Goal: Task Accomplishment & Management: Use online tool/utility

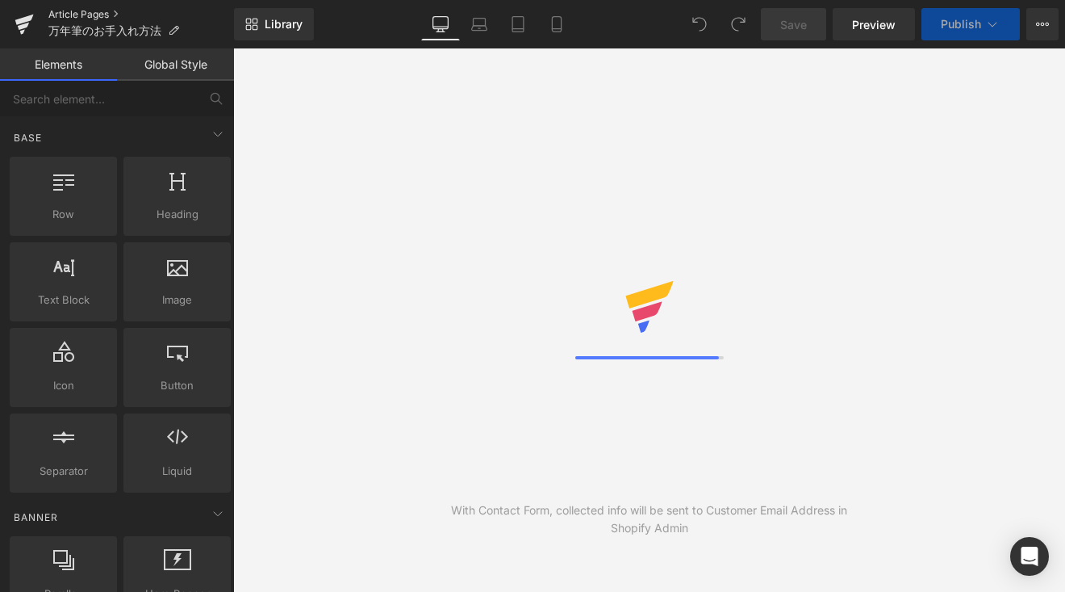
click at [92, 11] on link "Article Pages" at bounding box center [141, 14] width 186 height 13
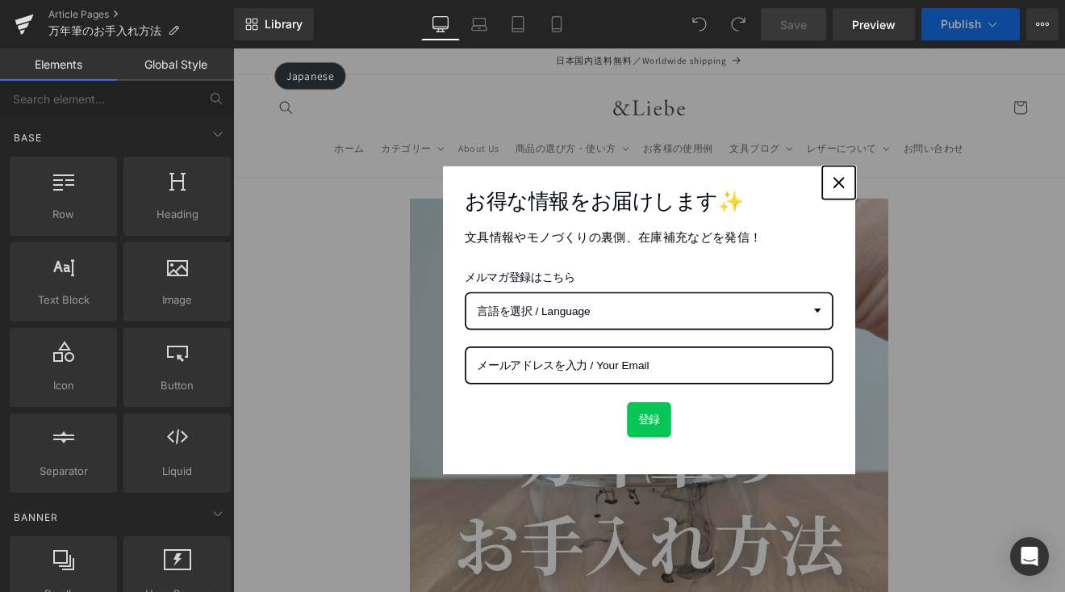
click at [938, 204] on icon "close icon" at bounding box center [944, 205] width 13 height 13
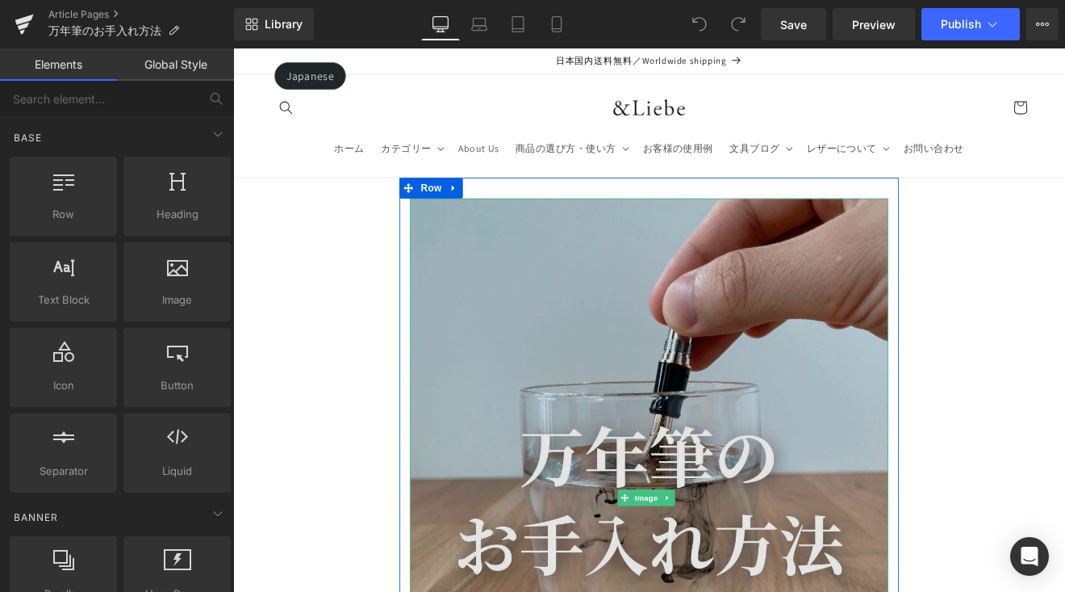
click at [762, 391] on img at bounding box center [722, 575] width 562 height 702
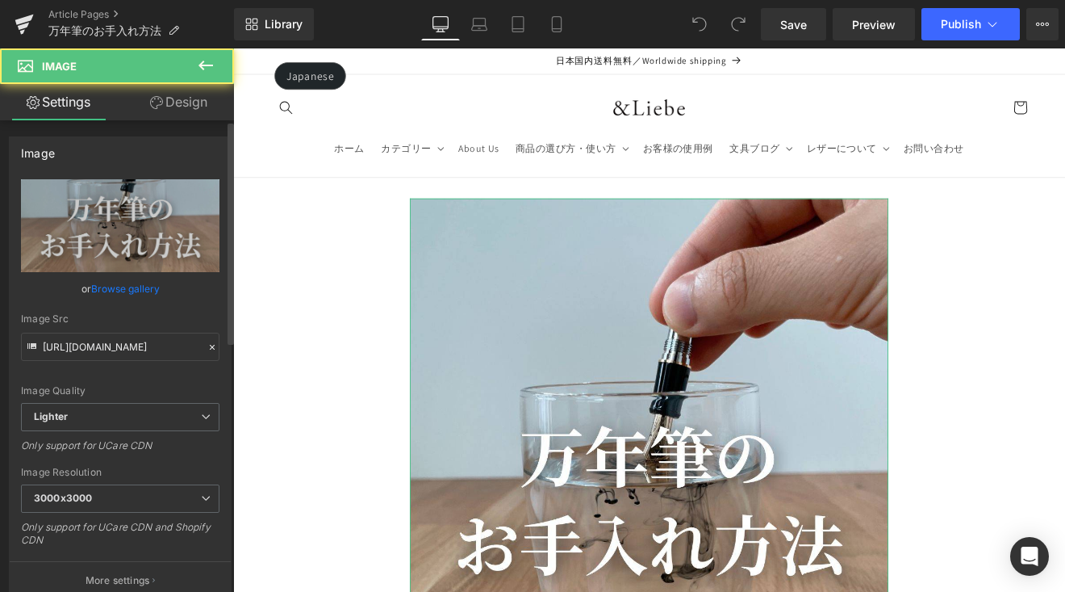
click at [150, 286] on link "Browse gallery" at bounding box center [125, 288] width 69 height 28
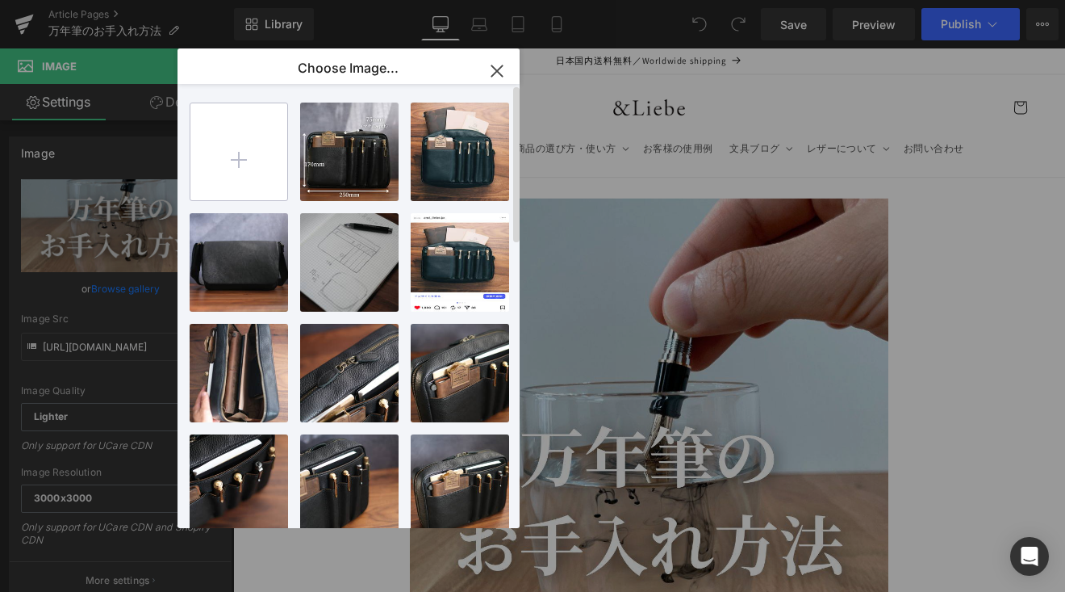
click at [249, 161] on input "file" at bounding box center [238, 151] width 97 height 97
type input "C:\fakepath\5.jpg"
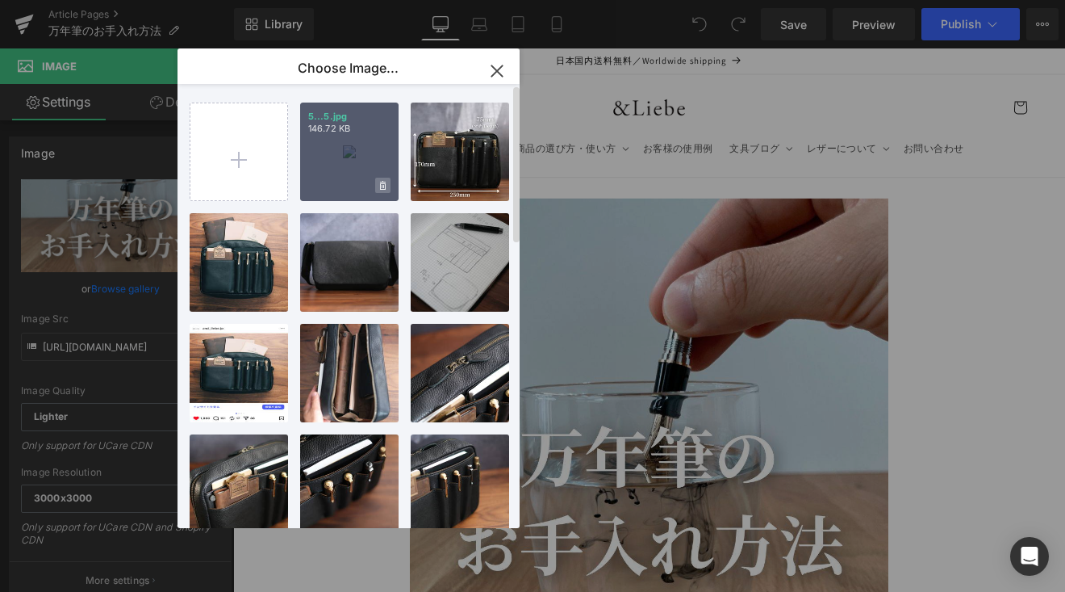
click at [384, 182] on icon at bounding box center [383, 186] width 6 height 10
click at [321, 182] on span "Yes" at bounding box center [328, 185] width 40 height 17
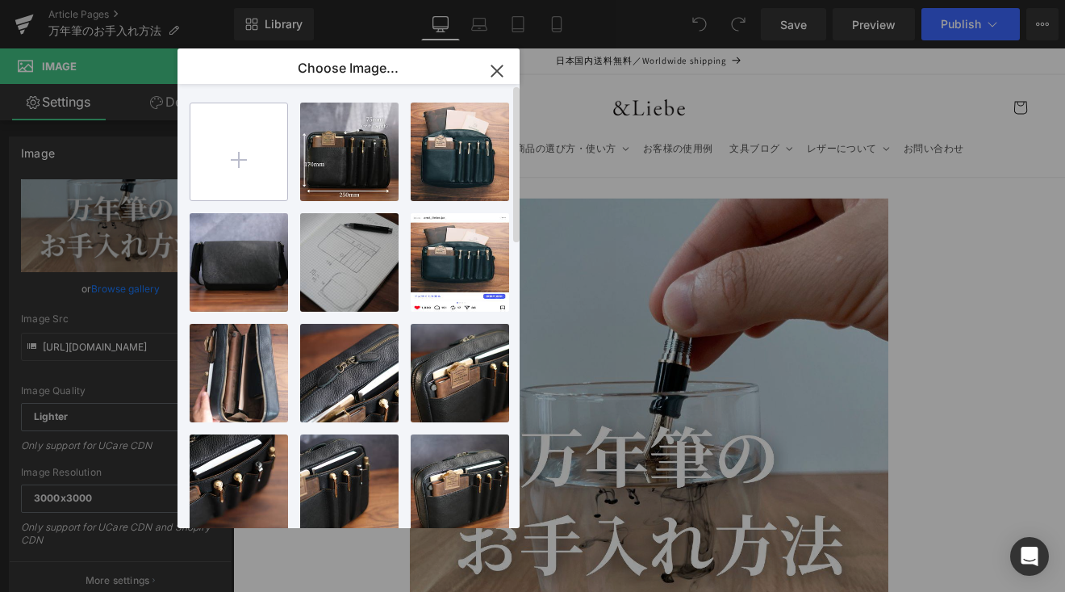
click at [243, 169] on input "file" at bounding box center [238, 151] width 97 height 97
type input "C:\fakepath\1.jpg"
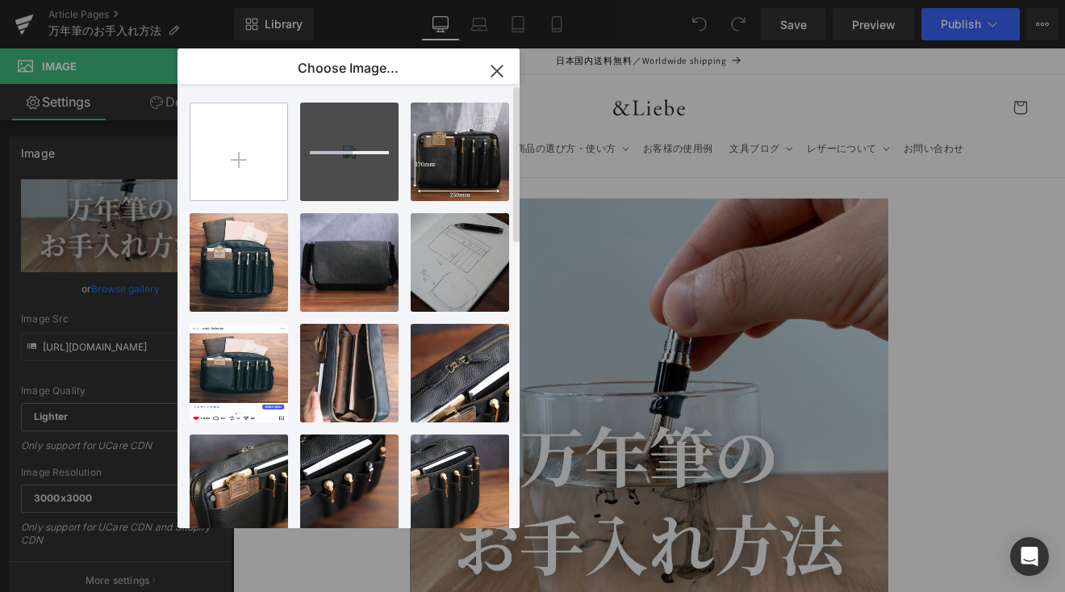
click at [263, 160] on input "file" at bounding box center [238, 151] width 97 height 97
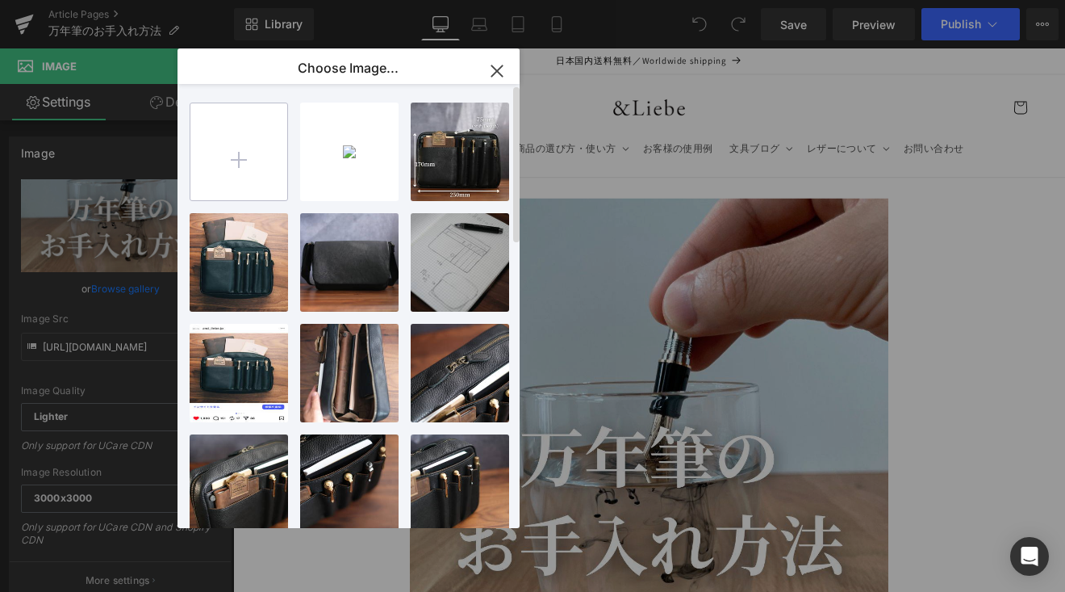
type input "C:\fakepath\2.jpg"
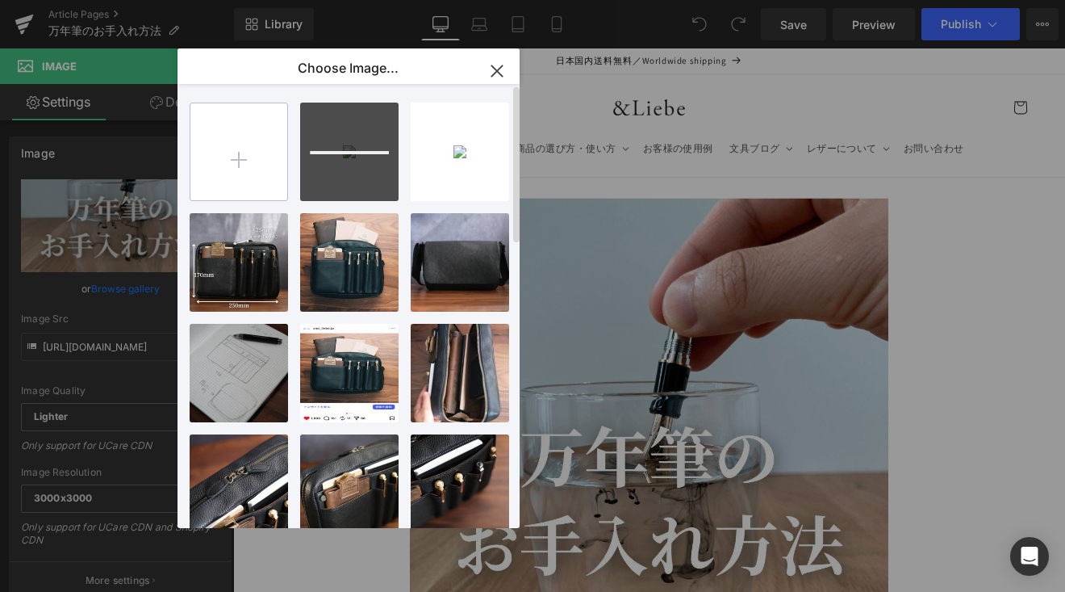
click at [212, 173] on input "file" at bounding box center [238, 151] width 97 height 97
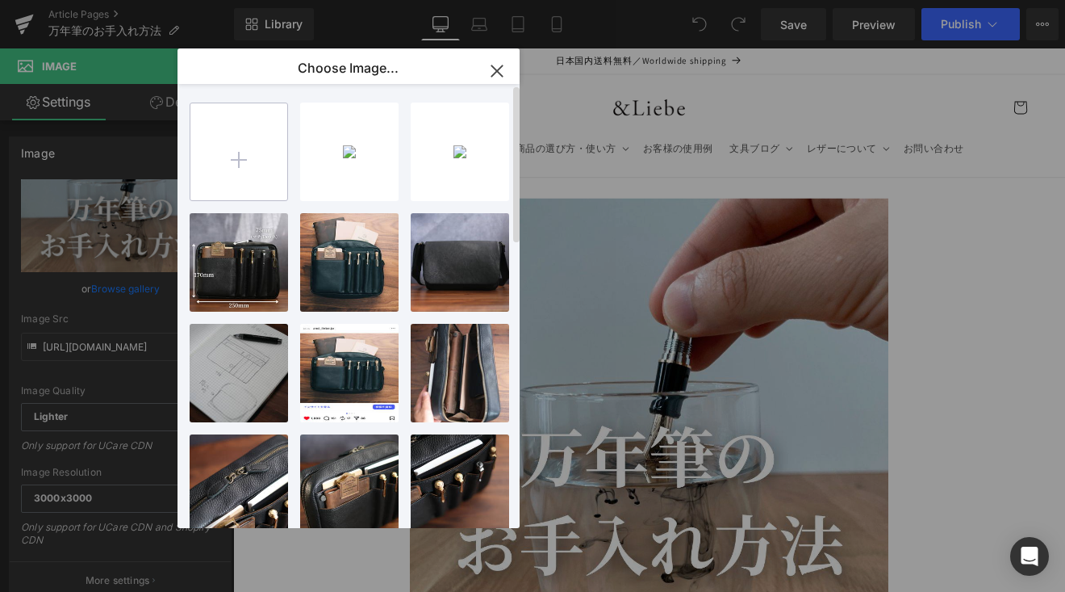
type input "C:\fakepath\3.jpg"
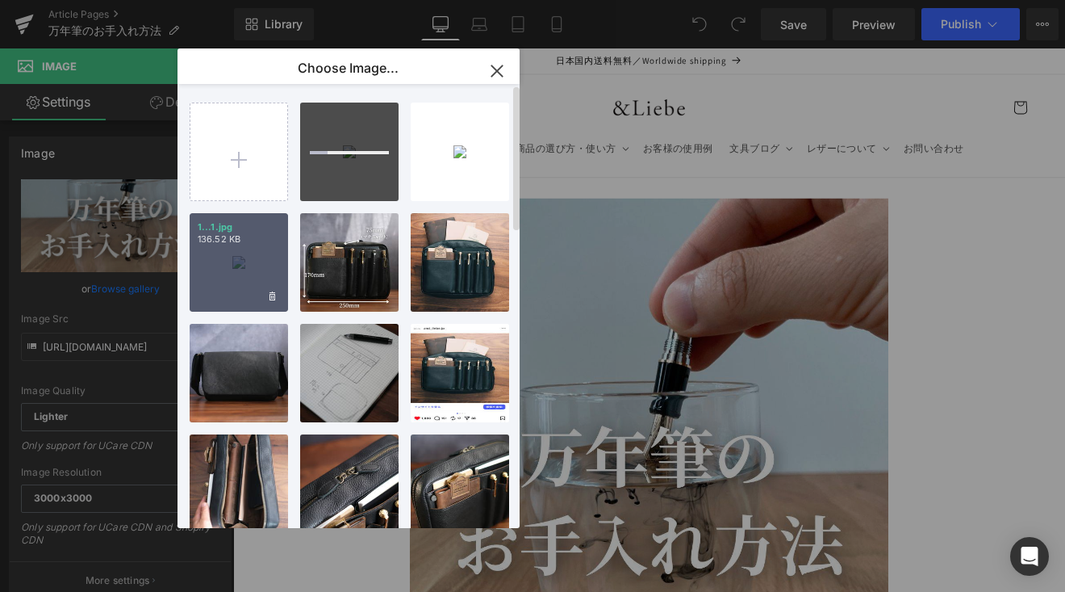
click at [241, 249] on div "1...1.jpg 136.52 KB" at bounding box center [239, 262] width 98 height 98
type input "[URL][DOMAIN_NAME]"
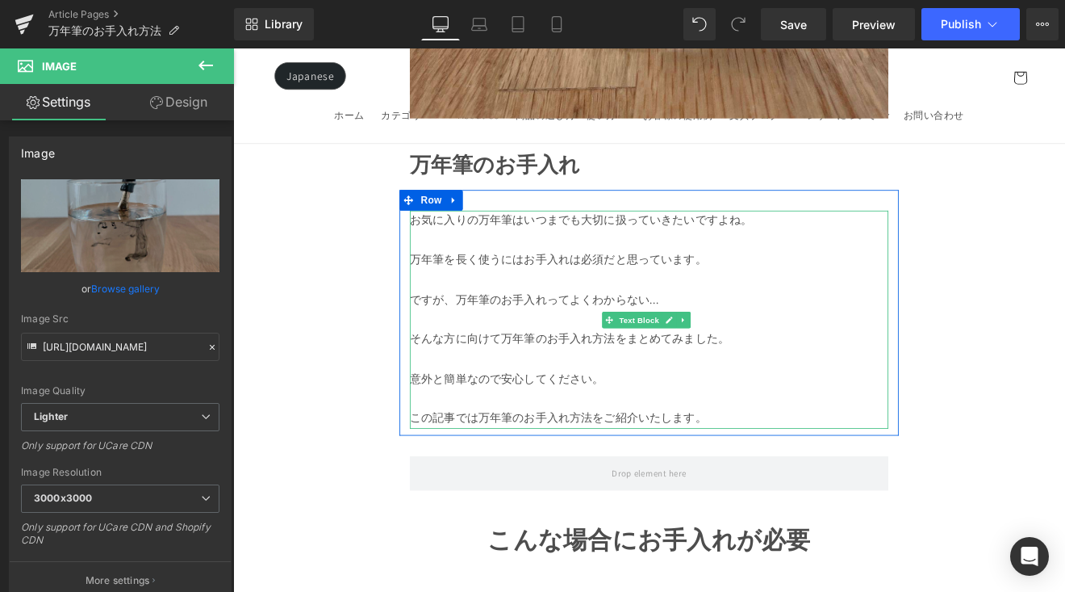
scroll to position [785, 0]
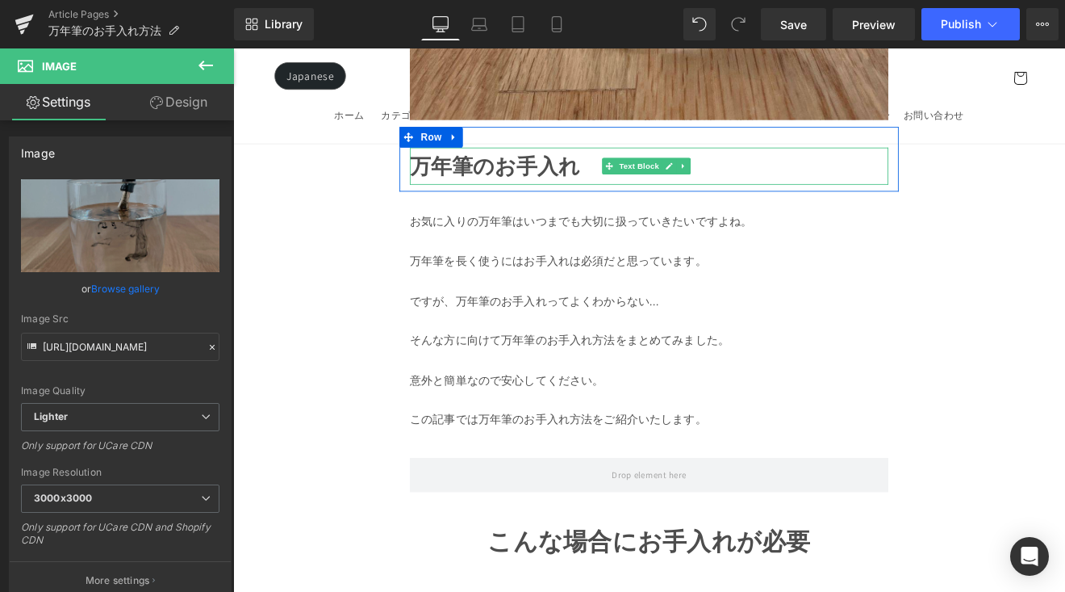
click at [647, 190] on p "万年筆のお手入れ" at bounding box center [722, 187] width 562 height 44
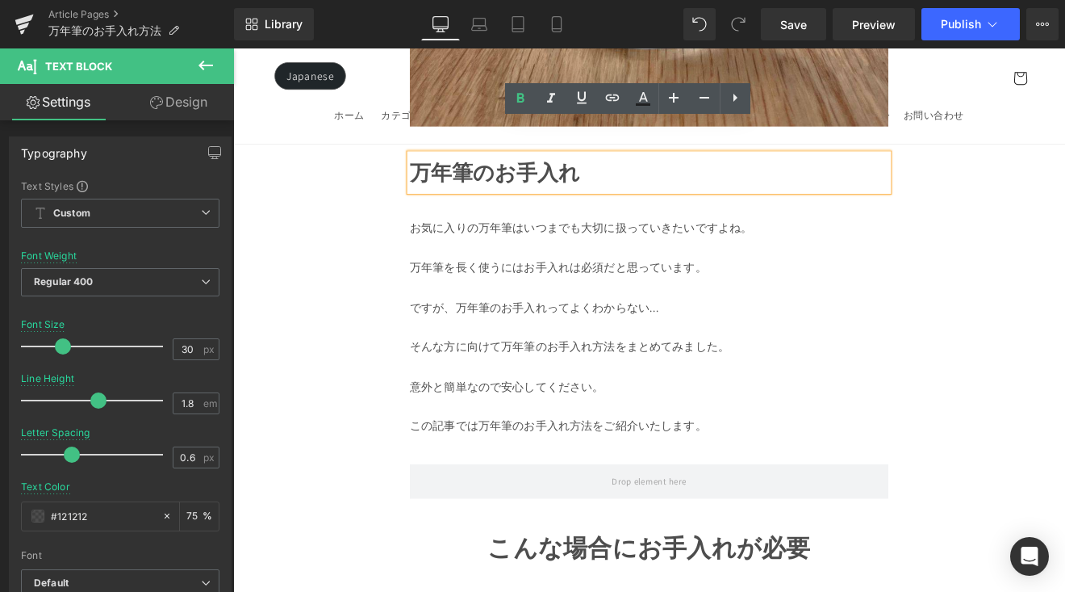
scroll to position [757, 0]
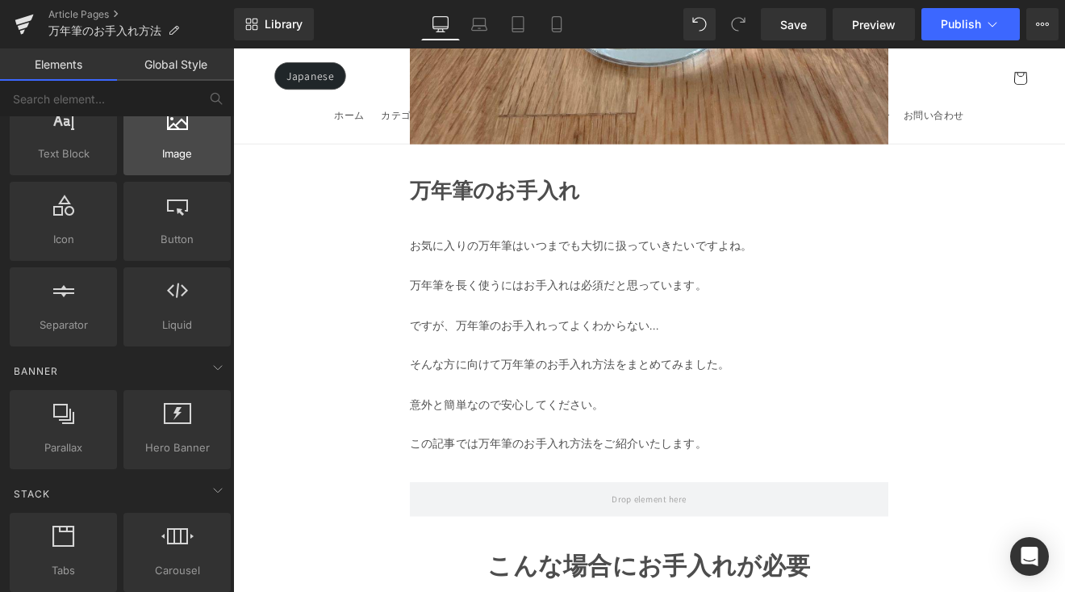
scroll to position [453, 0]
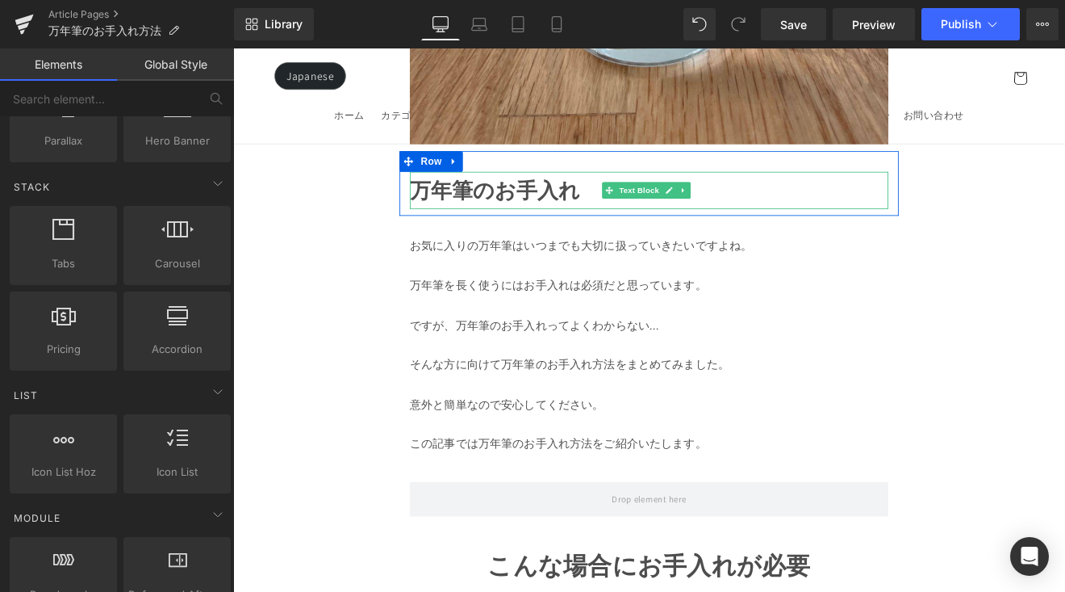
click at [508, 204] on strong "万年筆のお手入れ" at bounding box center [541, 215] width 200 height 32
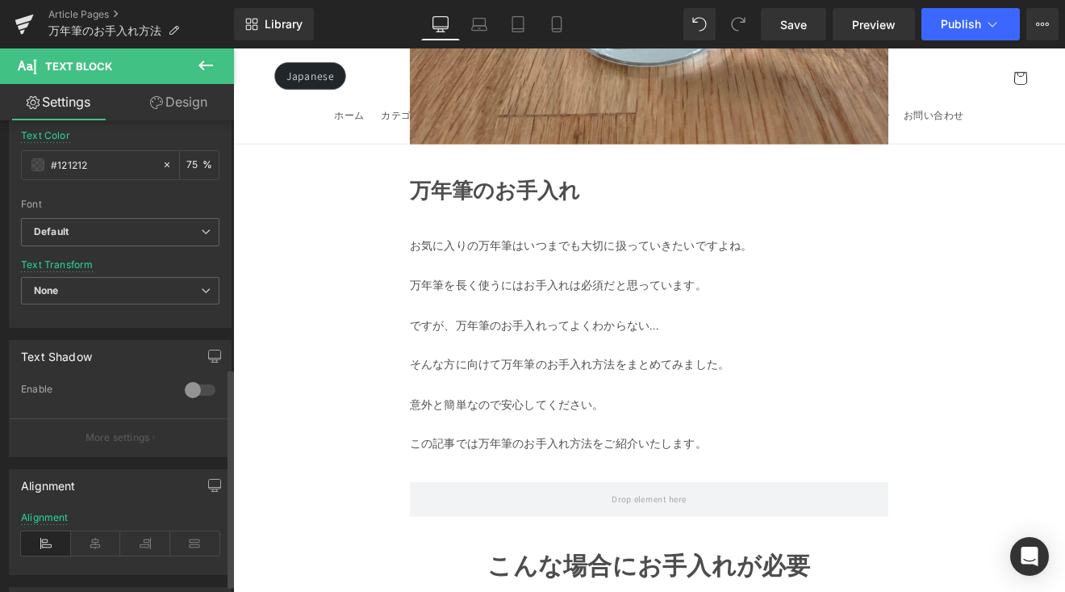
scroll to position [550, 0]
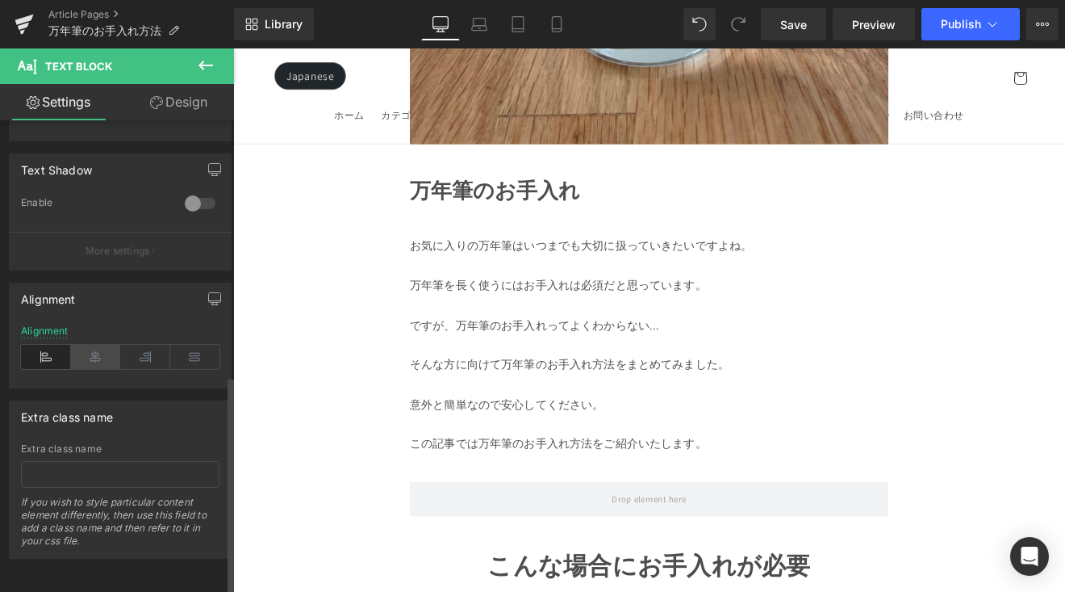
click at [98, 353] on icon at bounding box center [96, 357] width 50 height 24
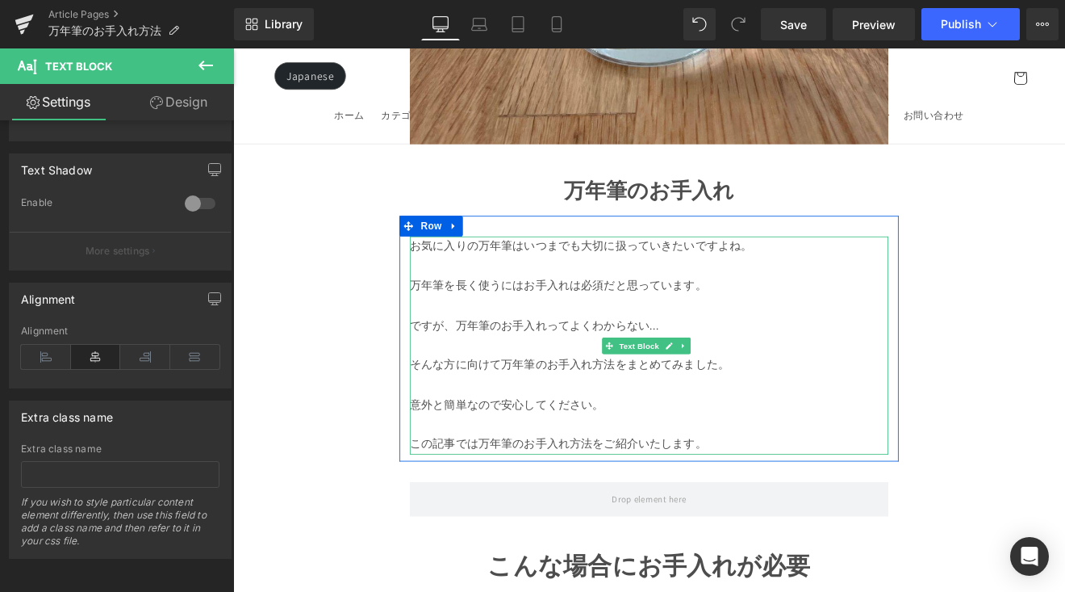
click at [500, 370] on p "ですが、万年筆のお手入れってよくわからない..." at bounding box center [722, 373] width 562 height 23
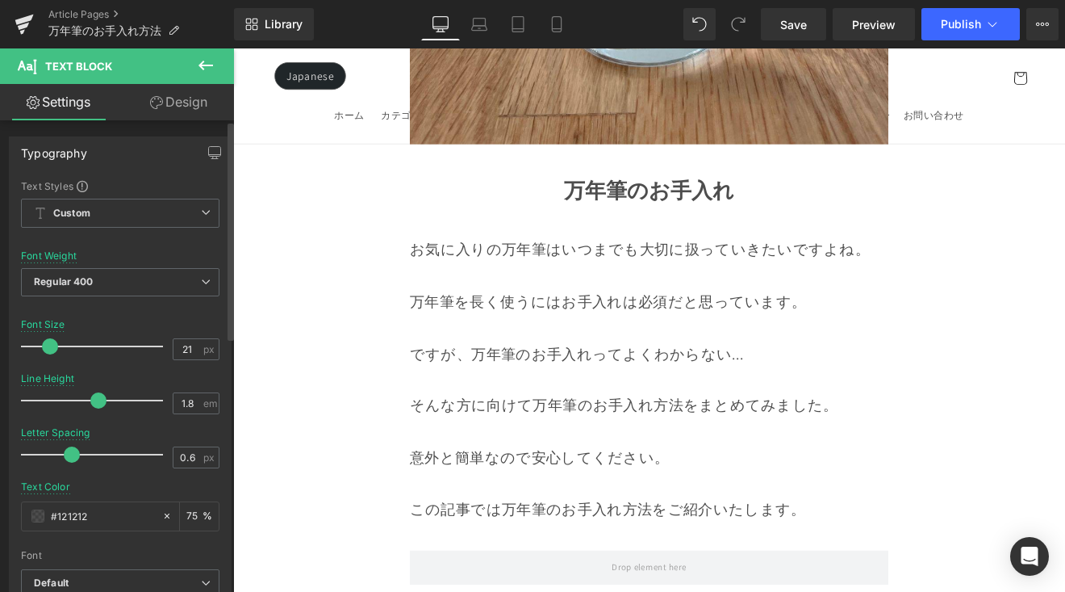
type input "20"
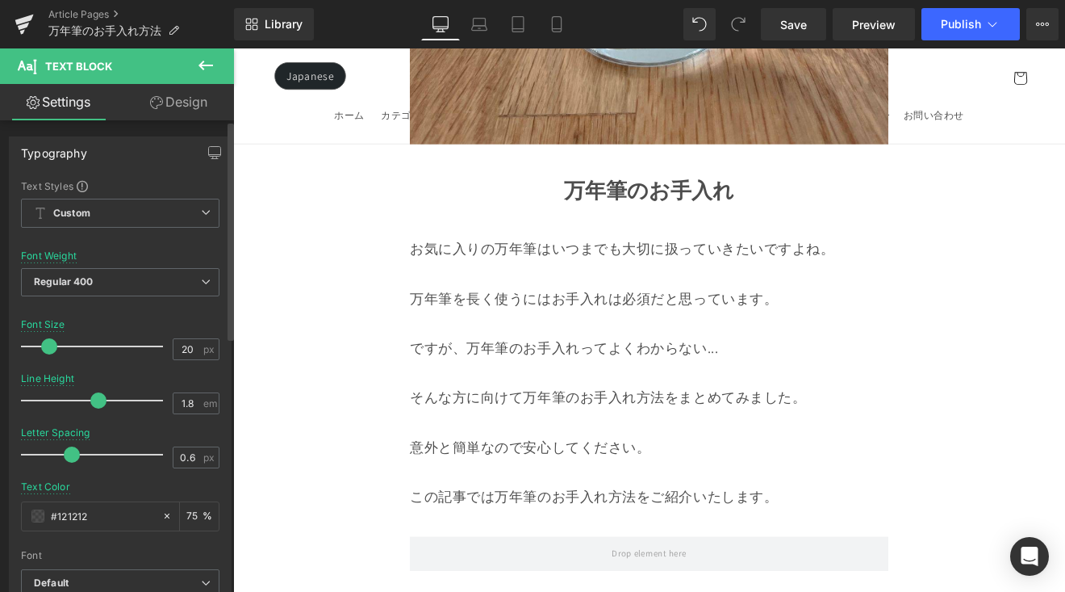
click at [44, 347] on span at bounding box center [49, 346] width 16 height 16
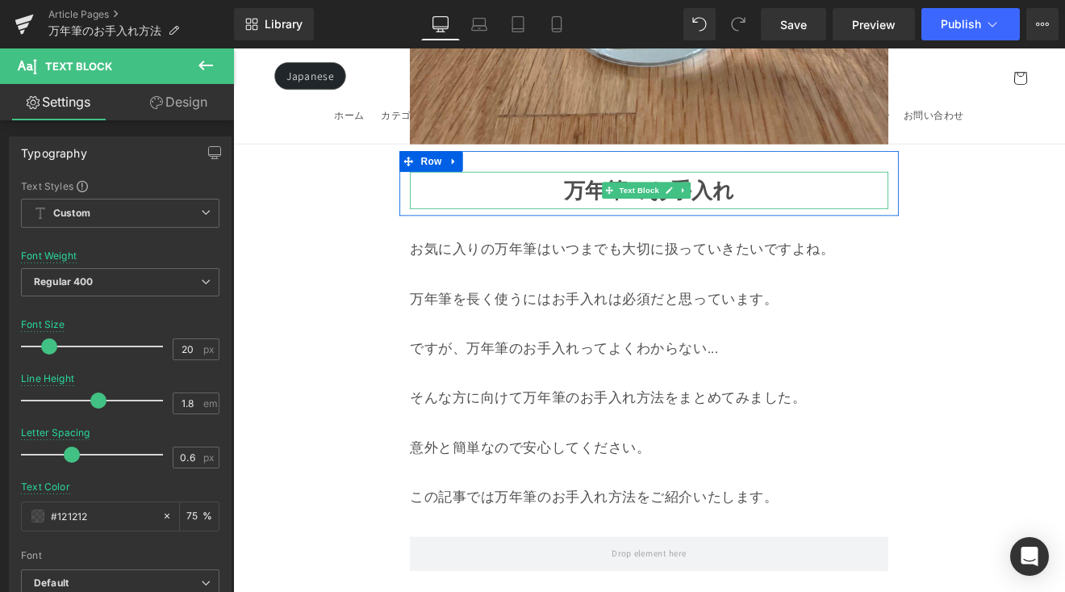
click at [635, 204] on strong "万年筆のお手入れ" at bounding box center [721, 215] width 200 height 32
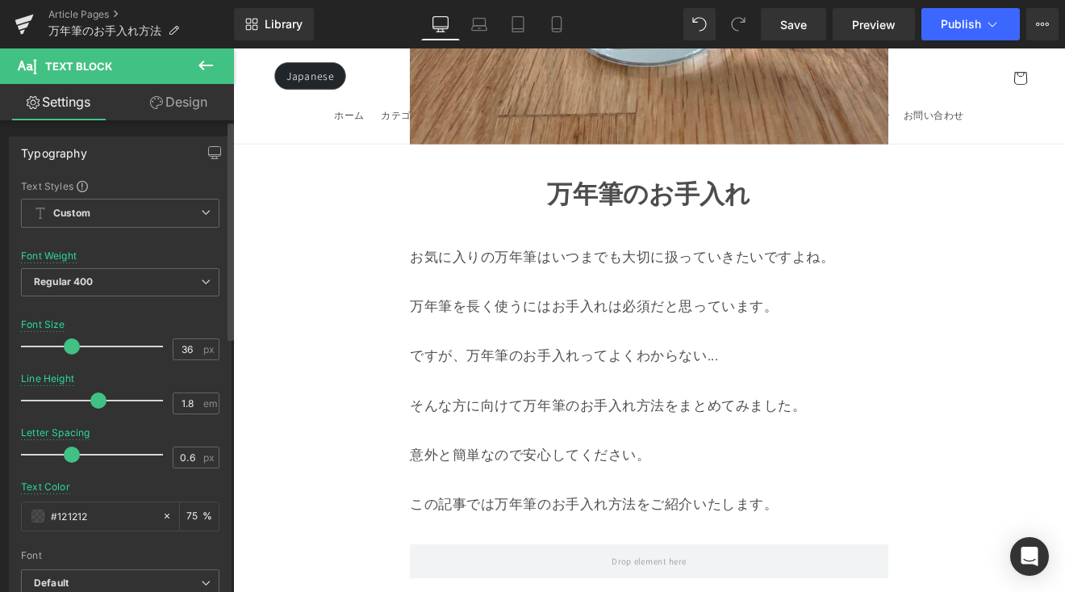
type input "35"
click at [69, 345] on span at bounding box center [70, 346] width 16 height 16
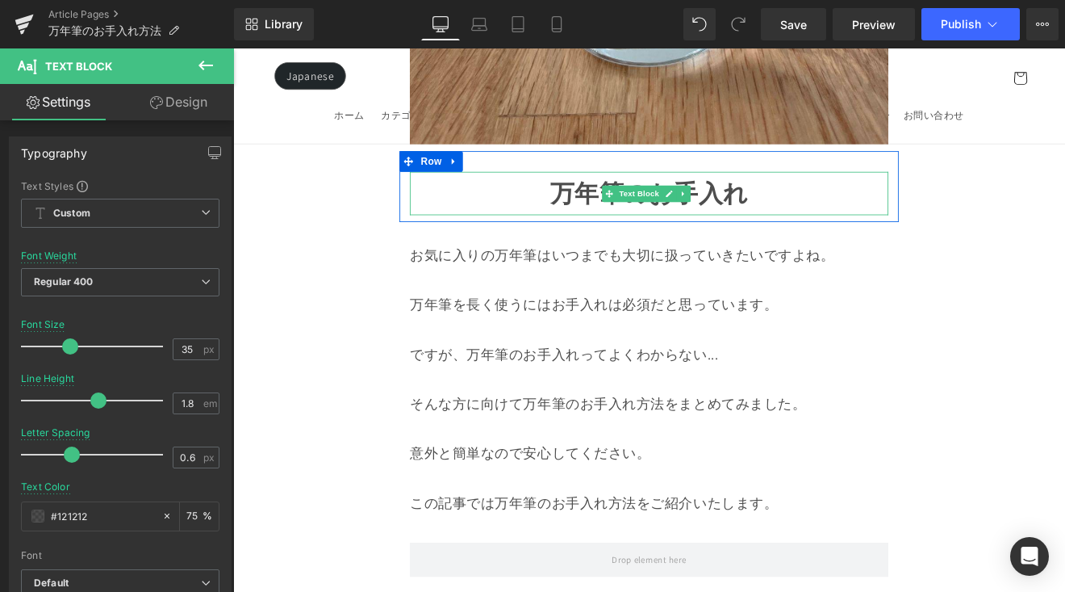
click at [578, 228] on p "万年筆のお手入れ" at bounding box center [722, 218] width 562 height 51
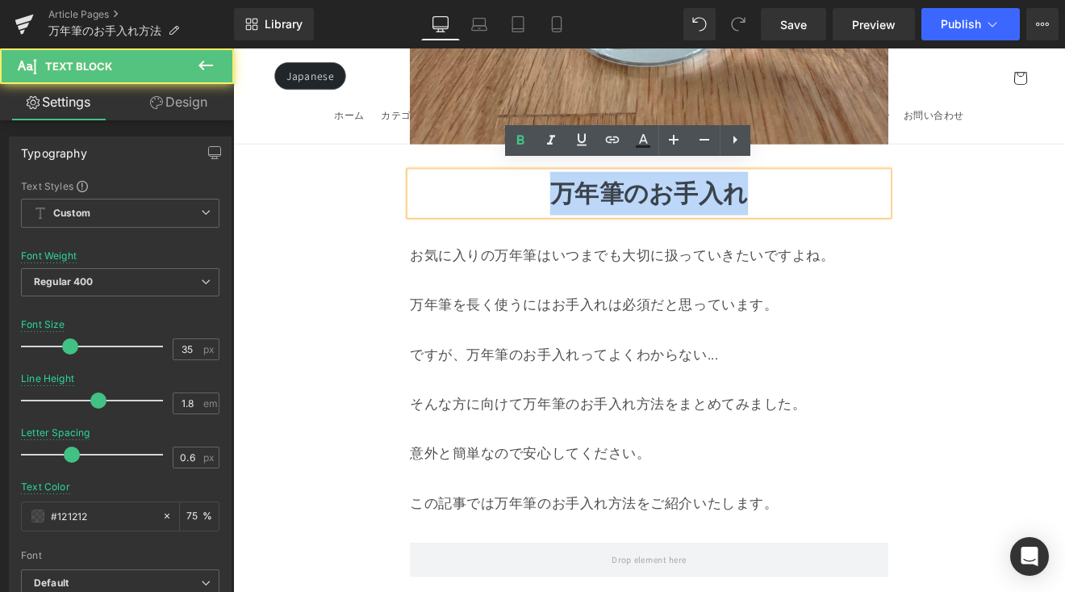
drag, startPoint x: 585, startPoint y: 221, endPoint x: 887, endPoint y: 205, distance: 302.3
click at [887, 205] on p "万年筆のお手入れ" at bounding box center [722, 218] width 562 height 51
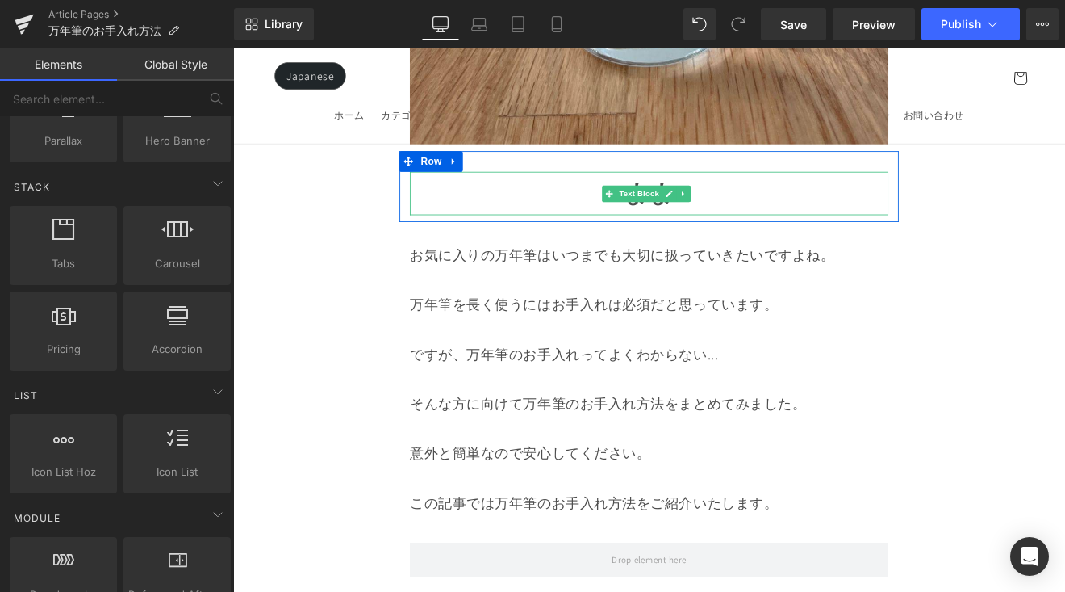
click at [604, 211] on p "まま" at bounding box center [722, 218] width 562 height 51
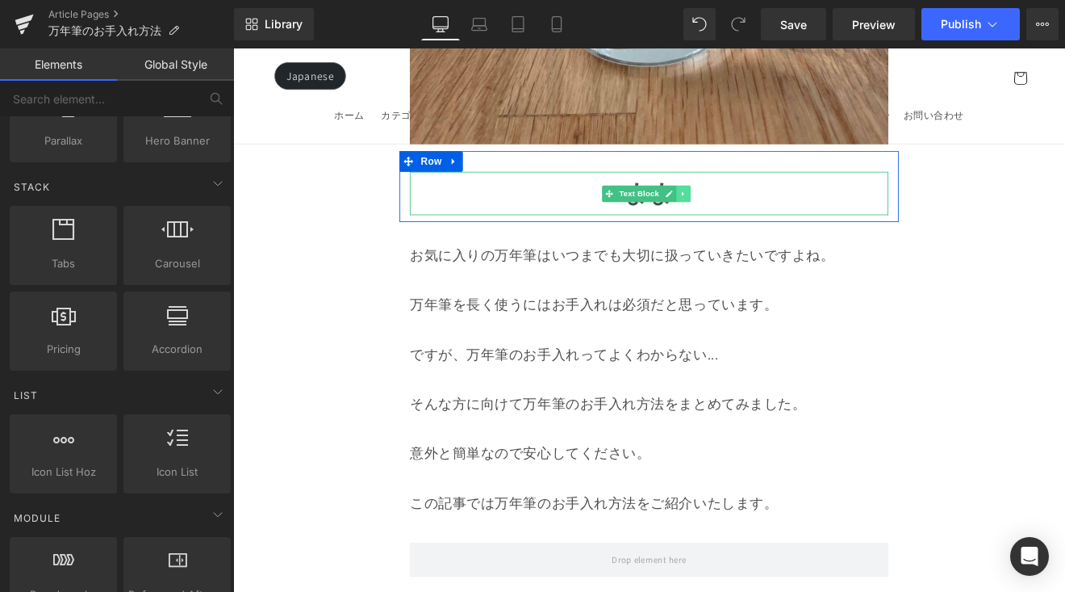
click at [760, 214] on icon at bounding box center [761, 219] width 9 height 10
click at [769, 214] on icon at bounding box center [769, 219] width 9 height 10
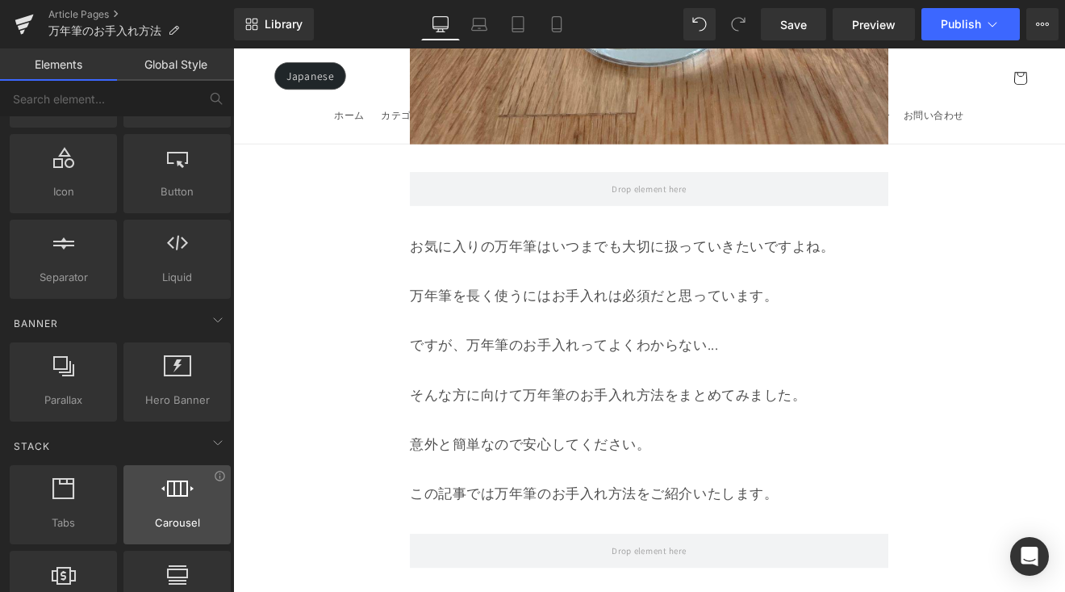
scroll to position [0, 0]
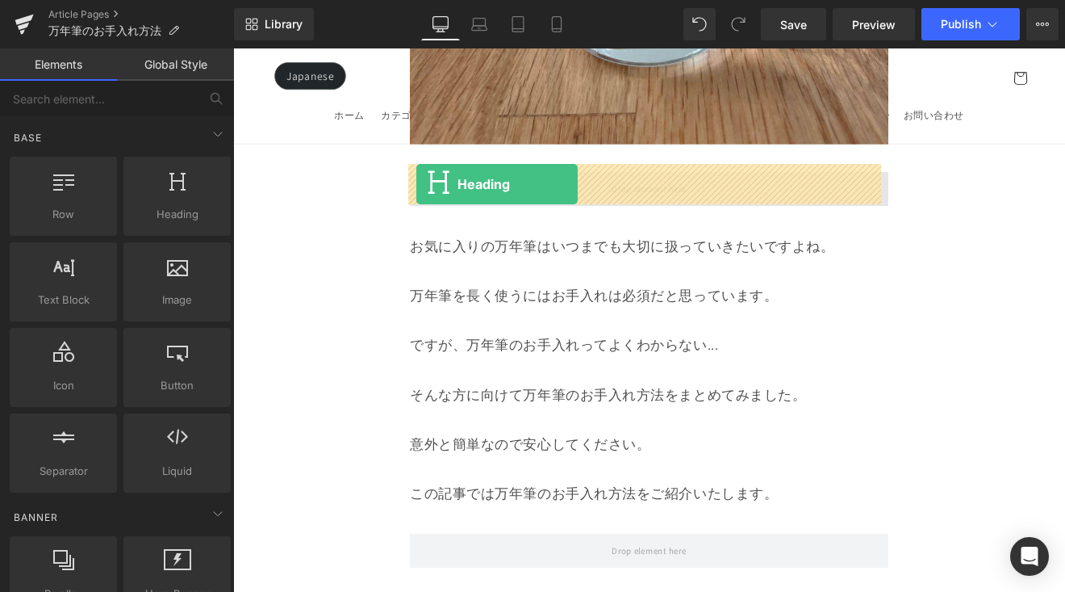
drag, startPoint x: 462, startPoint y: 248, endPoint x: 448, endPoint y: 207, distance: 42.6
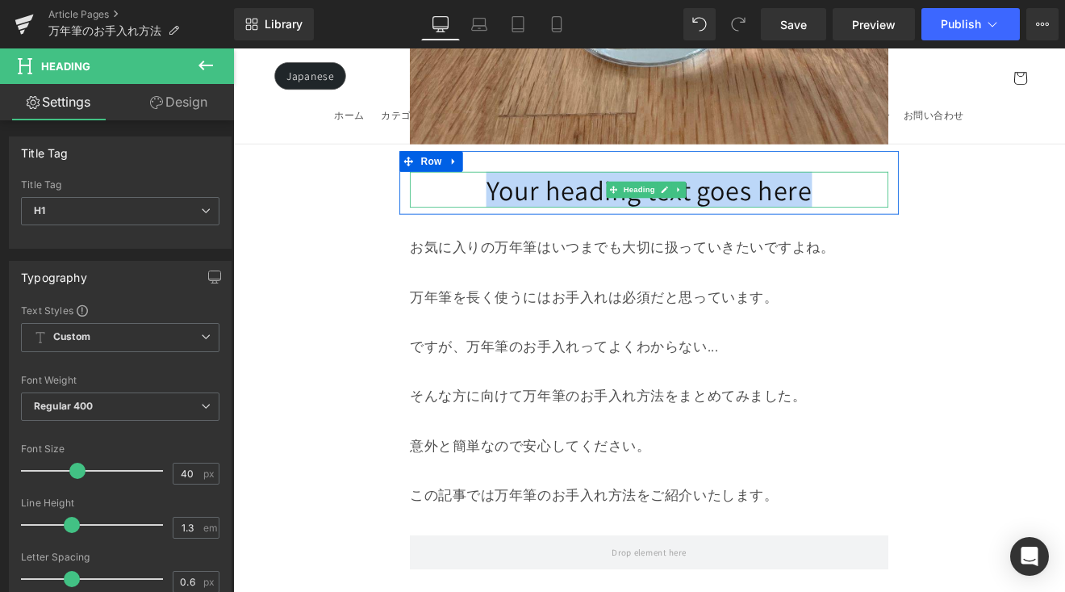
drag, startPoint x: 686, startPoint y: 197, endPoint x: 919, endPoint y: 194, distance: 232.5
click at [919, 194] on h1 "Your heading text goes here" at bounding box center [722, 214] width 562 height 42
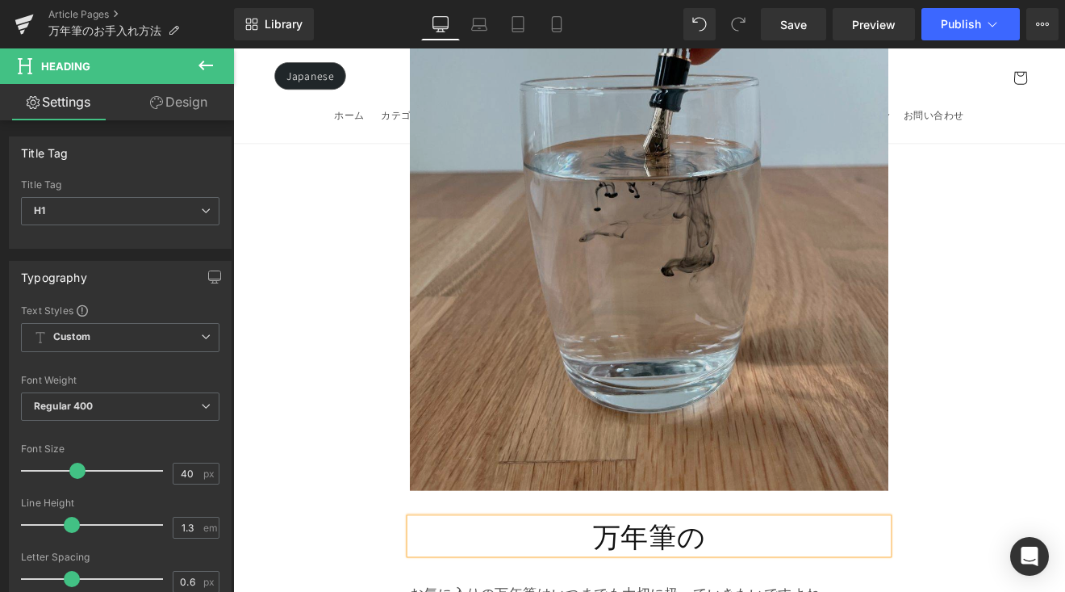
scroll to position [425, 0]
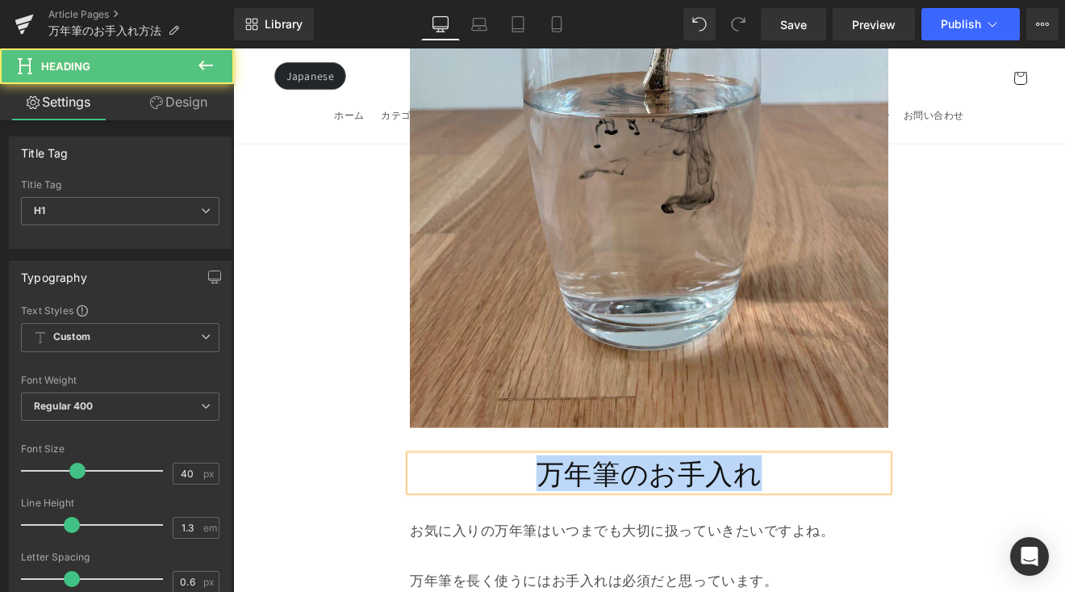
drag, startPoint x: 726, startPoint y: 550, endPoint x: 598, endPoint y: 548, distance: 128.3
click at [598, 548] on h1 "万年筆のお手入れ" at bounding box center [722, 546] width 562 height 42
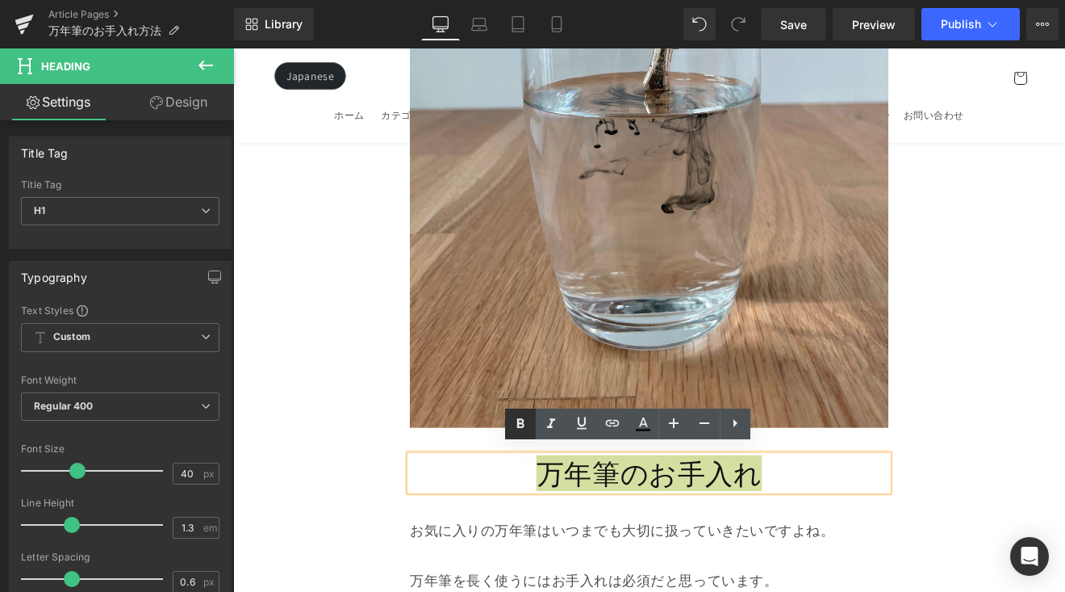
click at [527, 423] on icon at bounding box center [520, 423] width 19 height 19
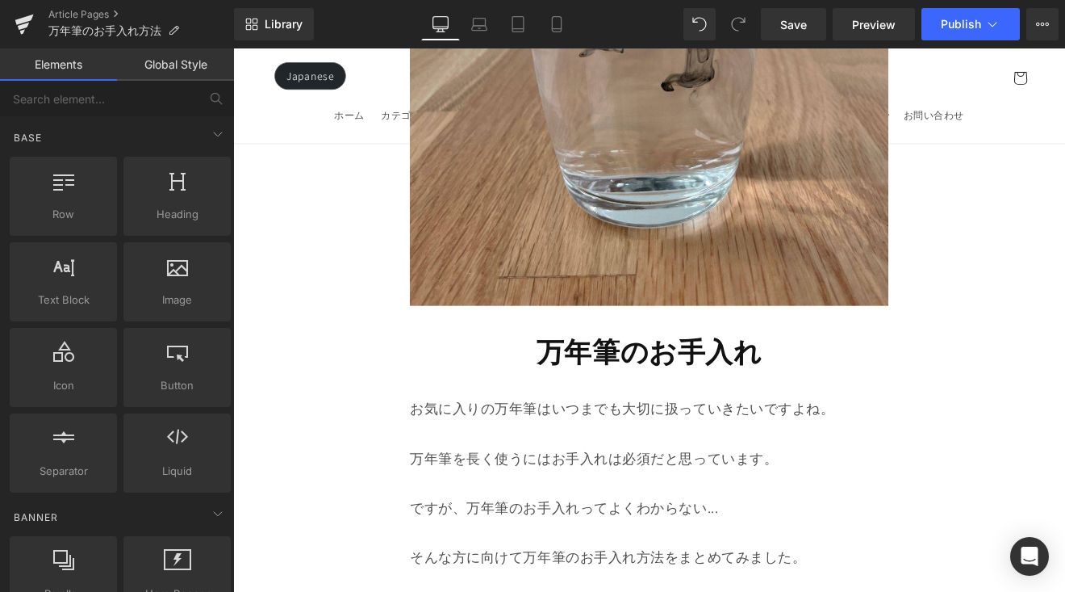
scroll to position [680, 0]
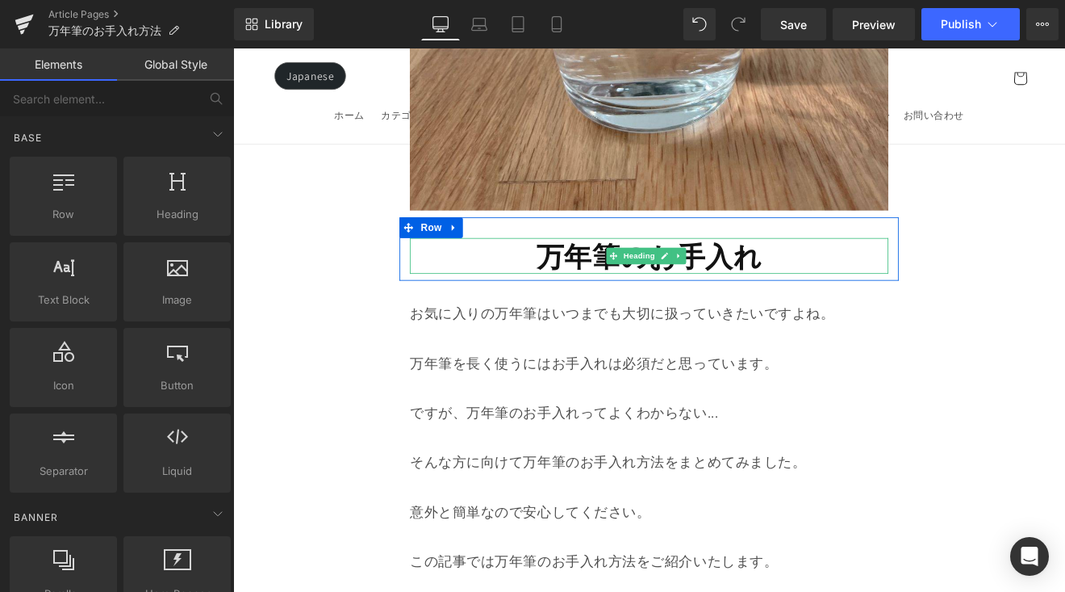
click at [788, 290] on strong "万年筆のお手入れ" at bounding box center [721, 291] width 265 height 42
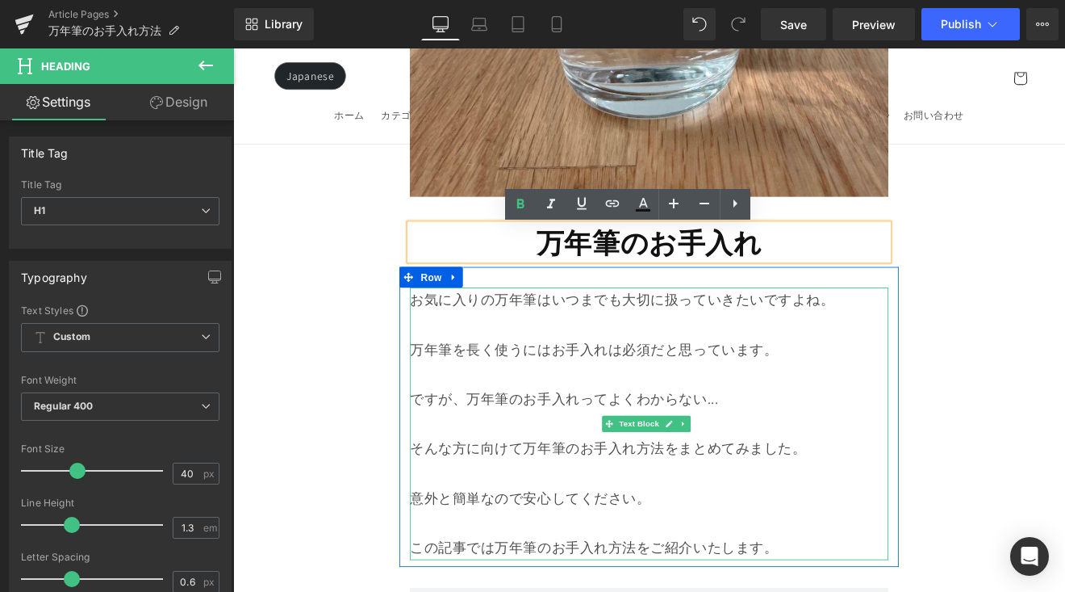
scroll to position [711, 0]
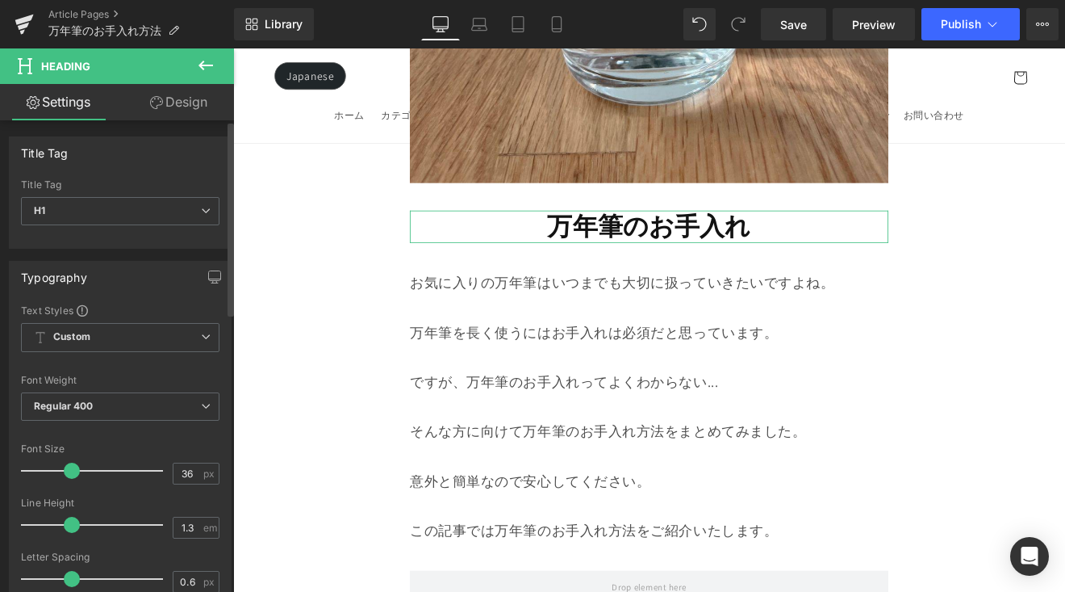
type input "35"
click at [68, 477] on span at bounding box center [70, 470] width 16 height 16
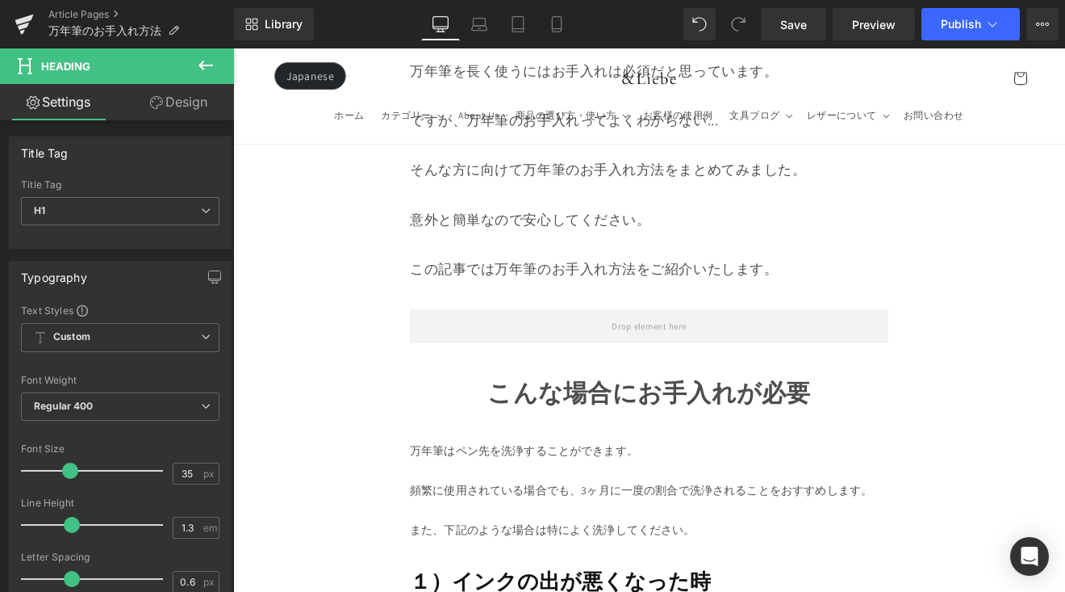
scroll to position [1019, 0]
click at [861, 434] on strong "こんな場合にお手入れが必要" at bounding box center [721, 449] width 379 height 37
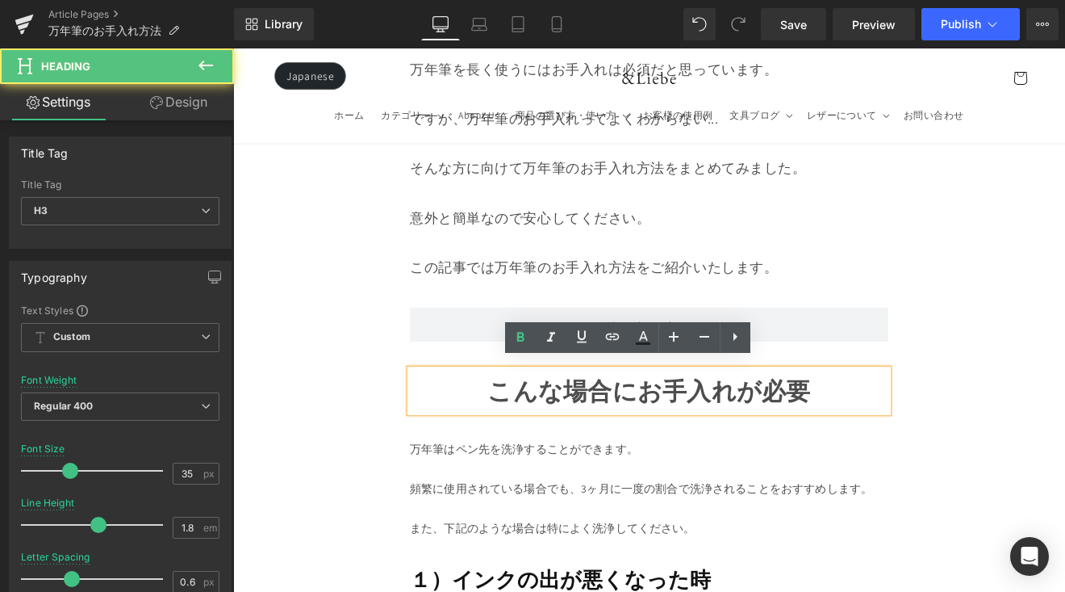
click at [860, 437] on strong "こんな場合にお手入れが必要" at bounding box center [721, 449] width 379 height 37
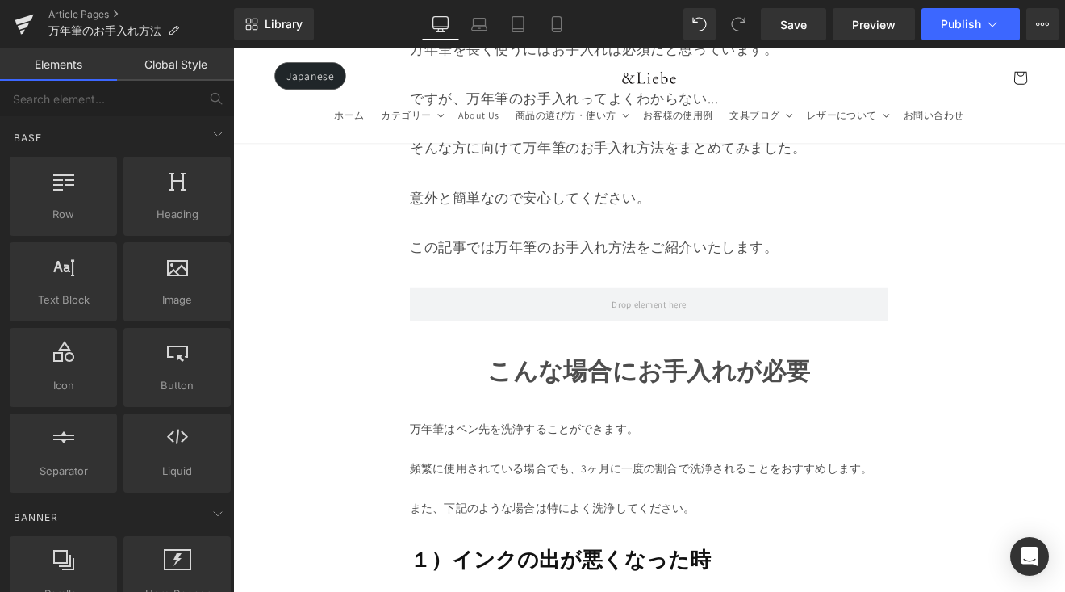
scroll to position [1145, 0]
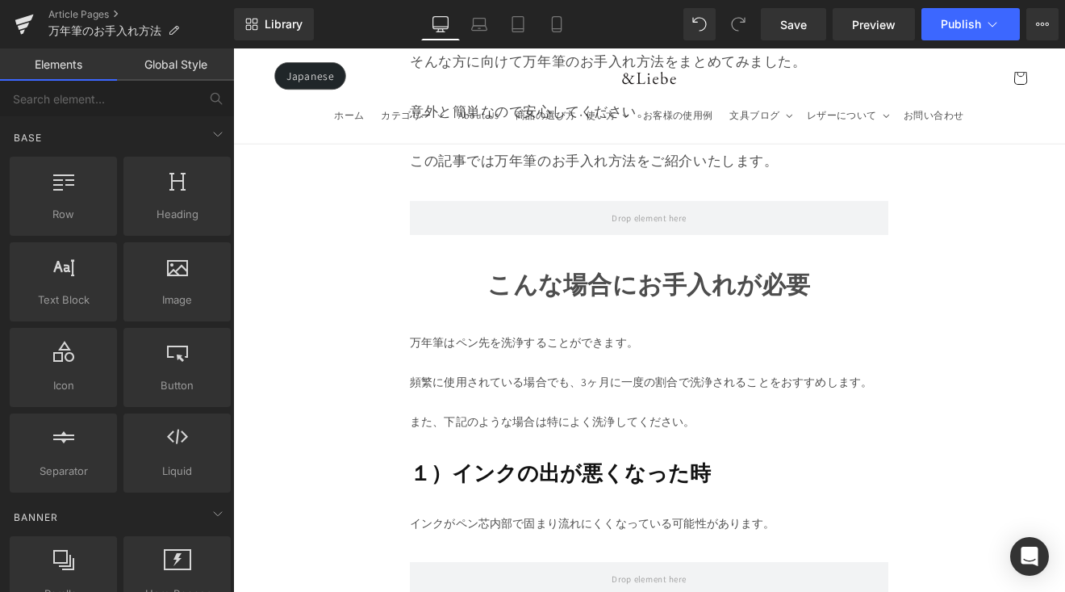
click at [917, 326] on div "こんな場合にお手入れが必要" at bounding box center [722, 324] width 562 height 51
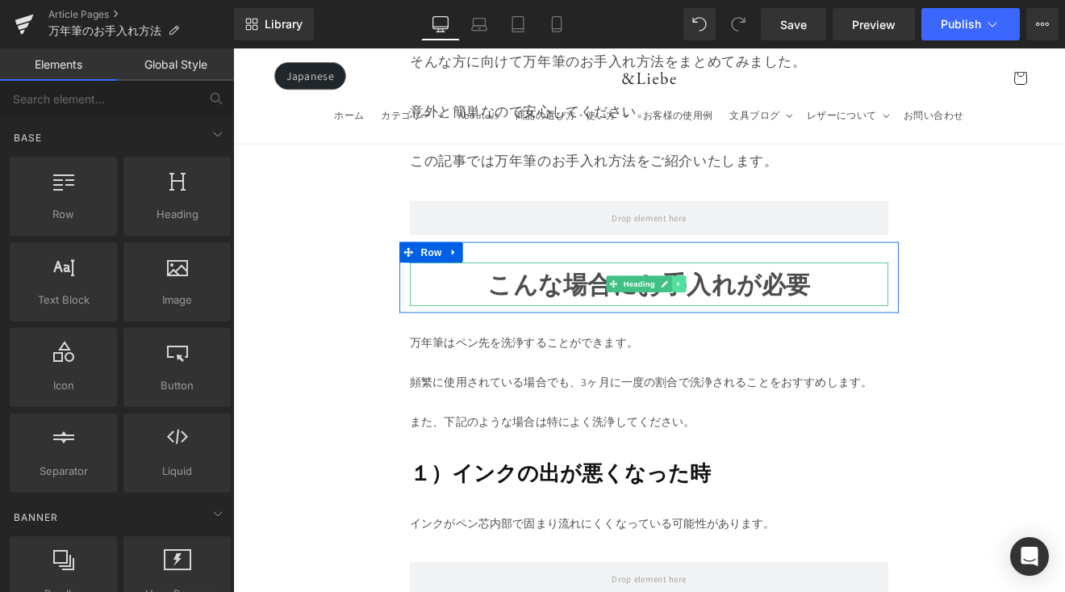
click at [755, 320] on link at bounding box center [756, 324] width 17 height 19
click at [763, 320] on icon at bounding box center [764, 324] width 9 height 9
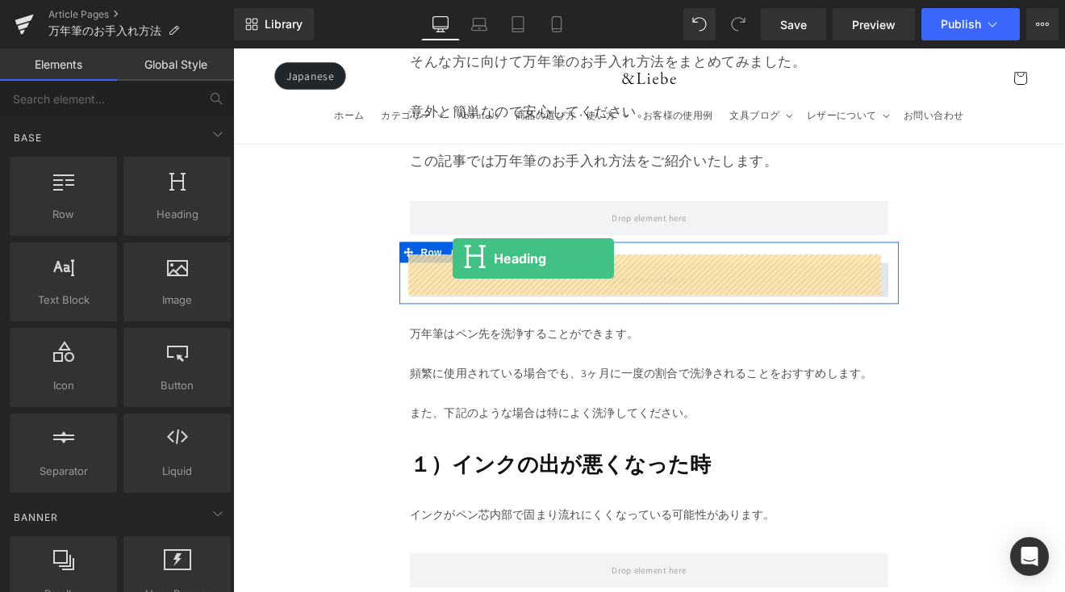
drag, startPoint x: 442, startPoint y: 263, endPoint x: 491, endPoint y: 295, distance: 57.8
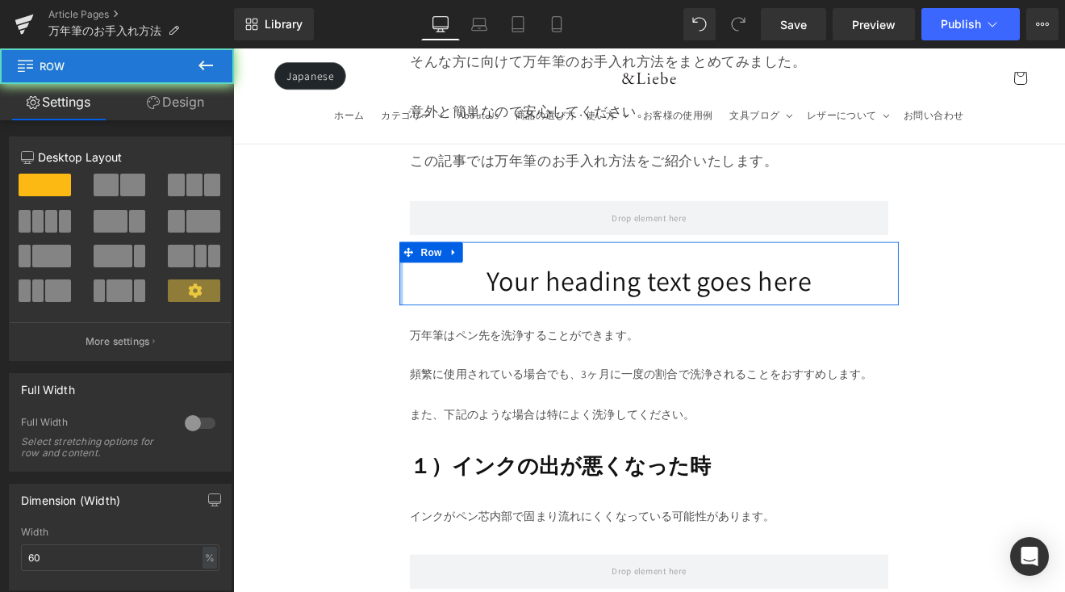
click at [429, 308] on div at bounding box center [431, 312] width 4 height 74
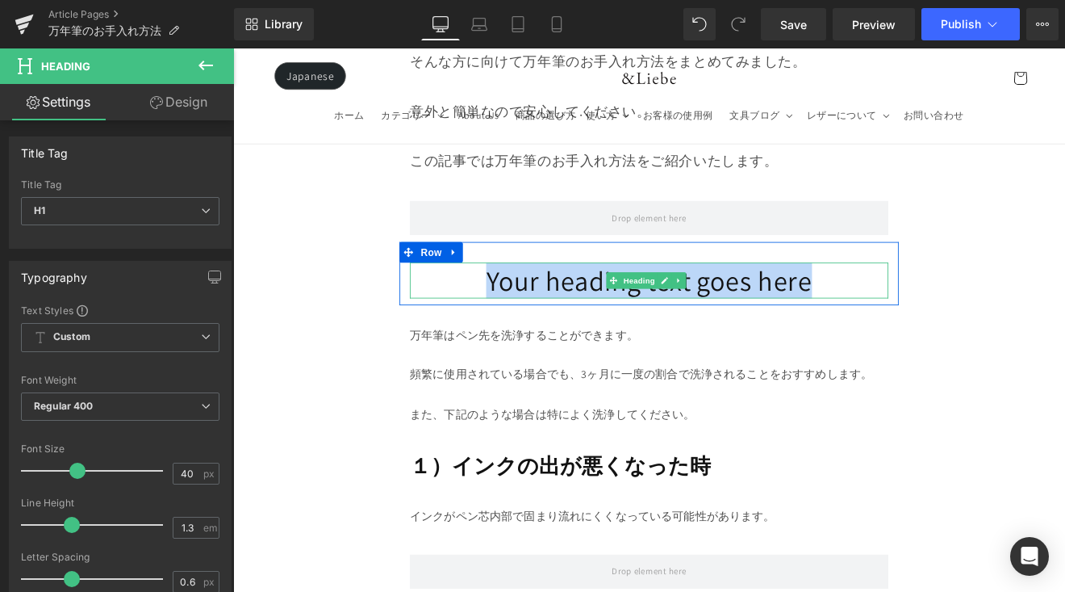
drag, startPoint x: 496, startPoint y: 314, endPoint x: 910, endPoint y: 317, distance: 414.9
click at [910, 317] on h1 "Your heading text goes here" at bounding box center [722, 320] width 562 height 42
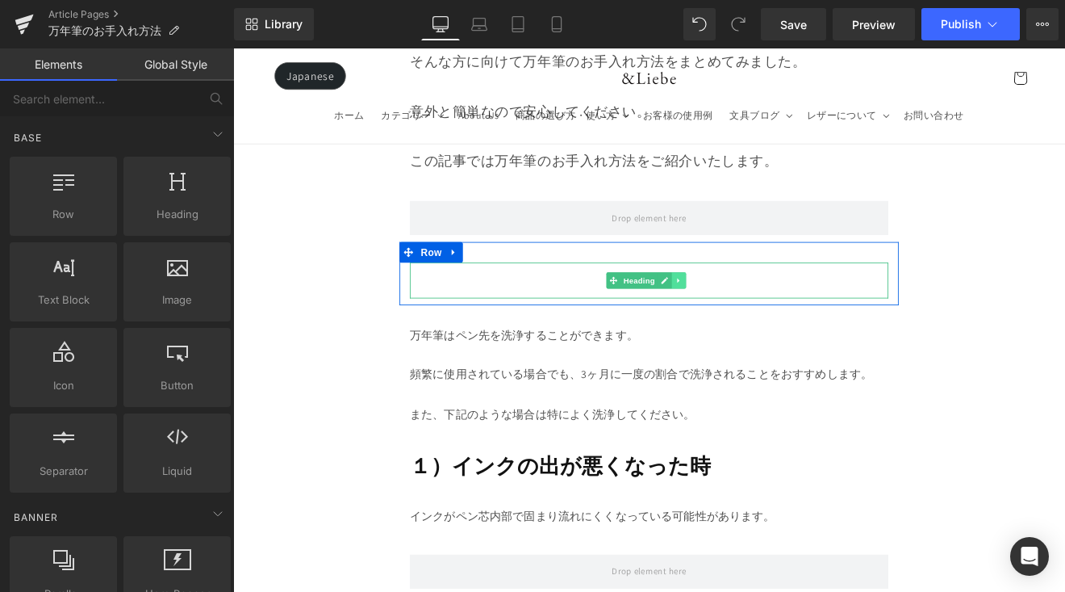
click at [758, 316] on icon at bounding box center [756, 321] width 9 height 10
click at [767, 316] on icon at bounding box center [764, 320] width 9 height 9
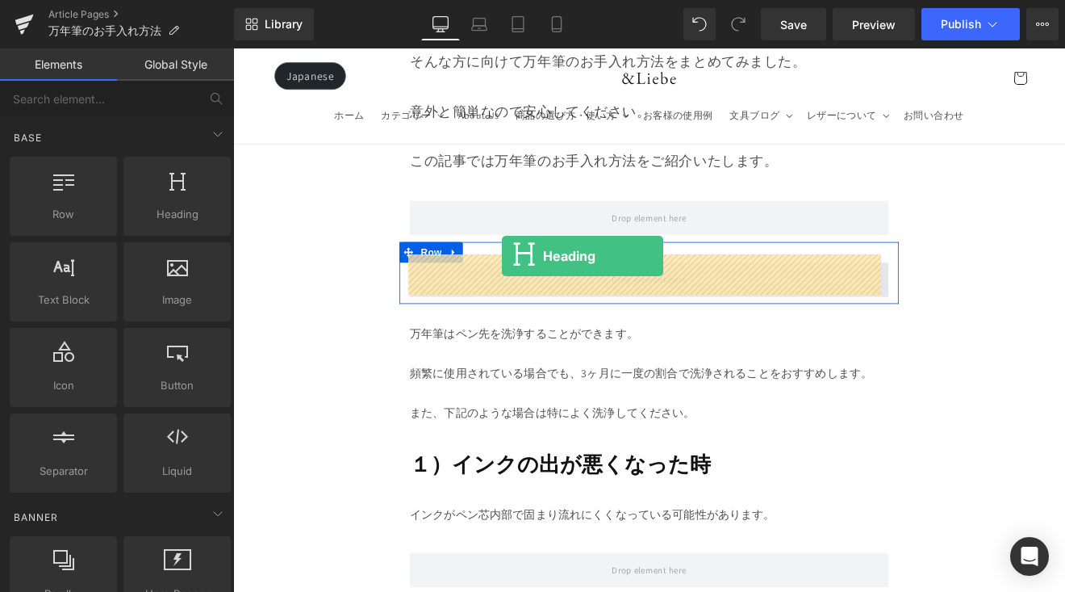
drag, startPoint x: 453, startPoint y: 250, endPoint x: 550, endPoint y: 292, distance: 105.6
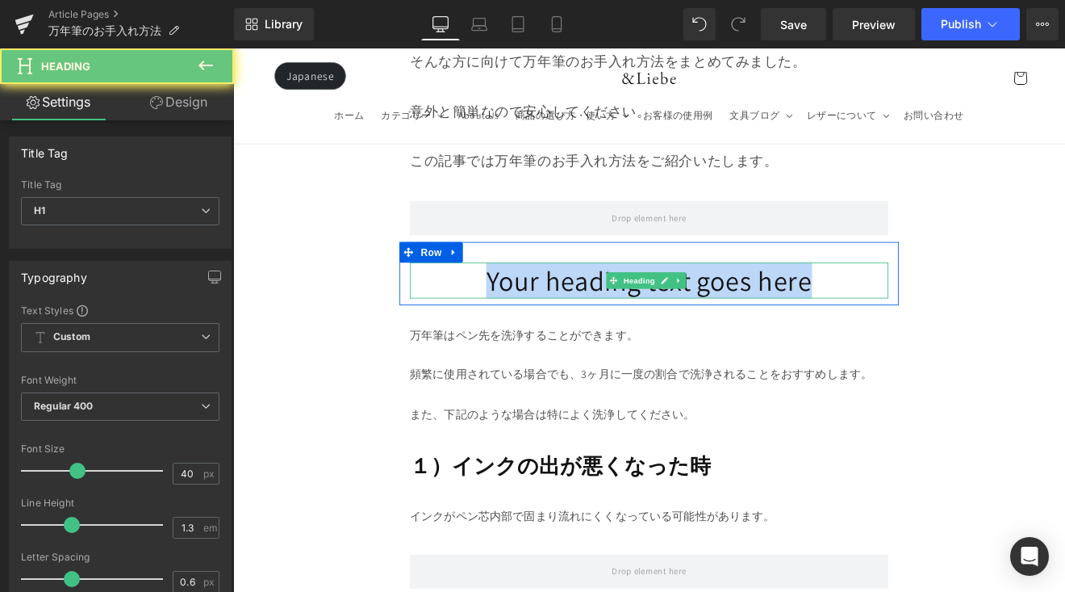
drag, startPoint x: 515, startPoint y: 310, endPoint x: 948, endPoint y: 311, distance: 432.6
click at [948, 311] on h1 "Your heading text goes here" at bounding box center [722, 320] width 562 height 42
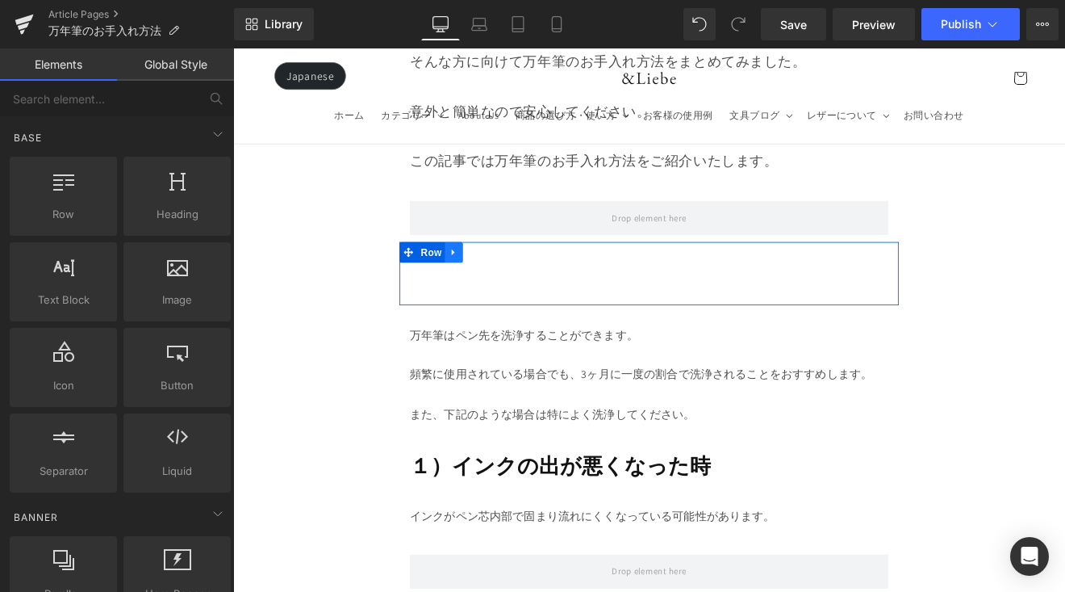
click at [496, 281] on link at bounding box center [492, 287] width 21 height 24
click at [538, 281] on link at bounding box center [534, 287] width 21 height 24
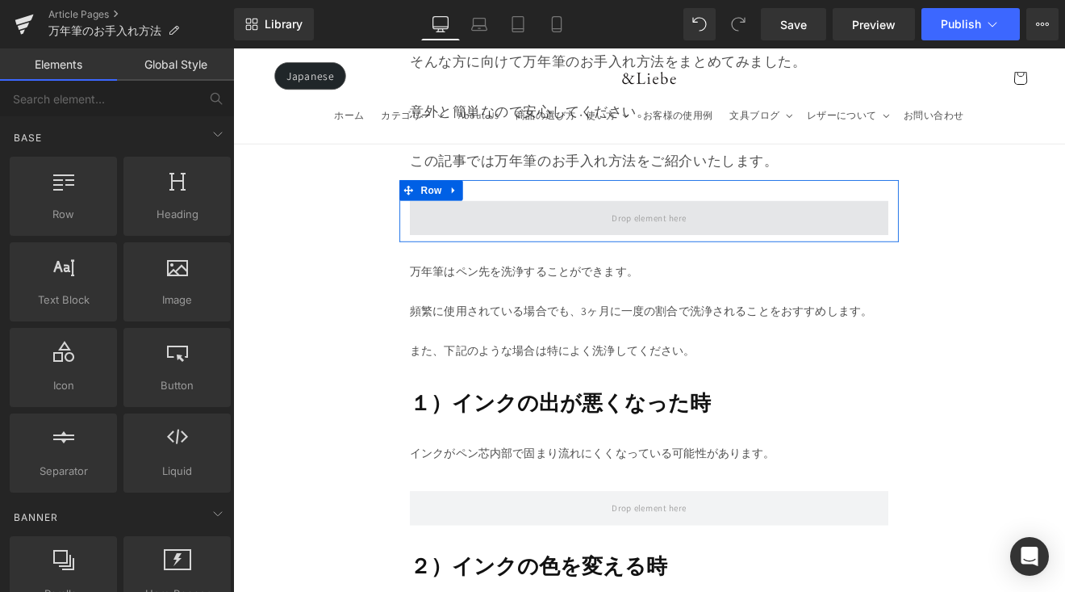
click at [551, 245] on span at bounding box center [722, 247] width 562 height 40
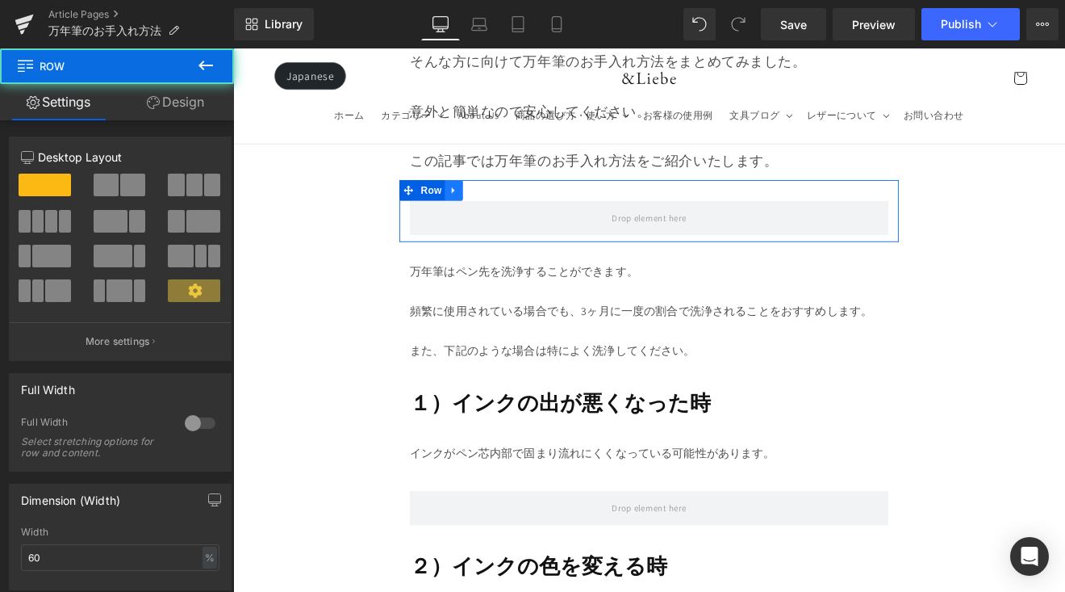
click at [491, 208] on icon at bounding box center [492, 214] width 11 height 12
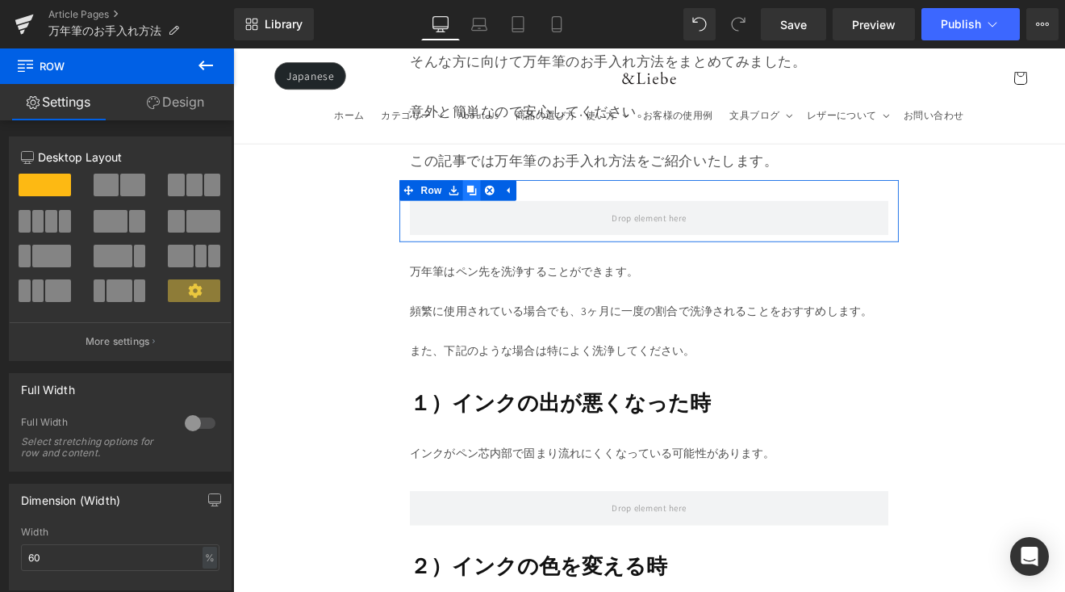
click at [516, 212] on link at bounding box center [513, 215] width 21 height 24
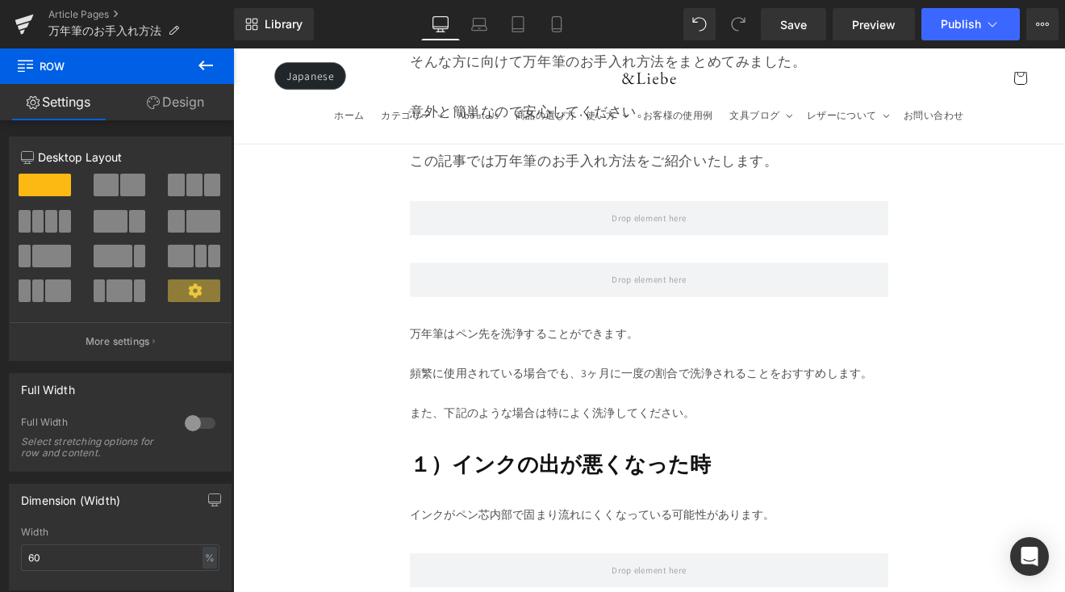
drag, startPoint x: 219, startPoint y: 69, endPoint x: 2, endPoint y: 132, distance: 225.3
click at [219, 69] on button at bounding box center [206, 66] width 56 height 36
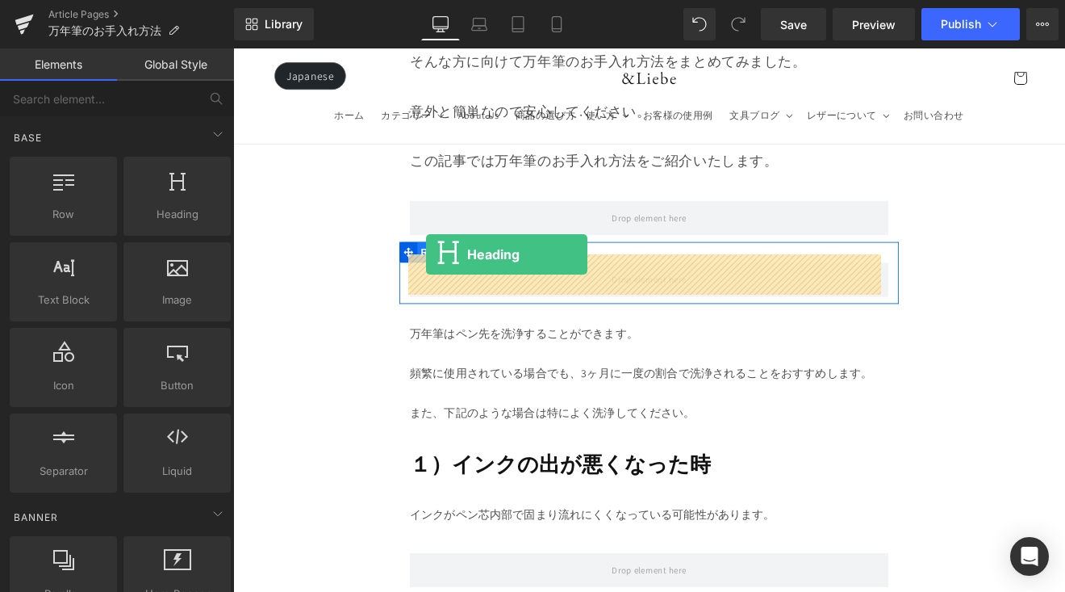
drag, startPoint x: 416, startPoint y: 255, endPoint x: 460, endPoint y: 290, distance: 56.3
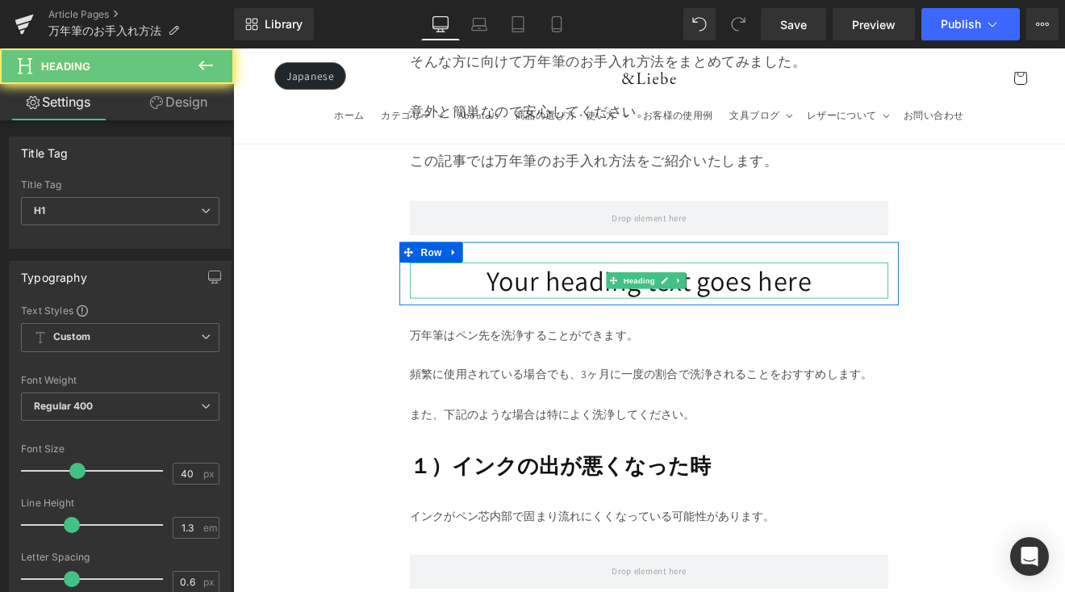
click at [560, 321] on h1 "Your heading text goes here" at bounding box center [722, 320] width 562 height 42
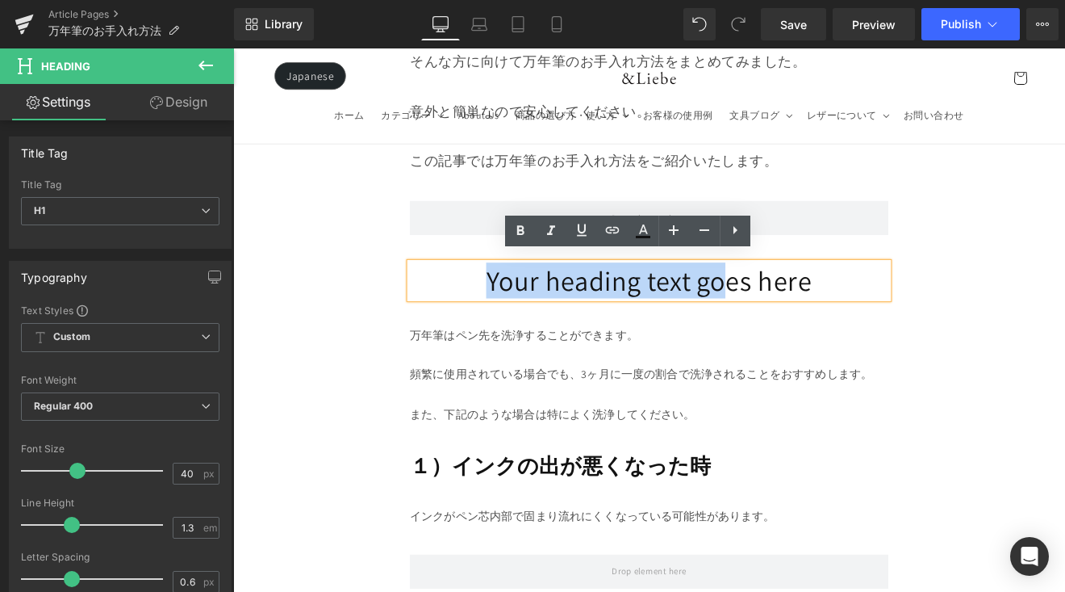
drag, startPoint x: 535, startPoint y: 320, endPoint x: 737, endPoint y: 282, distance: 205.3
click at [784, 315] on h1 "Your heading text goes here" at bounding box center [722, 320] width 562 height 42
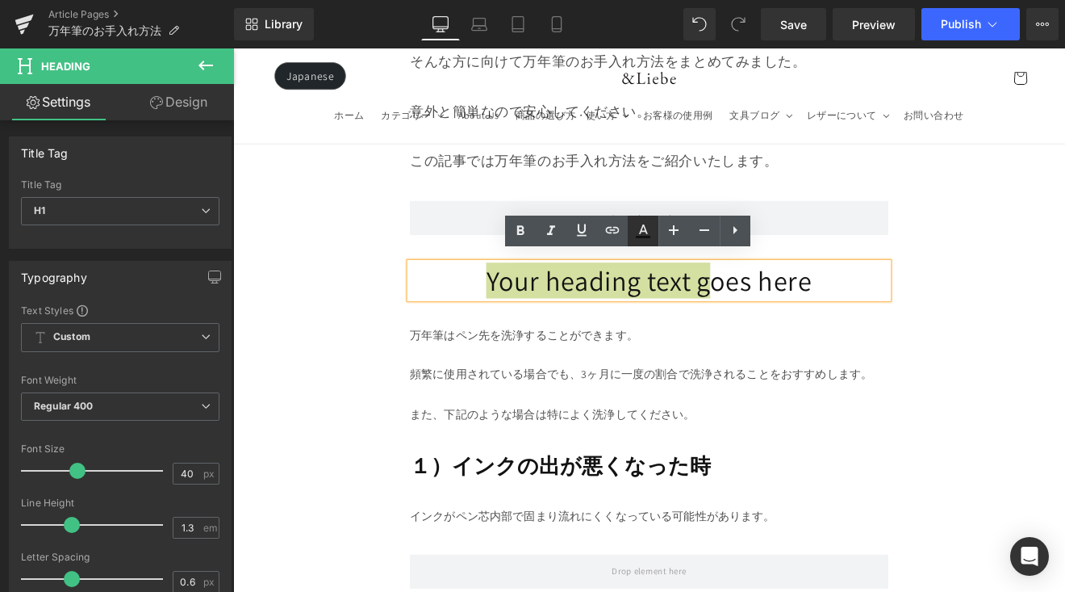
click at [644, 232] on icon at bounding box center [643, 230] width 19 height 19
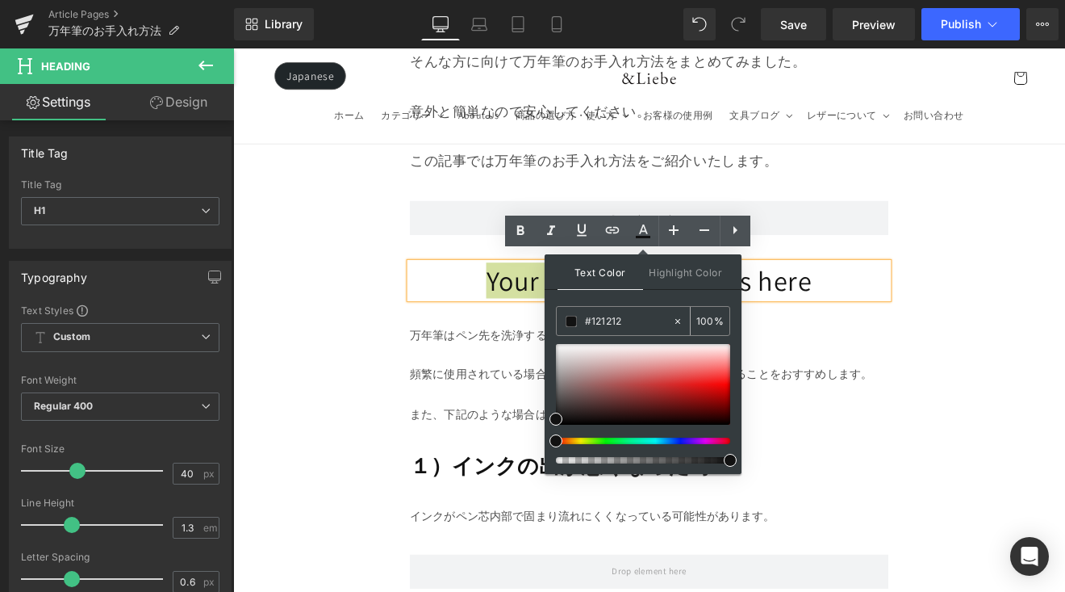
click at [573, 324] on span at bounding box center [571, 321] width 11 height 11
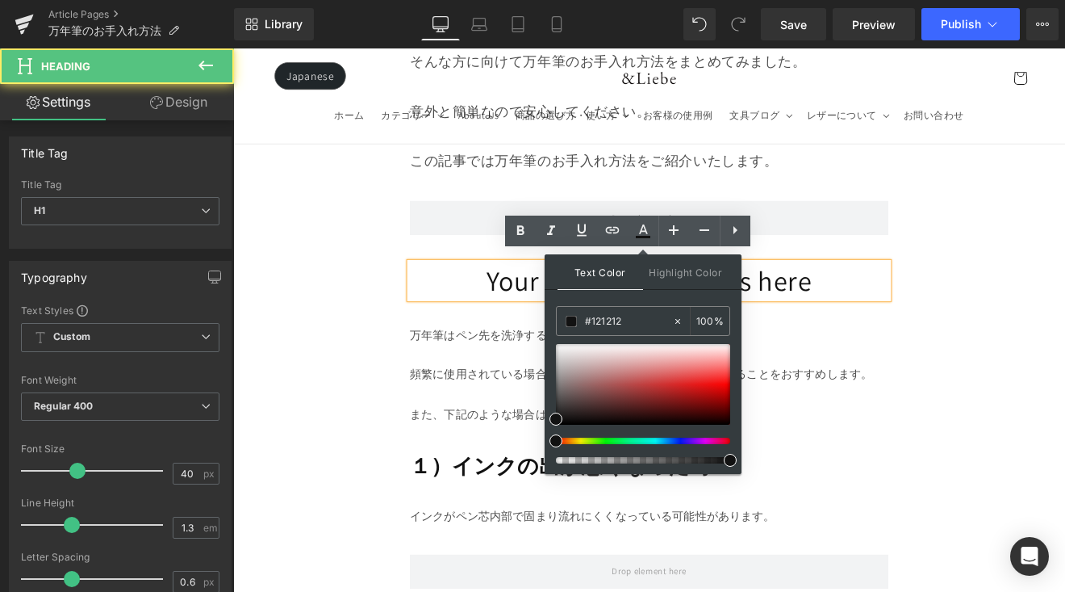
click at [525, 309] on h1 "Your heading text goes here" at bounding box center [722, 320] width 562 height 42
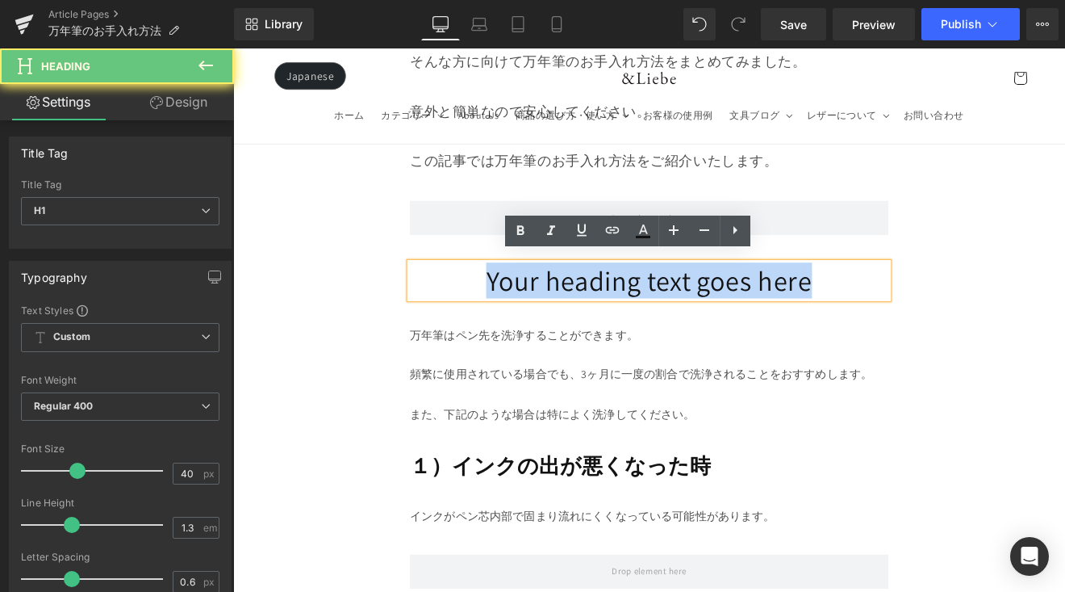
drag, startPoint x: 525, startPoint y: 310, endPoint x: 902, endPoint y: 316, distance: 377.8
click at [902, 316] on h1 "Your heading text goes here" at bounding box center [722, 320] width 562 height 42
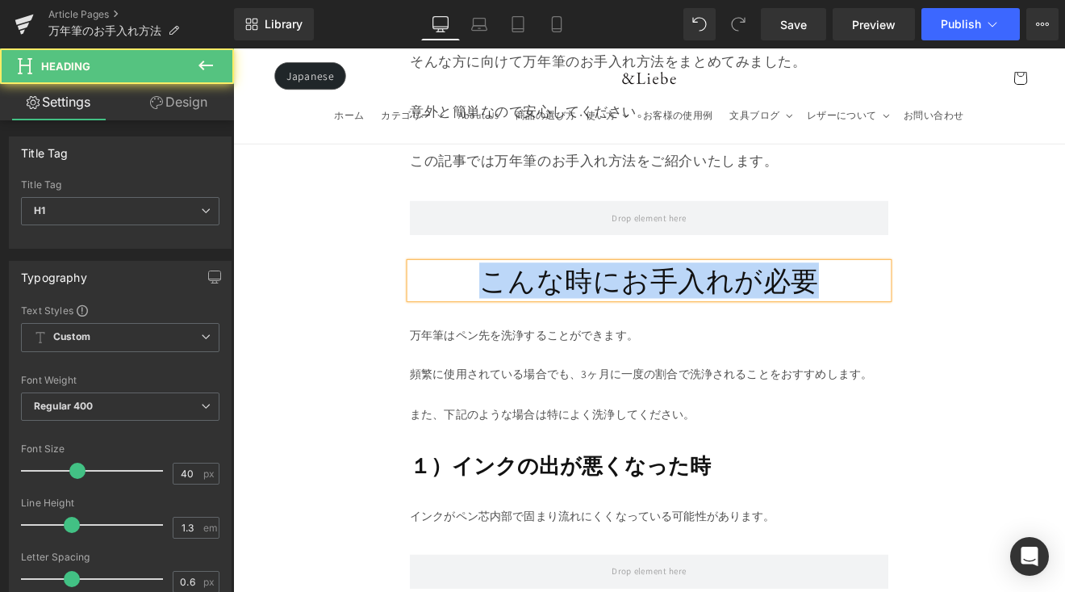
drag, startPoint x: 513, startPoint y: 312, endPoint x: 907, endPoint y: 318, distance: 394.7
click at [907, 318] on h1 "こんな時にお手入れが必要" at bounding box center [722, 320] width 562 height 42
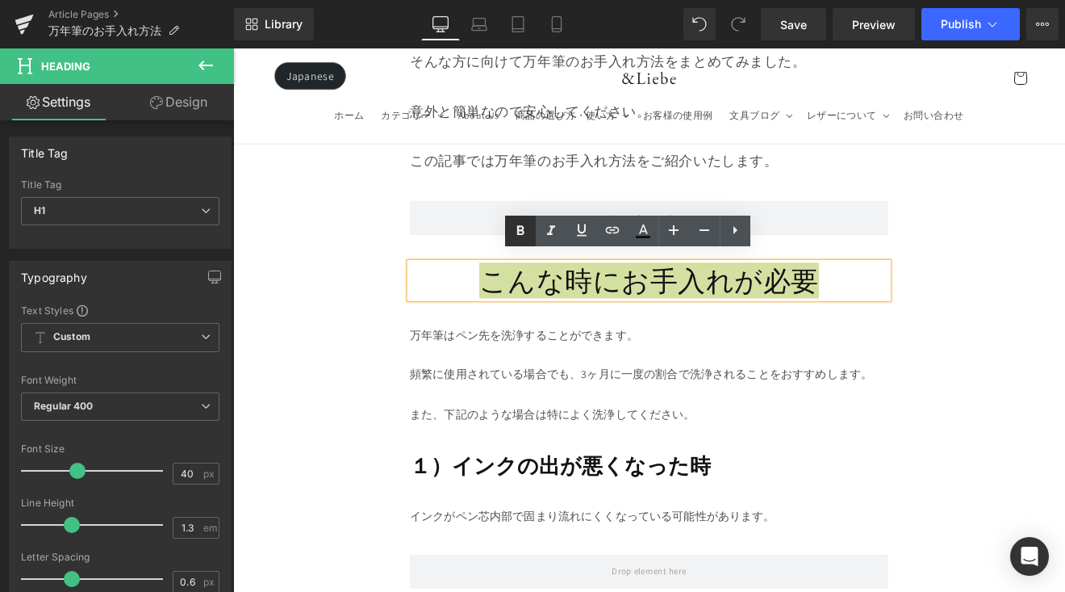
click at [520, 232] on icon at bounding box center [520, 230] width 19 height 19
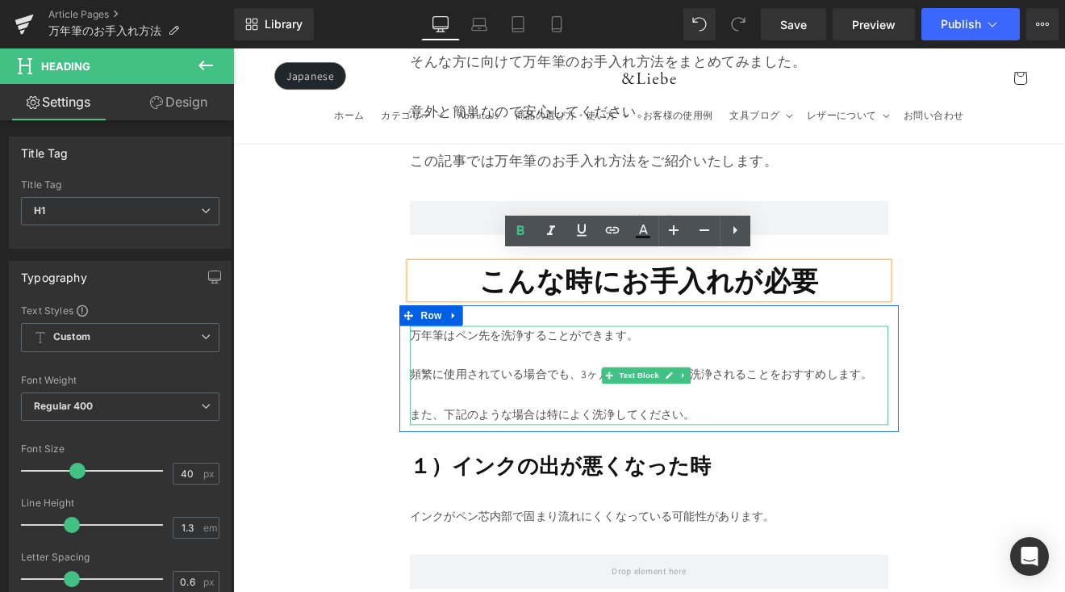
click at [561, 383] on span "万年筆はペン先を洗浄することができます。" at bounding box center [575, 384] width 268 height 17
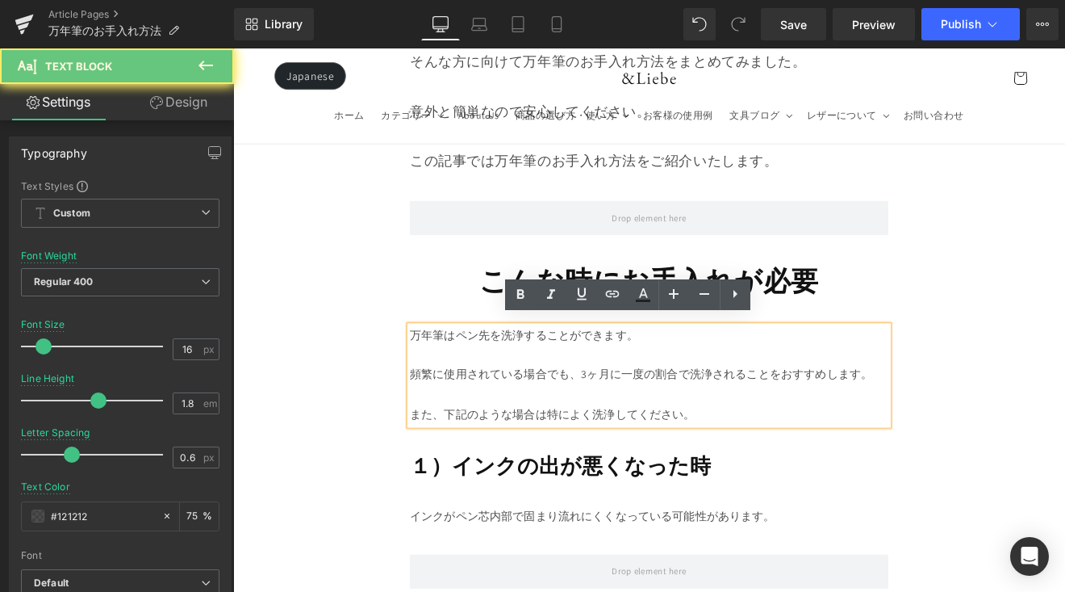
click at [469, 407] on p at bounding box center [722, 408] width 562 height 23
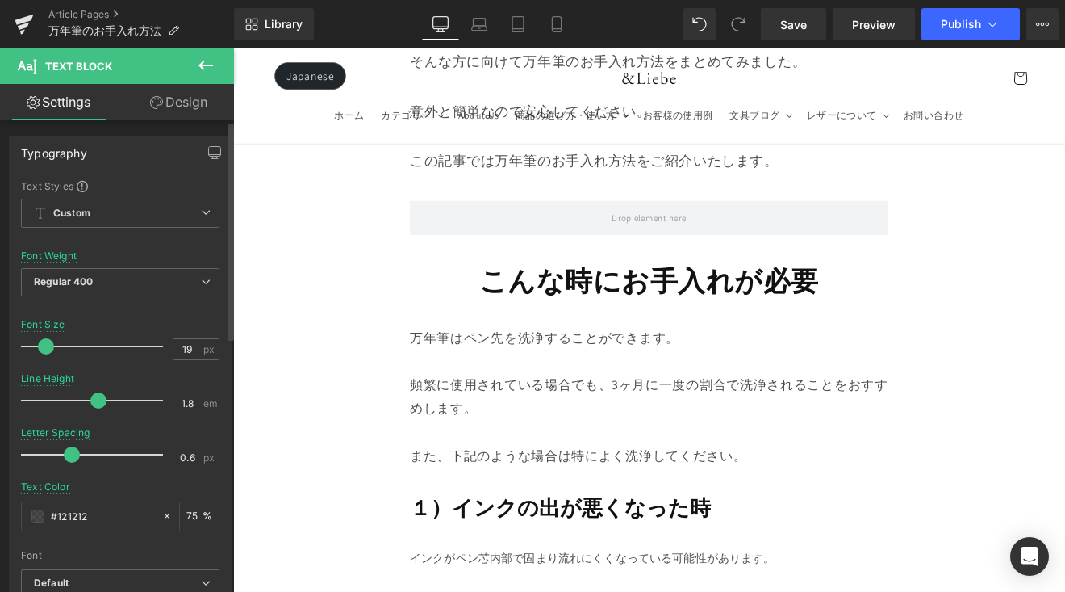
type input "20"
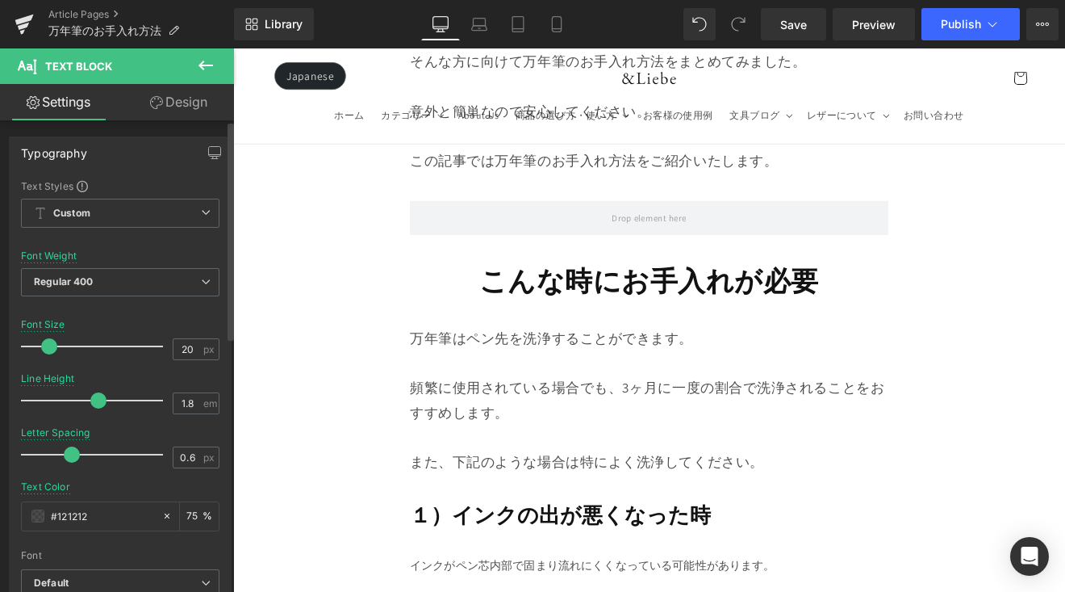
click at [54, 348] on span at bounding box center [49, 346] width 16 height 16
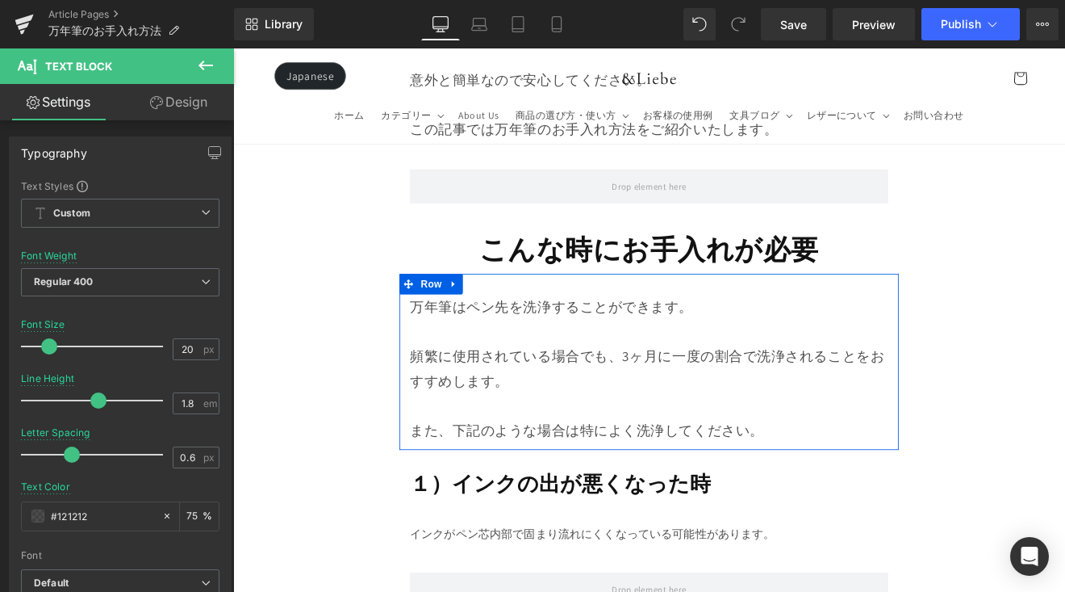
scroll to position [1185, 0]
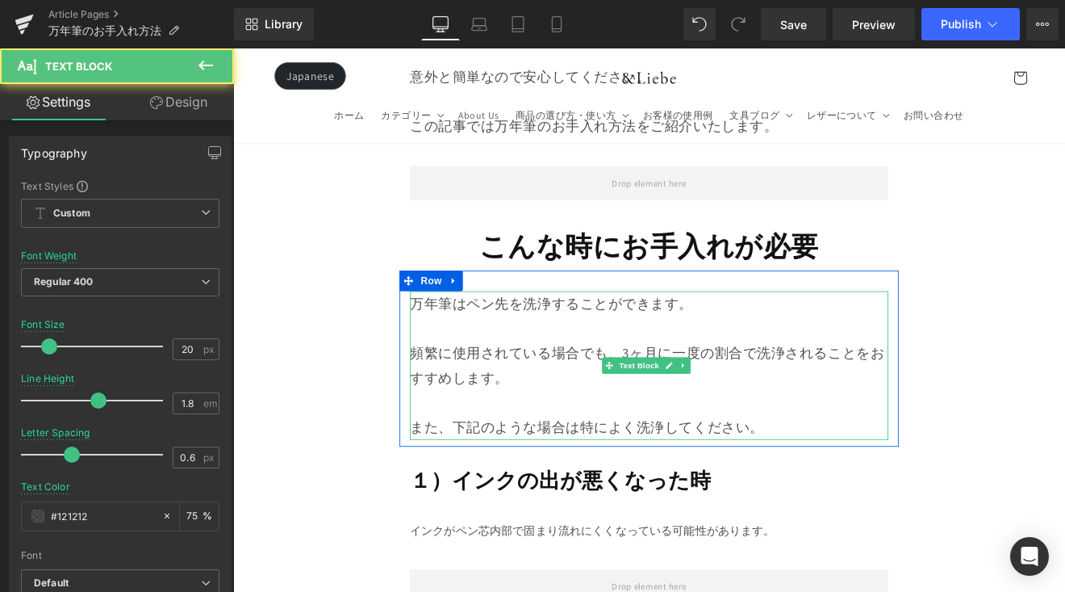
click at [679, 395] on span "頻繁に使用されている場合でも、3ヶ月に一度の割合で洗浄されることをおすすめします。" at bounding box center [719, 420] width 557 height 50
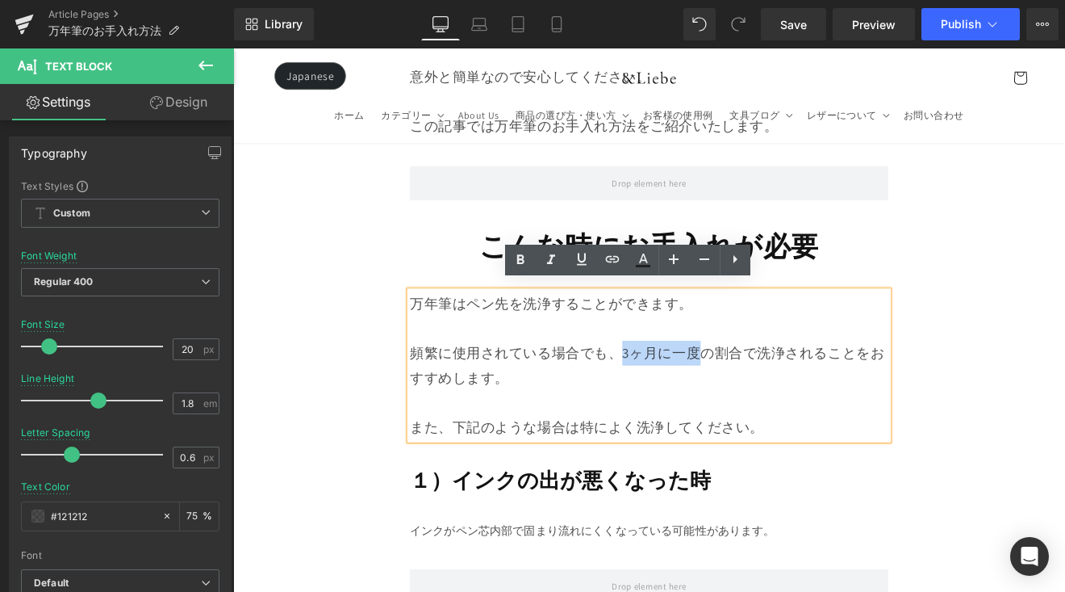
drag, startPoint x: 682, startPoint y: 395, endPoint x: 781, endPoint y: 405, distance: 99.8
click at [781, 405] on span "頻繁に使用されている場合でも、3ヶ月に一度の割合で洗浄されることをおすすめします。" at bounding box center [719, 420] width 557 height 50
click at [515, 266] on icon at bounding box center [520, 259] width 19 height 19
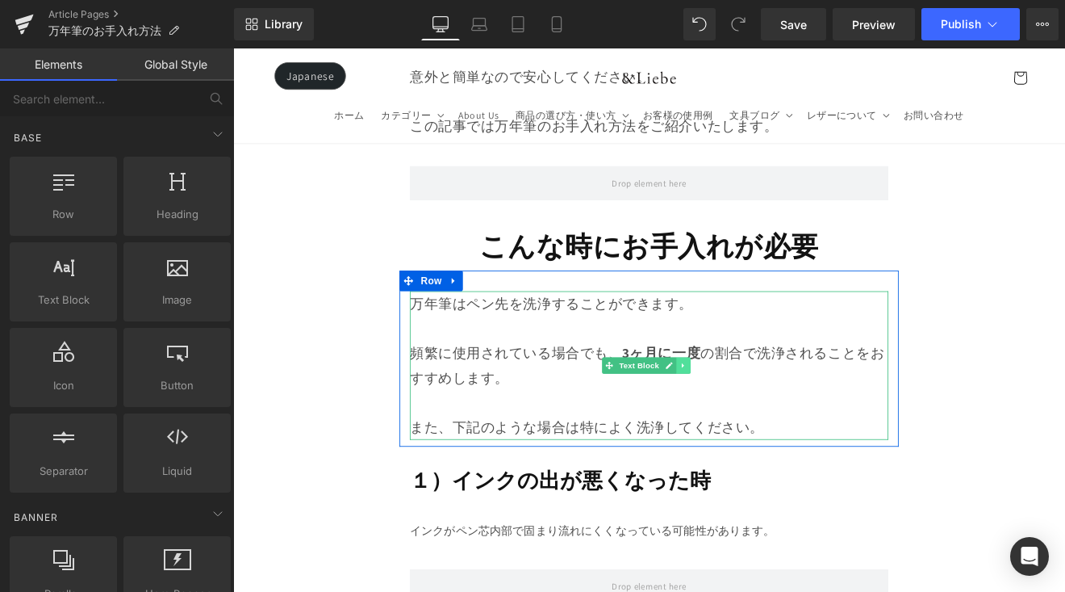
click at [766, 411] on link at bounding box center [761, 420] width 17 height 19
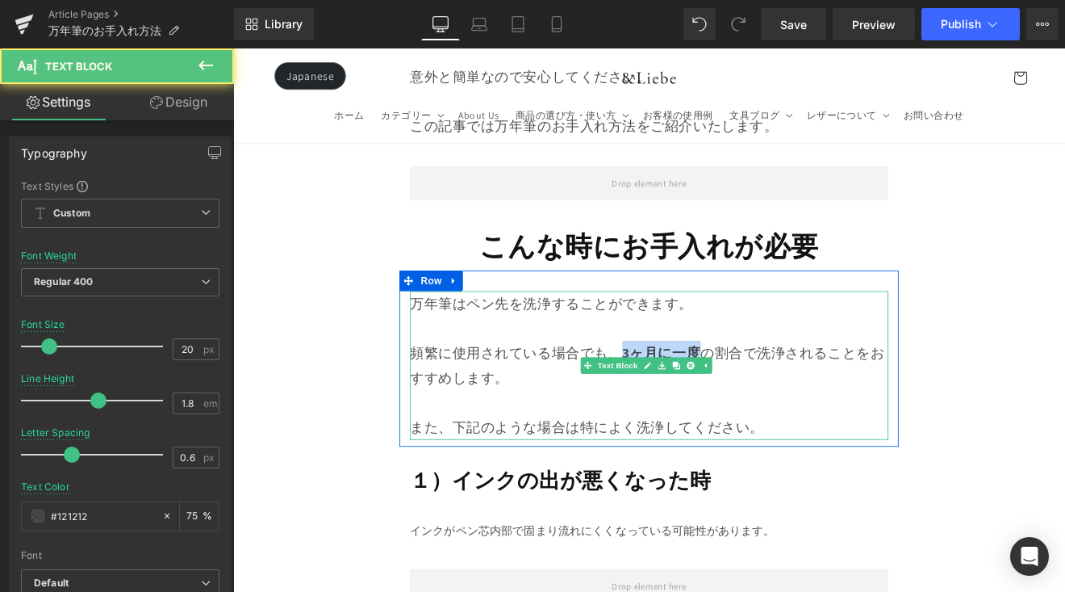
drag, startPoint x: 688, startPoint y: 397, endPoint x: 776, endPoint y: 397, distance: 87.2
click at [776, 397] on strong "3ヶ月に一度" at bounding box center [736, 405] width 92 height 21
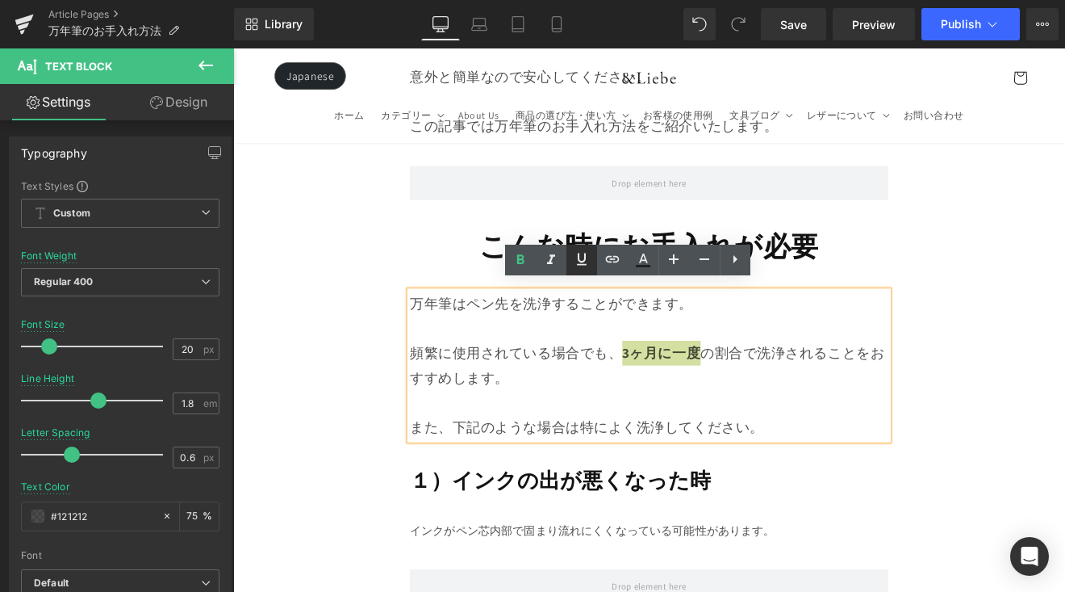
click at [588, 257] on icon at bounding box center [581, 258] width 19 height 19
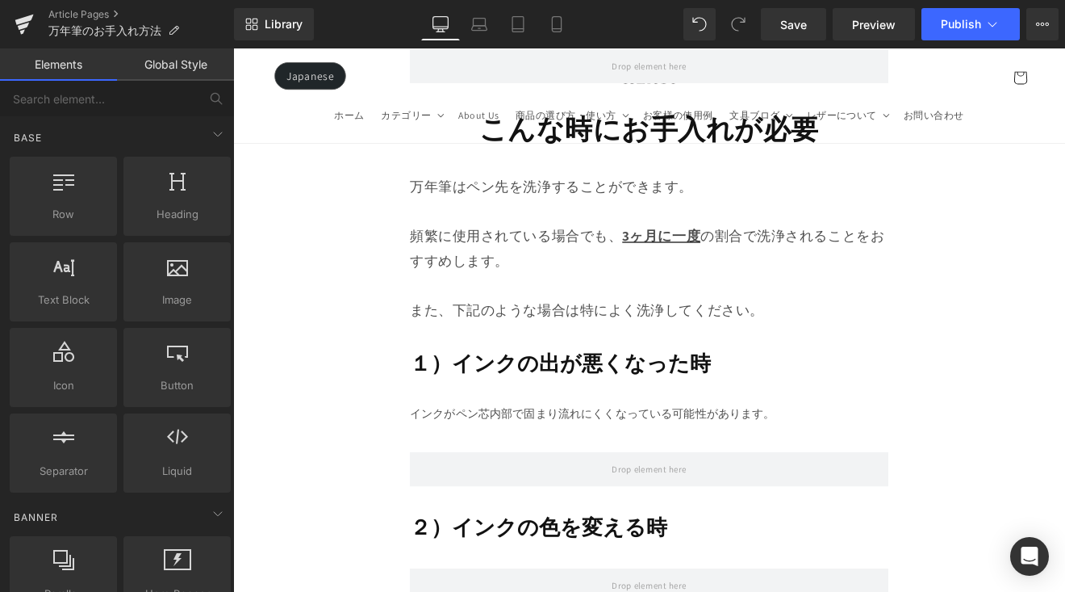
scroll to position [1338, 0]
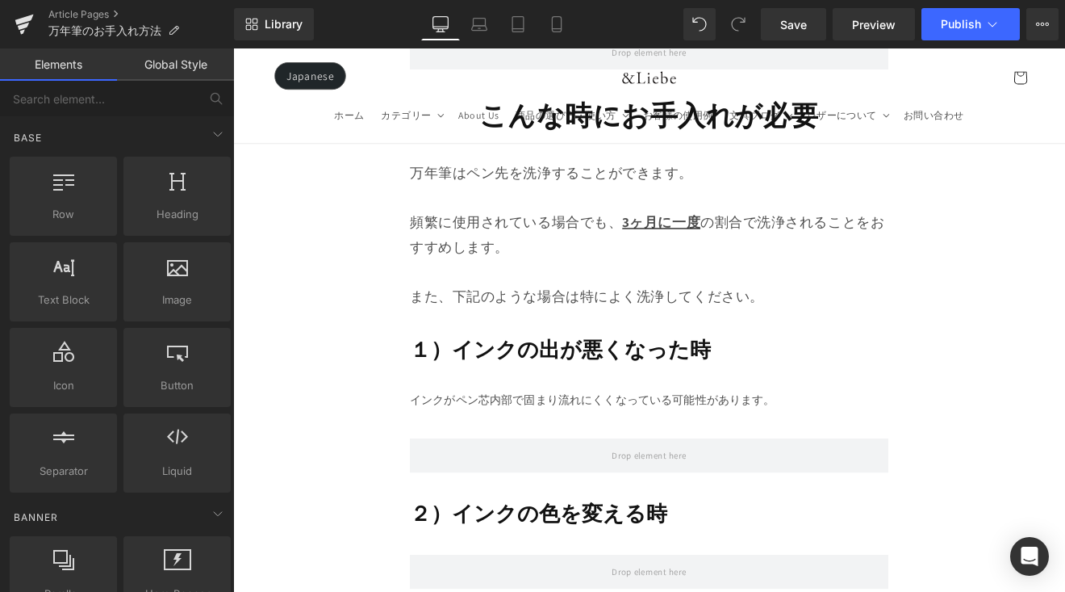
click at [233, 48] on div at bounding box center [233, 48] width 0 height 0
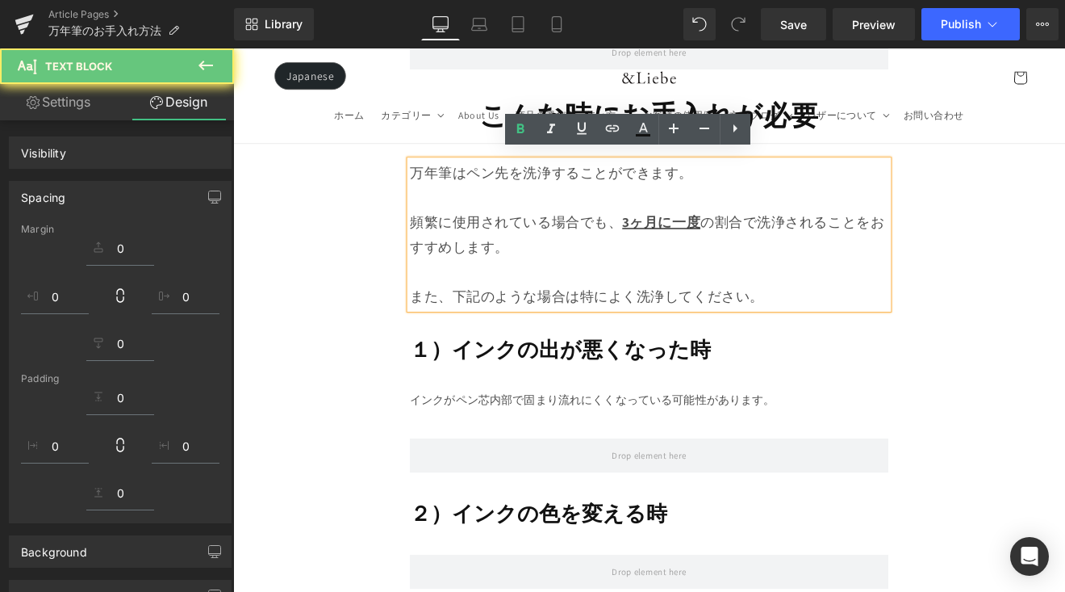
click at [886, 329] on p "また、下記のような場合は特によく洗浄してください。" at bounding box center [722, 339] width 562 height 29
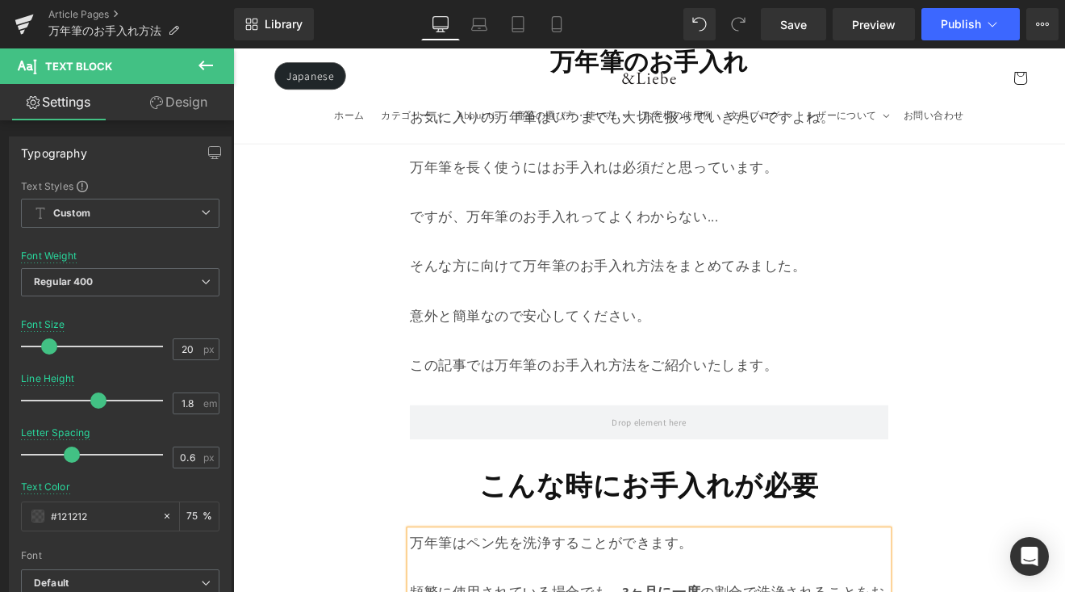
scroll to position [747, 0]
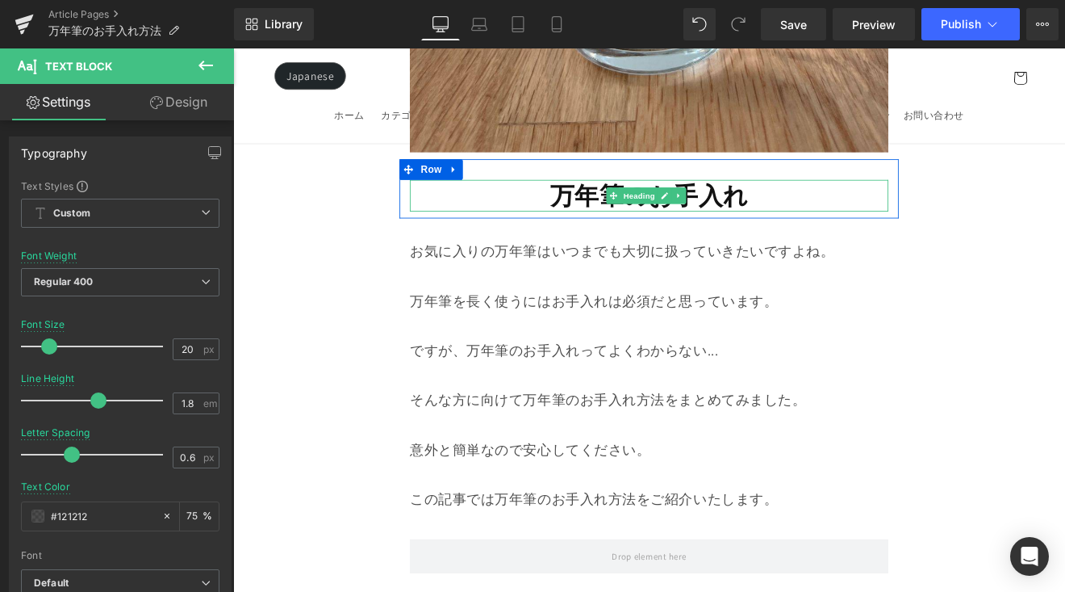
click at [832, 217] on h1 "万年筆のお手入れ" at bounding box center [722, 221] width 562 height 37
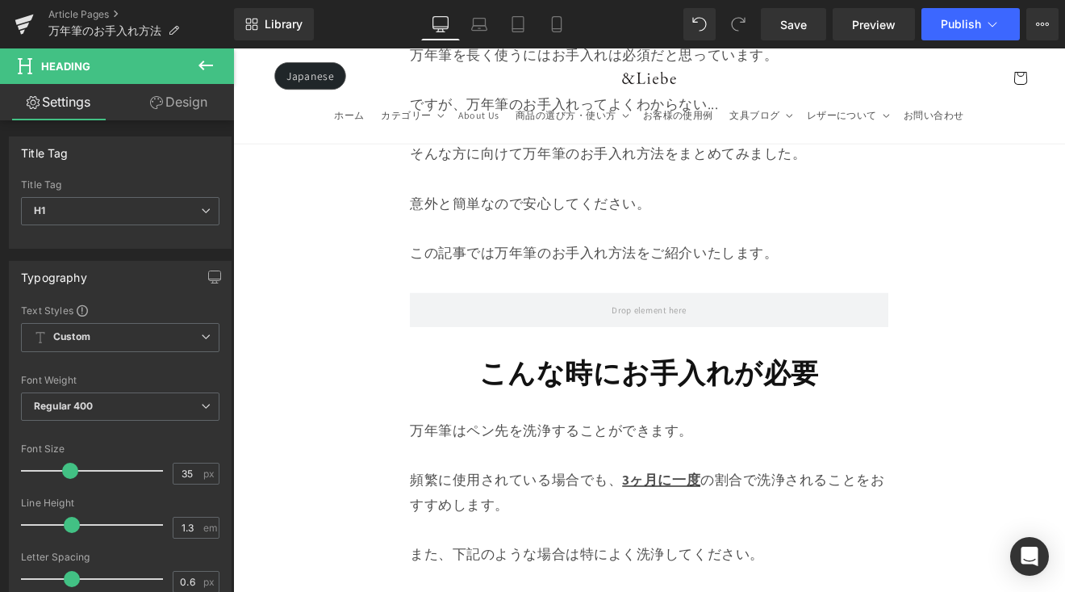
scroll to position [1069, 0]
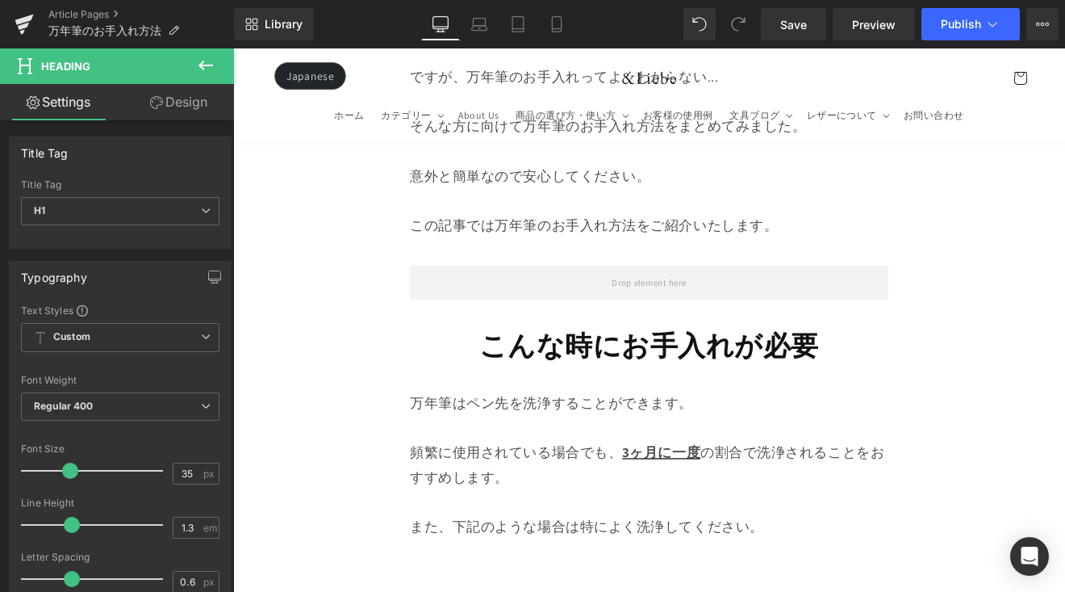
click at [838, 386] on strong "こんな時にお手入れが必要" at bounding box center [721, 396] width 399 height 42
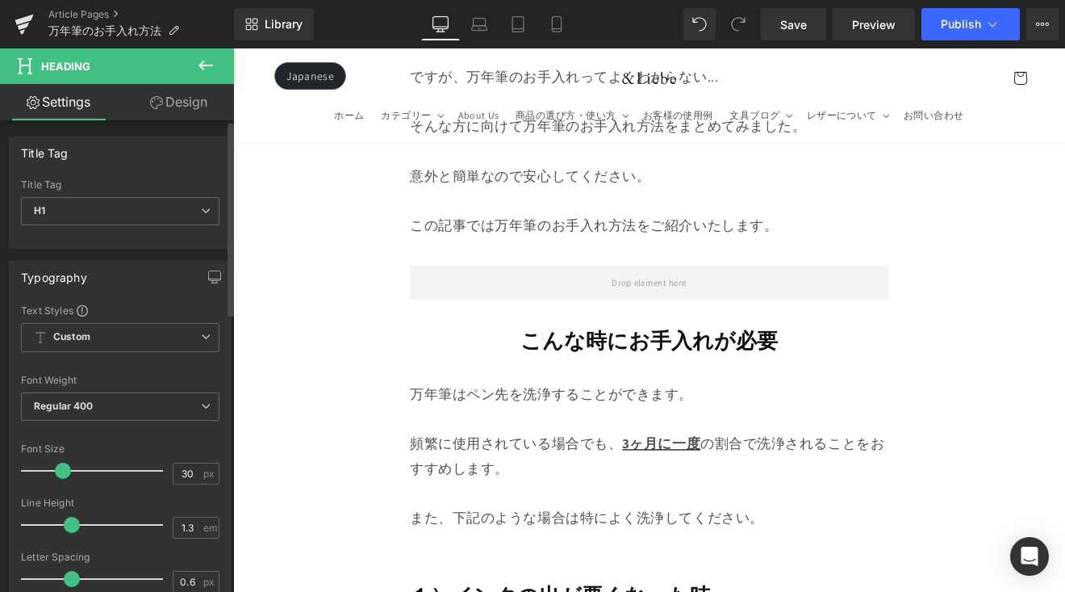
drag, startPoint x: 70, startPoint y: 475, endPoint x: 62, endPoint y: 485, distance: 12.6
click at [62, 485] on div at bounding box center [96, 470] width 134 height 32
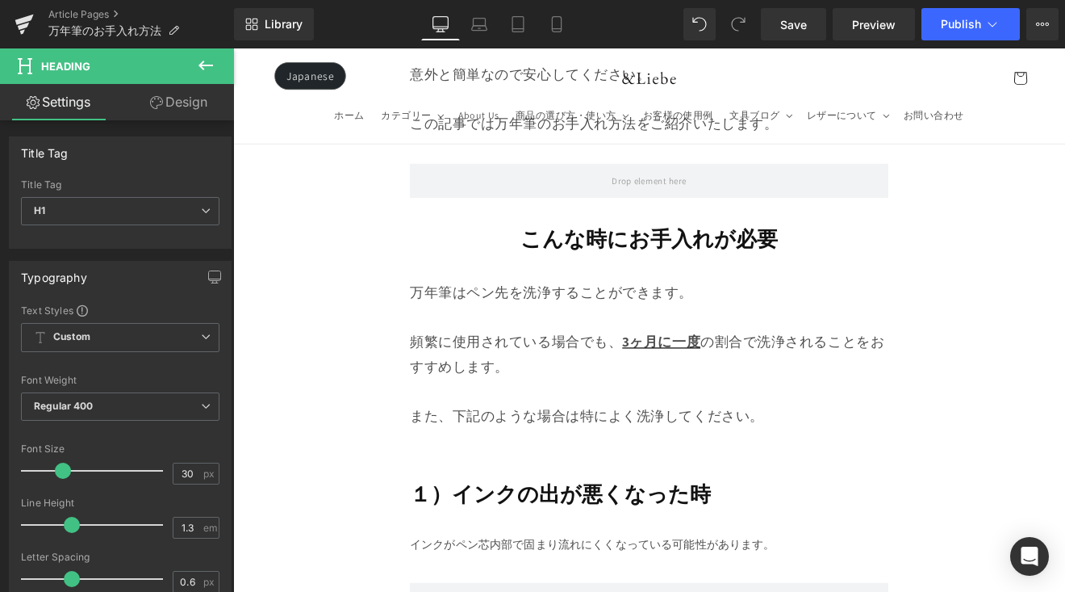
scroll to position [1200, 0]
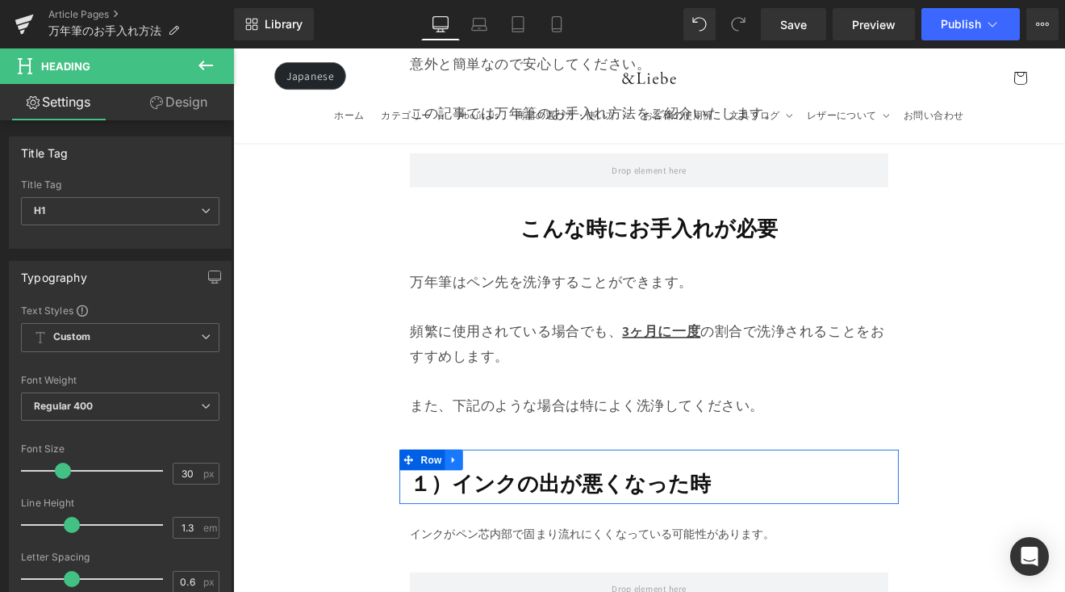
click at [482, 532] on link at bounding box center [492, 531] width 21 height 24
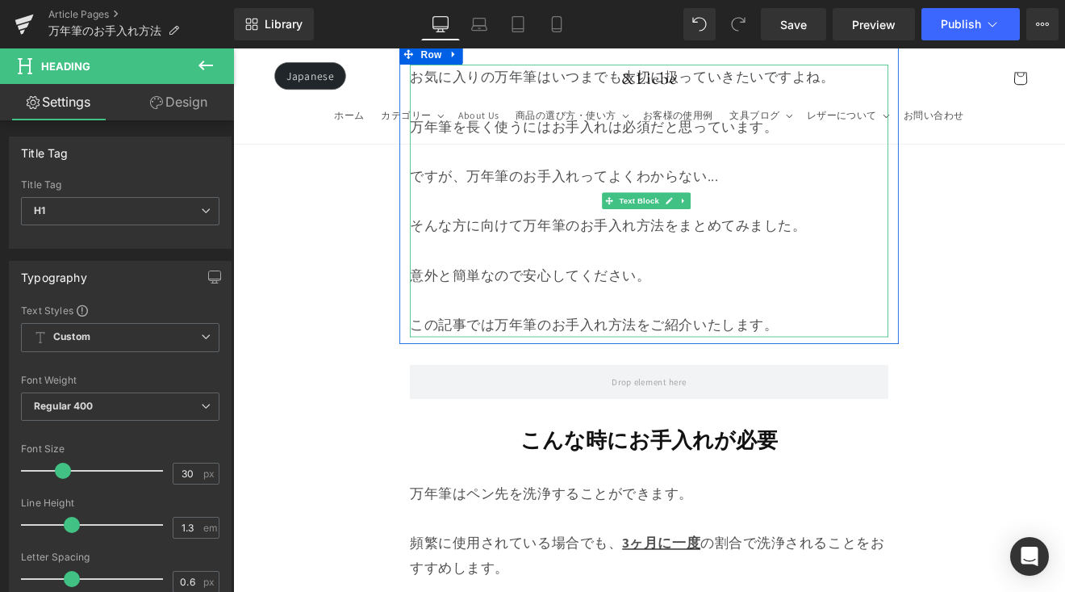
scroll to position [954, 0]
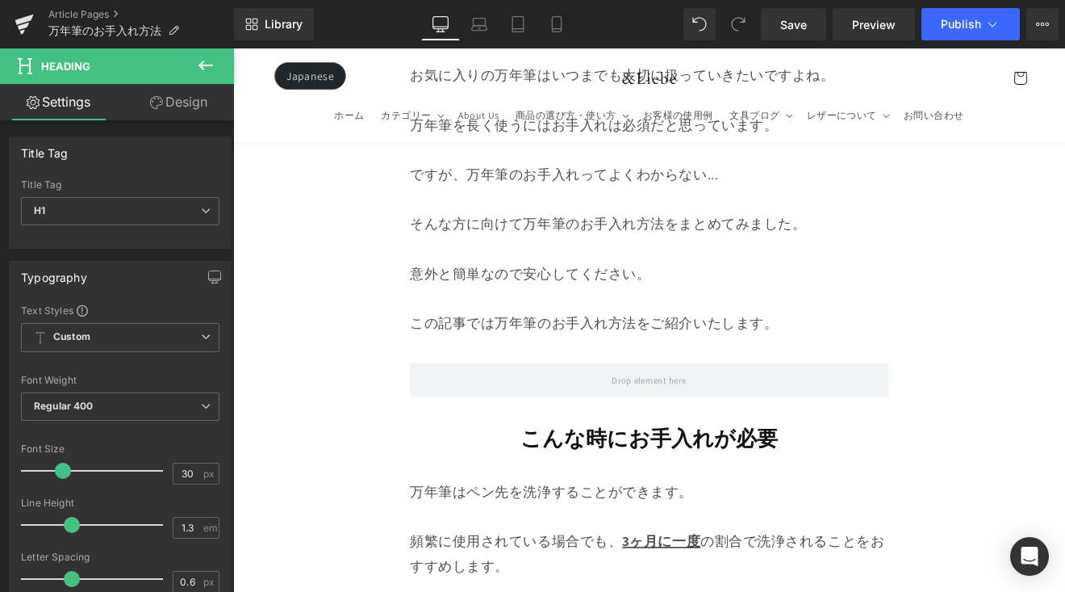
click at [592, 496] on strong "こんな時にお手入れが必要" at bounding box center [722, 505] width 302 height 32
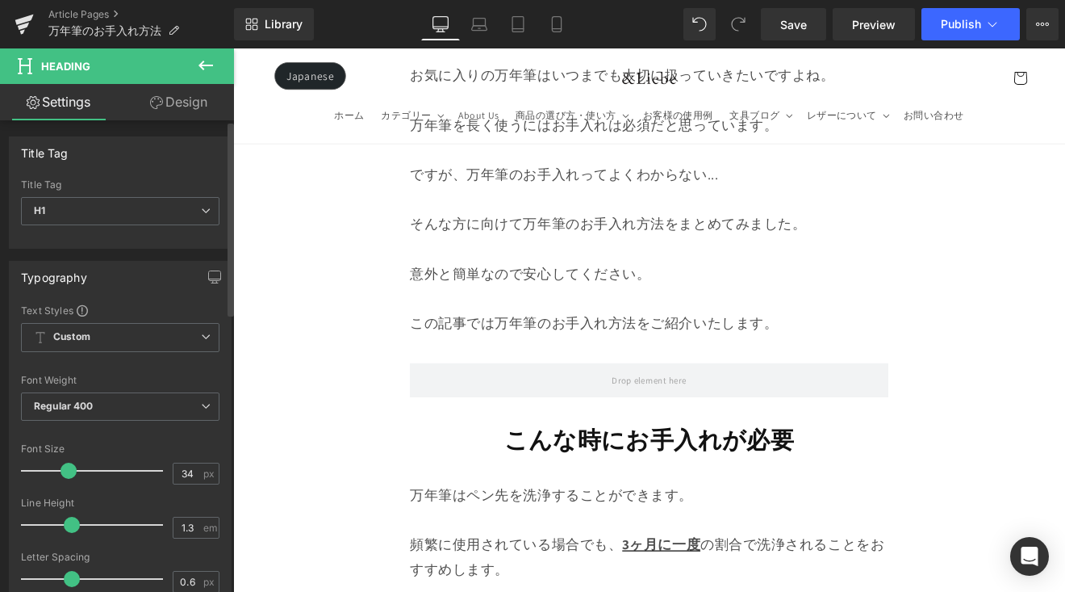
type input "35"
click at [75, 471] on span at bounding box center [70, 470] width 16 height 16
click at [205, 75] on button at bounding box center [206, 66] width 56 height 36
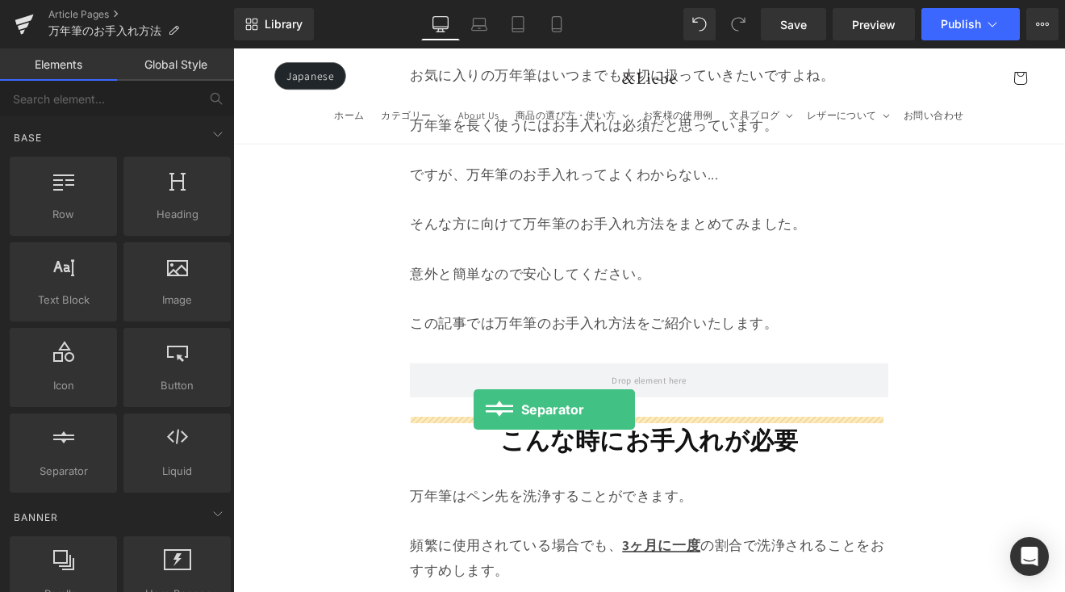
drag, startPoint x: 358, startPoint y: 483, endPoint x: 517, endPoint y: 472, distance: 160.2
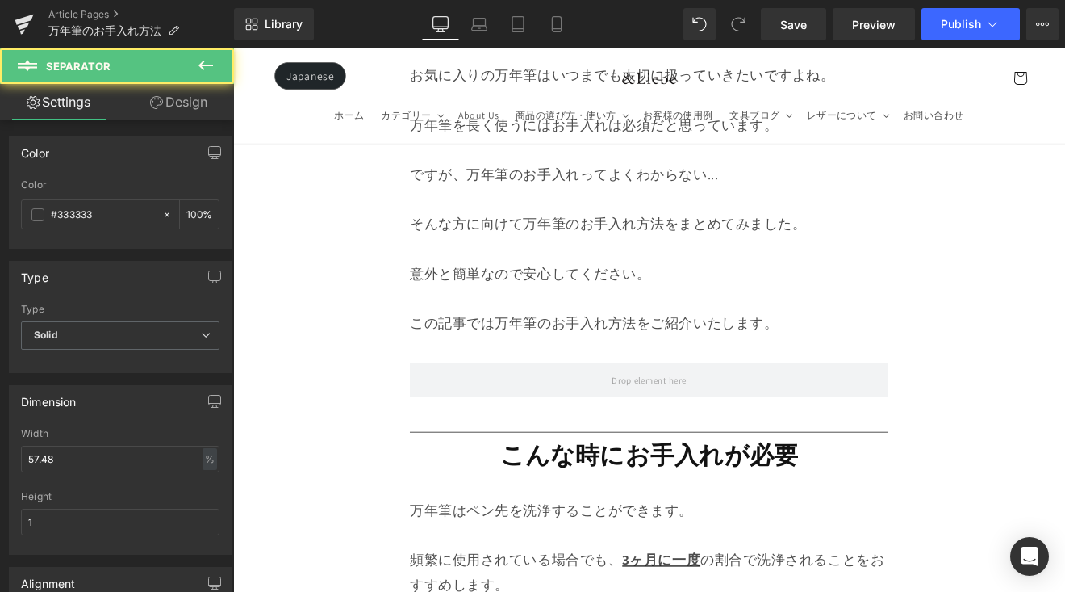
click at [211, 65] on icon at bounding box center [206, 66] width 15 height 10
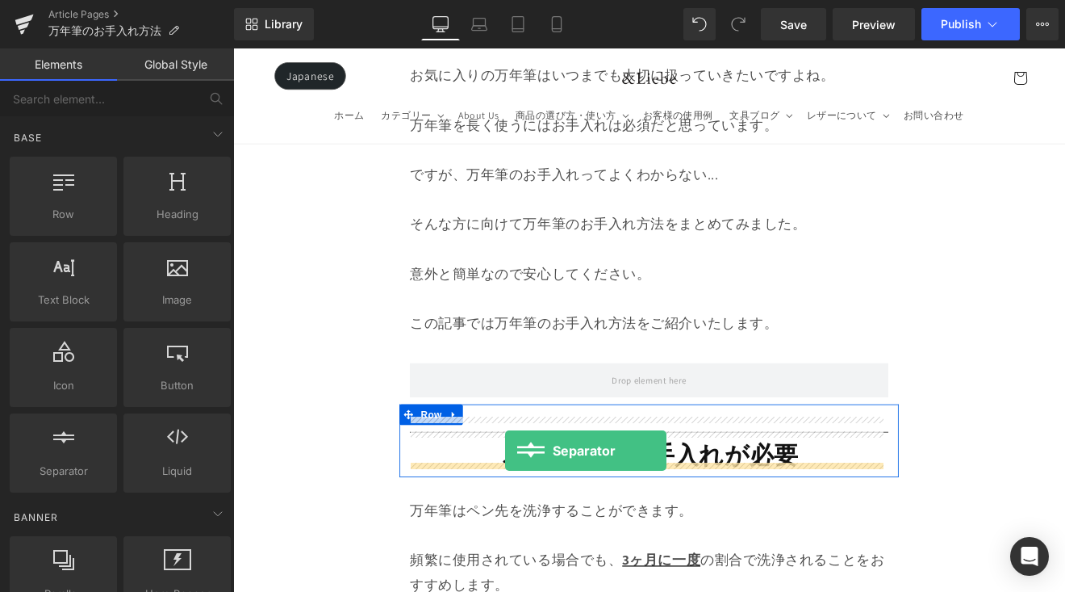
drag, startPoint x: 308, startPoint y: 477, endPoint x: 552, endPoint y: 521, distance: 247.6
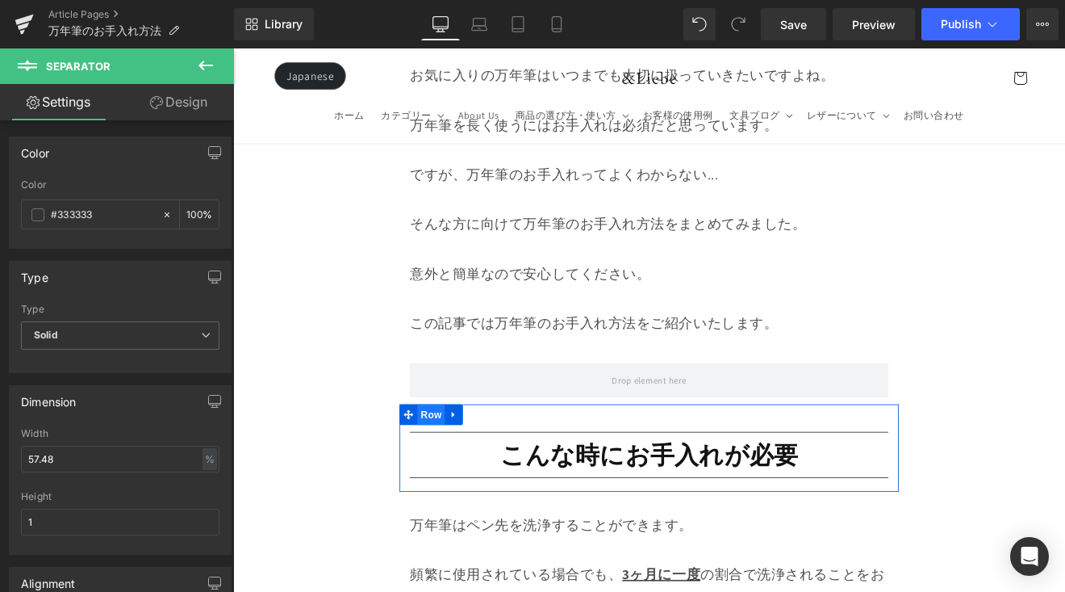
click at [450, 466] on span "Row" at bounding box center [466, 478] width 32 height 24
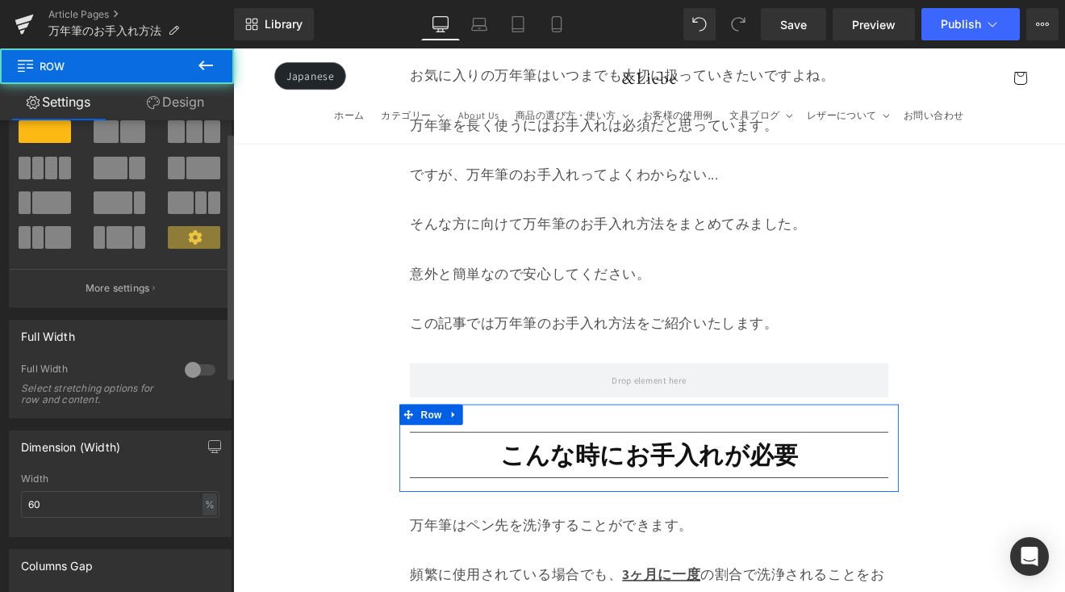
scroll to position [291, 0]
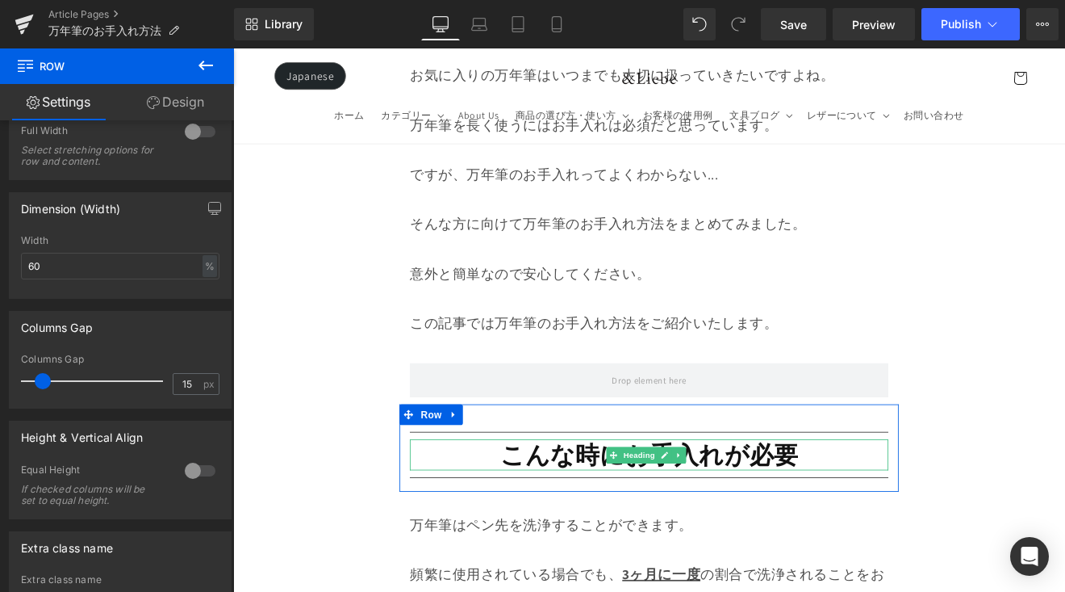
click at [591, 517] on strong "こんな時にお手入れが必要" at bounding box center [721, 524] width 350 height 37
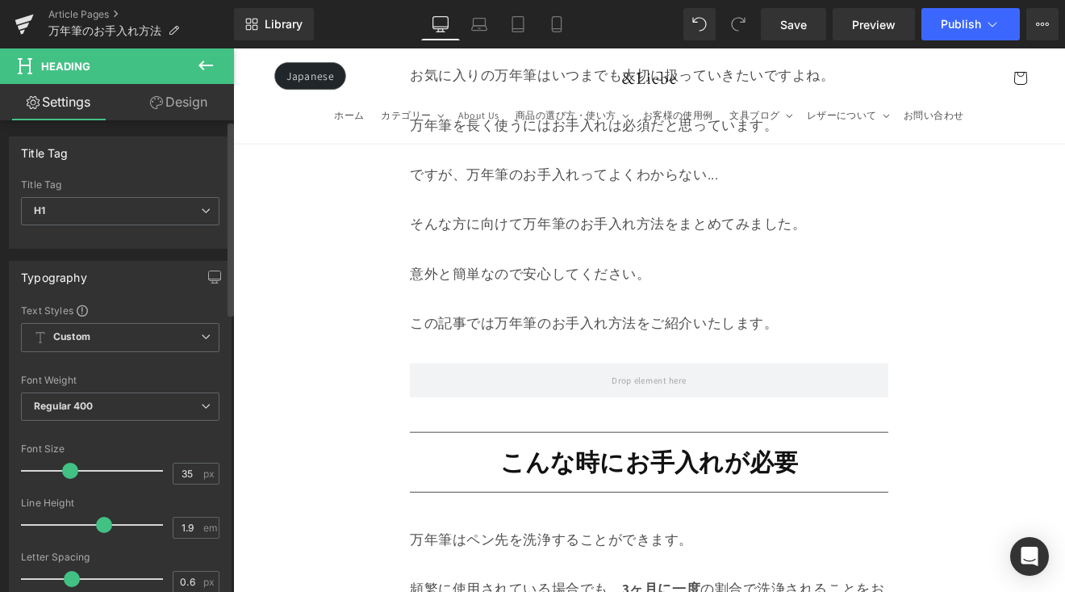
type input "2"
drag, startPoint x: 69, startPoint y: 521, endPoint x: 105, endPoint y: 526, distance: 35.8
click at [105, 526] on span at bounding box center [110, 525] width 16 height 16
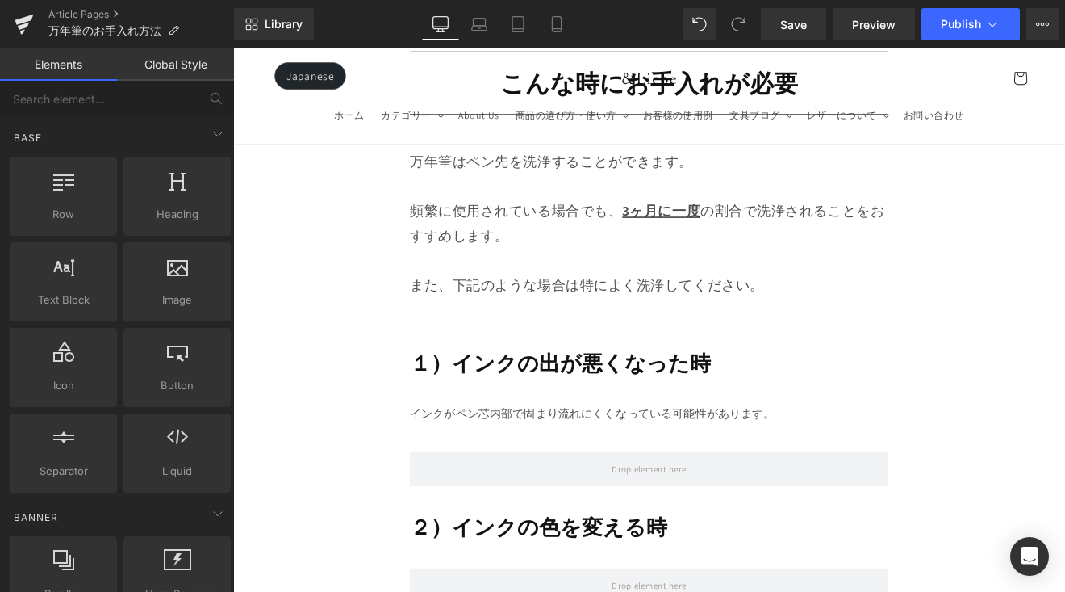
scroll to position [1417, 0]
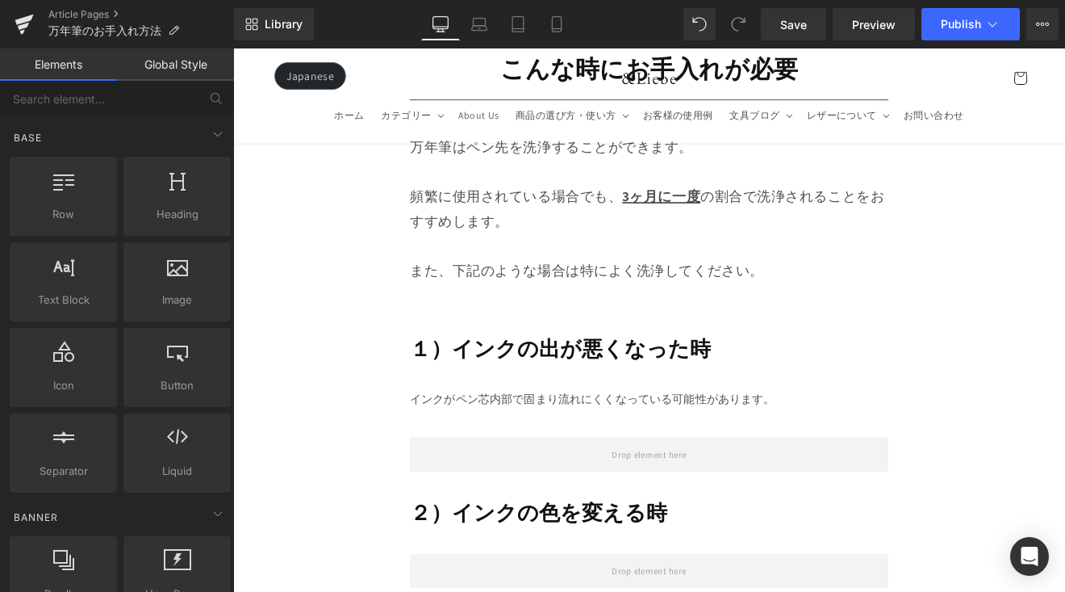
click at [767, 391] on strong "１）インクの出が悪くなった時" at bounding box center [617, 400] width 353 height 32
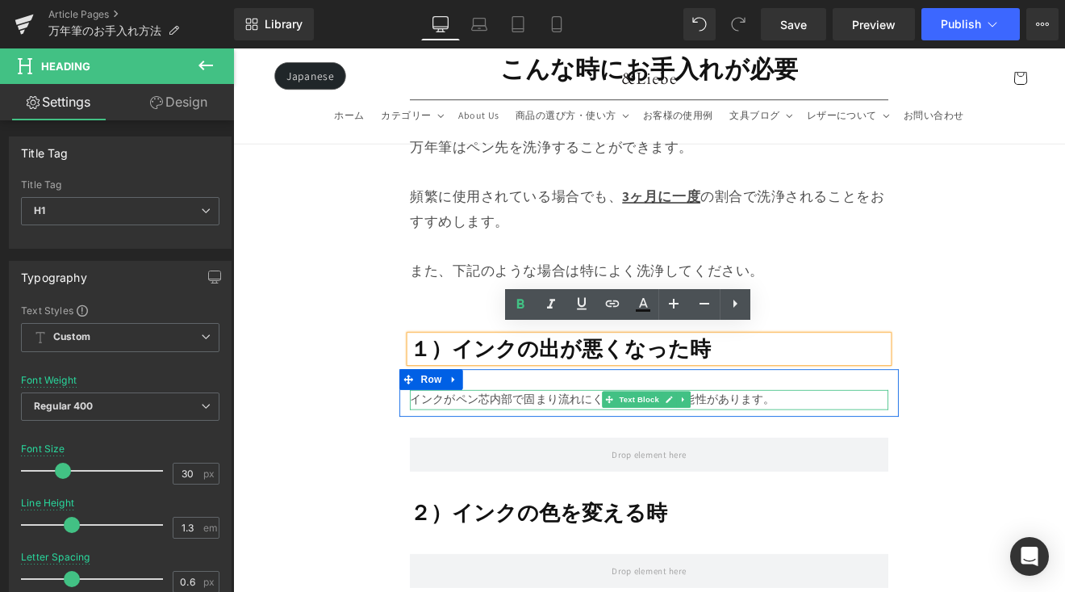
click at [601, 449] on p "インクがペン芯内部で固まり流れにくくなっている可能性があります。" at bounding box center [722, 460] width 562 height 23
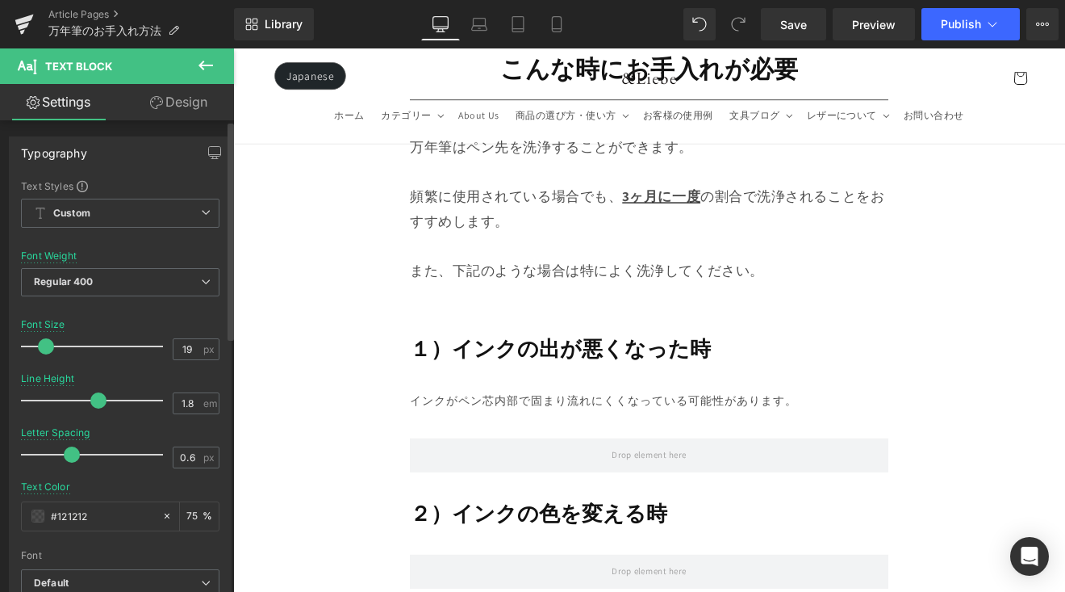
type input "20"
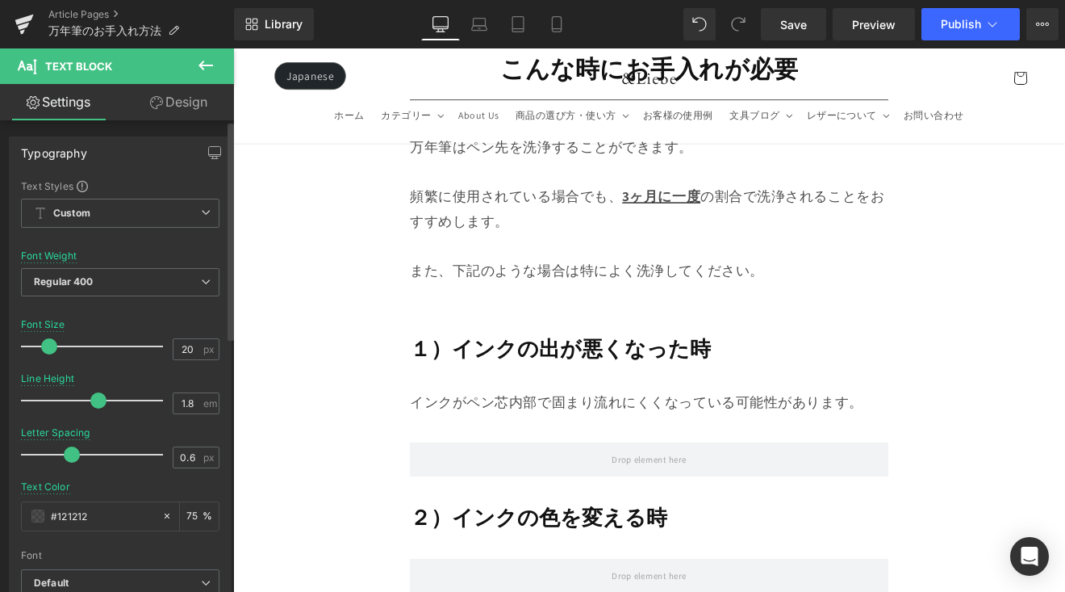
click at [49, 349] on span at bounding box center [49, 346] width 16 height 16
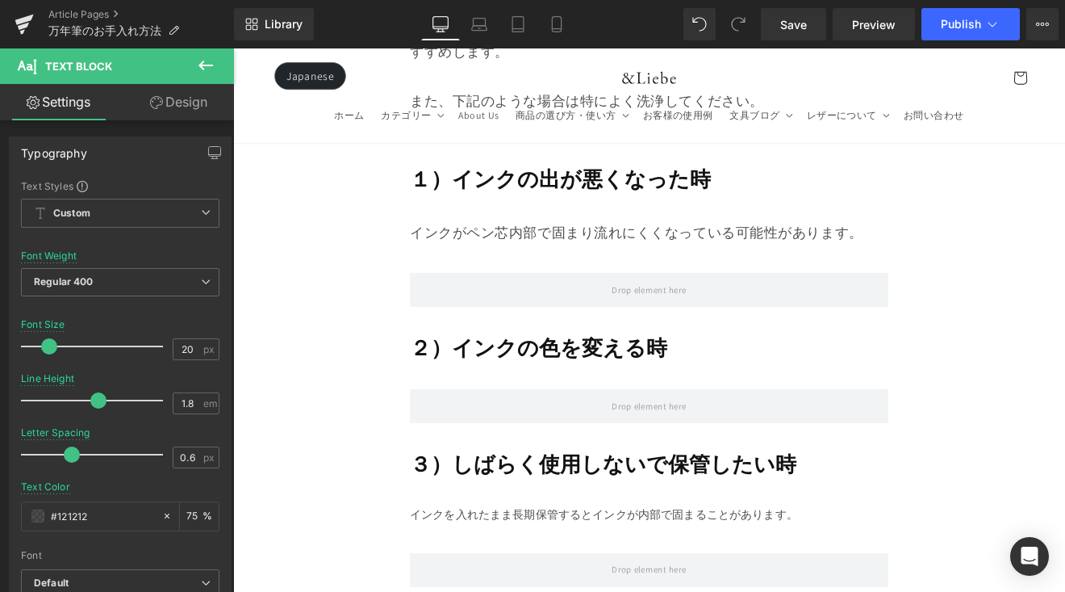
scroll to position [1622, 0]
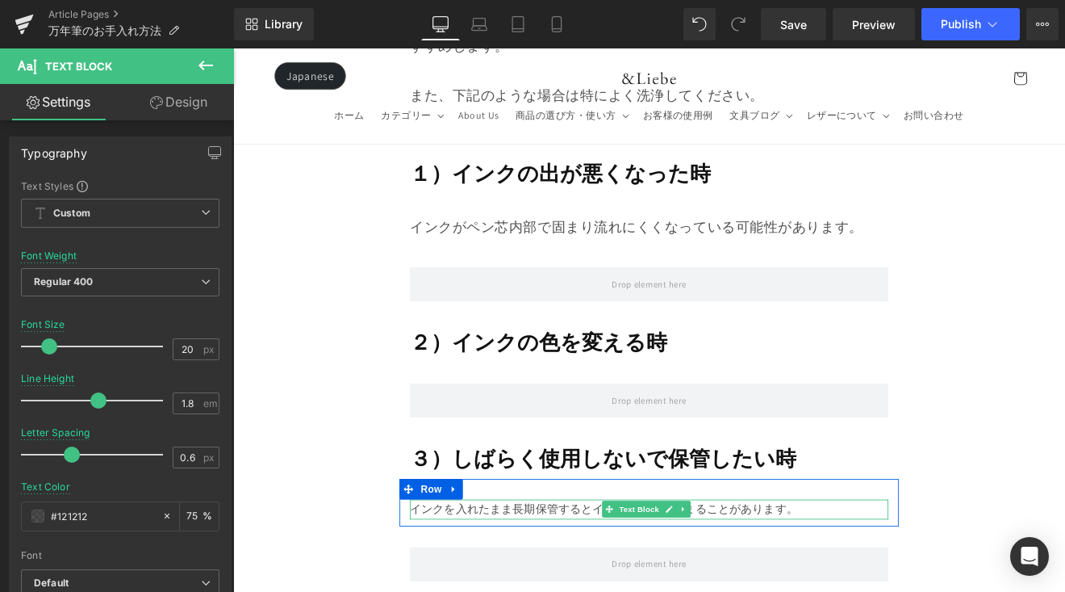
click at [537, 580] on p "インクを入れたまま長期保管するとインクが内部で固まることがあります。" at bounding box center [722, 589] width 562 height 23
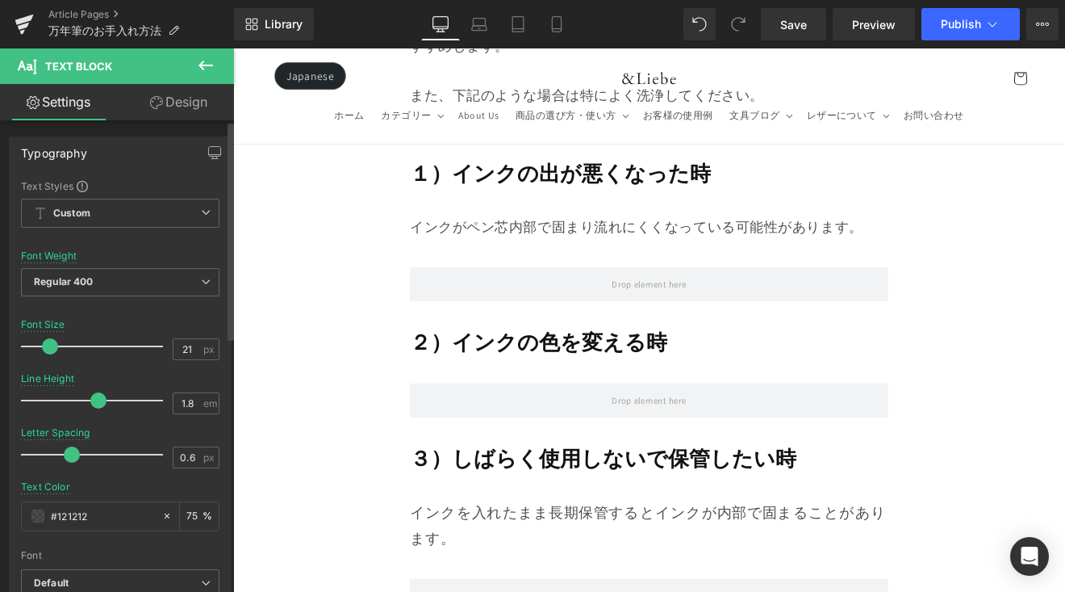
type input "20"
click at [44, 351] on span at bounding box center [49, 346] width 16 height 16
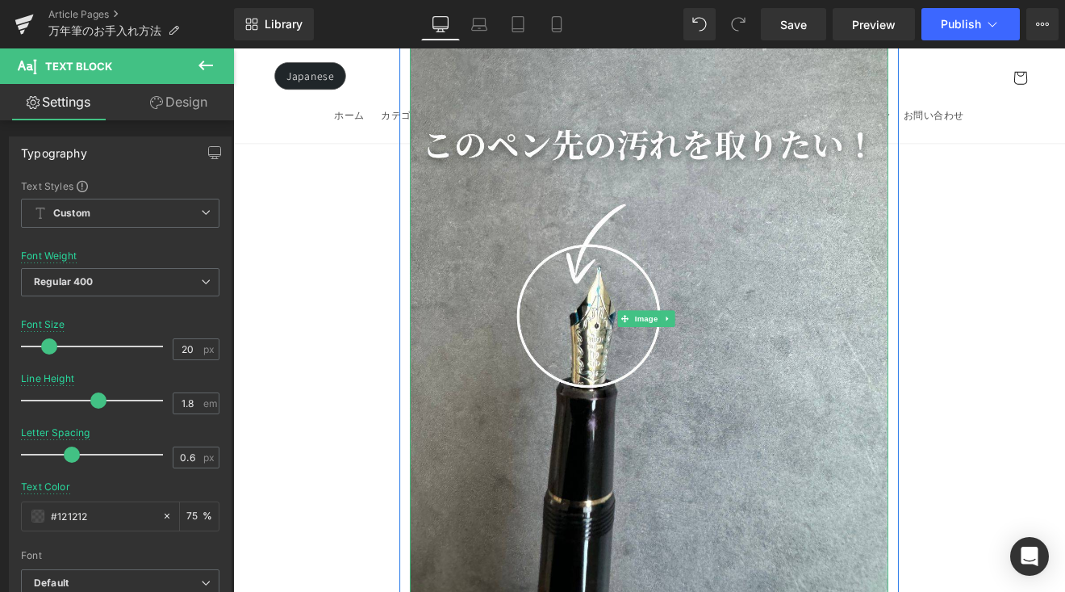
scroll to position [2414, 0]
click at [627, 379] on img at bounding box center [722, 364] width 562 height 702
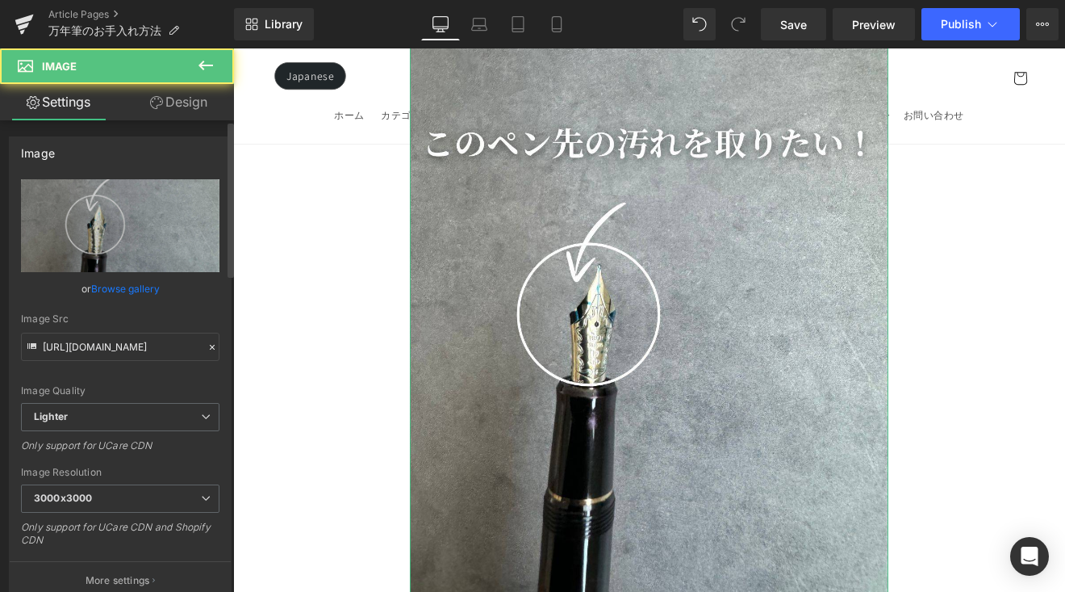
click at [111, 289] on link "Browse gallery" at bounding box center [125, 288] width 69 height 28
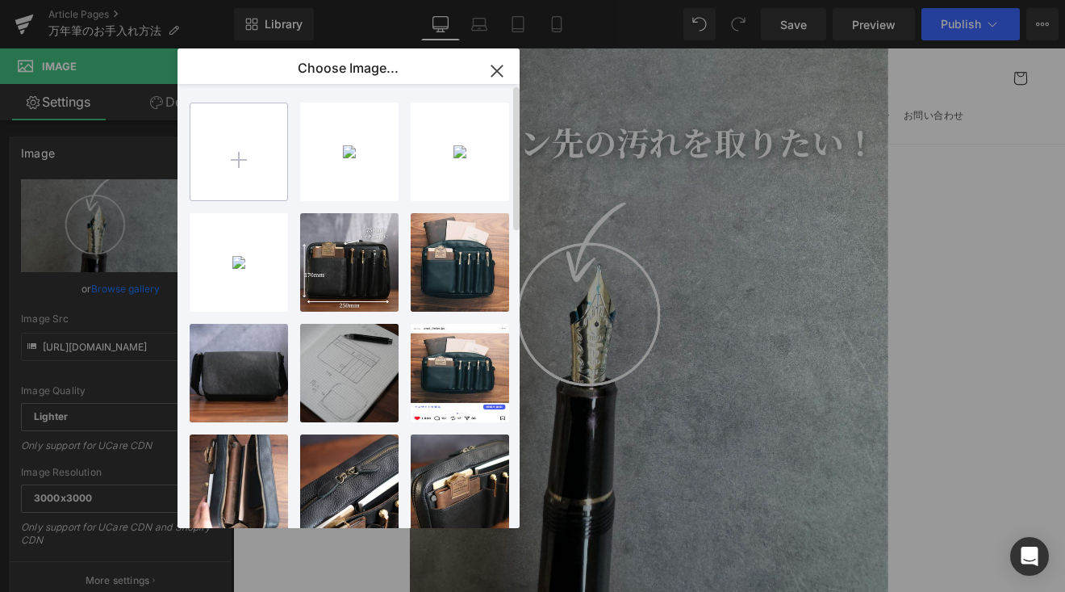
click at [226, 144] on input "file" at bounding box center [238, 151] width 97 height 97
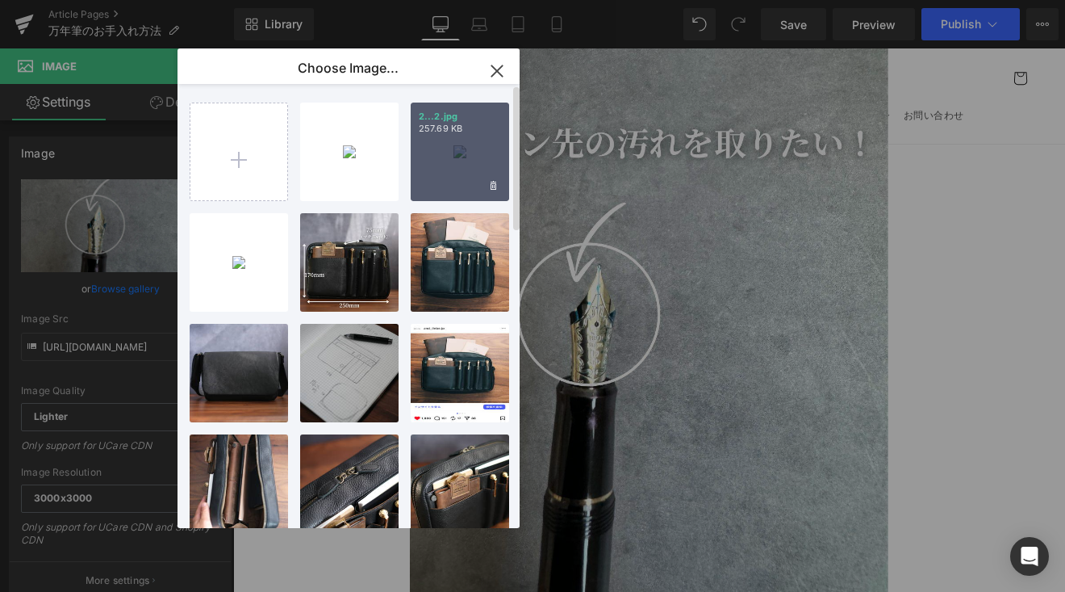
click at [458, 176] on div "2...2.jpg 257.69 KB" at bounding box center [460, 152] width 98 height 98
type input "[URL][DOMAIN_NAME]"
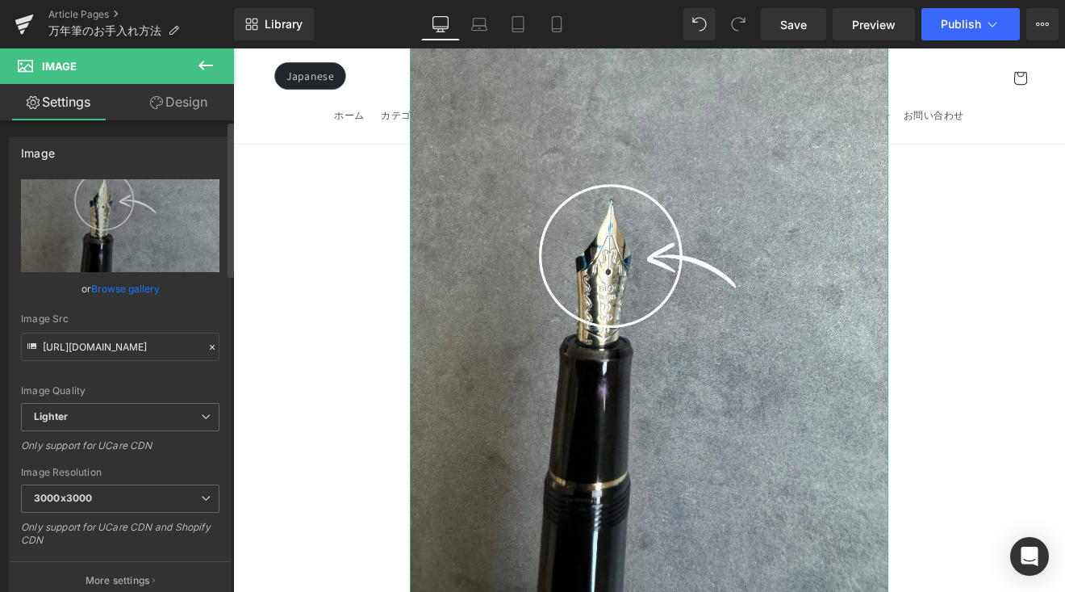
click at [141, 281] on link "Browse gallery" at bounding box center [125, 288] width 69 height 28
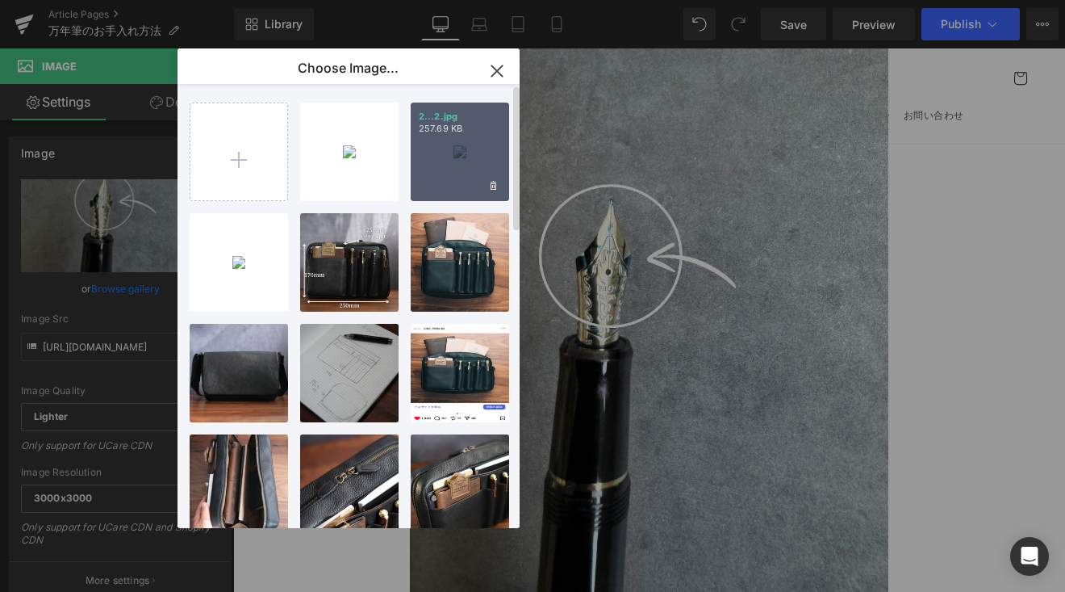
click at [457, 161] on div "2...2.jpg 257.69 KB" at bounding box center [460, 152] width 98 height 98
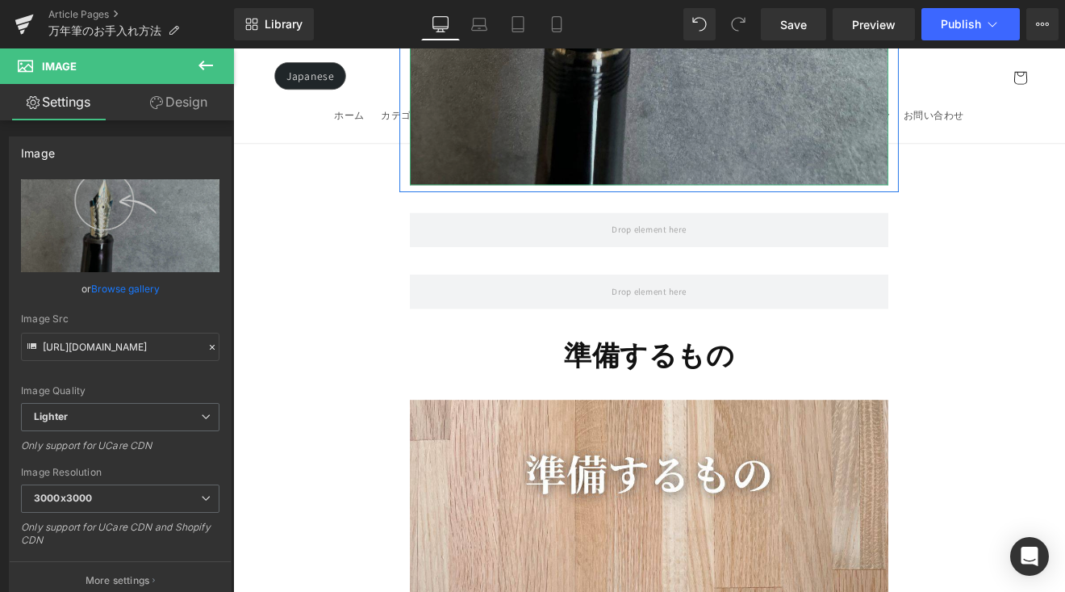
scroll to position [3128, 0]
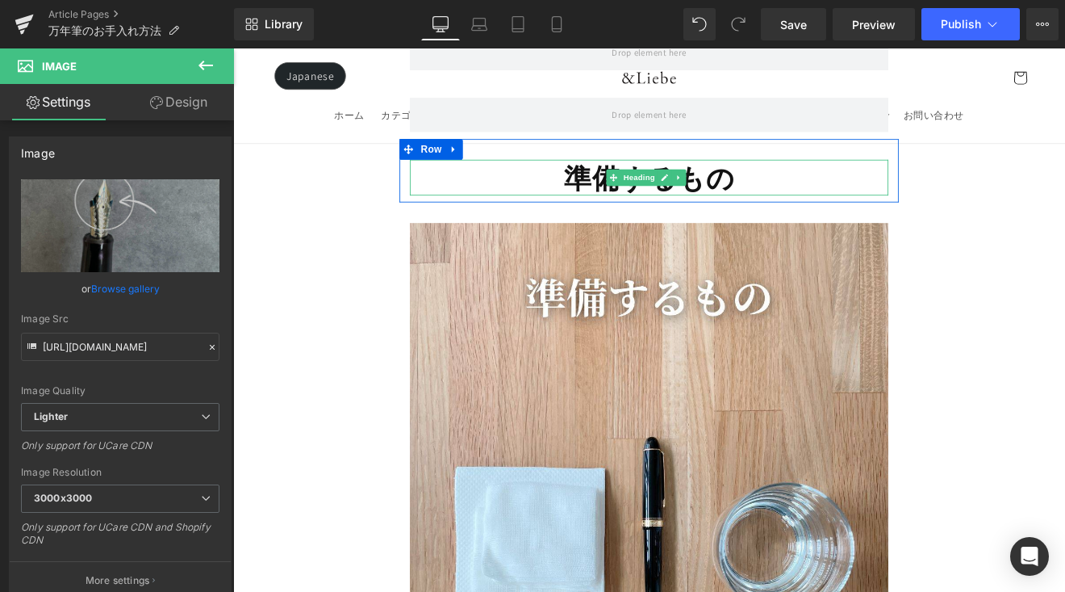
click at [626, 195] on span "準備するもの" at bounding box center [721, 200] width 200 height 42
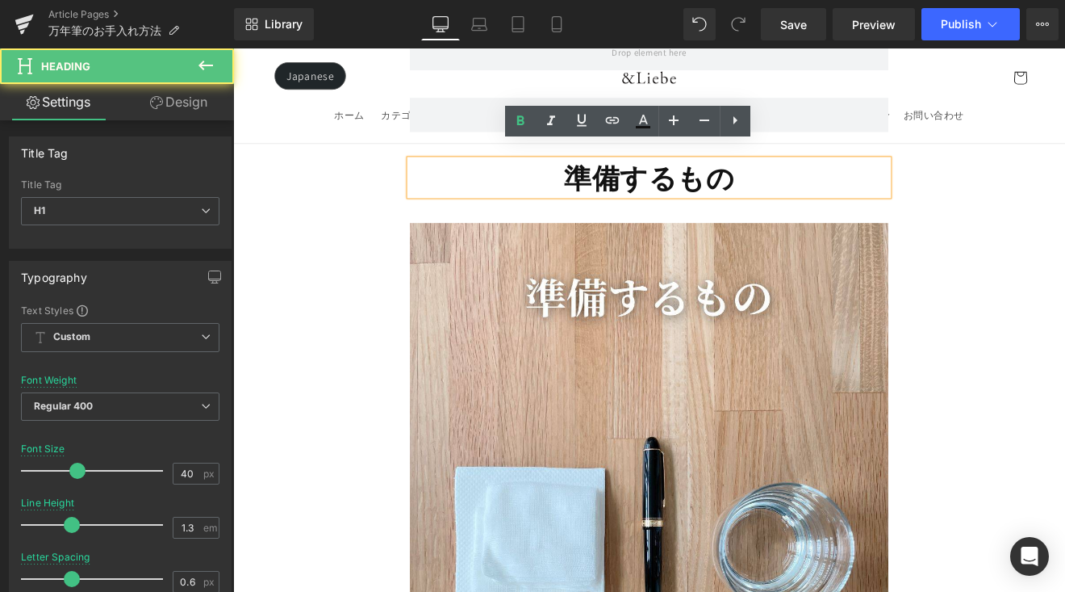
click at [627, 192] on span "準備するもの" at bounding box center [721, 200] width 200 height 42
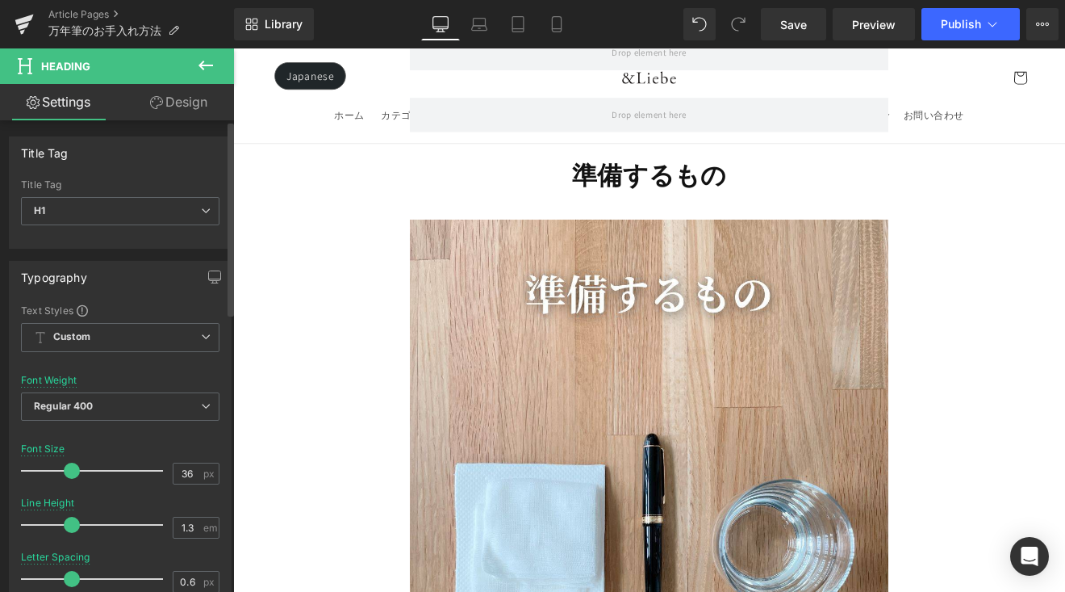
type input "35"
drag, startPoint x: 75, startPoint y: 478, endPoint x: 69, endPoint y: 488, distance: 11.9
click at [69, 488] on div "Font Size 35 px" at bounding box center [120, 470] width 199 height 54
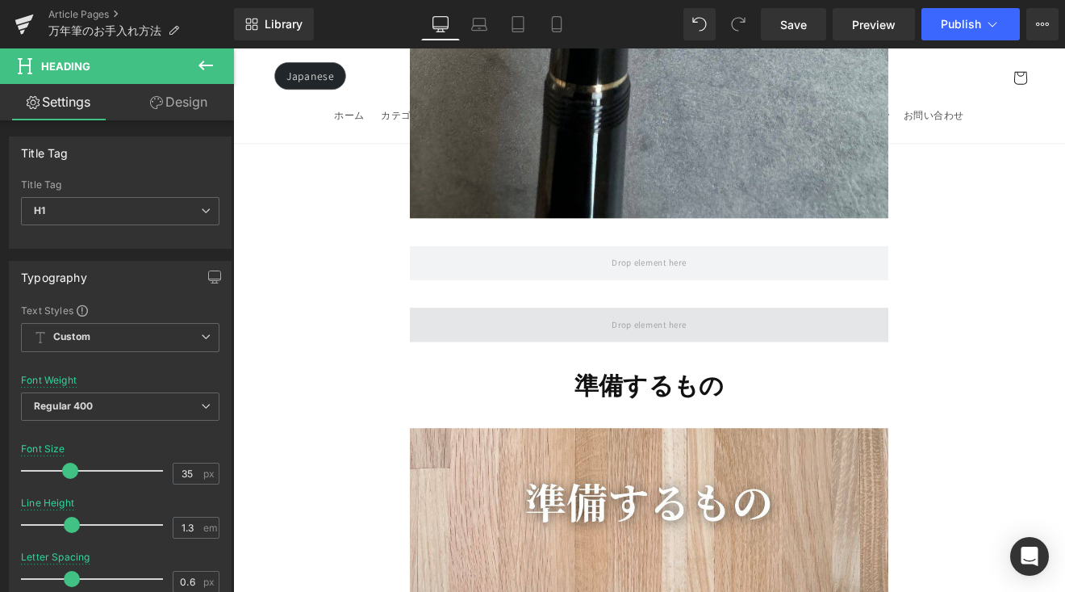
scroll to position [2869, 0]
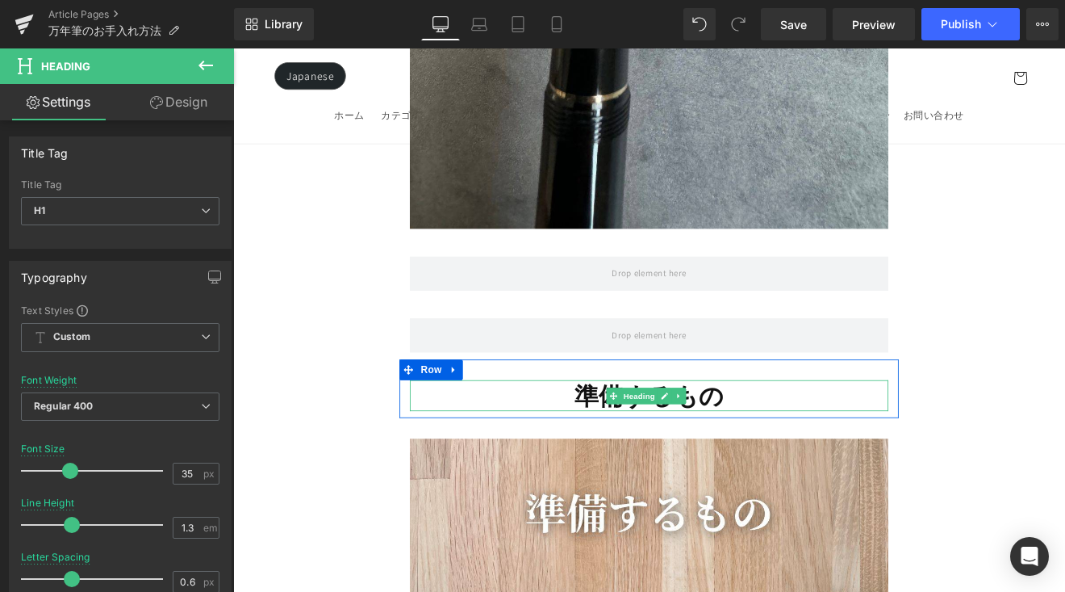
click at [609, 438] on h1 "準備するもの" at bounding box center [722, 455] width 562 height 37
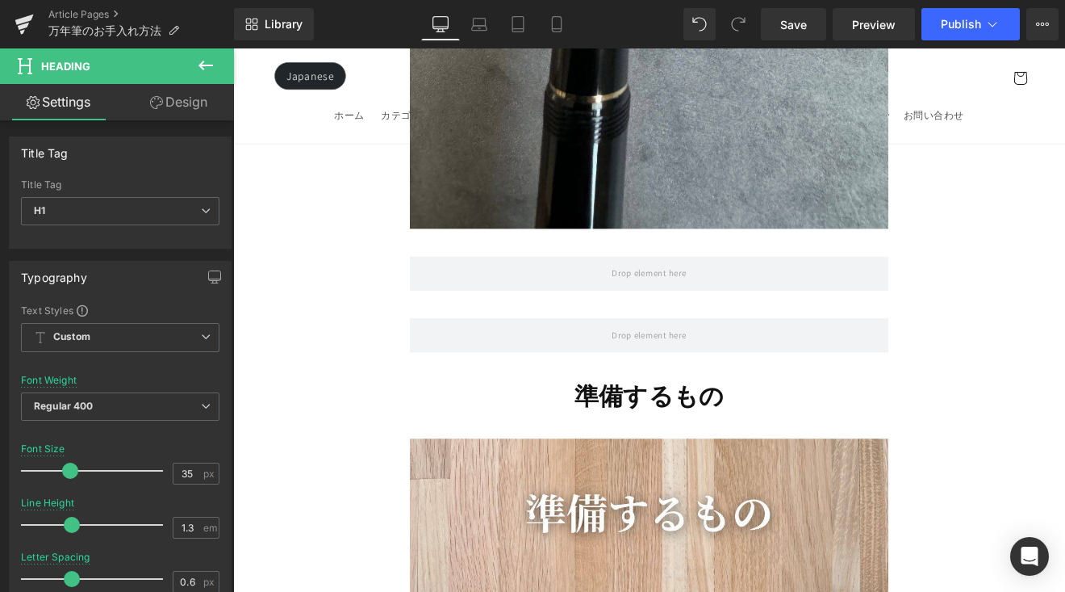
click at [217, 75] on button at bounding box center [206, 66] width 56 height 36
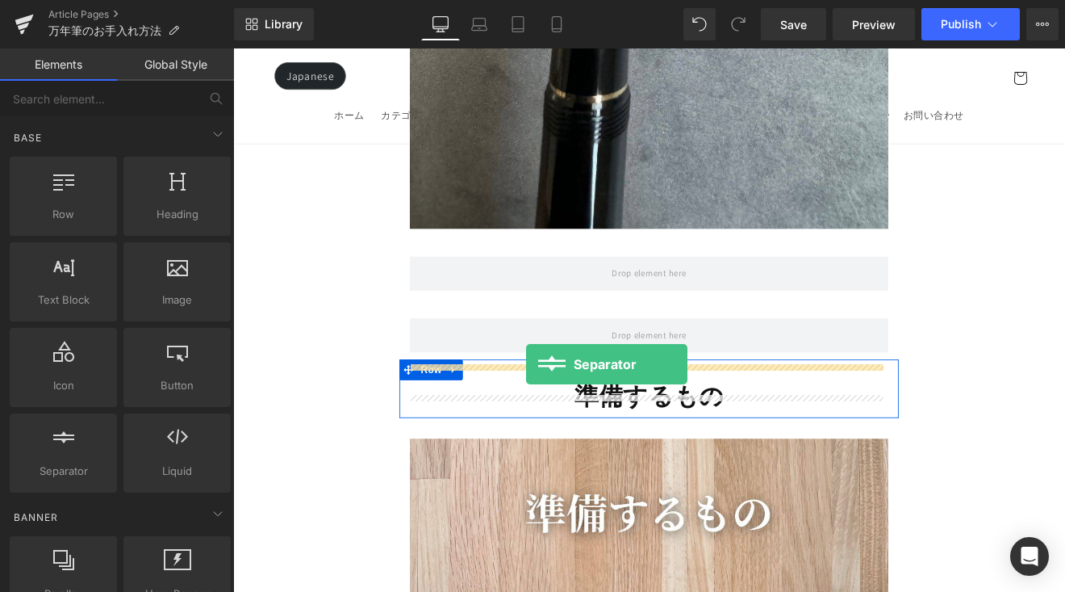
drag, startPoint x: 327, startPoint y: 483, endPoint x: 577, endPoint y: 419, distance: 258.4
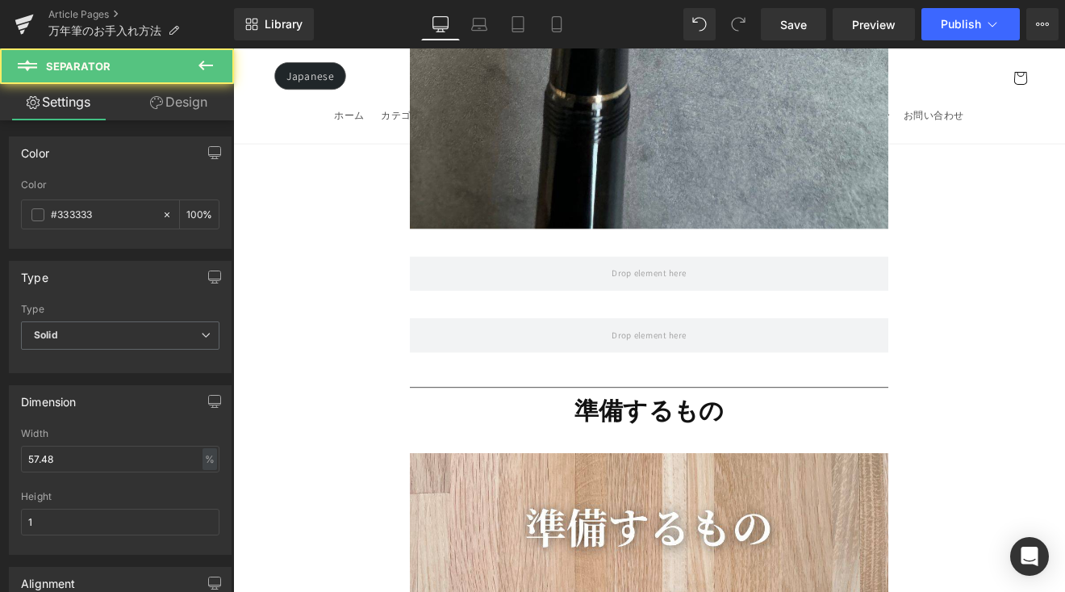
click at [214, 69] on icon at bounding box center [205, 65] width 19 height 19
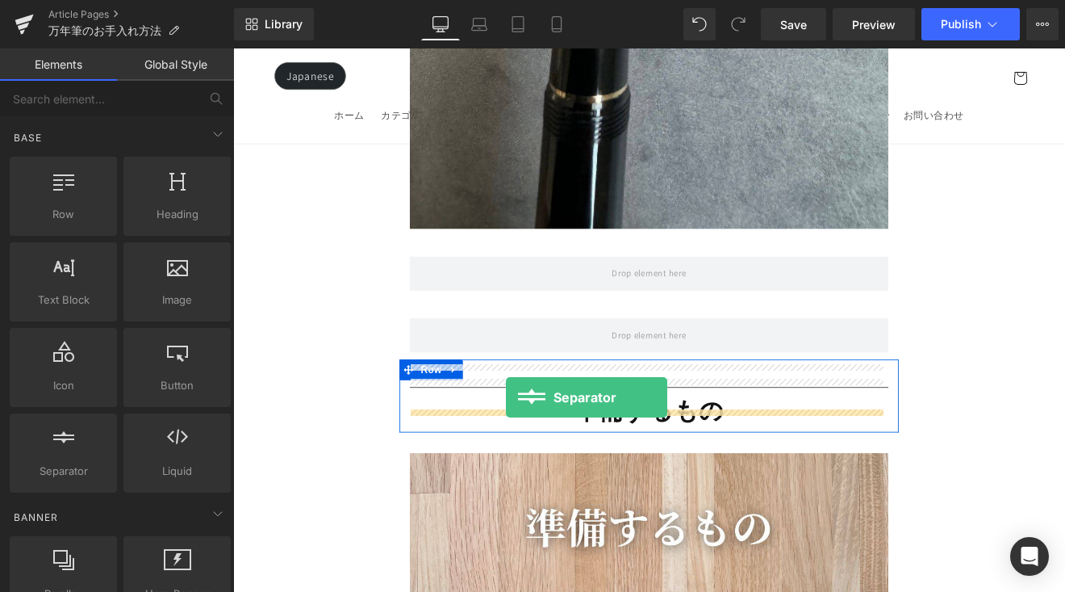
drag, startPoint x: 315, startPoint y: 480, endPoint x: 555, endPoint y: 458, distance: 240.7
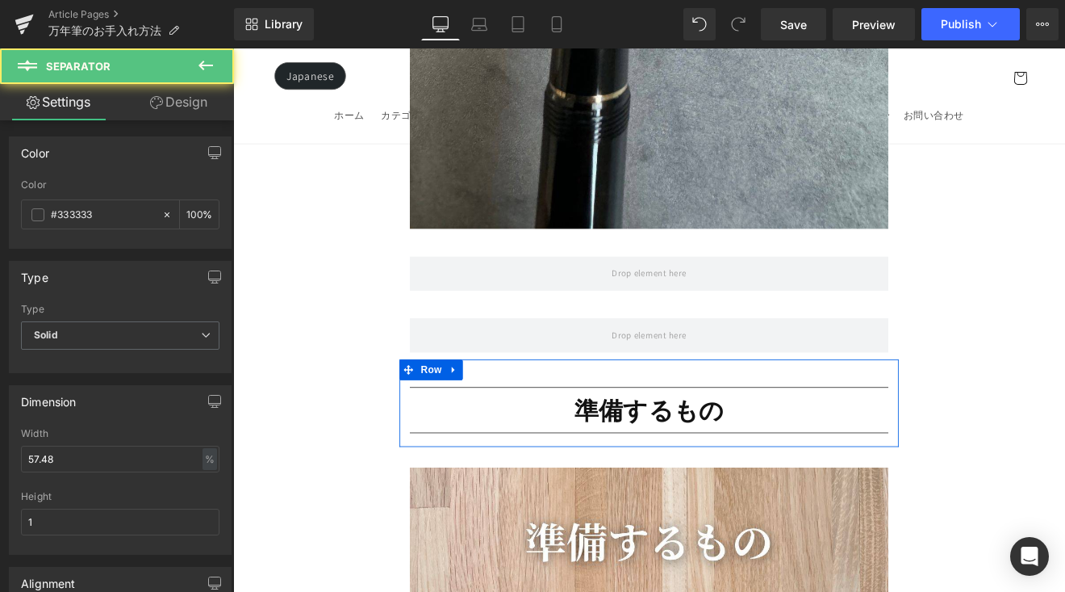
click at [555, 458] on h1 "準備するもの" at bounding box center [722, 472] width 562 height 37
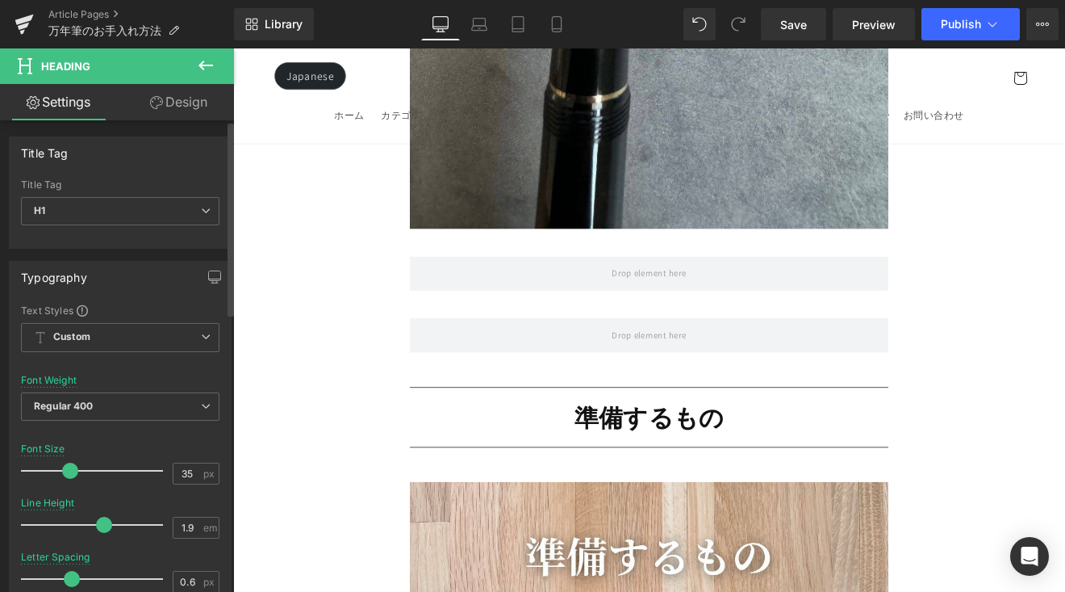
type input "2"
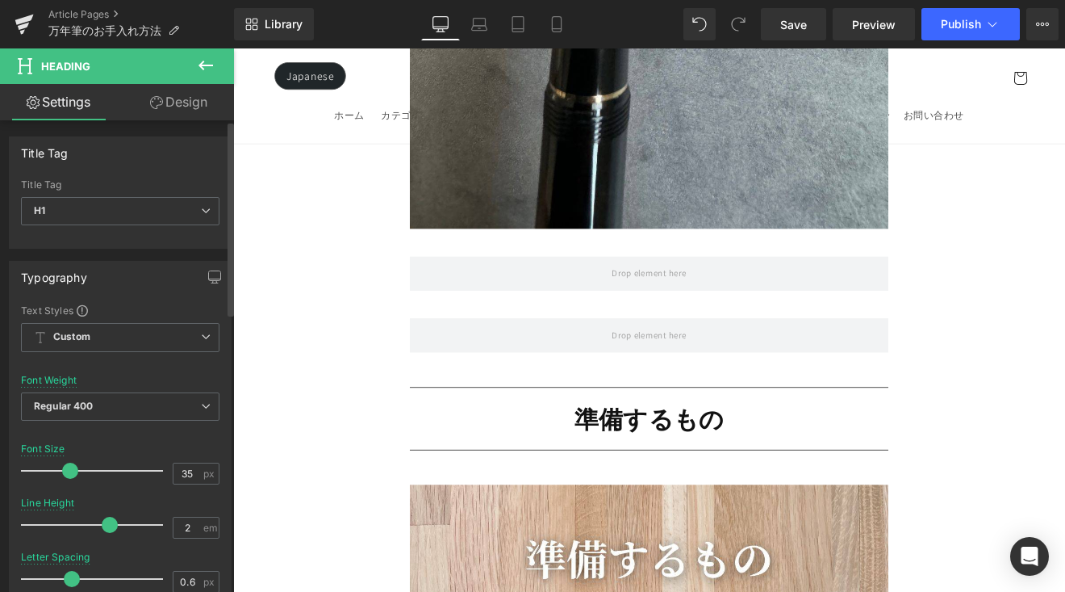
drag, startPoint x: 61, startPoint y: 526, endPoint x: 96, endPoint y: 534, distance: 35.6
click at [96, 534] on div at bounding box center [96, 524] width 134 height 32
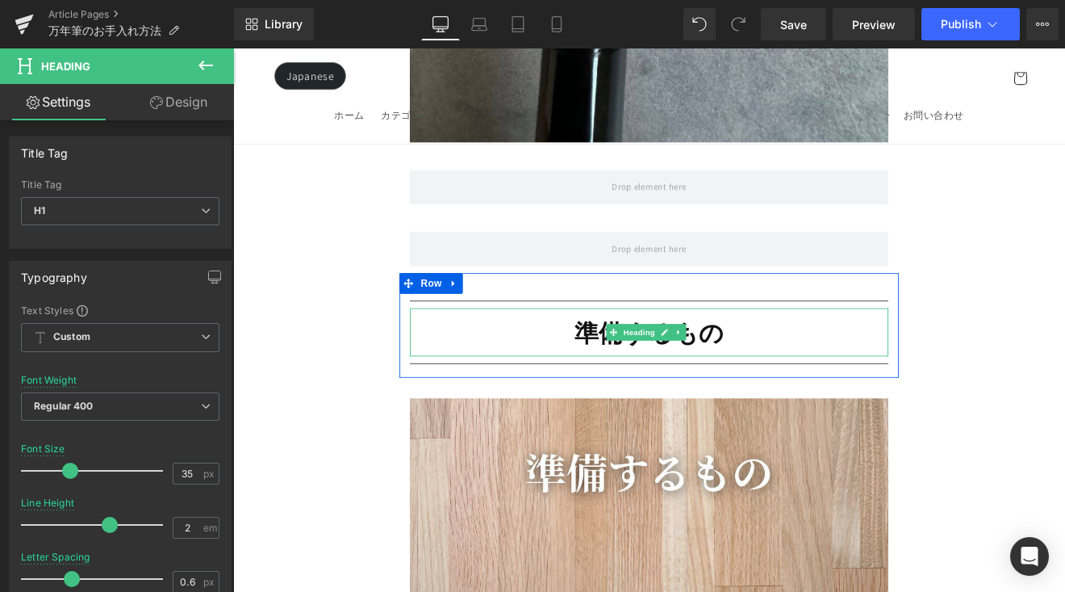
scroll to position [2988, 0]
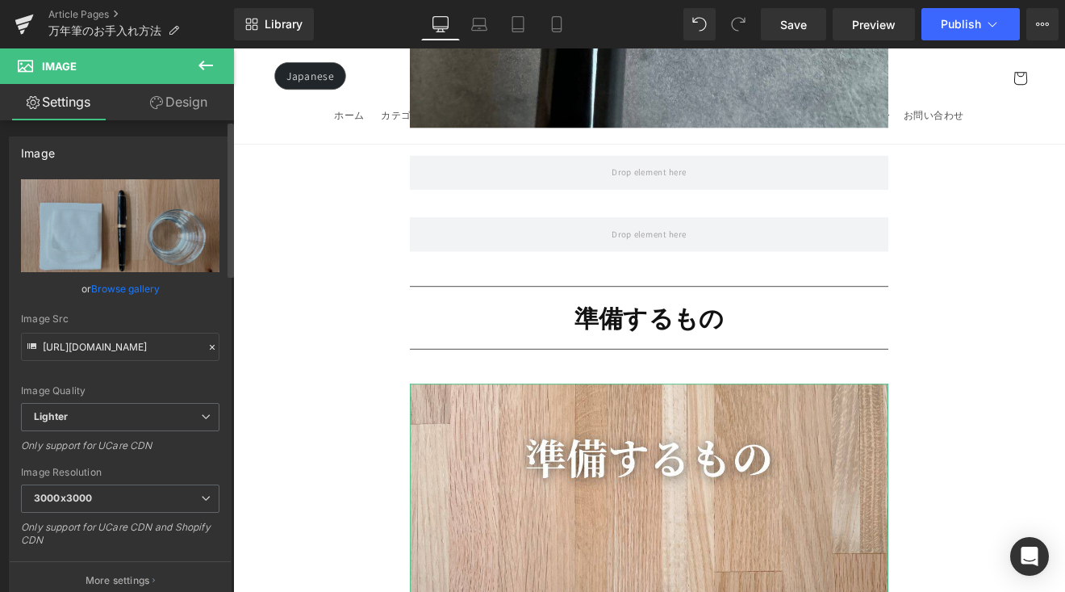
click at [147, 288] on link "Browse gallery" at bounding box center [125, 288] width 69 height 28
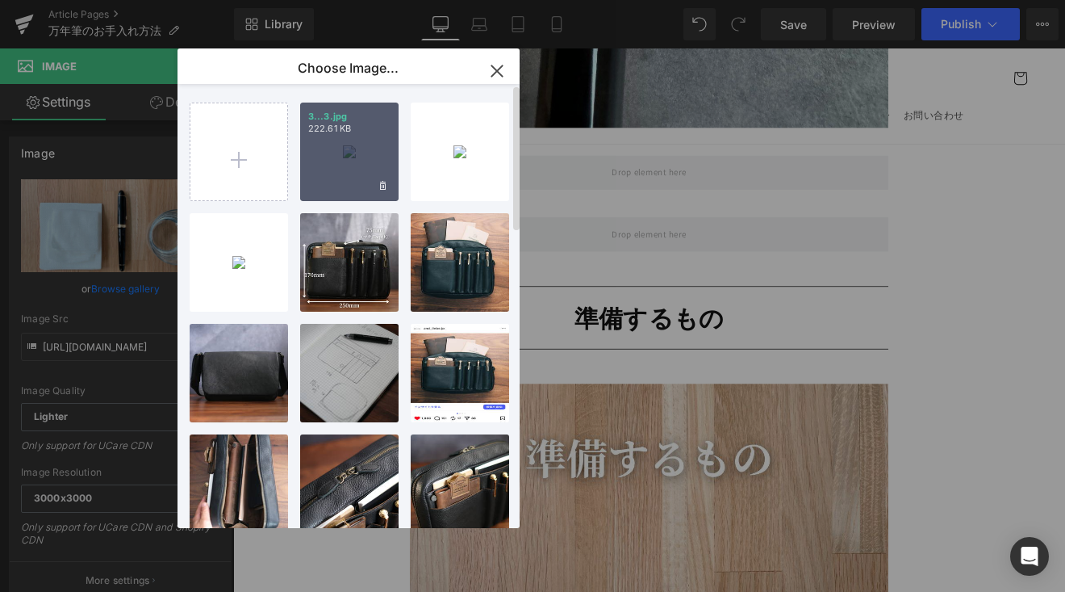
click at [322, 163] on div "3...3.jpg 222.61 KB" at bounding box center [349, 152] width 98 height 98
type input "[URL][DOMAIN_NAME]"
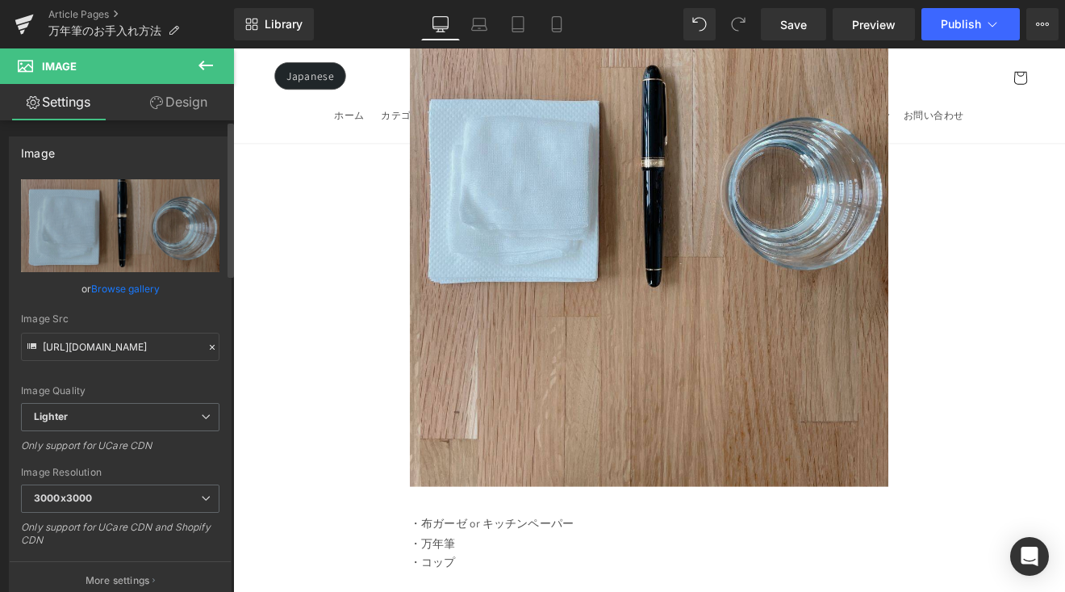
scroll to position [3941, 0]
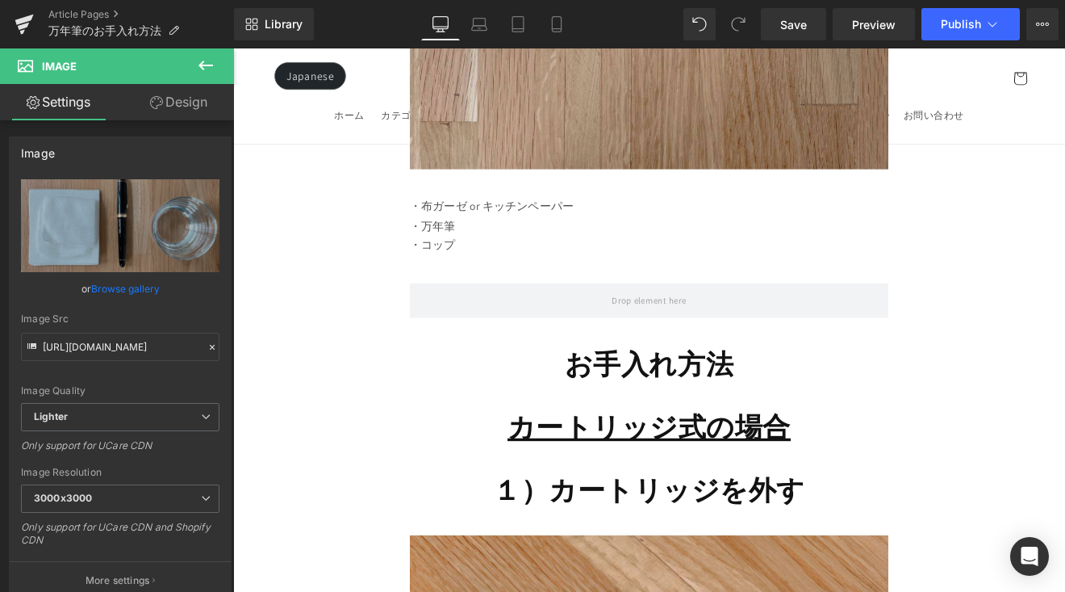
click at [496, 269] on div "・コップ" at bounding box center [722, 280] width 562 height 23
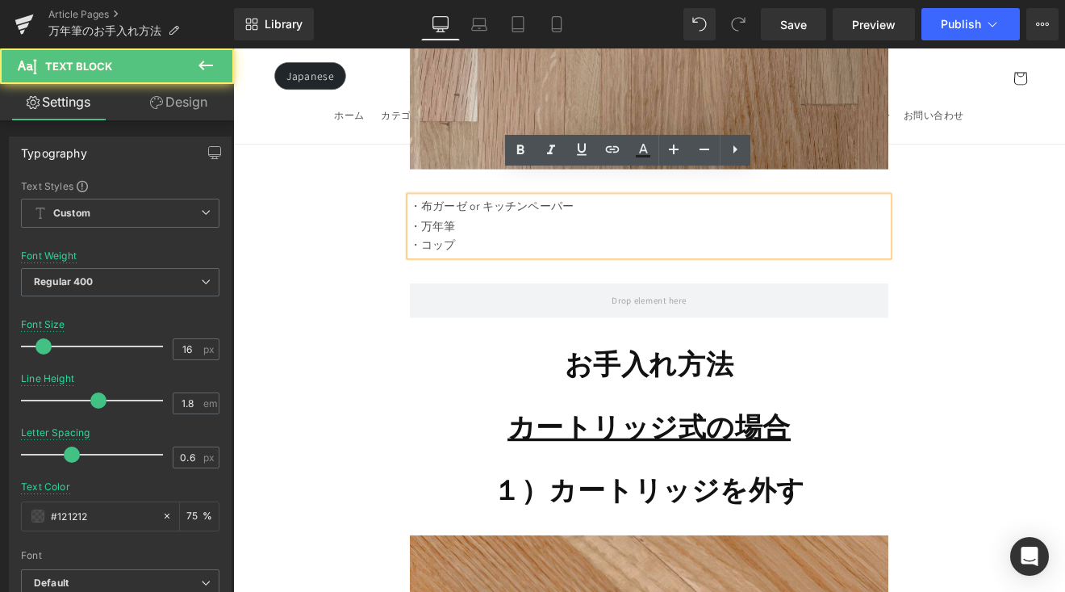
click at [495, 269] on div "・コップ" at bounding box center [722, 280] width 562 height 23
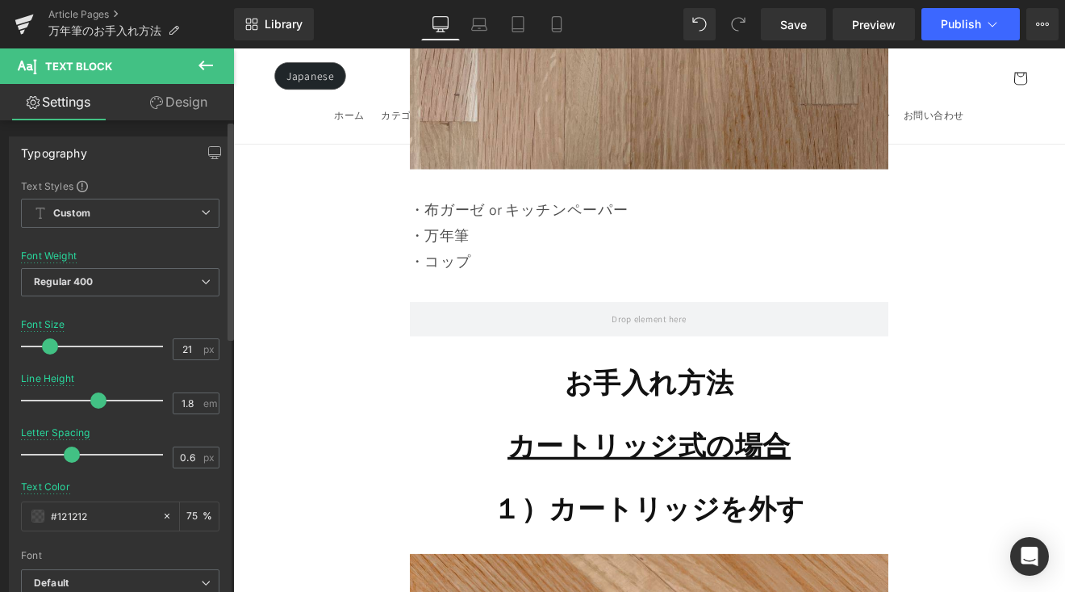
click at [44, 347] on span at bounding box center [50, 346] width 16 height 16
type input "20"
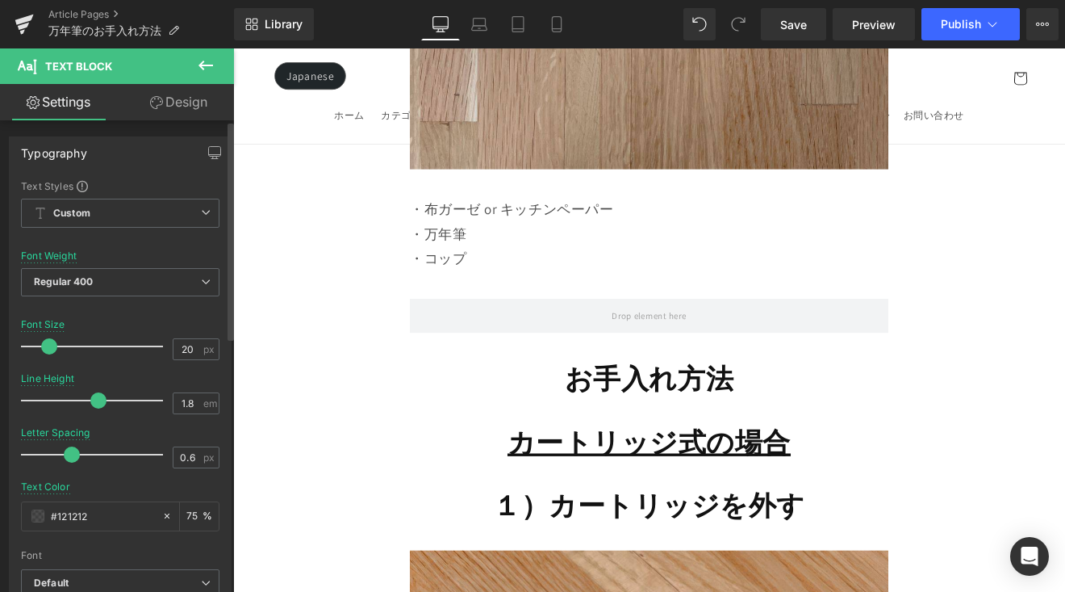
click at [43, 349] on span at bounding box center [49, 346] width 16 height 16
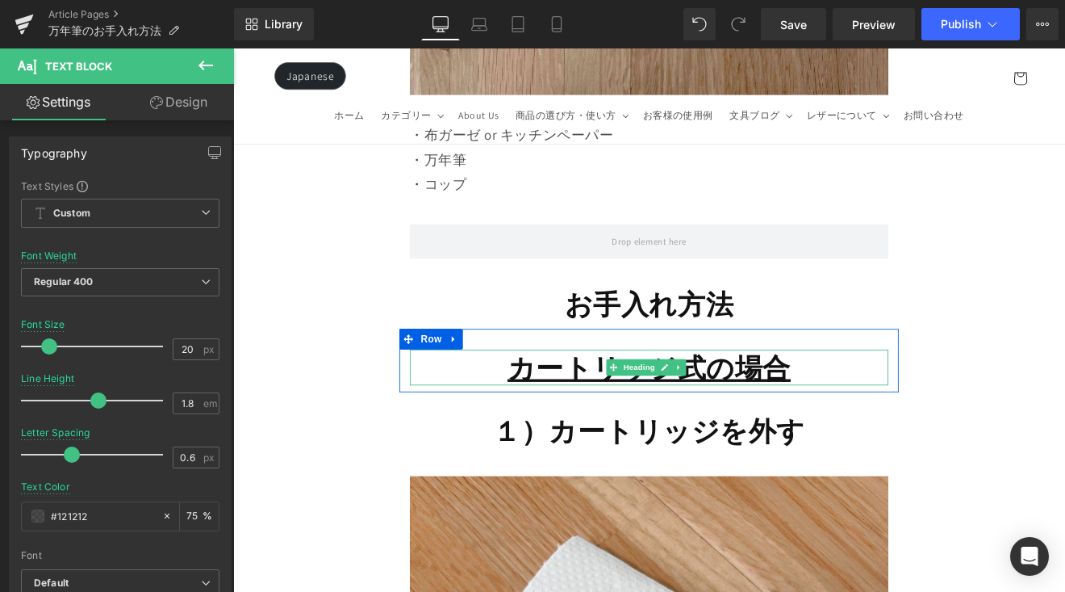
scroll to position [4039, 0]
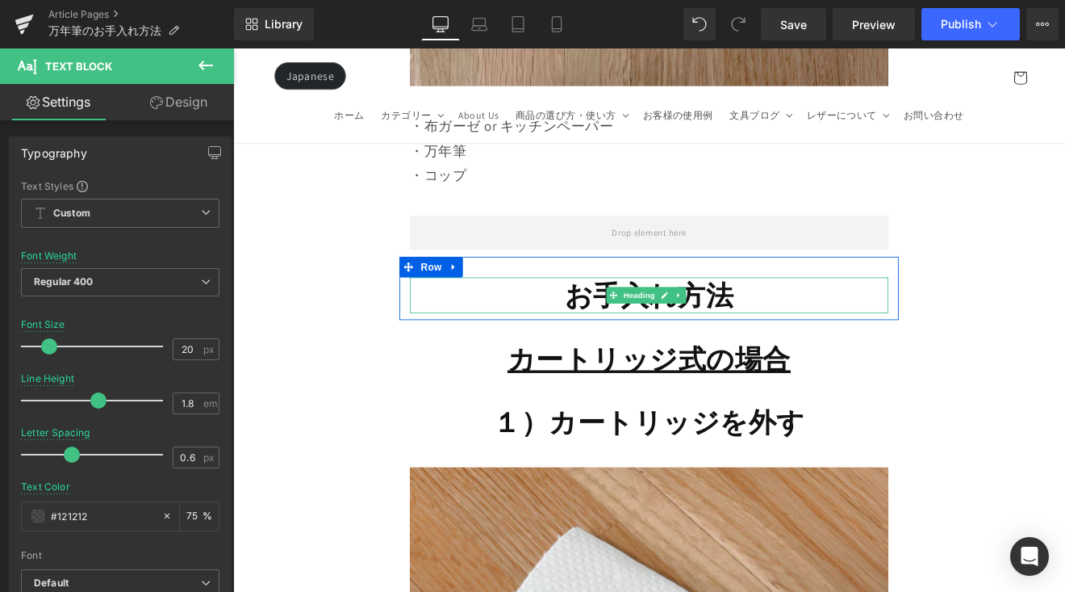
click at [766, 317] on span "お手入れ方法" at bounding box center [721, 338] width 199 height 42
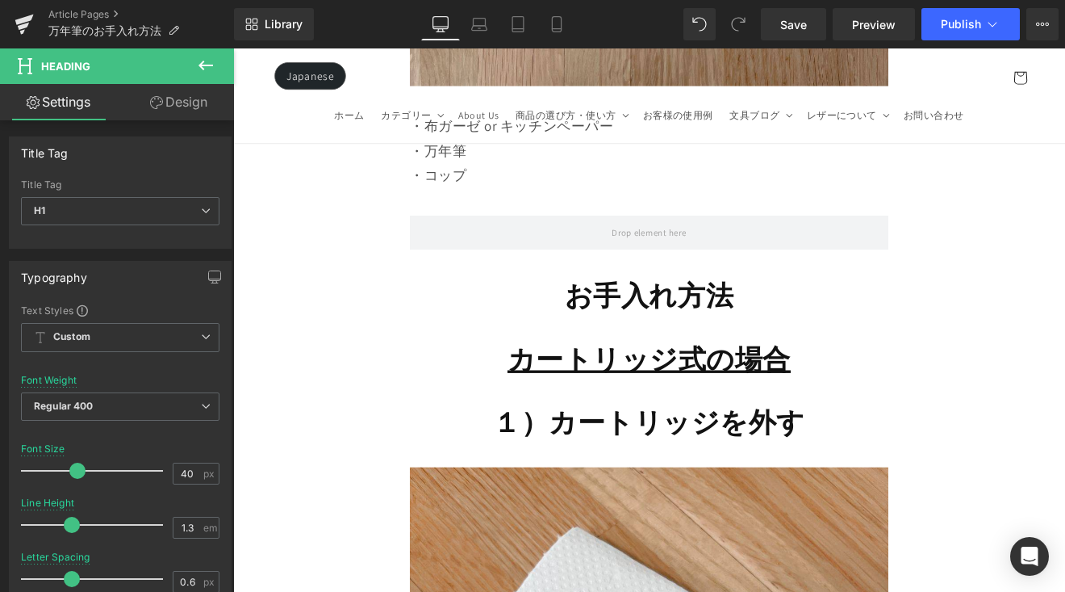
click at [205, 68] on icon at bounding box center [205, 65] width 19 height 19
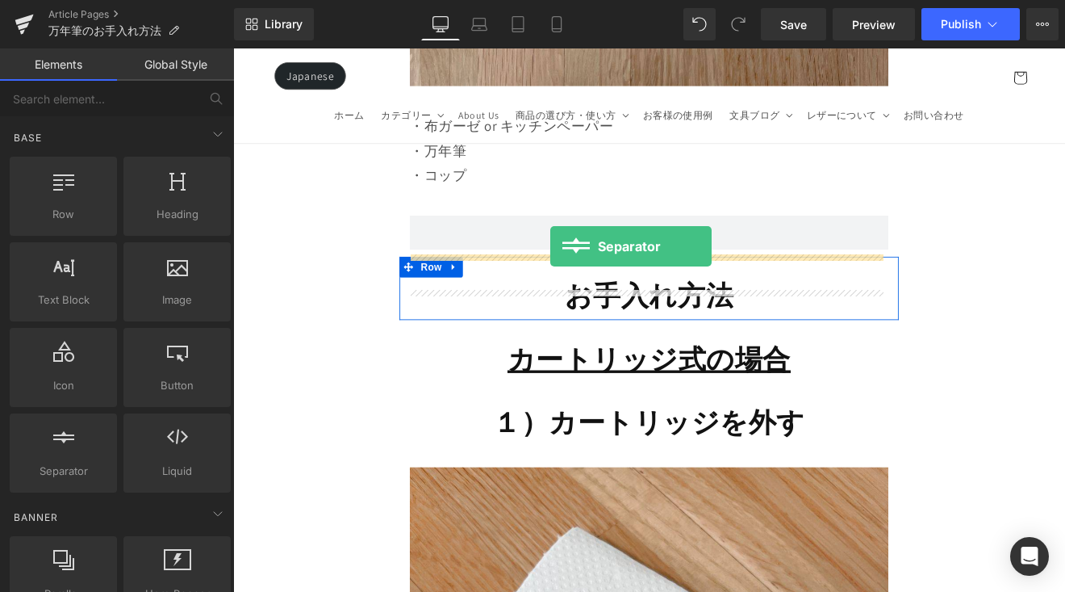
drag, startPoint x: 326, startPoint y: 486, endPoint x: 605, endPoint y: 280, distance: 346.9
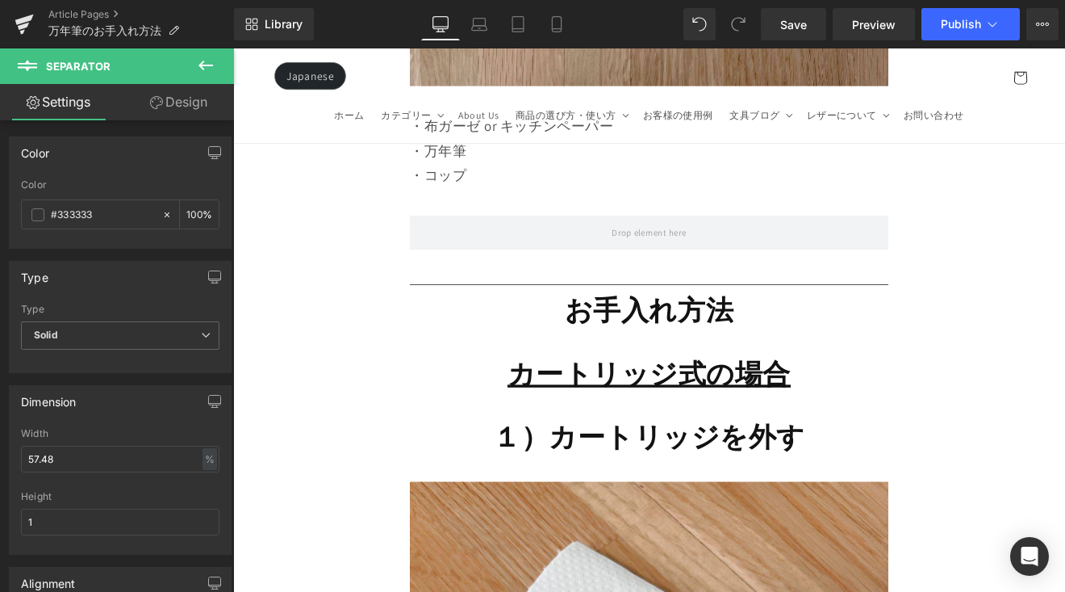
click at [214, 71] on button at bounding box center [206, 66] width 56 height 36
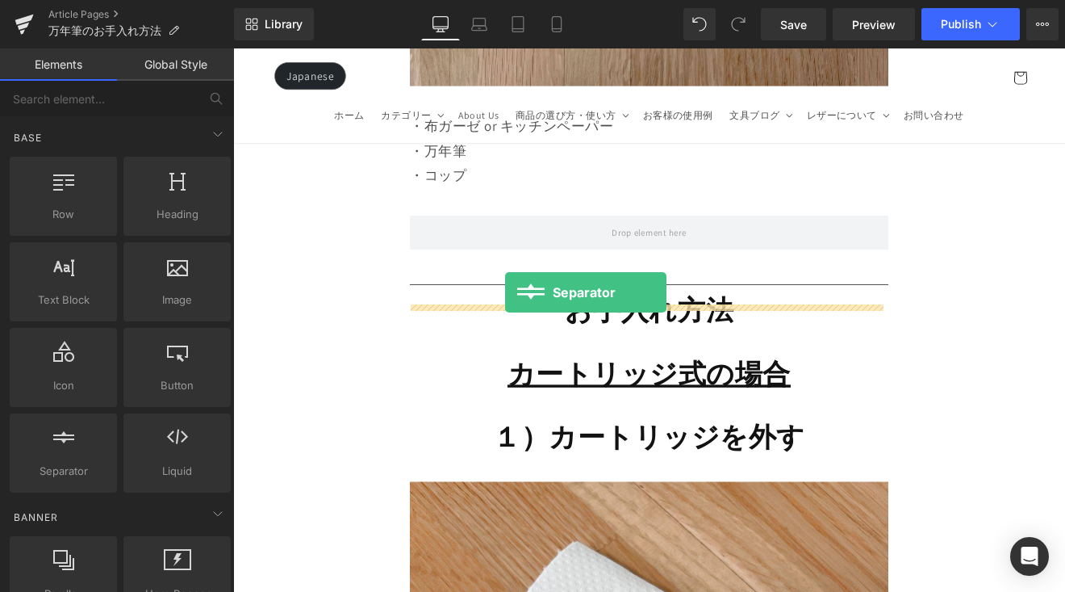
drag, startPoint x: 307, startPoint y: 468, endPoint x: 551, endPoint y: 335, distance: 278.5
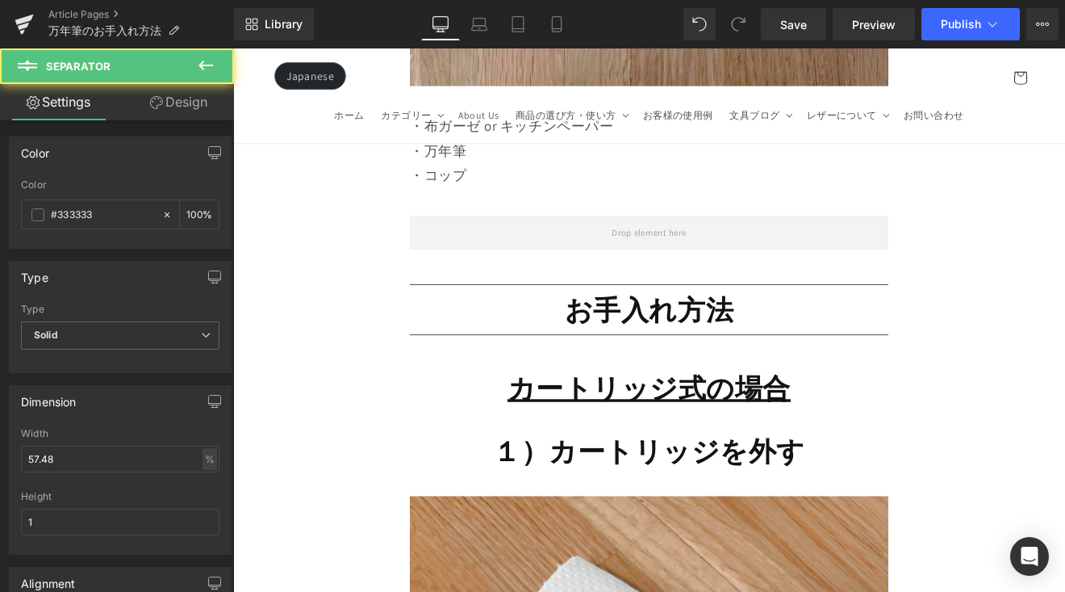
click at [538, 336] on h1 "お手入れ方法" at bounding box center [722, 355] width 562 height 42
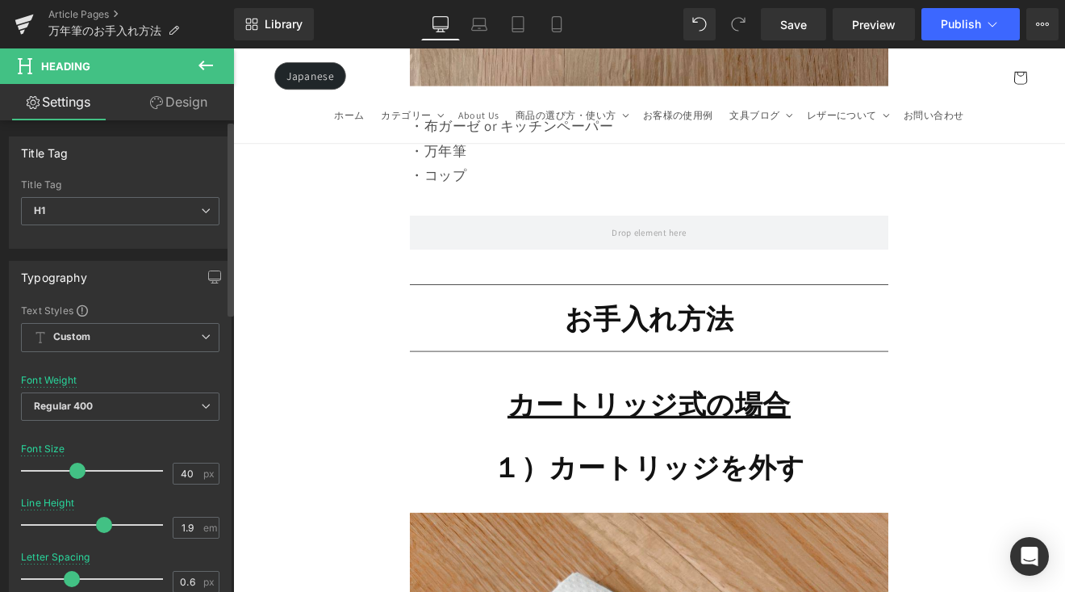
type input "2"
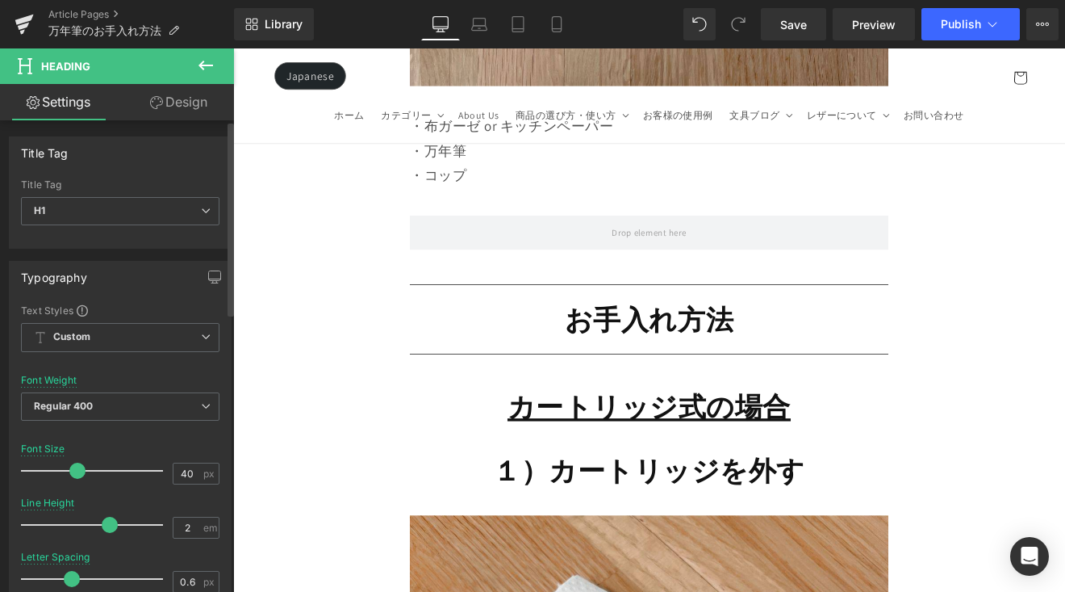
drag, startPoint x: 75, startPoint y: 522, endPoint x: 110, endPoint y: 529, distance: 35.3
click at [110, 529] on span at bounding box center [110, 525] width 16 height 16
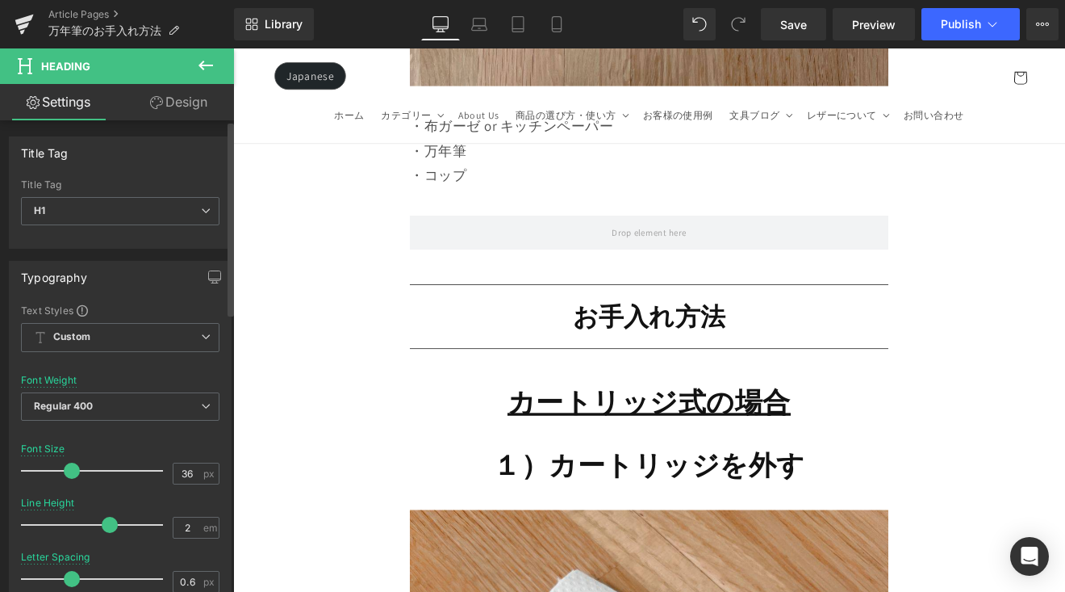
type input "35"
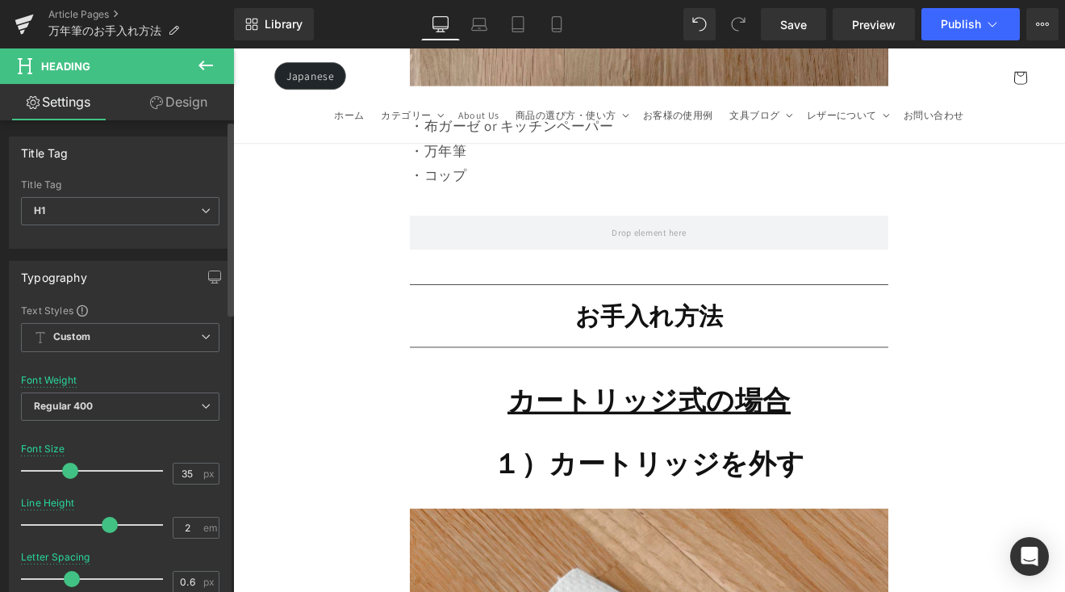
drag, startPoint x: 76, startPoint y: 469, endPoint x: 69, endPoint y: 480, distance: 13.0
click at [69, 480] on div at bounding box center [96, 470] width 134 height 32
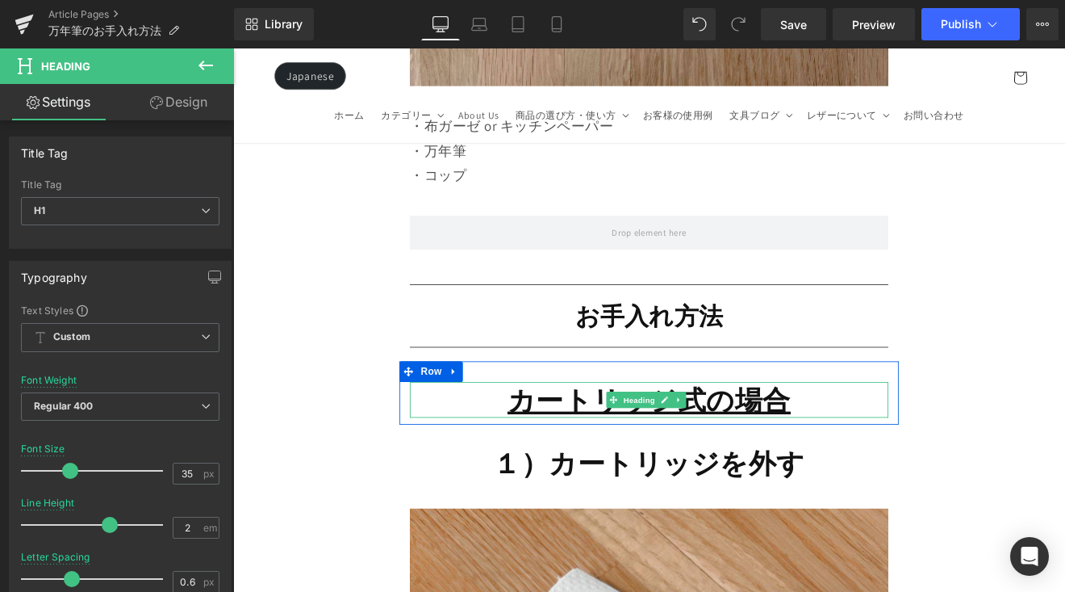
click at [628, 440] on b "カートリッジ式の場合" at bounding box center [721, 461] width 333 height 42
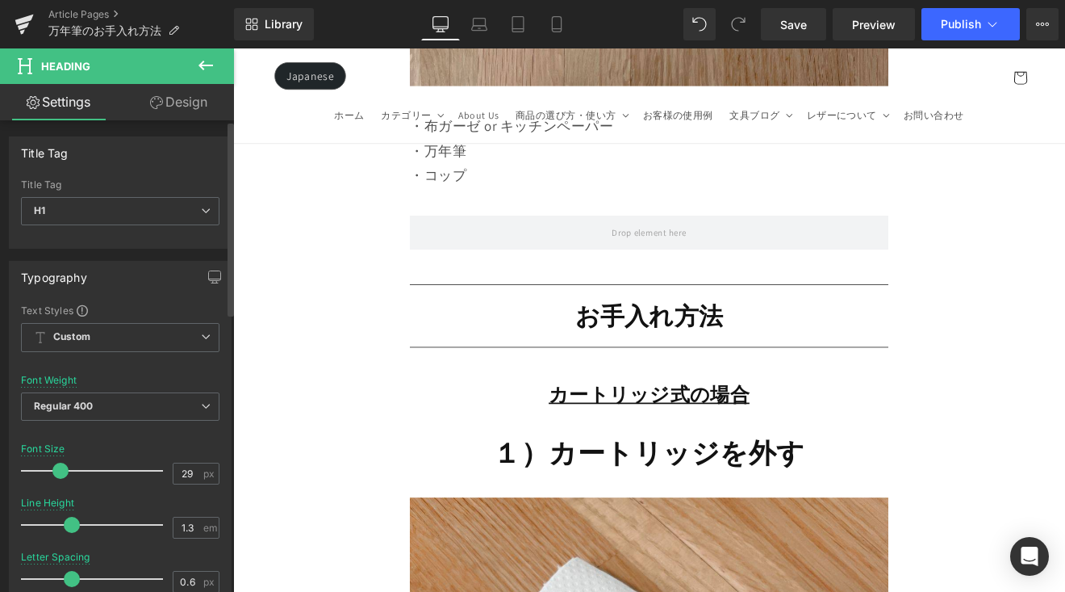
type input "30"
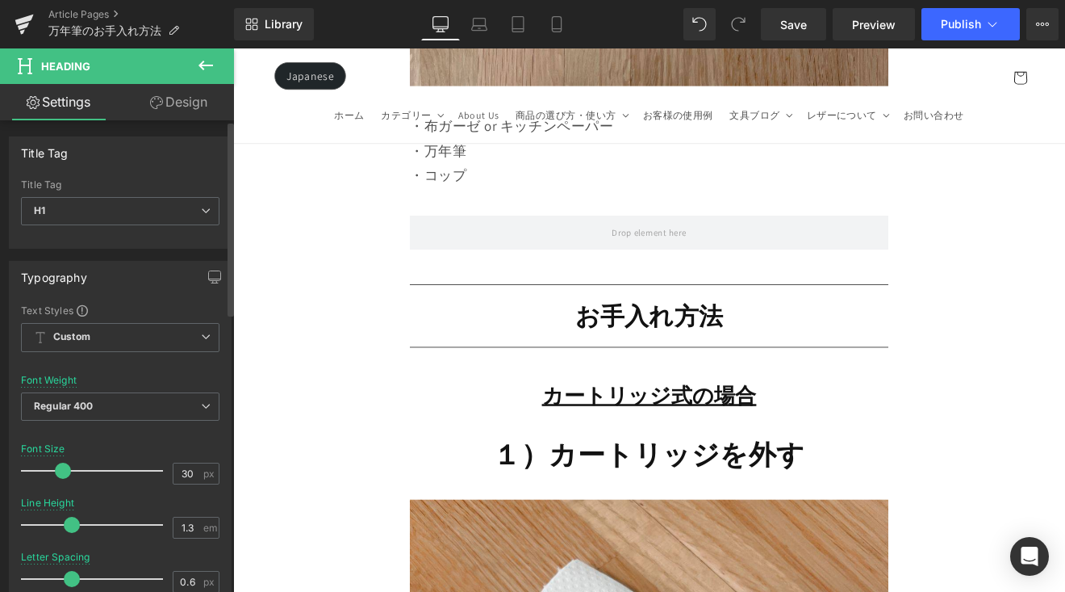
drag, startPoint x: 76, startPoint y: 468, endPoint x: 63, endPoint y: 481, distance: 18.3
click at [63, 481] on div at bounding box center [96, 470] width 134 height 32
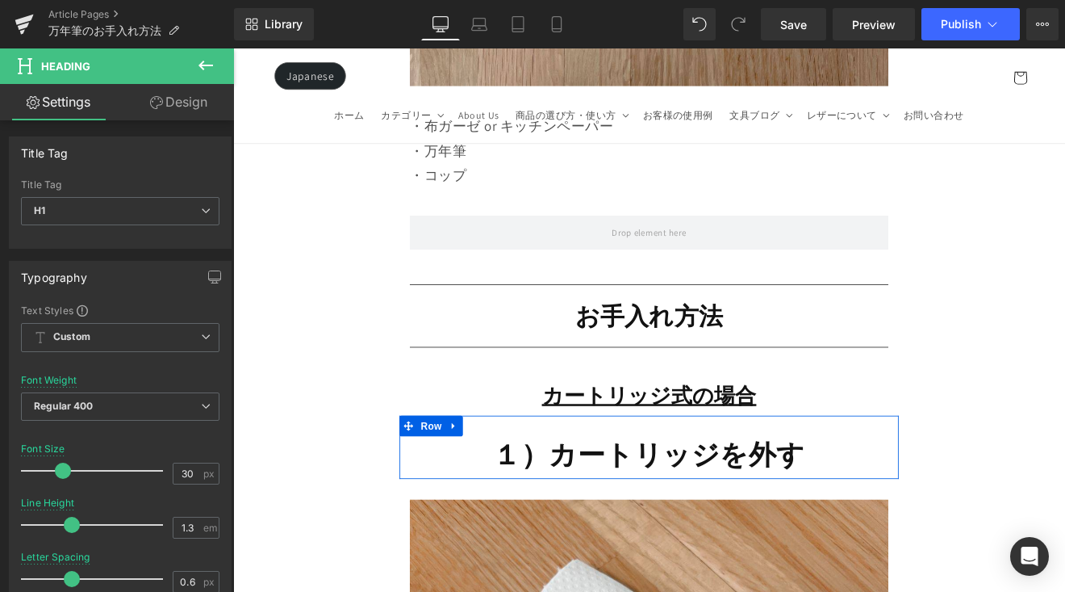
click at [233, 48] on div at bounding box center [233, 48] width 0 height 0
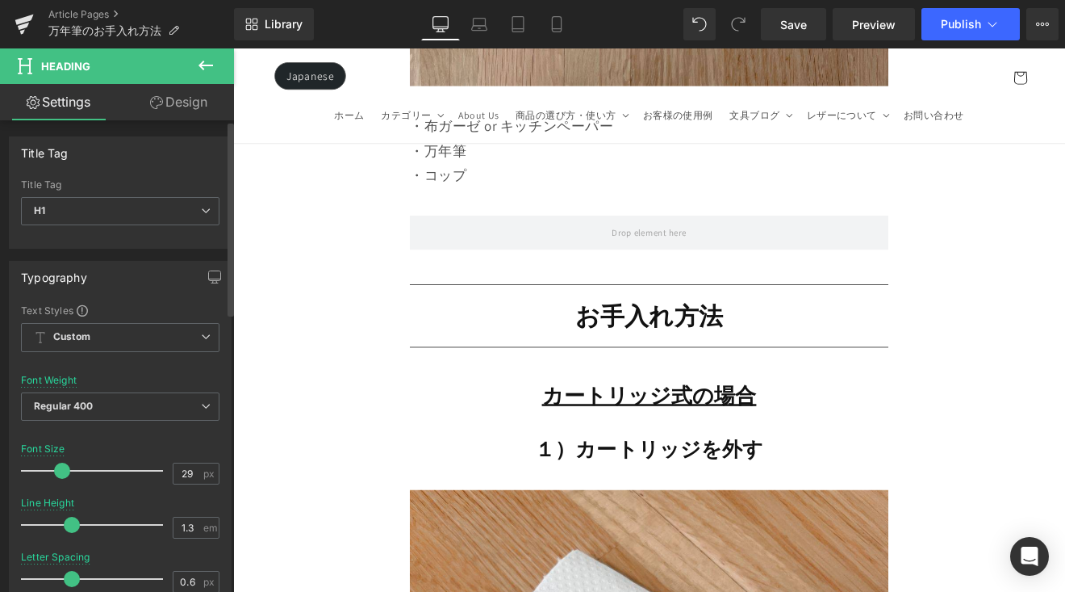
type input "30"
drag, startPoint x: 71, startPoint y: 471, endPoint x: 58, endPoint y: 481, distance: 16.6
click at [58, 481] on div at bounding box center [96, 470] width 134 height 32
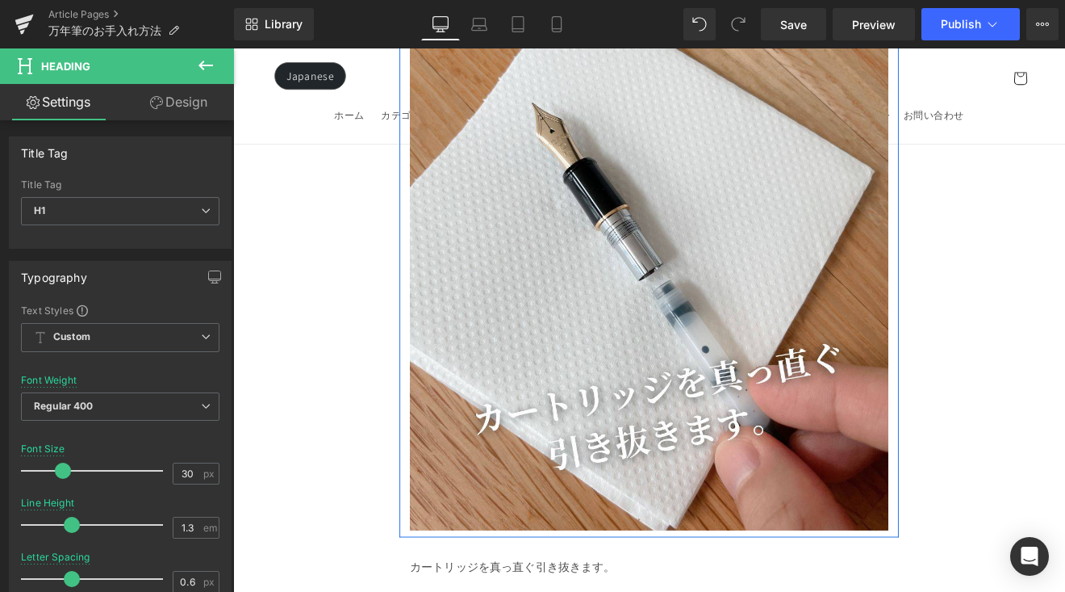
scroll to position [4700, 0]
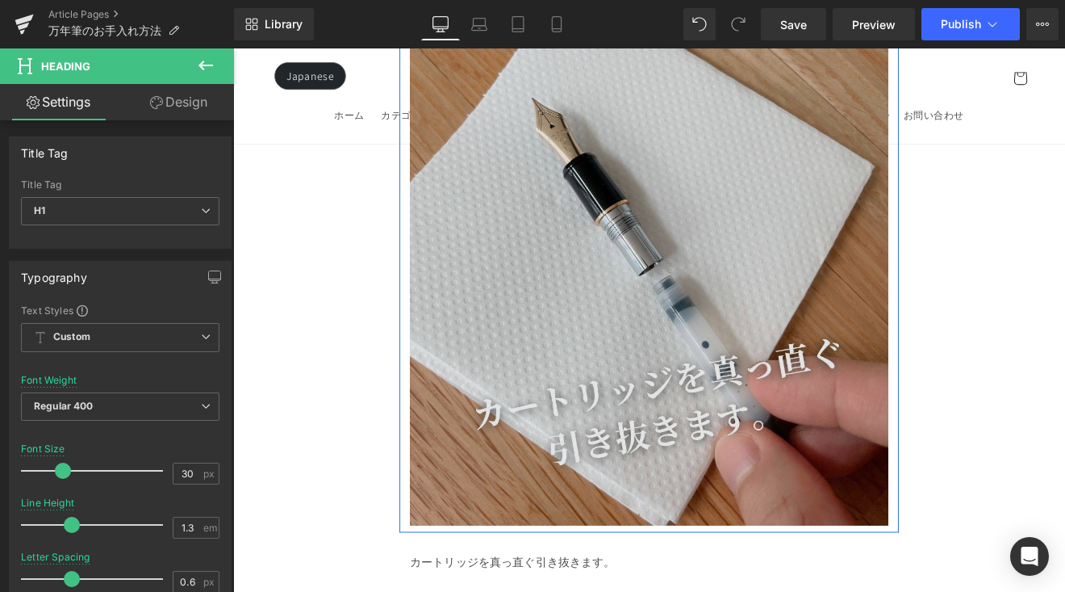
click at [651, 428] on img at bounding box center [722, 257] width 562 height 702
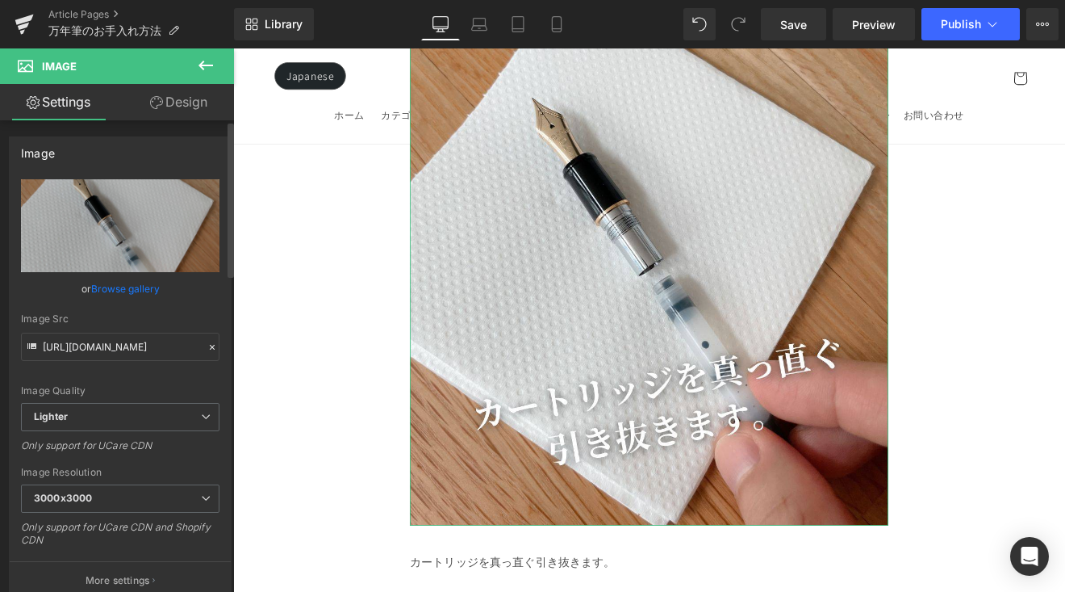
click at [153, 287] on link "Browse gallery" at bounding box center [125, 288] width 69 height 28
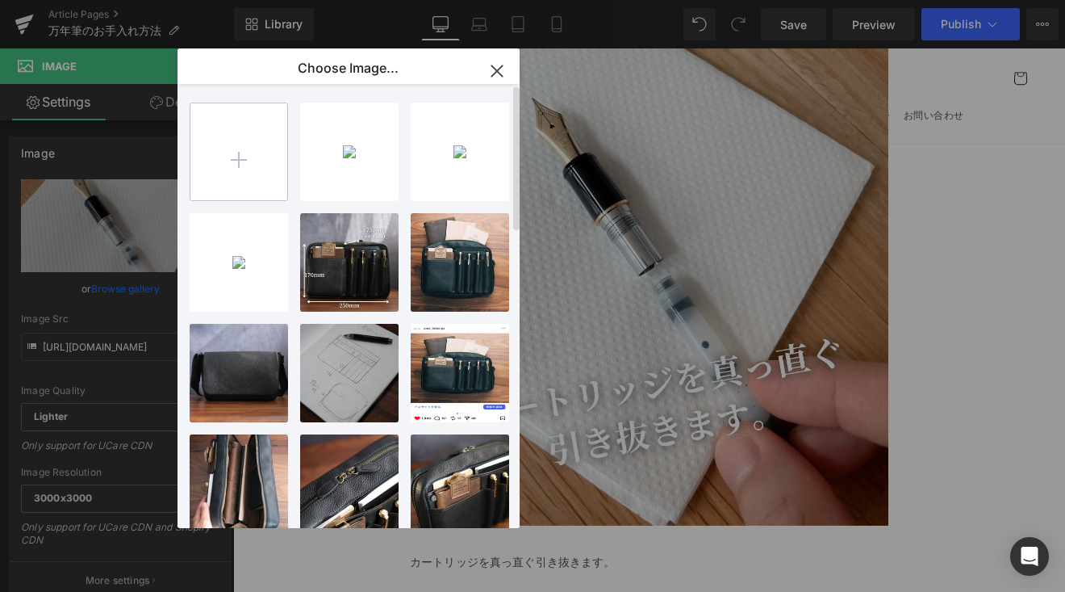
click at [222, 181] on input "file" at bounding box center [238, 151] width 97 height 97
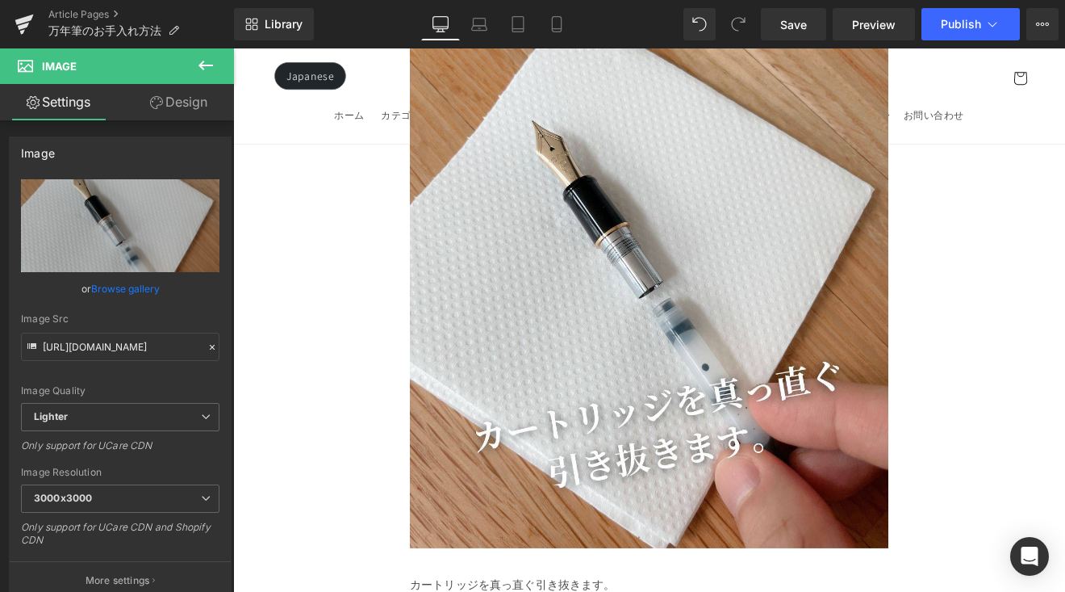
scroll to position [4673, 0]
click at [789, 33] on link "Save" at bounding box center [793, 24] width 65 height 32
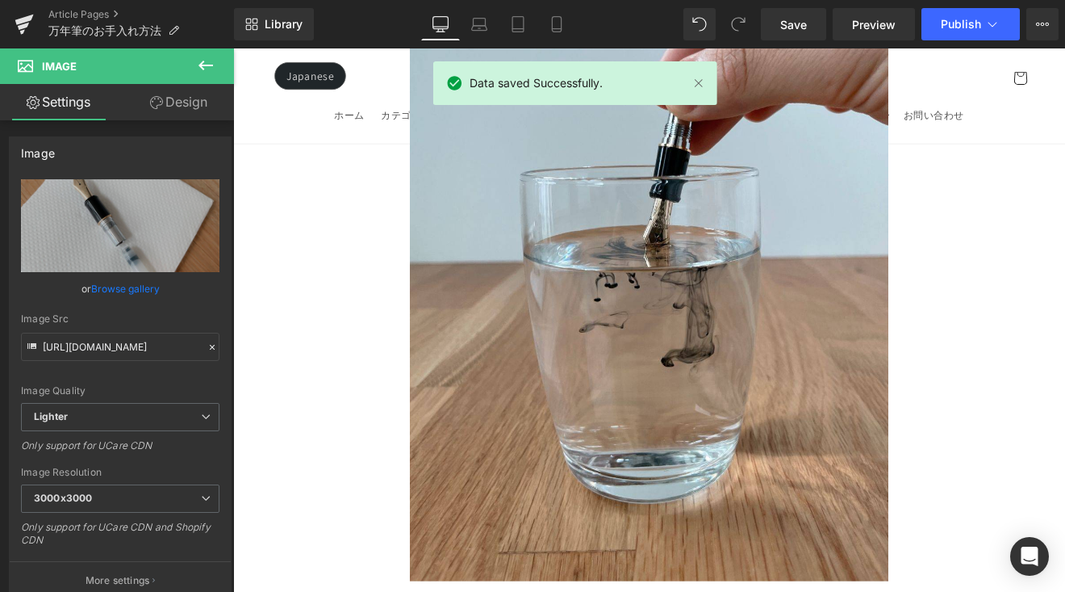
scroll to position [17, 0]
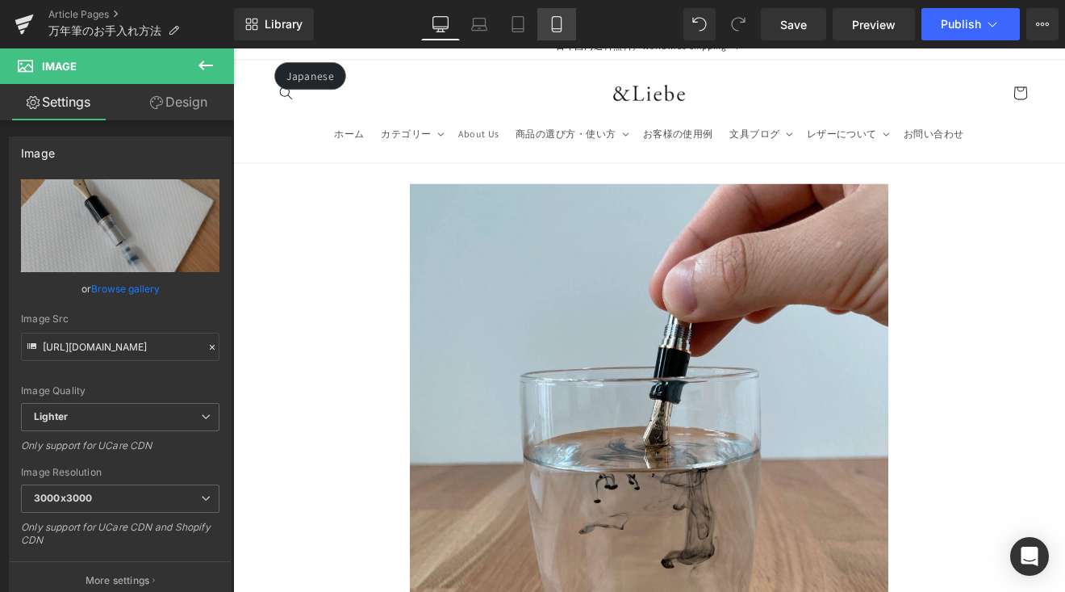
click at [561, 25] on icon at bounding box center [557, 24] width 16 height 16
type input "100"
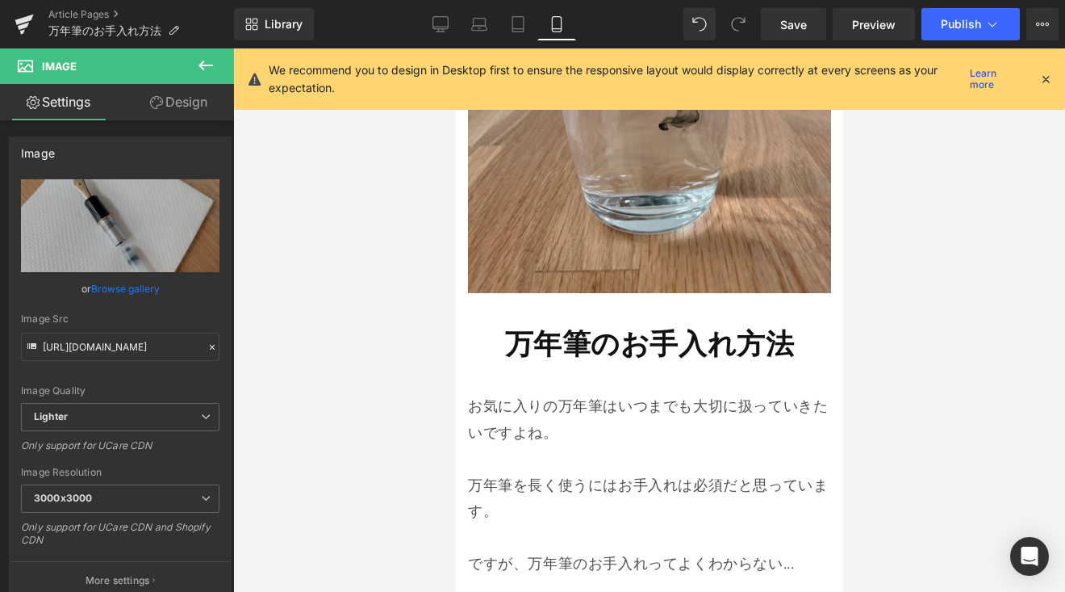
scroll to position [318, 0]
click at [756, 342] on div "万年筆のお手入れ方法 Heading" at bounding box center [648, 342] width 363 height 37
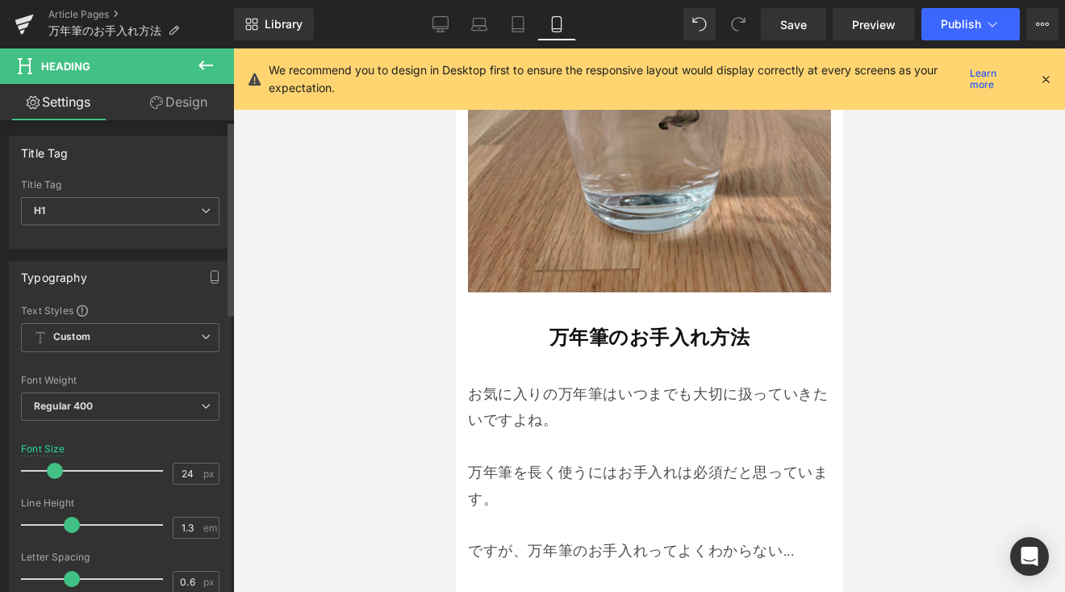
type input "25"
drag, startPoint x: 73, startPoint y: 471, endPoint x: 106, endPoint y: 481, distance: 34.5
click at [61, 481] on div at bounding box center [96, 470] width 134 height 32
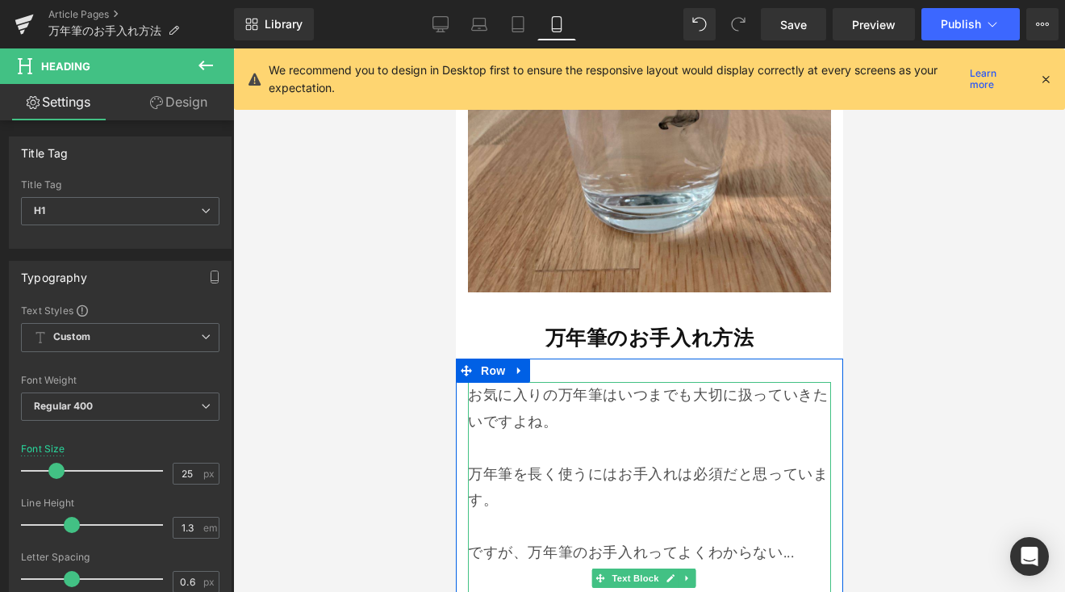
click at [475, 434] on p at bounding box center [648, 447] width 363 height 26
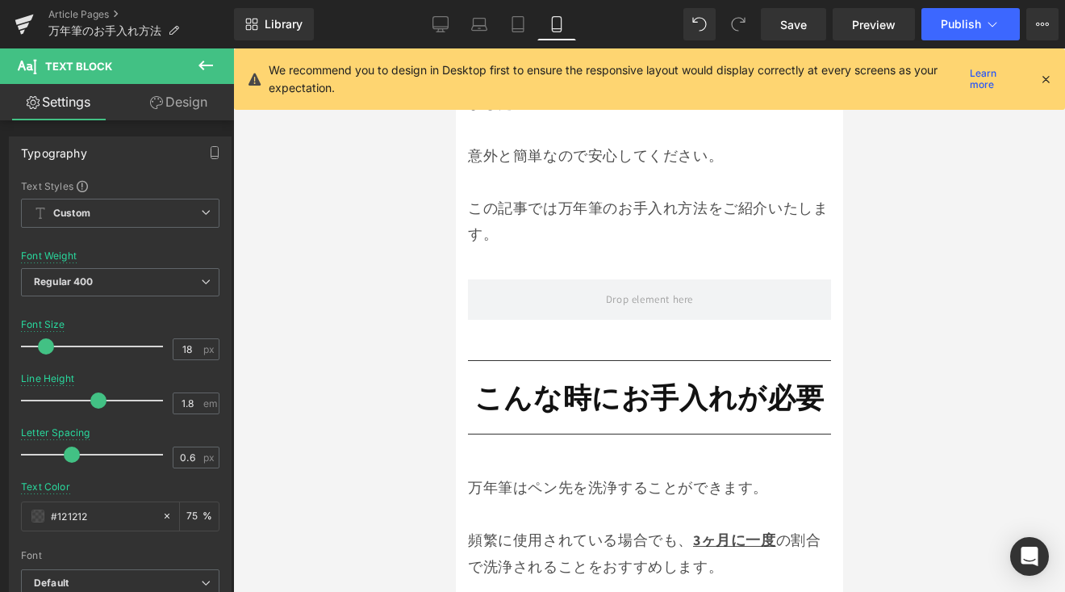
scroll to position [852, 0]
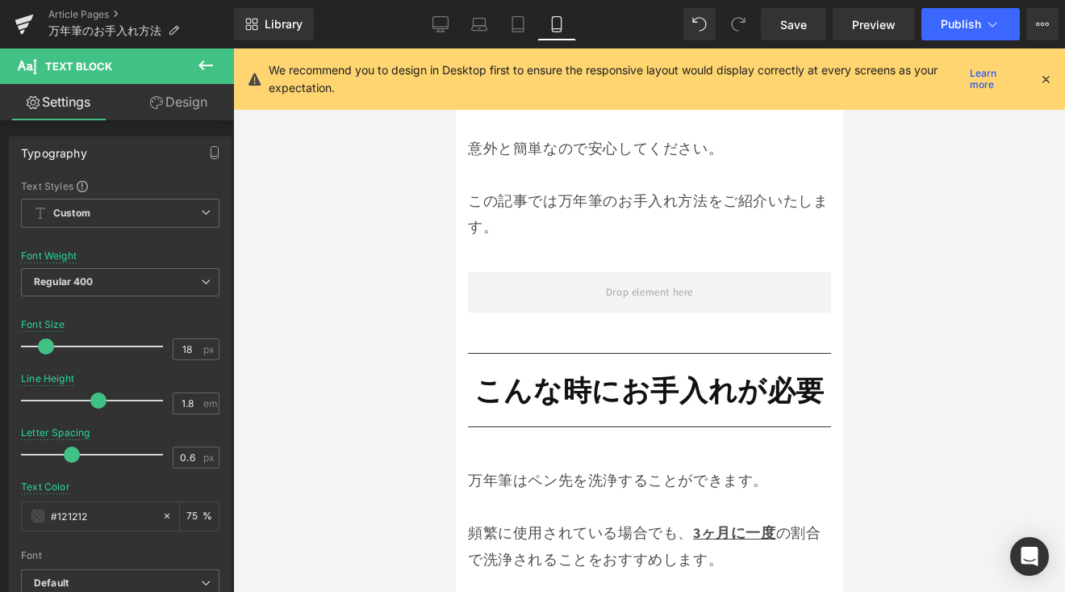
click at [539, 371] on strong "こんな時にお手入れが必要" at bounding box center [649, 389] width 350 height 37
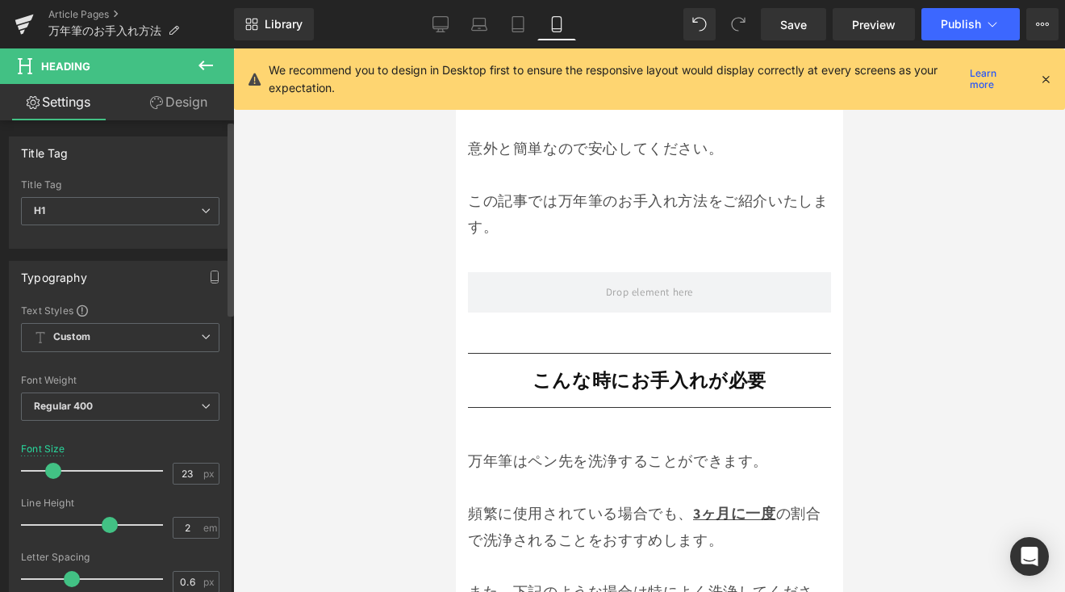
type input "22"
drag, startPoint x: 65, startPoint y: 471, endPoint x: 48, endPoint y: 478, distance: 17.7
click at [48, 478] on div at bounding box center [96, 470] width 134 height 32
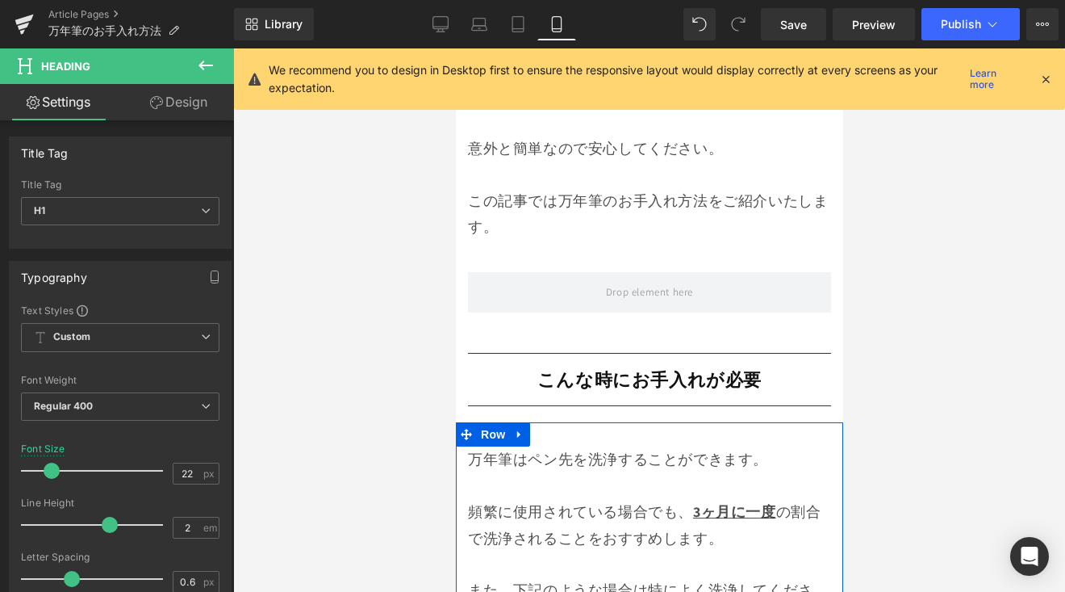
click at [558, 446] on div "万年筆はペン先を洗浄することができます。 頻繁に使用されている場合でも、 3ヶ月に一度 の割合で洗浄されることをおすすめします。 また、下記のような場合は特に…" at bounding box center [648, 550] width 363 height 209
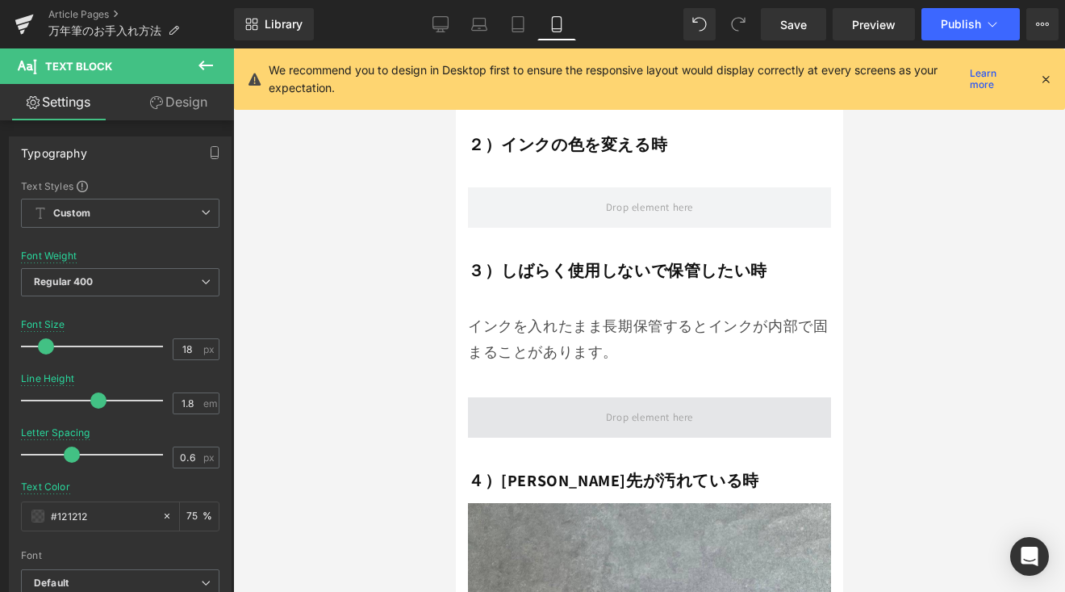
scroll to position [1607, 0]
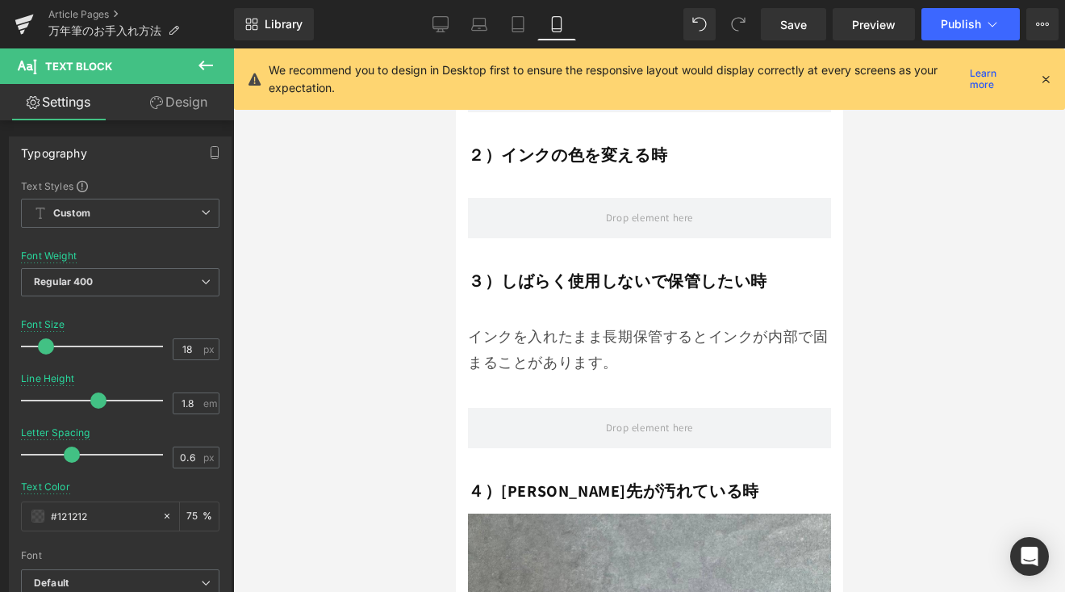
click at [545, 270] on strong "３）しばらく使用しないで保管したい時" at bounding box center [616, 280] width 299 height 21
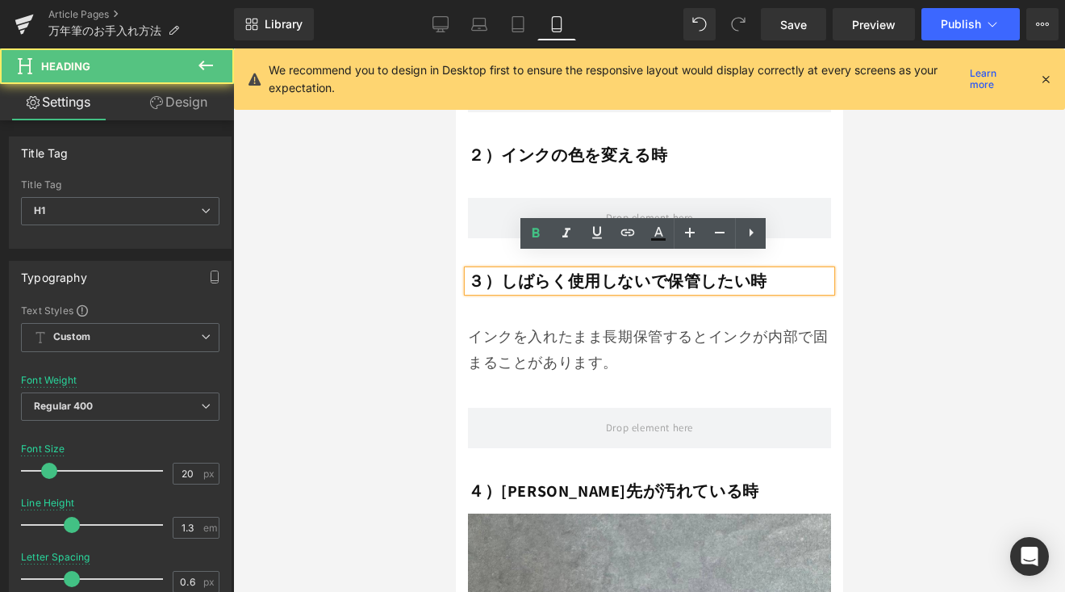
click at [544, 270] on strong "３）しばらく使用しないで保管したい時" at bounding box center [616, 280] width 299 height 21
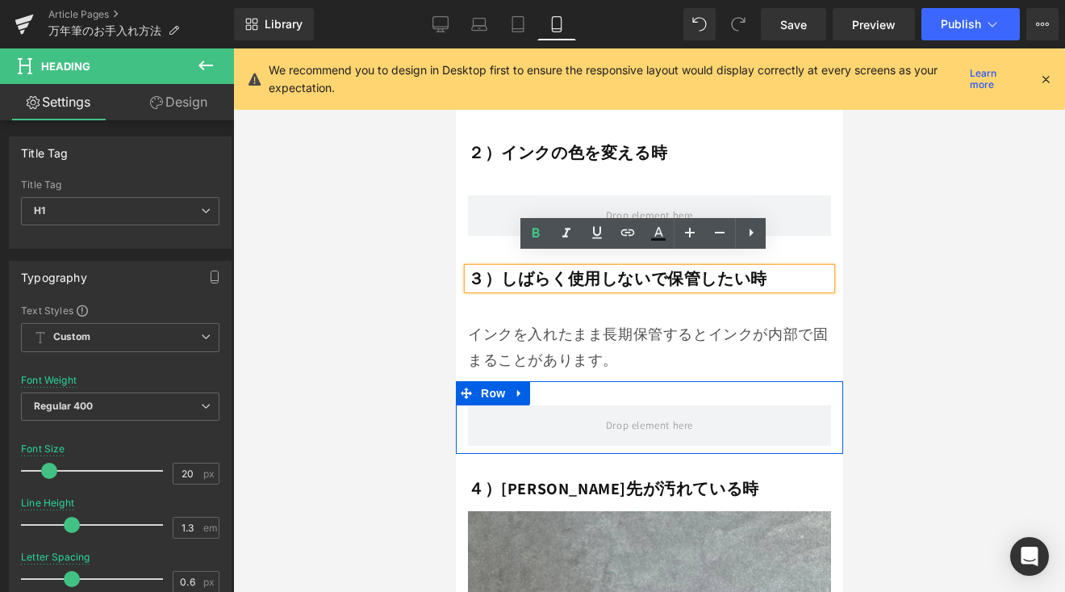
scroll to position [1610, 0]
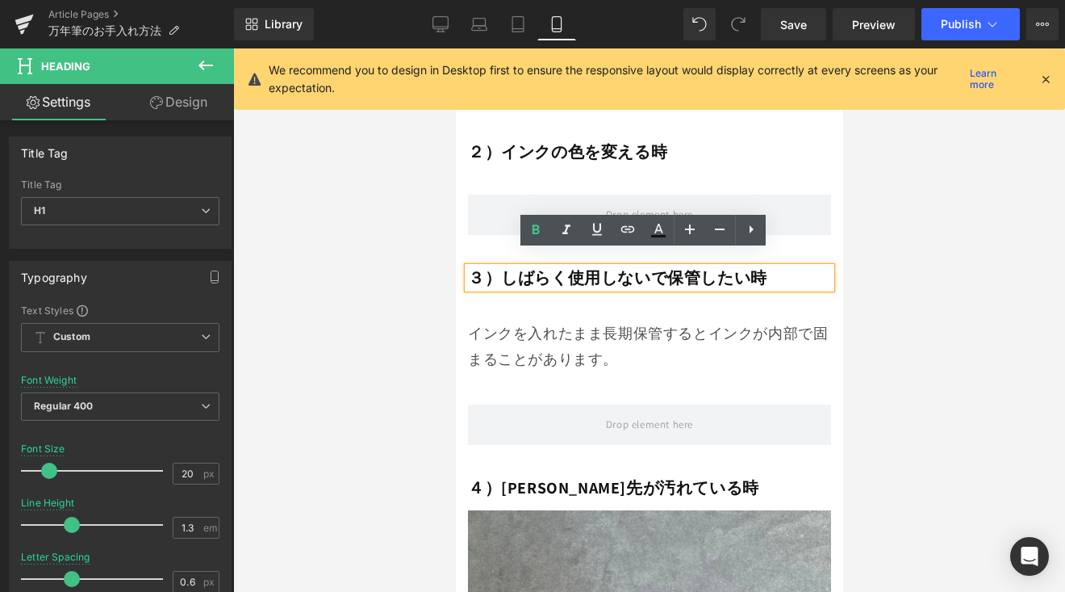
click at [580, 483] on div "４）[PERSON_NAME]先が汚れている時 Heading Row" at bounding box center [648, 479] width 387 height 53
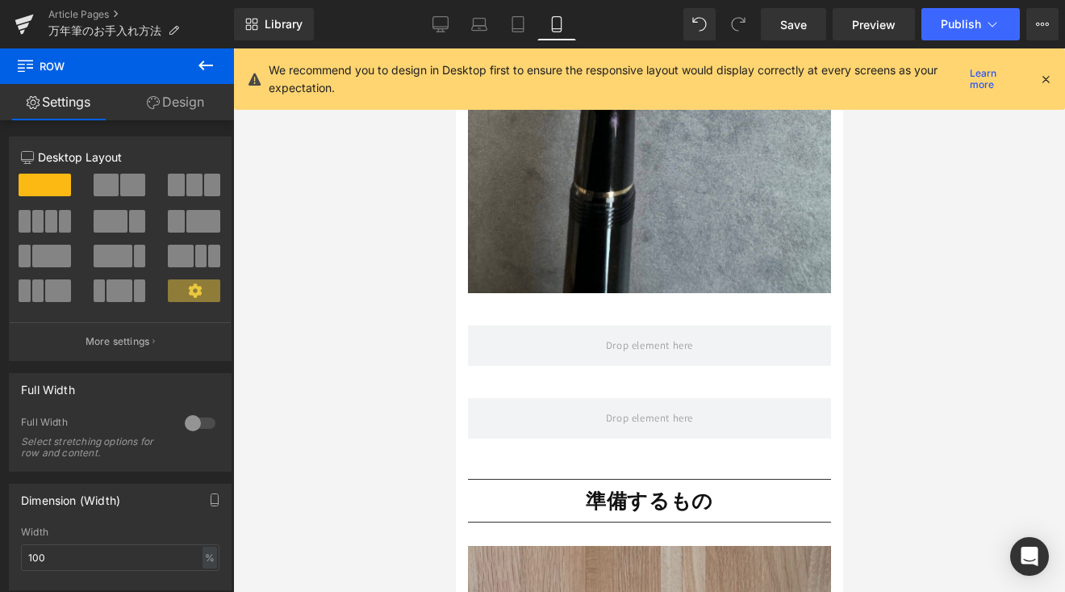
scroll to position [2499, 0]
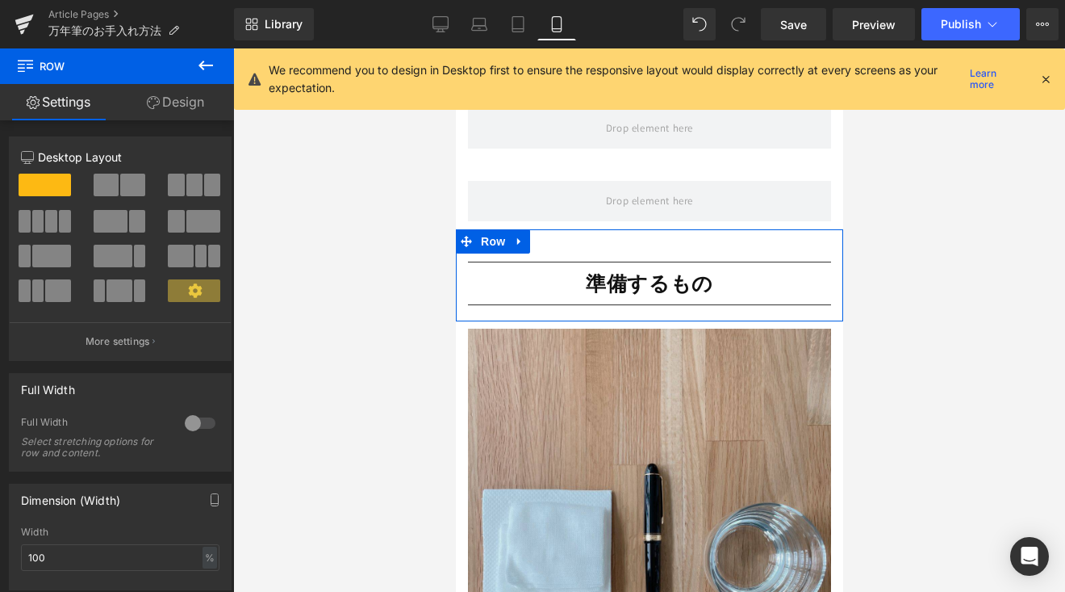
click at [593, 270] on span "準備するもの" at bounding box center [649, 283] width 128 height 27
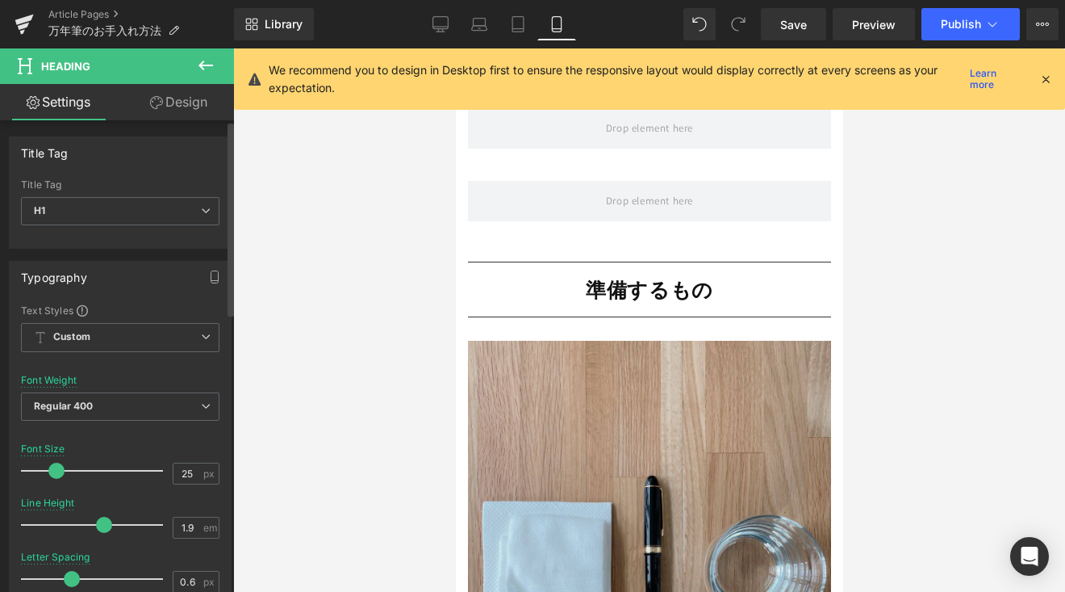
type input "2"
drag, startPoint x: 73, startPoint y: 523, endPoint x: 108, endPoint y: 529, distance: 36.1
click at [108, 529] on span at bounding box center [110, 525] width 16 height 16
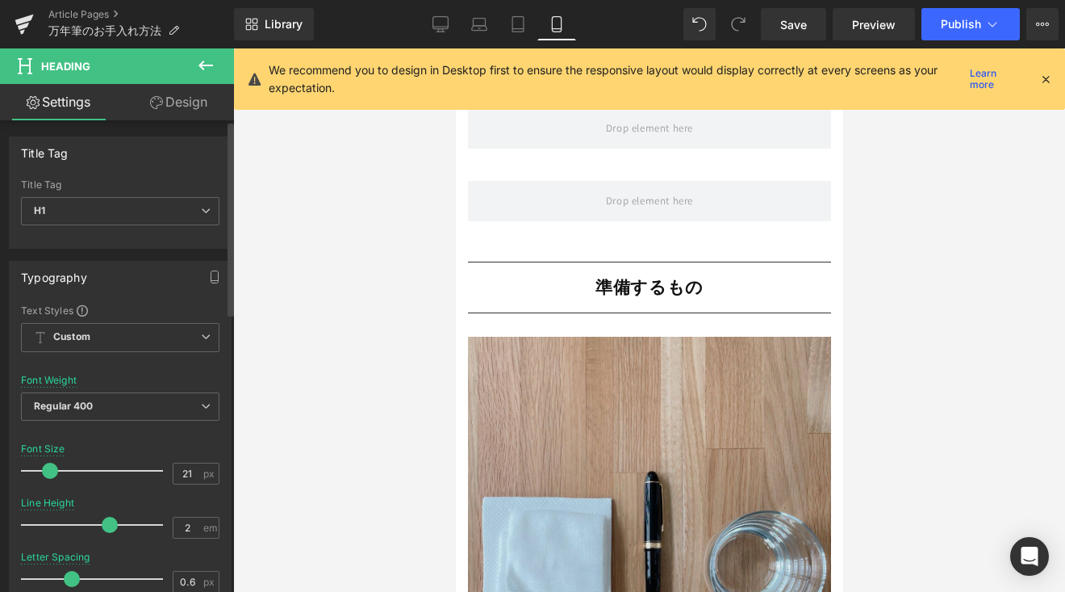
type input "22"
click at [49, 475] on span at bounding box center [52, 470] width 16 height 16
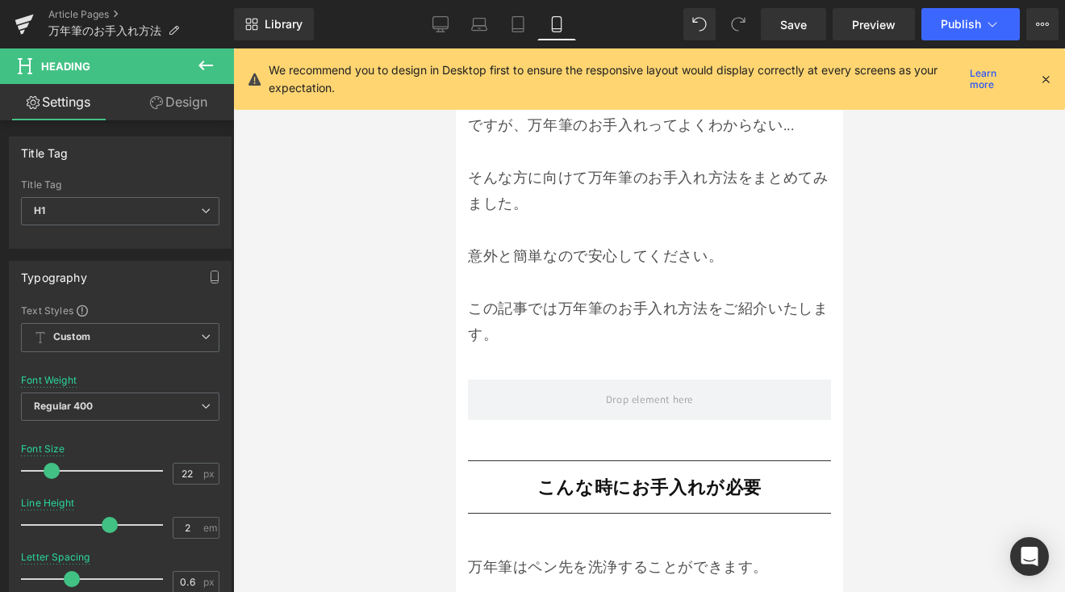
scroll to position [765, 0]
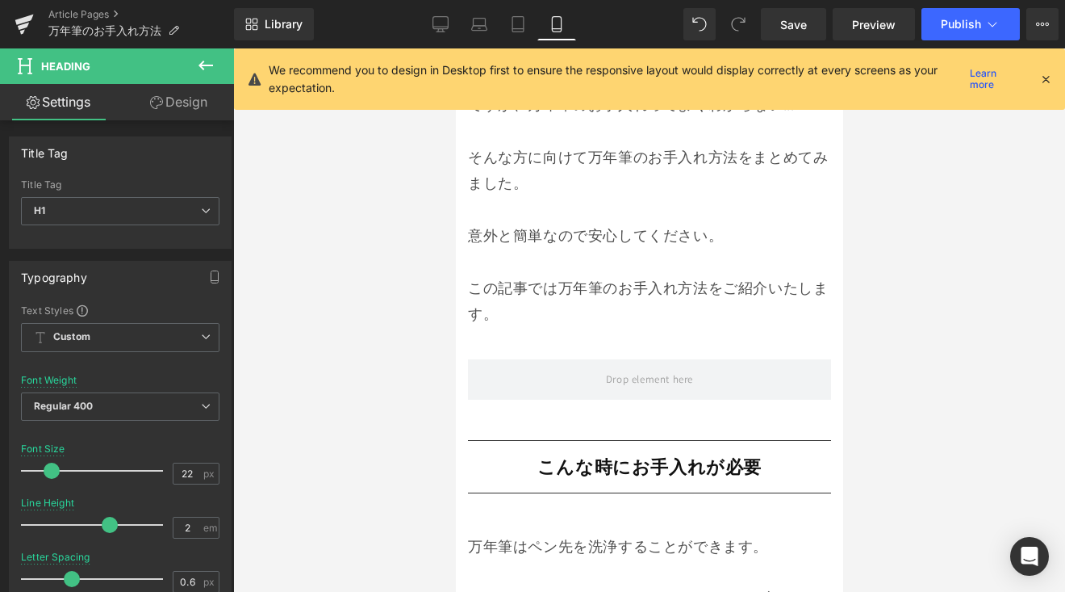
click at [593, 456] on strong "こんな時にお手入れが必要" at bounding box center [649, 466] width 224 height 23
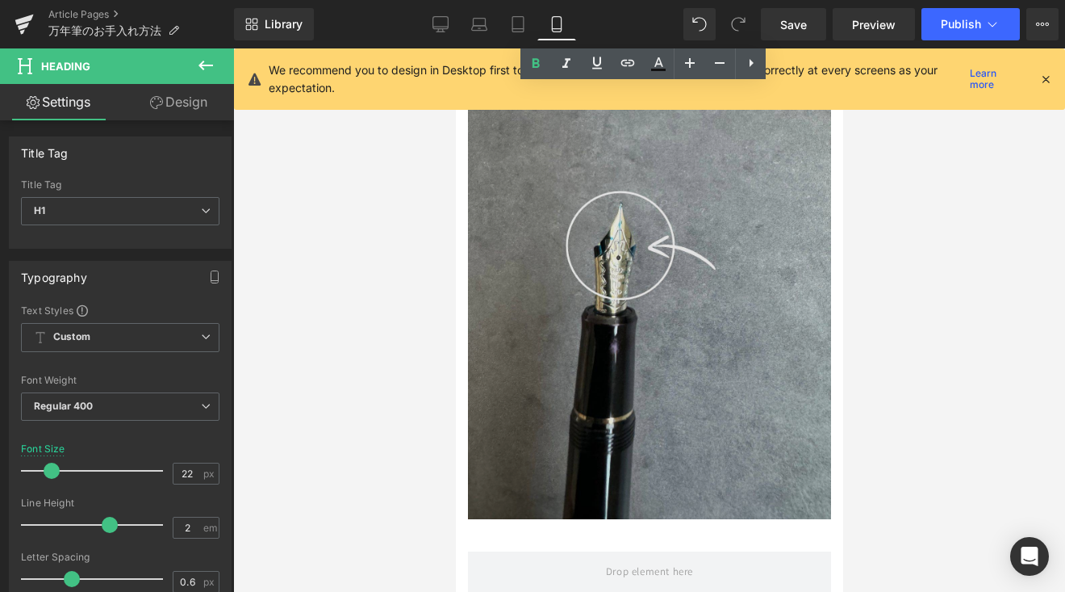
scroll to position [2311, 0]
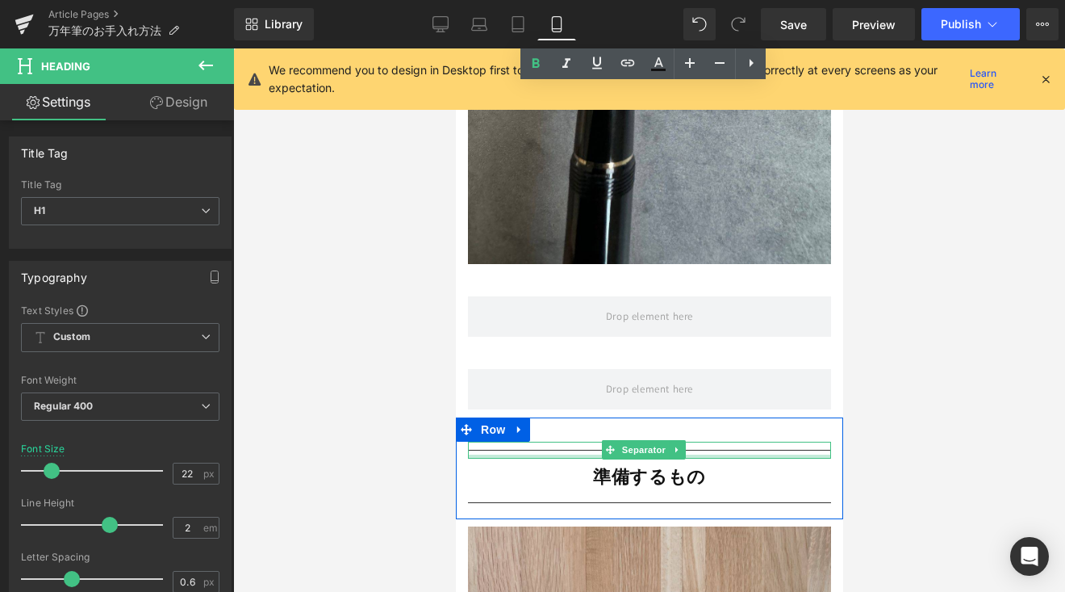
drag, startPoint x: 807, startPoint y: 532, endPoint x: 577, endPoint y: 430, distance: 251.5
click at [455, 48] on div at bounding box center [455, 48] width 0 height 0
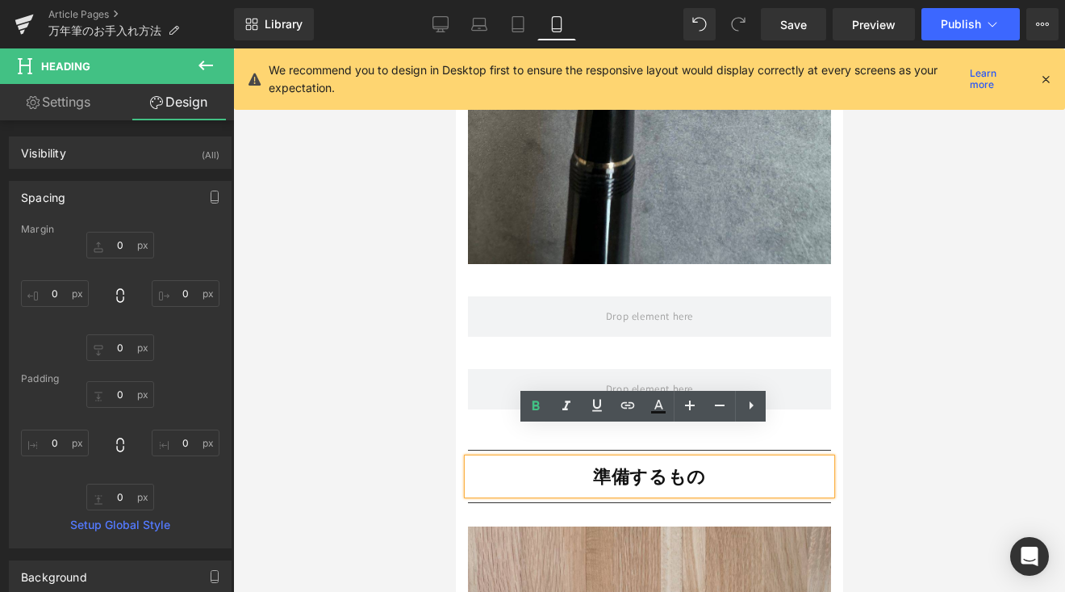
click at [525, 458] on h1 "準備するもの" at bounding box center [648, 476] width 363 height 36
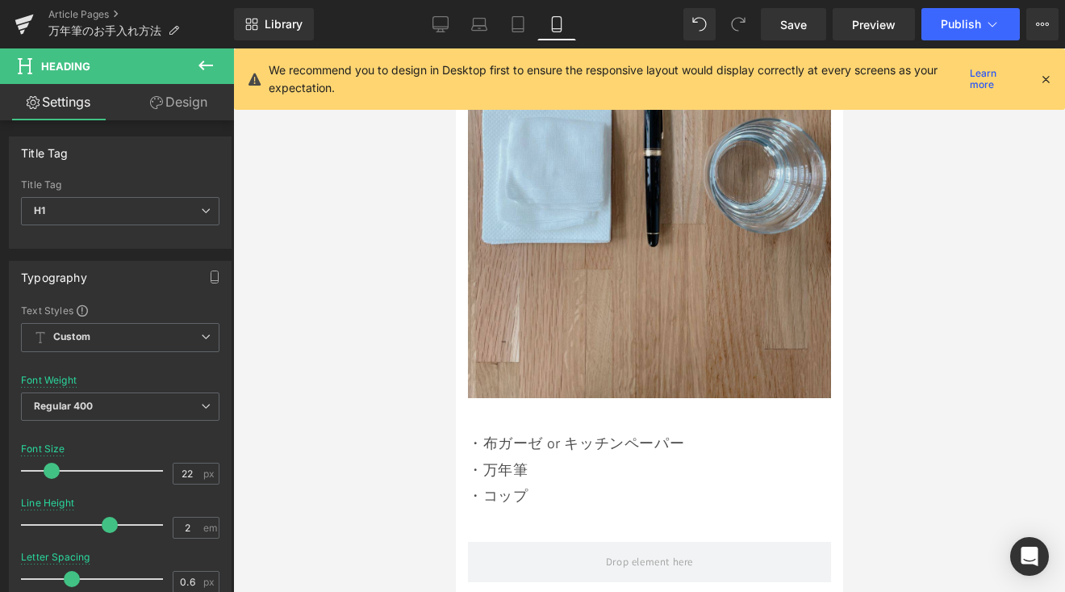
scroll to position [2903, 0]
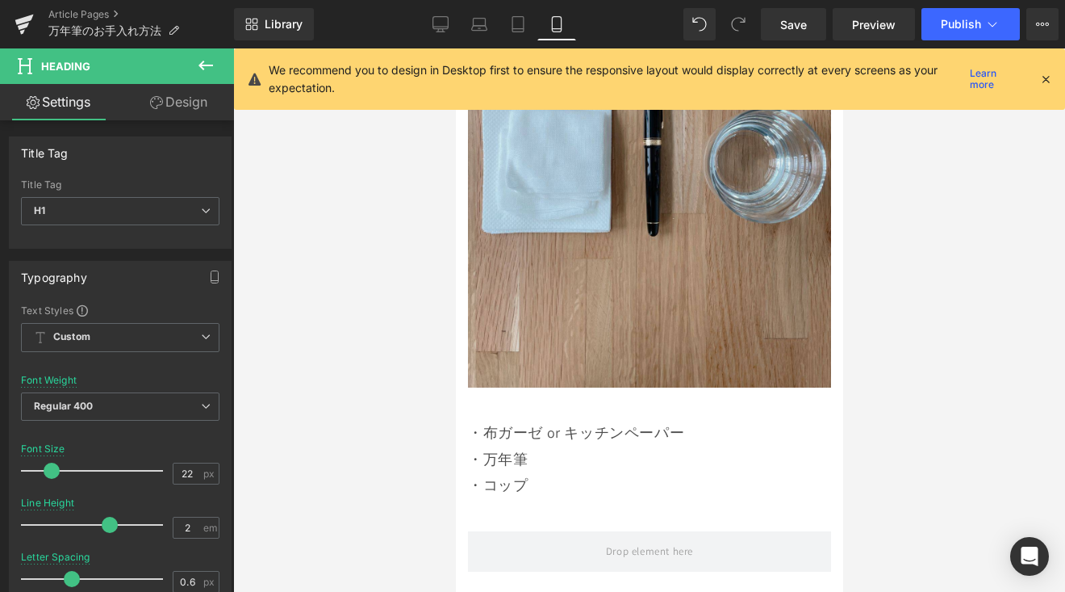
click at [511, 472] on div "・コップ" at bounding box center [648, 485] width 363 height 26
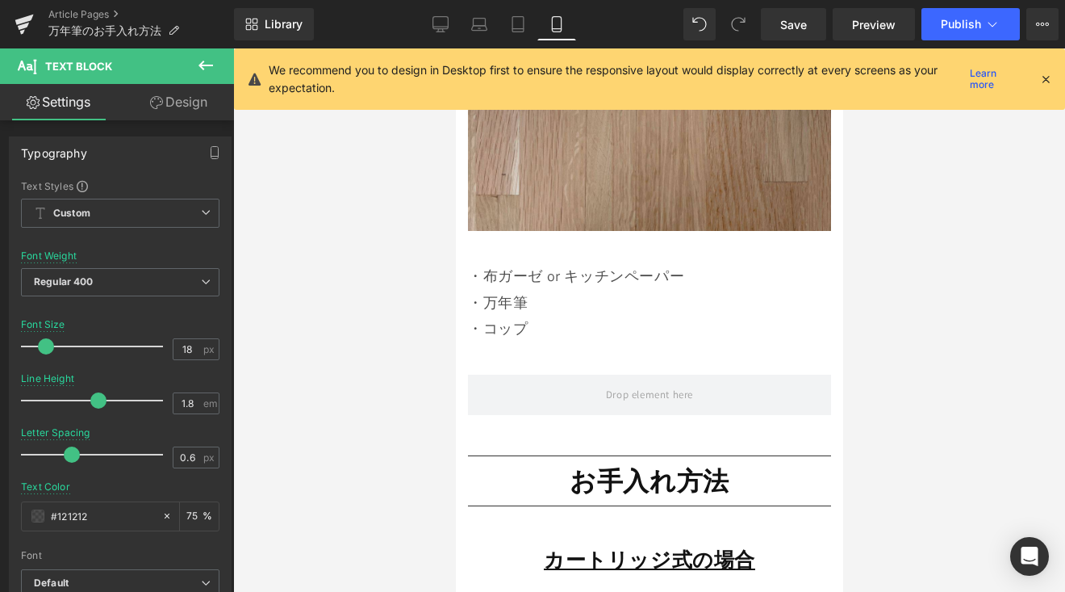
scroll to position [3150, 0]
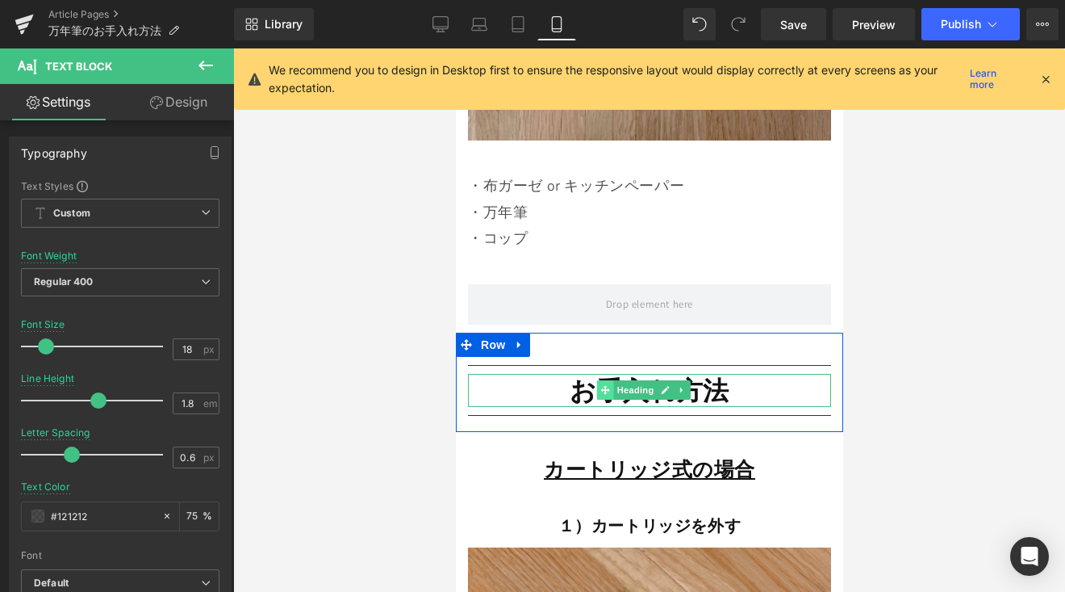
click at [597, 380] on span at bounding box center [604, 389] width 17 height 19
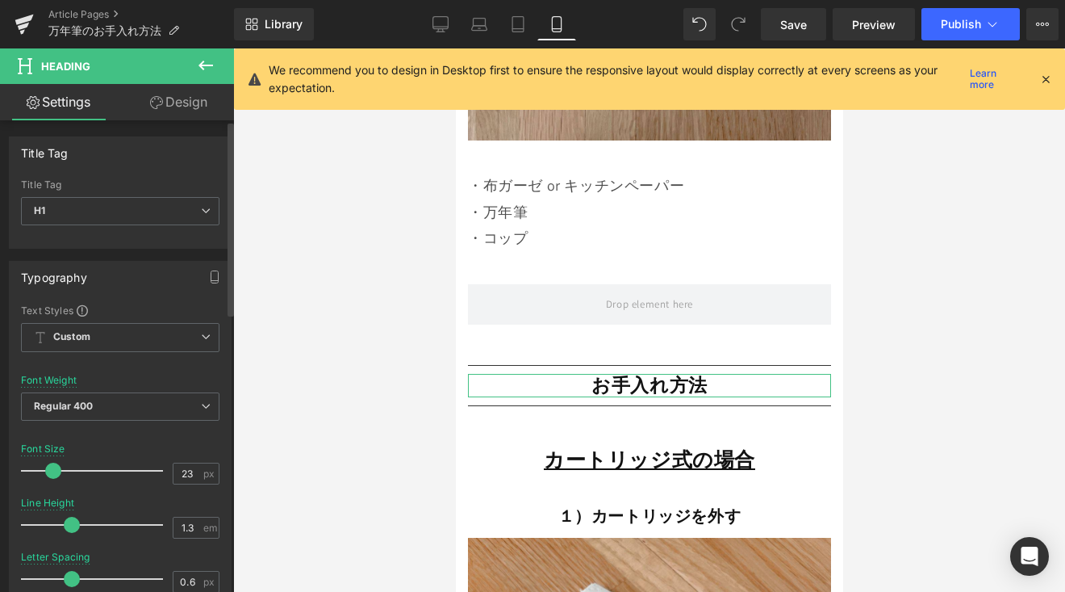
type input "22"
drag, startPoint x: 61, startPoint y: 471, endPoint x: 48, endPoint y: 483, distance: 18.8
click at [48, 483] on div at bounding box center [96, 470] width 134 height 32
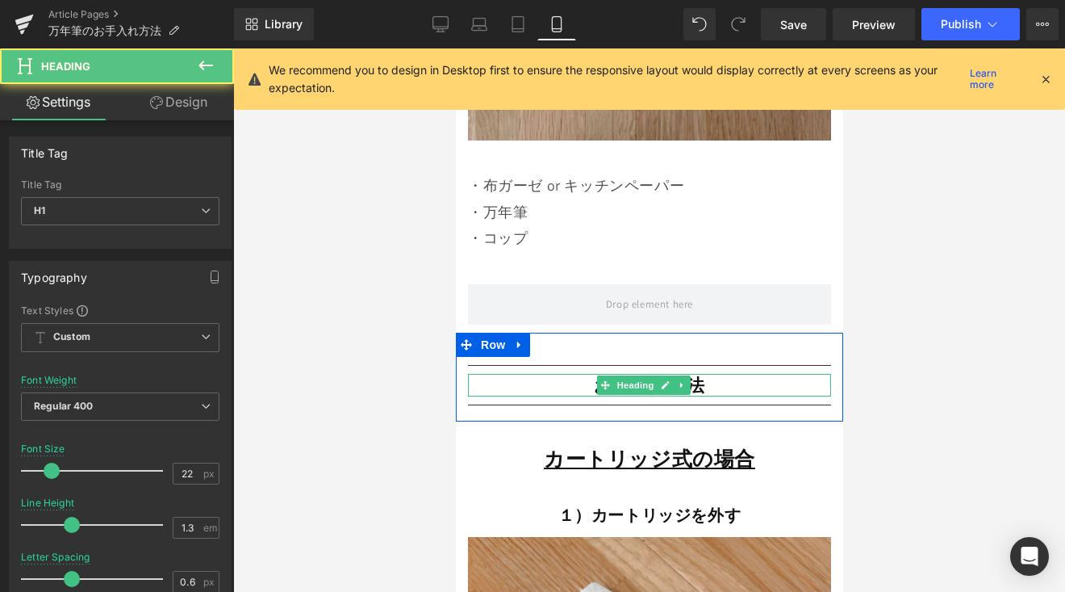
click at [525, 374] on h1 "お手入れ方法" at bounding box center [648, 385] width 363 height 23
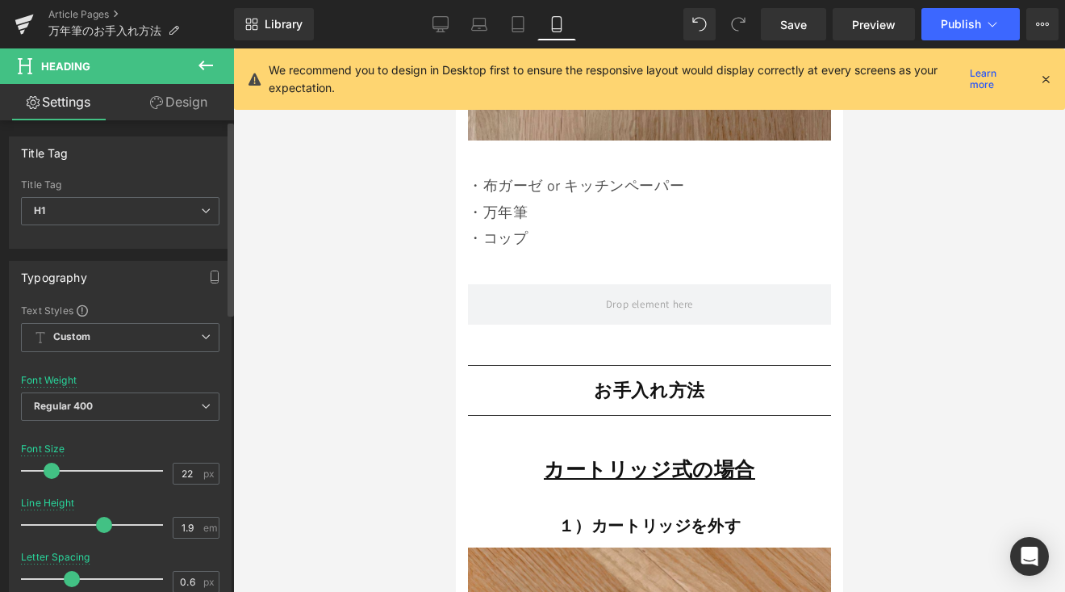
type input "2"
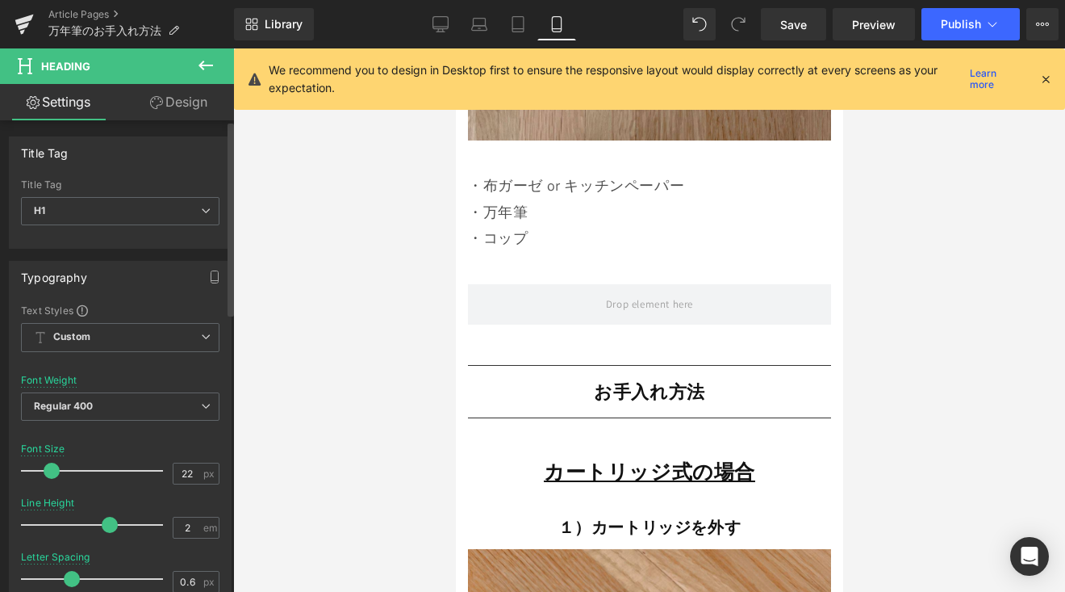
drag, startPoint x: 73, startPoint y: 525, endPoint x: 104, endPoint y: 529, distance: 31.6
click at [104, 529] on span at bounding box center [110, 525] width 16 height 16
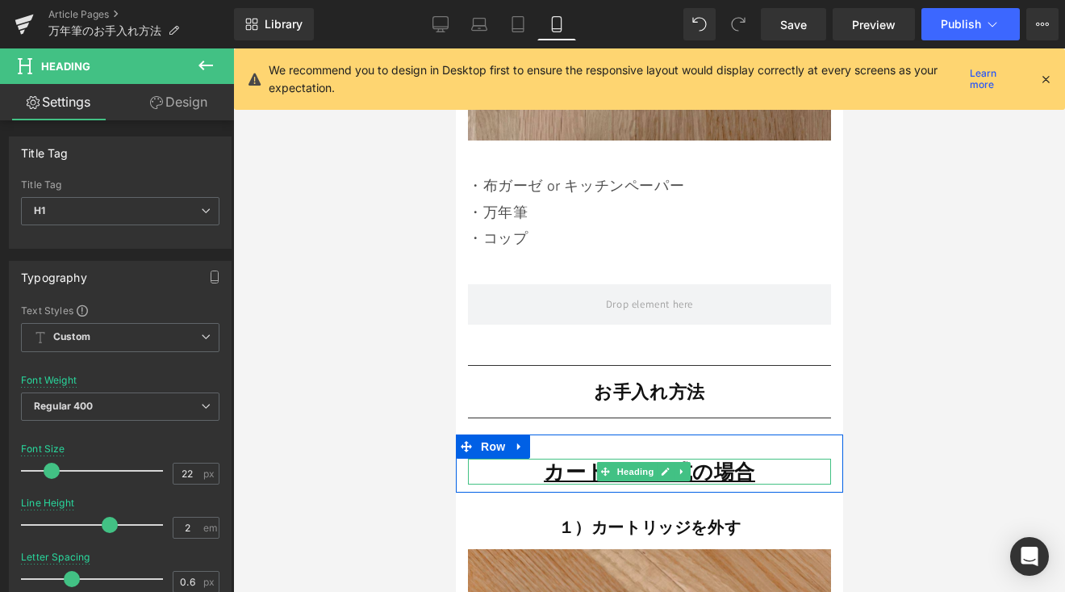
click at [555, 458] on b "カートリッジ式の場合" at bounding box center [648, 471] width 211 height 27
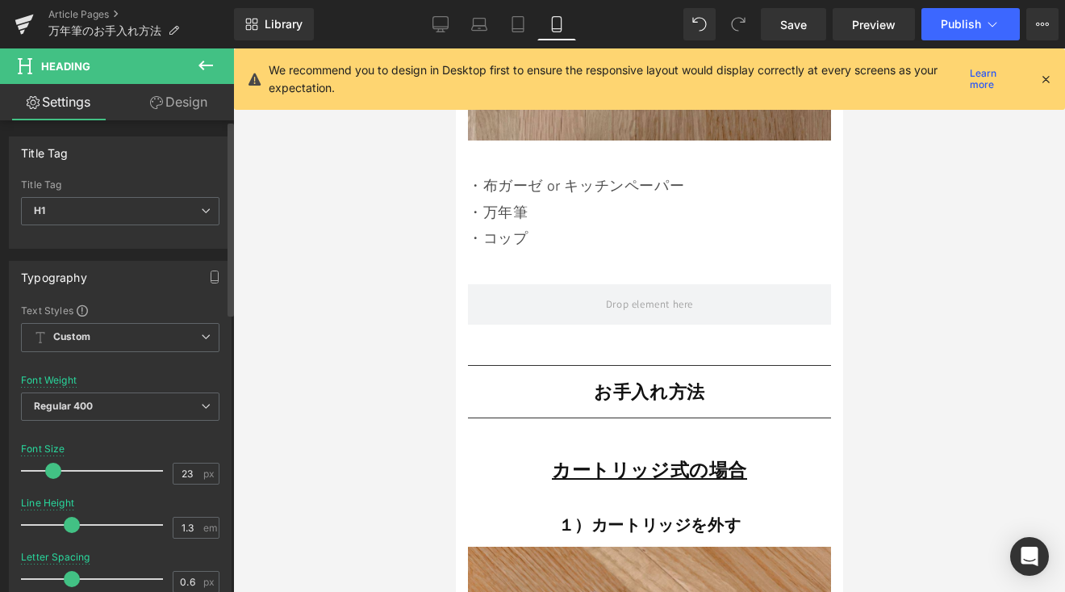
type input "22"
click at [52, 475] on span at bounding box center [52, 470] width 16 height 16
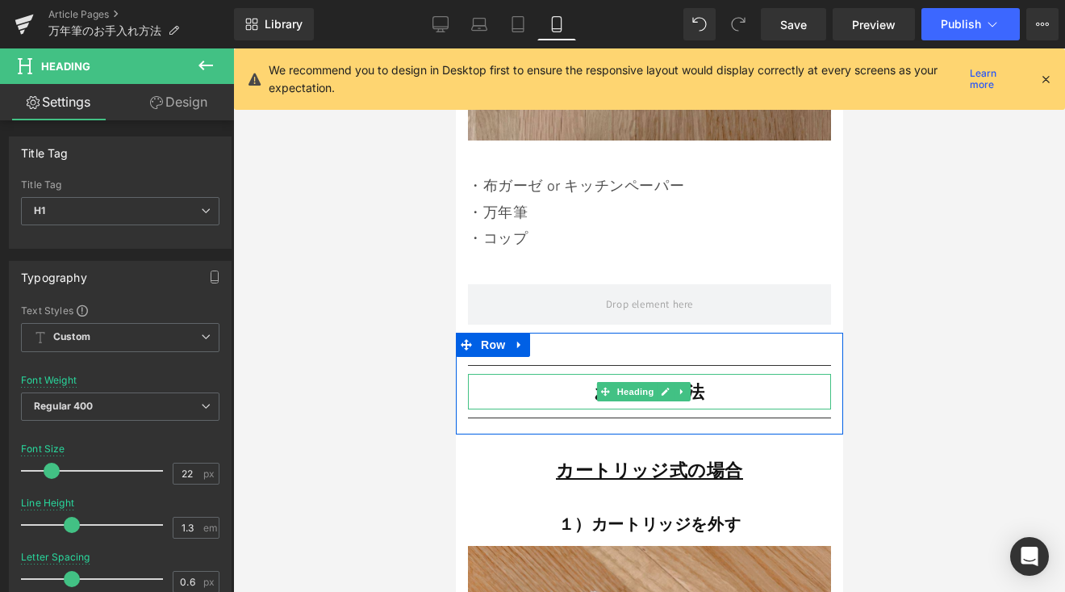
click at [541, 374] on h1 "お手入れ方法" at bounding box center [648, 392] width 363 height 36
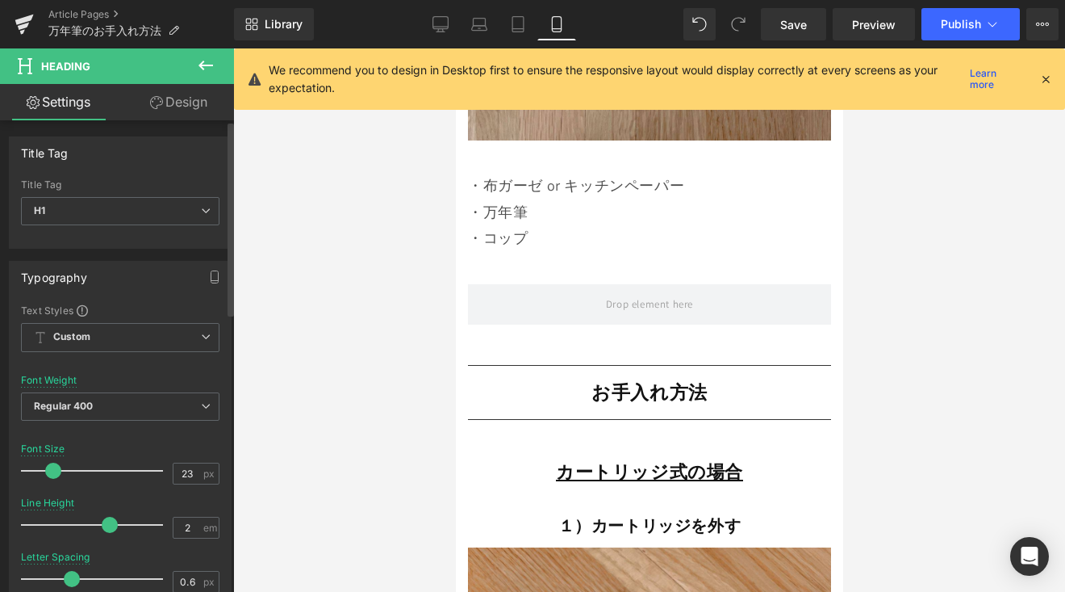
click at [56, 469] on span at bounding box center [53, 470] width 16 height 16
type input "22"
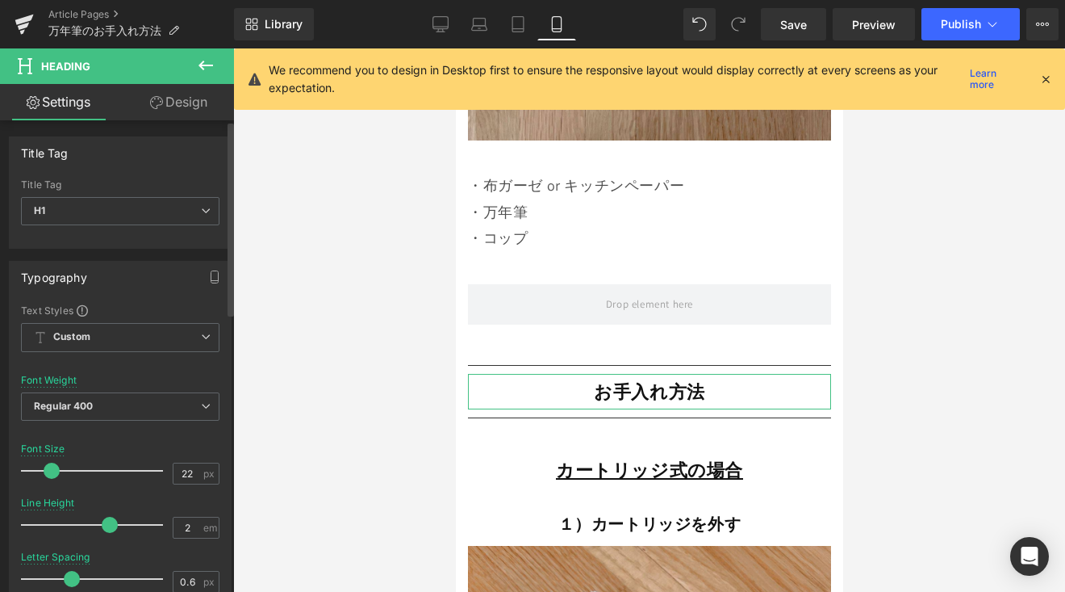
click at [48, 470] on span at bounding box center [52, 470] width 16 height 16
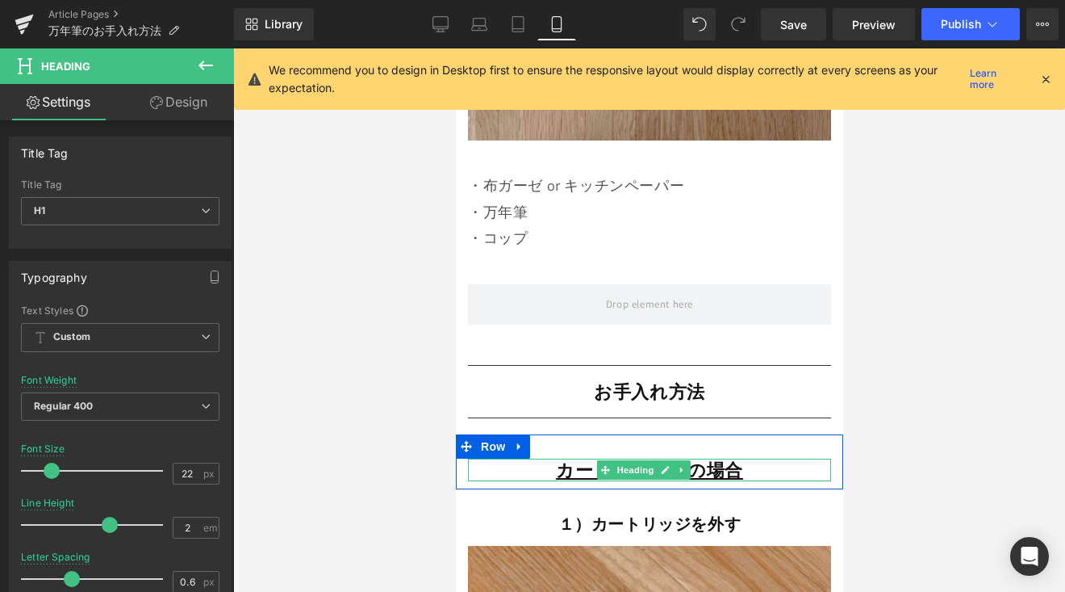
click at [588, 458] on b "カートリッジ式の場合" at bounding box center [648, 469] width 187 height 23
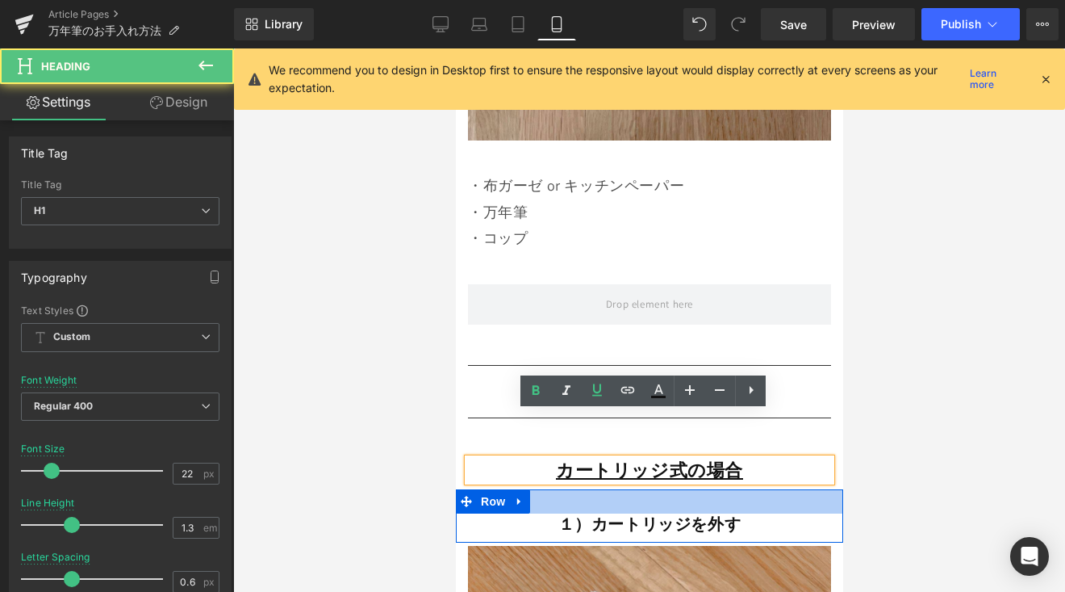
click at [589, 513] on div "１）カートリッジを外す Heading" at bounding box center [648, 523] width 363 height 21
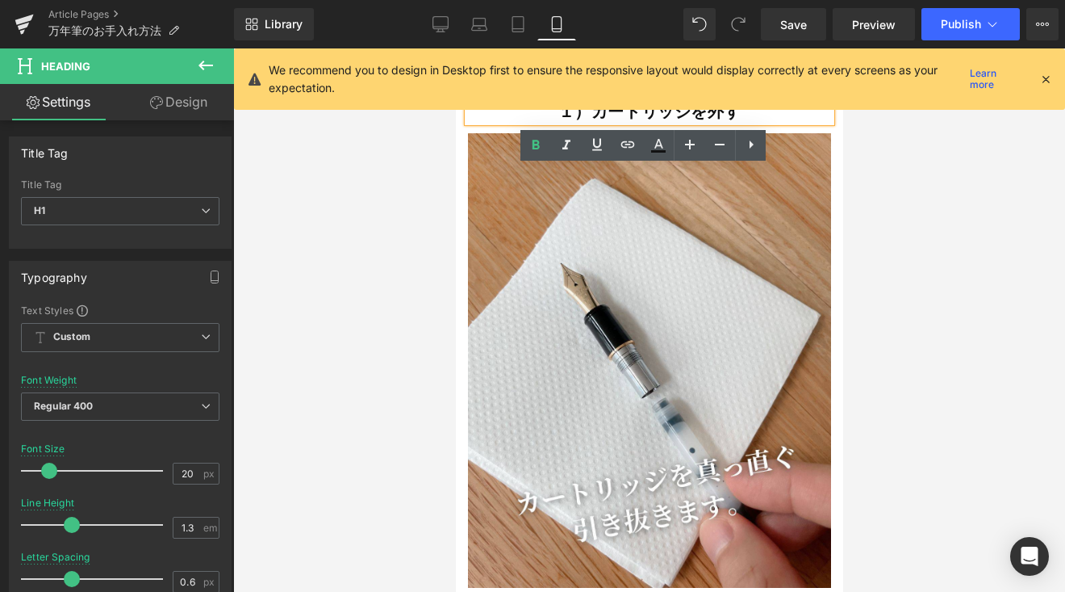
scroll to position [3764, 0]
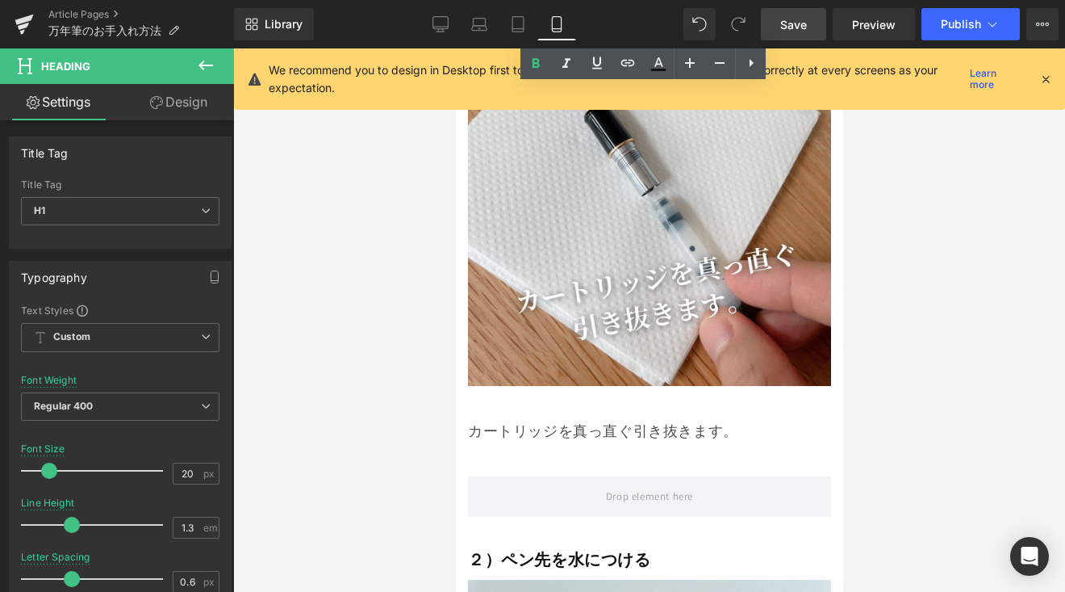
click at [802, 23] on span "Save" at bounding box center [793, 24] width 27 height 17
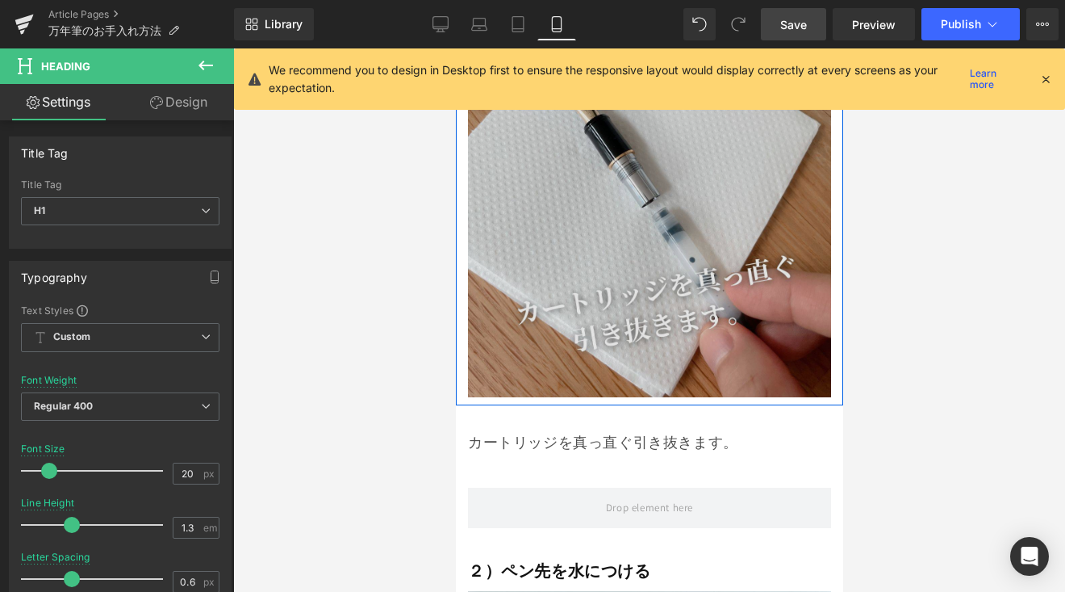
scroll to position [3731, 0]
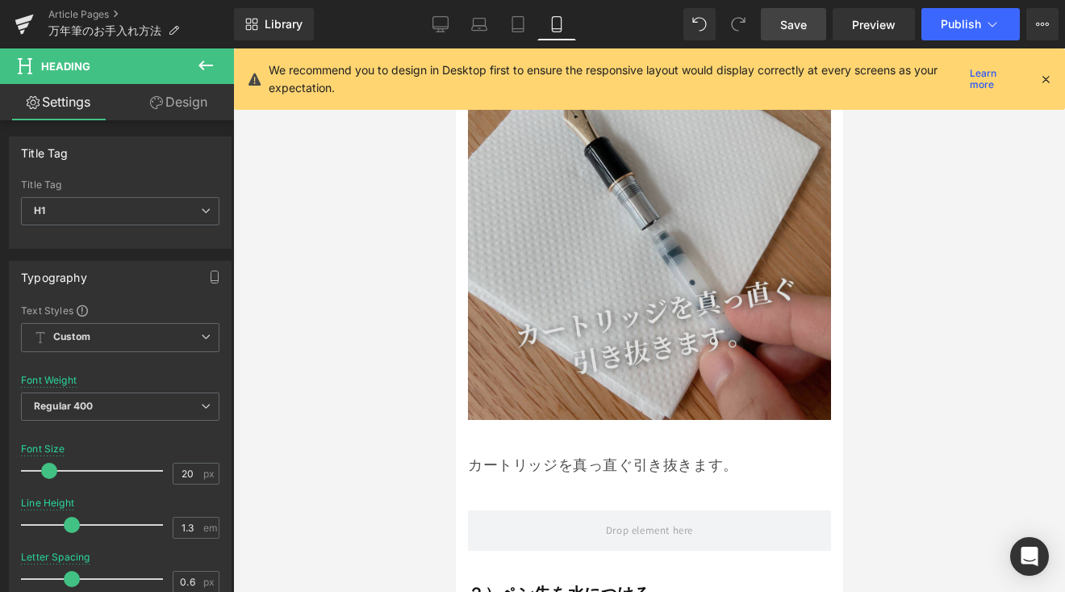
click at [592, 194] on img at bounding box center [648, 192] width 363 height 454
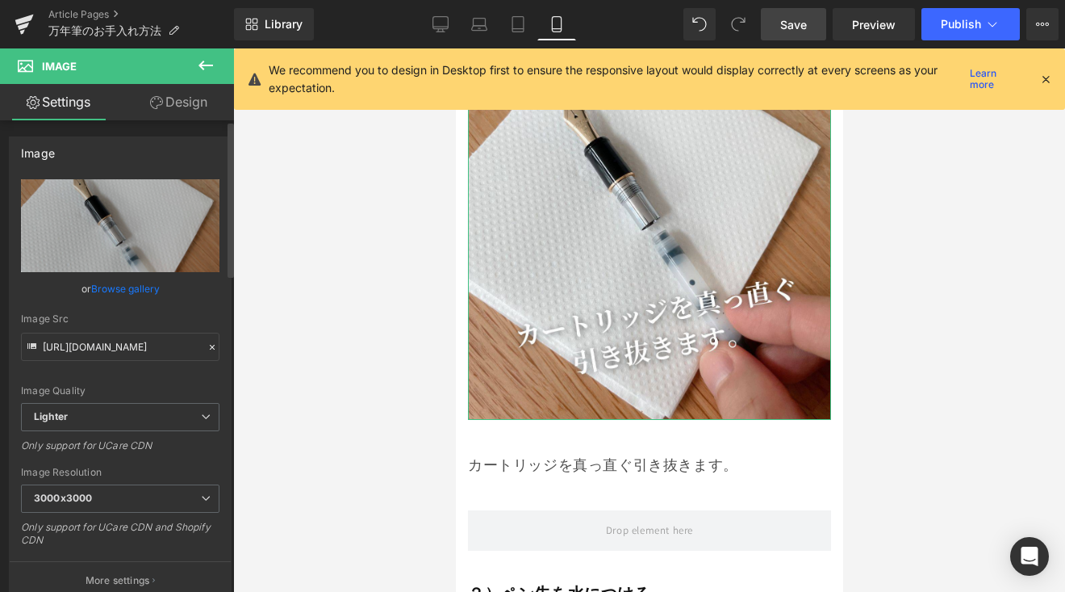
click at [119, 290] on link "Browse gallery" at bounding box center [125, 288] width 69 height 28
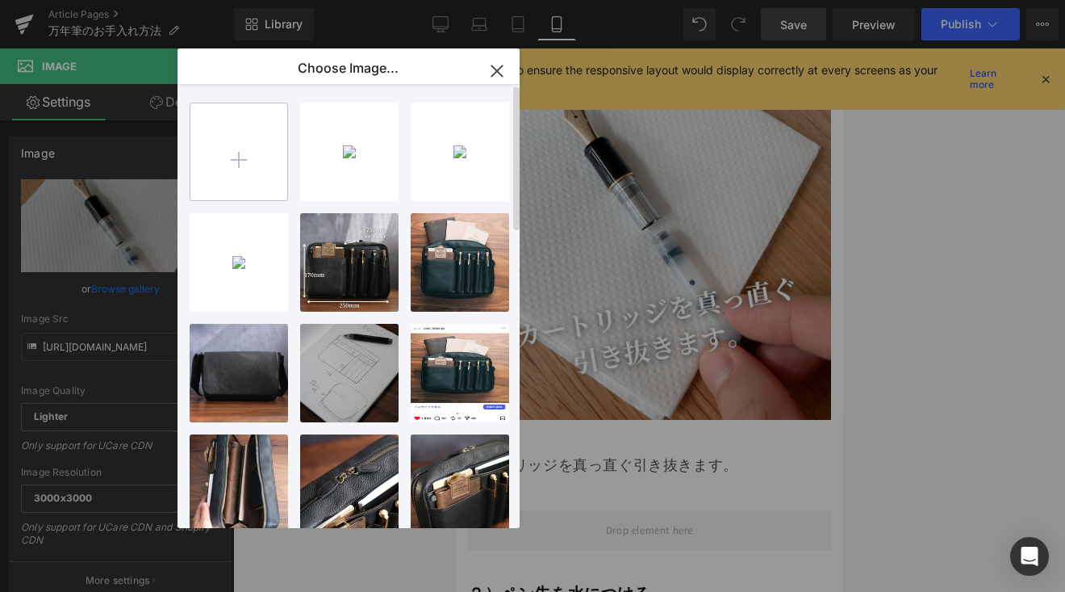
click at [260, 171] on input "file" at bounding box center [238, 151] width 97 height 97
type input "C:\fakepath\4 2.jpg"
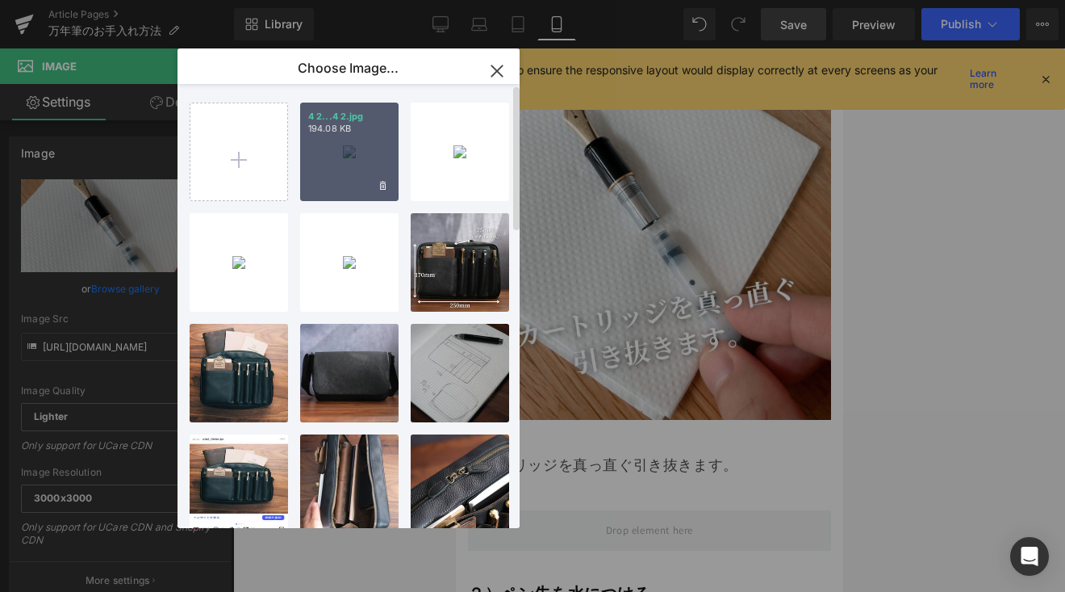
click at [345, 151] on div "4 2...4 2.jpg 194.08 KB" at bounding box center [349, 152] width 98 height 98
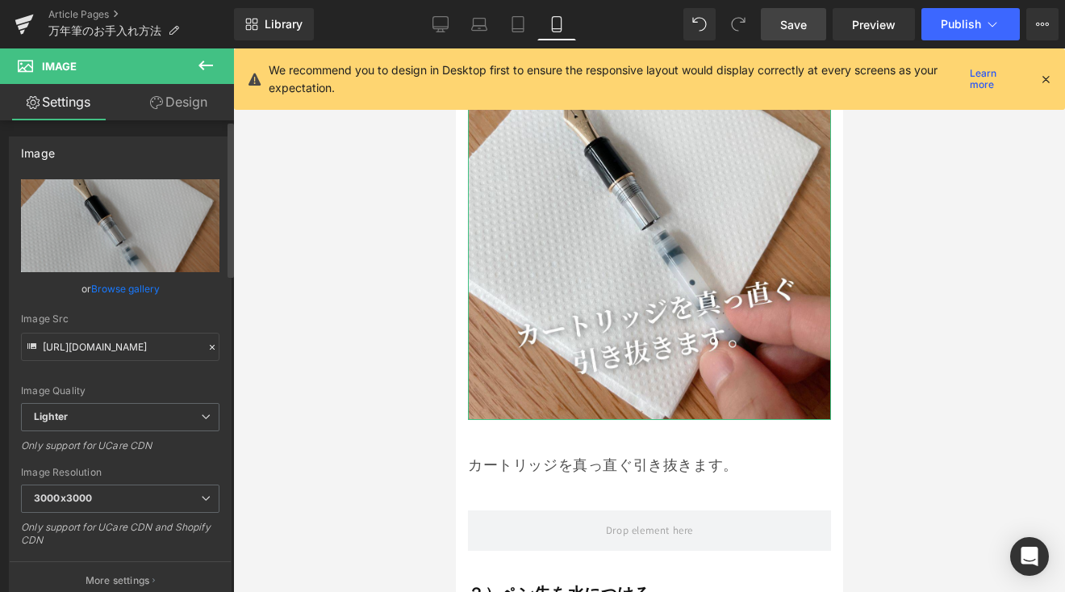
click at [151, 281] on link "Browse gallery" at bounding box center [125, 288] width 69 height 28
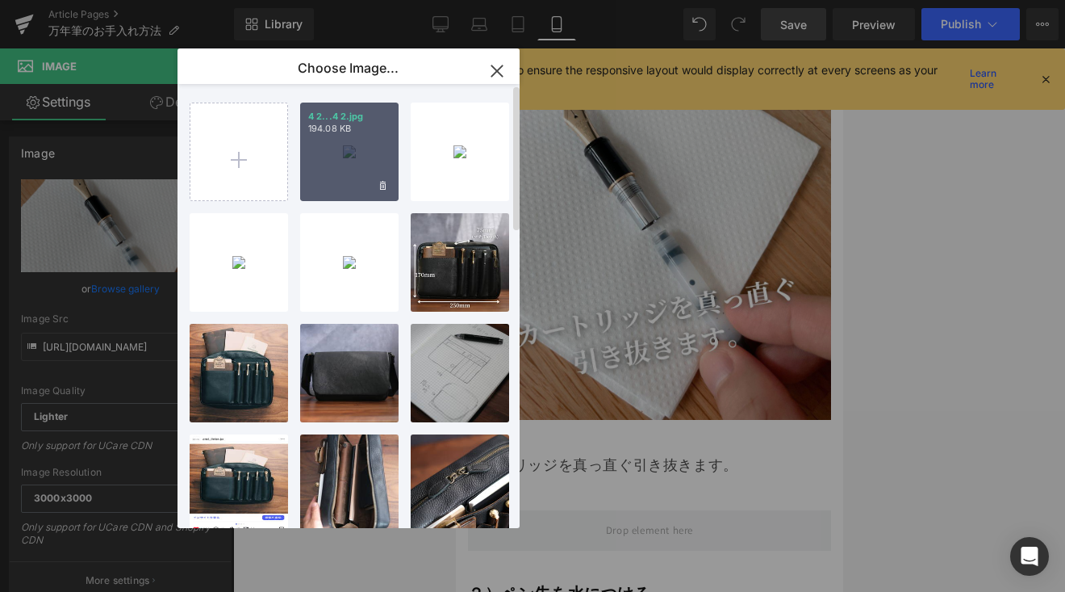
click at [329, 169] on div "4 2...4 2.jpg 194.08 KB" at bounding box center [349, 152] width 98 height 98
type input "[URL][DOMAIN_NAME]"
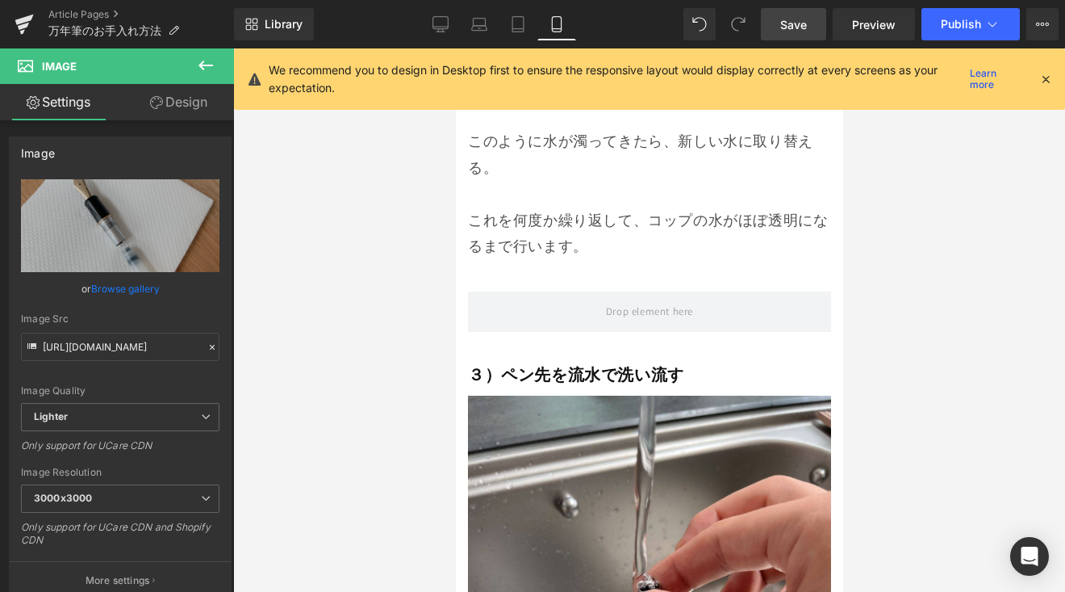
scroll to position [5058, 0]
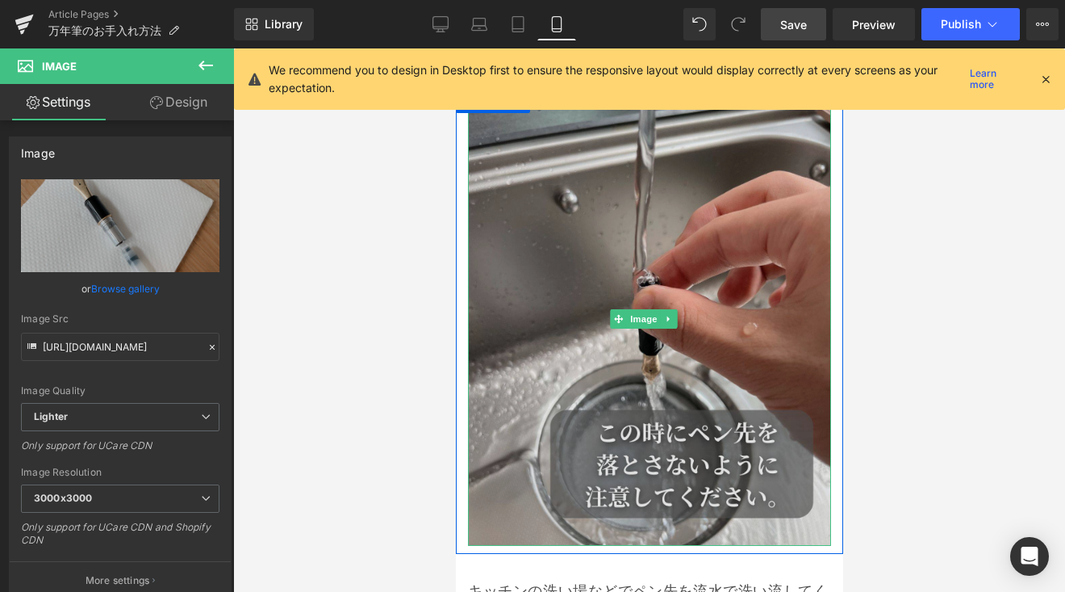
click at [599, 288] on img at bounding box center [648, 318] width 363 height 454
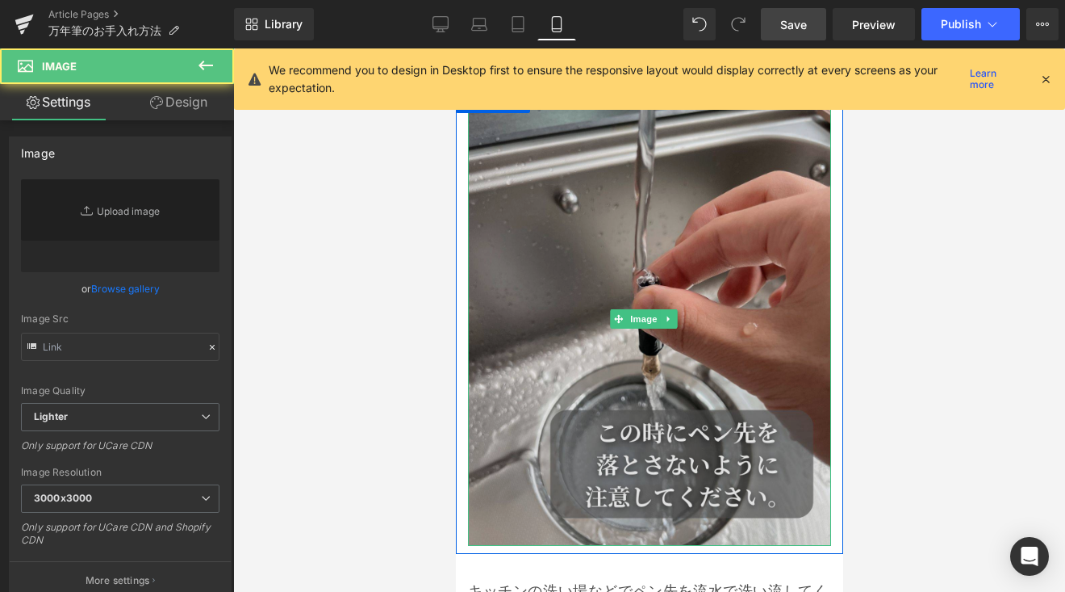
type input "[URL][DOMAIN_NAME]"
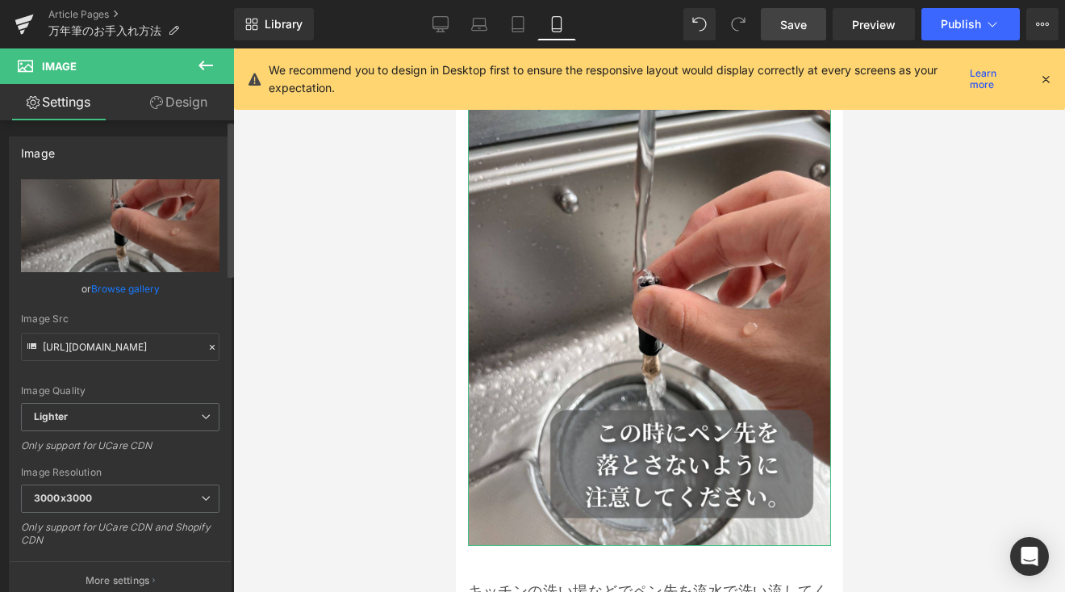
click at [115, 285] on link "Browse gallery" at bounding box center [125, 288] width 69 height 28
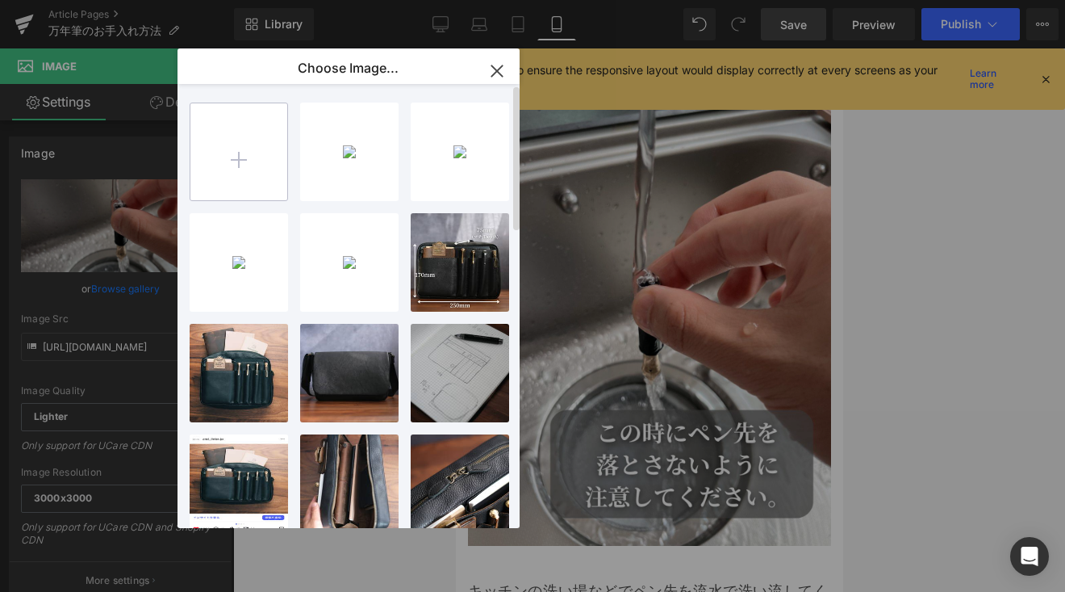
click at [216, 165] on input "file" at bounding box center [238, 151] width 97 height 97
type input "C:\fakepath\7.jpg"
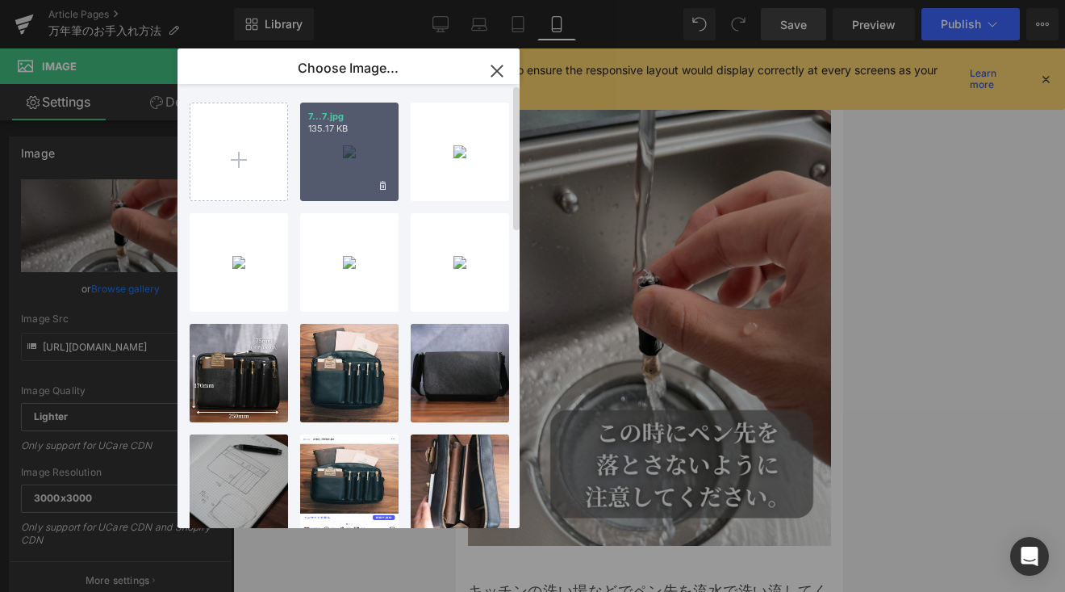
click at [345, 164] on div "7...7.jpg 135.17 KB" at bounding box center [349, 152] width 98 height 98
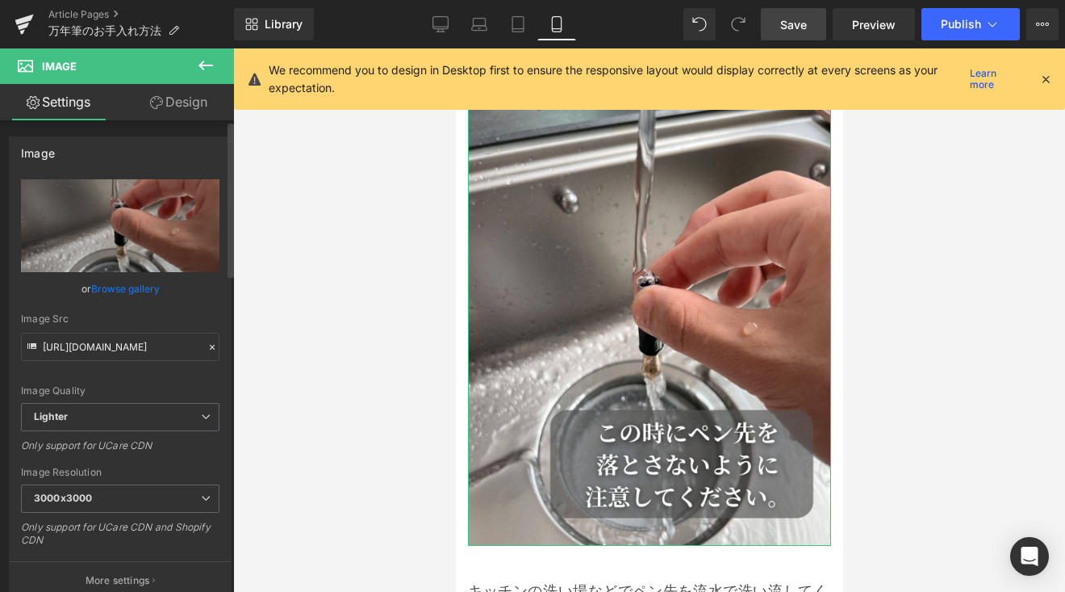
click at [143, 287] on link "Browse gallery" at bounding box center [125, 288] width 69 height 28
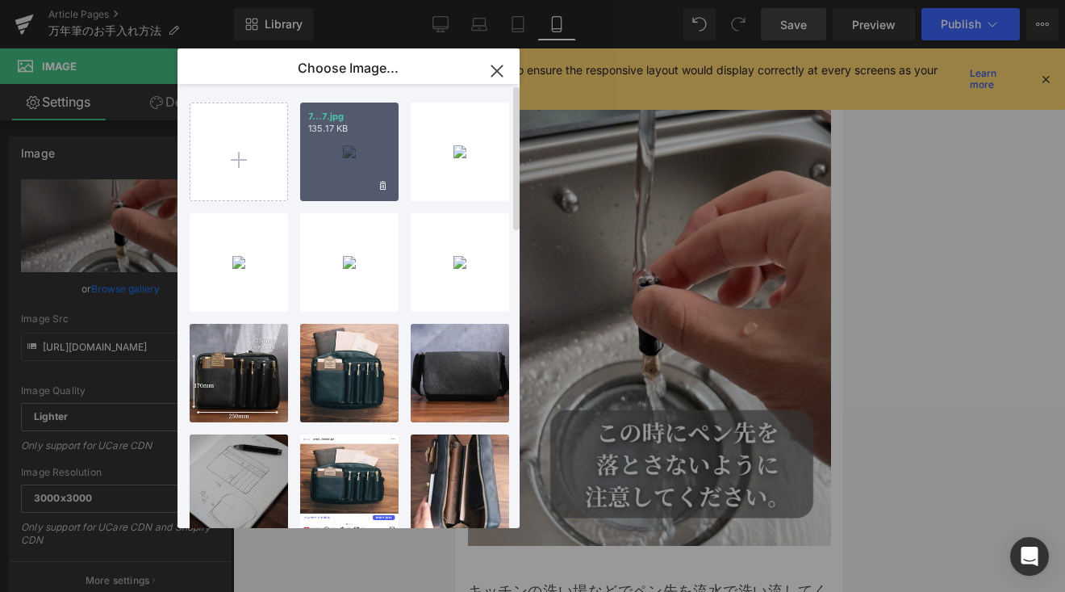
click at [360, 163] on div "7...7.jpg 135.17 KB" at bounding box center [349, 152] width 98 height 98
type input "[URL][DOMAIN_NAME]"
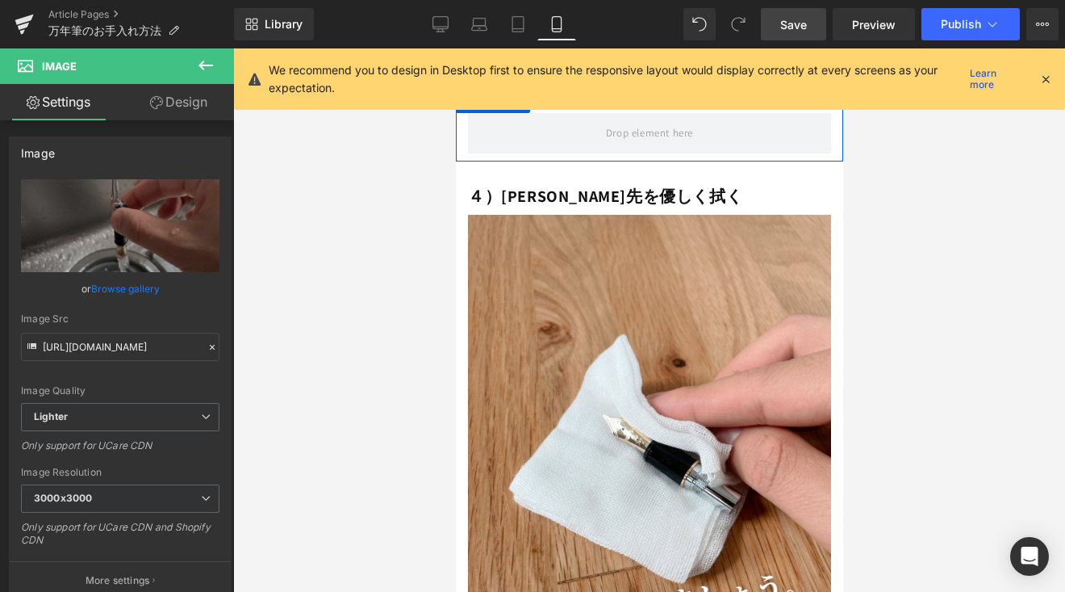
scroll to position [5917, 0]
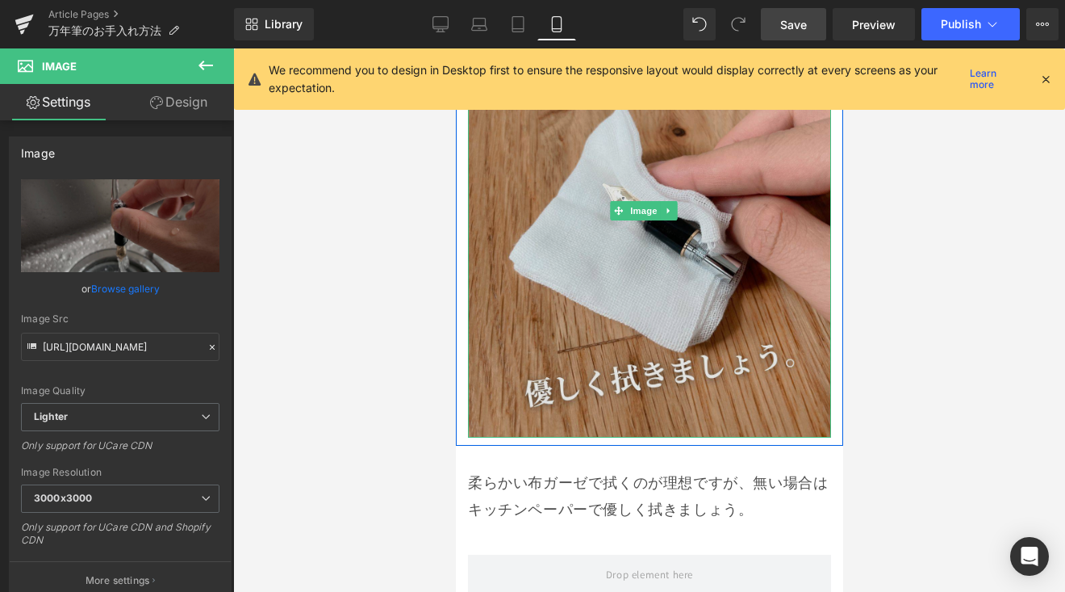
click at [534, 228] on img at bounding box center [648, 211] width 363 height 454
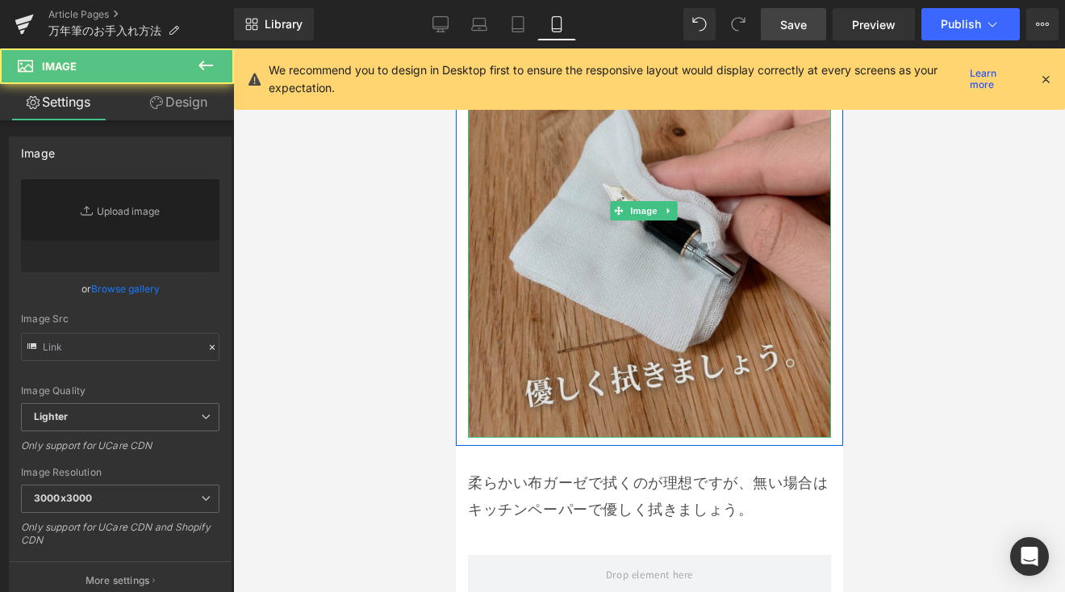
type input "[URL][DOMAIN_NAME]"
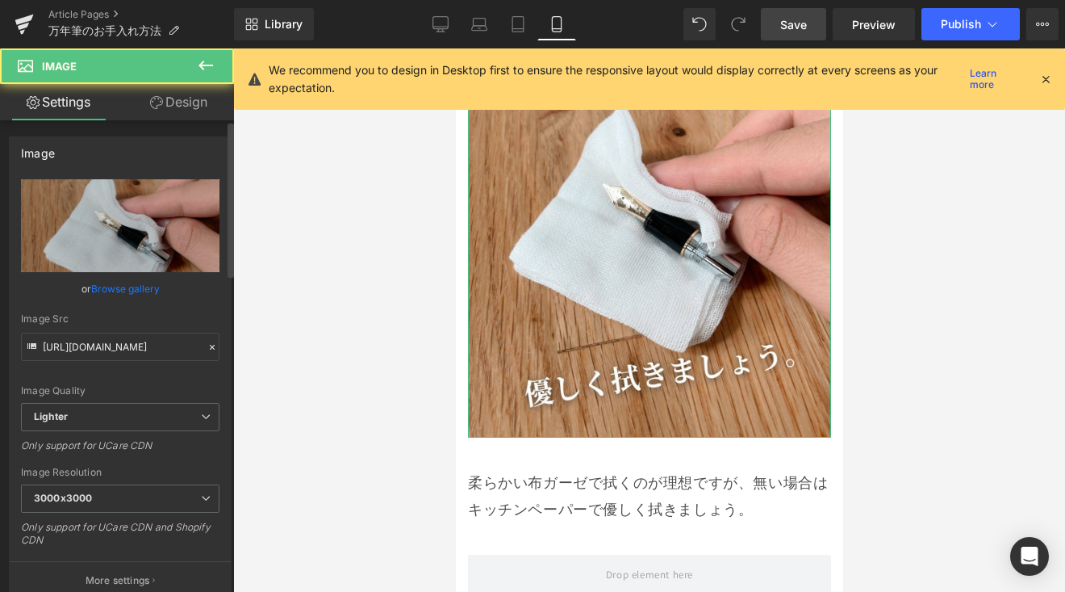
click at [142, 282] on link "Browse gallery" at bounding box center [125, 288] width 69 height 28
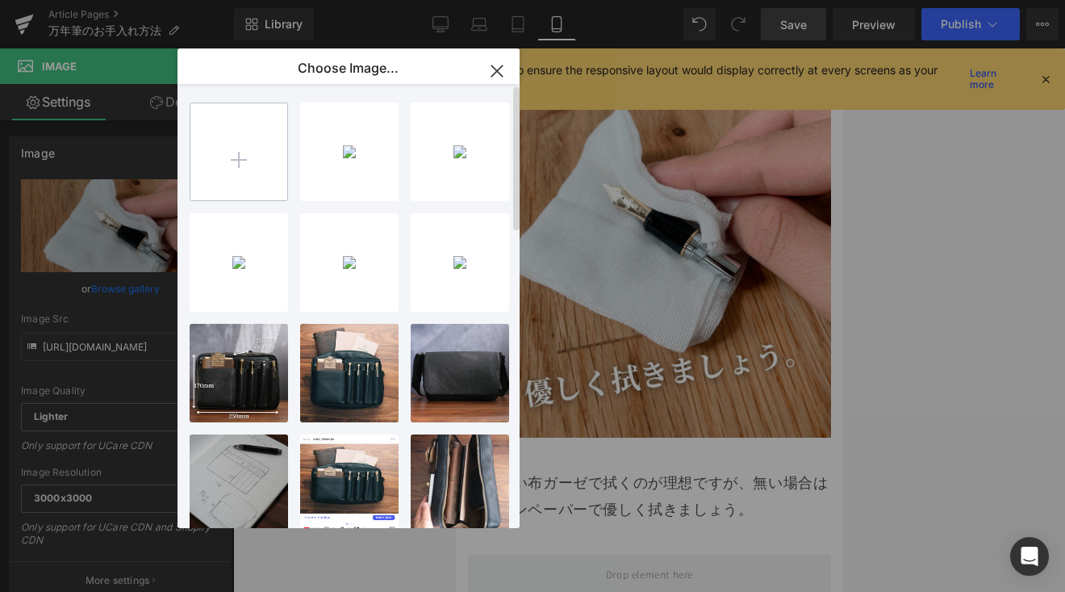
click at [233, 157] on input "file" at bounding box center [238, 151] width 97 height 97
type input "C:\fakepath\8.jpg"
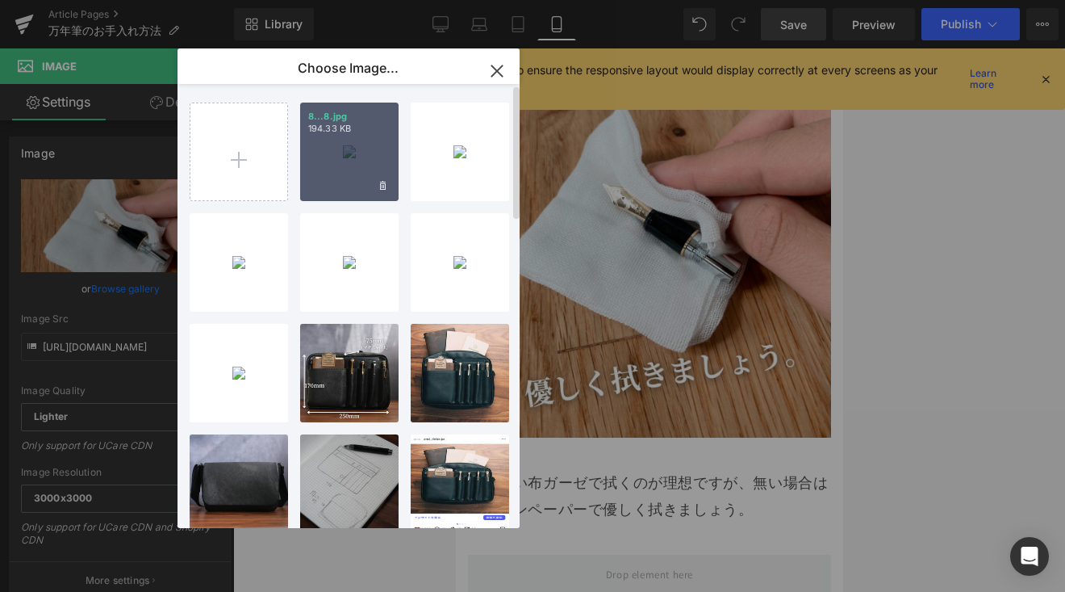
click at [343, 165] on div "8...8.jpg 194.33 KB" at bounding box center [349, 152] width 98 height 98
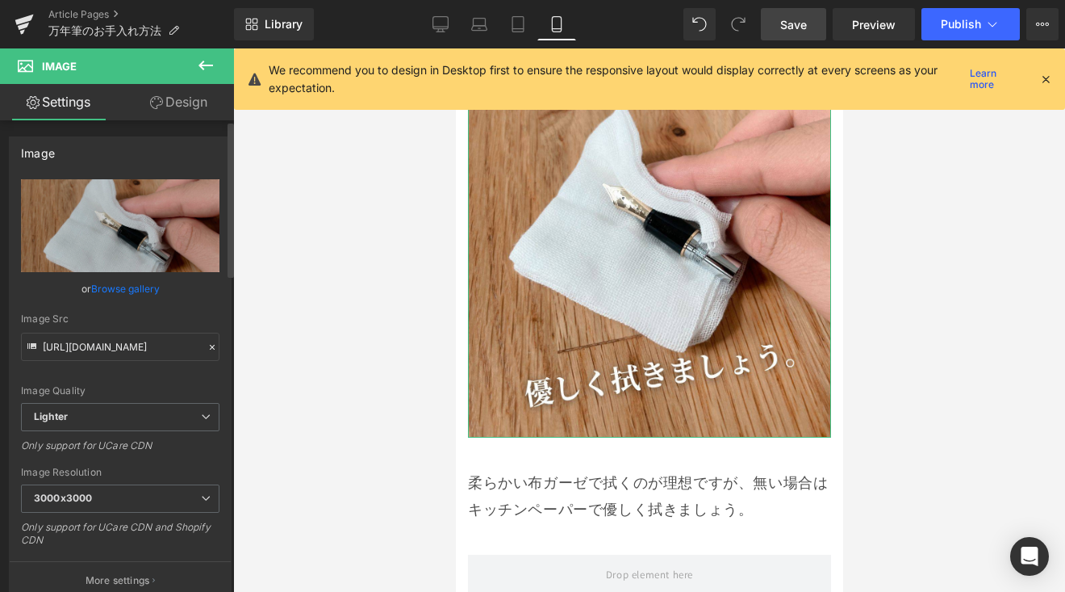
click at [127, 287] on link "Browse gallery" at bounding box center [125, 288] width 69 height 28
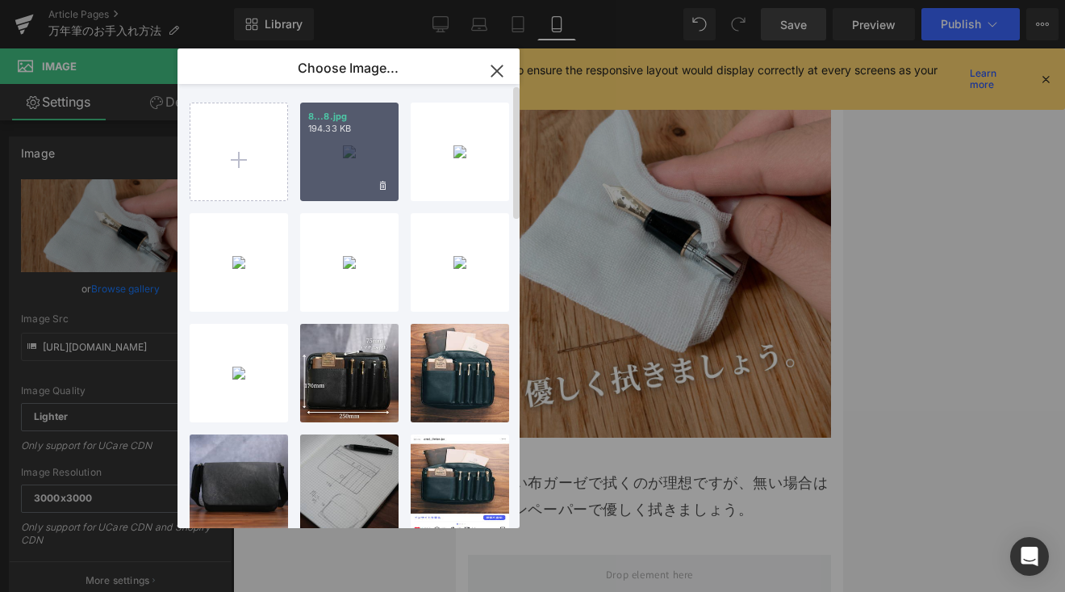
click at [324, 168] on div "8...8.jpg 194.33 KB" at bounding box center [349, 152] width 98 height 98
type input "[URL][DOMAIN_NAME]"
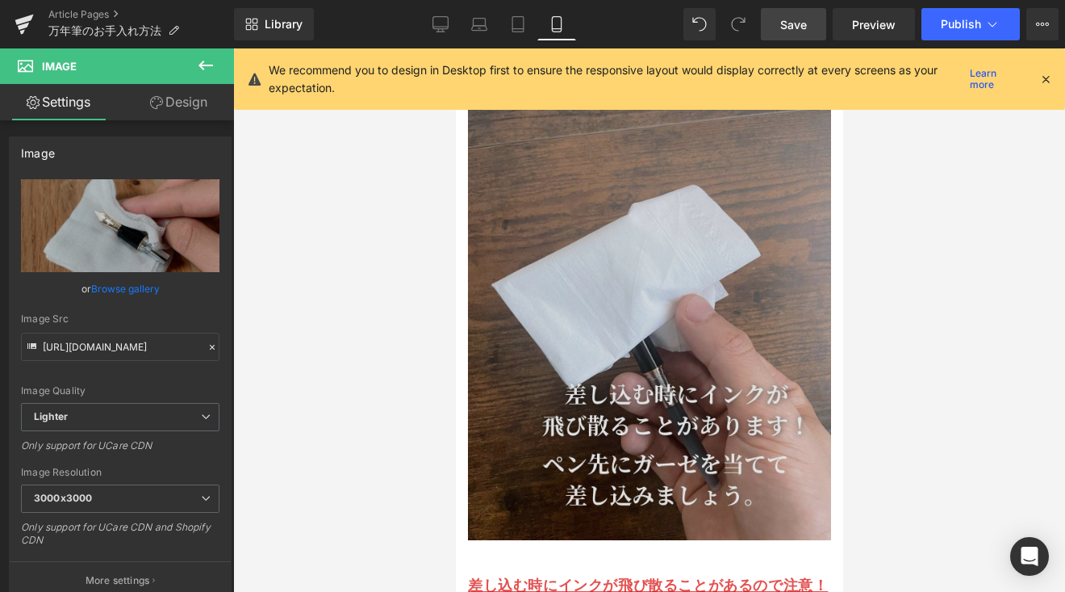
scroll to position [6497, 0]
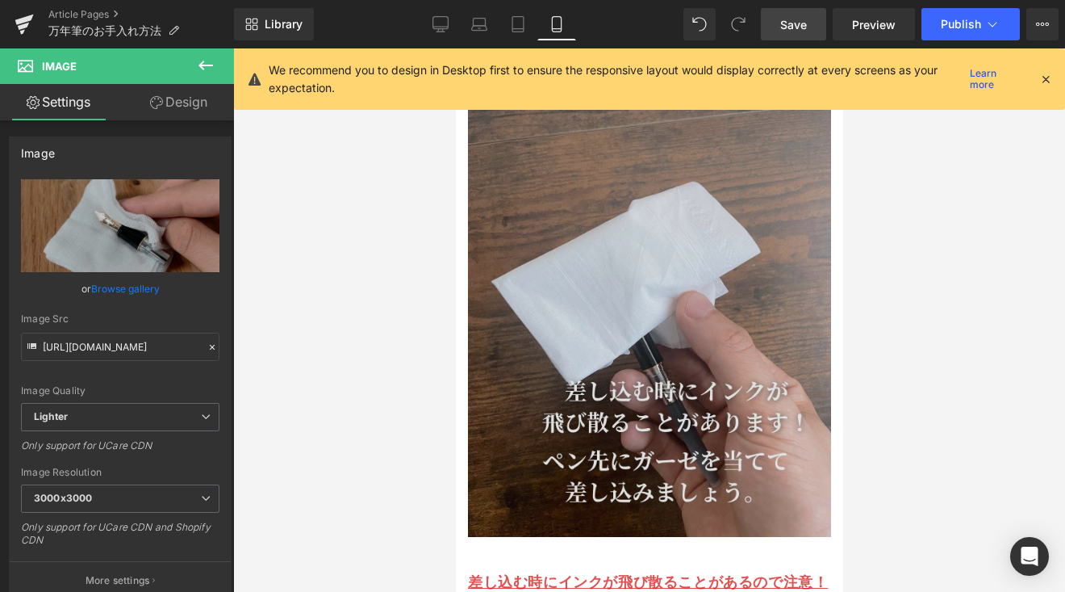
click at [543, 225] on img at bounding box center [648, 309] width 363 height 454
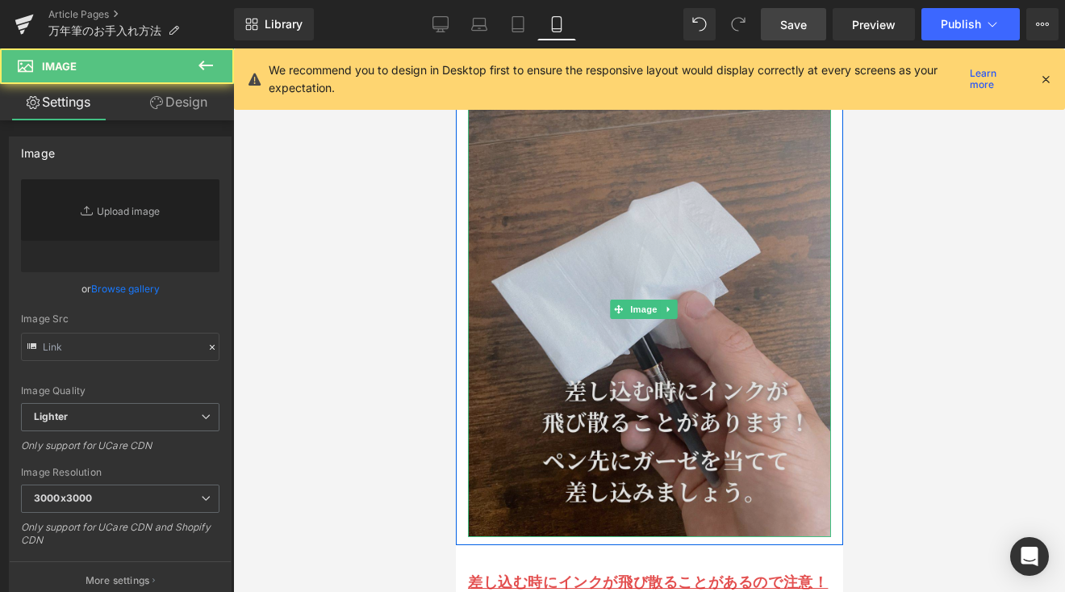
type input "[URL][DOMAIN_NAME]"
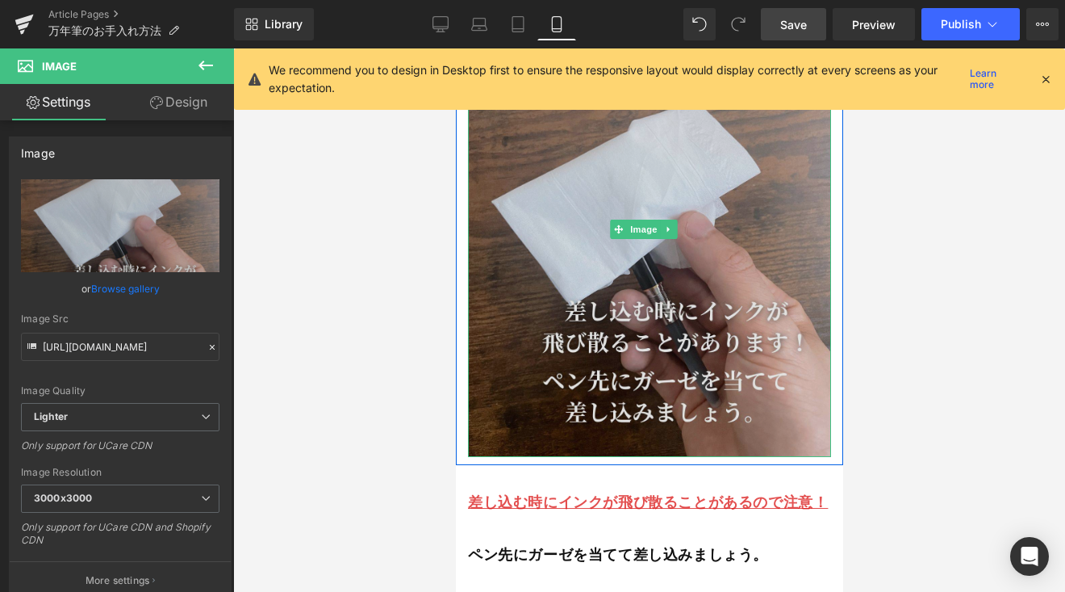
scroll to position [6482, 0]
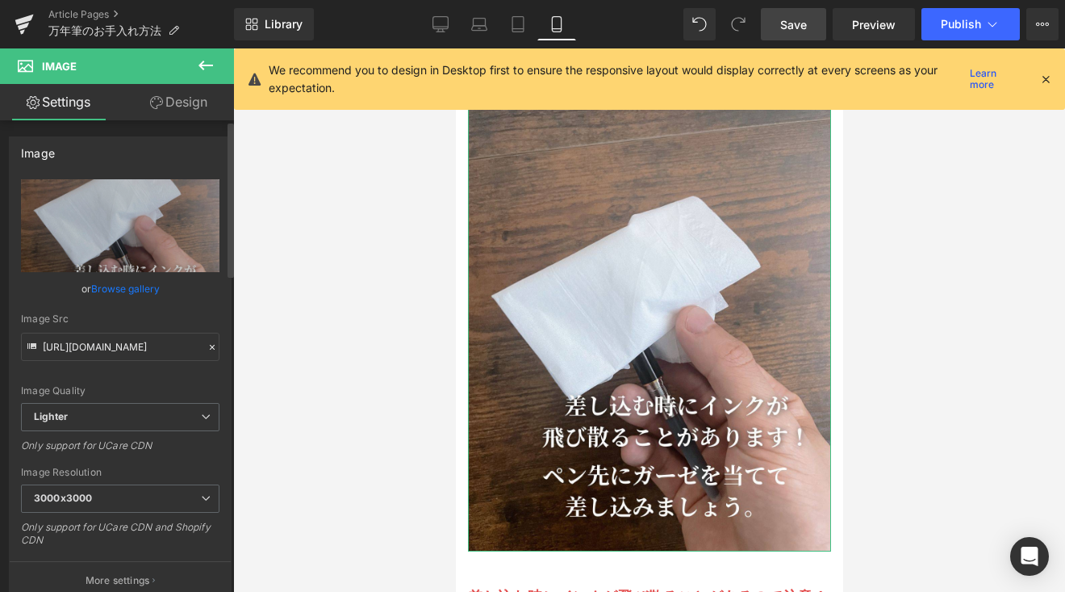
click at [133, 287] on link "Browse gallery" at bounding box center [125, 288] width 69 height 28
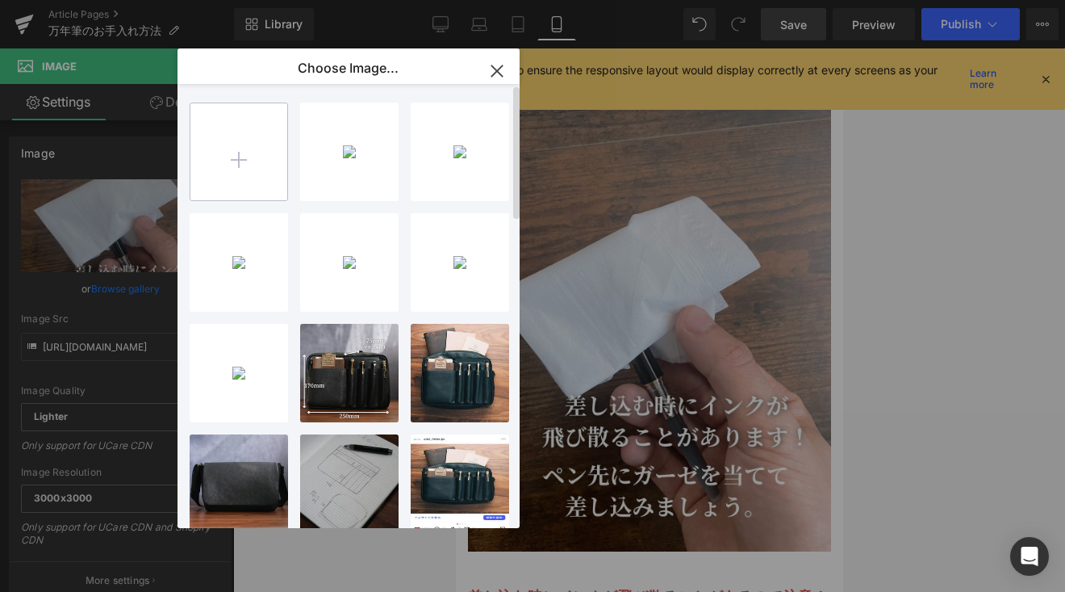
click at [239, 161] on input "file" at bounding box center [238, 151] width 97 height 97
type input "C:\fakepath\10.jpg"
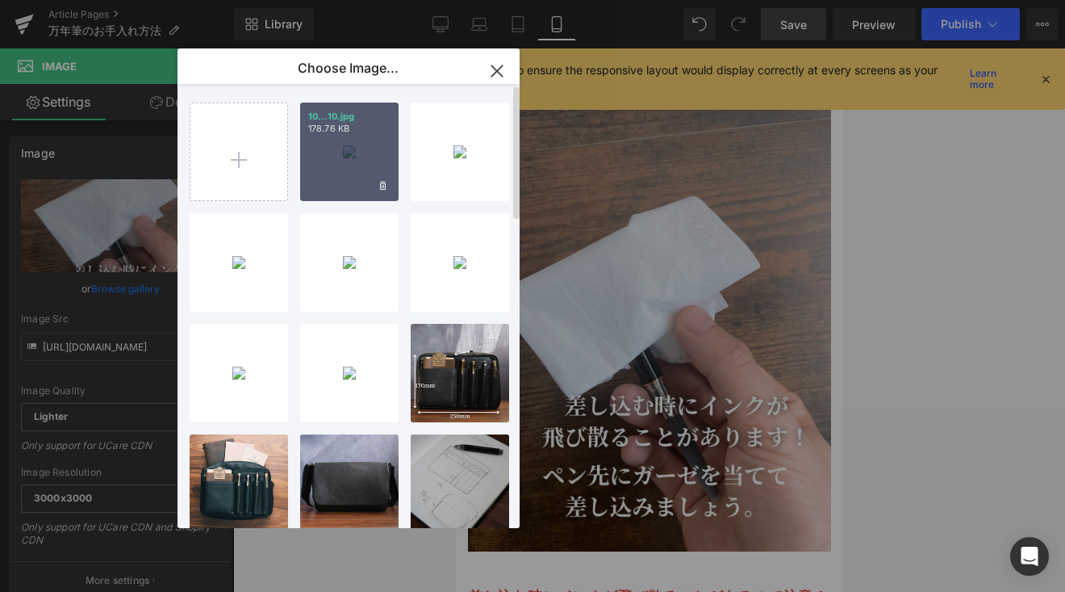
click at [345, 174] on div "10...10.jpg 178.76 KB" at bounding box center [349, 152] width 98 height 98
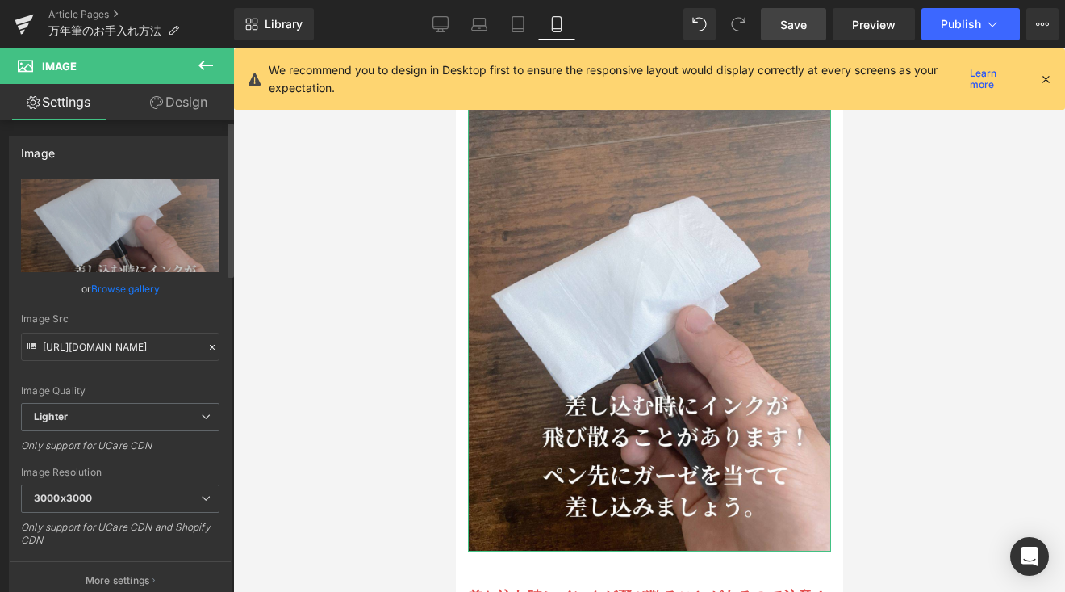
click at [148, 288] on link "Browse gallery" at bounding box center [125, 288] width 69 height 28
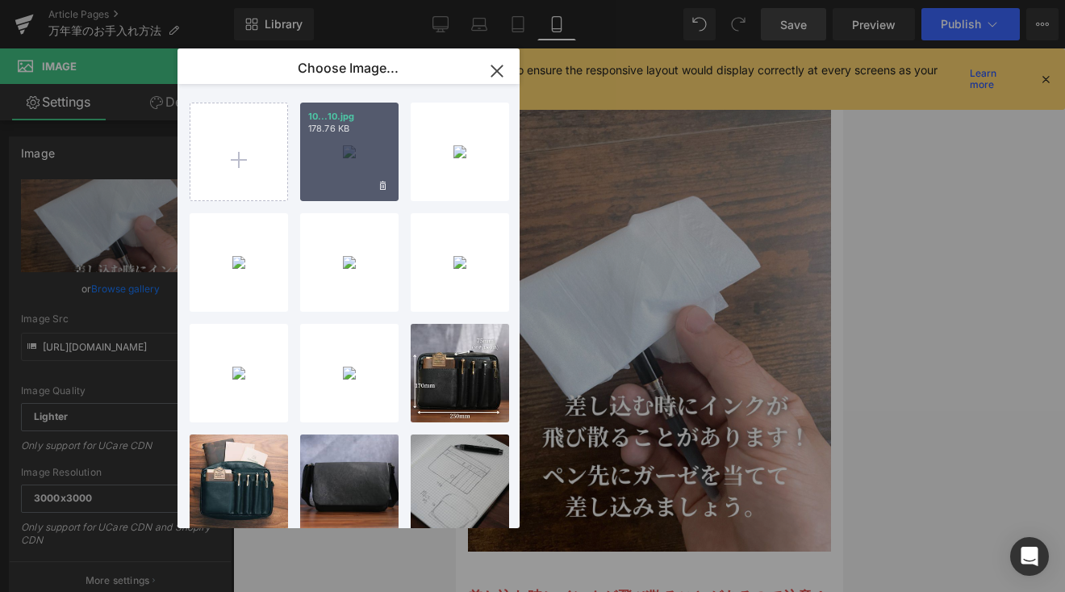
click at [324, 157] on div "10...10.jpg 178.76 KB" at bounding box center [349, 152] width 98 height 98
type input "[URL][DOMAIN_NAME]"
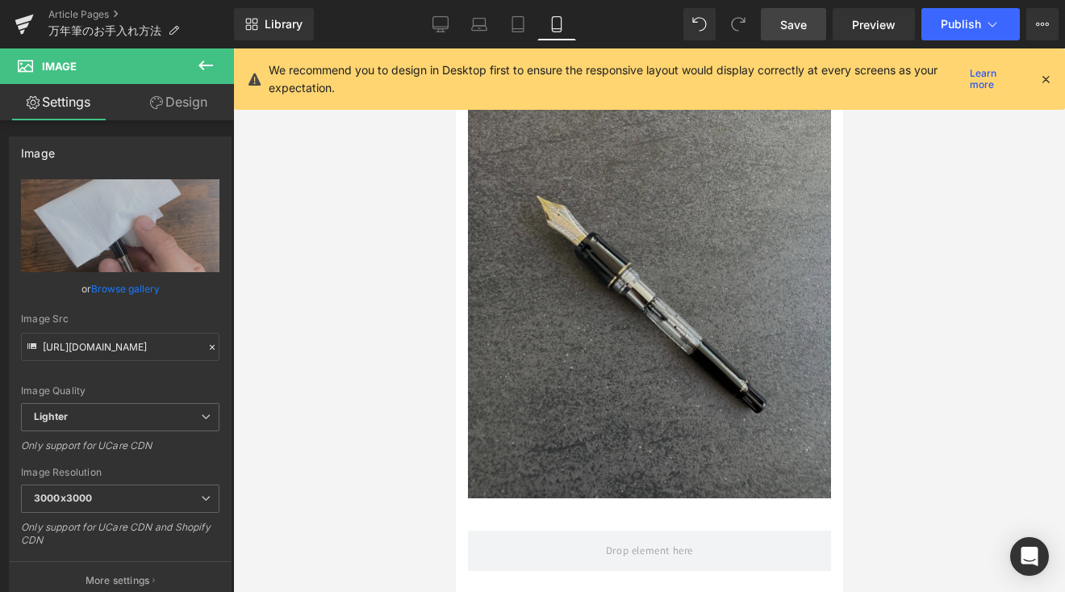
scroll to position [7282, 0]
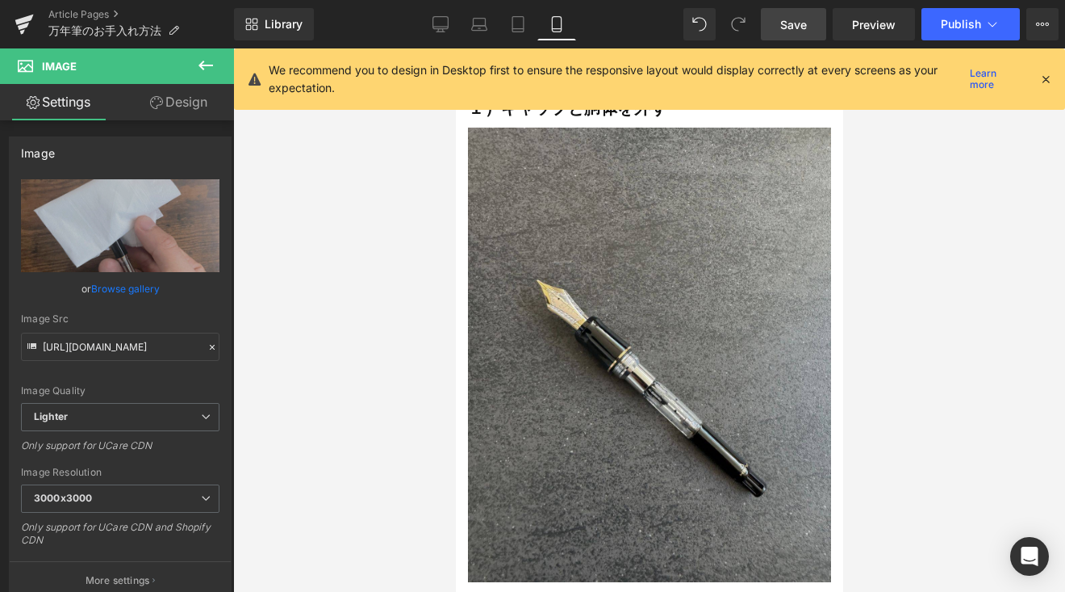
click at [435, 29] on icon at bounding box center [441, 24] width 16 height 16
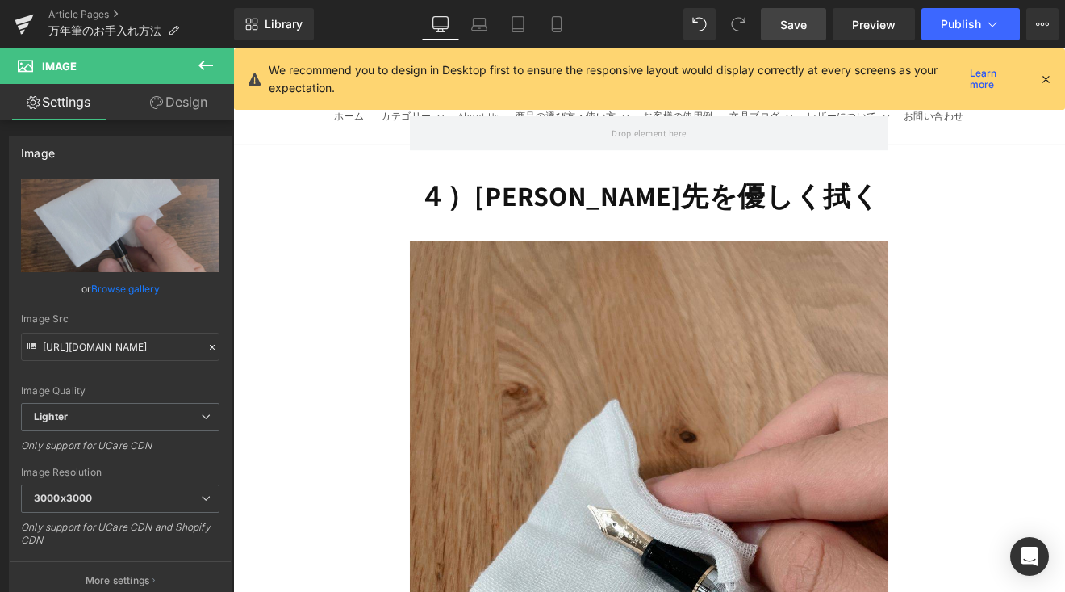
type input "auto"
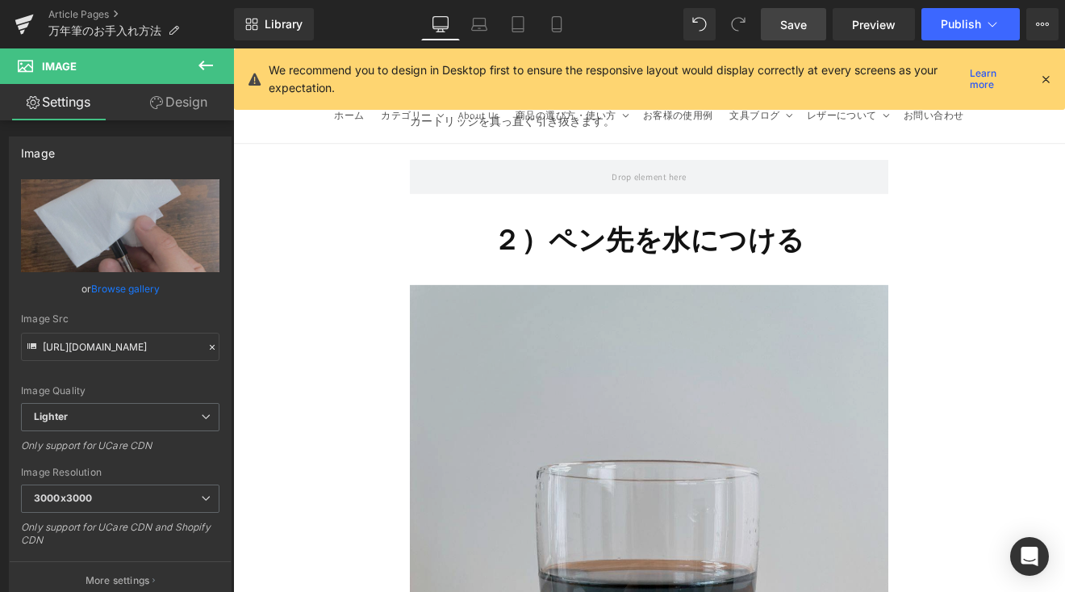
scroll to position [5026, 0]
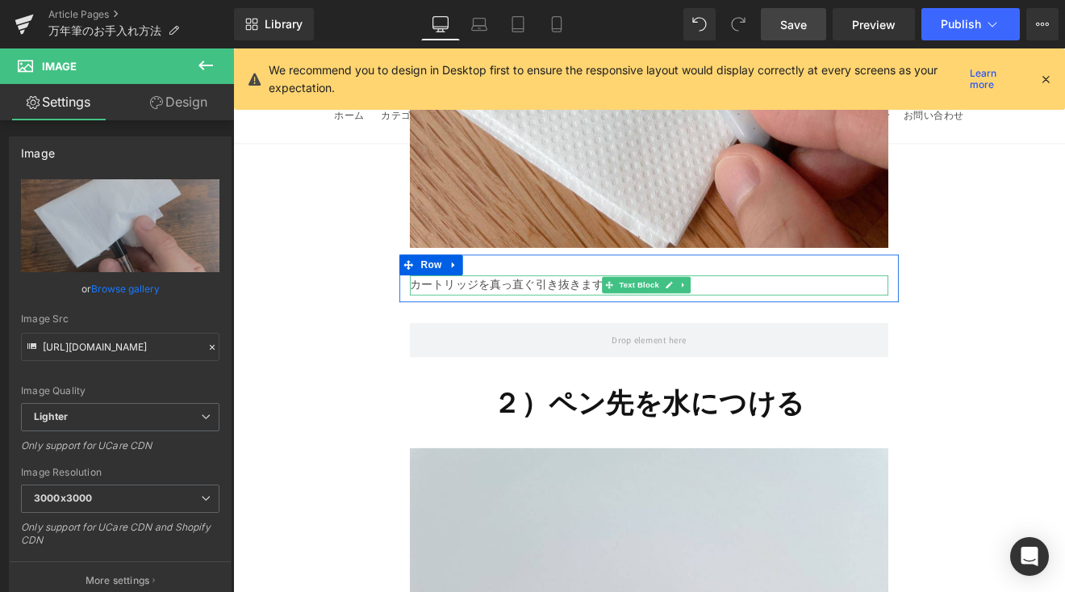
click at [604, 315] on p "カートリッジを真っ直ぐ引き抜きます。" at bounding box center [722, 326] width 562 height 23
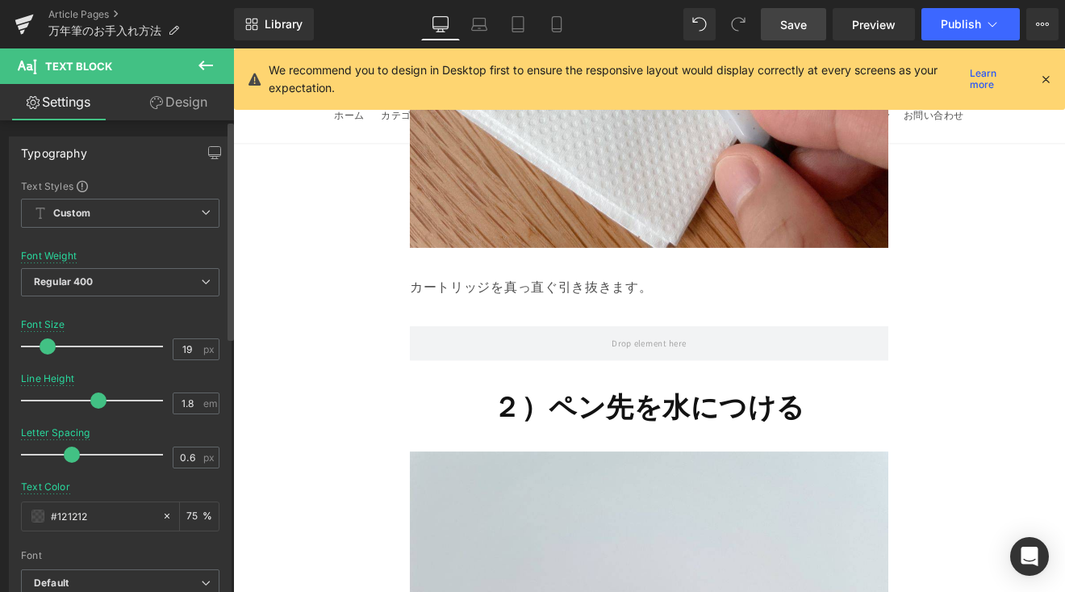
type input "20"
drag, startPoint x: 47, startPoint y: 345, endPoint x: 174, endPoint y: 345, distance: 127.5
click at [52, 347] on span at bounding box center [49, 346] width 16 height 16
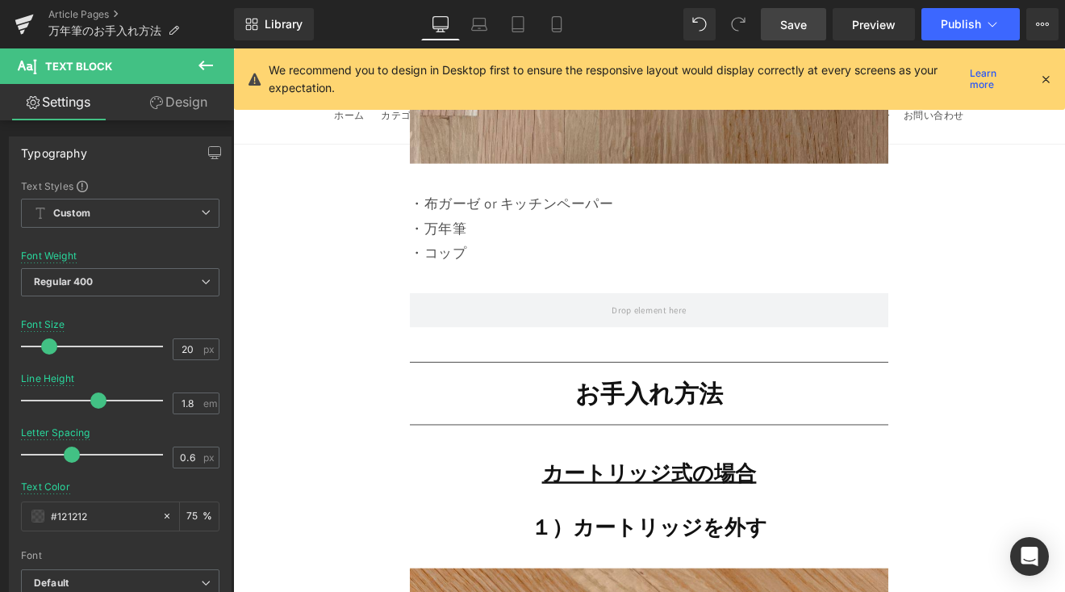
scroll to position [3827, 0]
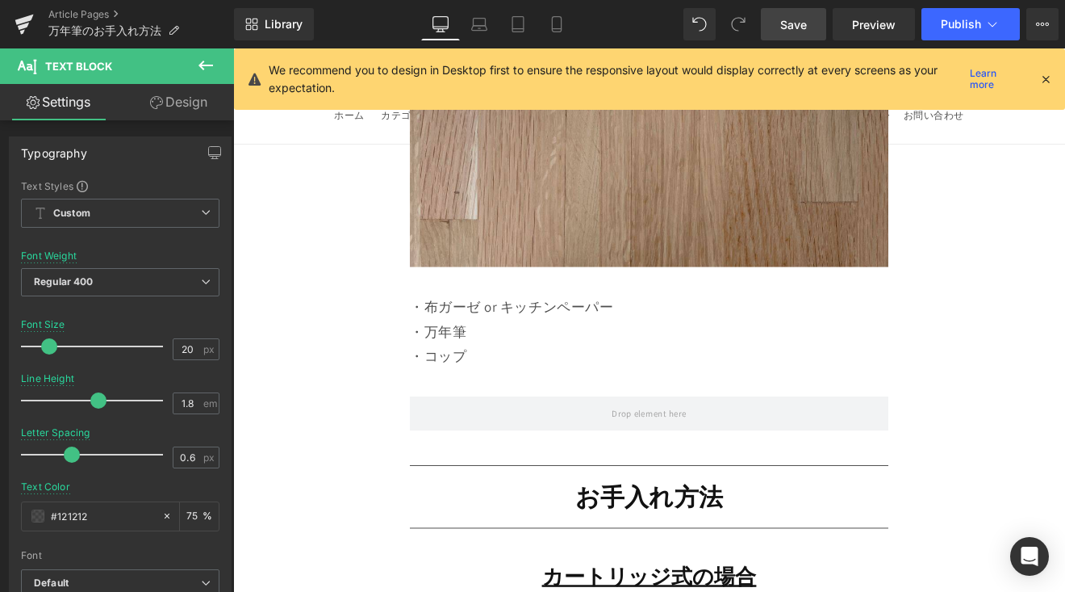
click at [471, 337] on div "・布ガーゼ or キッチンペーパー ・万年筆 ・コップ" at bounding box center [722, 380] width 562 height 87
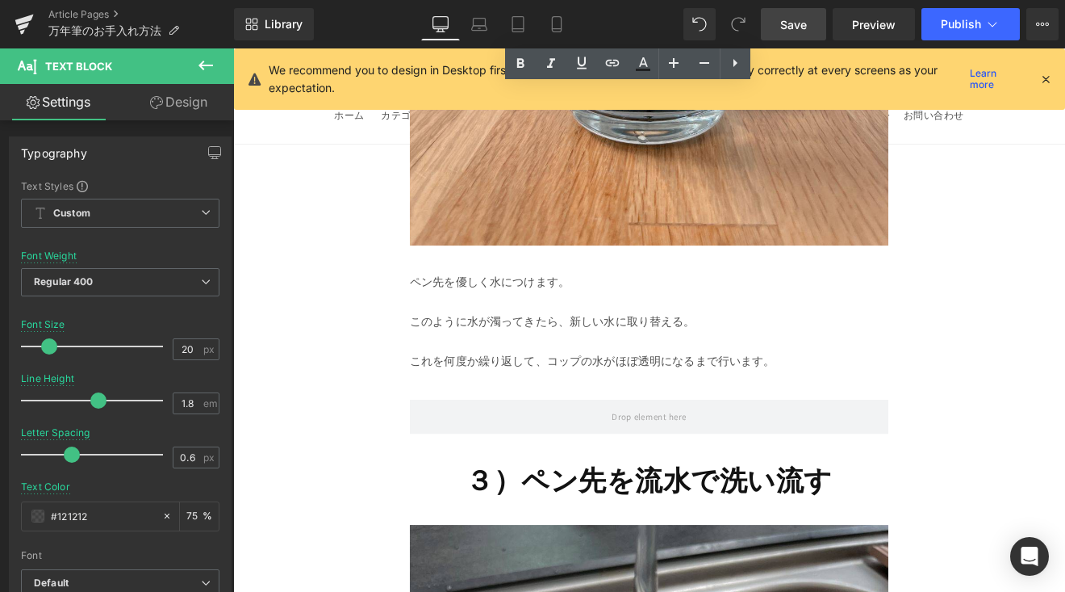
scroll to position [5974, 0]
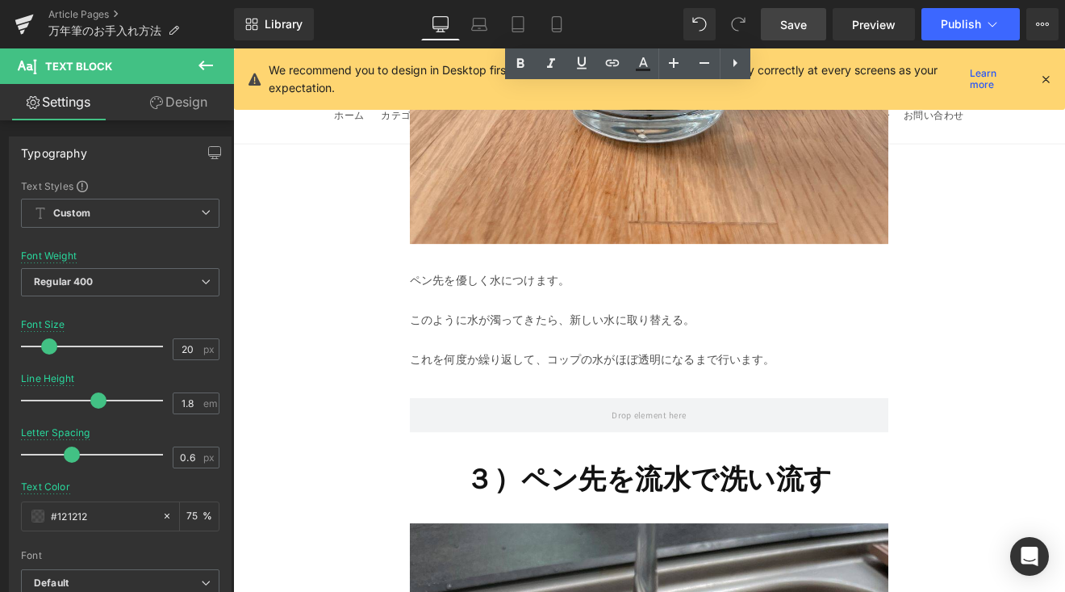
click at [471, 333] on div "ペン先を優しく水につけます。 このように水が濁ってきたら、新しい水に取り替える。 これを何度か繰り返して、コップの水がほぼ透明になるまで行います。" at bounding box center [722, 368] width 562 height 116
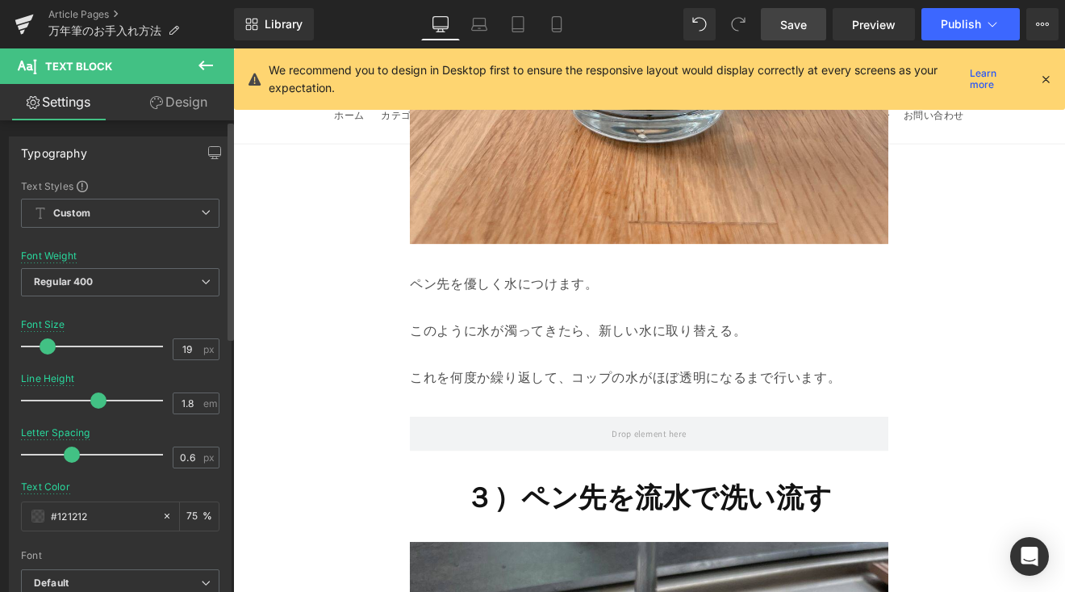
type input "20"
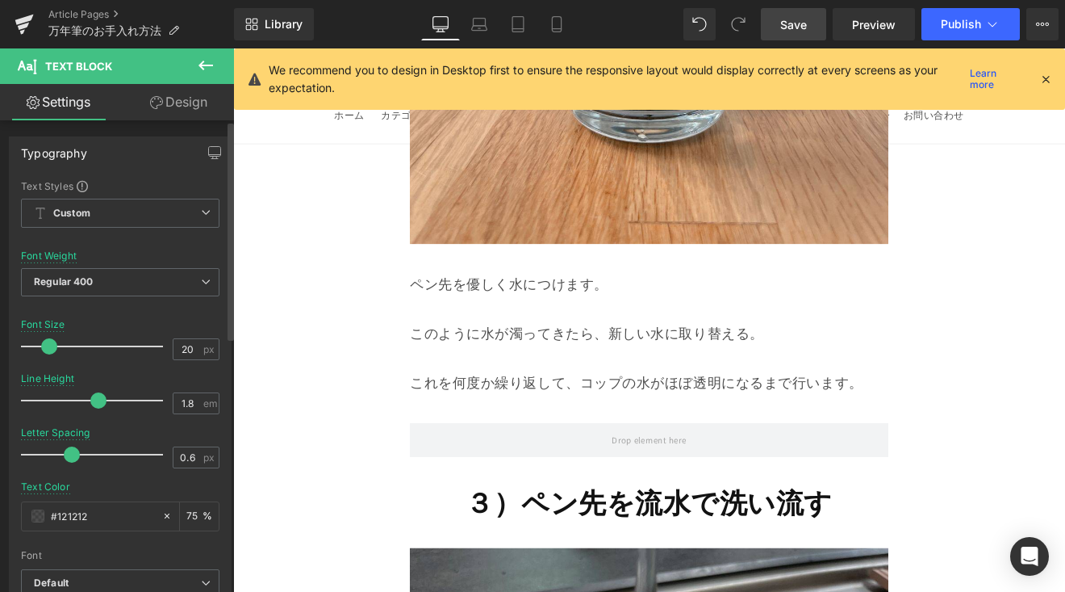
click at [50, 348] on span at bounding box center [49, 346] width 16 height 16
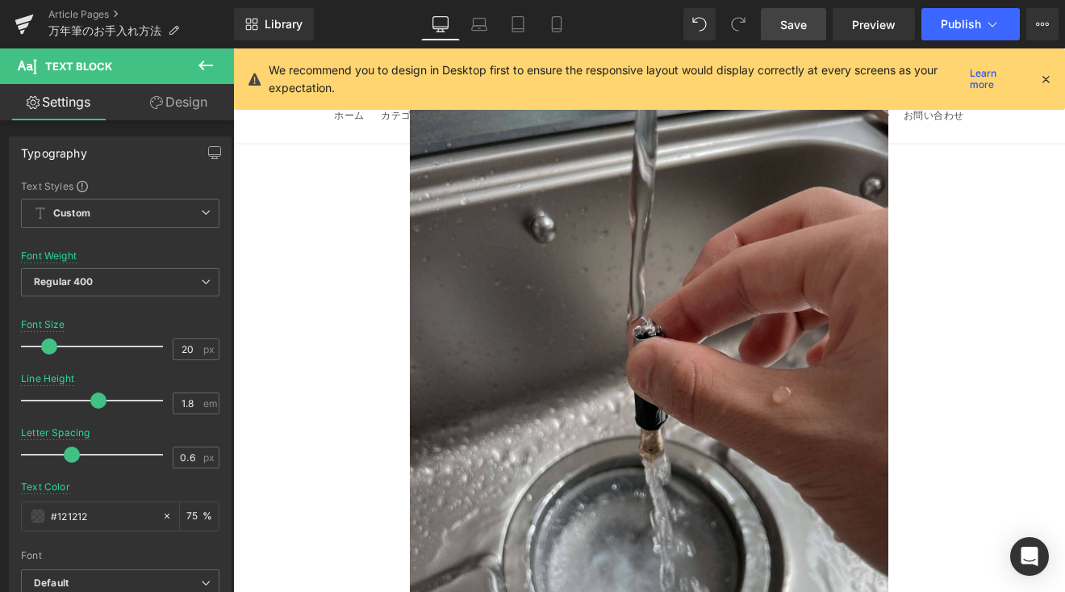
scroll to position [6795, 0]
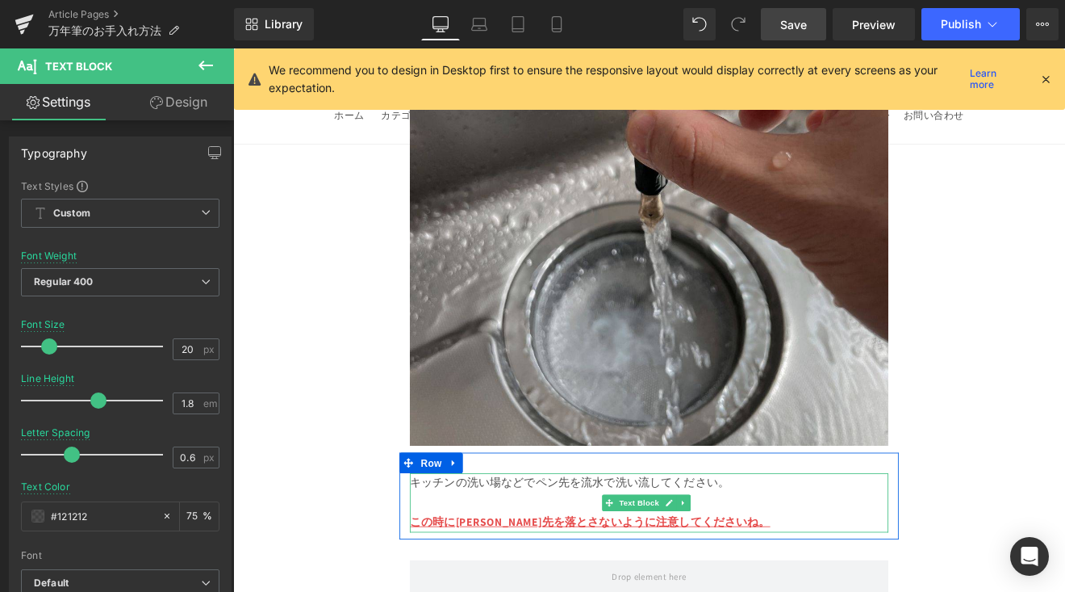
click at [608, 547] on p "キッチンの洗い場などでペン先を流水で洗い流してください。" at bounding box center [722, 558] width 562 height 23
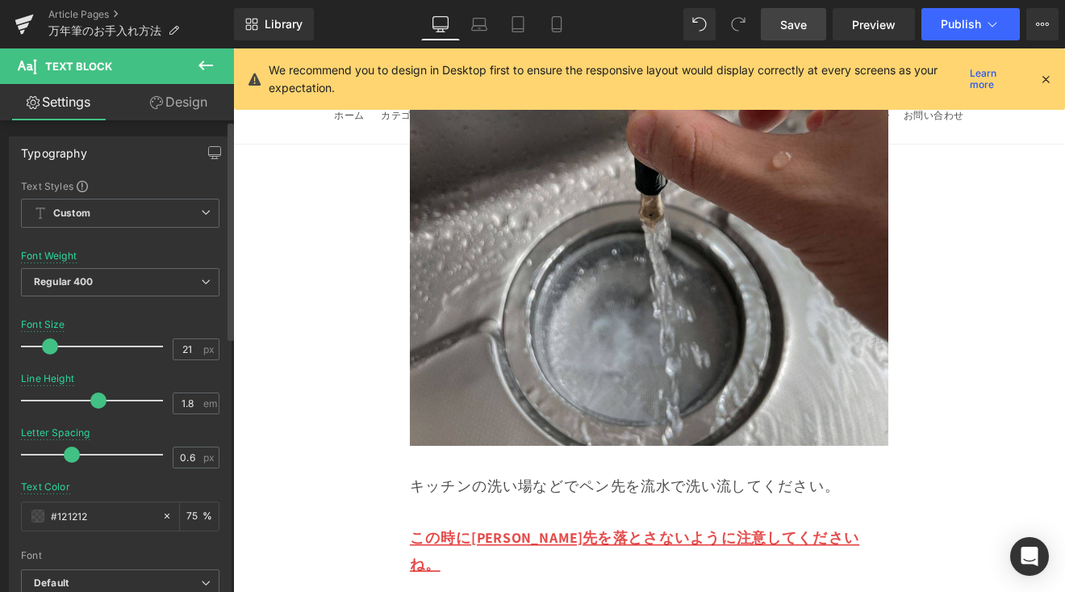
type input "20"
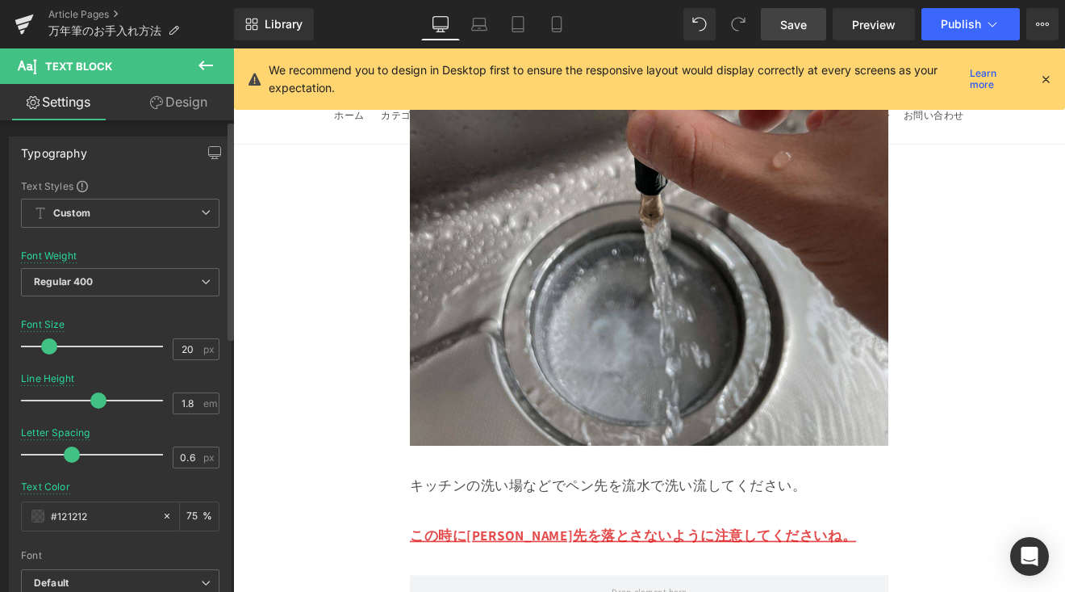
click at [50, 347] on span at bounding box center [49, 346] width 16 height 16
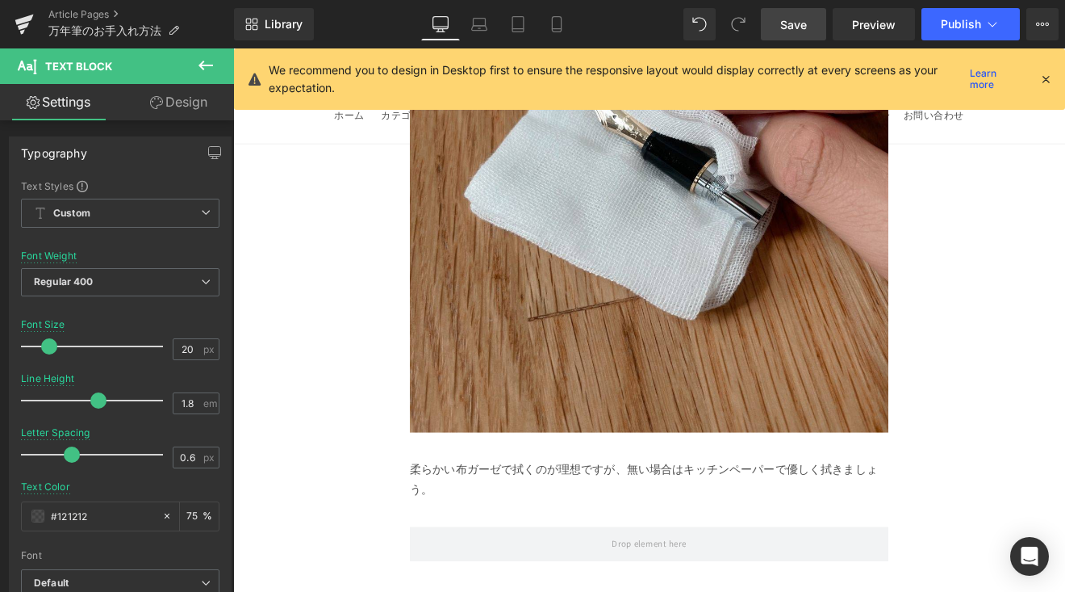
scroll to position [7815, 0]
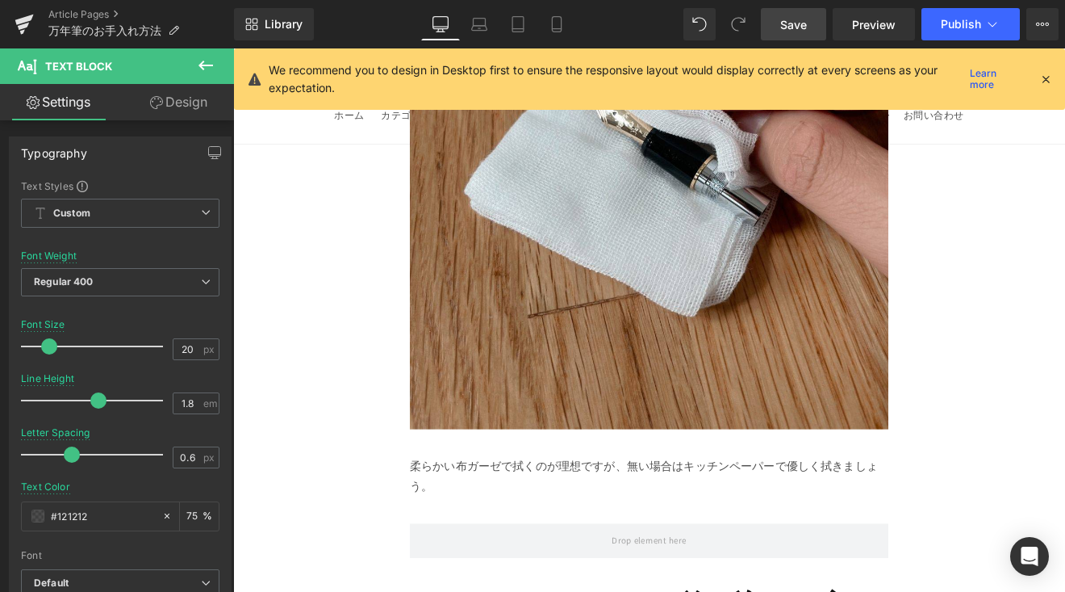
click at [462, 528] on div "柔らかい布ガーゼで拭くのが理想ですが、無い場合はキッチンペーパーで優しく拭きましょう。" at bounding box center [722, 551] width 562 height 47
type input "20"
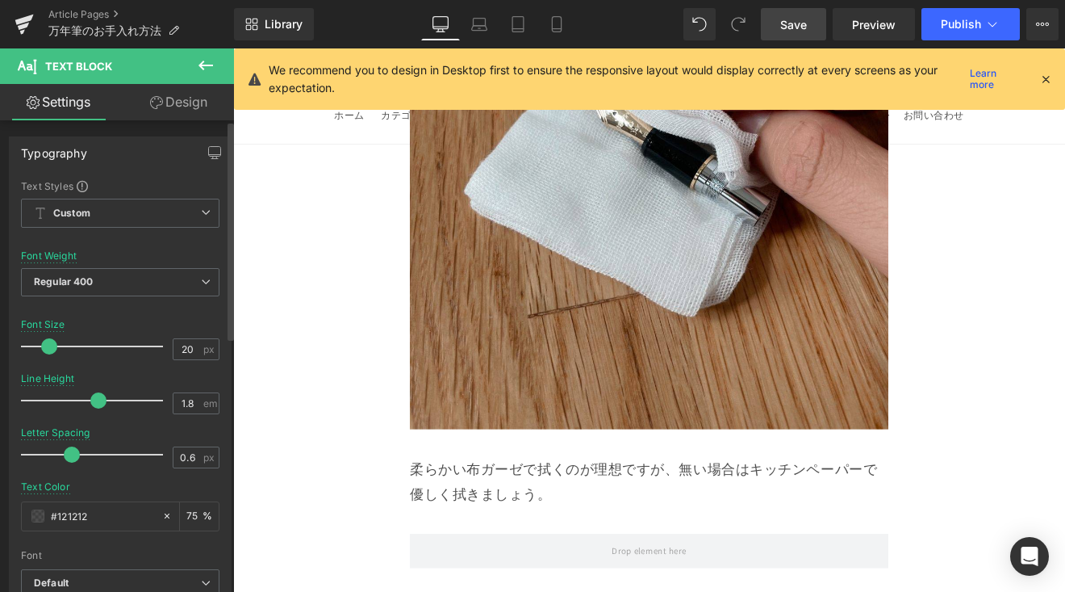
click at [44, 347] on span at bounding box center [49, 346] width 16 height 16
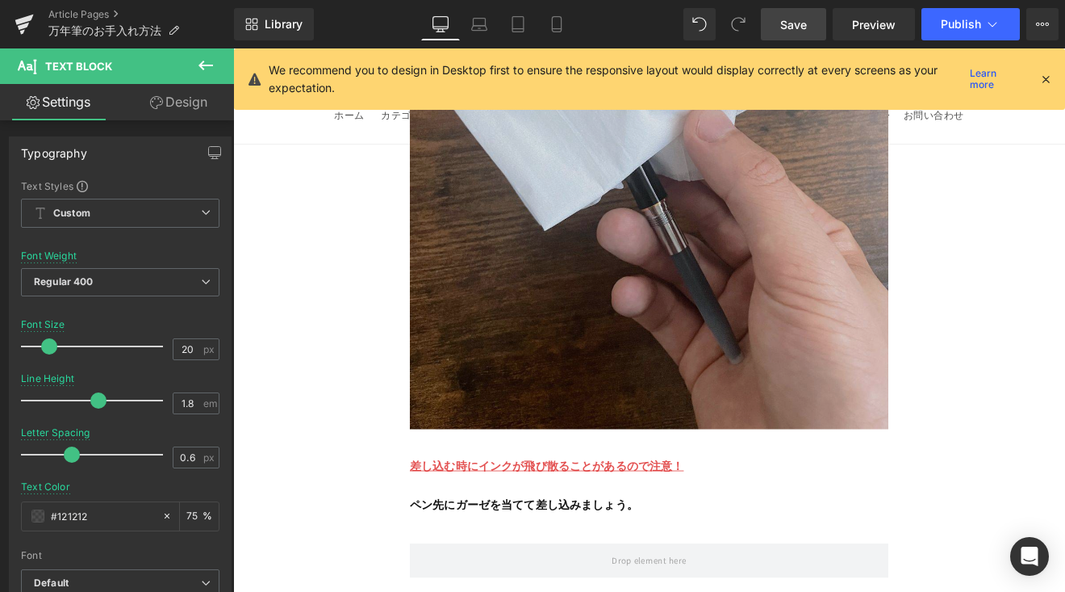
scroll to position [8815, 0]
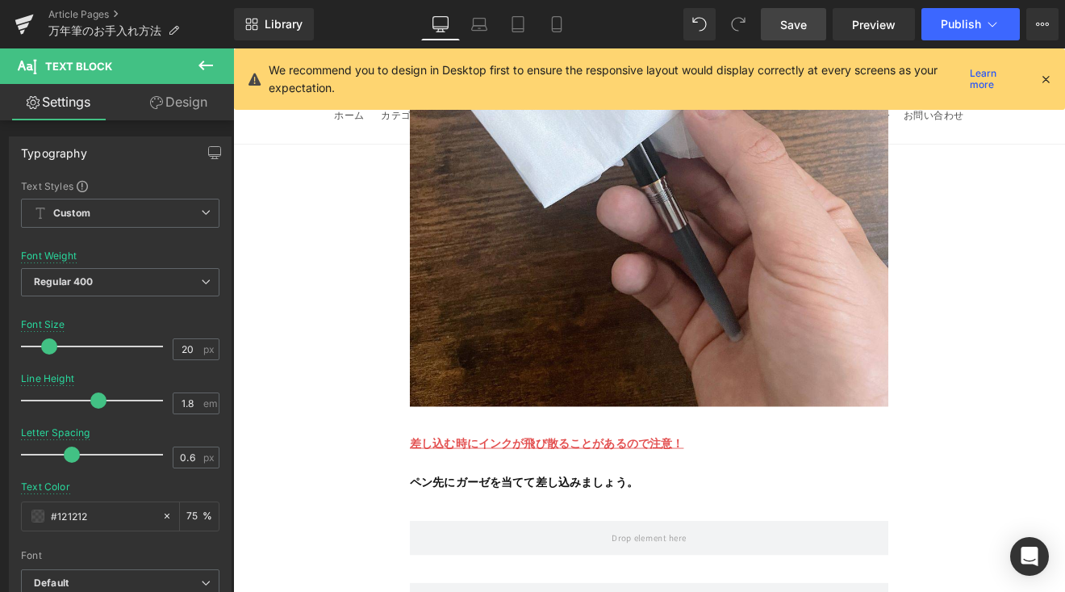
click at [507, 503] on strong "差し込む時にインクが飛び散ることがあるので注意！" at bounding box center [601, 511] width 321 height 17
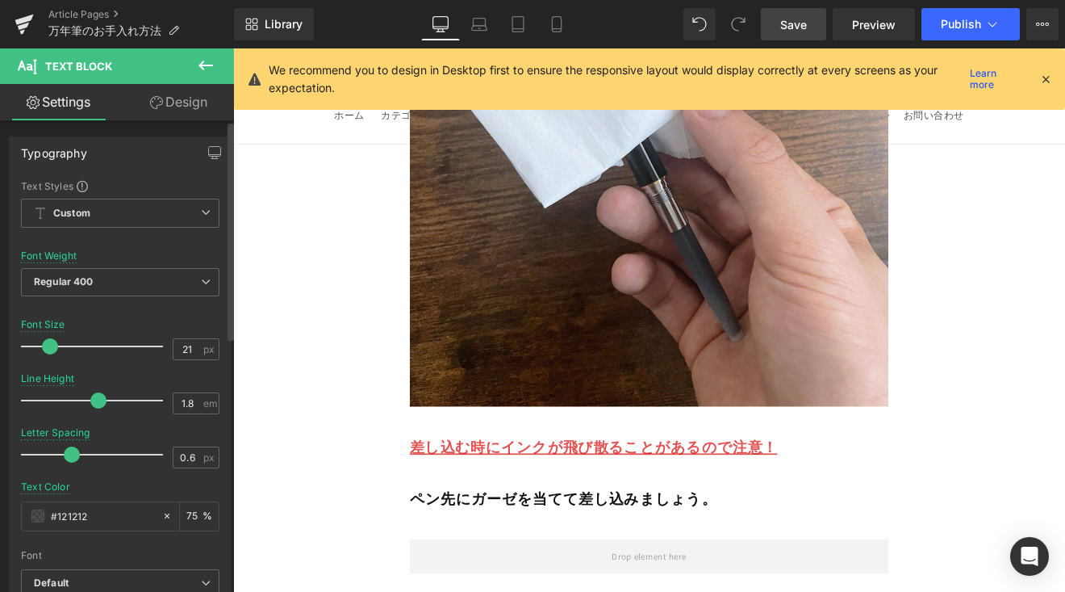
type input "20"
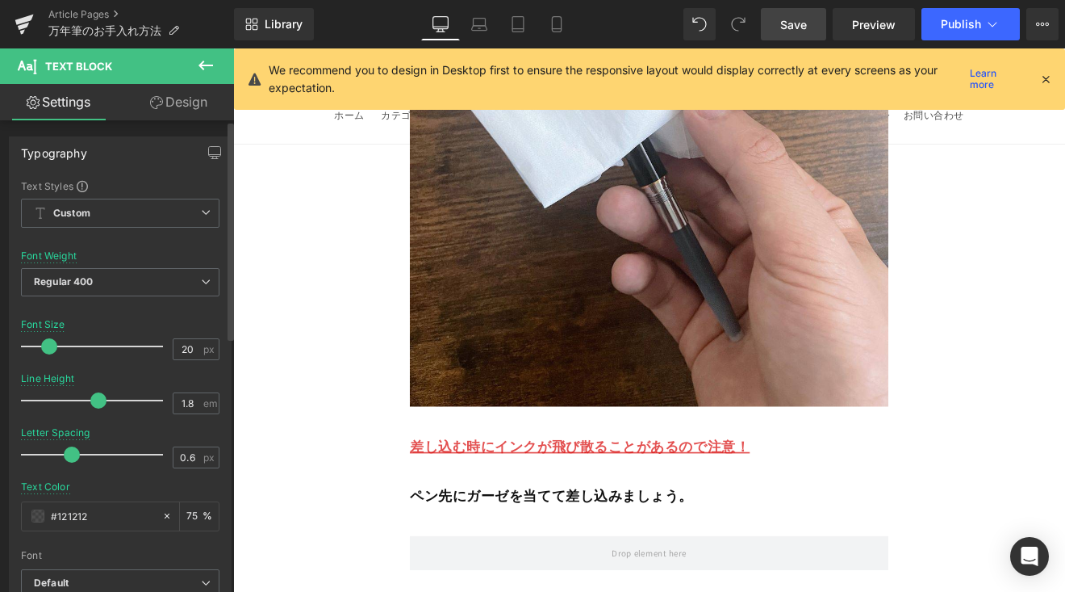
click at [48, 346] on span at bounding box center [49, 346] width 16 height 16
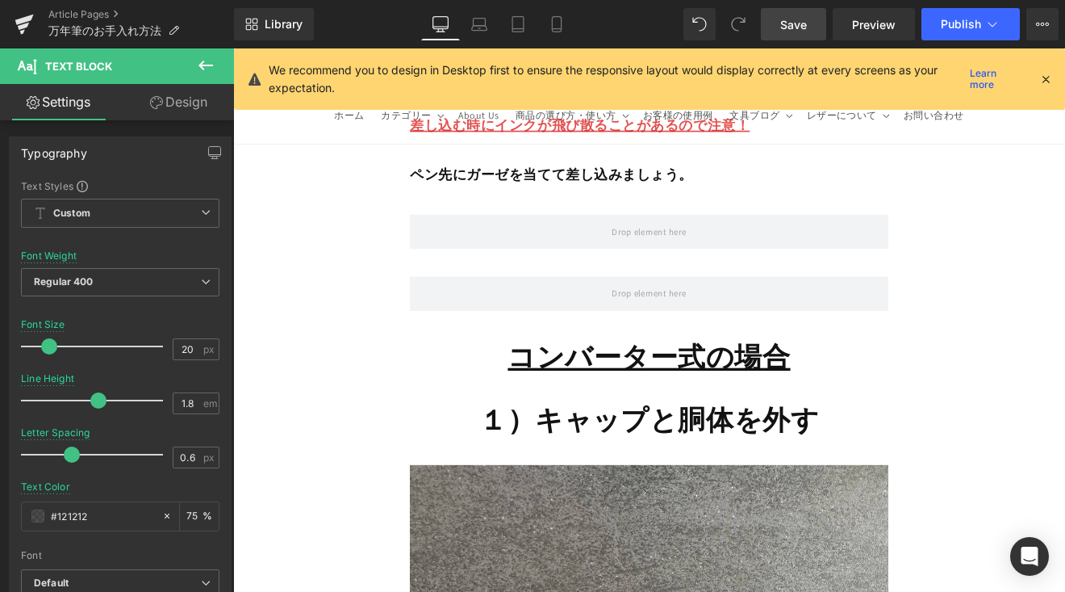
scroll to position [9182, 0]
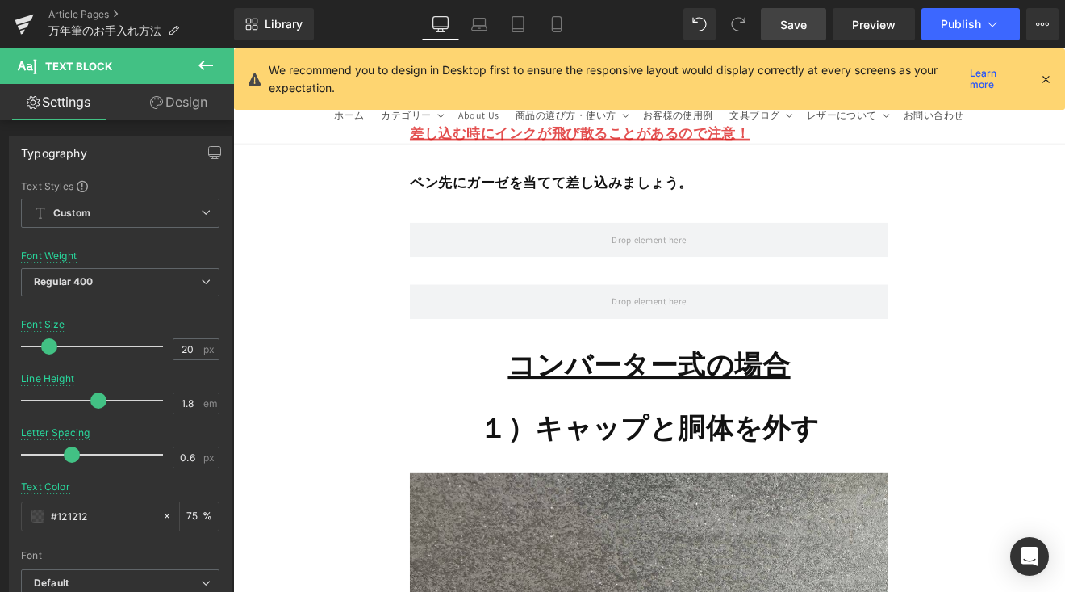
click at [671, 398] on strong "コンバーター式の場合" at bounding box center [722, 419] width 332 height 42
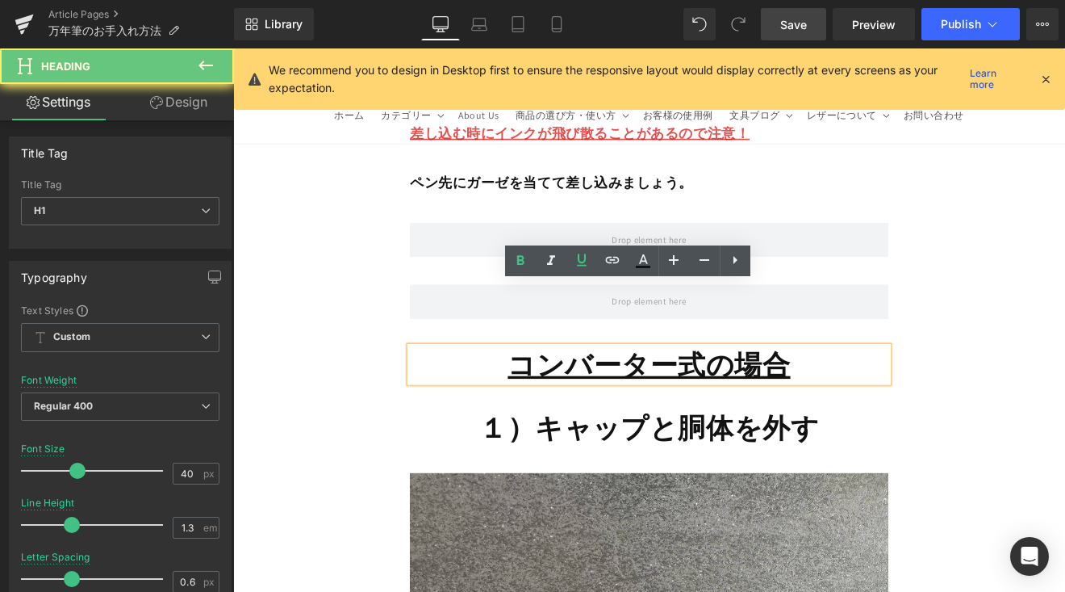
click at [671, 398] on strong "コンバーター式の場合" at bounding box center [722, 419] width 332 height 42
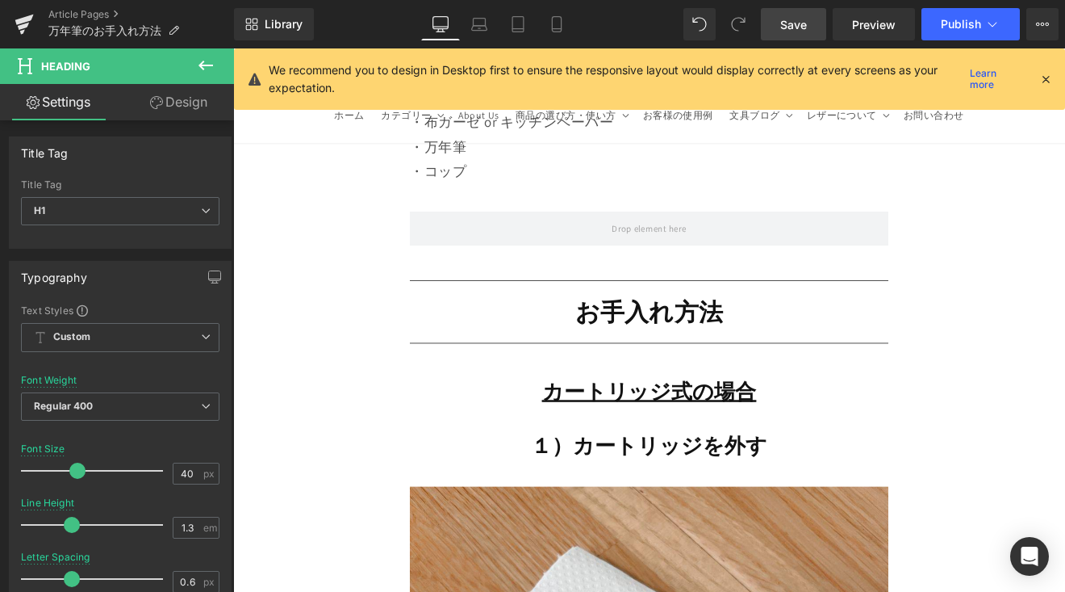
scroll to position [4156, 0]
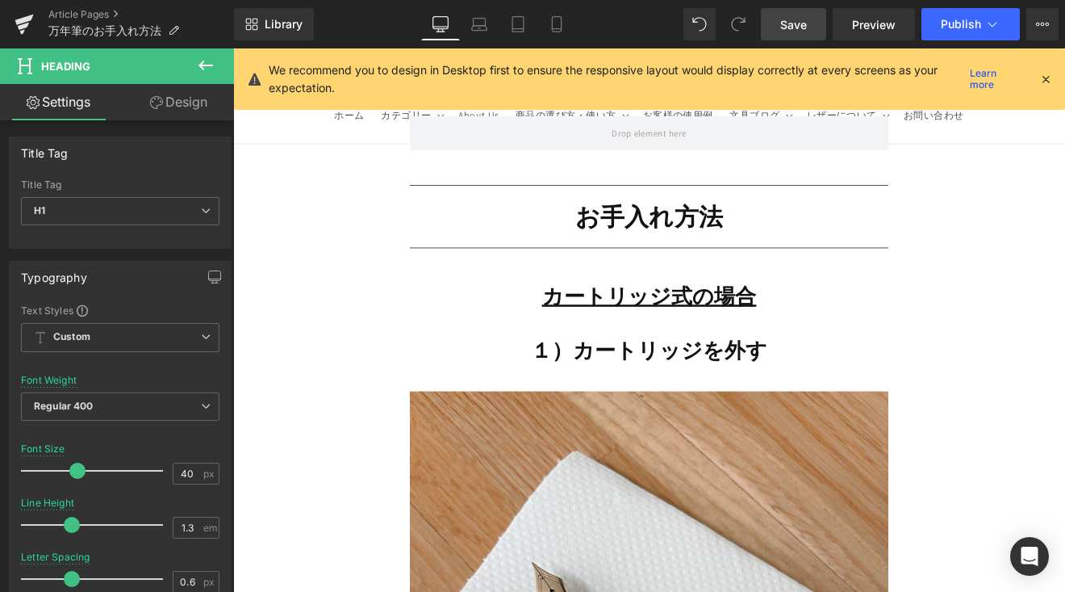
click at [676, 387] on div "１）カートリッジを外す Heading" at bounding box center [722, 402] width 562 height 31
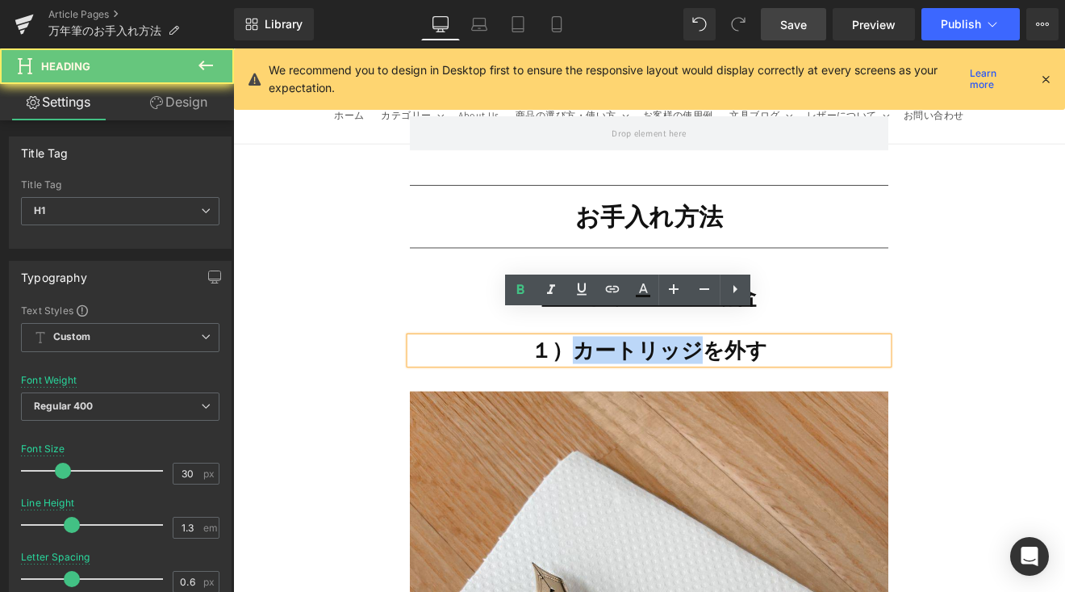
click at [676, 386] on span "１）カートリッジを外す" at bounding box center [722, 402] width 278 height 32
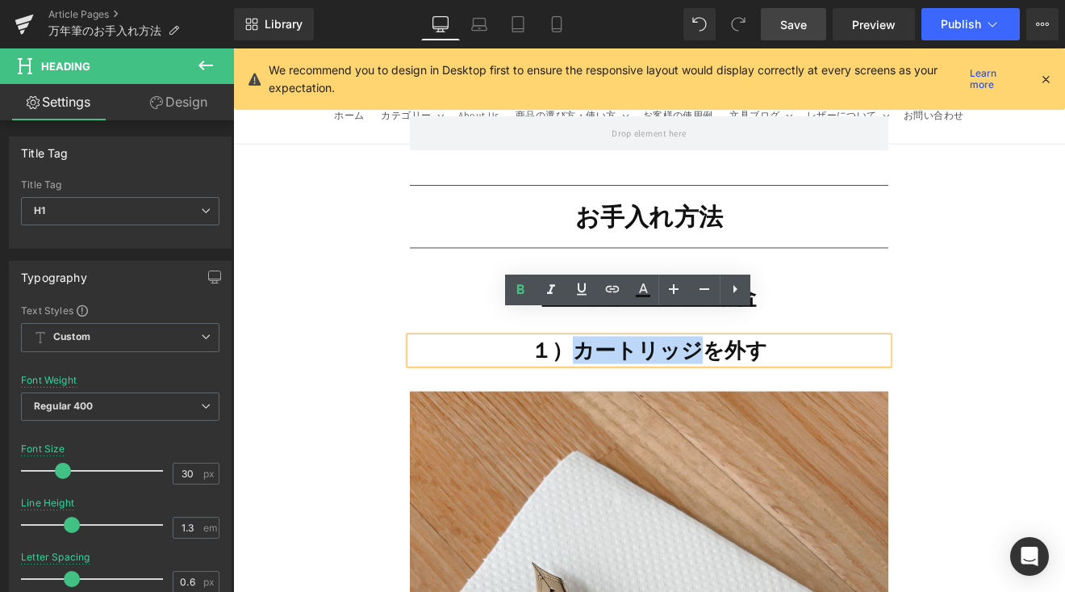
click at [676, 386] on span "１）カートリッジを外す" at bounding box center [722, 402] width 278 height 32
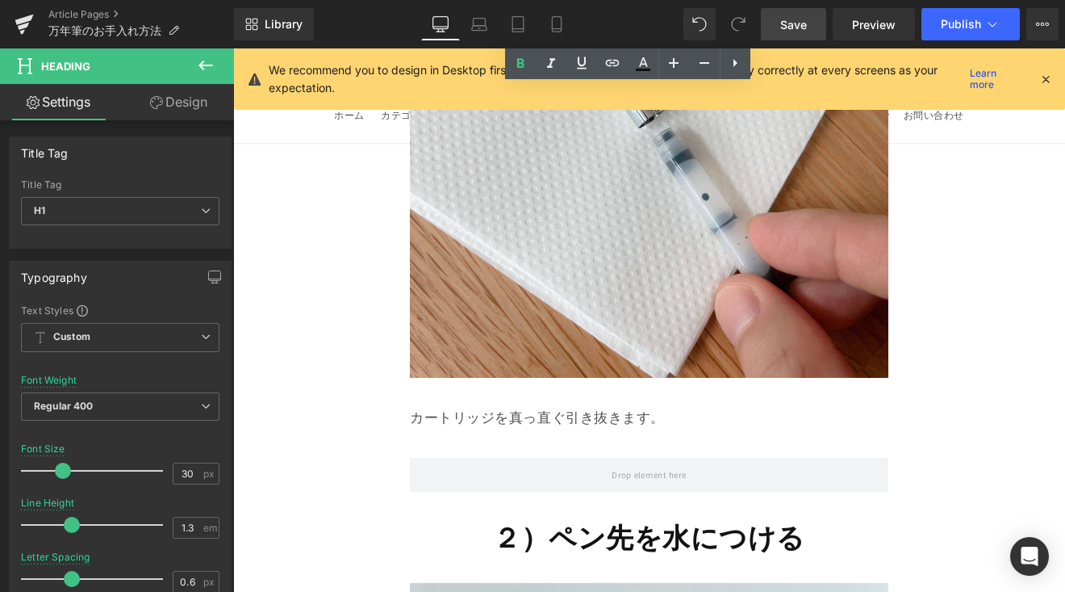
scroll to position [5039, 0]
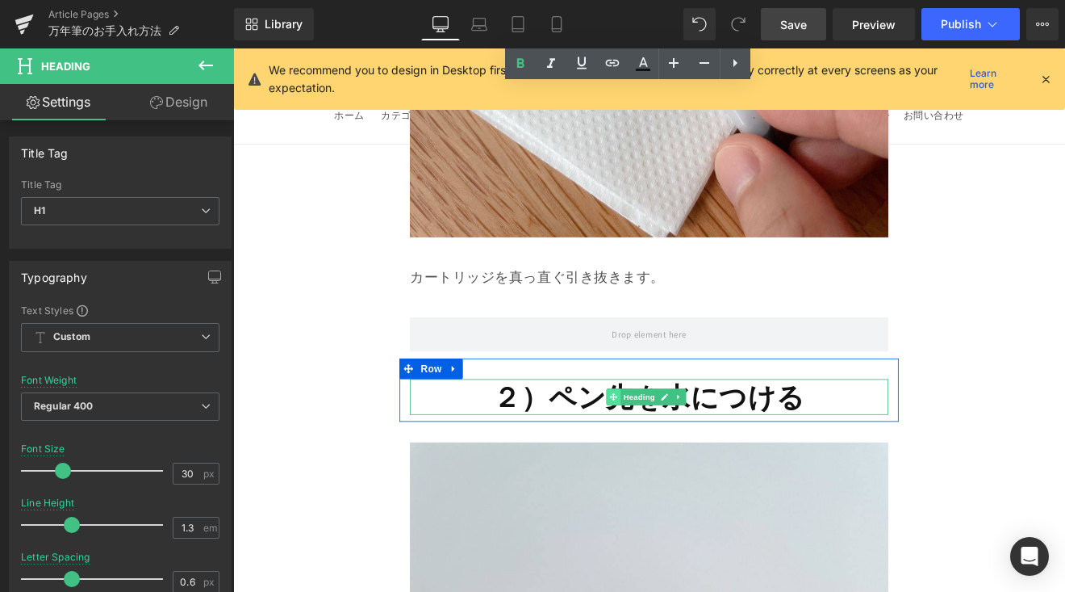
click at [676, 452] on icon at bounding box center [679, 457] width 9 height 10
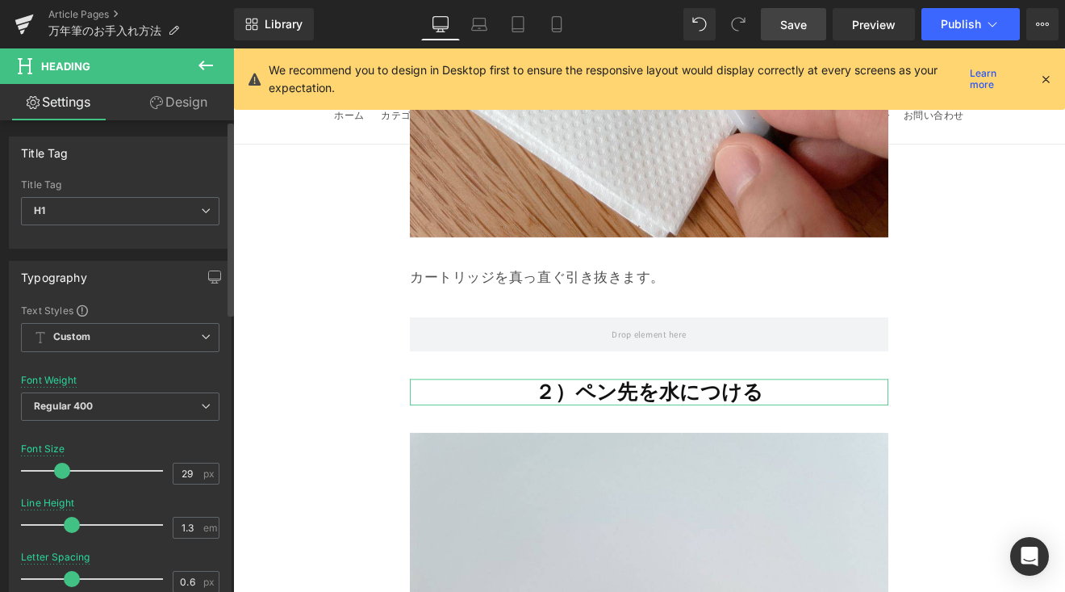
type input "30"
drag, startPoint x: 77, startPoint y: 470, endPoint x: 65, endPoint y: 479, distance: 14.9
click at [65, 479] on div at bounding box center [96, 470] width 134 height 32
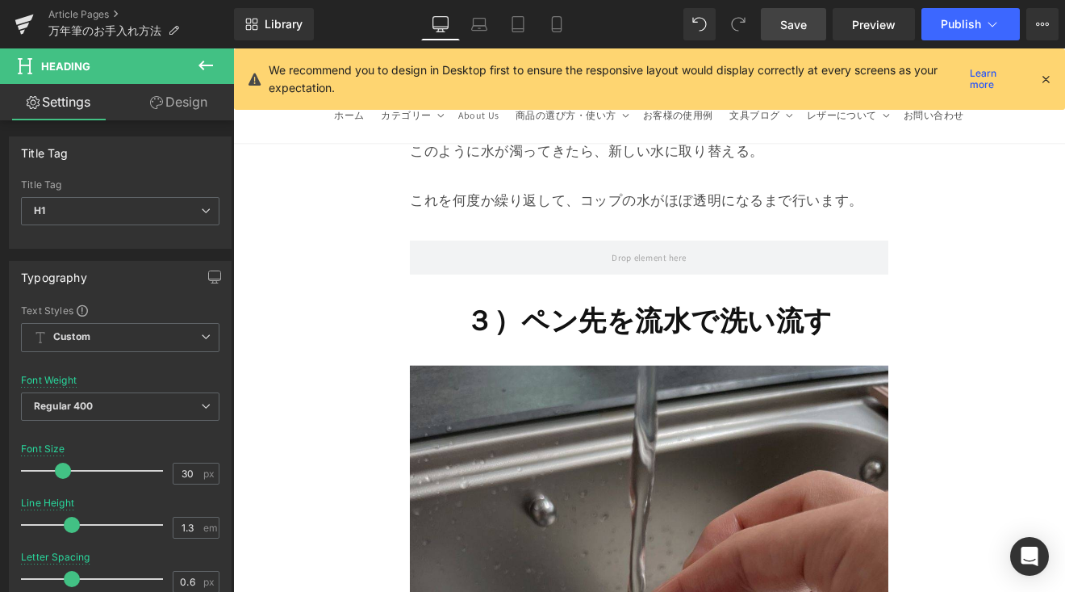
scroll to position [6179, 0]
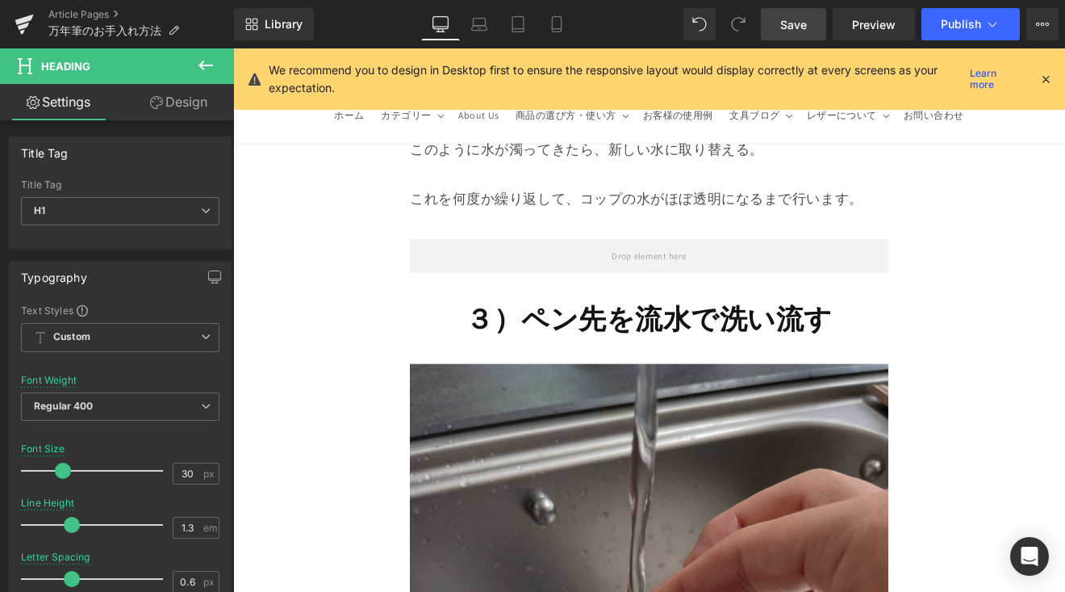
click at [706, 345] on div "３）ペン先を流水で洗い流す Heading" at bounding box center [722, 366] width 562 height 42
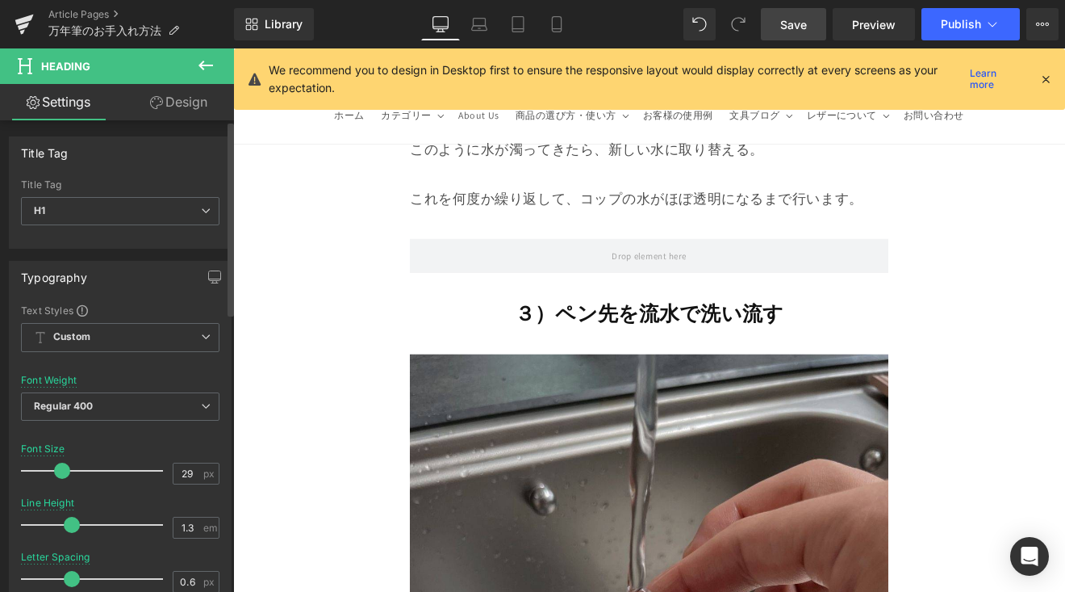
type input "30"
drag, startPoint x: 67, startPoint y: 470, endPoint x: 54, endPoint y: 479, distance: 15.7
click at [54, 479] on div at bounding box center [96, 470] width 134 height 32
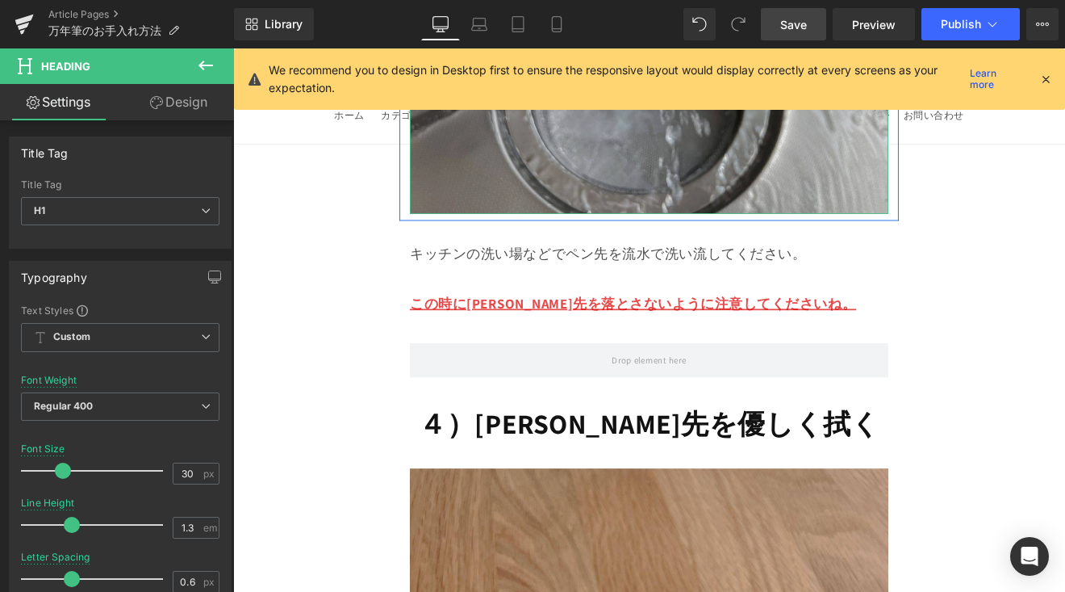
scroll to position [7050, 0]
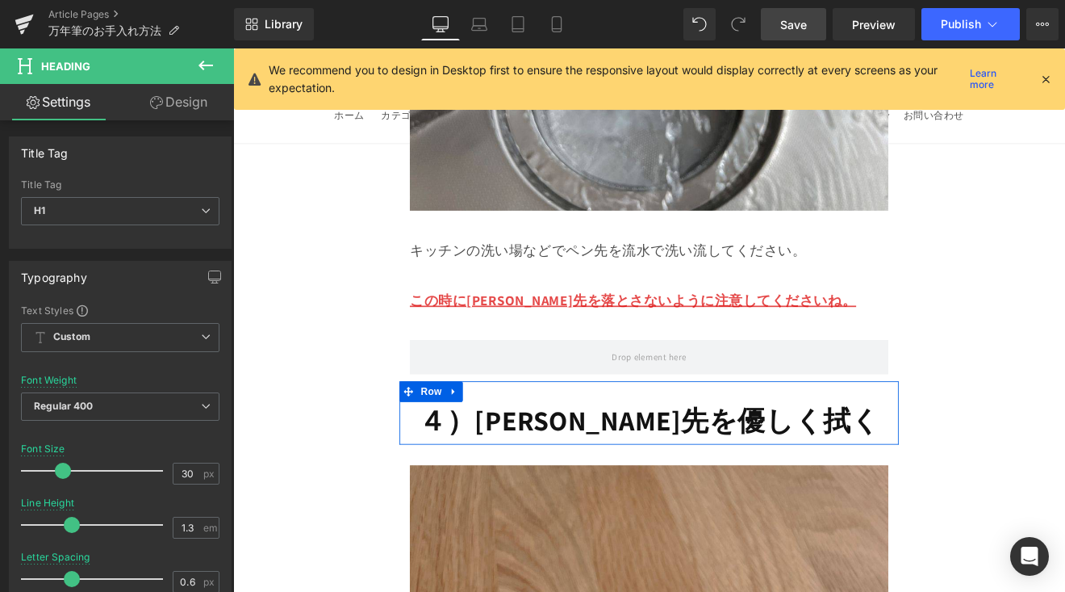
click at [646, 463] on span "４）[PERSON_NAME]先を優しく拭く" at bounding box center [721, 484] width 541 height 42
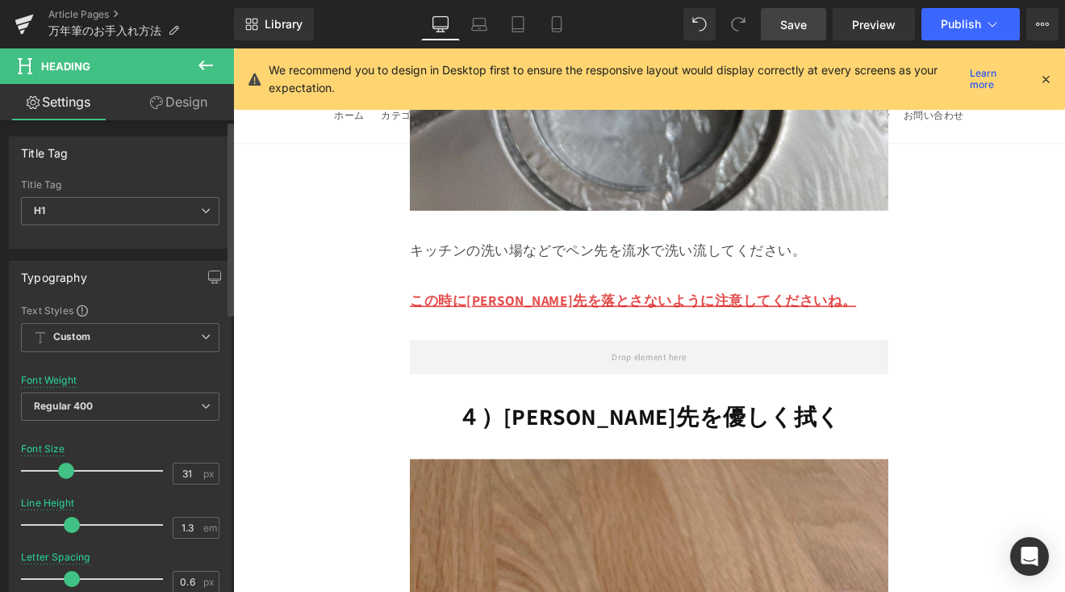
type input "30"
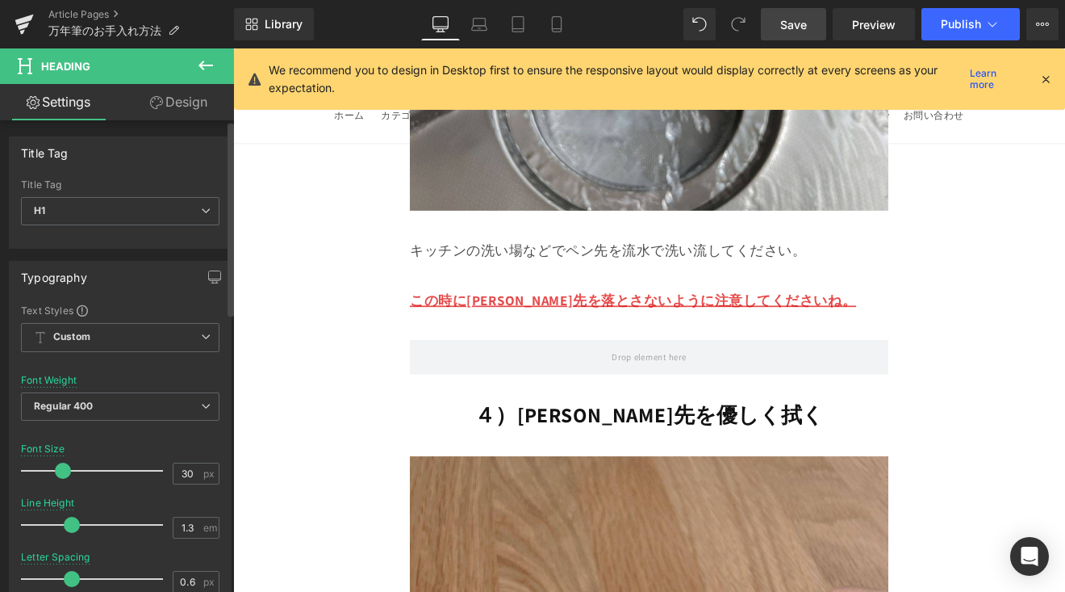
drag, startPoint x: 69, startPoint y: 473, endPoint x: 56, endPoint y: 484, distance: 17.8
click at [56, 484] on div at bounding box center [96, 470] width 134 height 32
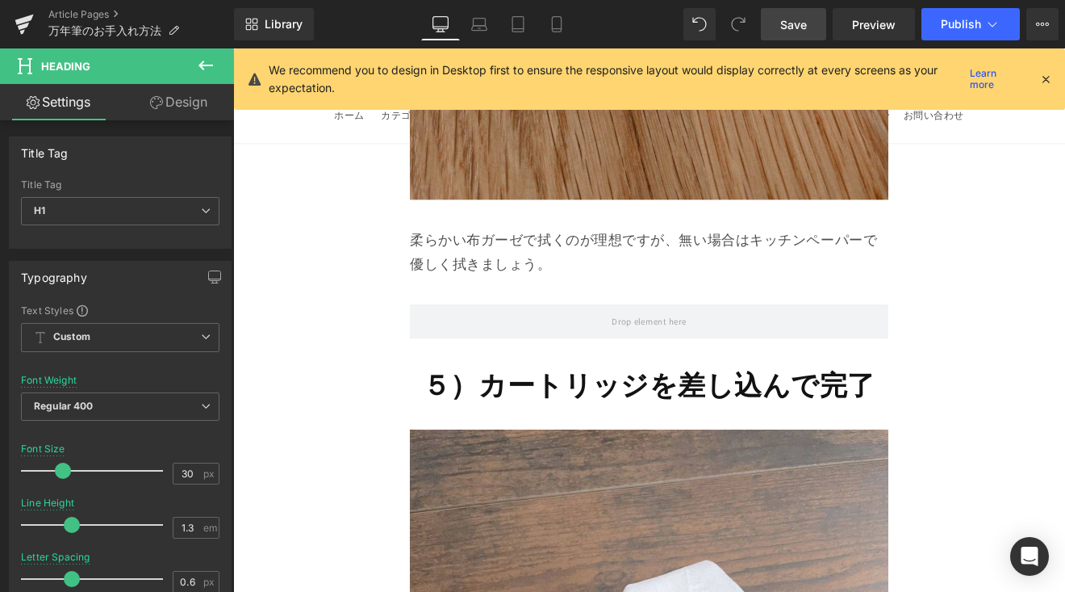
scroll to position [8056, 0]
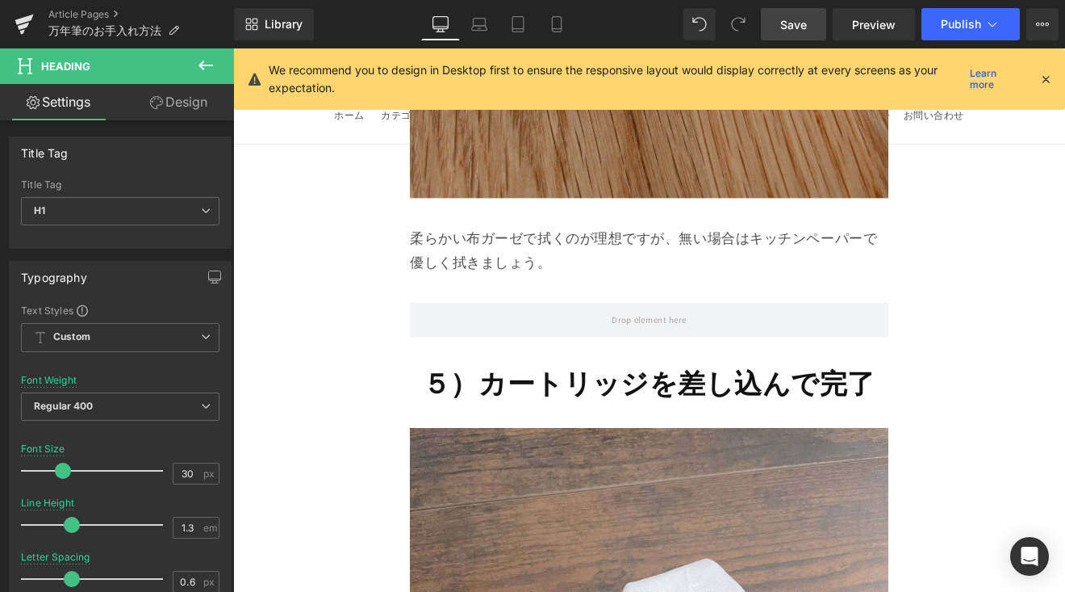
click at [598, 419] on strong "５）カートリッジを差し込んで完了" at bounding box center [722, 440] width 532 height 42
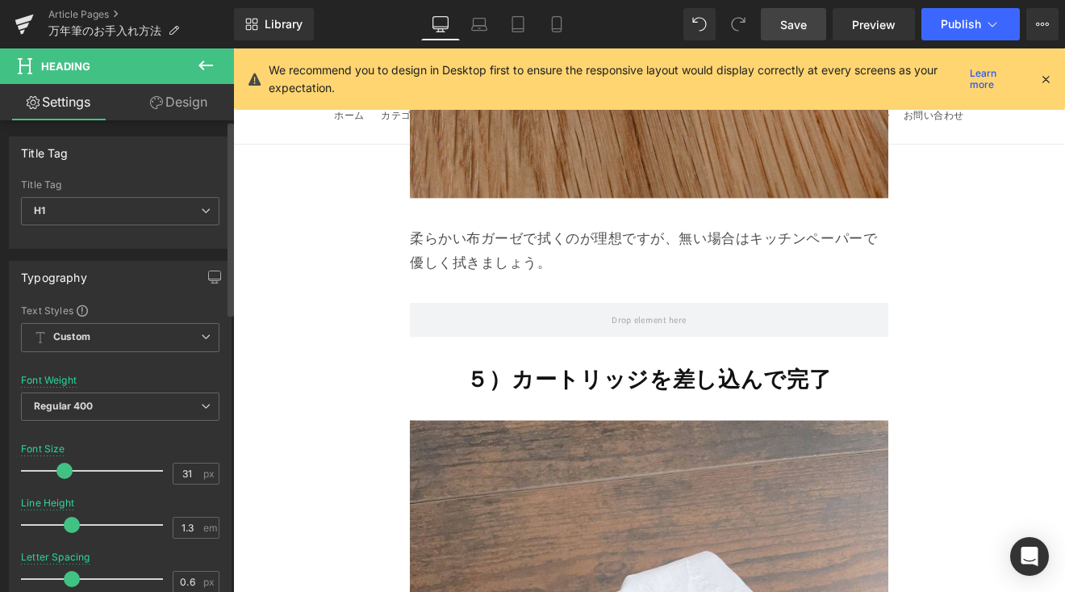
type input "30"
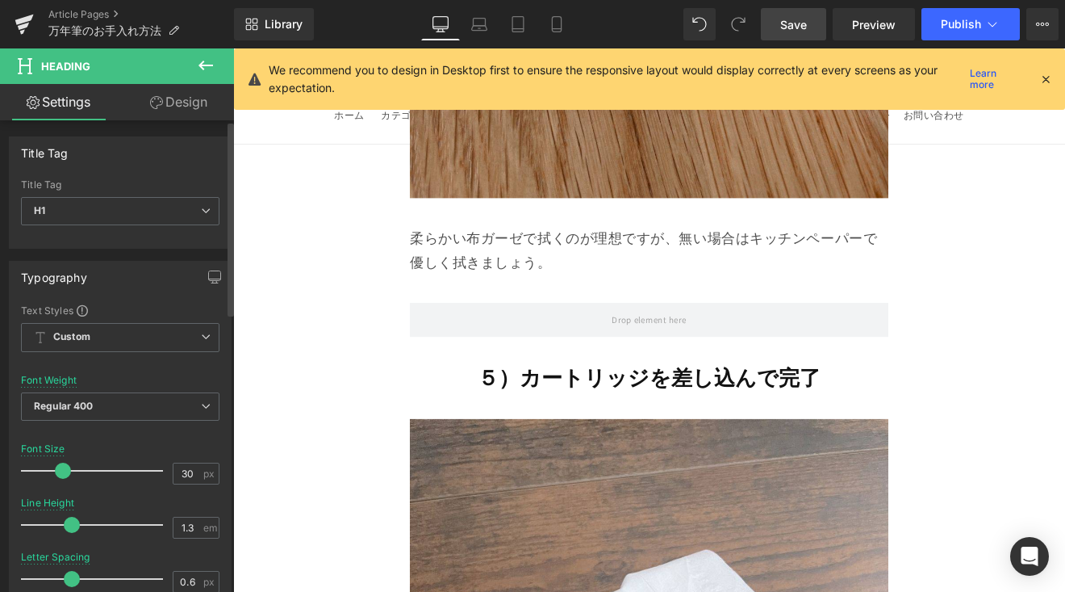
click at [62, 481] on div at bounding box center [96, 470] width 134 height 32
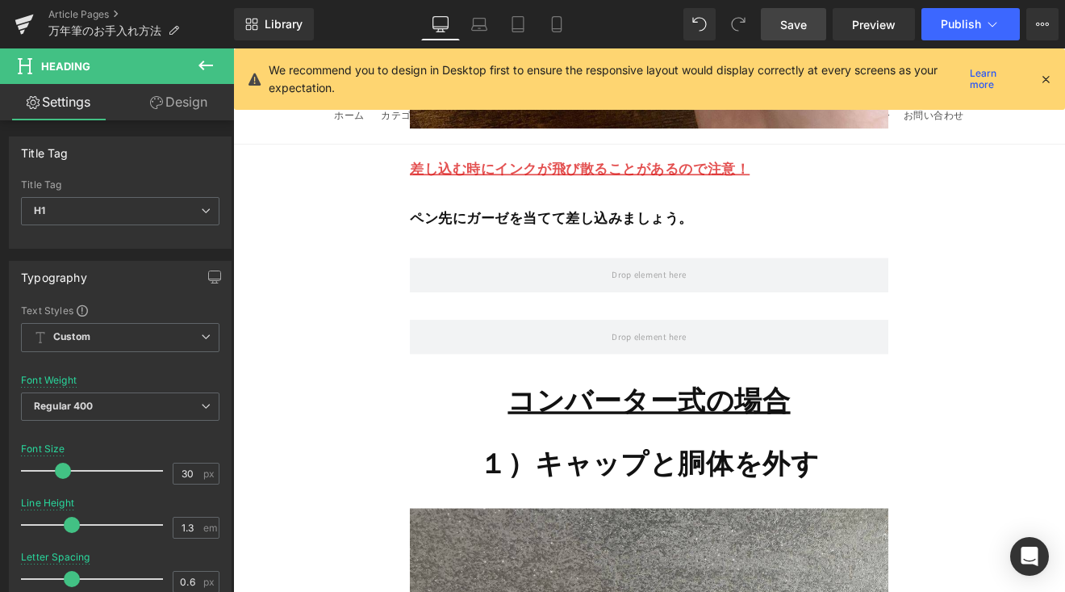
scroll to position [9100, 0]
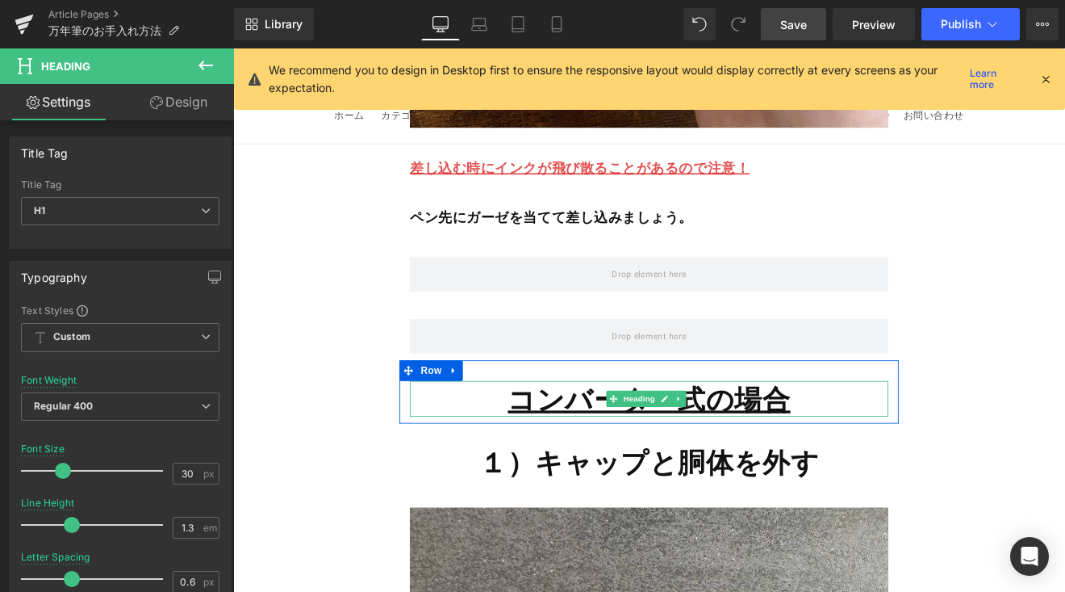
click at [567, 438] on strong "コンバーター式の場合" at bounding box center [722, 459] width 332 height 42
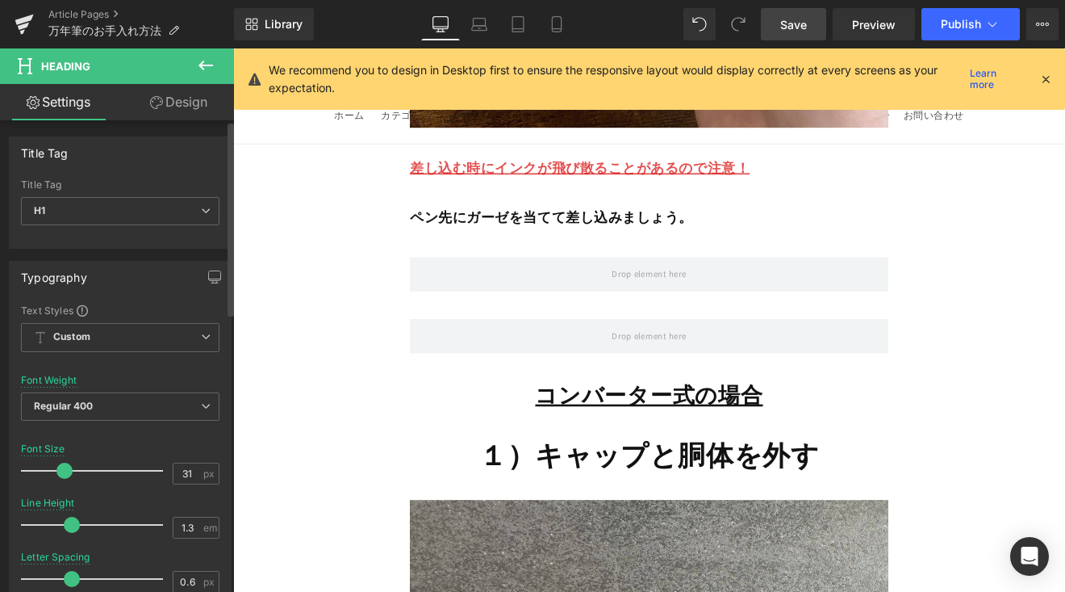
type input "30"
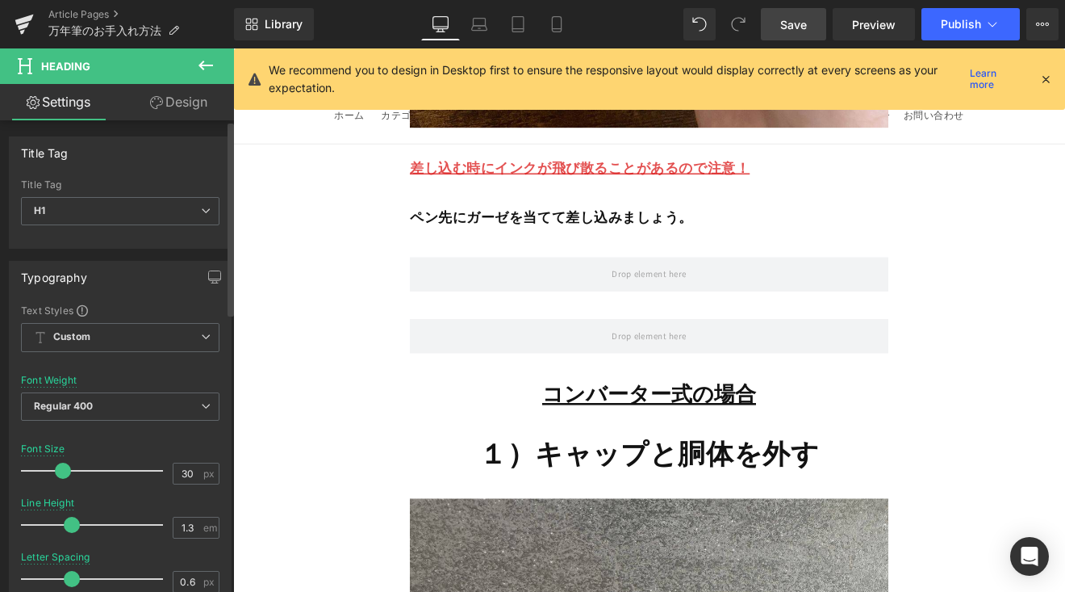
drag, startPoint x: 73, startPoint y: 472, endPoint x: 60, endPoint y: 481, distance: 16.3
click at [60, 481] on div at bounding box center [96, 470] width 134 height 32
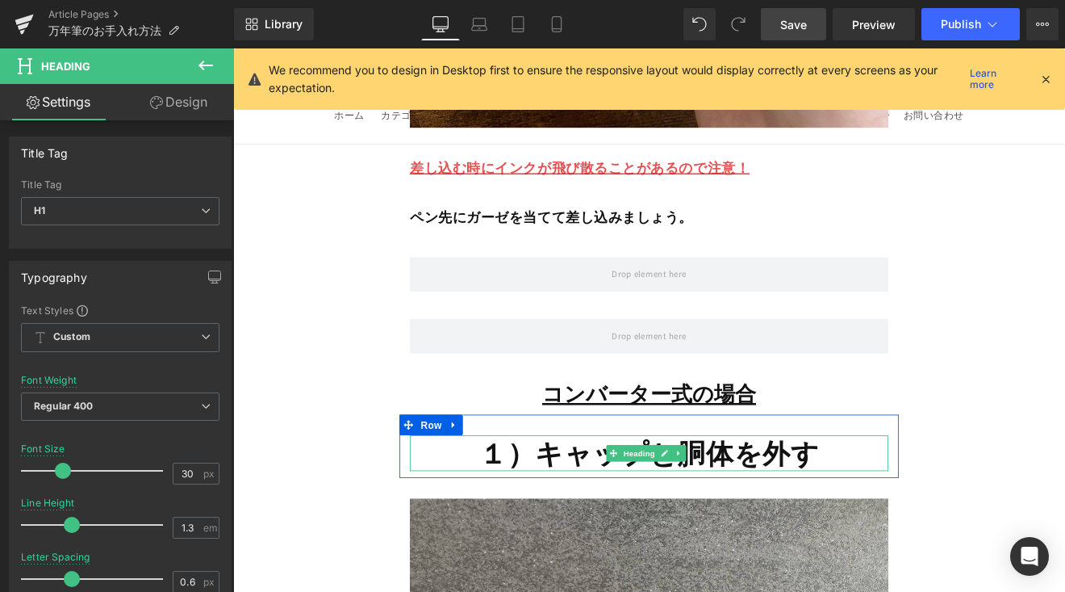
click at [514, 502] on h1 "１）キャップと胴体を外す" at bounding box center [722, 523] width 562 height 42
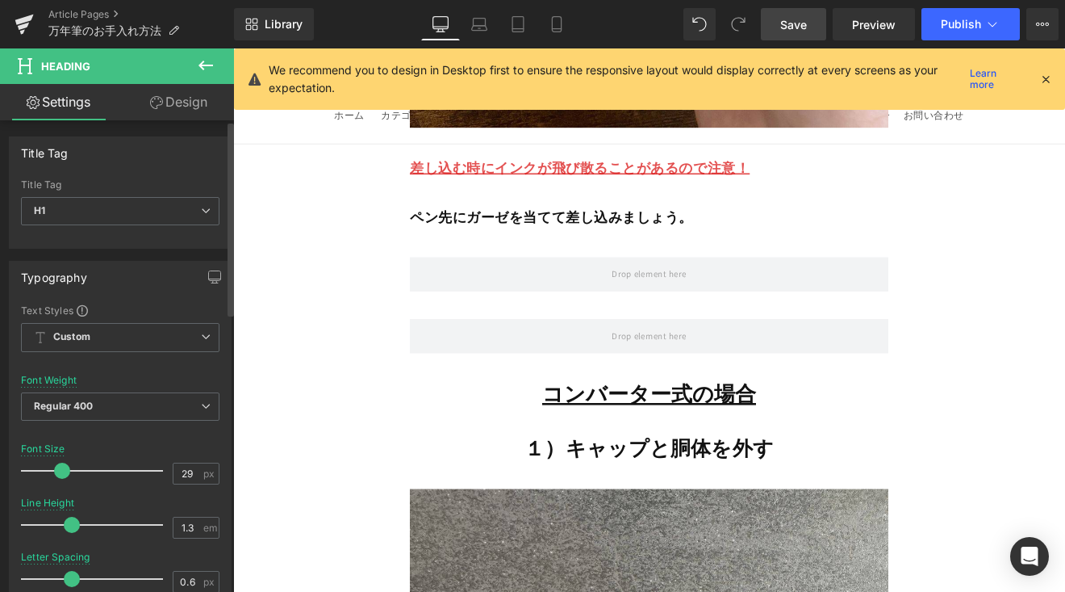
type input "30"
drag, startPoint x: 77, startPoint y: 465, endPoint x: 102, endPoint y: 444, distance: 32.0
click at [62, 471] on div at bounding box center [96, 470] width 134 height 32
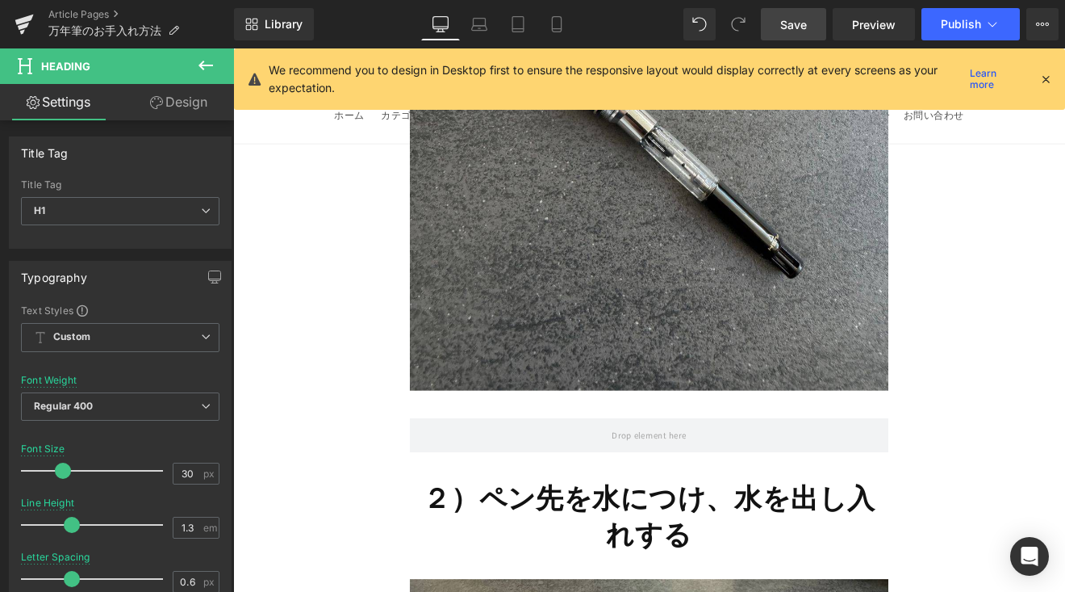
scroll to position [9961, 0]
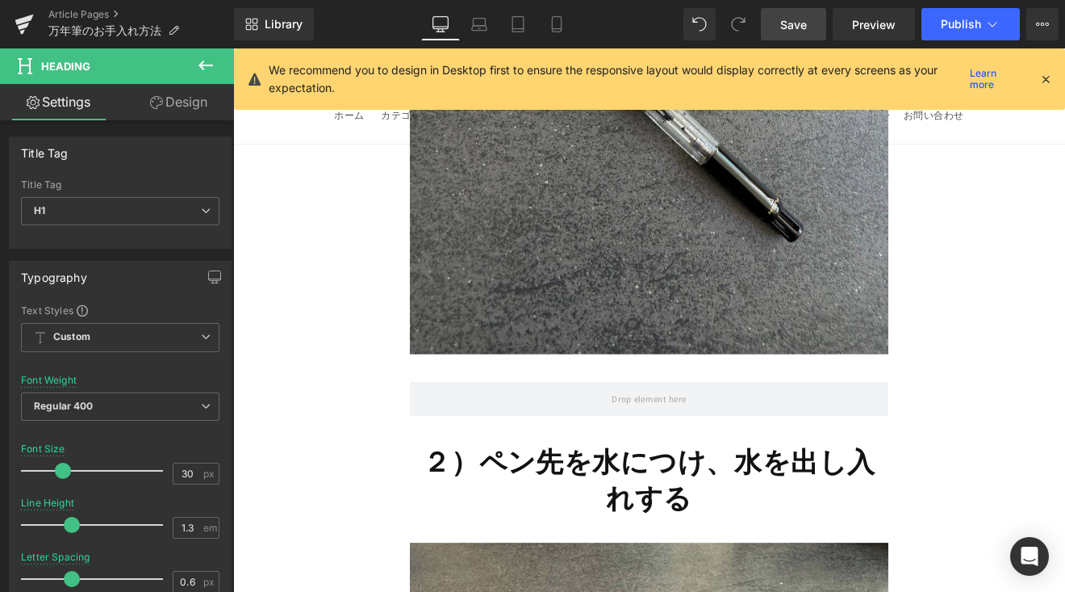
click at [506, 512] on strong "２）ペン先を水につけ、水を出し入れする" at bounding box center [721, 554] width 531 height 84
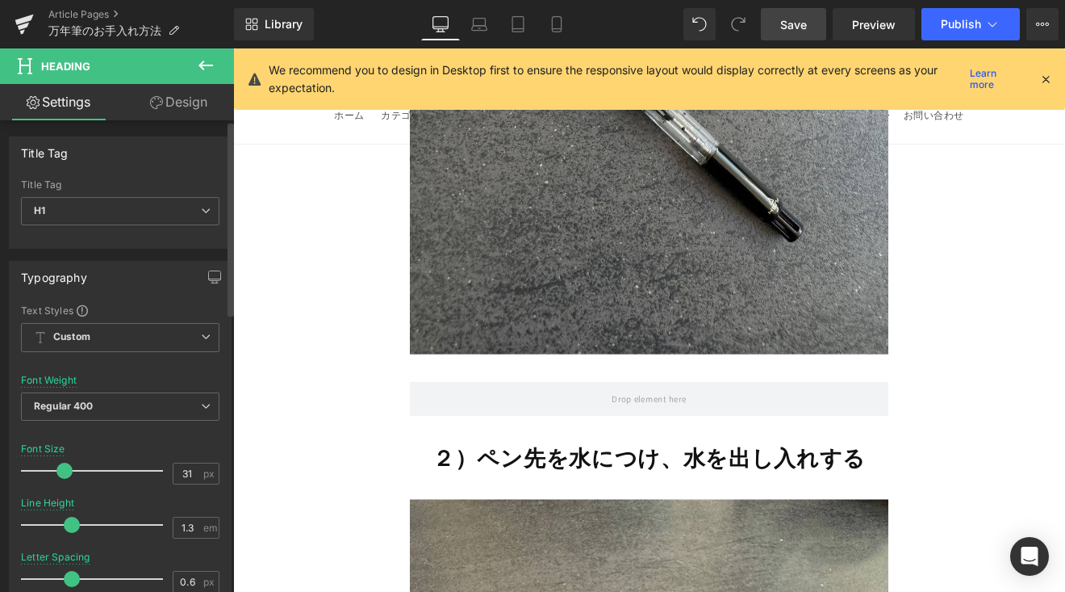
type input "30"
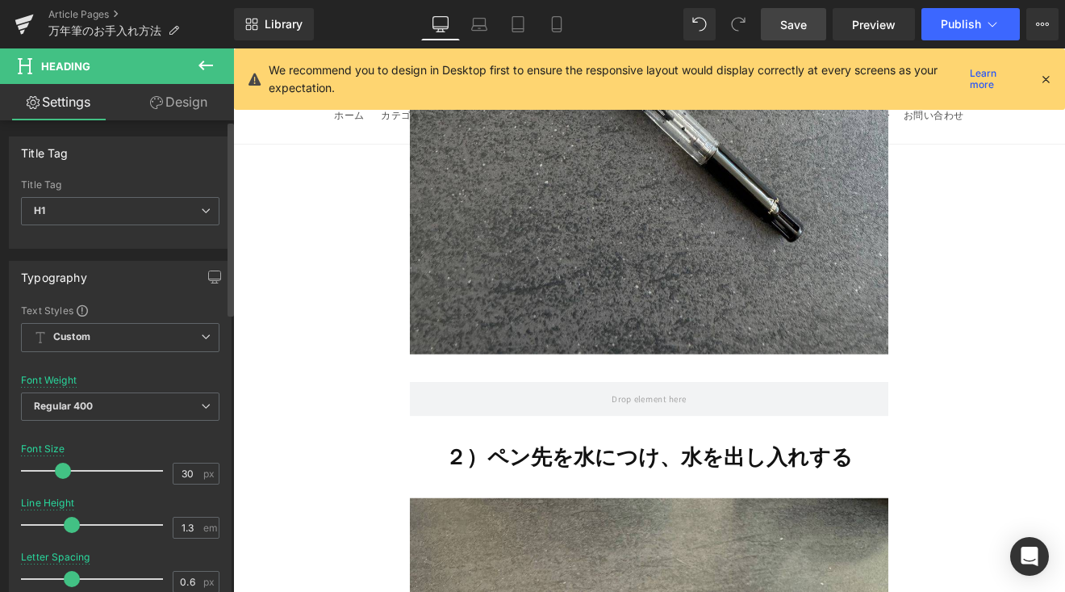
drag, startPoint x: 68, startPoint y: 477, endPoint x: 59, endPoint y: 482, distance: 10.1
click at [59, 482] on div at bounding box center [96, 470] width 134 height 32
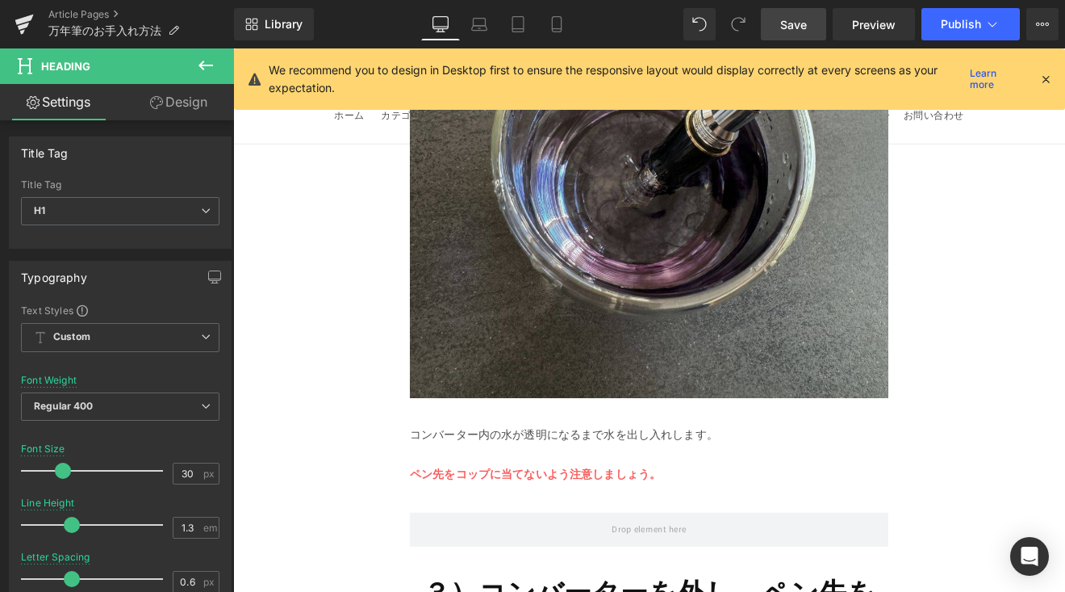
scroll to position [10837, 0]
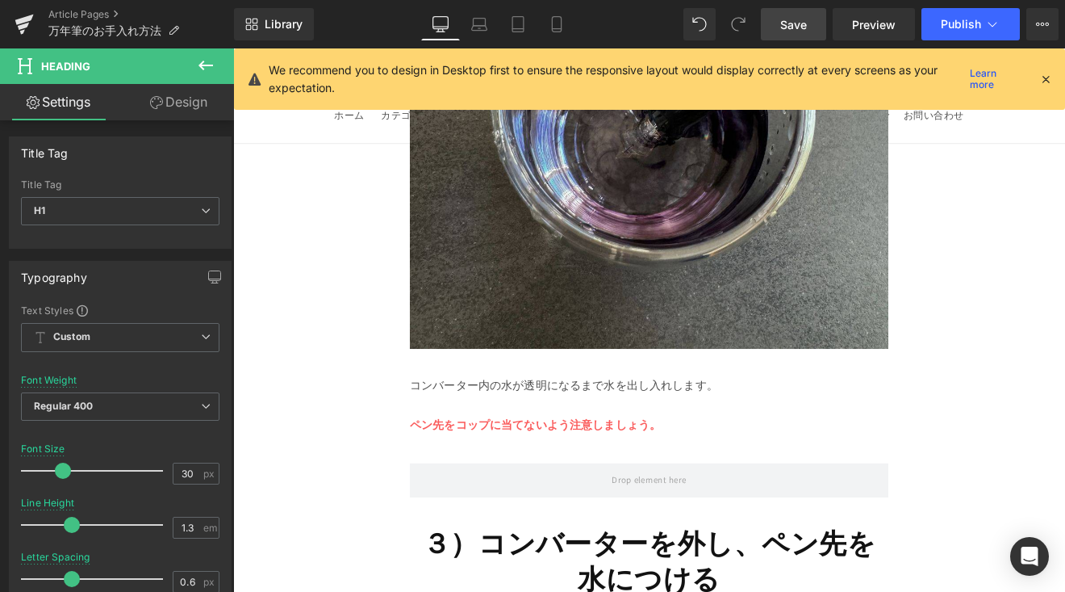
click at [489, 482] on strong "ペン先をコップに当てないよう注意しましょう。" at bounding box center [588, 490] width 295 height 17
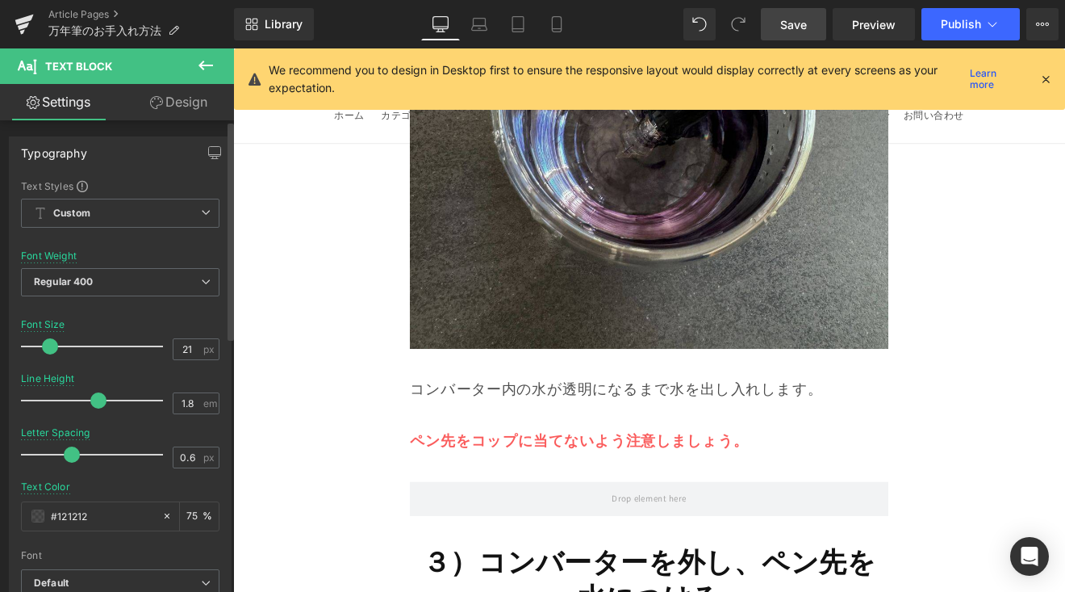
type input "20"
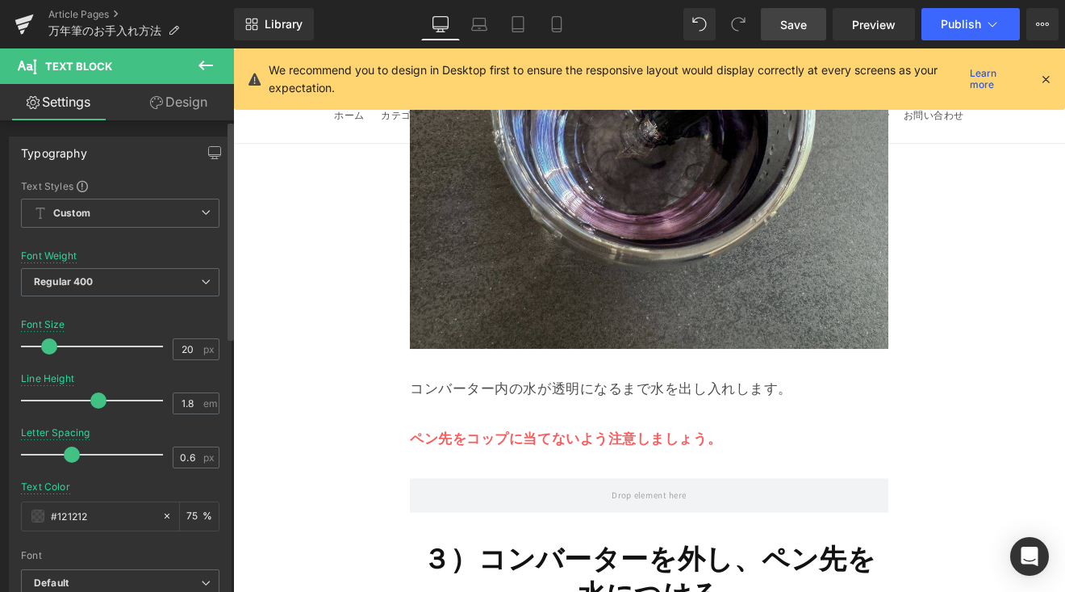
click at [49, 349] on span at bounding box center [49, 346] width 16 height 16
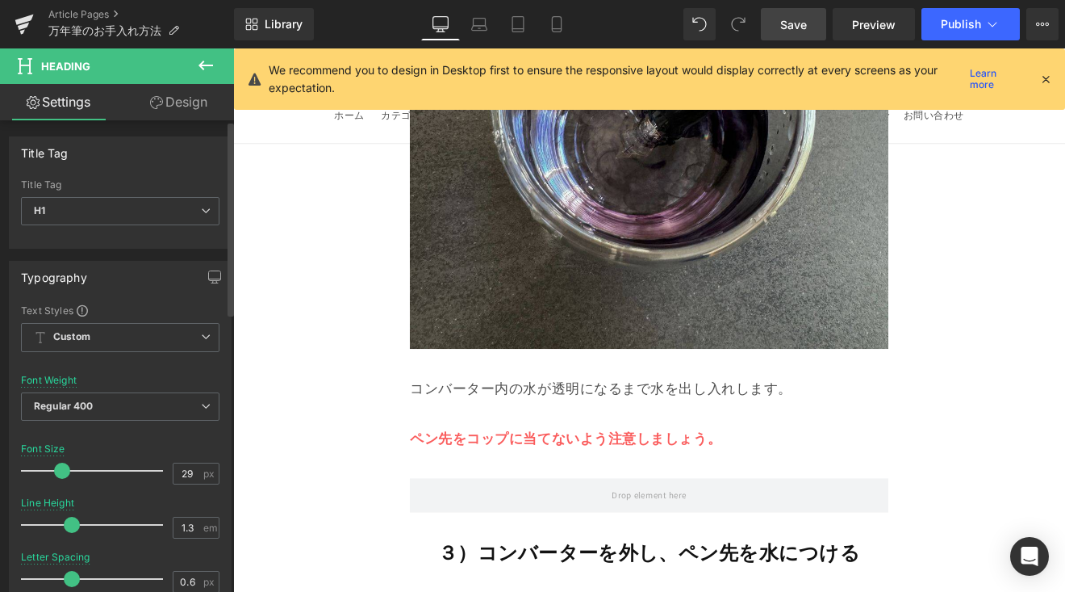
type input "30"
click at [67, 474] on span at bounding box center [63, 470] width 16 height 16
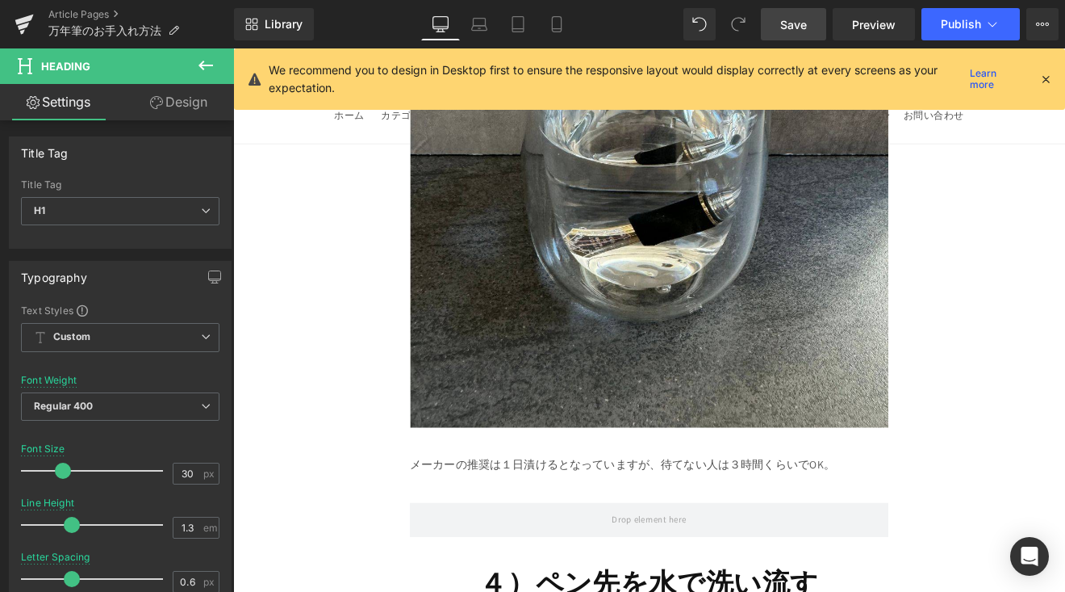
scroll to position [11744, 0]
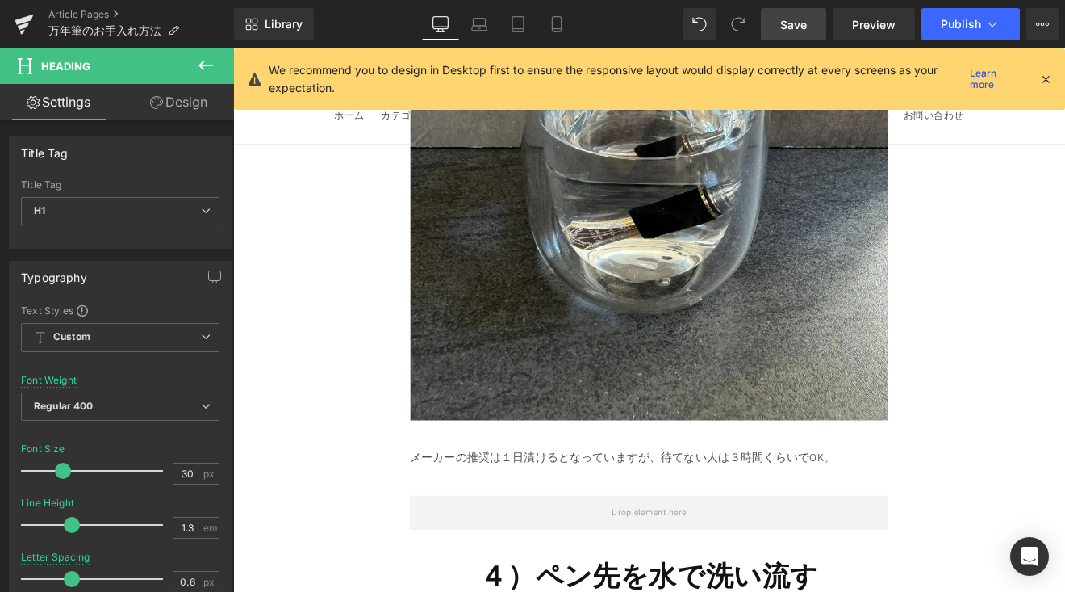
click at [471, 517] on div "メーカーの推奨は１日漬けるとなっていますが、待てない人は３時間くらいでOK。" at bounding box center [722, 528] width 562 height 23
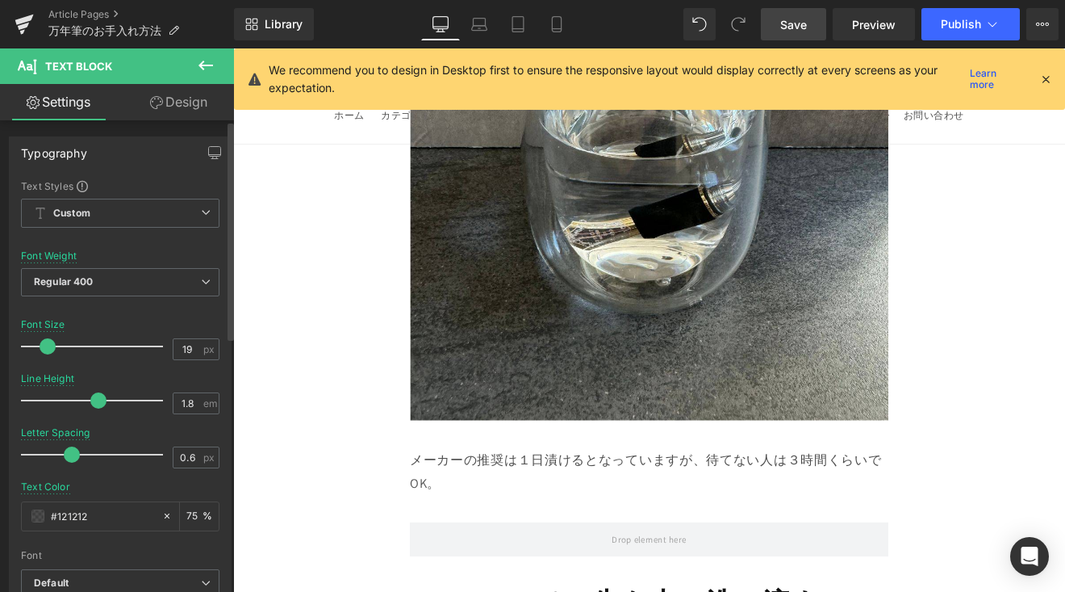
type input "20"
click at [48, 348] on span at bounding box center [49, 346] width 16 height 16
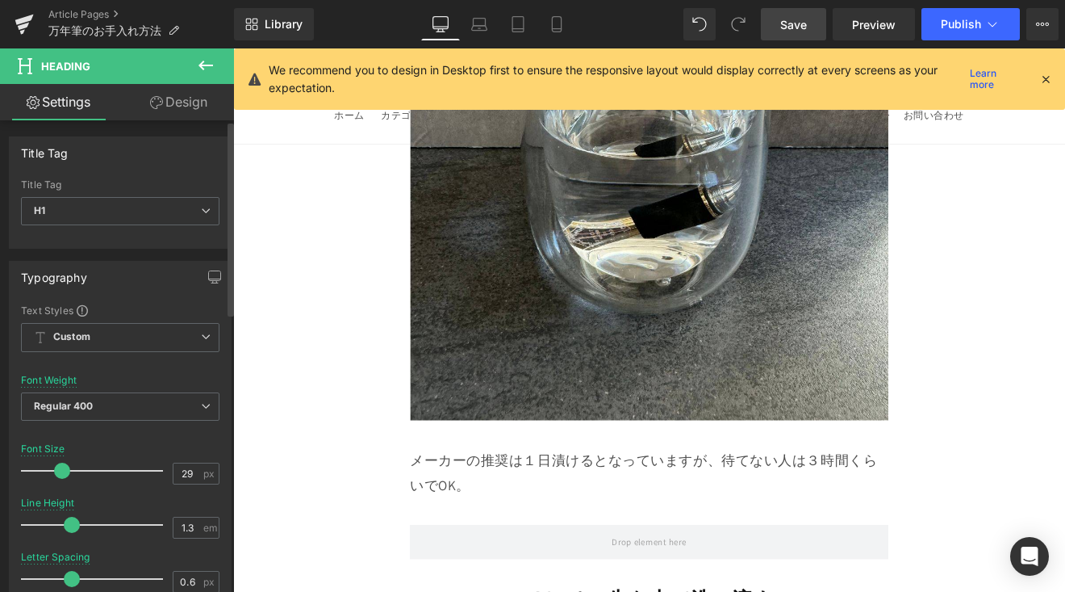
type input "30"
drag, startPoint x: 73, startPoint y: 468, endPoint x: 61, endPoint y: 474, distance: 14.1
click at [61, 474] on span at bounding box center [63, 470] width 16 height 16
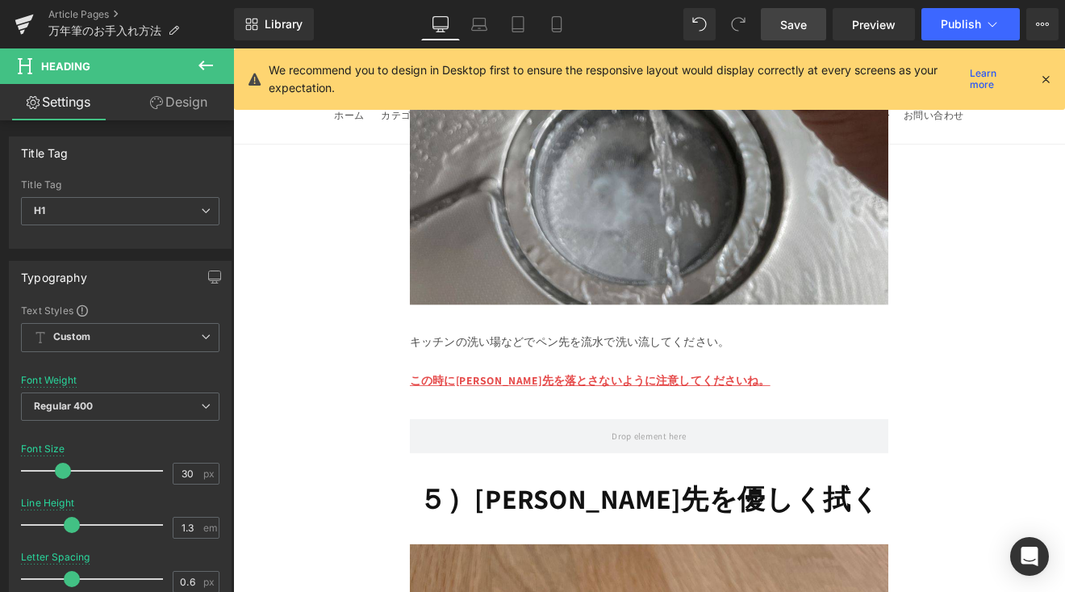
scroll to position [12853, 0]
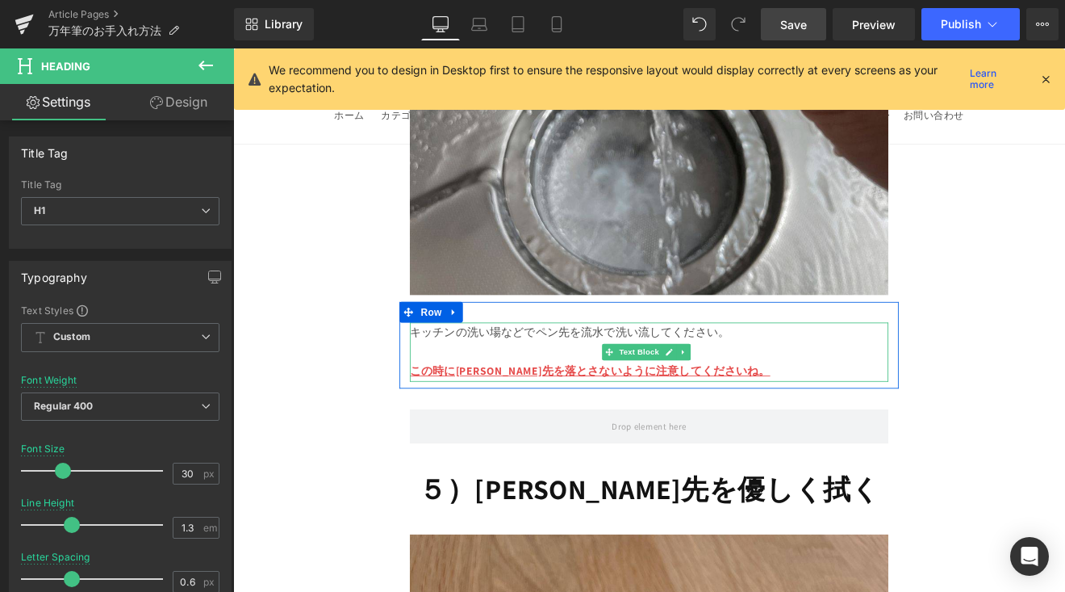
click at [483, 393] on p at bounding box center [722, 404] width 562 height 23
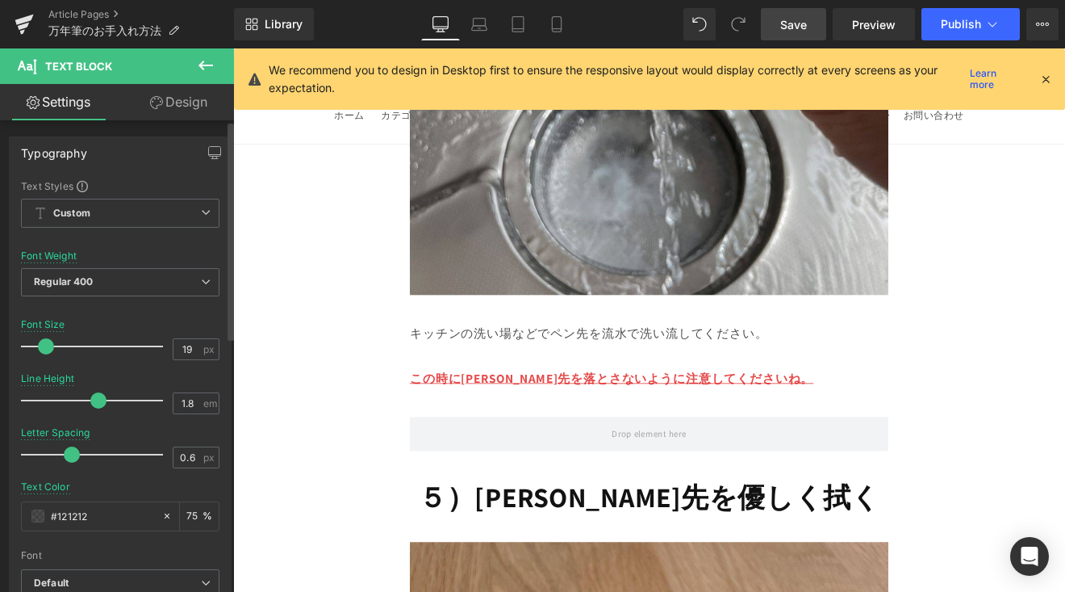
type input "20"
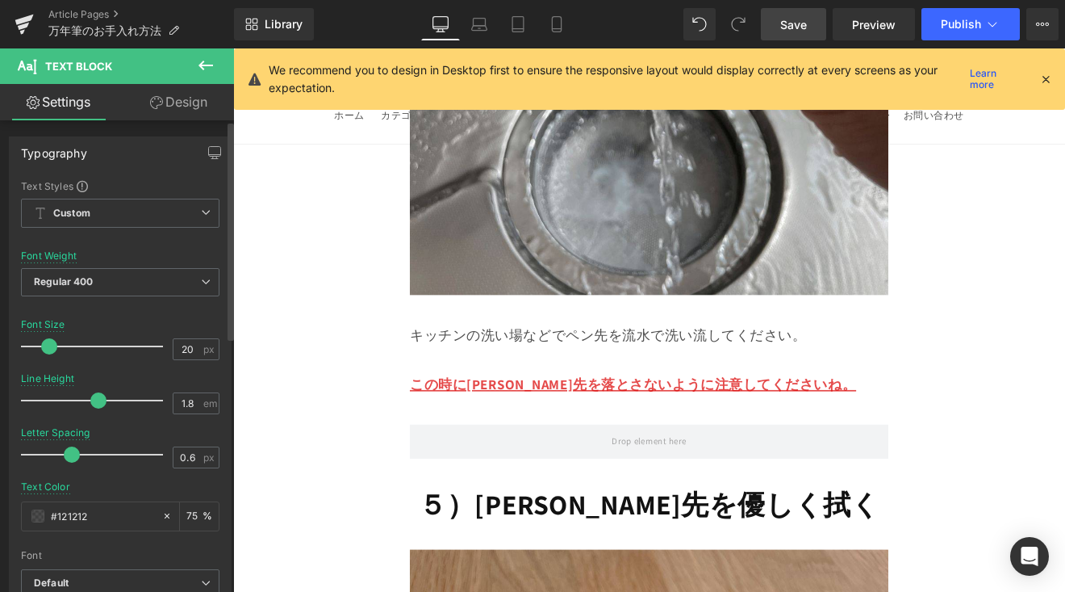
click at [49, 346] on span at bounding box center [49, 346] width 16 height 16
click at [515, 562] on h1 "５）[PERSON_NAME]先を優しく拭く" at bounding box center [722, 583] width 562 height 42
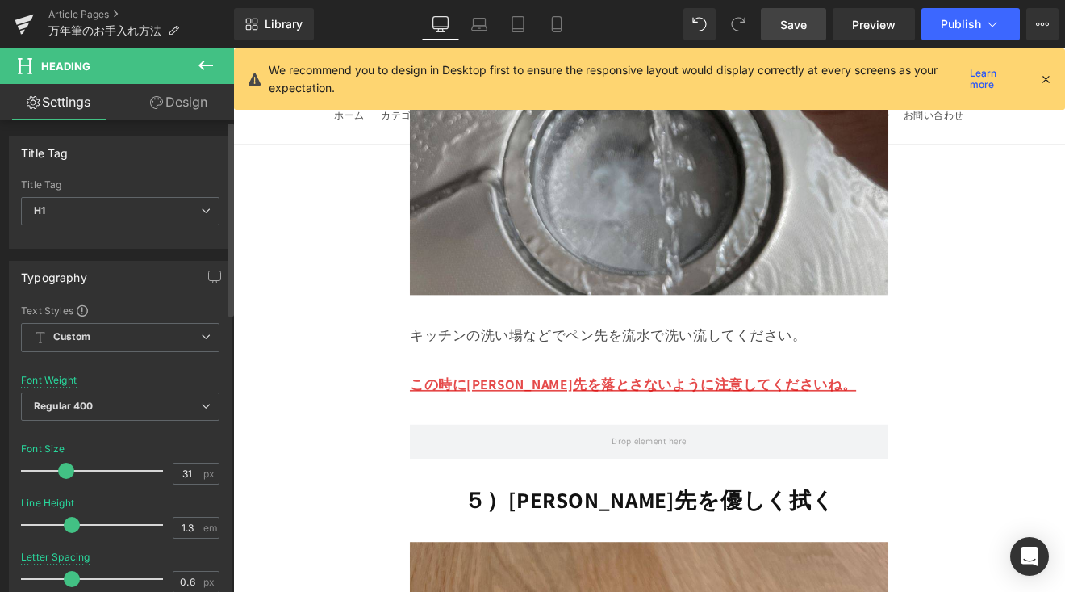
type input "30"
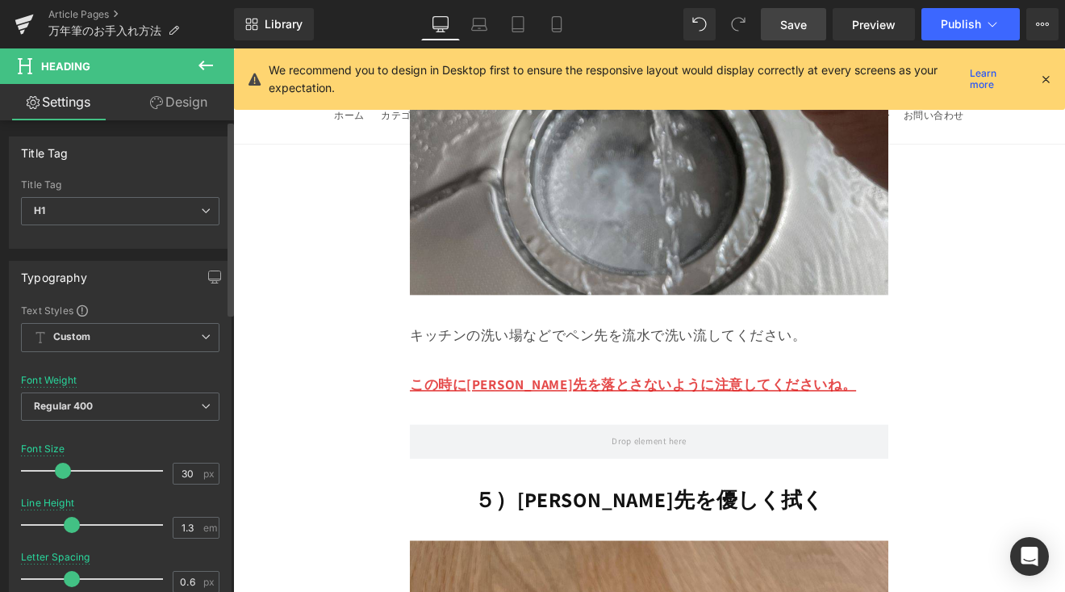
drag, startPoint x: 74, startPoint y: 474, endPoint x: 64, endPoint y: 482, distance: 13.2
click at [64, 482] on div at bounding box center [96, 470] width 134 height 32
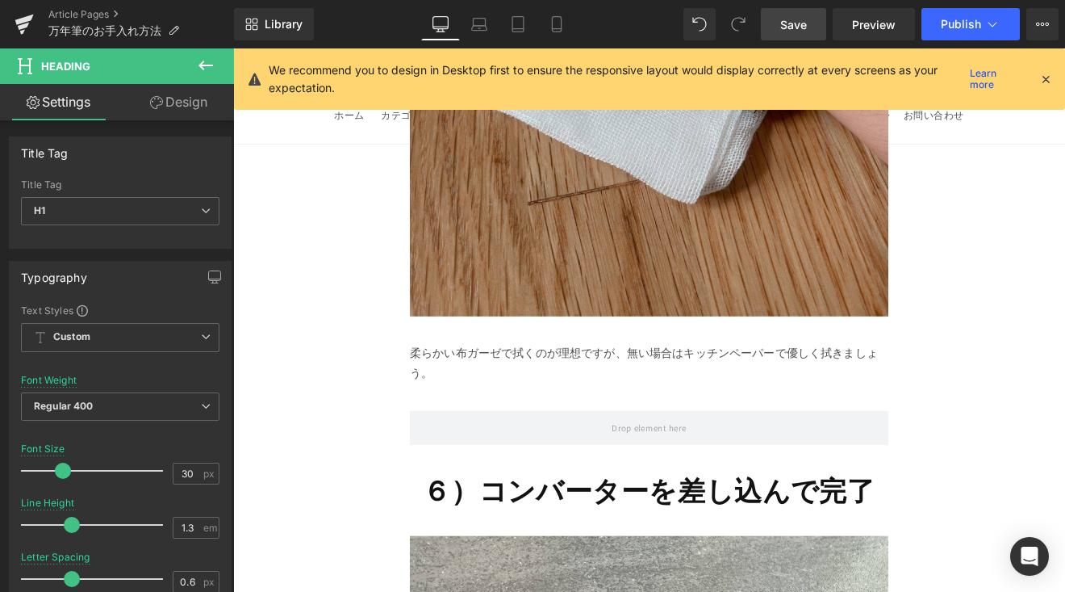
scroll to position [13838, 0]
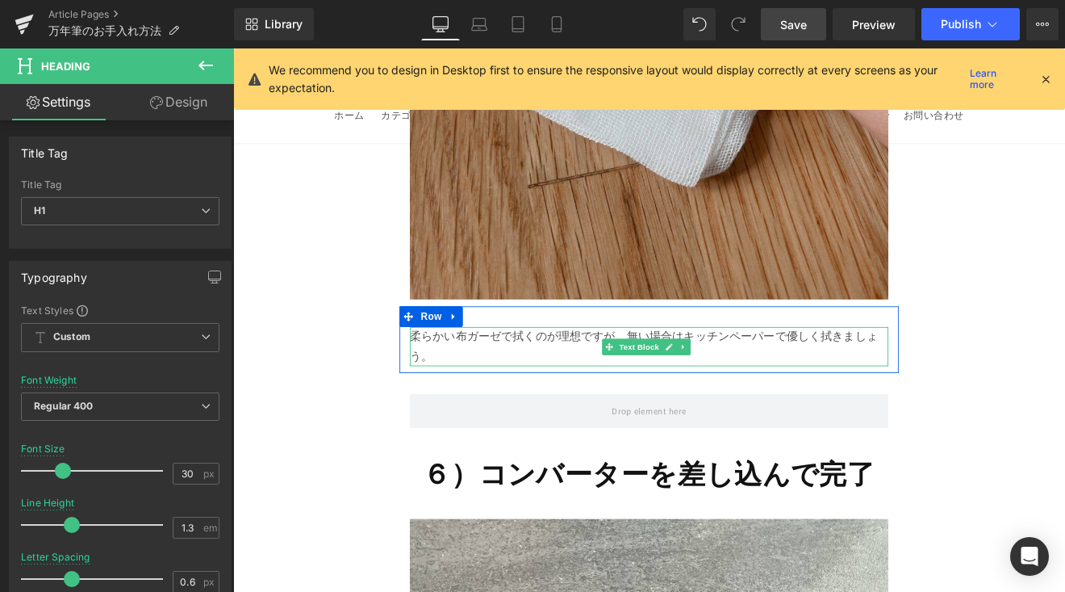
click at [470, 375] on div "柔らかい布ガーゼで拭くのが理想ですが、無い場合はキッチンペーパーで優しく拭きましょう。" at bounding box center [722, 398] width 562 height 47
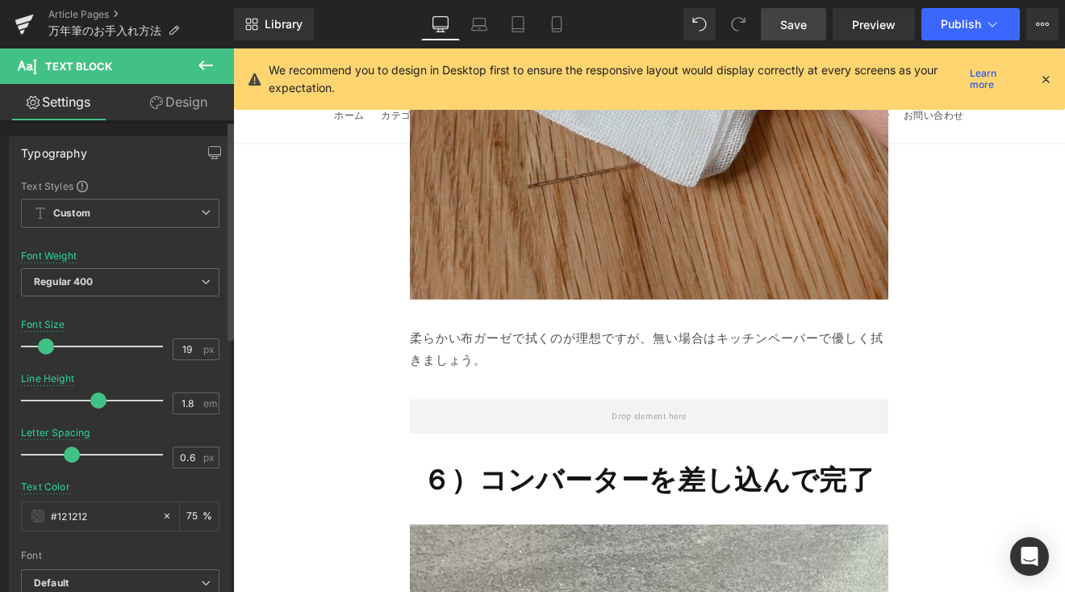
type input "20"
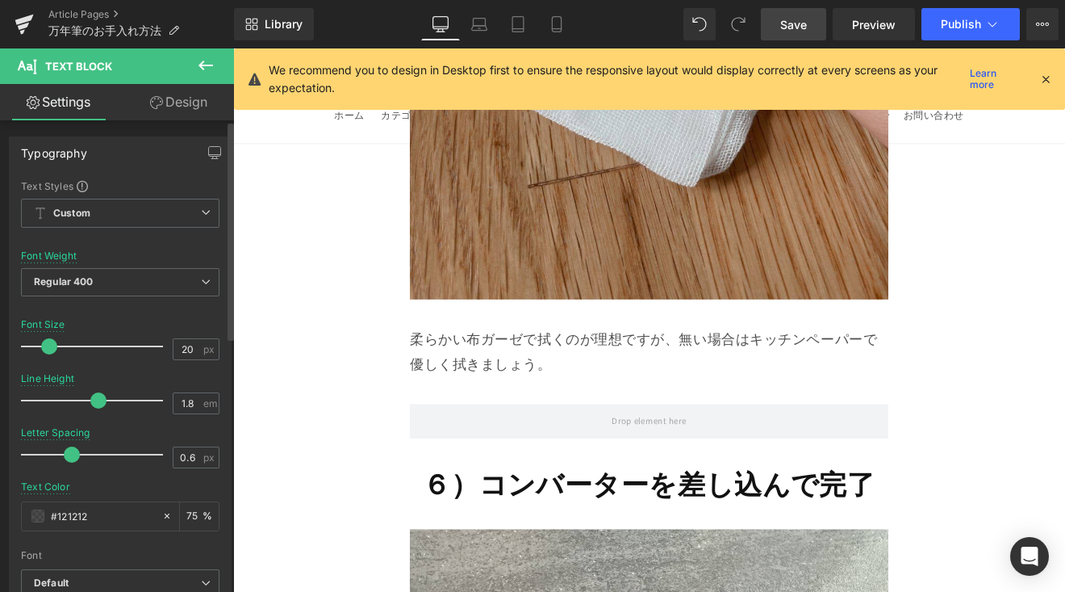
click at [49, 347] on span at bounding box center [49, 346] width 16 height 16
click at [486, 538] on span "６）コンバーターを差し込んで完了" at bounding box center [721, 559] width 531 height 42
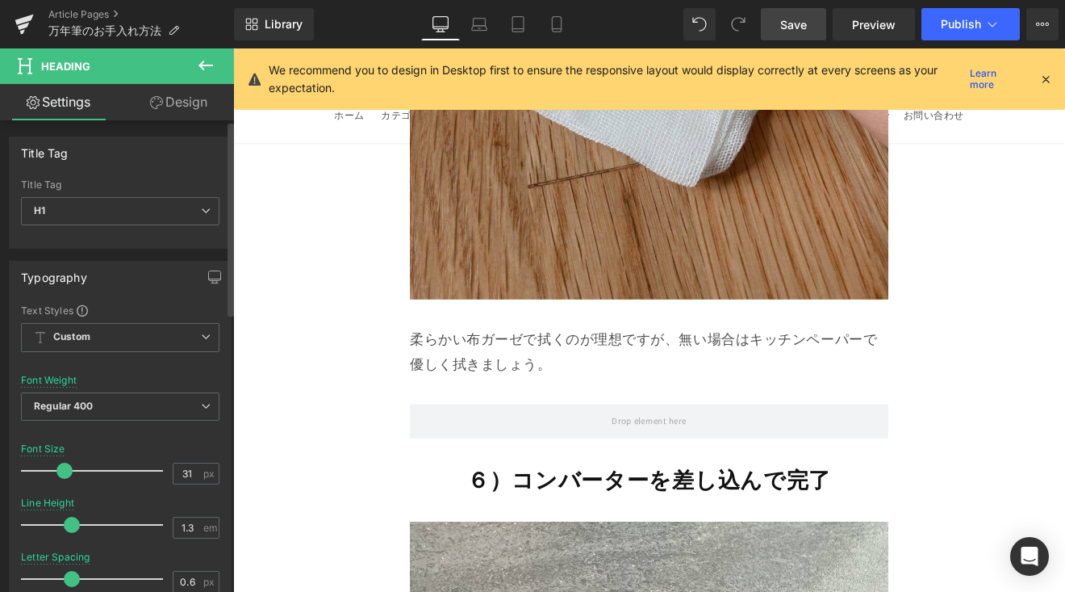
type input "30"
drag, startPoint x: 75, startPoint y: 464, endPoint x: 62, endPoint y: 478, distance: 18.8
click at [62, 478] on div at bounding box center [96, 470] width 134 height 32
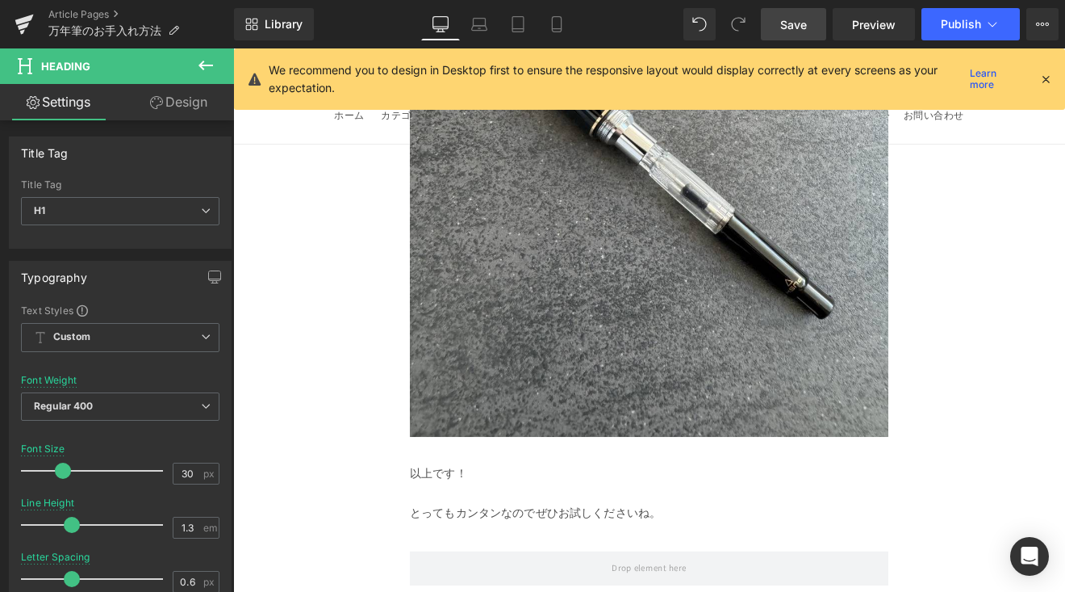
scroll to position [14739, 0]
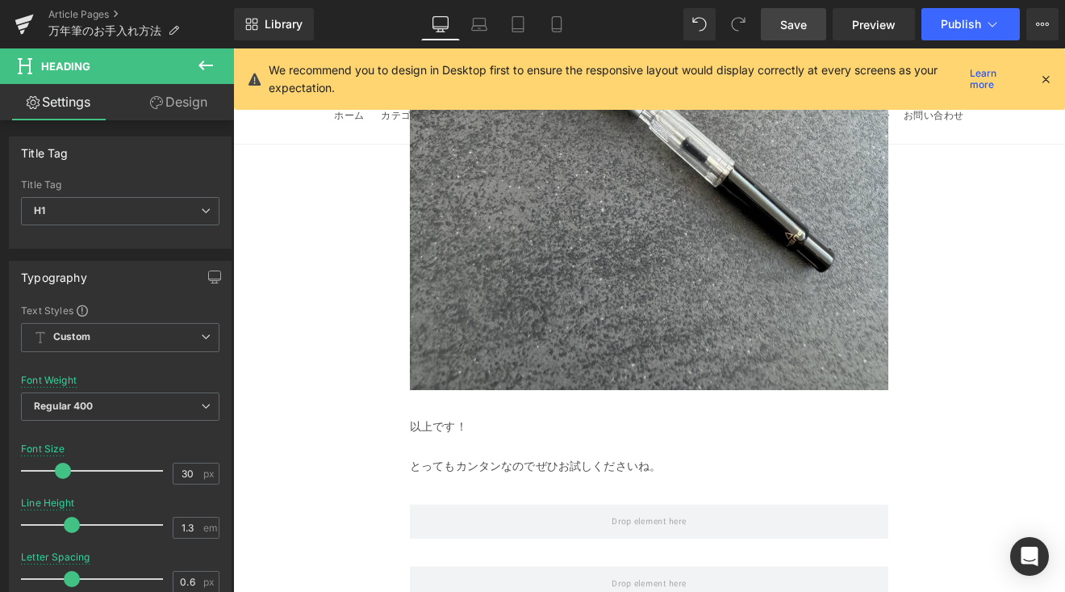
click at [536, 528] on p "とってもカンタンなのでぜひお試しくださいね。" at bounding box center [722, 539] width 562 height 23
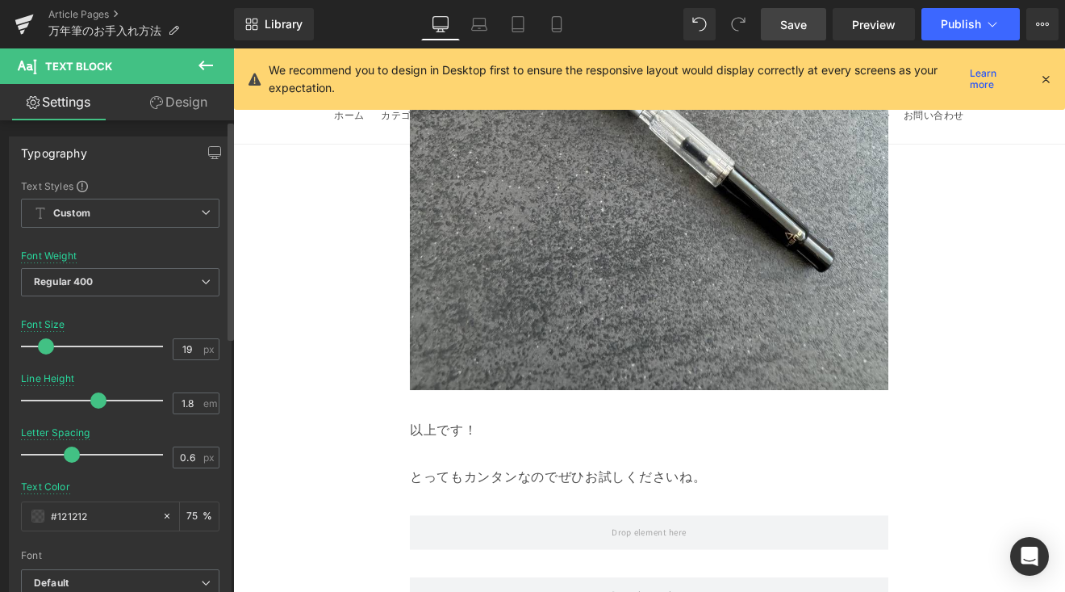
type input "20"
click at [45, 350] on span at bounding box center [49, 346] width 16 height 16
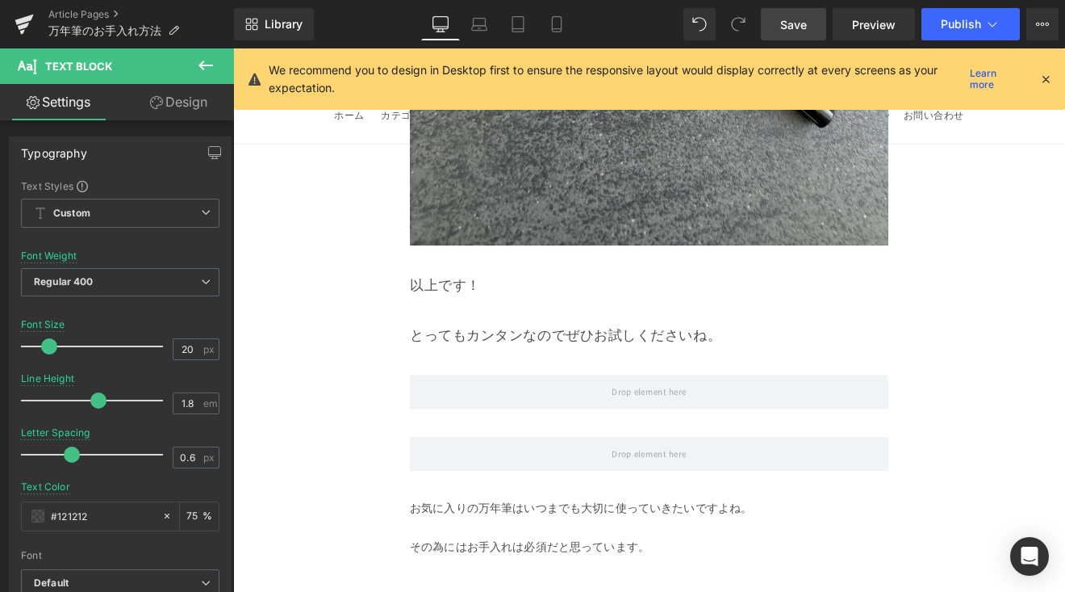
scroll to position [15001, 0]
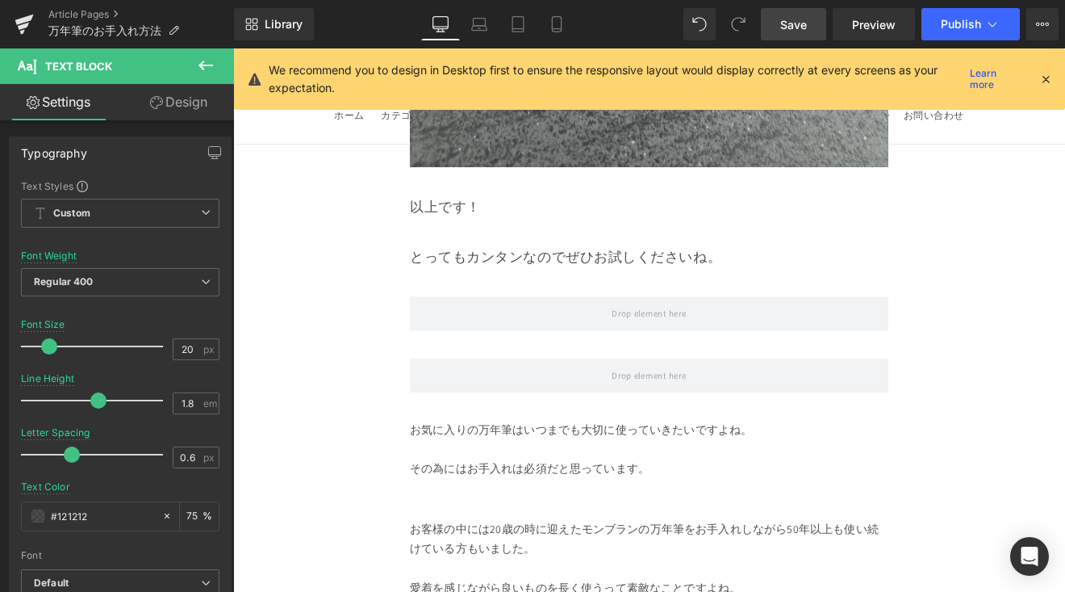
click at [557, 554] on p at bounding box center [722, 565] width 562 height 23
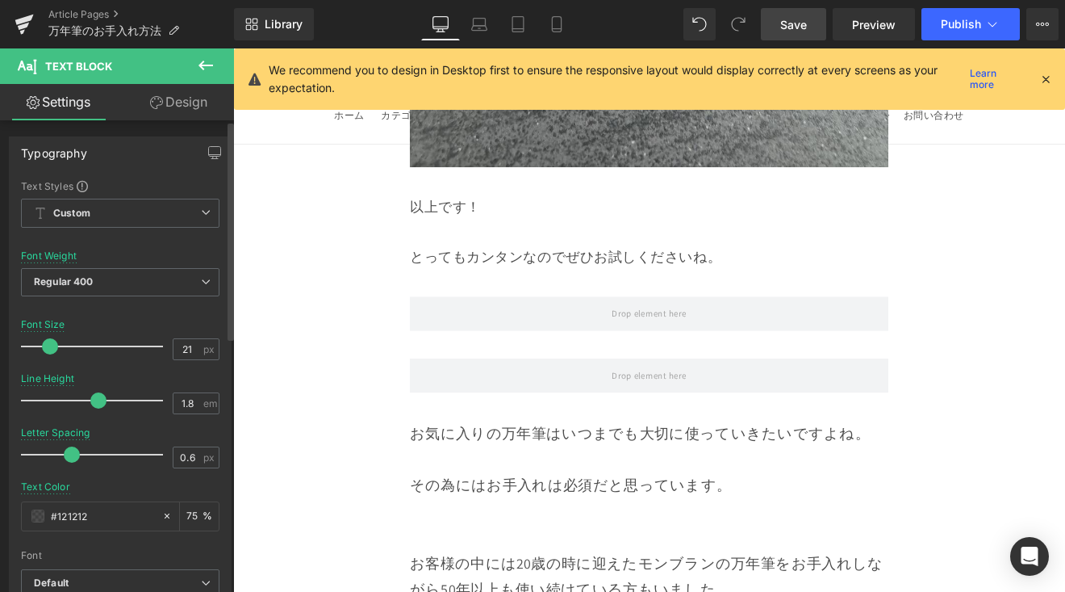
type input "20"
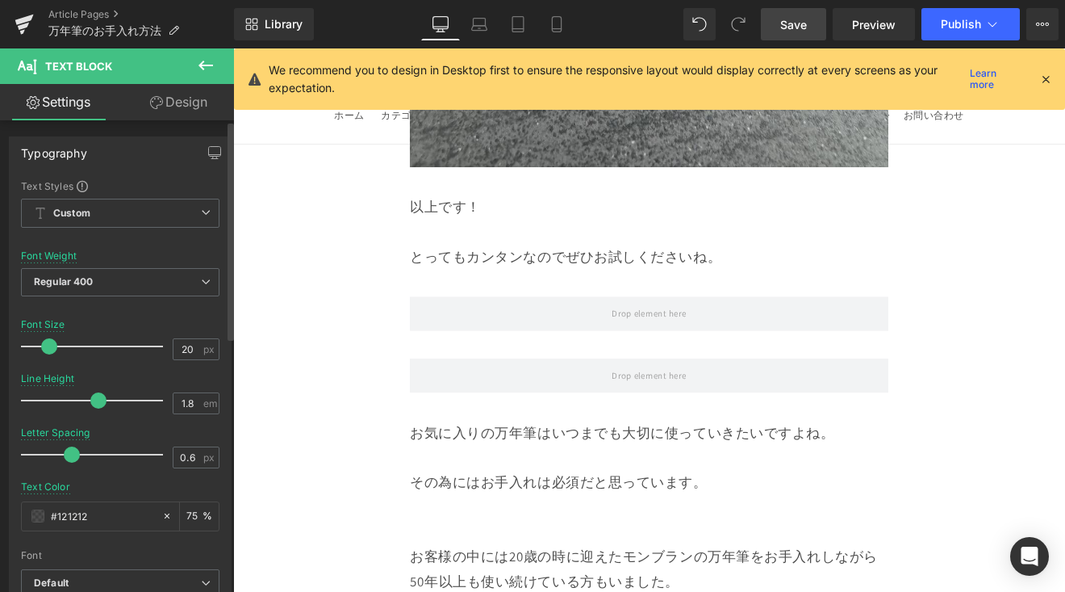
drag, startPoint x: 41, startPoint y: 343, endPoint x: 142, endPoint y: 331, distance: 101.6
click at [47, 346] on span at bounding box center [49, 346] width 16 height 16
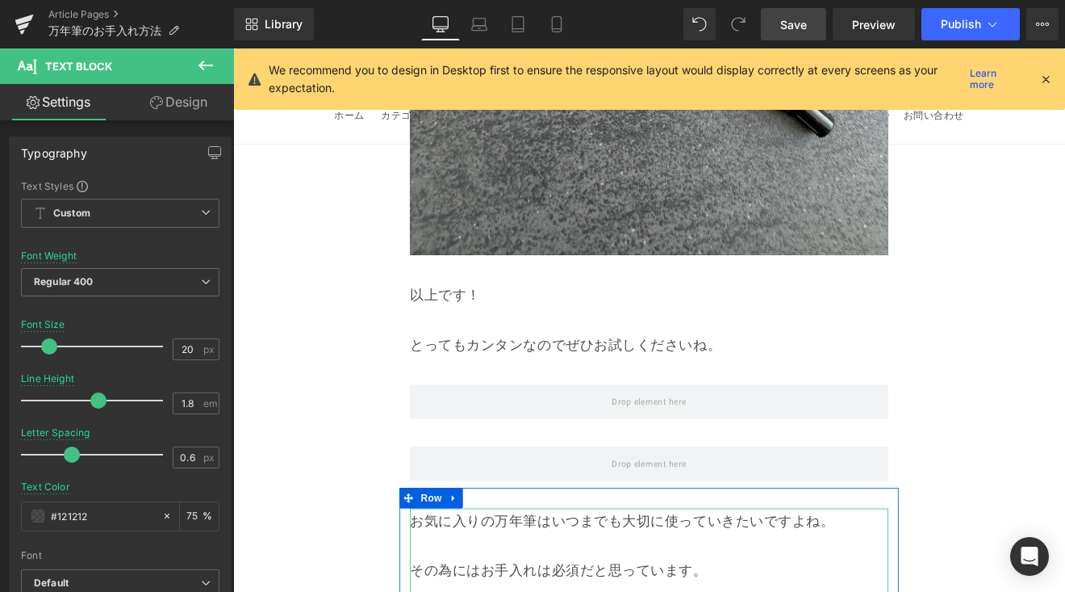
scroll to position [14864, 0]
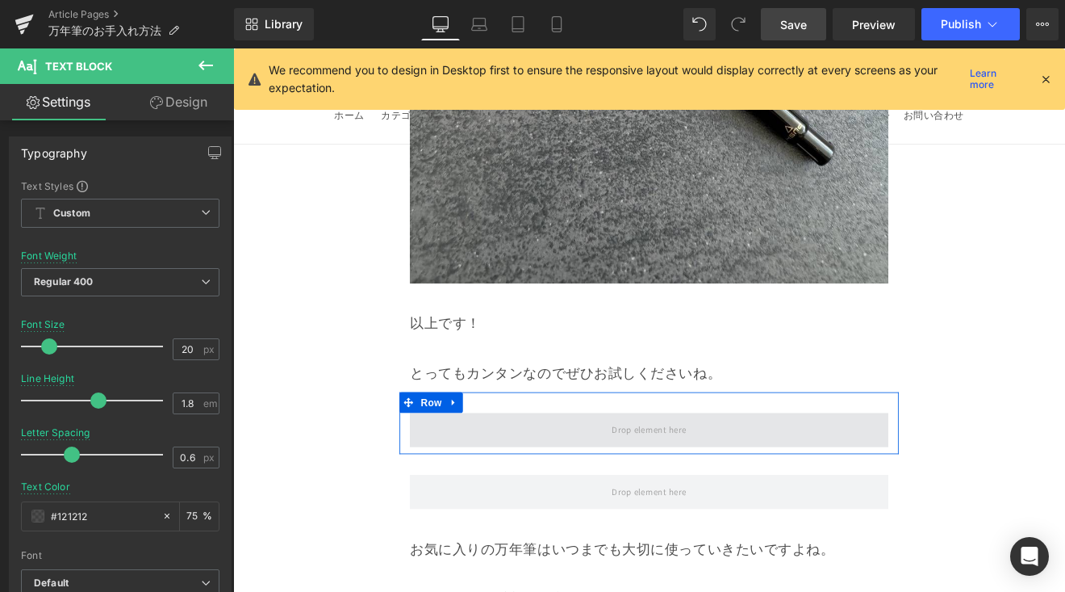
click at [536, 476] on span at bounding box center [722, 496] width 562 height 40
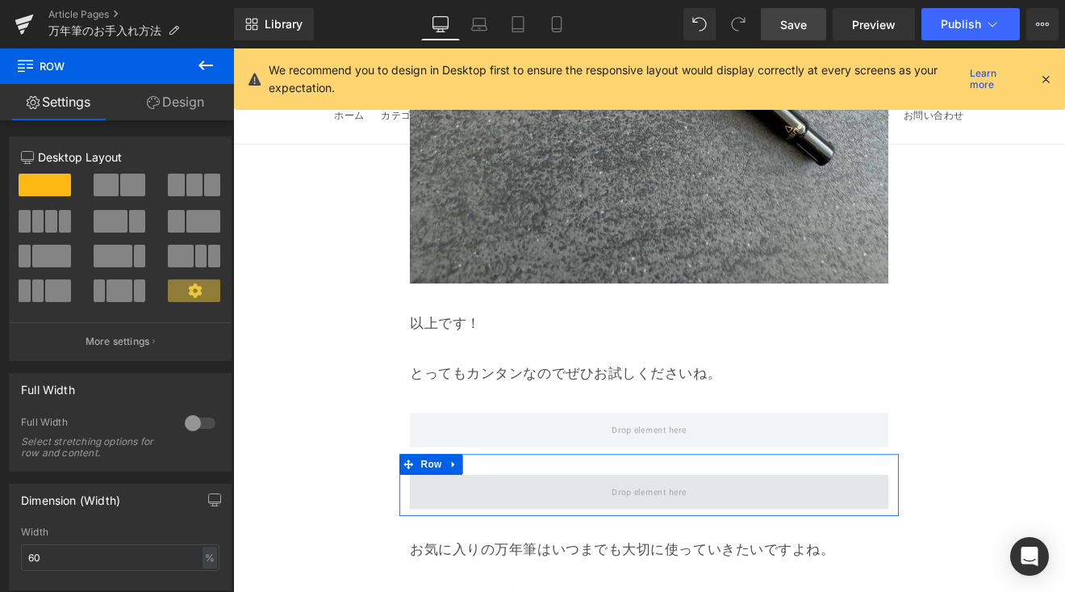
click at [536, 549] on span at bounding box center [722, 569] width 562 height 40
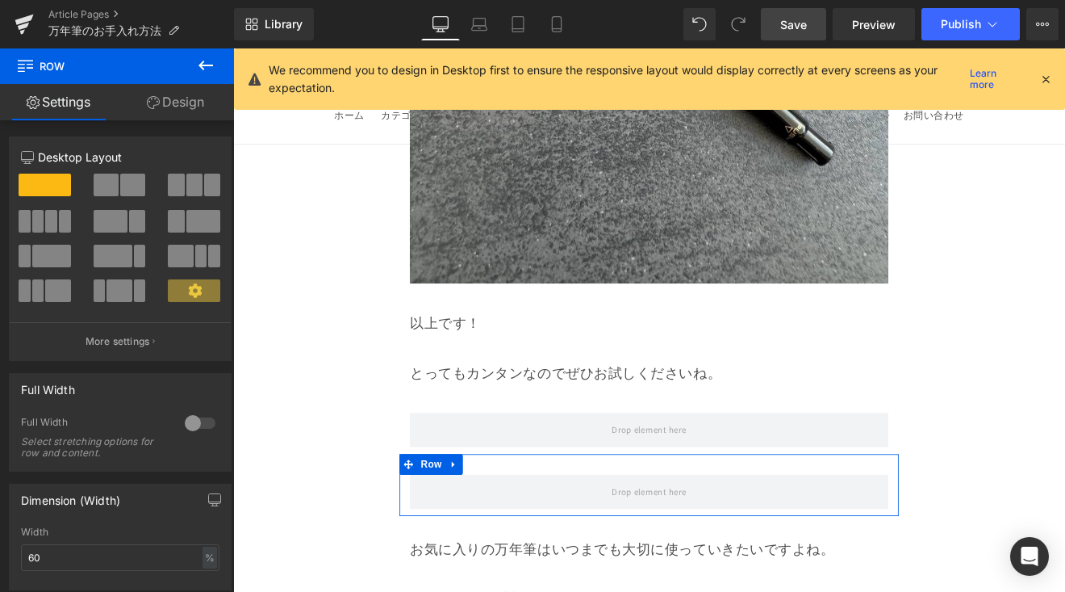
click at [213, 86] on link "Design" at bounding box center [175, 102] width 117 height 36
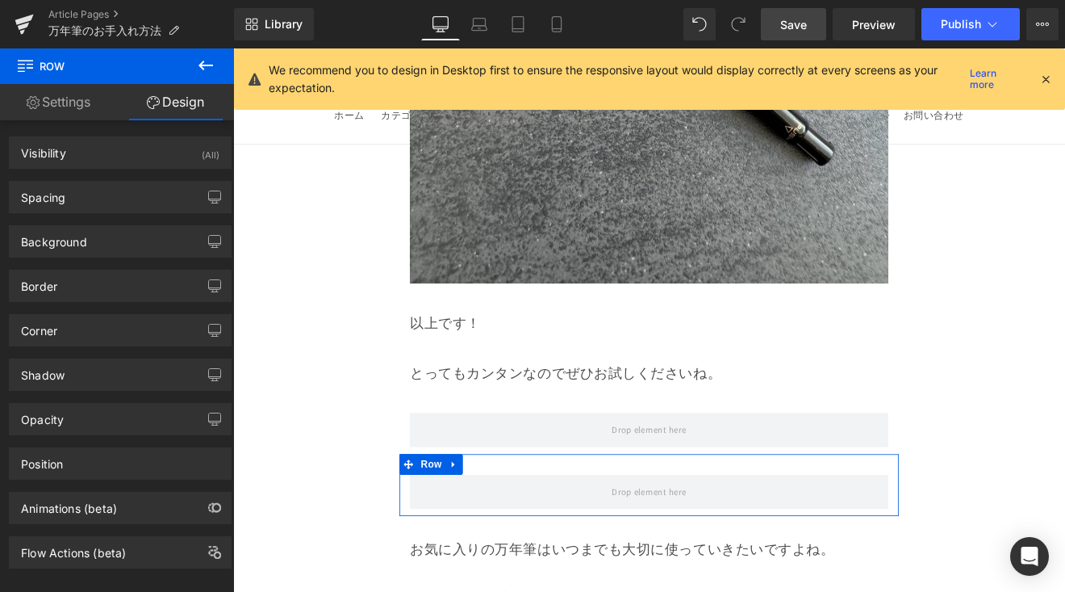
click at [201, 59] on icon at bounding box center [205, 65] width 19 height 19
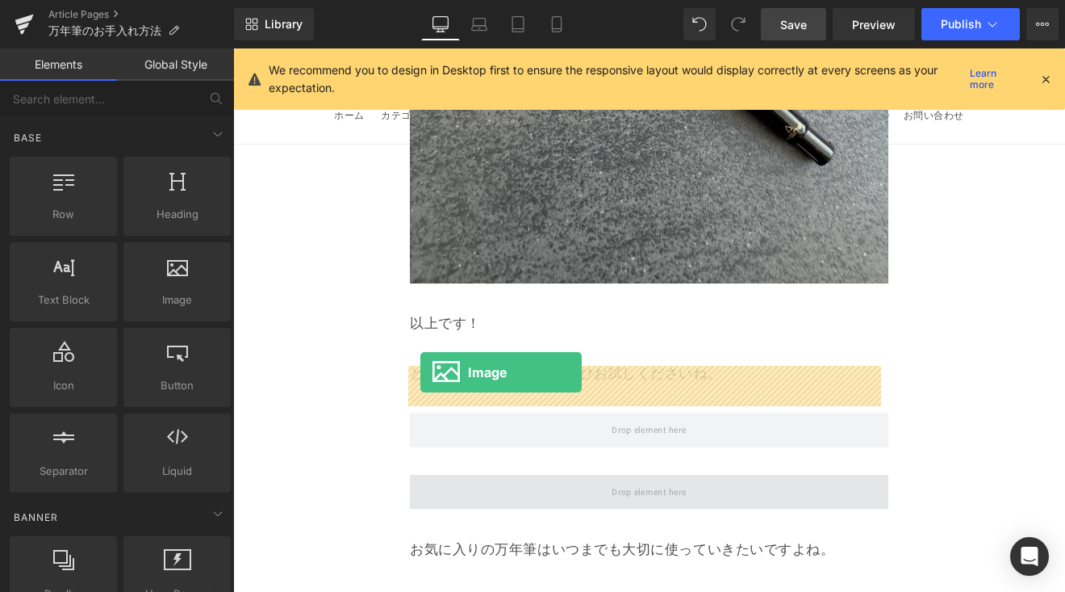
drag, startPoint x: 293, startPoint y: 425, endPoint x: 453, endPoint y: 428, distance: 159.8
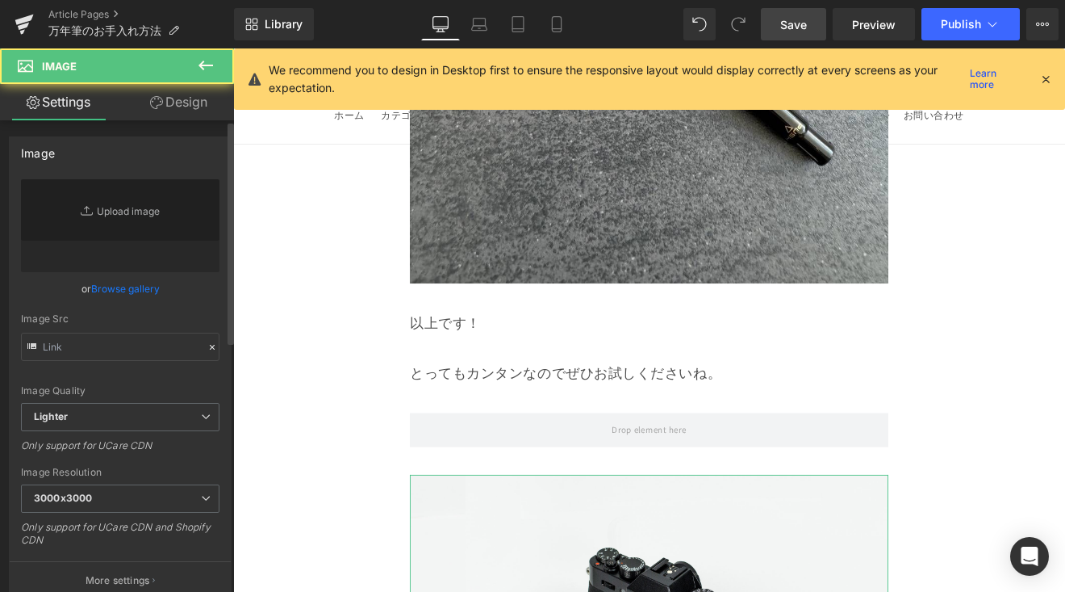
type input "//[DOMAIN_NAME][URL]"
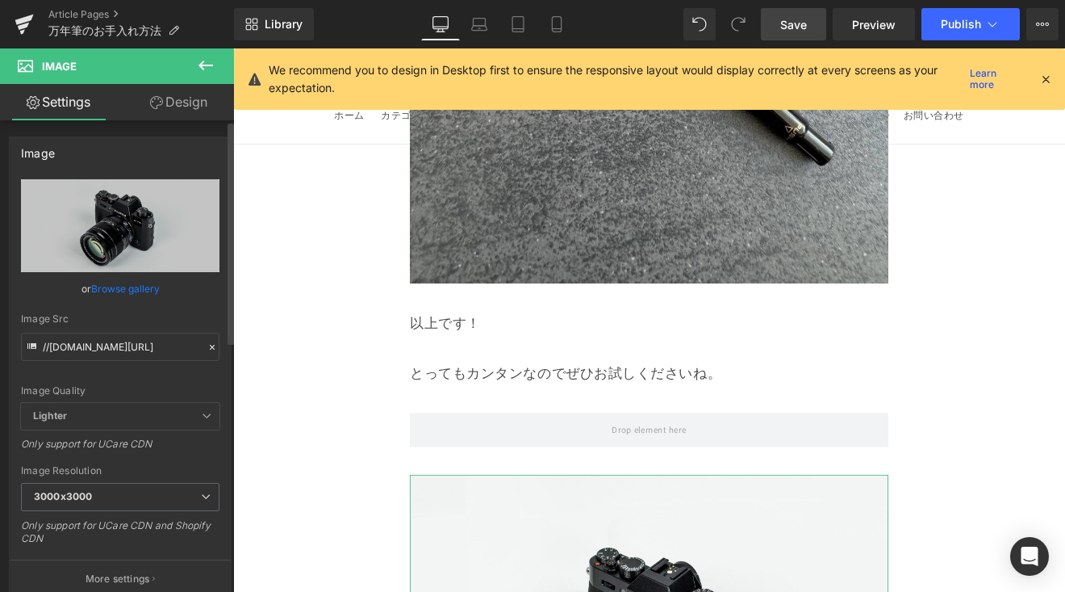
click at [134, 290] on link "Browse gallery" at bounding box center [125, 288] width 69 height 28
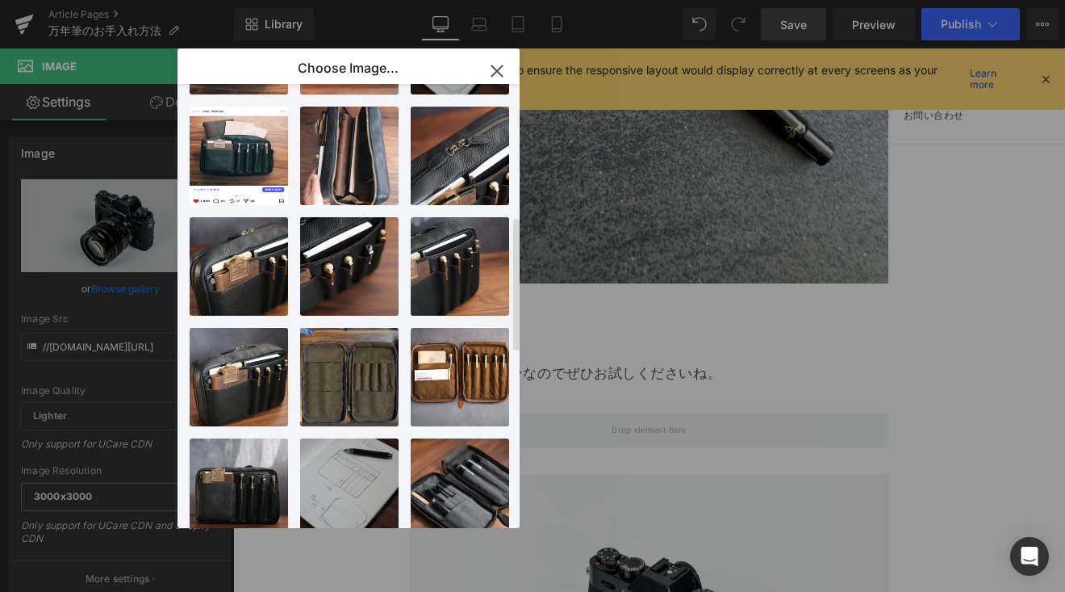
scroll to position [0, 0]
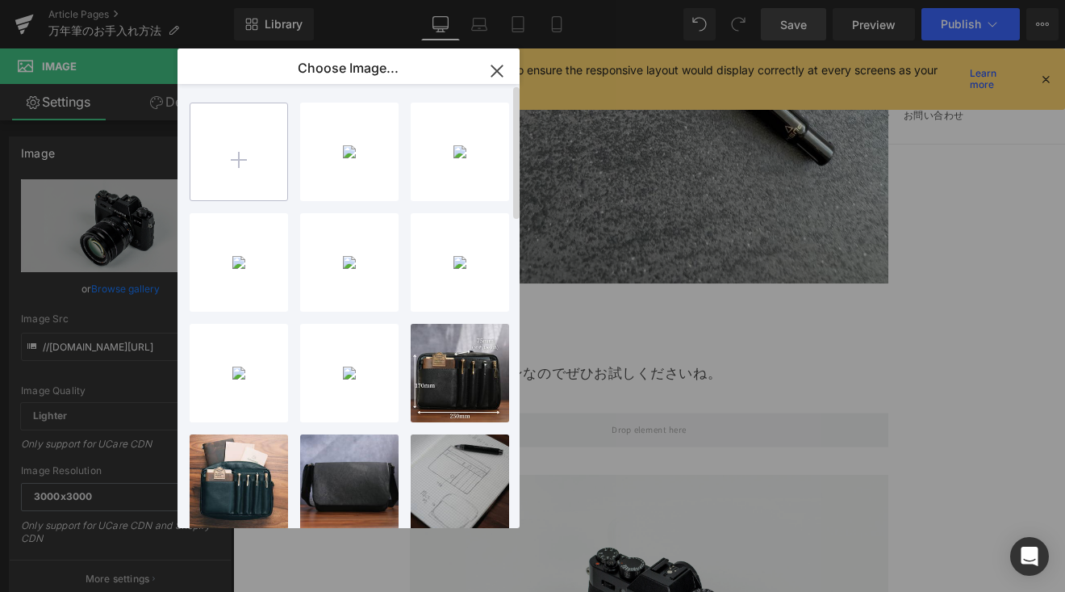
click at [245, 149] on input "file" at bounding box center [238, 151] width 97 height 97
type input "C:\fakepath\A9F0FD43-ECD1-4212-815E-8FC519627110-50983-00000FF374734103_VSCO.JPG"
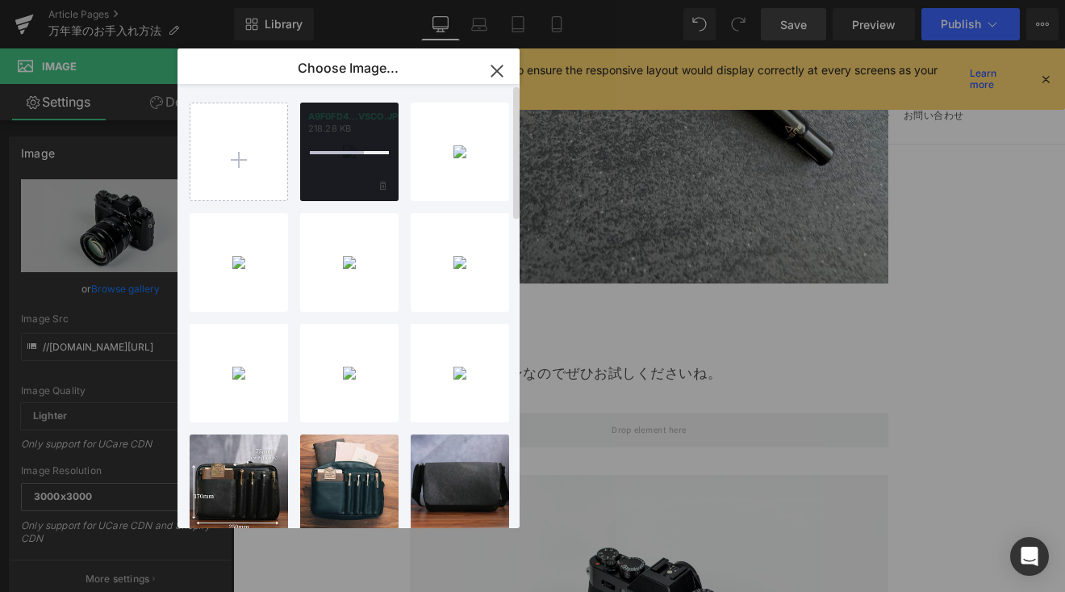
click at [345, 153] on span at bounding box center [337, 152] width 54 height 3
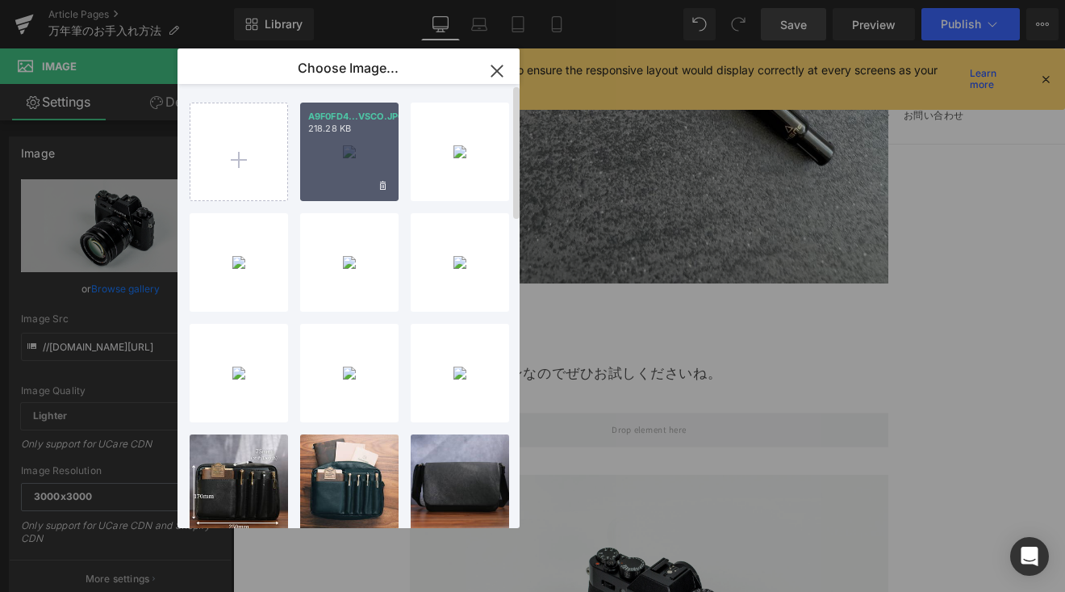
click at [349, 164] on div "A9F0FD4...VSCO.JPG 218.28 KB" at bounding box center [349, 152] width 98 height 98
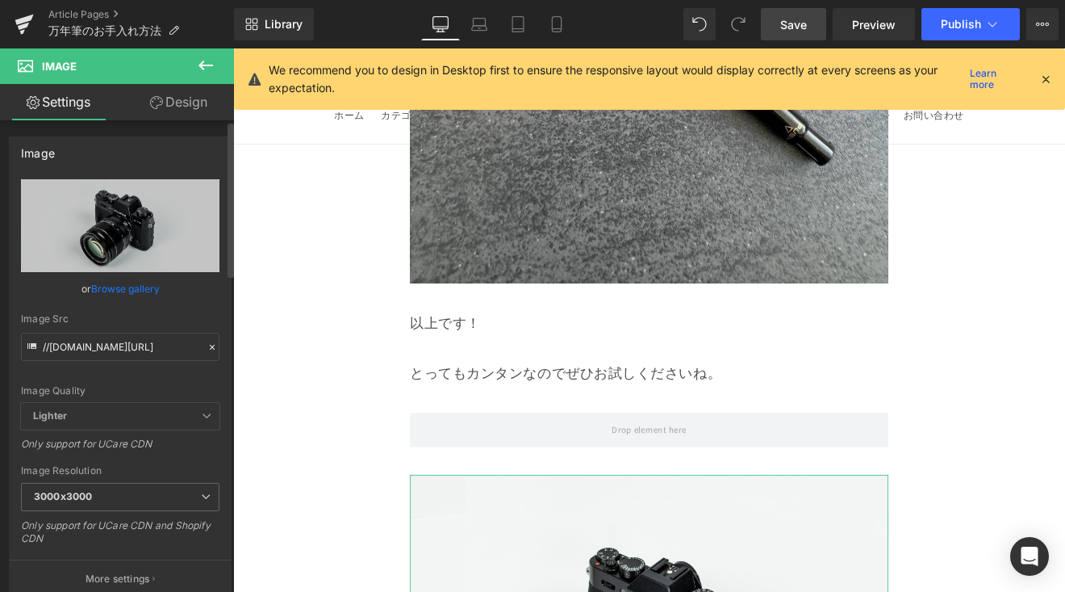
click at [148, 296] on link "Browse gallery" at bounding box center [125, 288] width 69 height 28
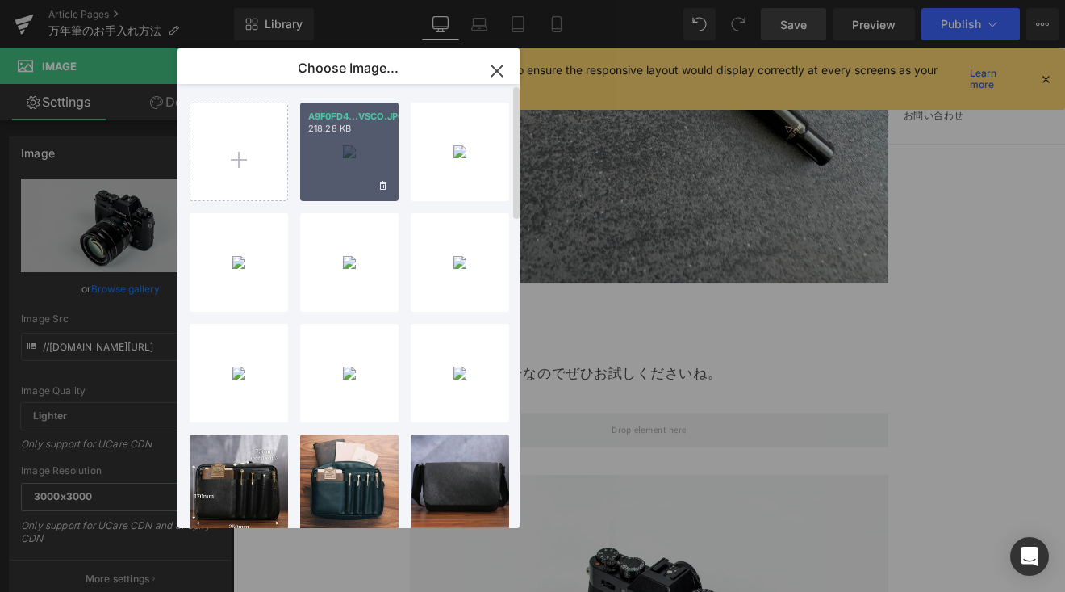
click at [353, 162] on div "A9F0FD4...VSCO.JPG 218.28 KB" at bounding box center [349, 152] width 98 height 98
type input "[URL][DOMAIN_NAME]"
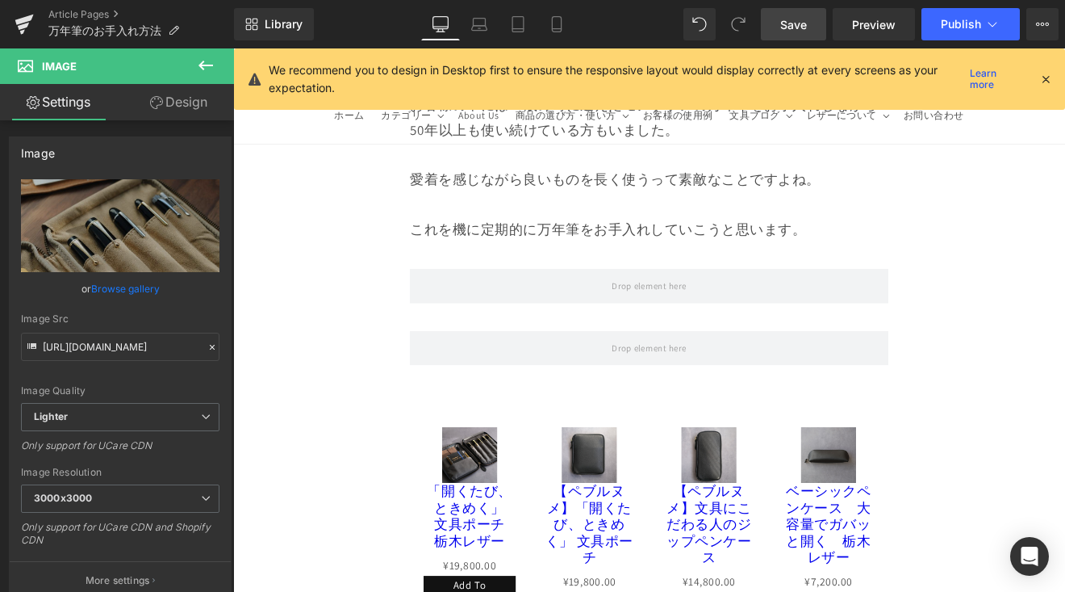
scroll to position [16353, 0]
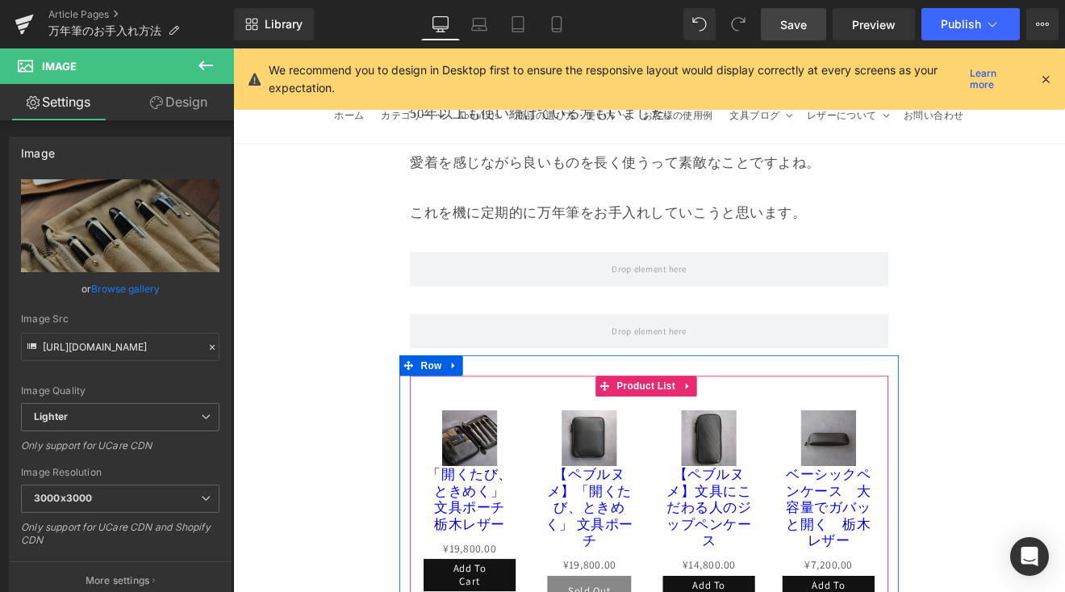
click at [614, 457] on div "Sale Off (P) Image 【ペブルヌメ】「開くたび、ときめく」 文具ポーチ (P) Title ¥0 ¥19,800.00 (P) Price S…" at bounding box center [651, 589] width 140 height 264
click at [699, 433] on span "Product List" at bounding box center [718, 445] width 77 height 24
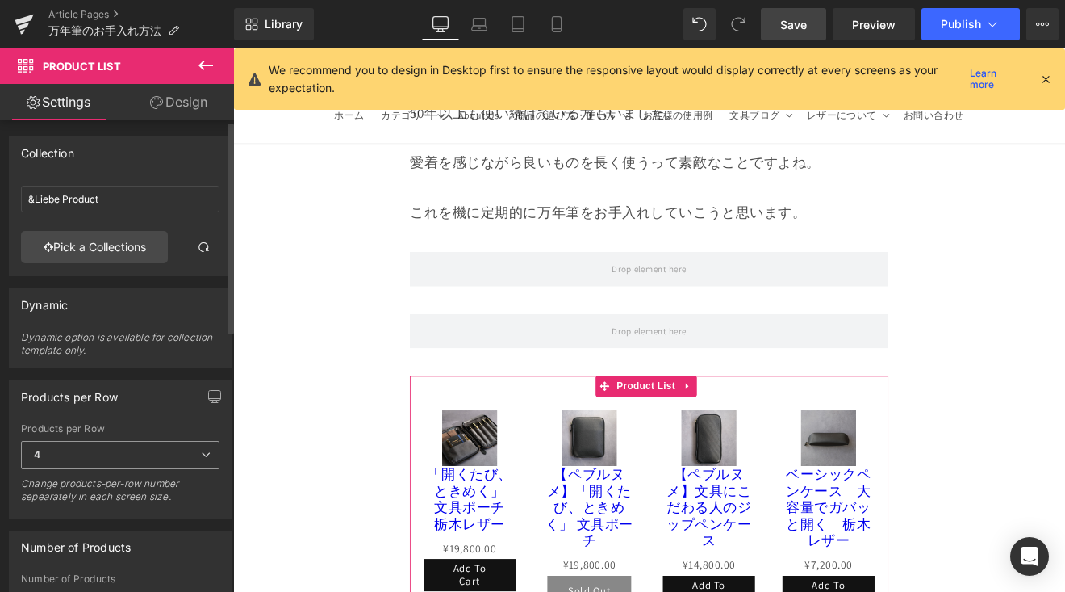
click at [194, 452] on span "4" at bounding box center [120, 455] width 199 height 28
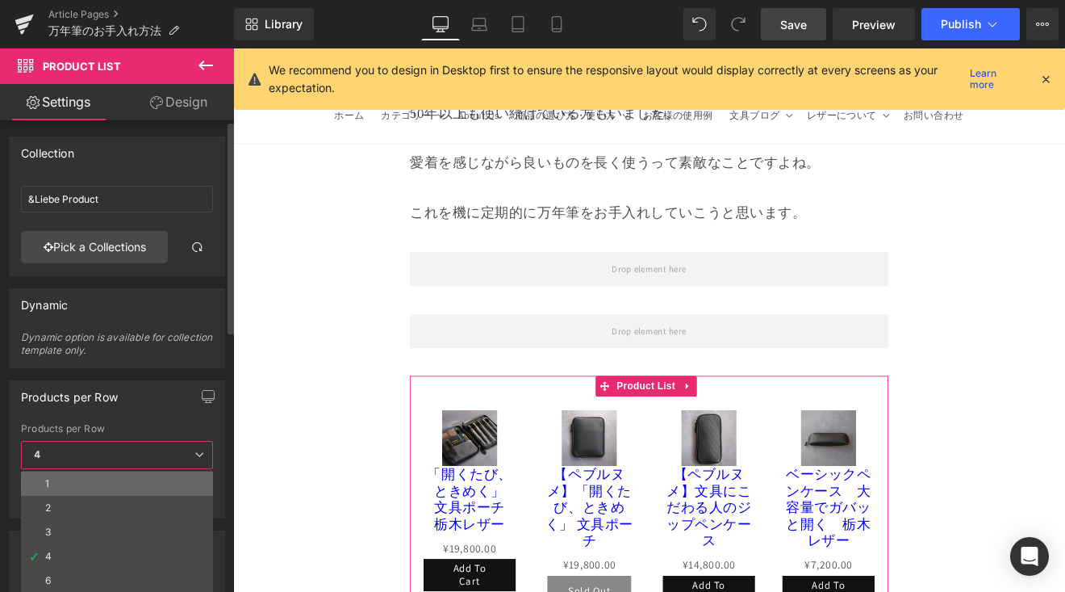
click at [154, 489] on li "1" at bounding box center [117, 483] width 192 height 24
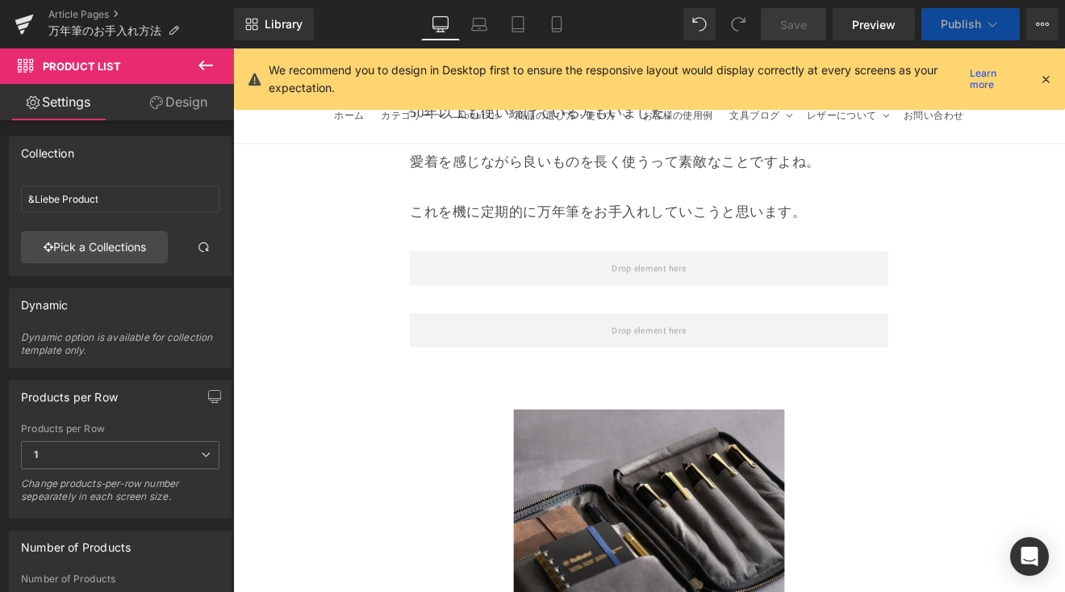
scroll to position [16356, 0]
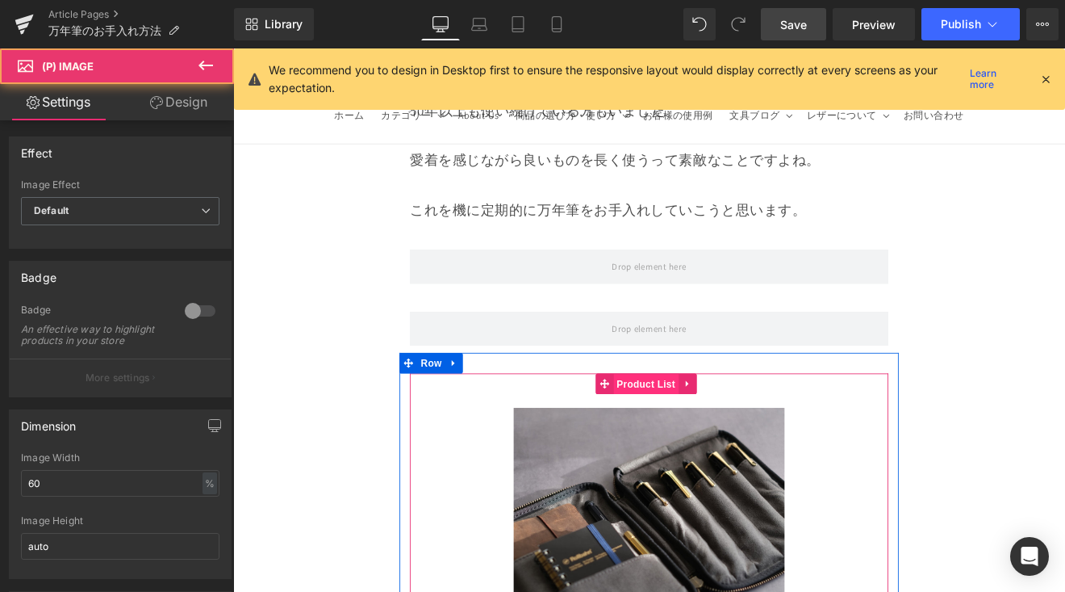
click at [710, 430] on span "Product List" at bounding box center [718, 442] width 77 height 24
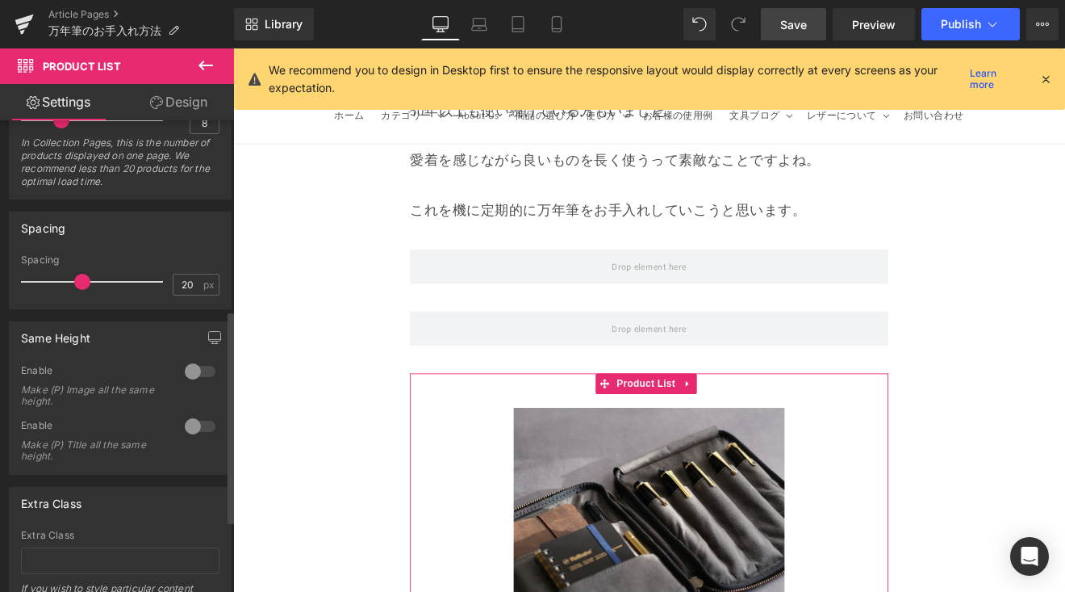
scroll to position [579, 0]
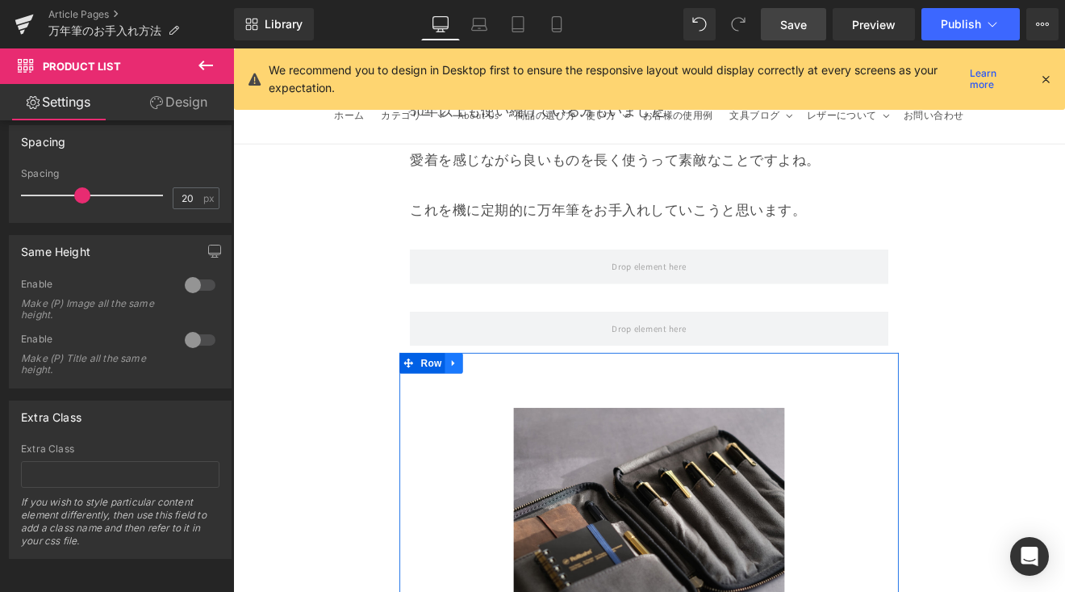
click at [482, 405] on link at bounding box center [492, 417] width 21 height 24
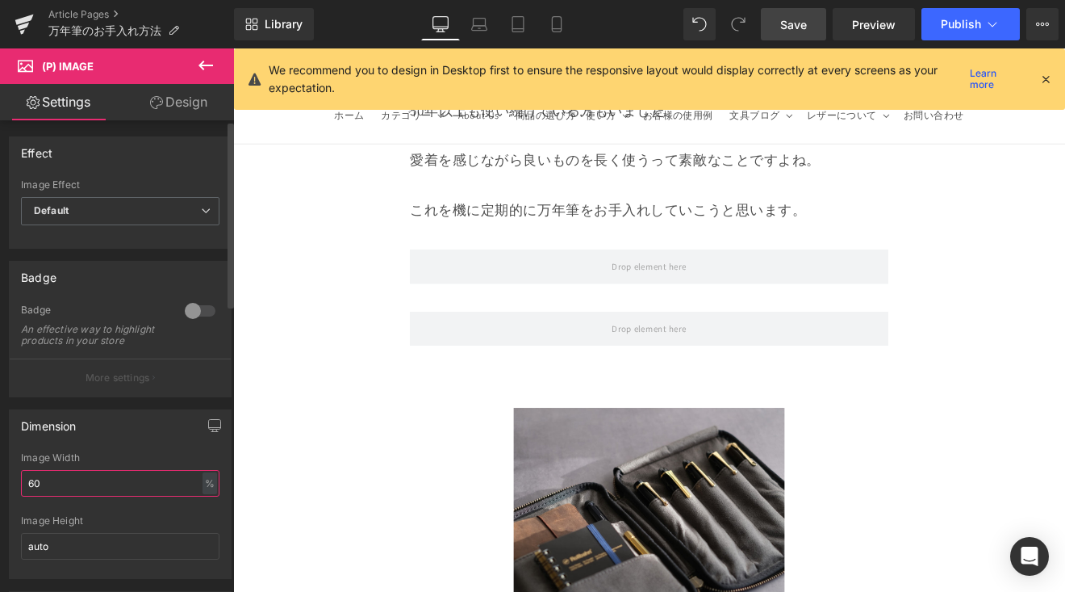
click at [126, 495] on input "60" at bounding box center [120, 483] width 199 height 27
type input "6"
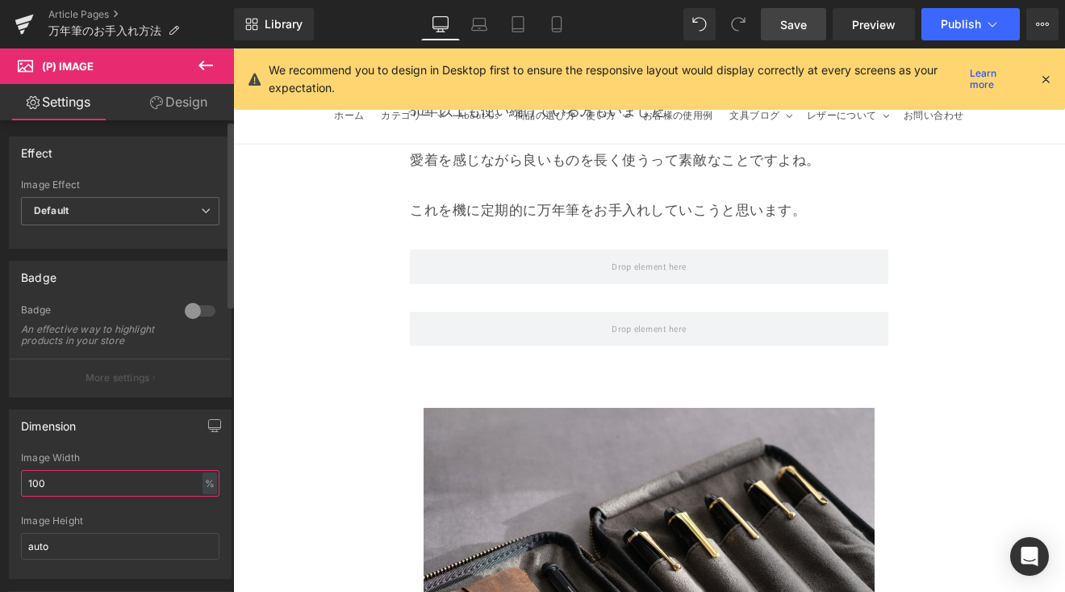
type input "100"
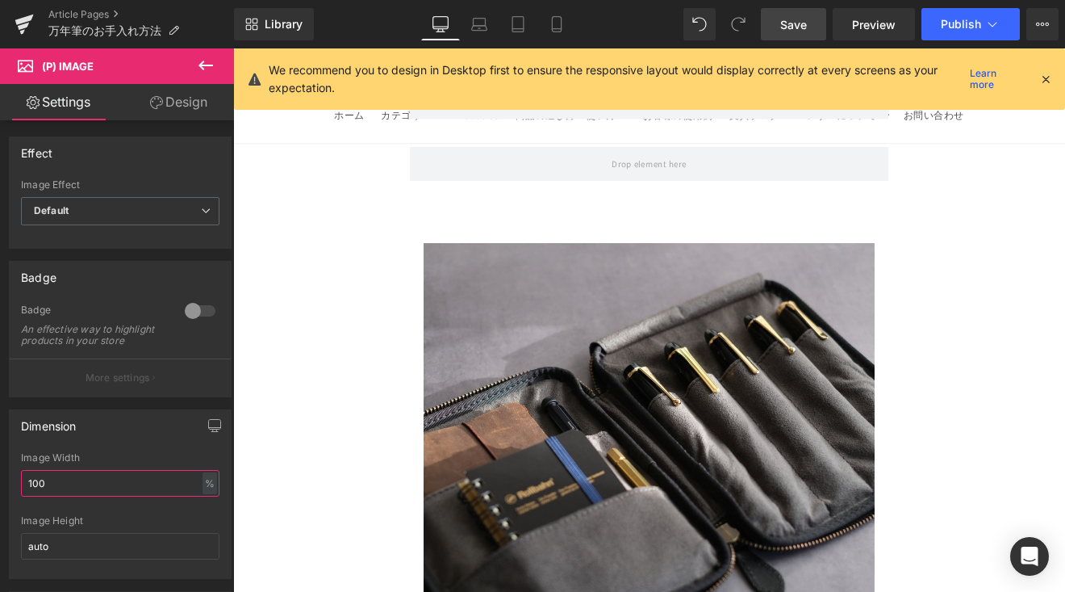
scroll to position [16210, 0]
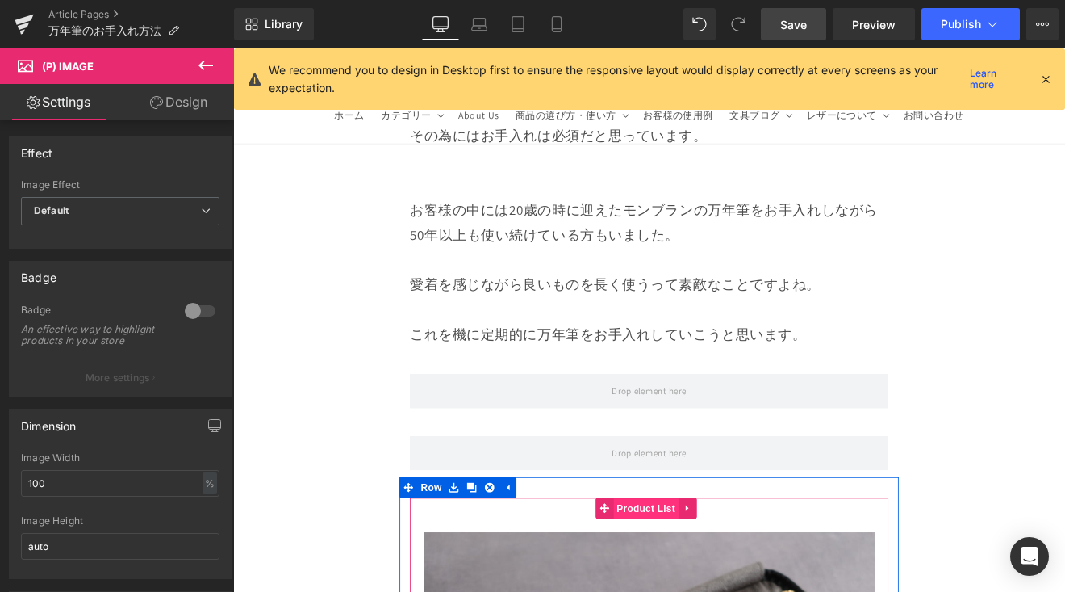
click at [713, 576] on span "Product List" at bounding box center [718, 588] width 77 height 24
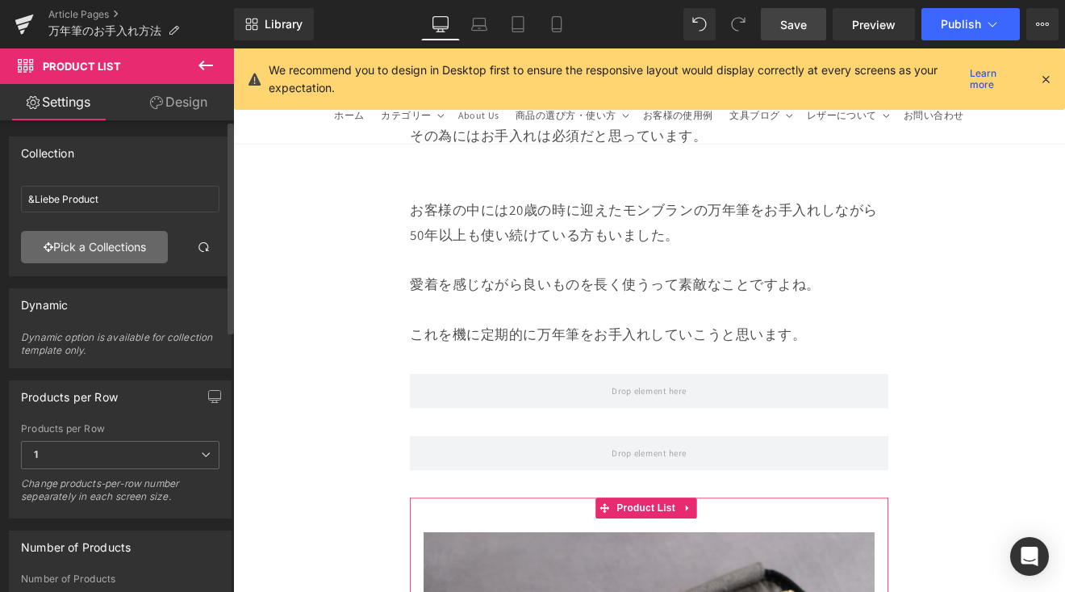
click at [116, 240] on link "Pick a Collections" at bounding box center [94, 247] width 147 height 32
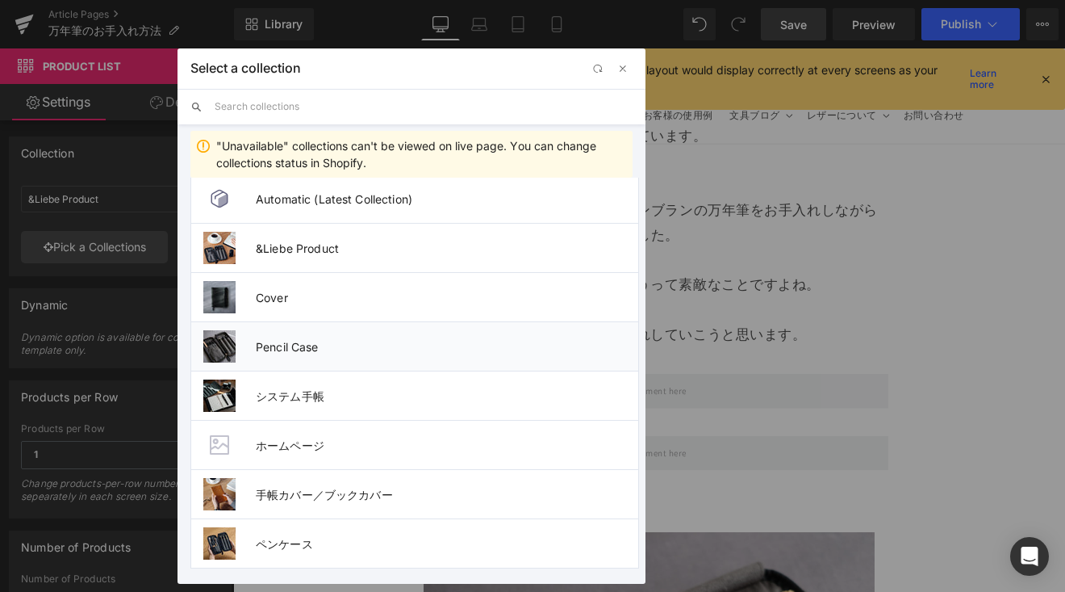
scroll to position [12, 0]
click at [295, 253] on span "&Liebe Product" at bounding box center [447, 247] width 383 height 14
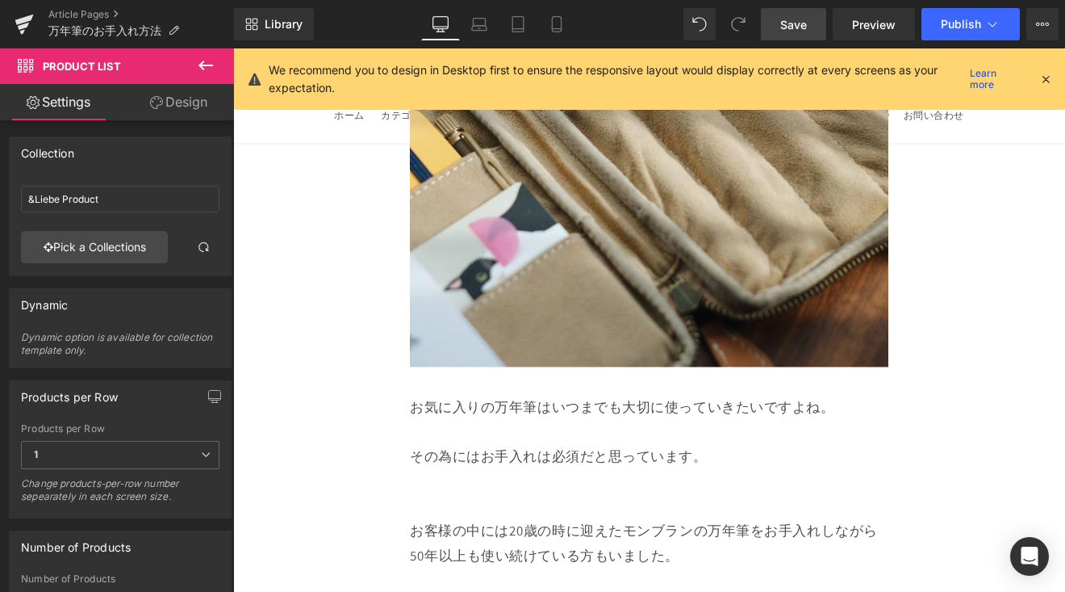
scroll to position [15562, 0]
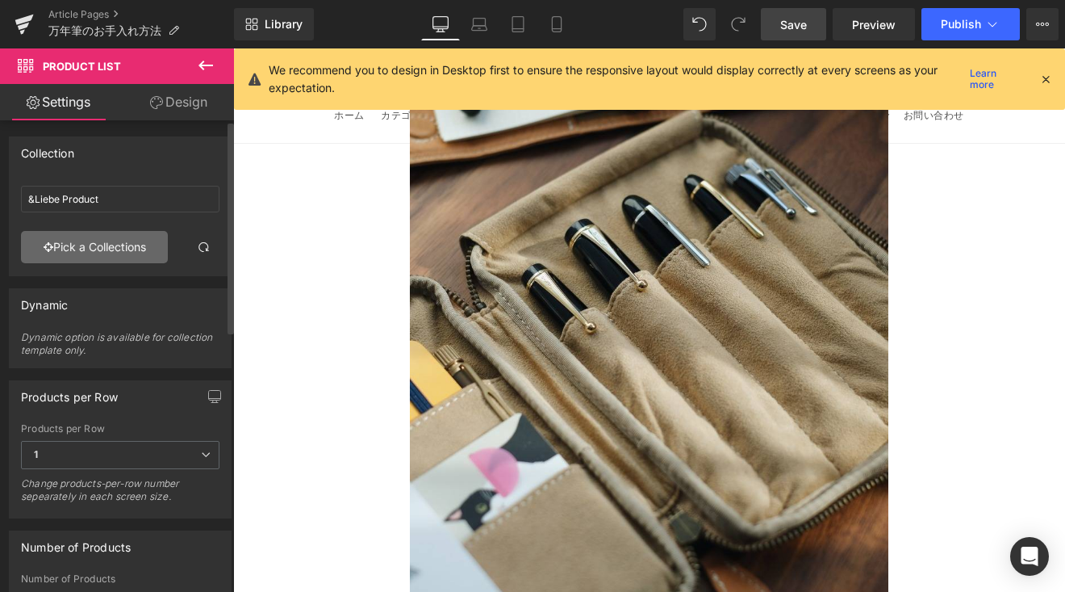
click at [114, 249] on link "Pick a Collections" at bounding box center [94, 247] width 147 height 32
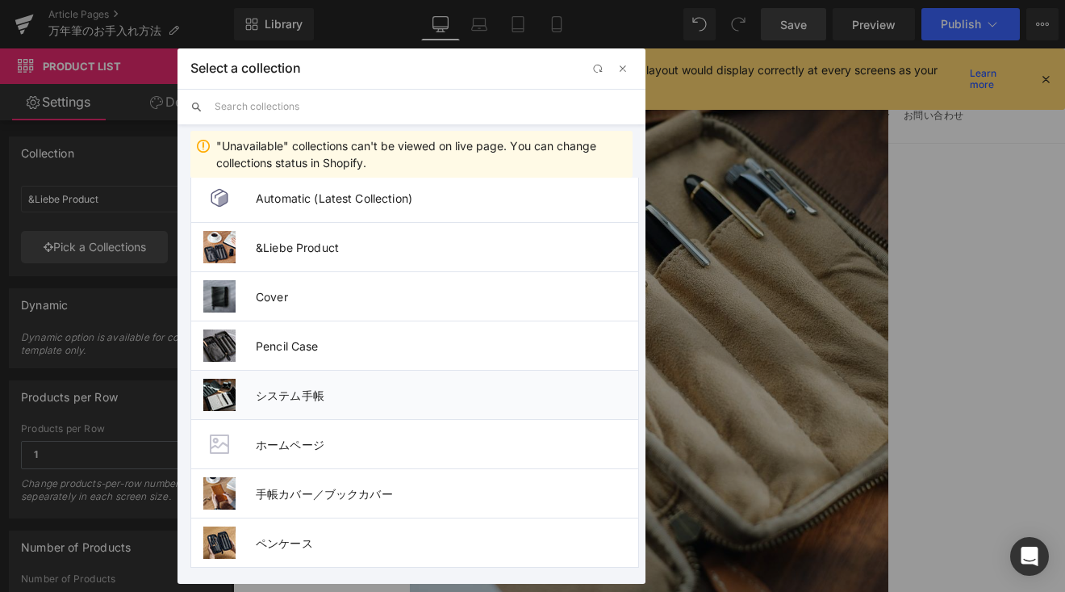
scroll to position [12, 0]
click at [311, 533] on li "ペンケース" at bounding box center [414, 542] width 449 height 50
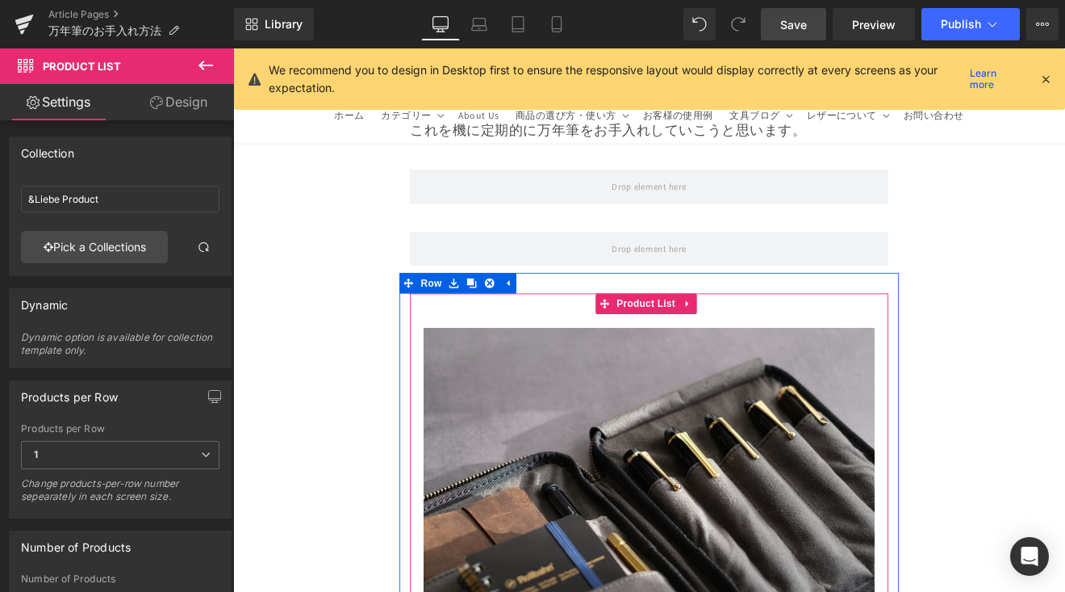
scroll to position [16206, 0]
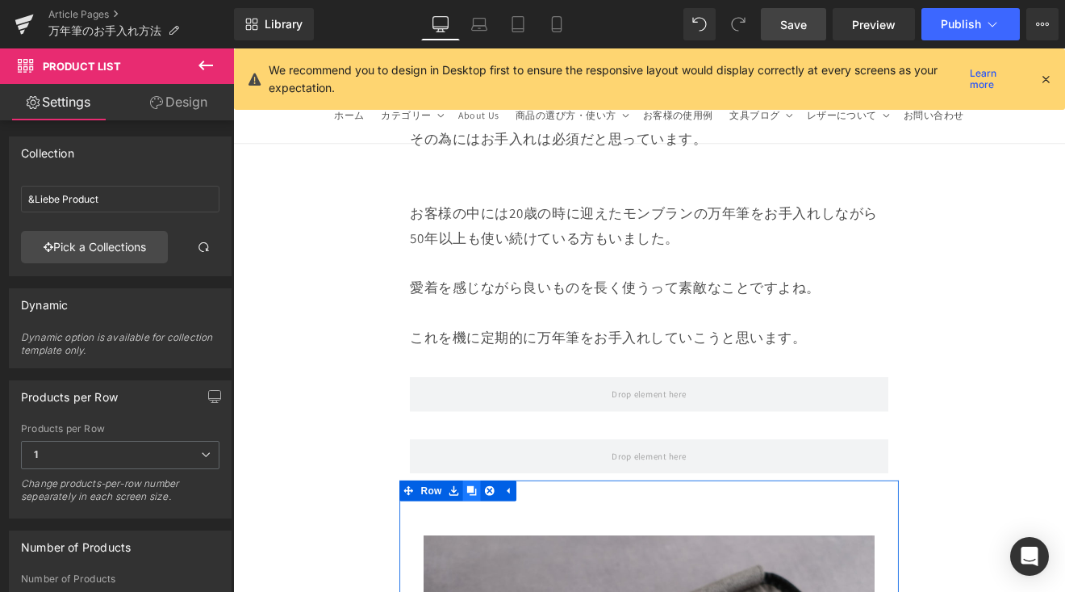
click at [512, 562] on icon at bounding box center [513, 567] width 11 height 11
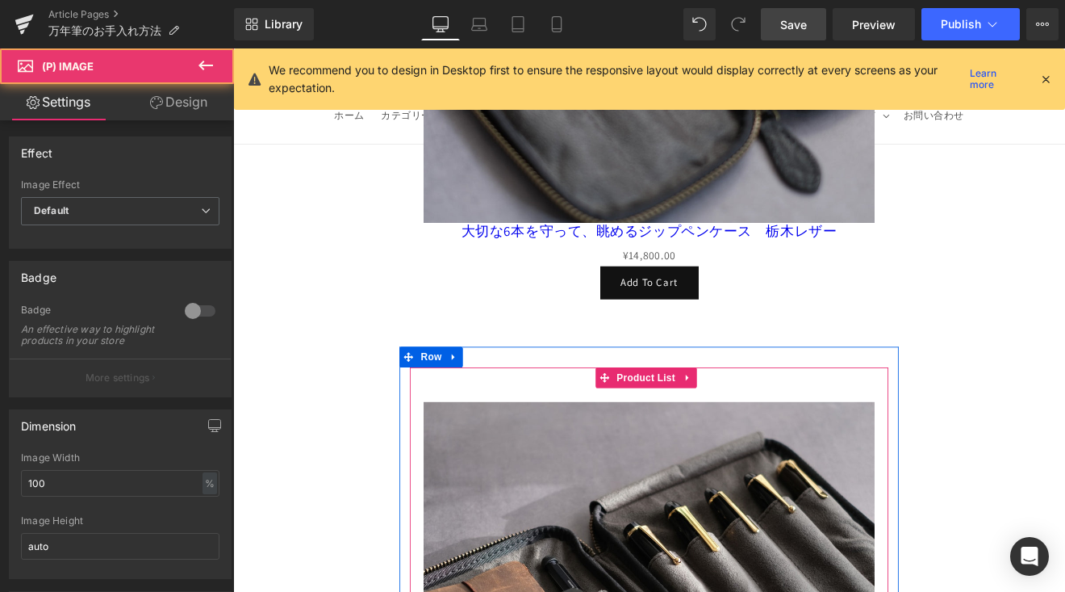
scroll to position [21639, 0]
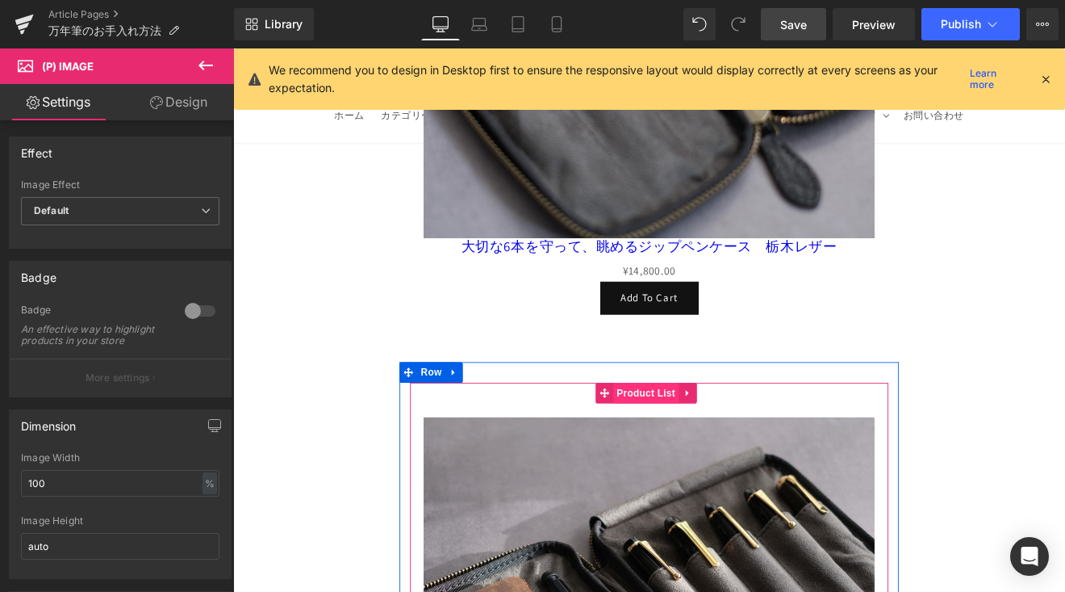
click at [718, 441] on span "Product List" at bounding box center [718, 453] width 77 height 24
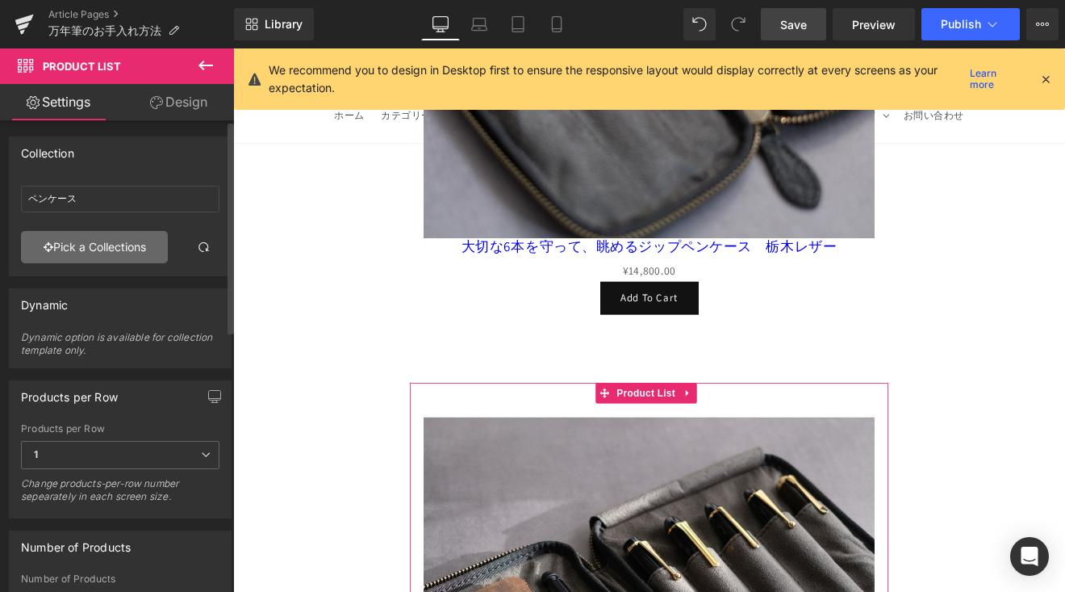
click at [118, 249] on link "Pick a Collections" at bounding box center [94, 247] width 147 height 32
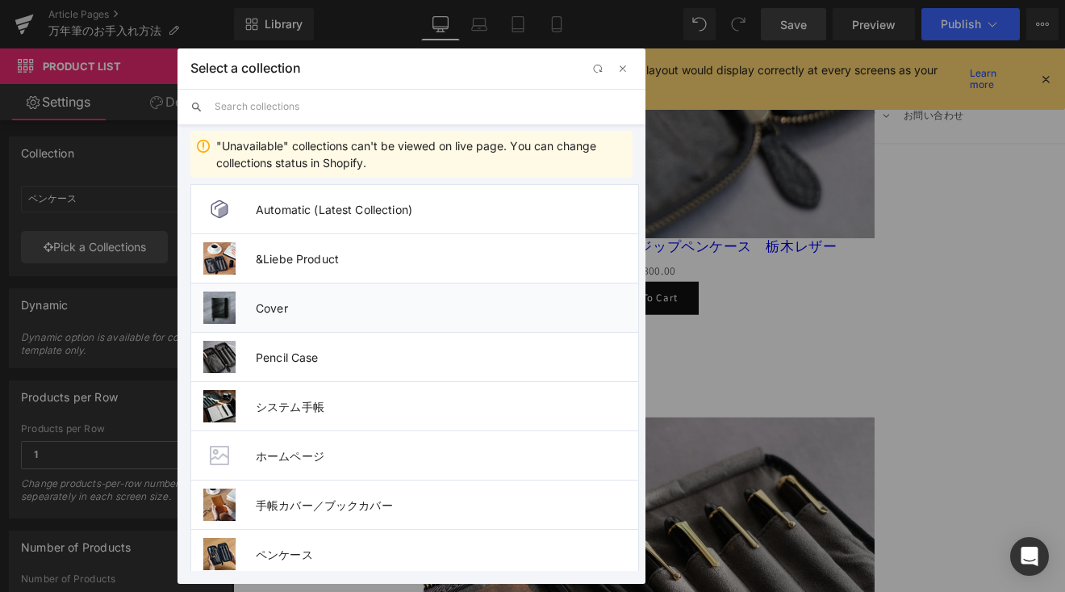
scroll to position [12, 0]
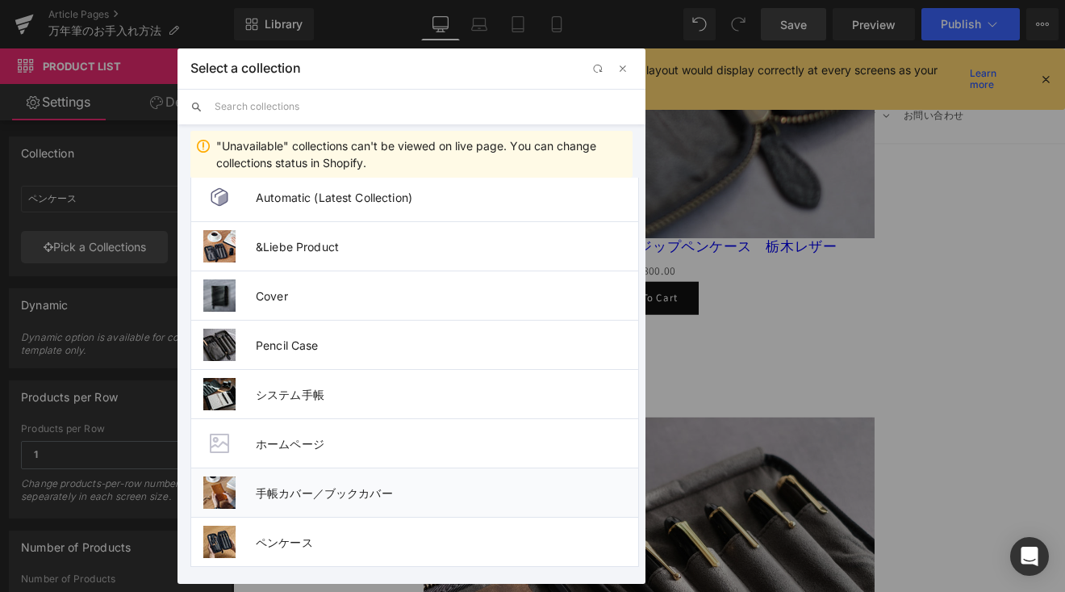
click at [308, 486] on span "手帳カバー／ブックカバー" at bounding box center [447, 493] width 383 height 14
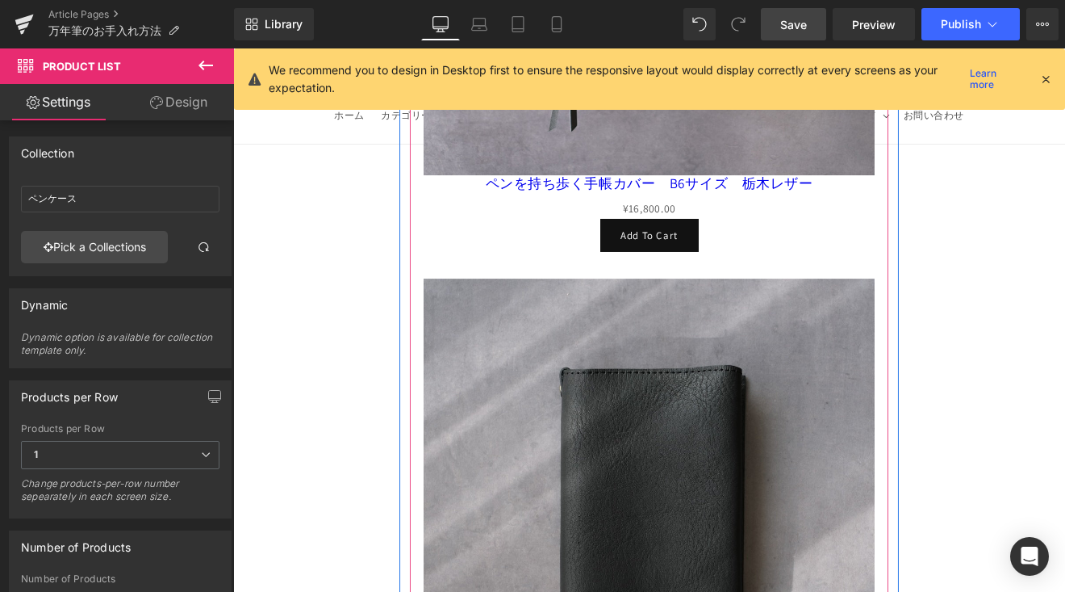
click at [670, 328] on img at bounding box center [721, 583] width 529 height 529
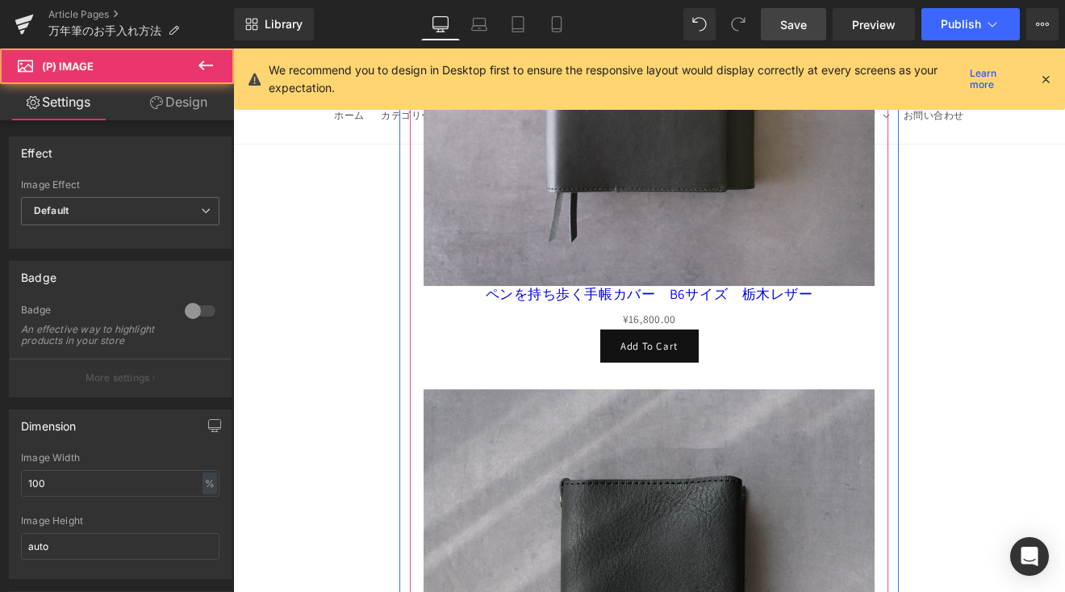
scroll to position [24283, 0]
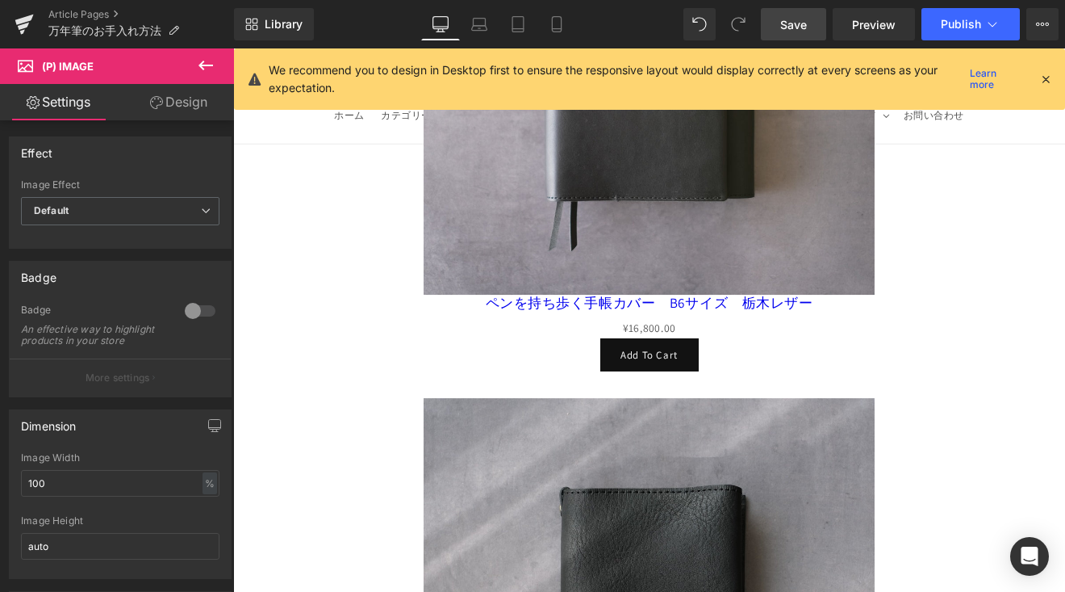
drag, startPoint x: 799, startPoint y: 26, endPoint x: 687, endPoint y: 168, distance: 181.0
click at [799, 26] on span "Save" at bounding box center [793, 24] width 27 height 17
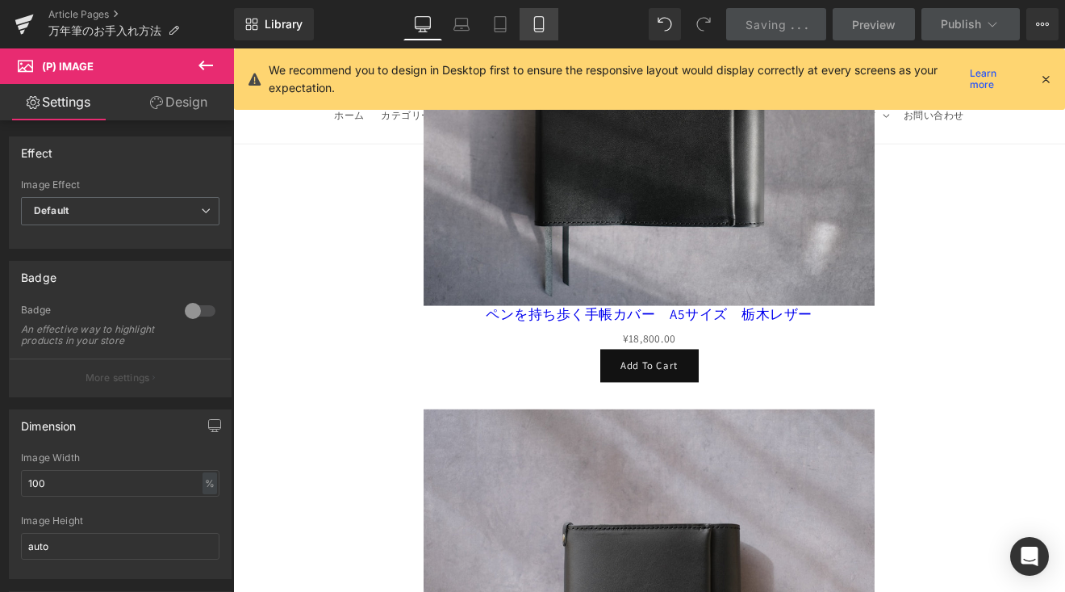
click at [535, 26] on icon at bounding box center [539, 24] width 16 height 16
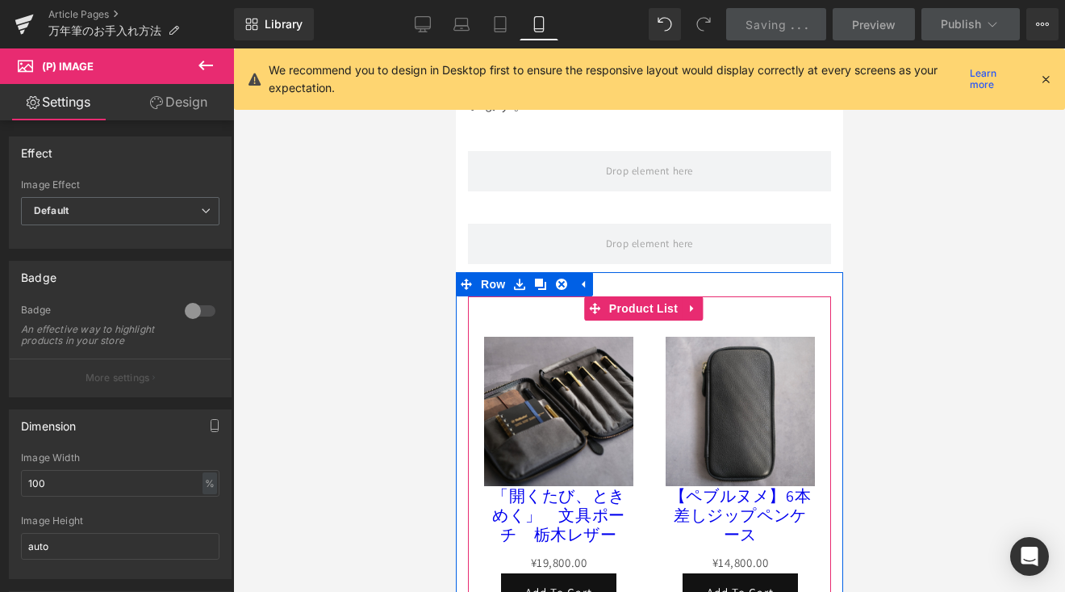
scroll to position [12039, 0]
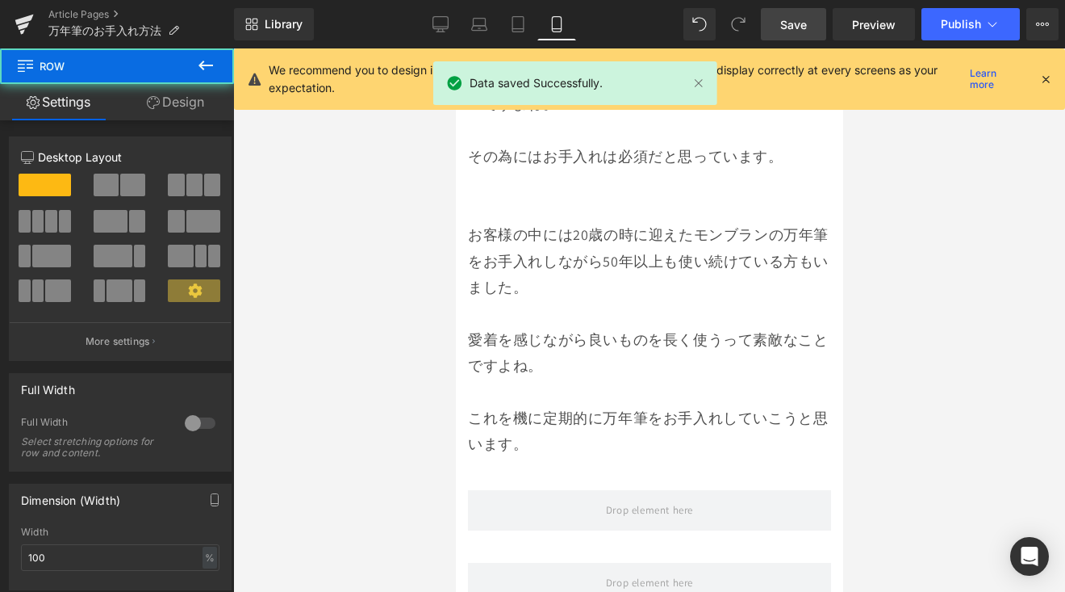
scroll to position [353, 0]
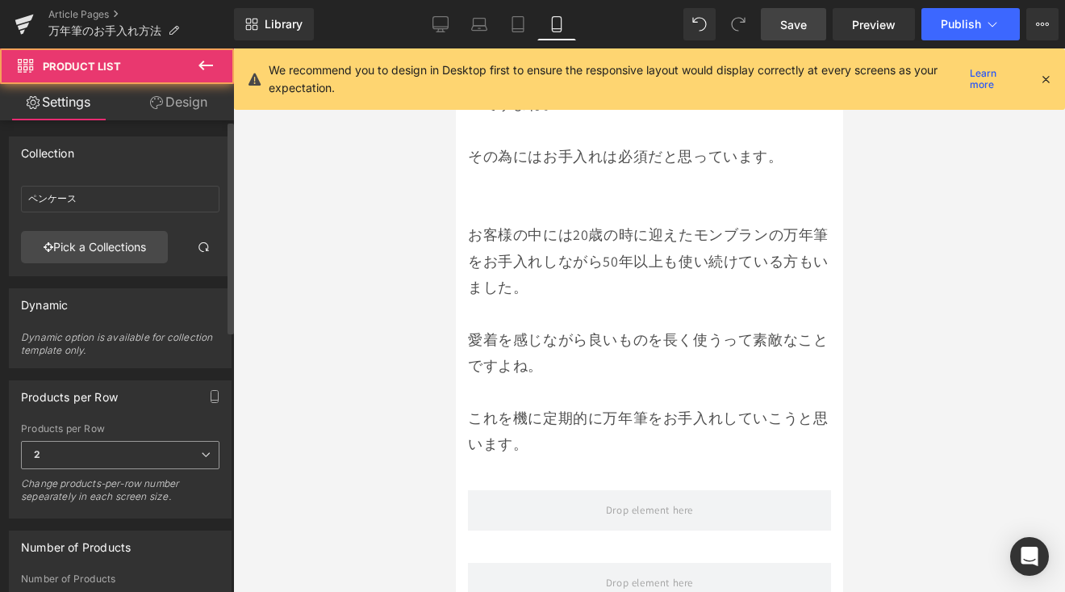
click at [183, 447] on span "2" at bounding box center [120, 455] width 199 height 28
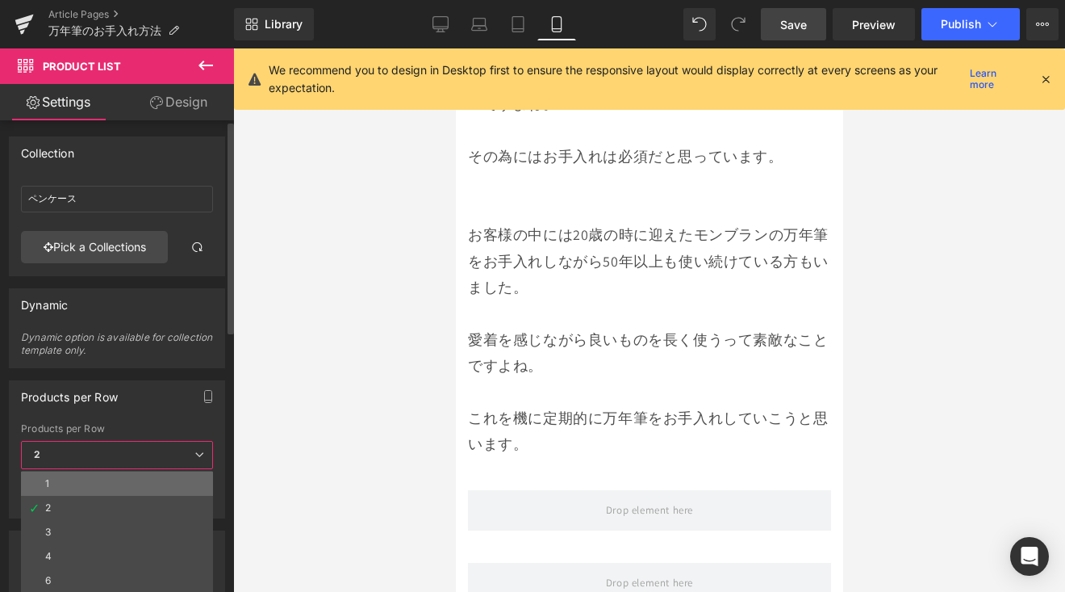
click at [149, 482] on li "1" at bounding box center [117, 483] width 192 height 24
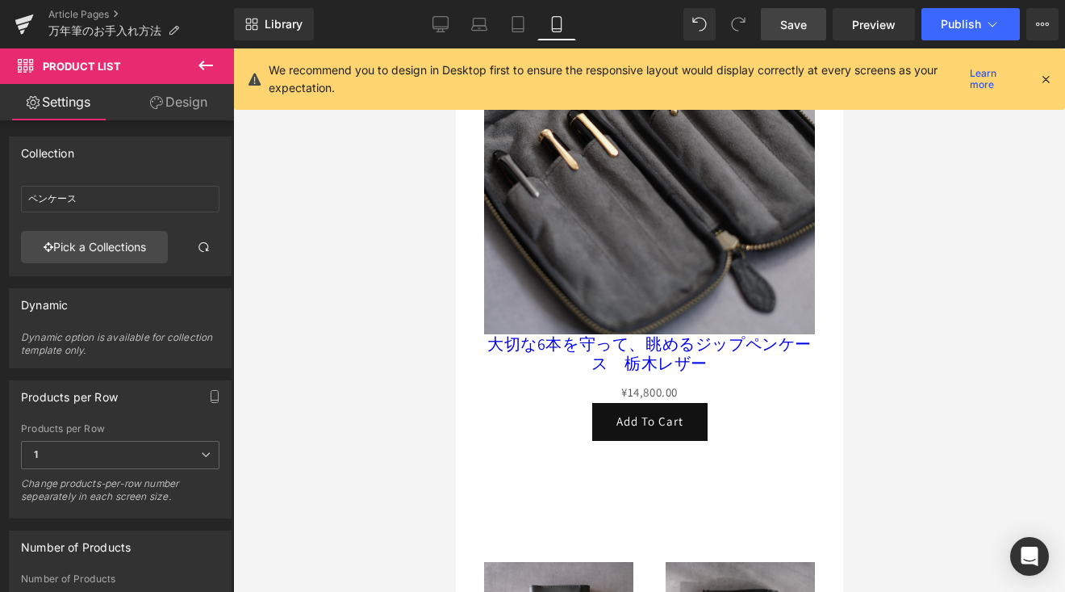
scroll to position [15694, 0]
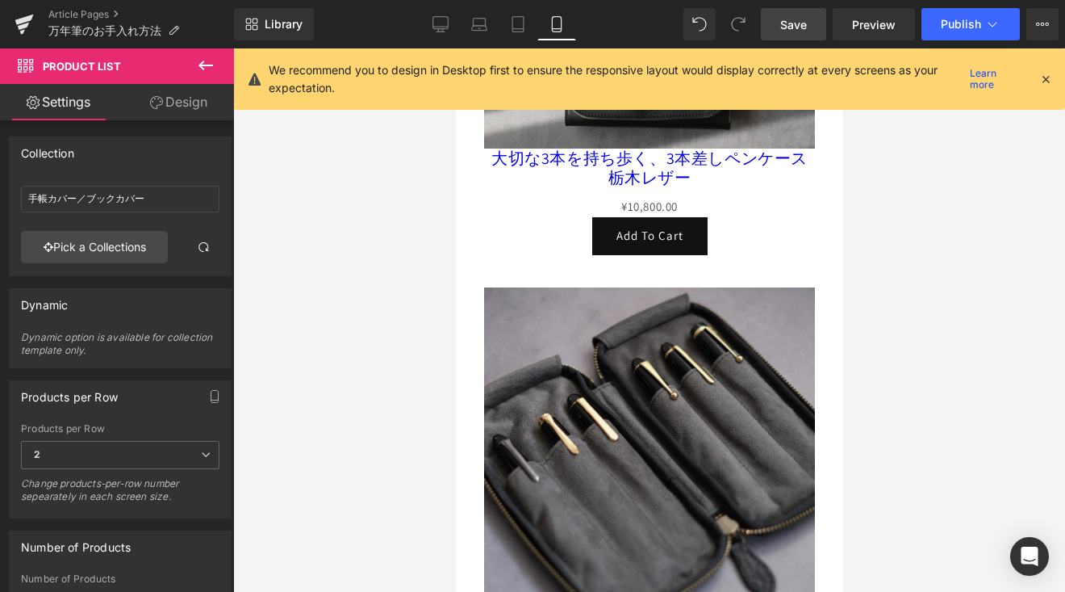
click at [179, 455] on span "2" at bounding box center [120, 455] width 199 height 28
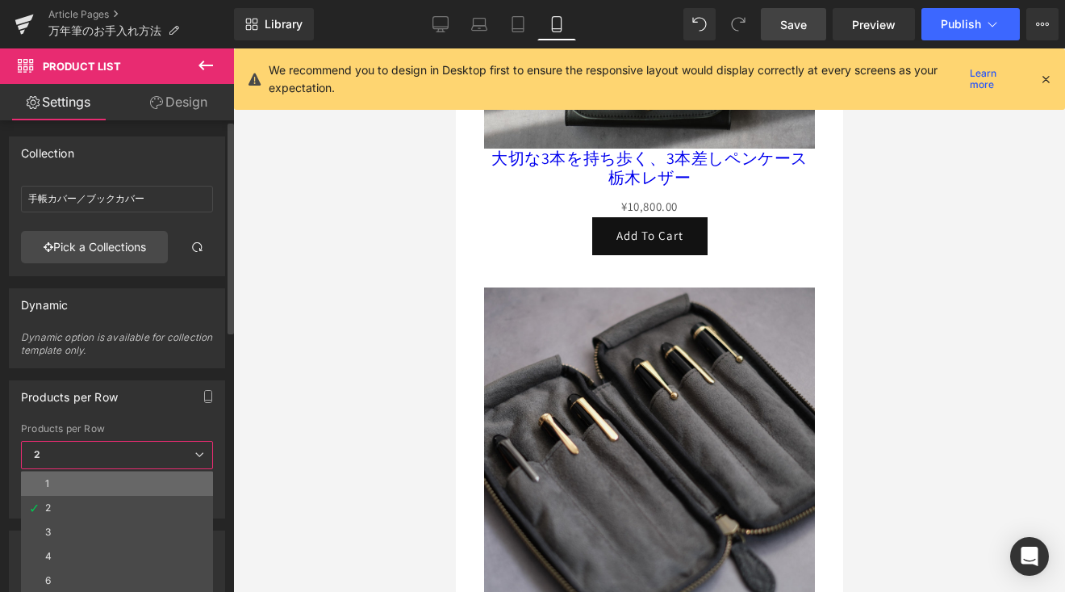
click at [165, 485] on li "1" at bounding box center [117, 483] width 192 height 24
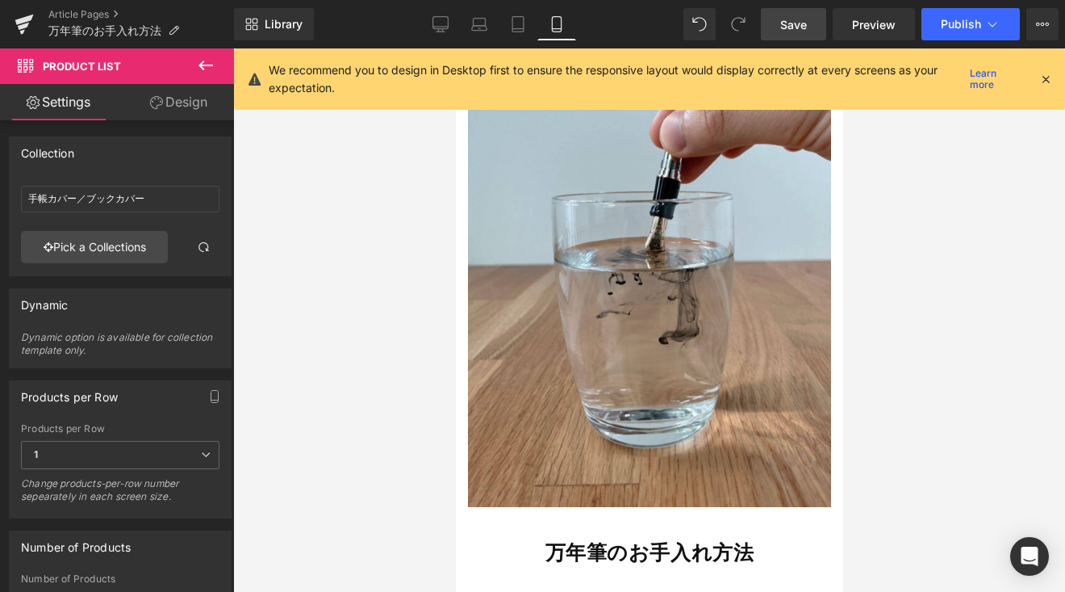
scroll to position [0, 0]
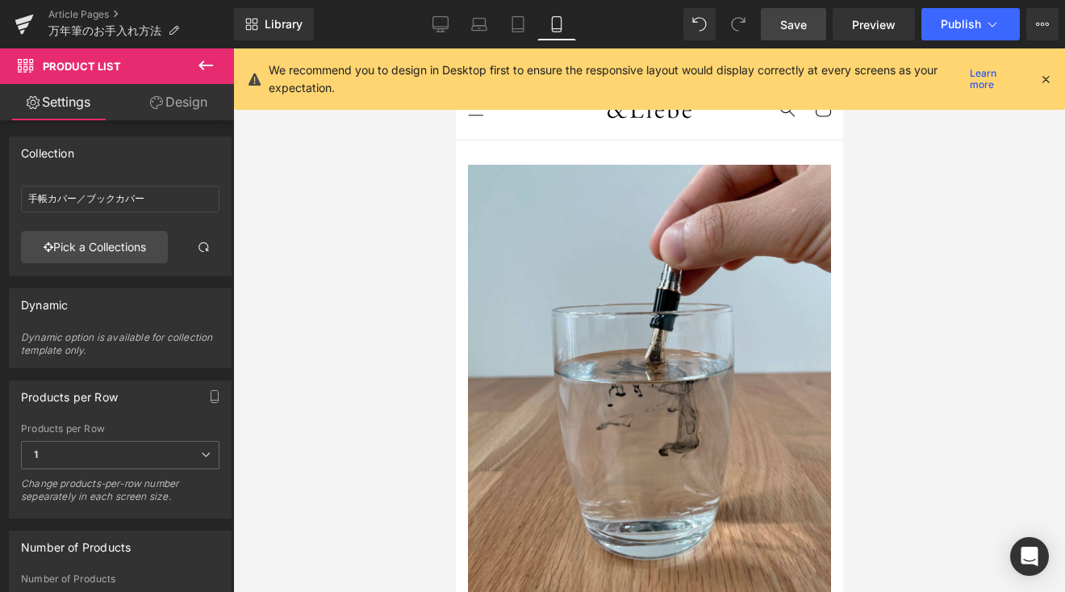
drag, startPoint x: 797, startPoint y: 25, endPoint x: 370, endPoint y: 183, distance: 454.6
click at [797, 24] on span "Save" at bounding box center [793, 24] width 27 height 17
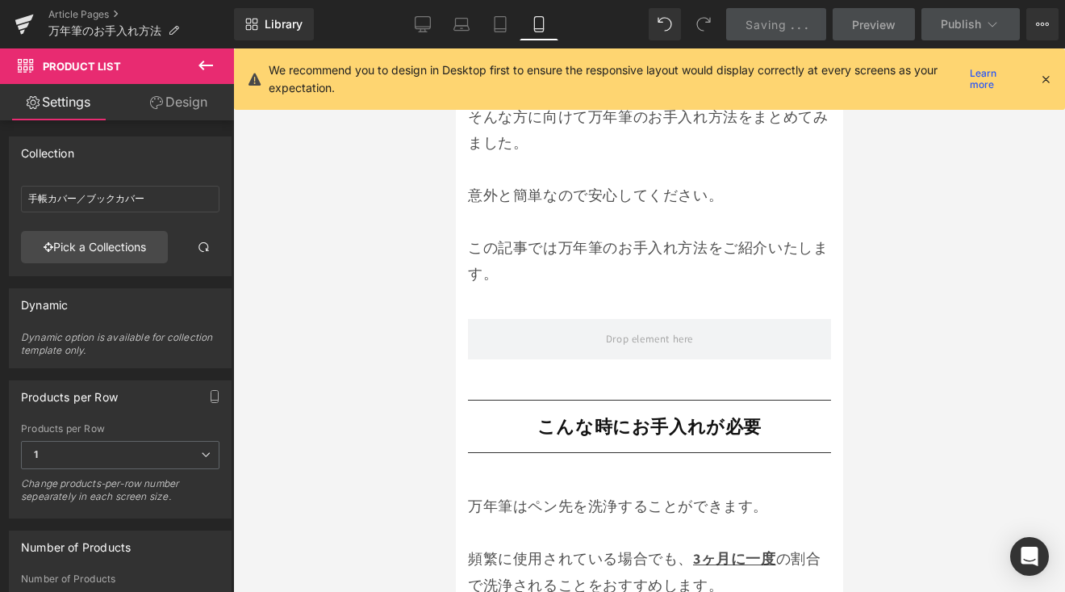
scroll to position [981, 0]
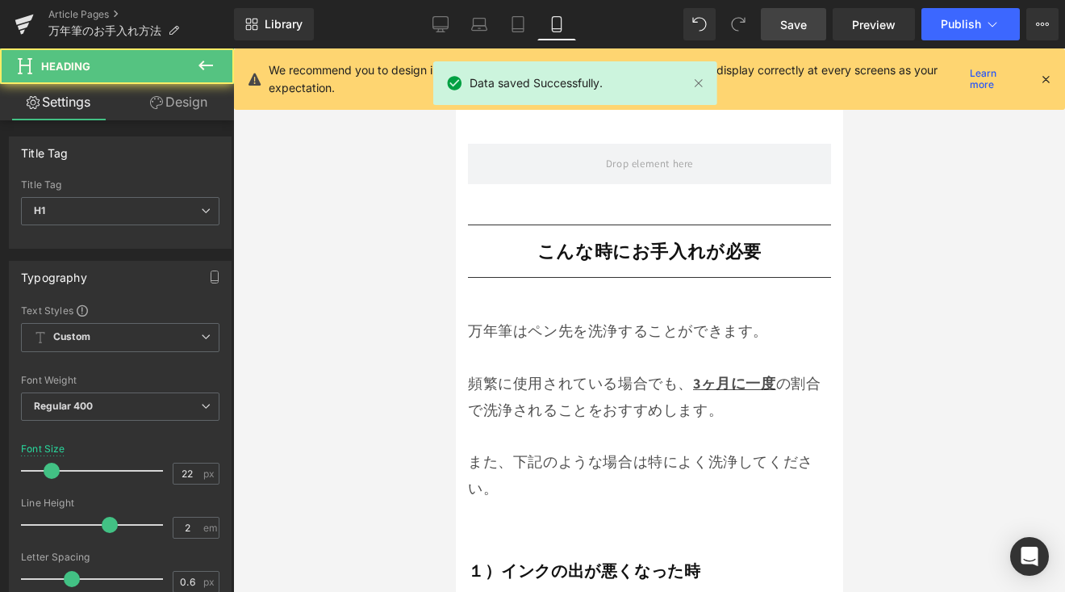
click at [793, 245] on h1 "こんな時にお手入れが必要" at bounding box center [648, 251] width 363 height 36
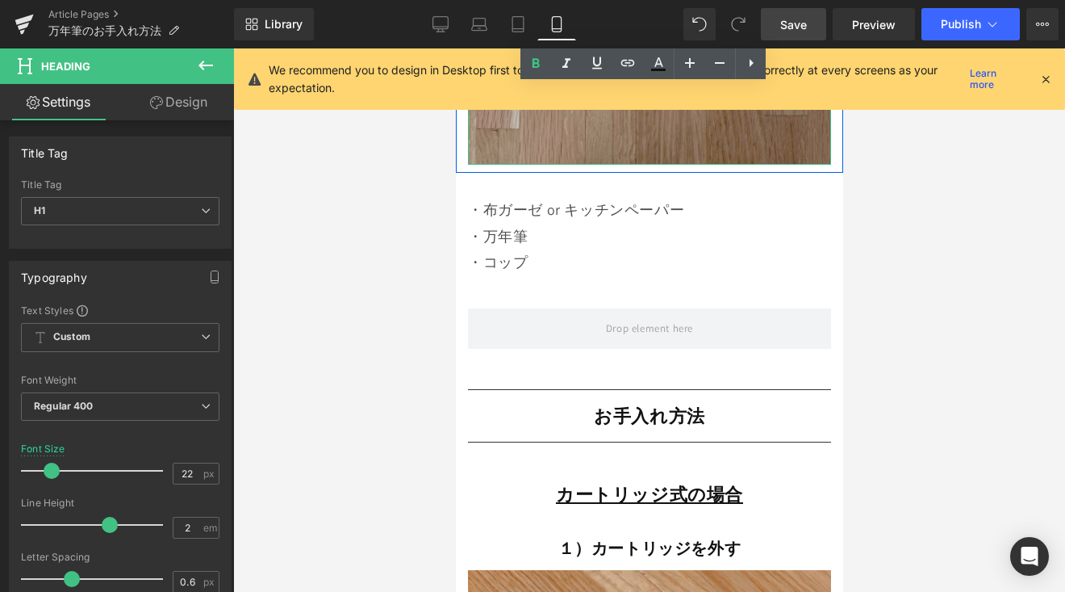
scroll to position [3279, 0]
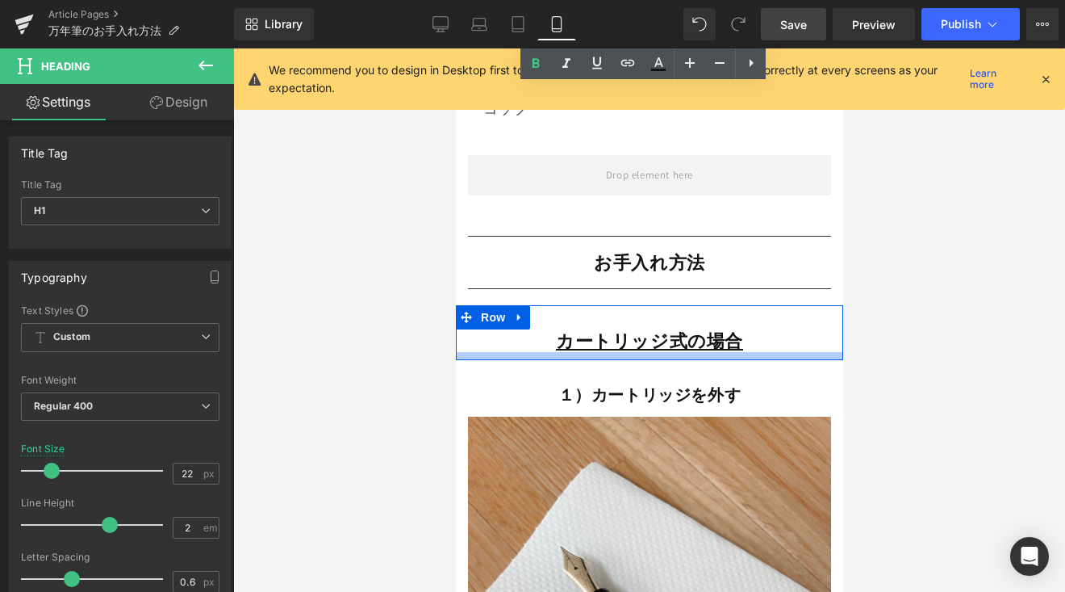
click at [768, 352] on div at bounding box center [648, 356] width 387 height 8
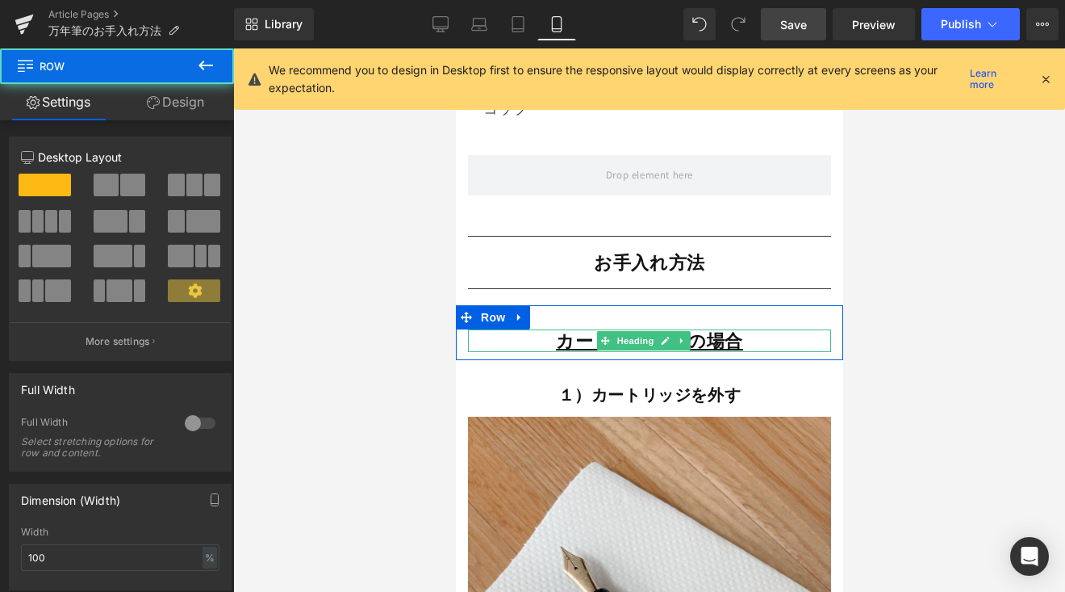
click at [708, 329] on b "カートリッジ式の場合" at bounding box center [648, 340] width 187 height 23
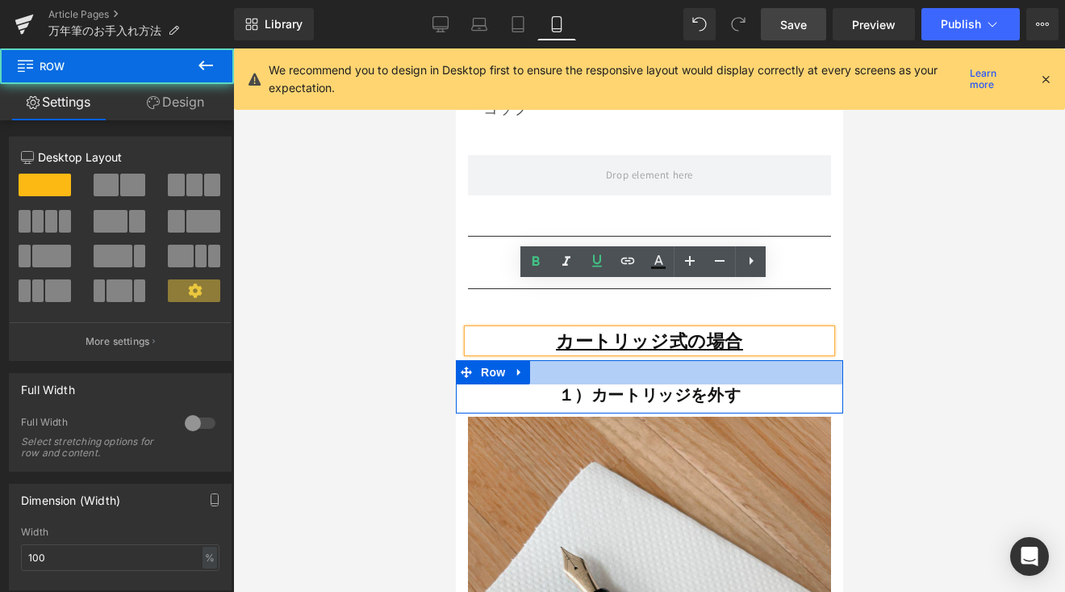
click at [690, 360] on div at bounding box center [648, 372] width 387 height 24
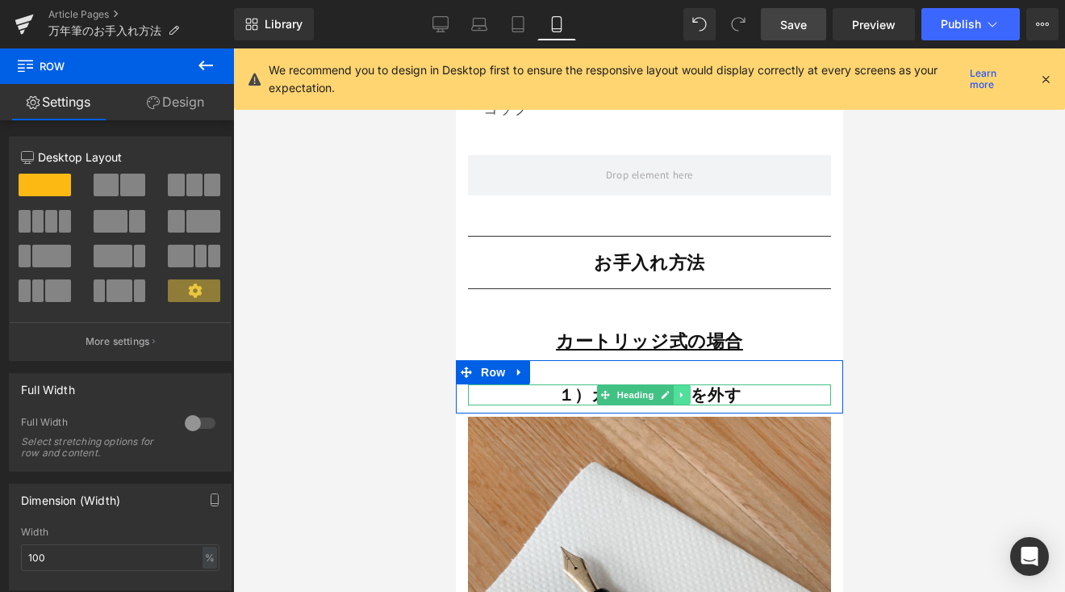
click at [686, 385] on link at bounding box center [681, 394] width 17 height 19
click at [558, 384] on span "１）カートリッジを外す" at bounding box center [649, 394] width 183 height 21
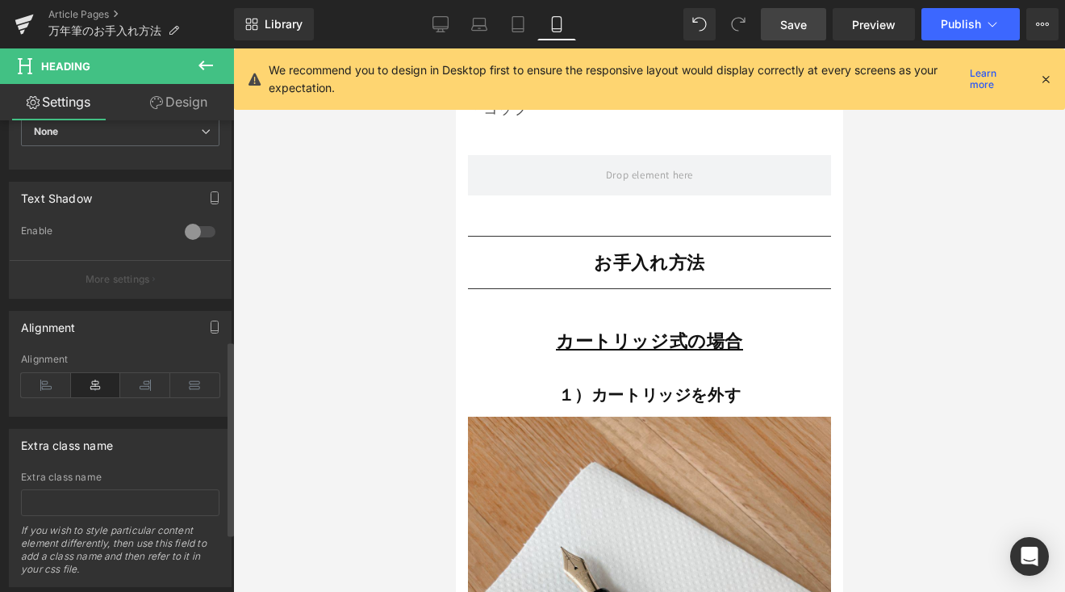
scroll to position [674, 0]
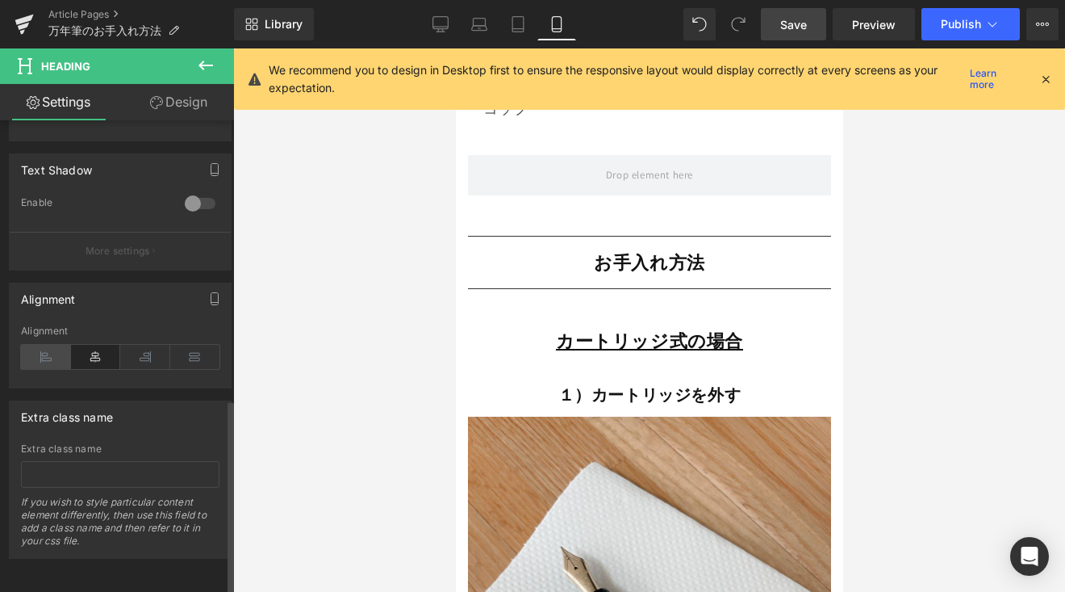
click at [48, 345] on icon at bounding box center [46, 357] width 50 height 24
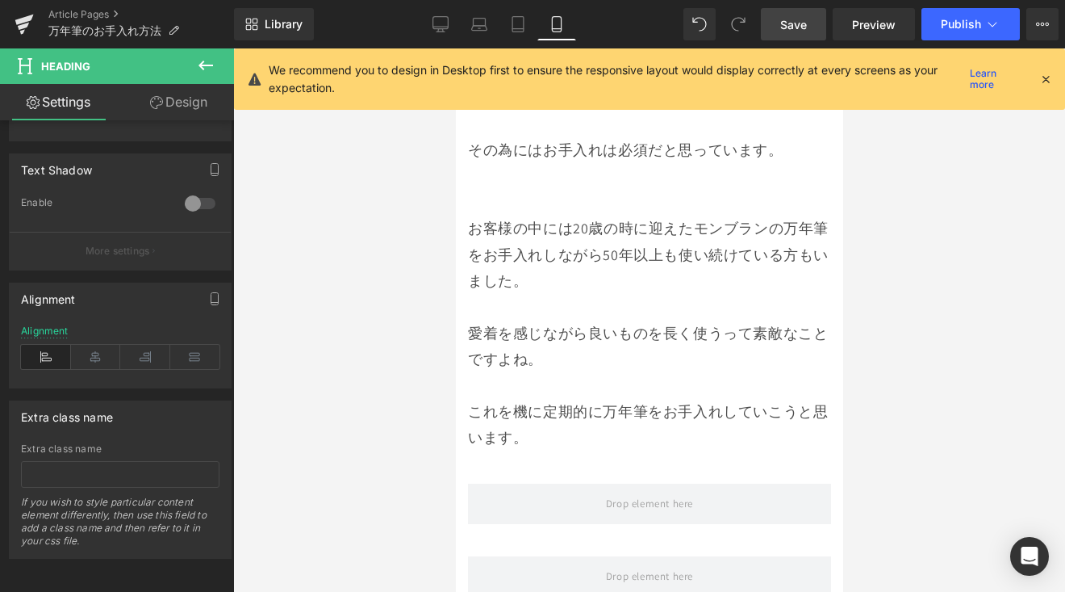
scroll to position [12056, 0]
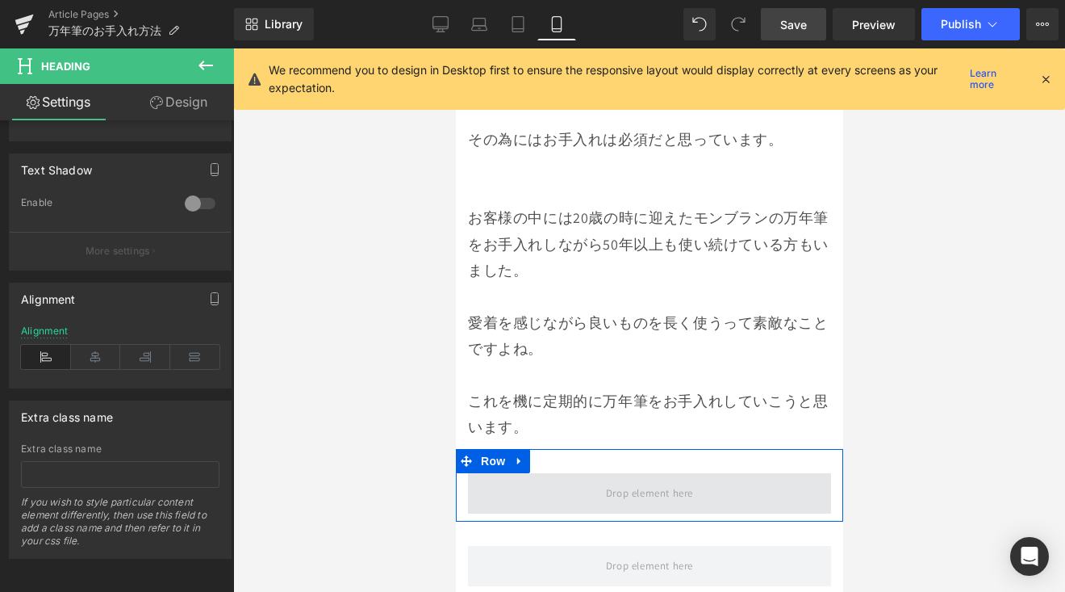
click at [538, 473] on span at bounding box center [648, 493] width 363 height 40
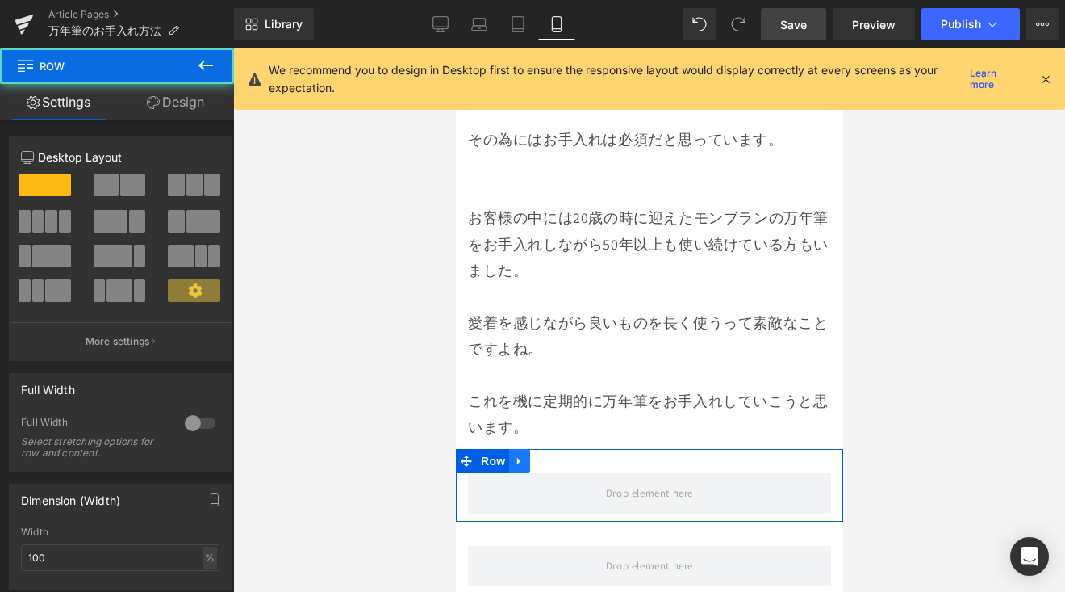
click at [525, 454] on icon at bounding box center [518, 460] width 11 height 12
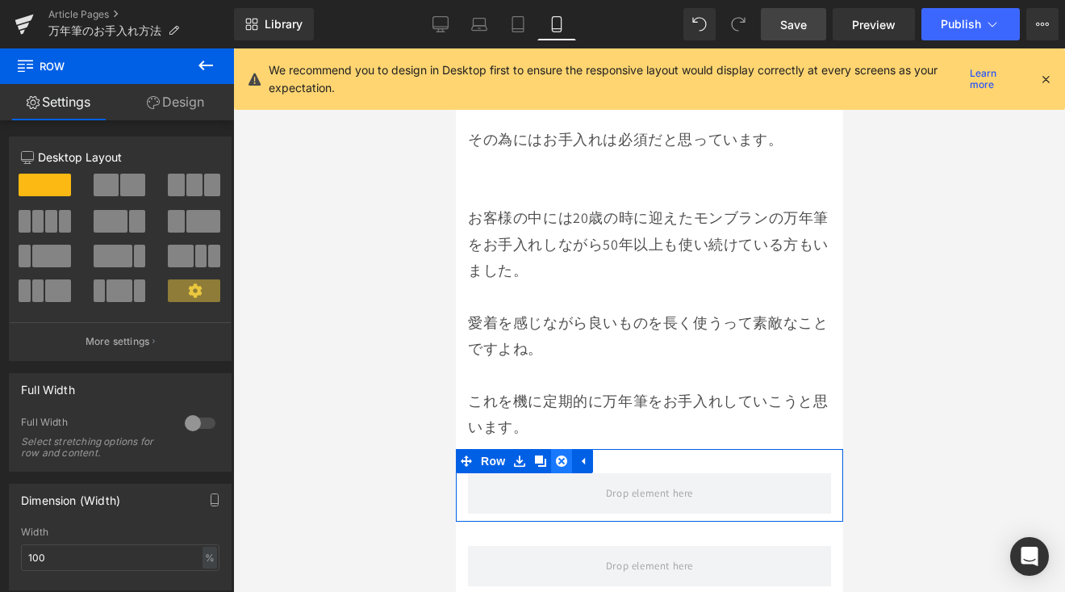
click at [558, 455] on icon at bounding box center [560, 460] width 11 height 11
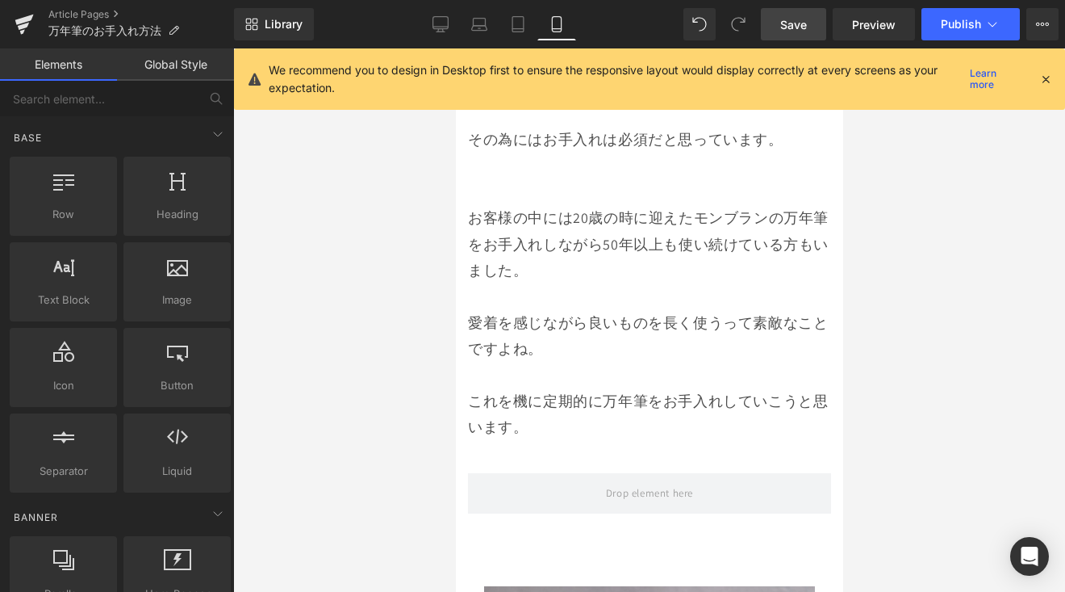
click at [798, 42] on div "Library Mobile Desktop Laptop Tablet Mobile Save Preview Publish Scheduled View…" at bounding box center [649, 24] width 831 height 48
click at [801, 35] on link "Save" at bounding box center [793, 24] width 65 height 32
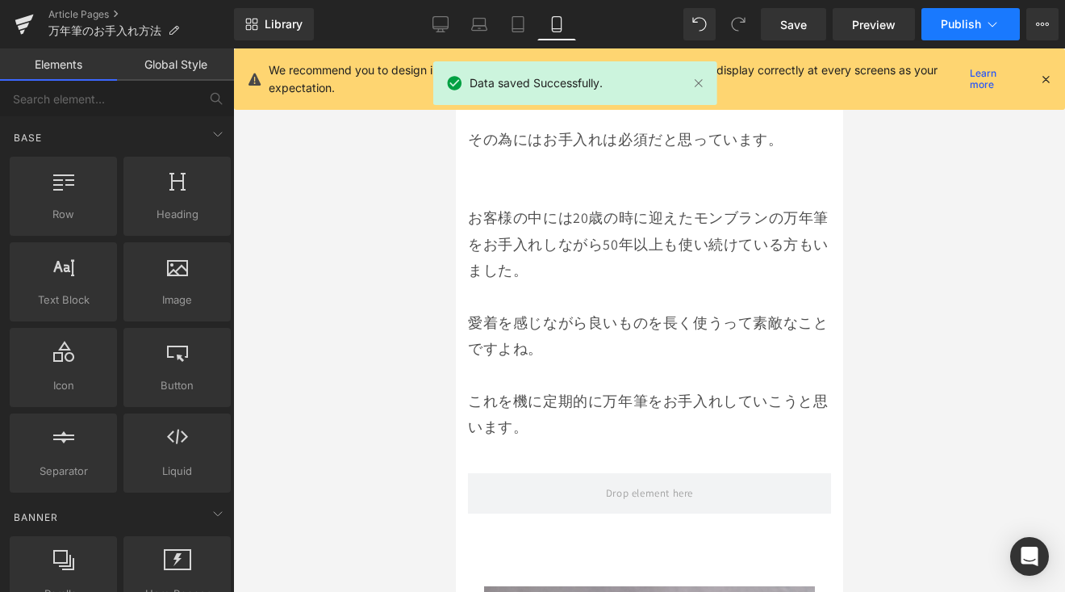
click at [970, 30] on span "Publish" at bounding box center [961, 24] width 40 height 13
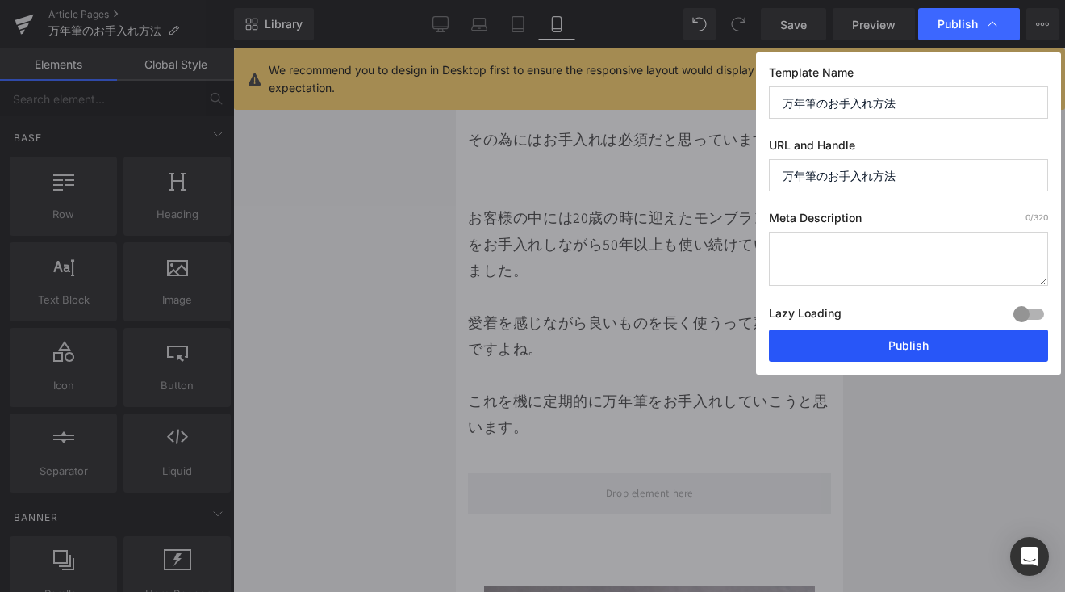
click at [918, 337] on button "Publish" at bounding box center [908, 345] width 279 height 32
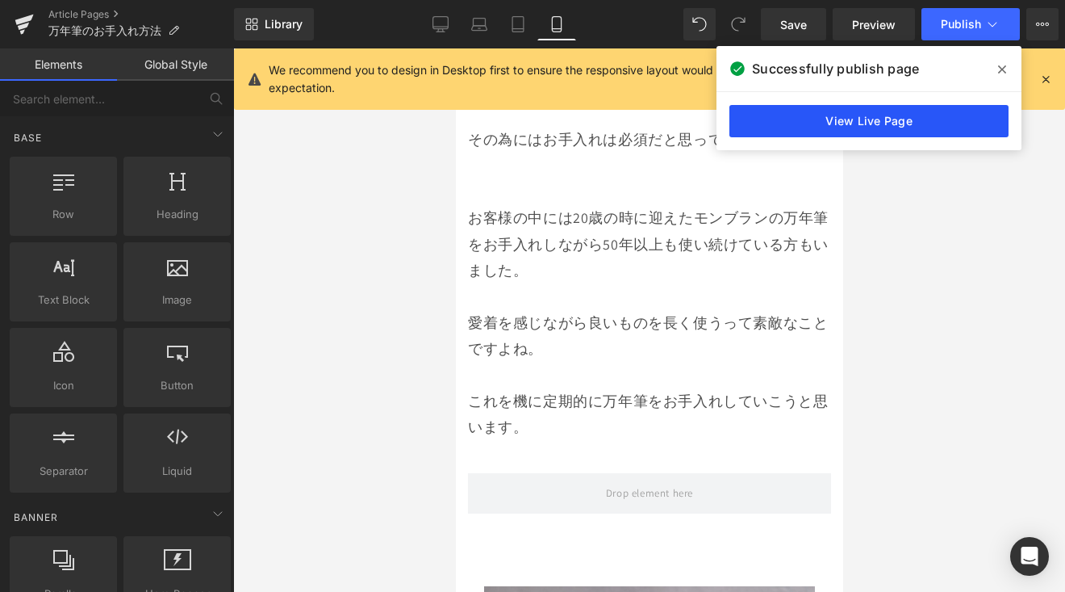
click at [810, 128] on link "View Live Page" at bounding box center [869, 121] width 279 height 32
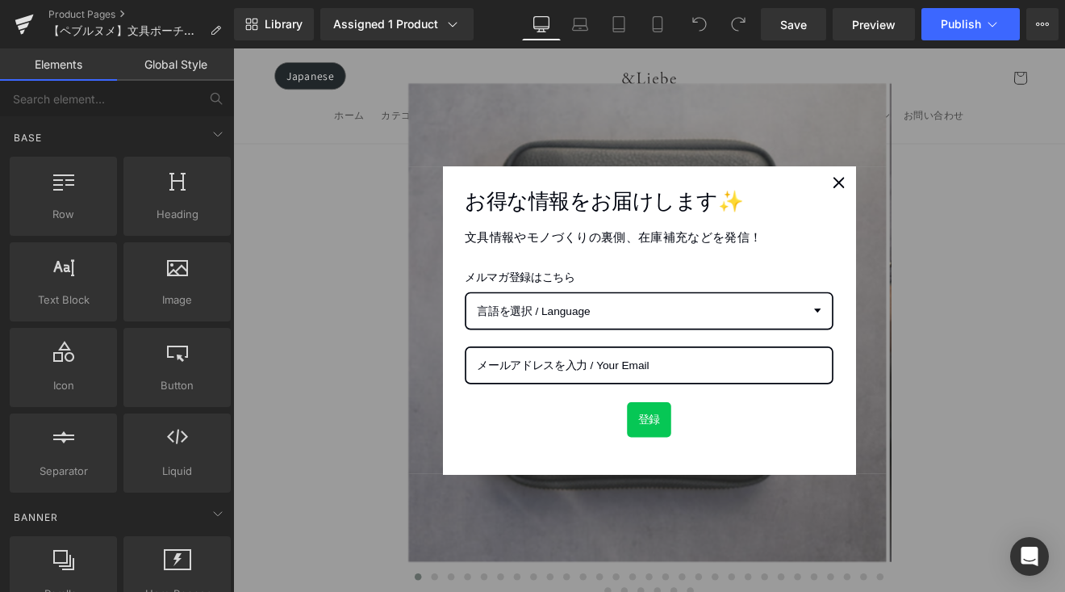
scroll to position [1305, 0]
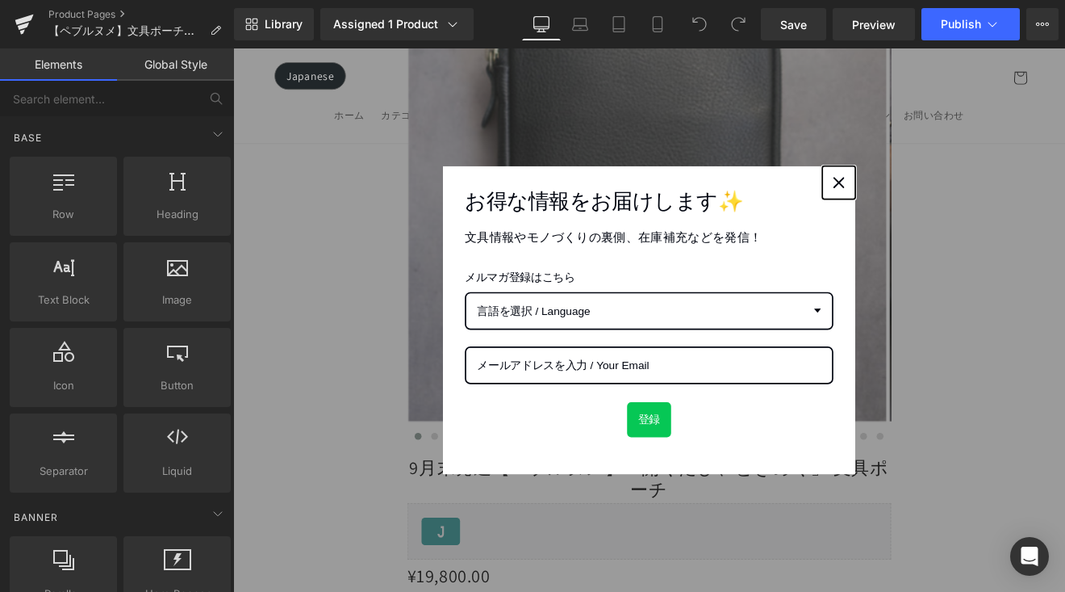
click at [941, 215] on div "Close" at bounding box center [944, 206] width 26 height 26
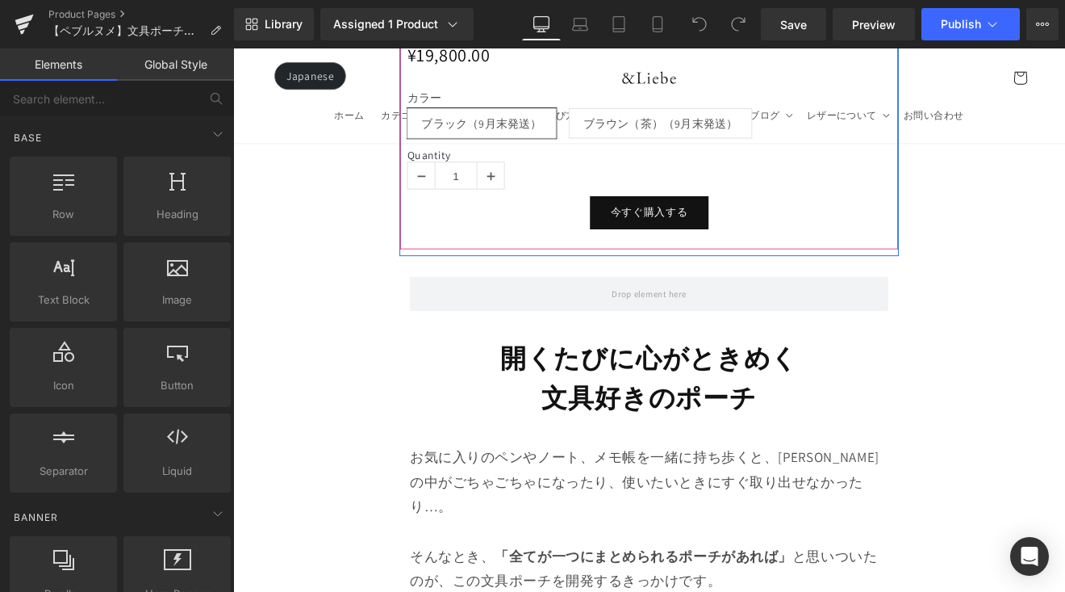
scroll to position [1931, 0]
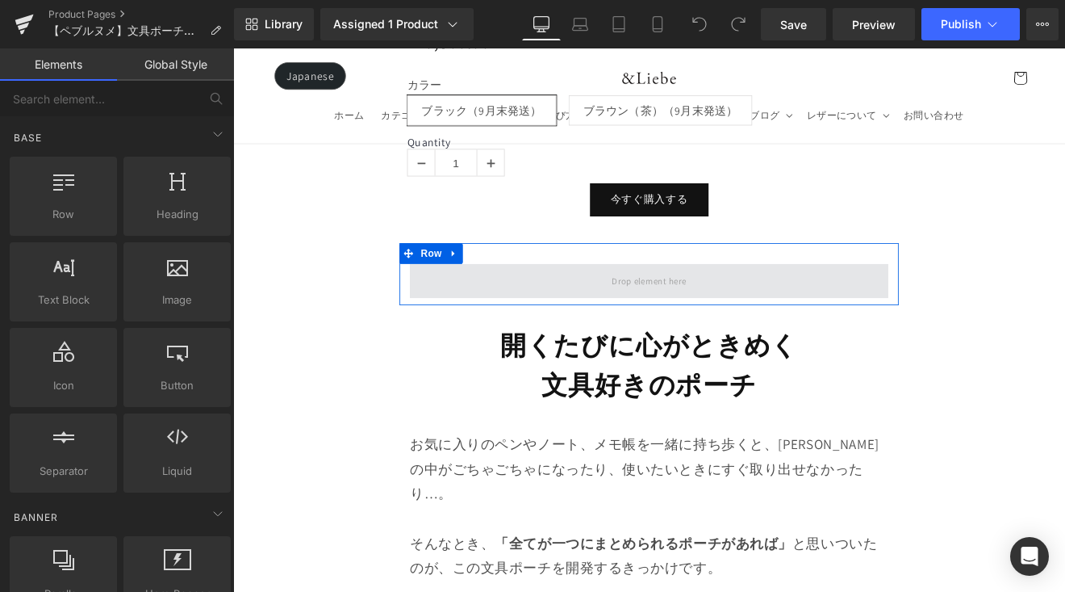
click at [789, 304] on span at bounding box center [722, 321] width 562 height 40
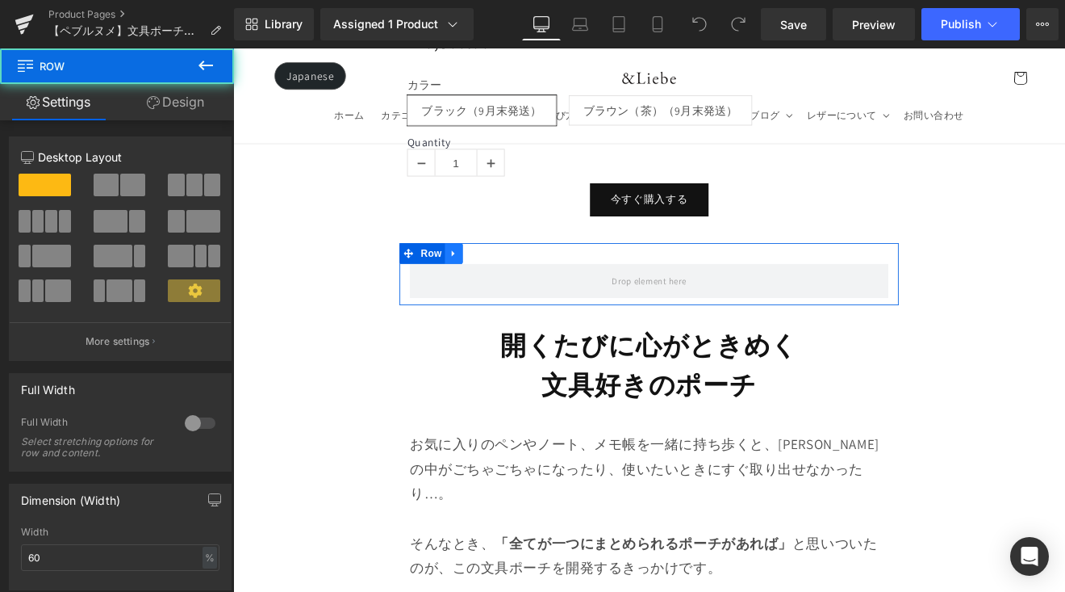
click at [490, 286] on icon at bounding box center [491, 289] width 3 height 7
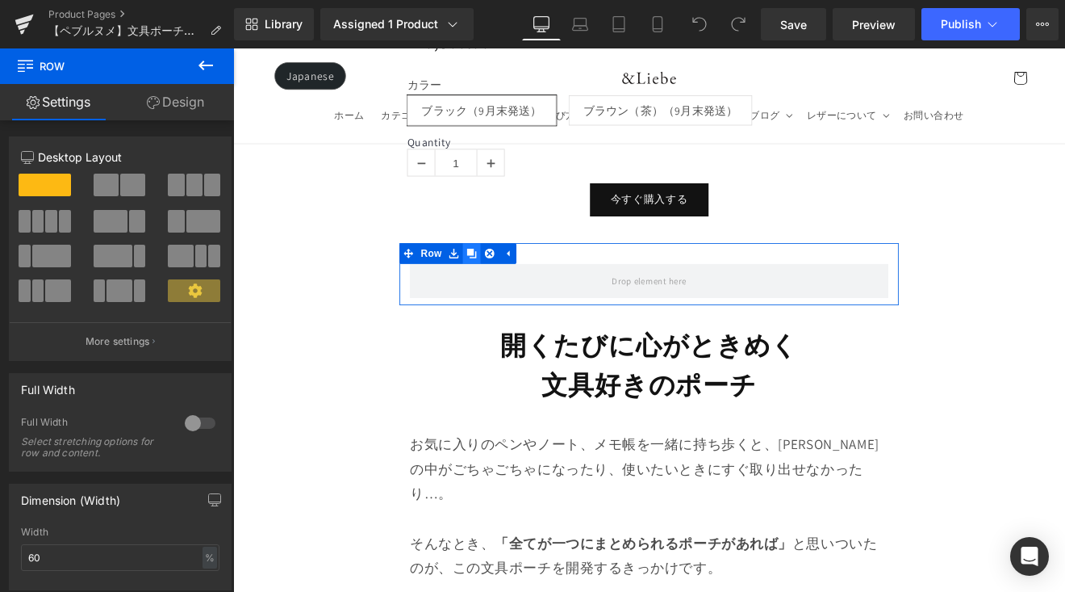
click at [511, 283] on icon at bounding box center [513, 288] width 11 height 11
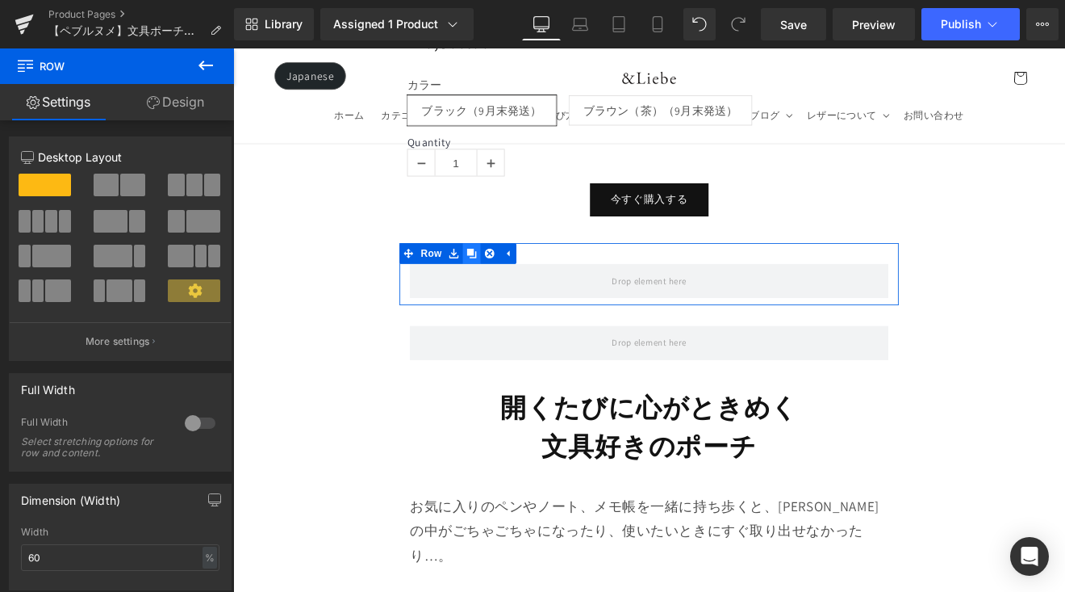
click at [511, 283] on icon at bounding box center [513, 288] width 11 height 11
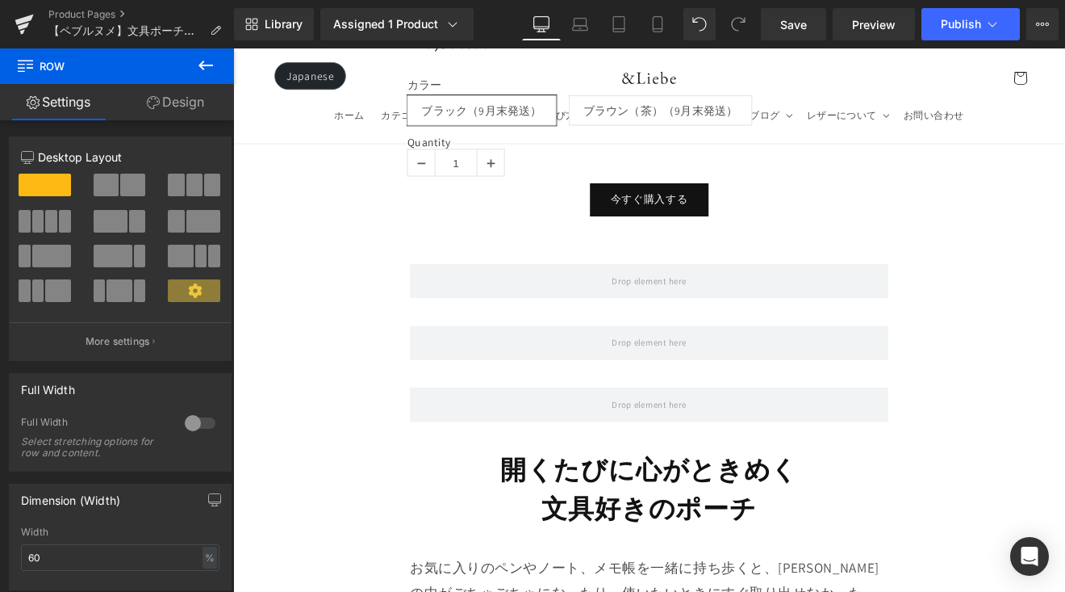
click at [215, 68] on icon at bounding box center [205, 65] width 19 height 19
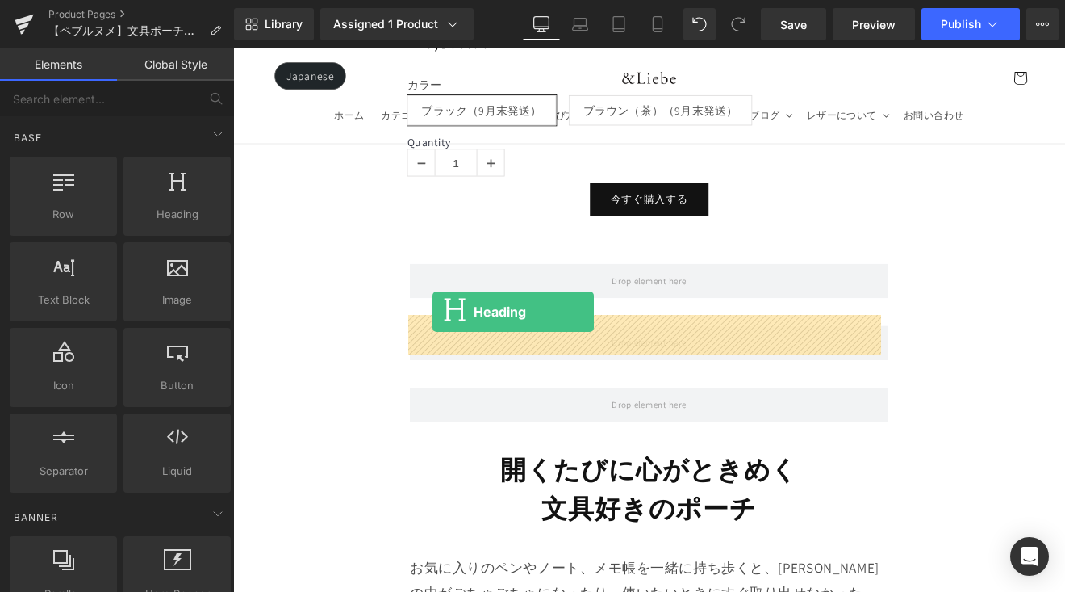
drag, startPoint x: 437, startPoint y: 271, endPoint x: 467, endPoint y: 358, distance: 91.6
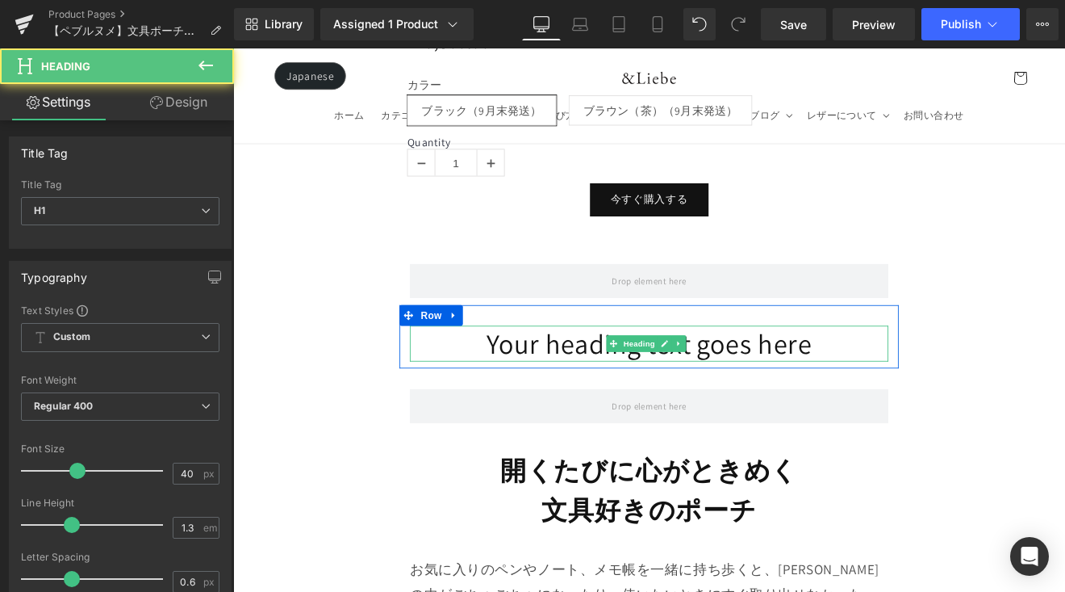
click at [475, 385] on h1 "Your heading text goes here" at bounding box center [722, 395] width 562 height 42
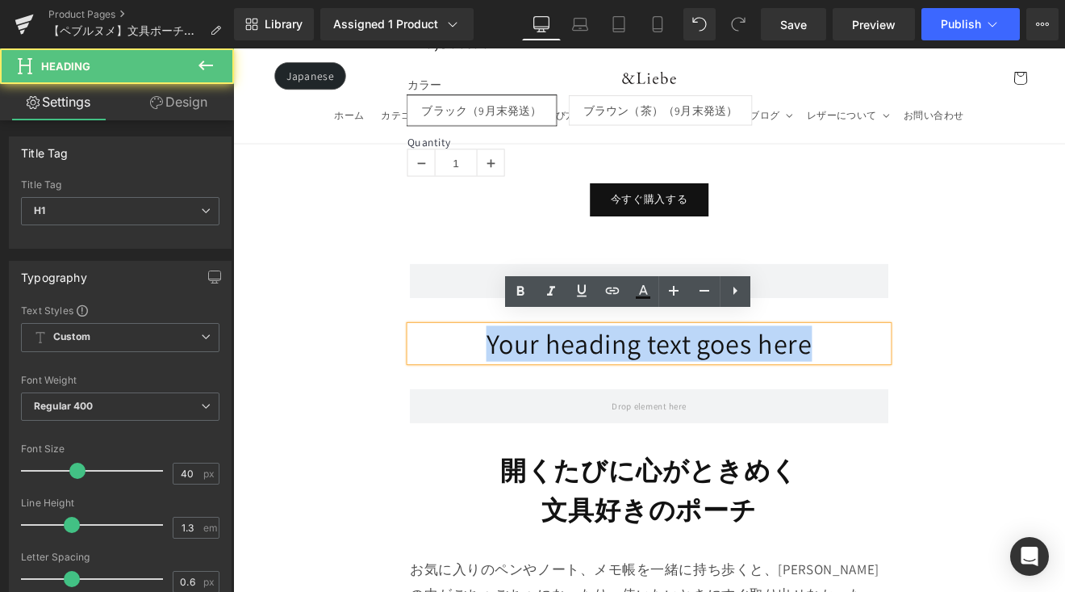
drag, startPoint x: 475, startPoint y: 385, endPoint x: 898, endPoint y: 403, distance: 423.3
click at [898, 403] on h1 "Your heading text goes here" at bounding box center [722, 395] width 562 height 42
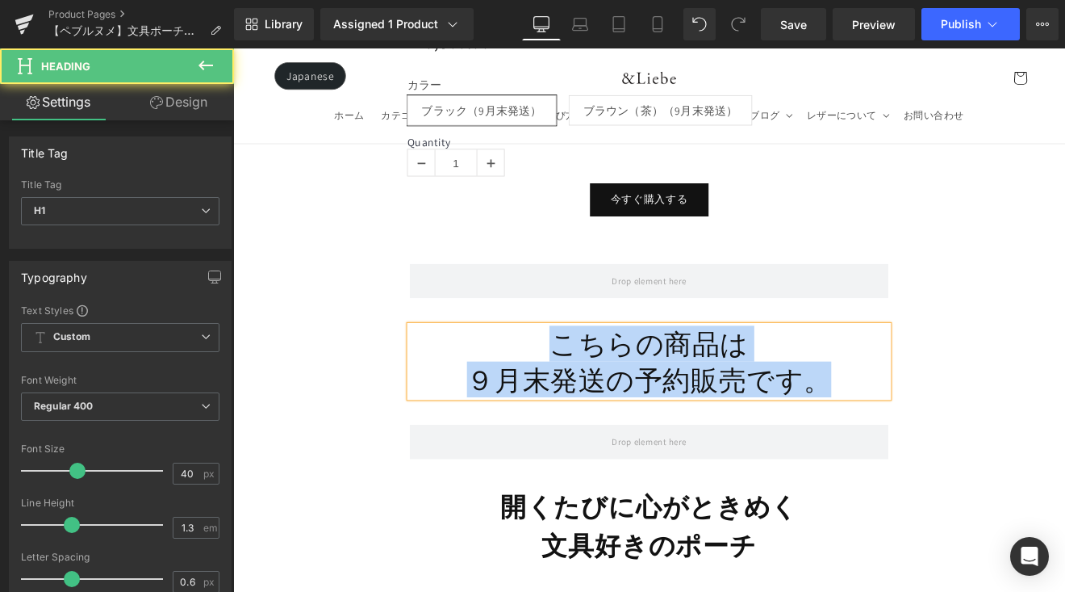
drag, startPoint x: 925, startPoint y: 430, endPoint x: 592, endPoint y: 394, distance: 334.5
click at [592, 394] on div "こちらの商品は ９月末発送の予約販売です。" at bounding box center [722, 416] width 562 height 84
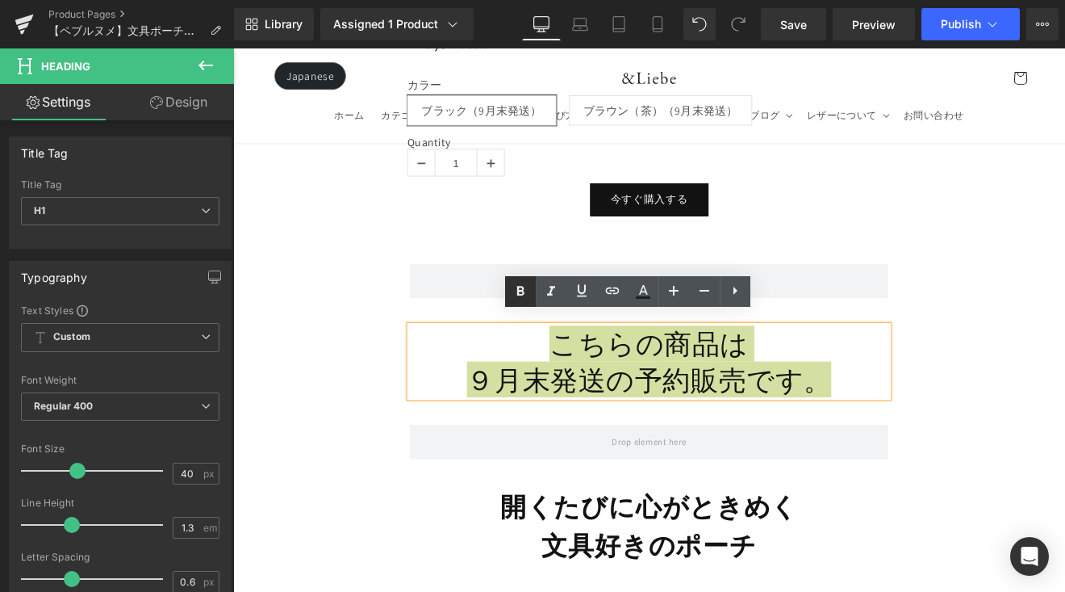
click at [525, 289] on icon at bounding box center [520, 291] width 19 height 19
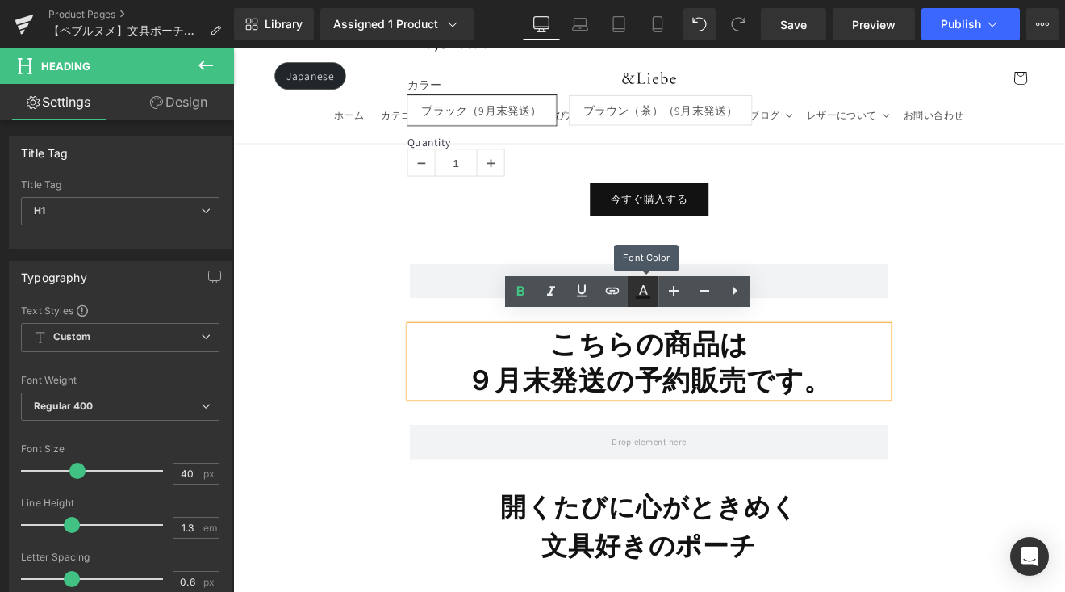
click at [648, 295] on icon at bounding box center [643, 291] width 19 height 19
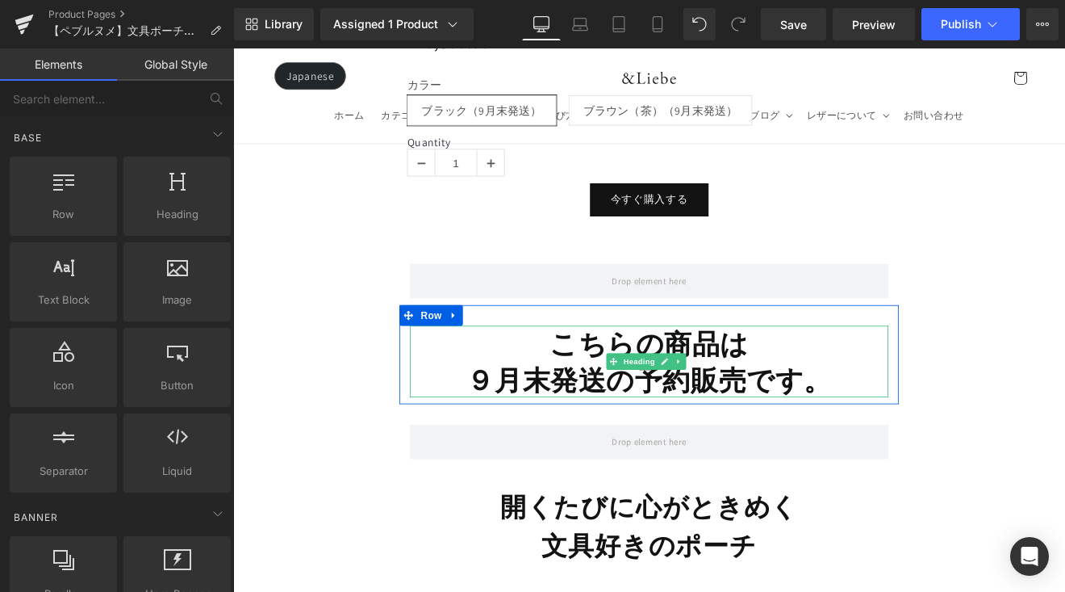
click at [942, 424] on h1 "９月末発送の予約販売です。" at bounding box center [722, 437] width 562 height 42
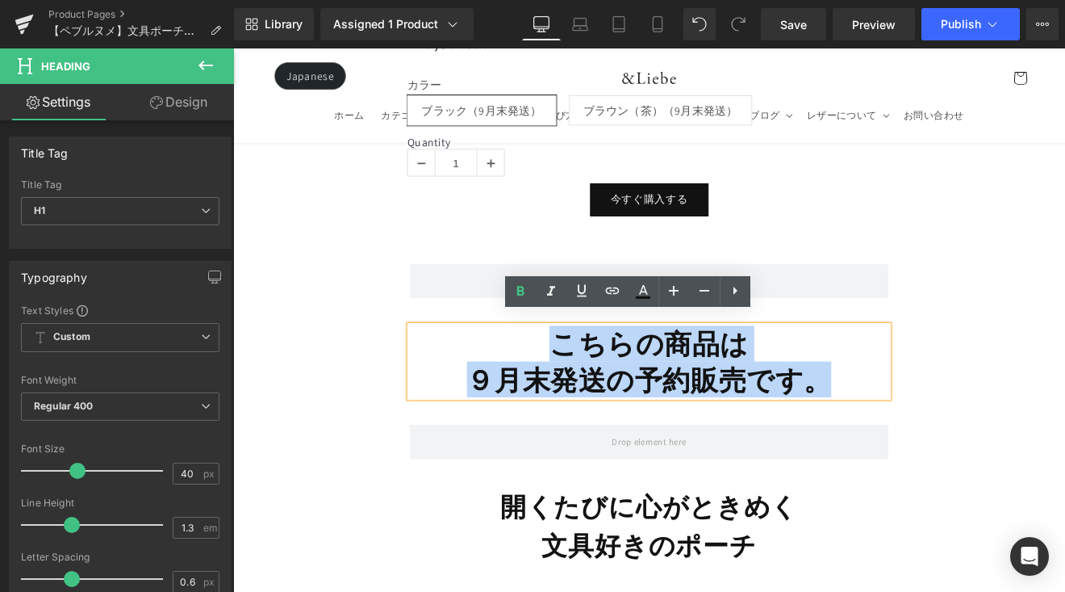
drag, startPoint x: 941, startPoint y: 425, endPoint x: 793, endPoint y: 348, distance: 167.1
click at [557, 394] on div "こちらの商品は ９月末発送の予約販売です。" at bounding box center [722, 416] width 562 height 84
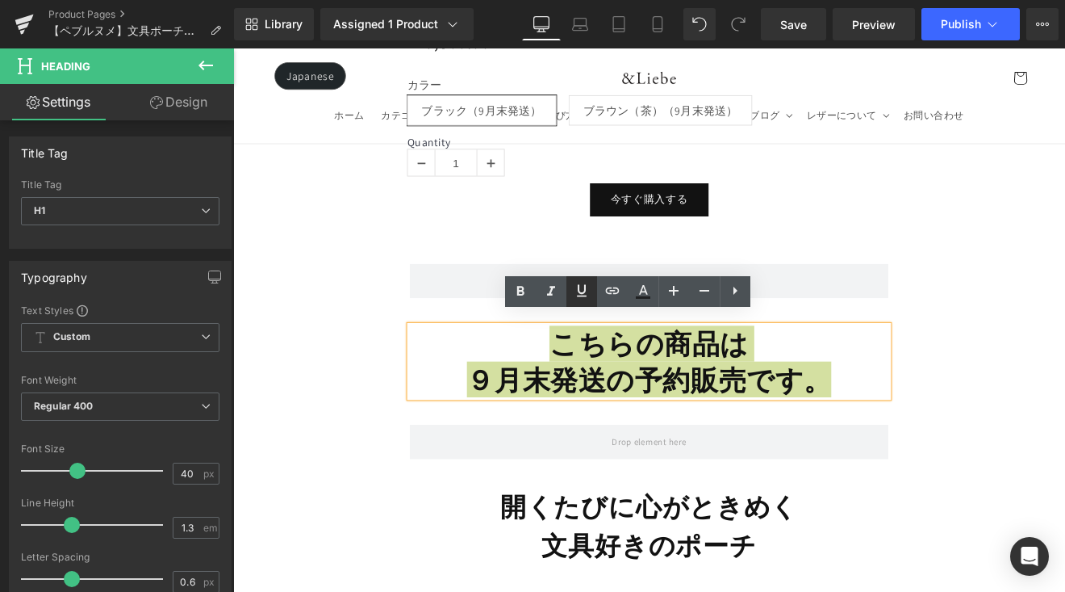
click at [575, 293] on icon at bounding box center [581, 290] width 19 height 19
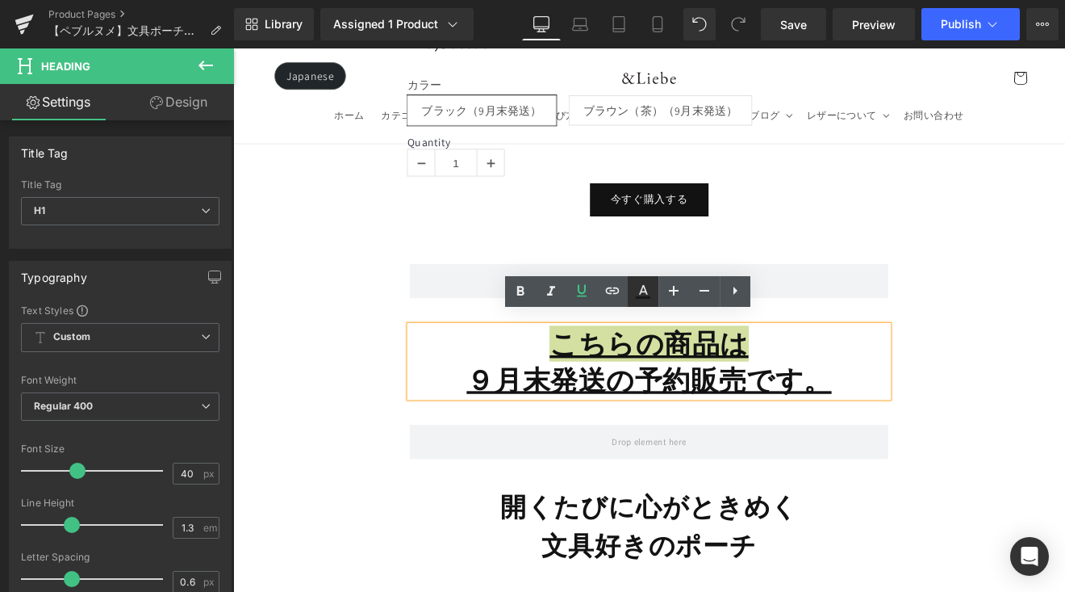
click at [642, 292] on icon at bounding box center [643, 290] width 9 height 10
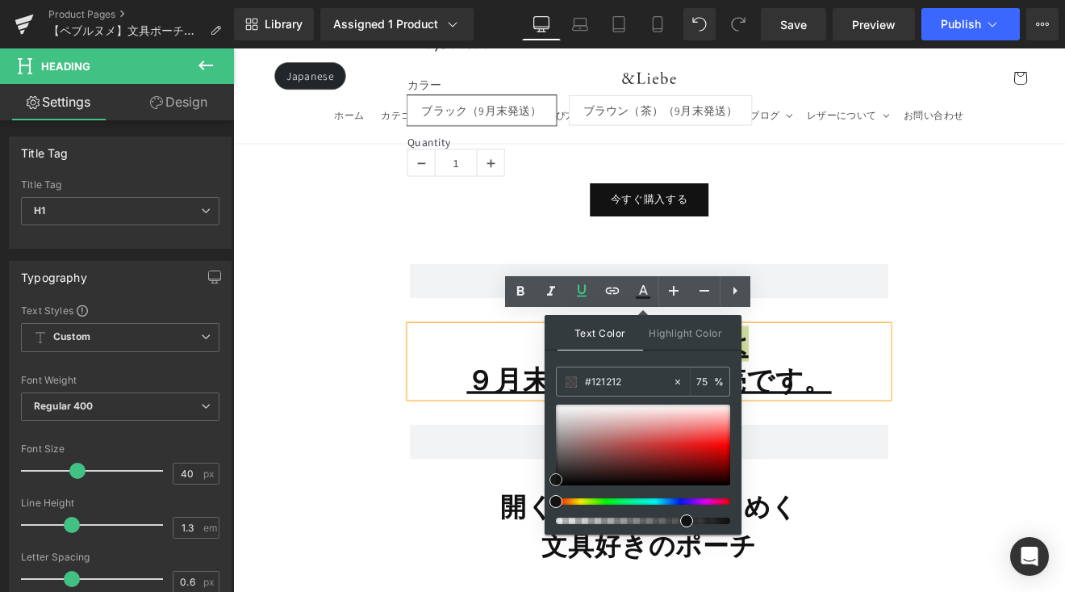
click at [709, 451] on div at bounding box center [643, 444] width 174 height 81
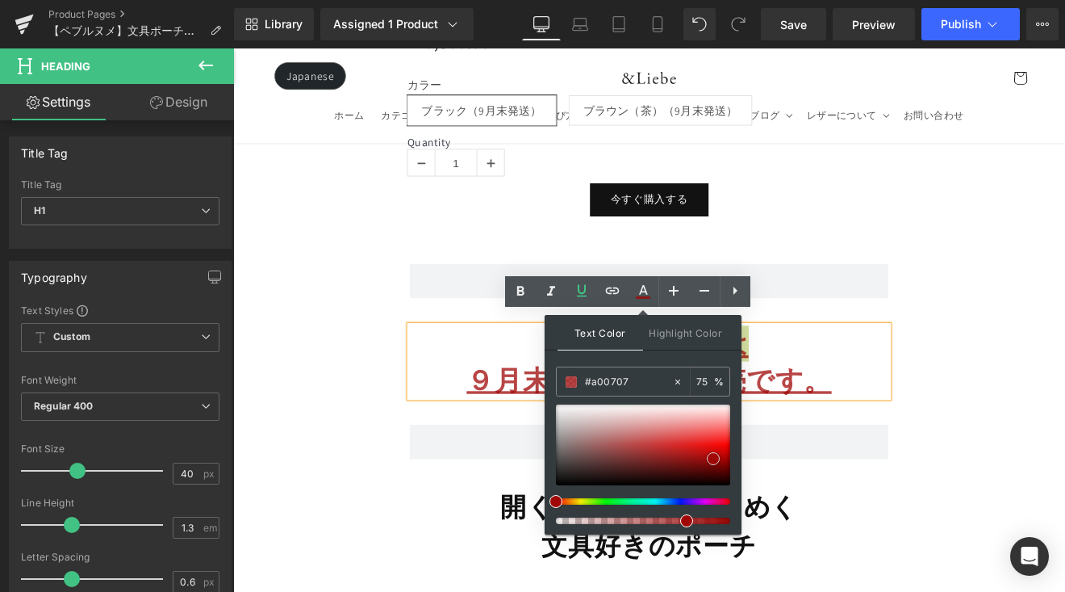
click at [714, 458] on div at bounding box center [643, 444] width 174 height 81
click at [709, 451] on div at bounding box center [643, 444] width 174 height 81
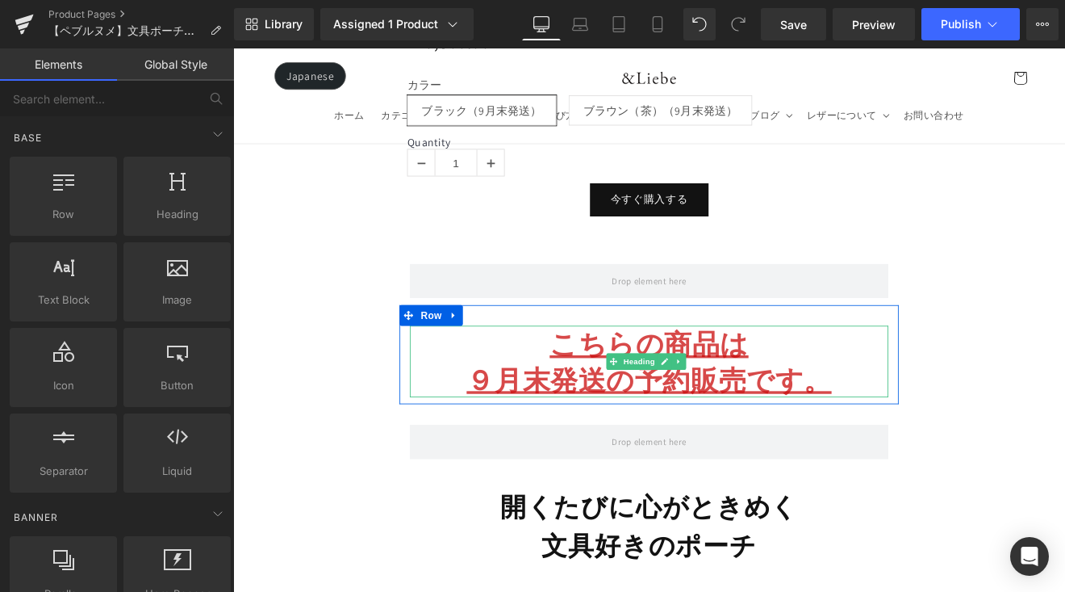
click at [965, 432] on h1 "９月末発送の予約販売です。" at bounding box center [722, 437] width 562 height 42
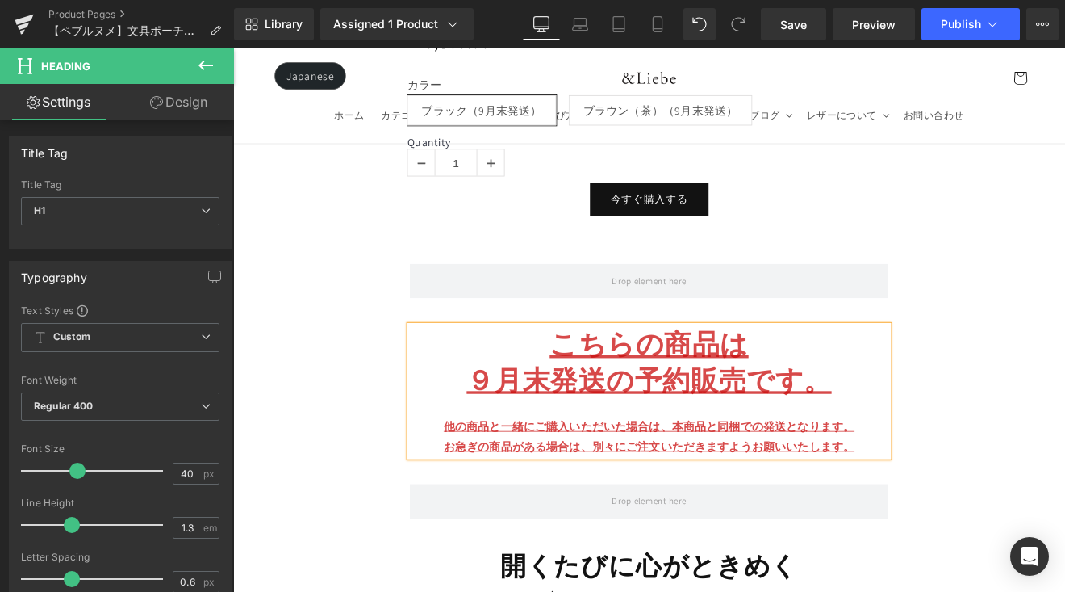
click at [750, 458] on div at bounding box center [722, 469] width 562 height 23
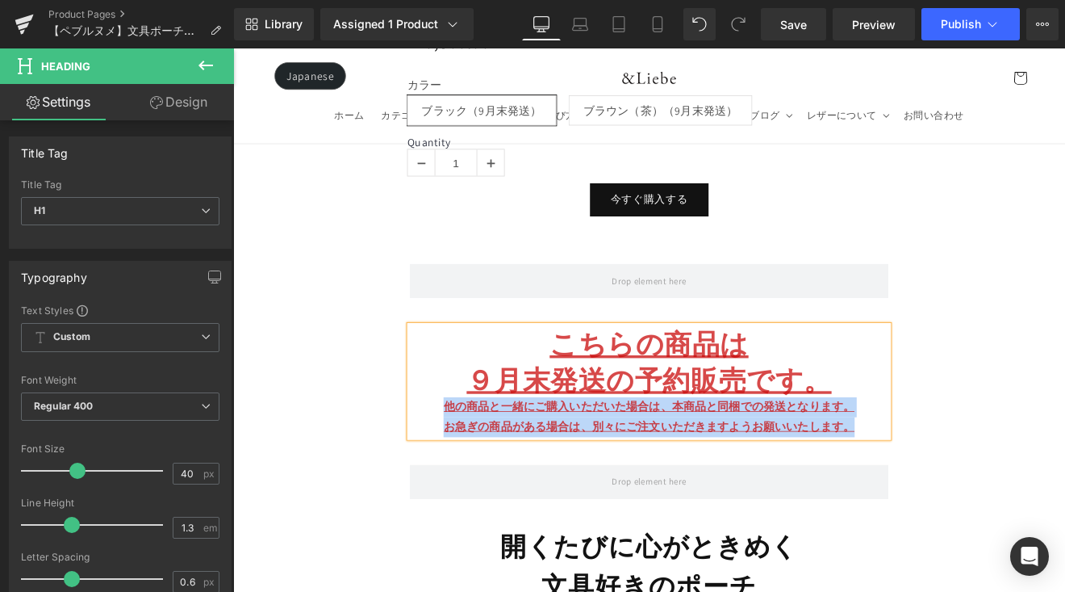
drag, startPoint x: 455, startPoint y: 456, endPoint x: 966, endPoint y: 491, distance: 512.1
click at [966, 491] on div "こちらの商品は ９月末発送の予約販売です。 他の商品と一緒にご購入いただいた場合は、本商品と同梱での発送となります。 お急ぎの商品がある場合は、別々にご注文い…" at bounding box center [722, 439] width 562 height 131
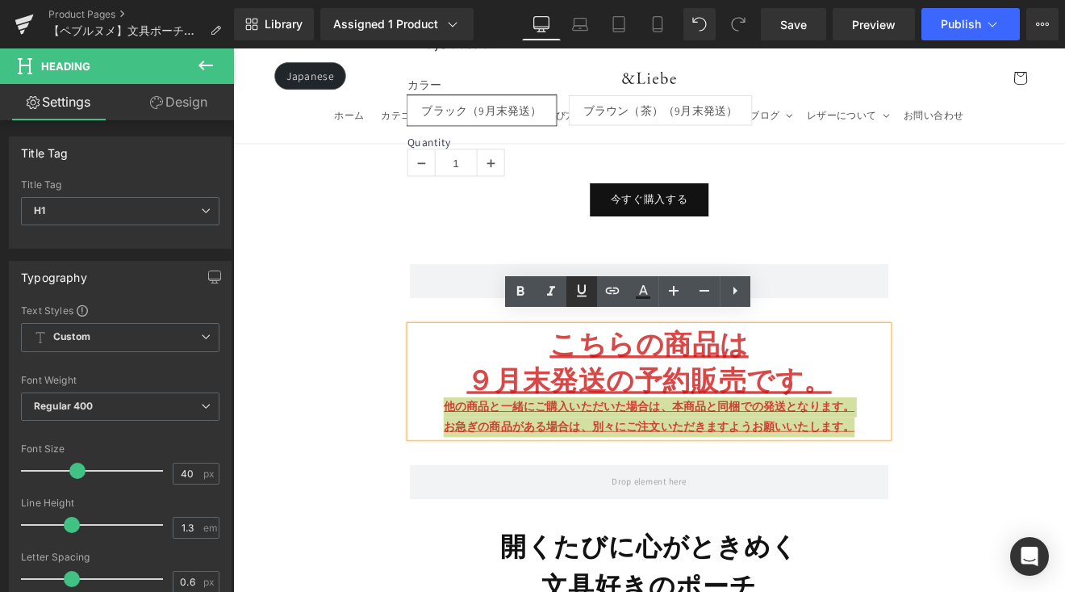
click at [579, 290] on icon at bounding box center [582, 291] width 10 height 12
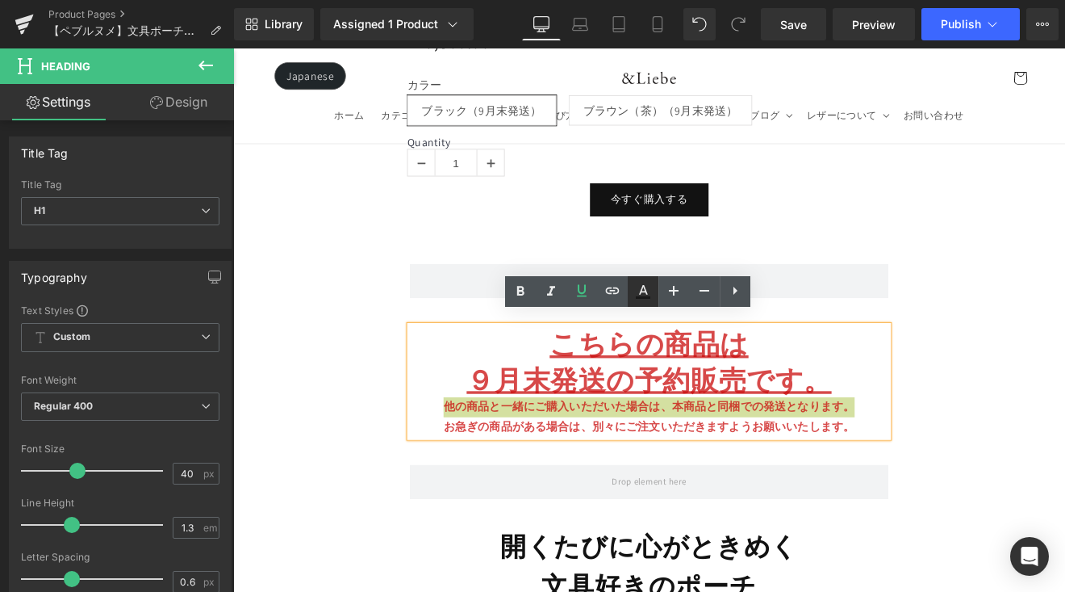
click at [638, 290] on icon at bounding box center [643, 291] width 19 height 19
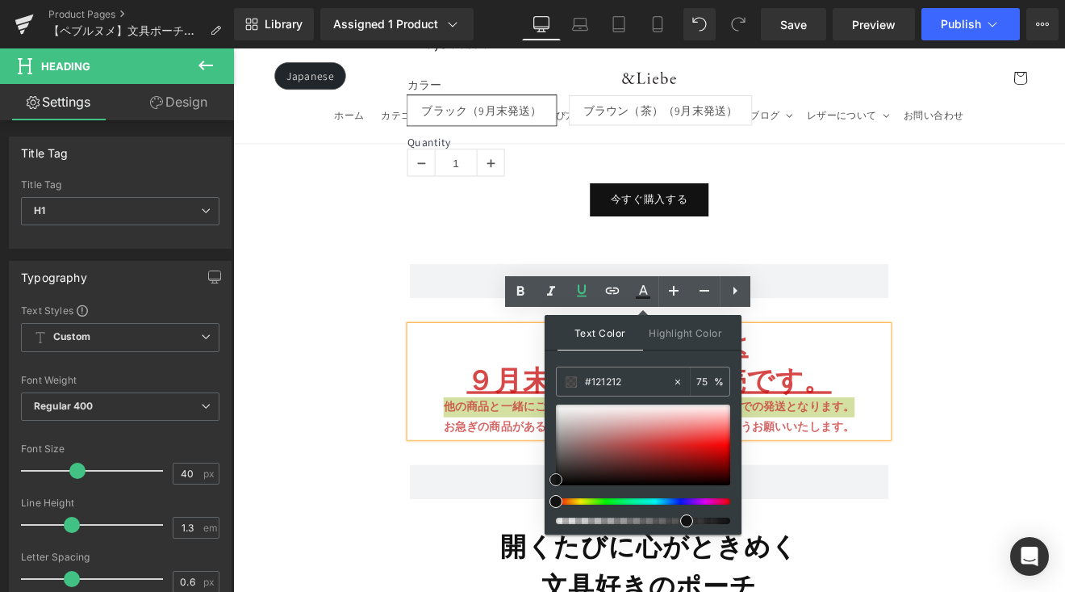
click at [654, 446] on div at bounding box center [643, 444] width 174 height 81
click at [684, 465] on div at bounding box center [643, 444] width 174 height 81
click at [699, 477] on div at bounding box center [643, 444] width 174 height 81
click at [660, 472] on div at bounding box center [643, 444] width 174 height 81
click at [626, 481] on div at bounding box center [643, 444] width 174 height 81
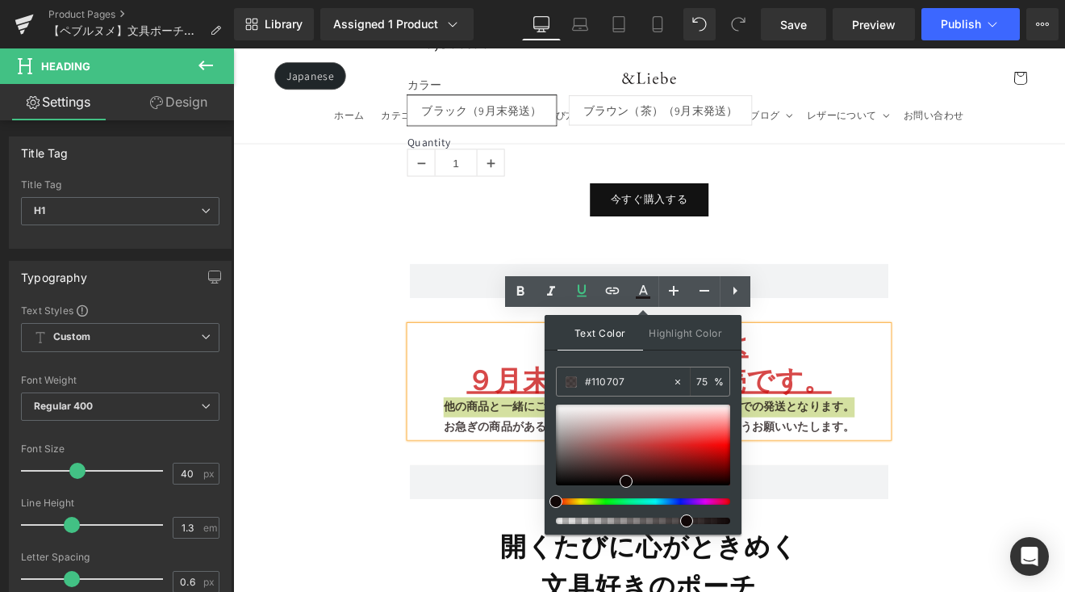
click at [554, 504] on span at bounding box center [556, 501] width 13 height 13
drag, startPoint x: 926, startPoint y: 571, endPoint x: 856, endPoint y: 609, distance: 79.4
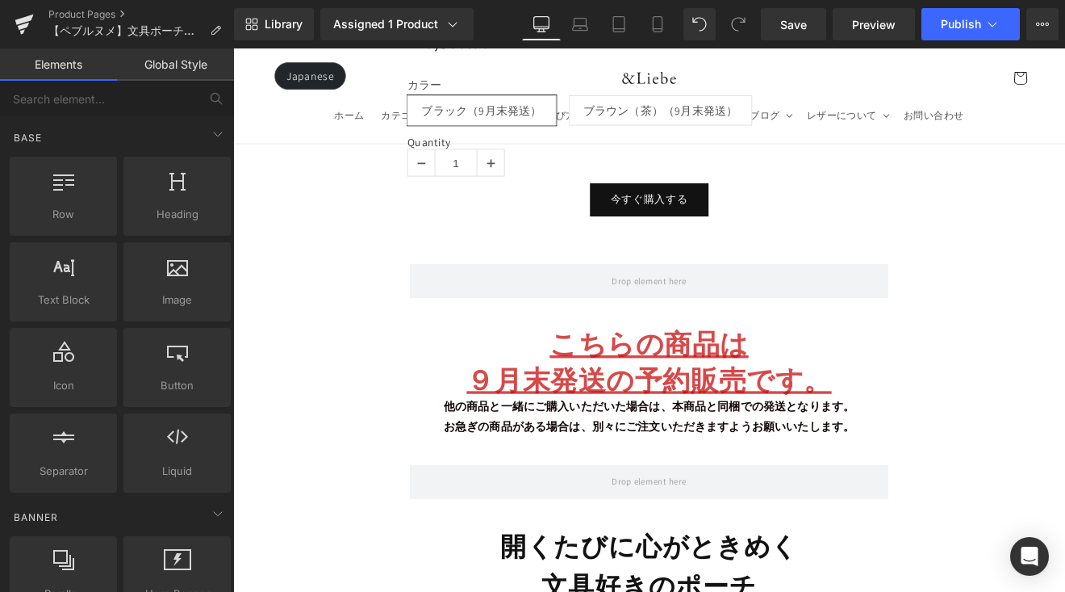
click at [875, 460] on strong "他の商品と一緒にご購入いただいた場合は、本商品と同梱での発送となります。" at bounding box center [721, 468] width 483 height 17
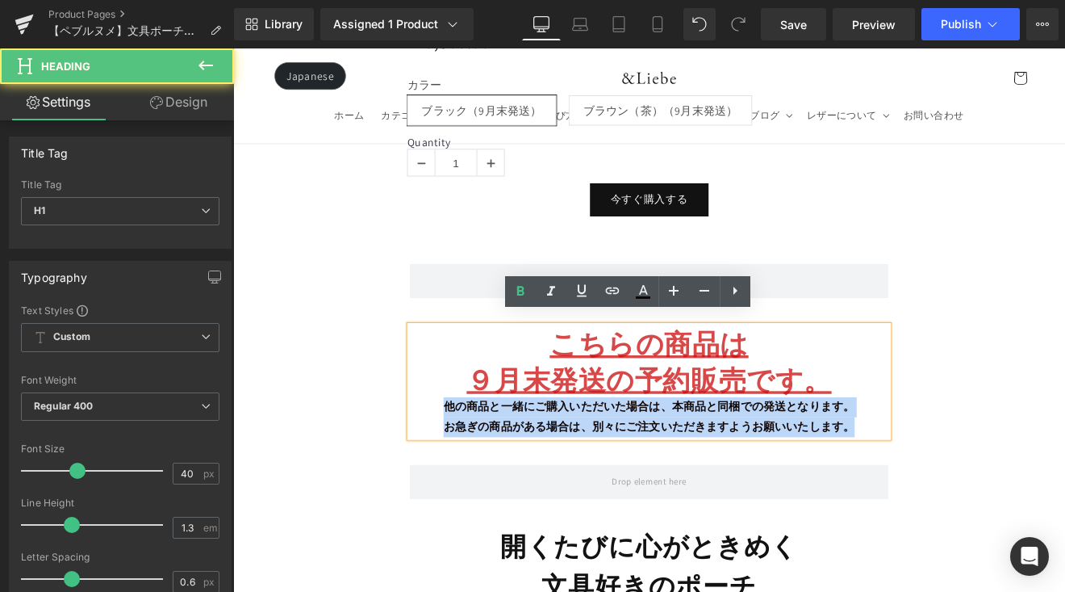
drag, startPoint x: 960, startPoint y: 482, endPoint x: 450, endPoint y: 464, distance: 510.4
click at [451, 463] on div "こちらの商品は ９月末発送の予約販売です。 他の商品と一緒にご購入いただいた場合は、本商品と同梱での発送となります。 お急ぎの商品がある場合は、別々にご注文い…" at bounding box center [722, 439] width 562 height 131
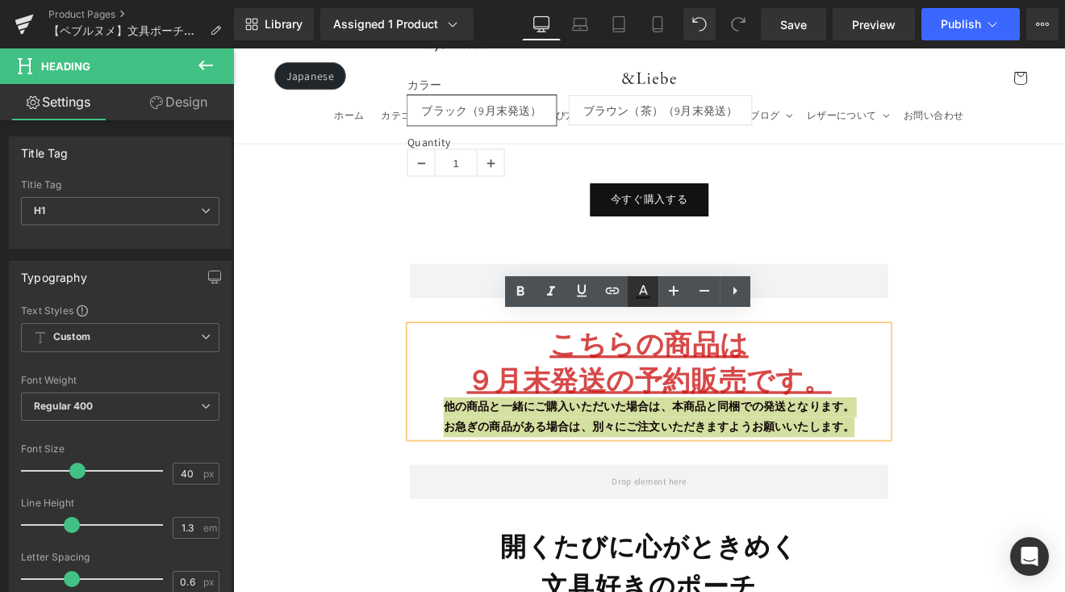
click at [638, 287] on icon at bounding box center [643, 291] width 19 height 19
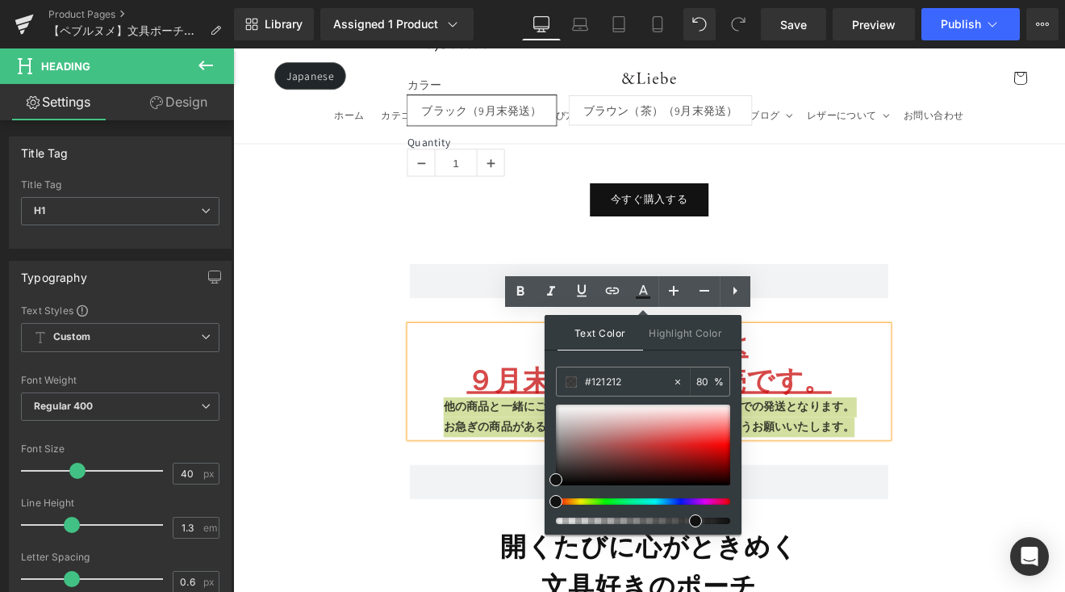
click at [692, 524] on span at bounding box center [695, 520] width 13 height 13
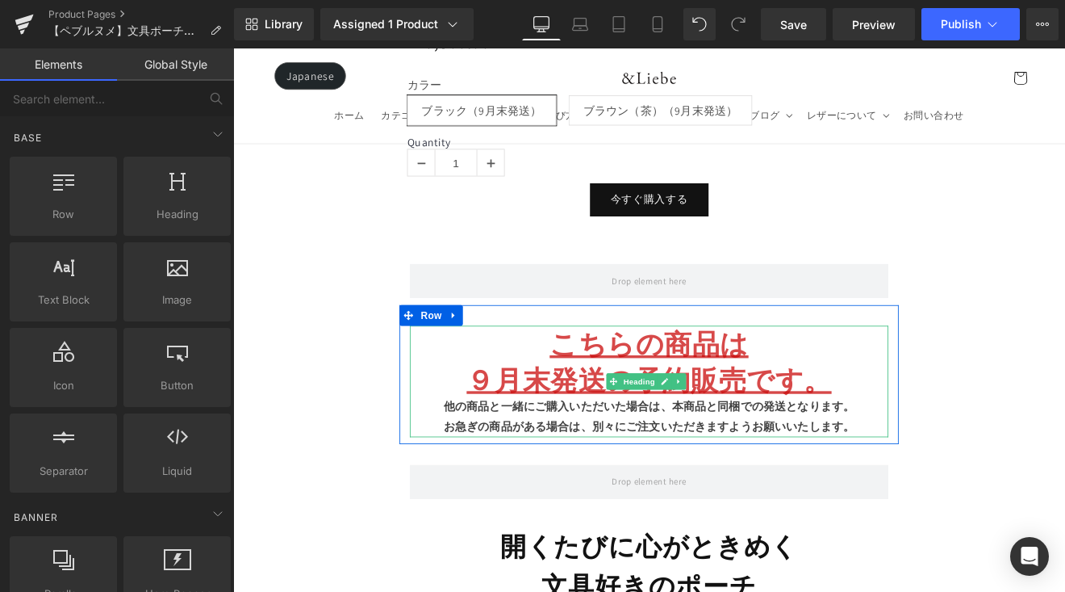
click at [923, 437] on u "９月末発送の予約販売です。" at bounding box center [722, 437] width 429 height 42
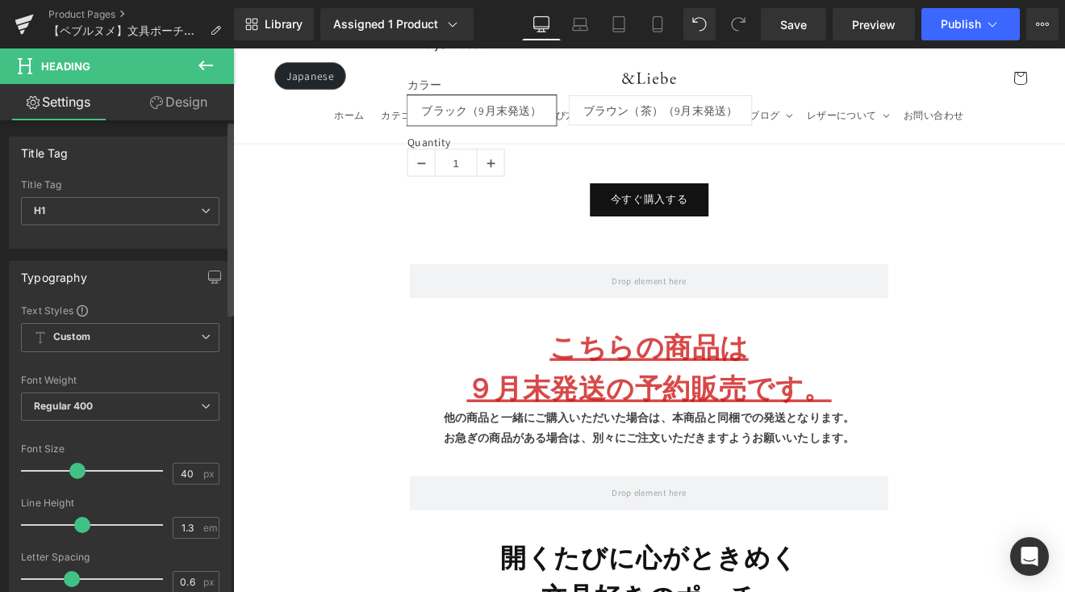
drag, startPoint x: 69, startPoint y: 525, endPoint x: 61, endPoint y: 486, distance: 40.4
click at [80, 526] on span at bounding box center [82, 525] width 16 height 16
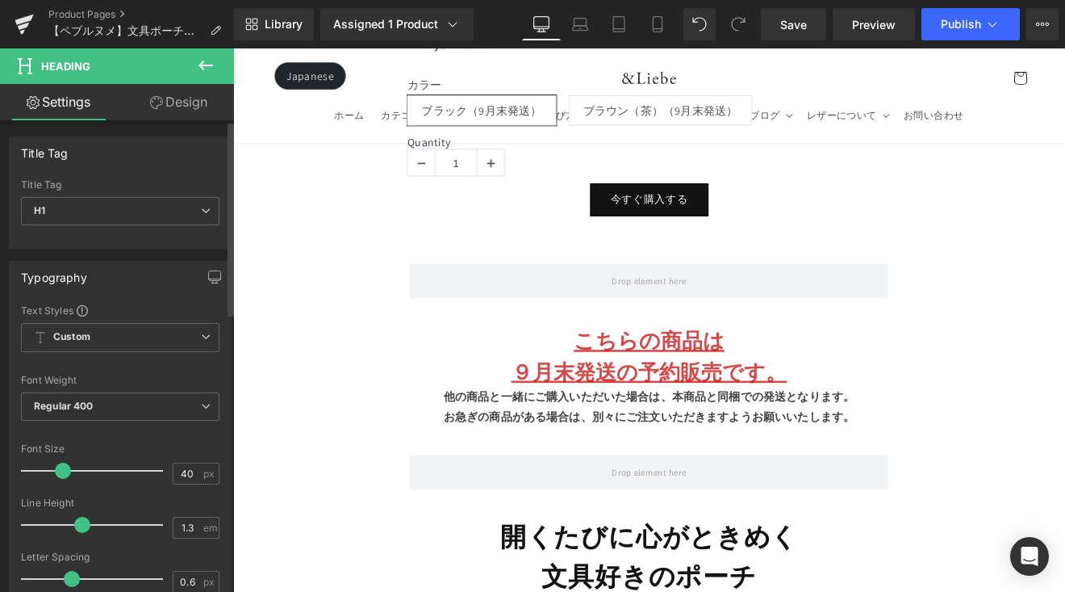
drag, startPoint x: 72, startPoint y: 471, endPoint x: 58, endPoint y: 478, distance: 15.5
click at [58, 478] on span at bounding box center [63, 470] width 16 height 16
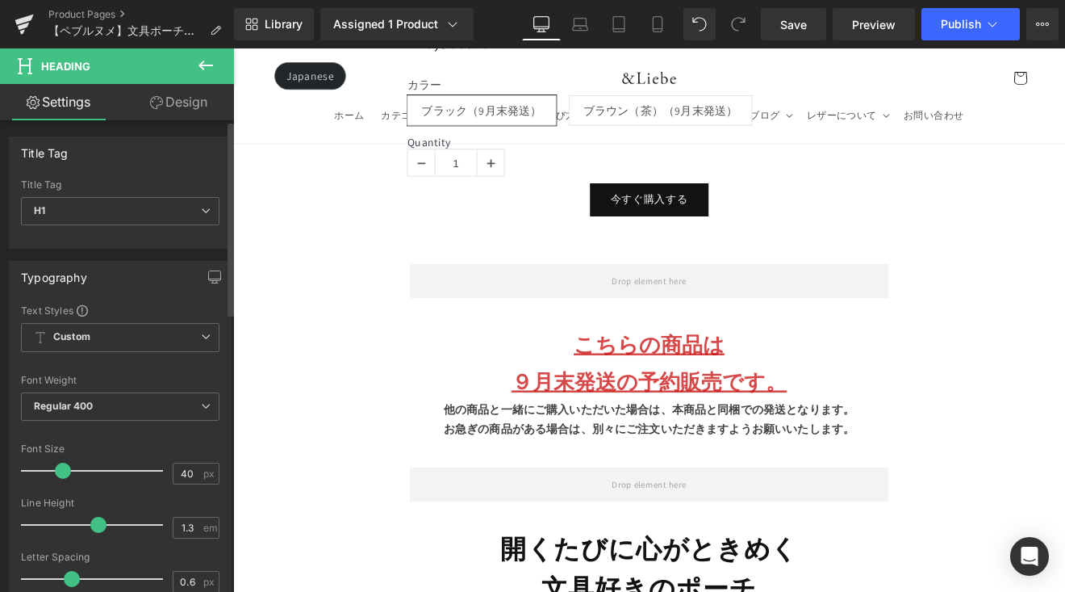
drag, startPoint x: 79, startPoint y: 517, endPoint x: 95, endPoint y: 517, distance: 16.2
click at [95, 517] on span at bounding box center [98, 525] width 16 height 16
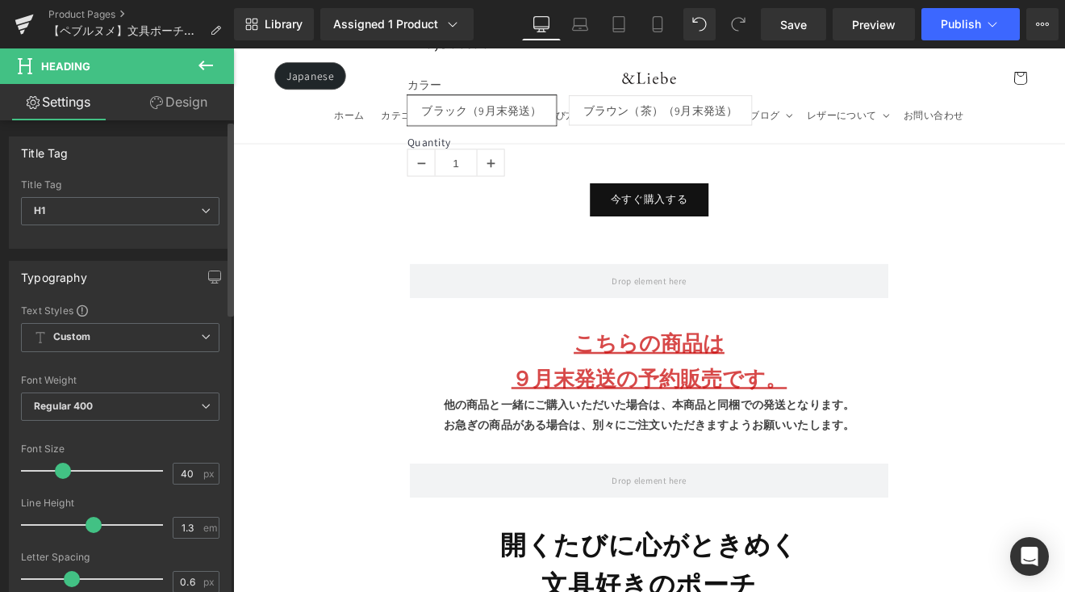
click at [90, 526] on span at bounding box center [94, 525] width 16 height 16
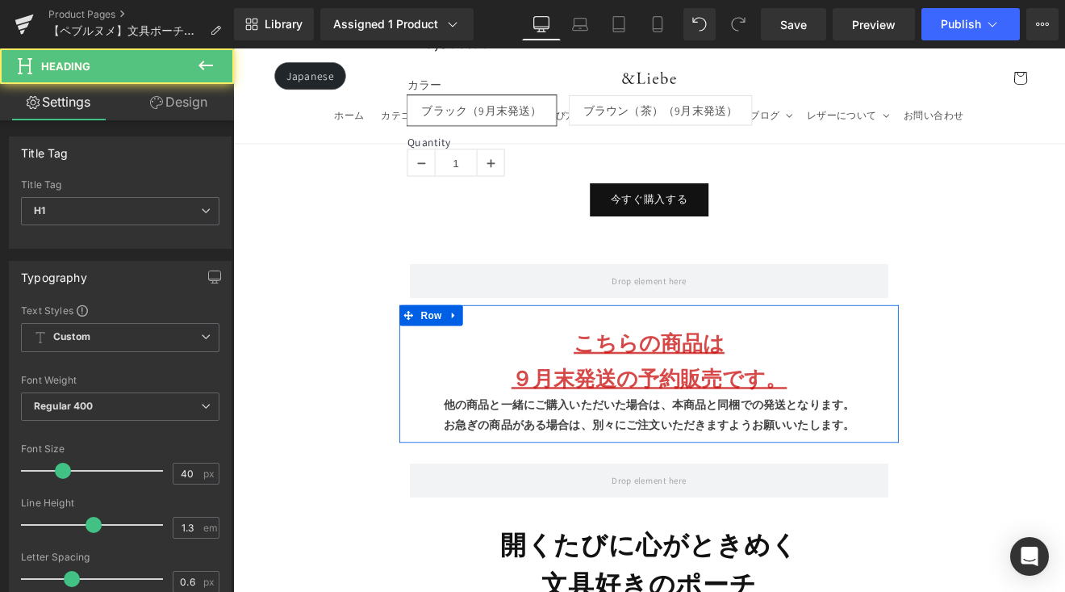
click at [538, 482] on strong "お急ぎの商品がある場合は、別々にご注文いただきますようお願いいたします。" at bounding box center [721, 490] width 483 height 17
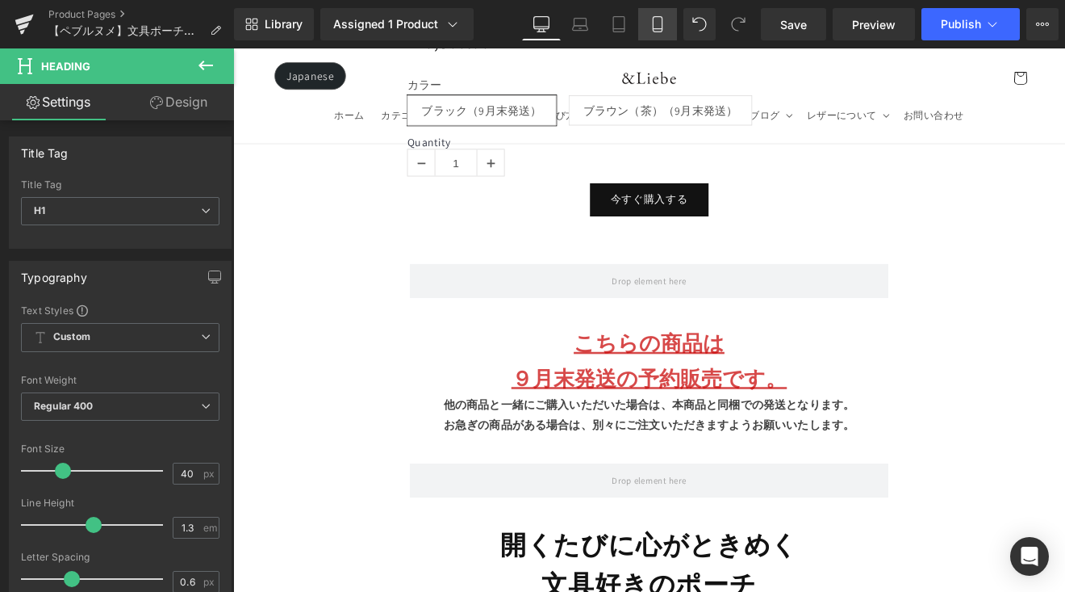
click at [658, 24] on icon at bounding box center [658, 24] width 16 height 16
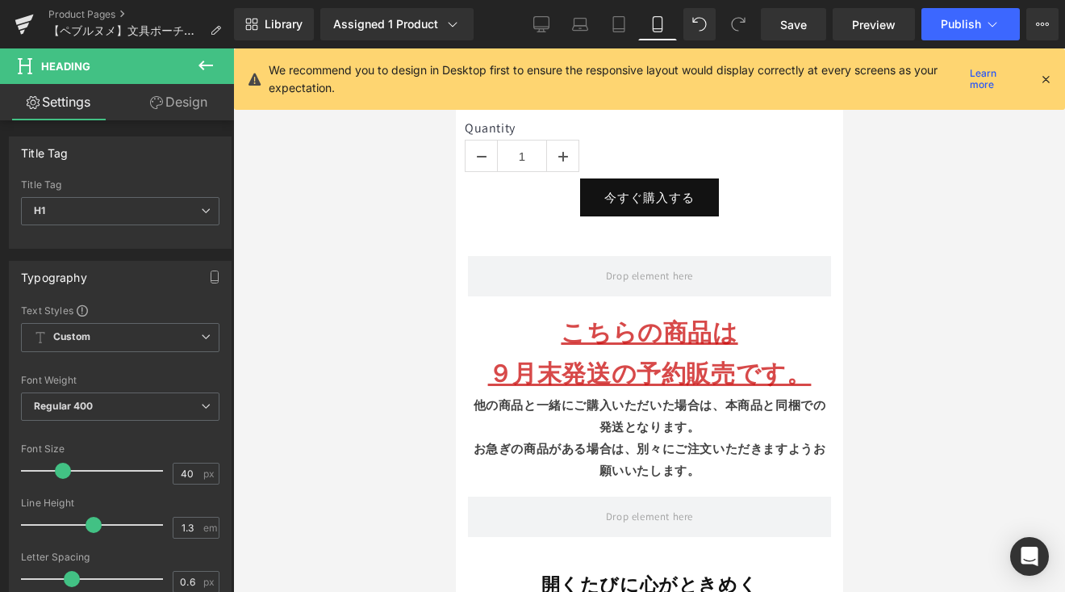
scroll to position [1199, 0]
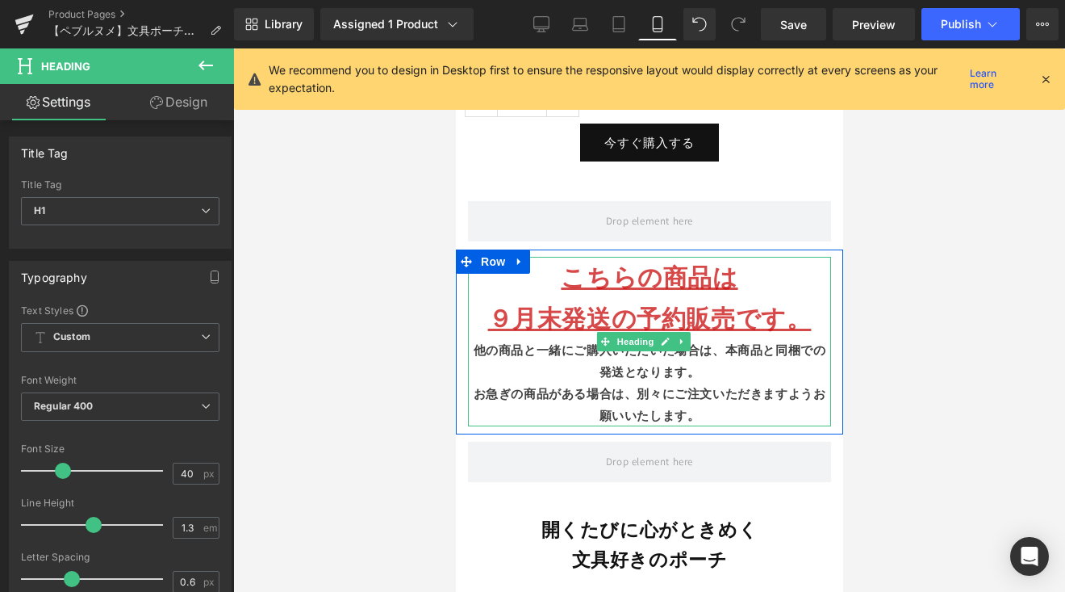
click at [718, 342] on strong "他の商品と一緒にご購入いただいた場合は、本商品と同梱での発送となります。" at bounding box center [649, 360] width 353 height 37
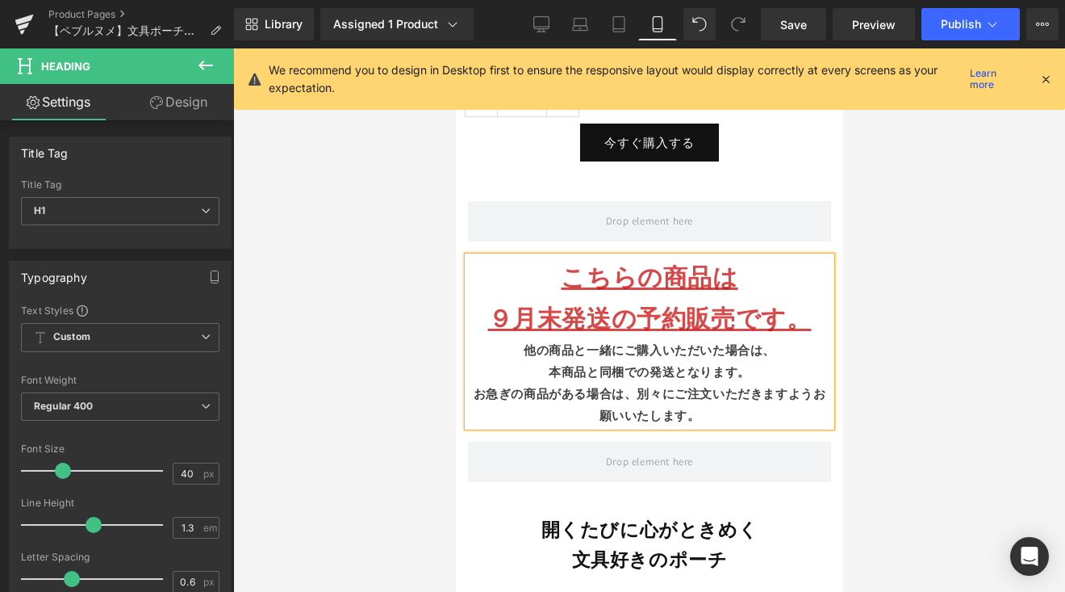
click at [636, 386] on strong "お急ぎの商品がある場合は、別々にご注文いただきますようお願いいたします。" at bounding box center [649, 404] width 353 height 37
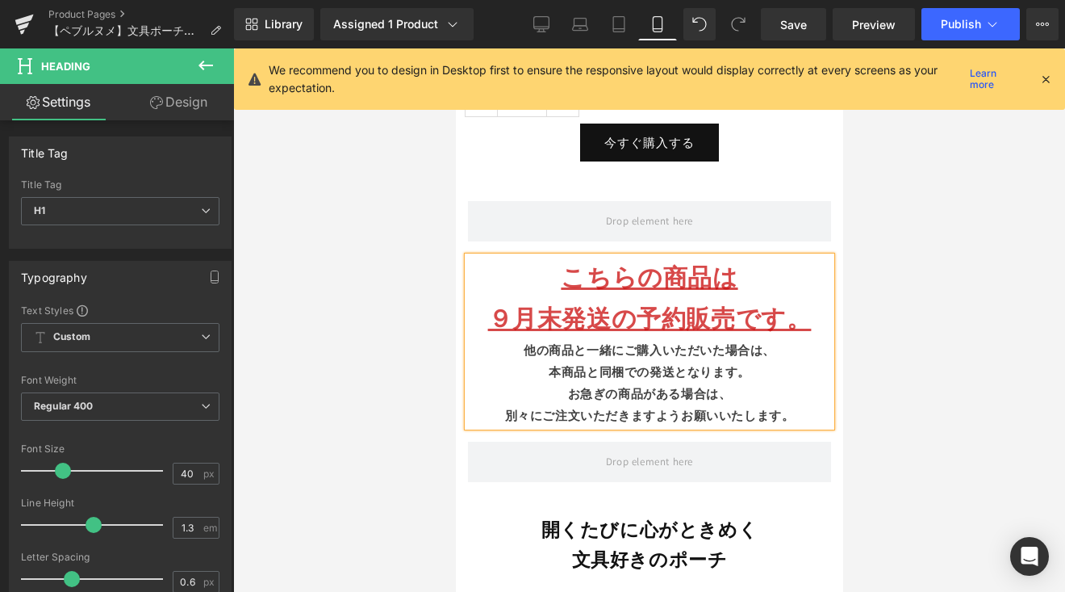
click at [579, 308] on u "９月末発送の予約販売です。" at bounding box center [650, 318] width 324 height 32
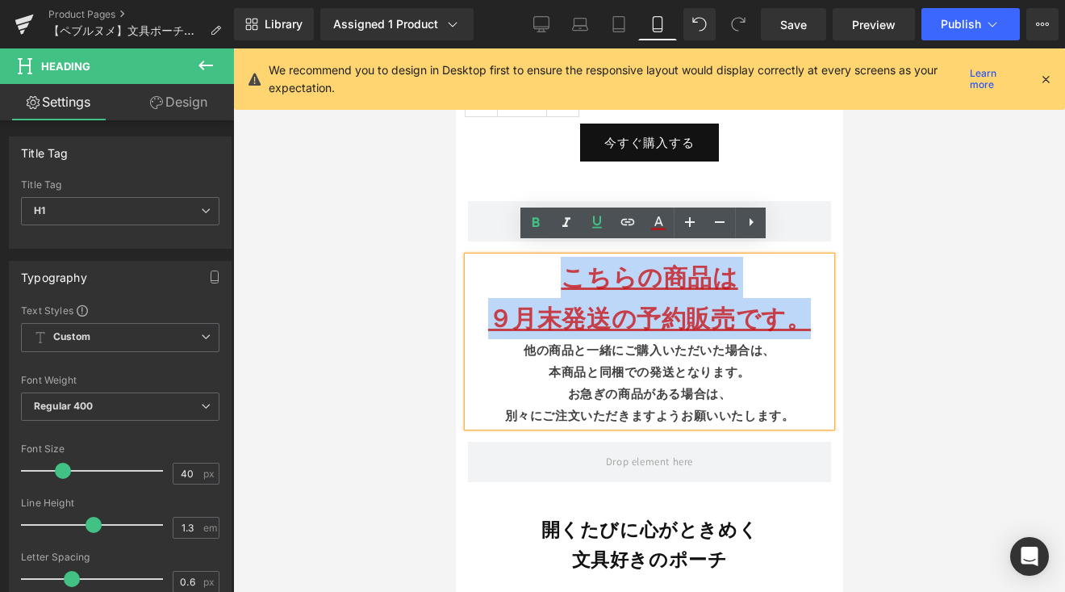
drag, startPoint x: 525, startPoint y: 248, endPoint x: 811, endPoint y: 300, distance: 290.5
click at [811, 300] on div "こちらの商品は ９月末発送の予約販売です。 他の商品と一緒にご購入いただいた場合は、 本商品と同梱での発送となります。 お急ぎの商品がある場合は、 別々にご注…" at bounding box center [648, 341] width 363 height 169
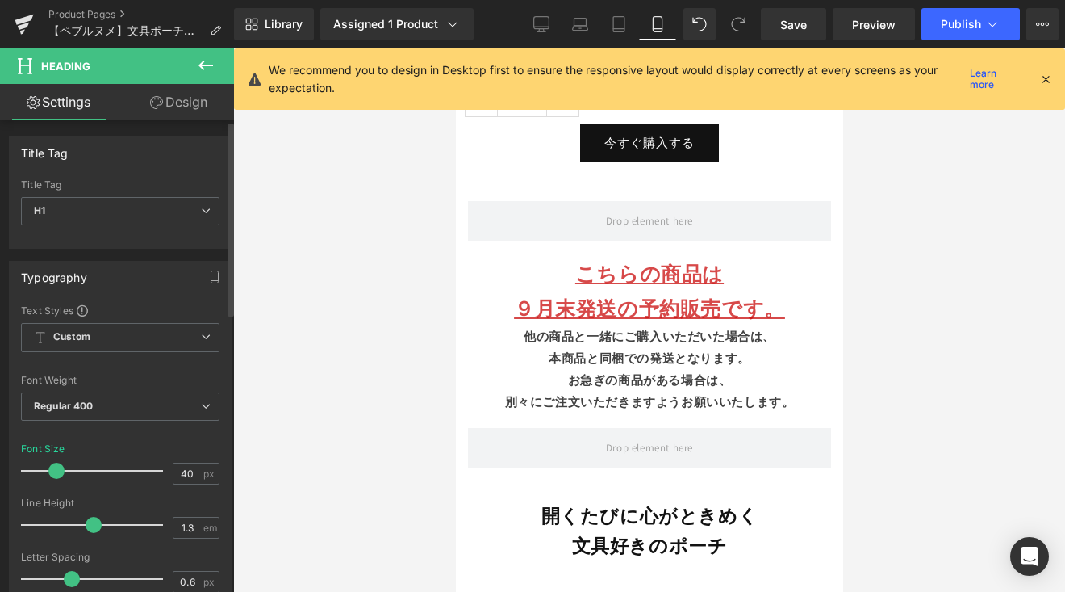
drag, startPoint x: 64, startPoint y: 467, endPoint x: 56, endPoint y: 473, distance: 9.7
click at [56, 473] on span at bounding box center [56, 470] width 16 height 16
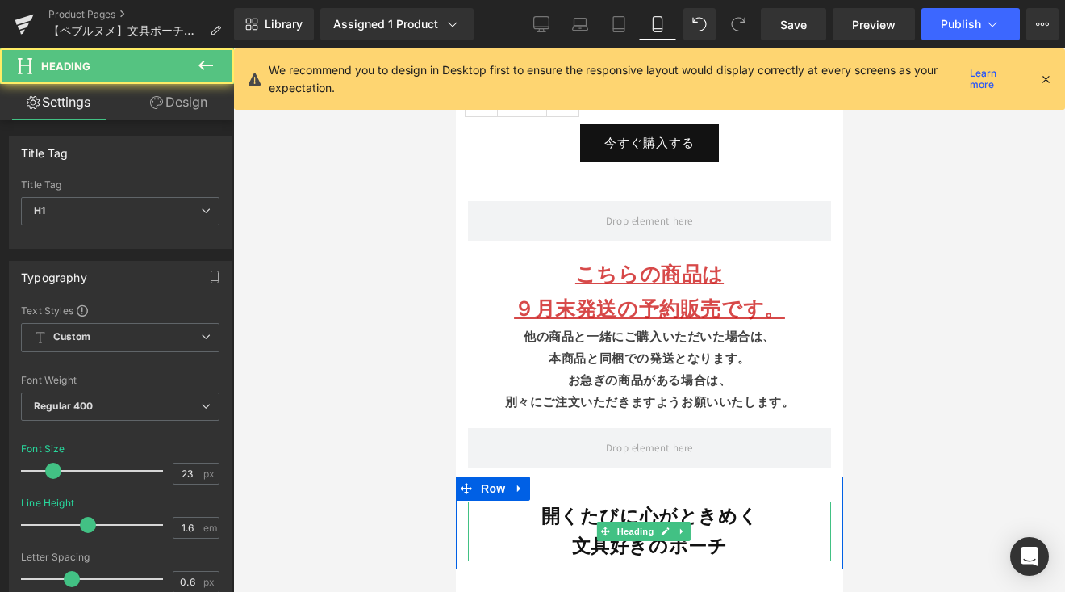
click at [568, 504] on b "開くたびに心がときめく" at bounding box center [649, 516] width 217 height 24
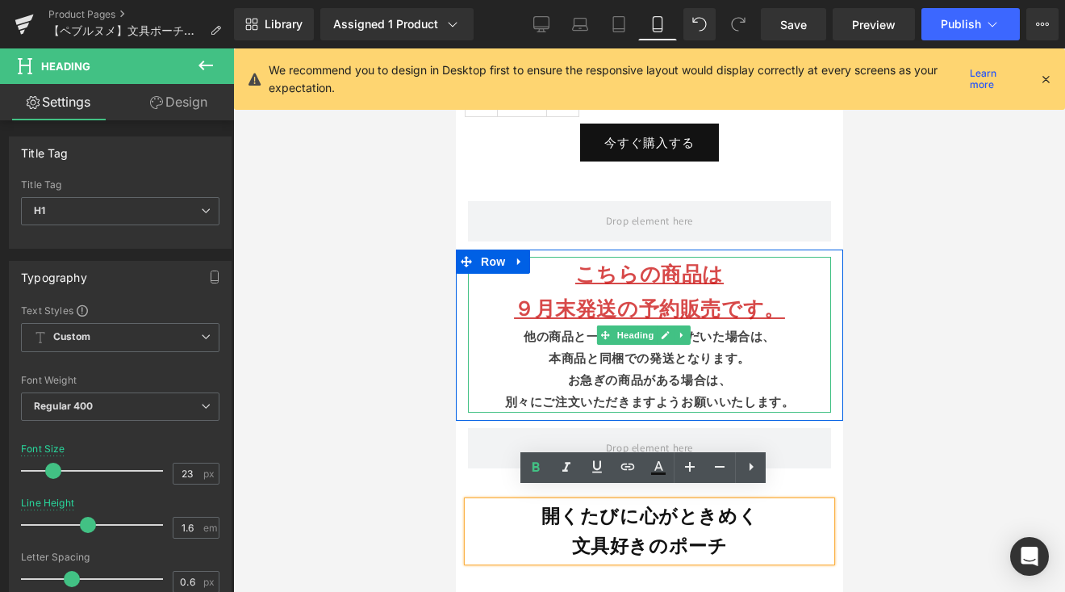
click at [575, 260] on u "こちらの商品は" at bounding box center [649, 273] width 149 height 27
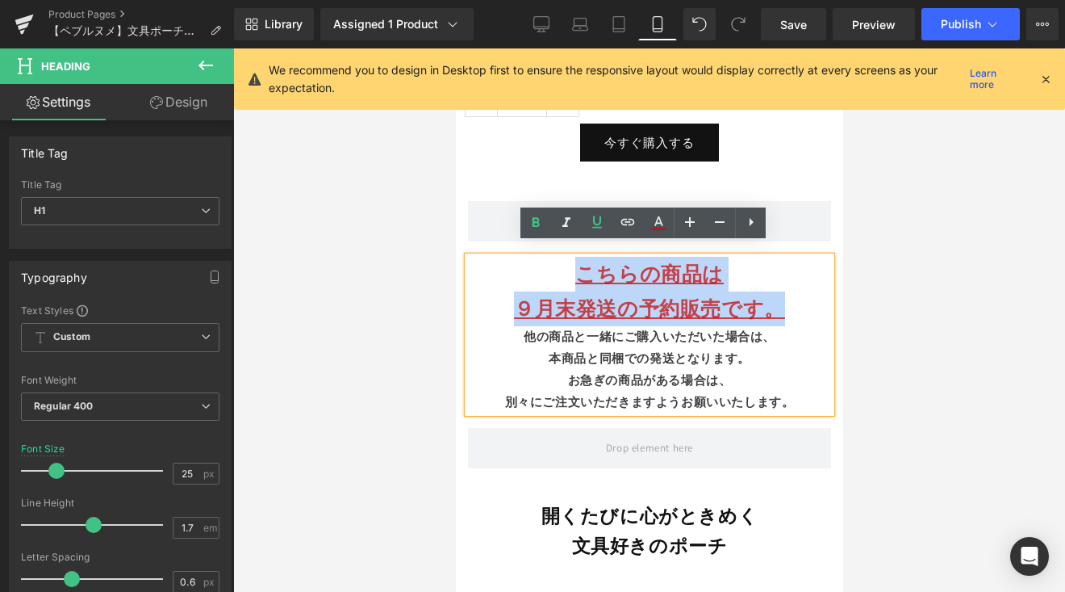
drag, startPoint x: 562, startPoint y: 255, endPoint x: 796, endPoint y: 300, distance: 238.4
click at [796, 300] on div "こちらの商品は ９月末発送の予約販売です。 他の商品と一緒にご購入いただいた場合は、 本商品と同梱での発送となります。 お急ぎの商品がある場合は、 別々にご注…" at bounding box center [648, 335] width 363 height 156
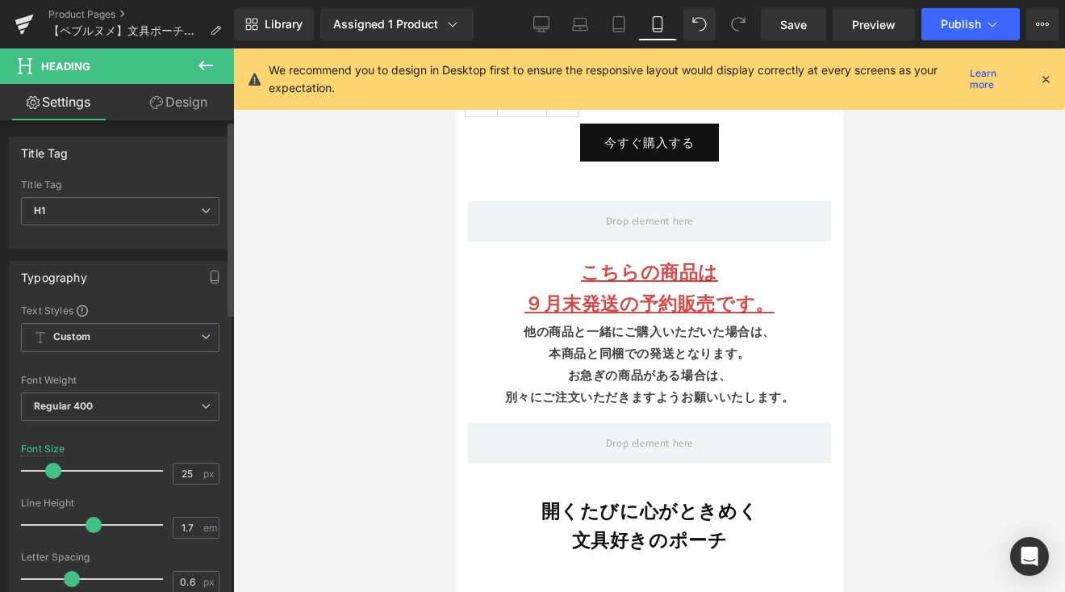
click at [52, 473] on span at bounding box center [53, 470] width 16 height 16
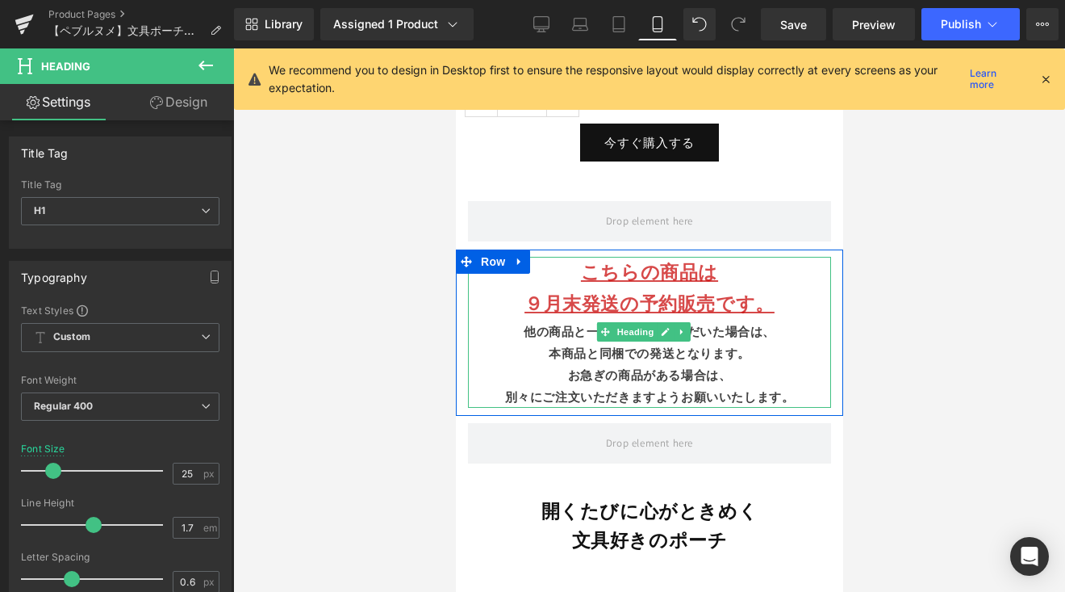
click at [569, 271] on h1 "こちらの商品は" at bounding box center [648, 272] width 363 height 31
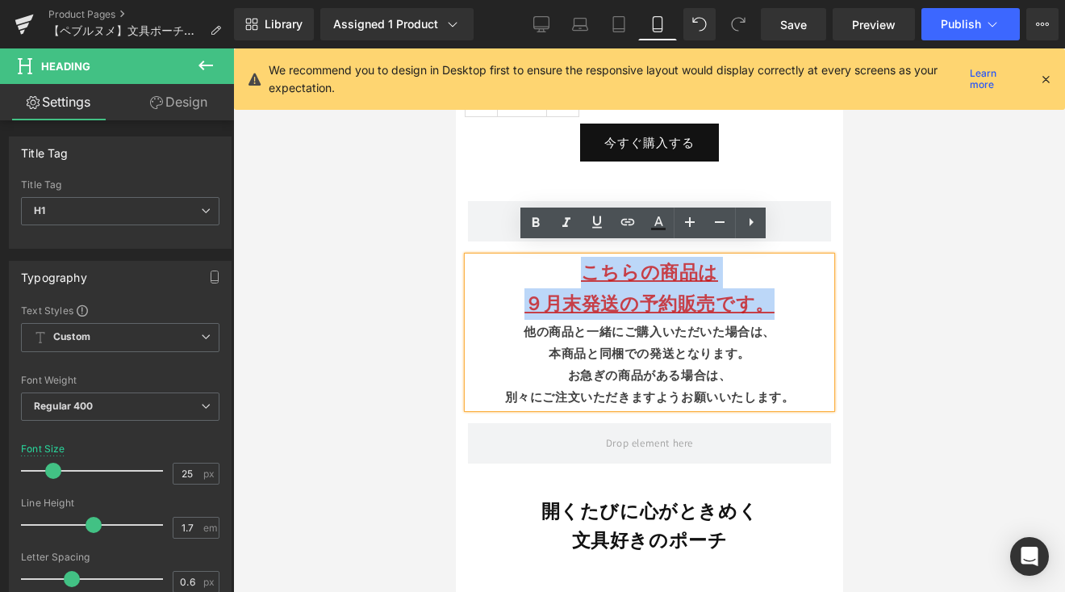
drag, startPoint x: 591, startPoint y: 270, endPoint x: 738, endPoint y: 277, distance: 147.0
click at [778, 289] on div "こちらの商品は ９月末発送の予約販売です。 他の商品と一緒にご購入いただいた場合は、 本商品と同梱での発送となります。 お急ぎの商品がある場合は、 別々にご注…" at bounding box center [648, 332] width 363 height 150
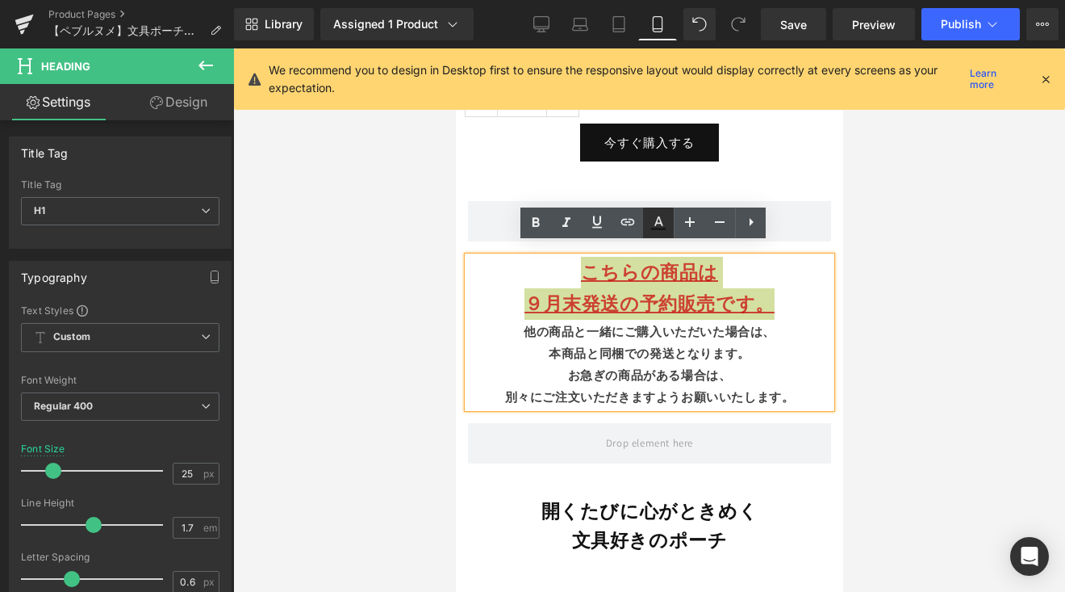
click at [657, 220] on icon at bounding box center [659, 221] width 9 height 10
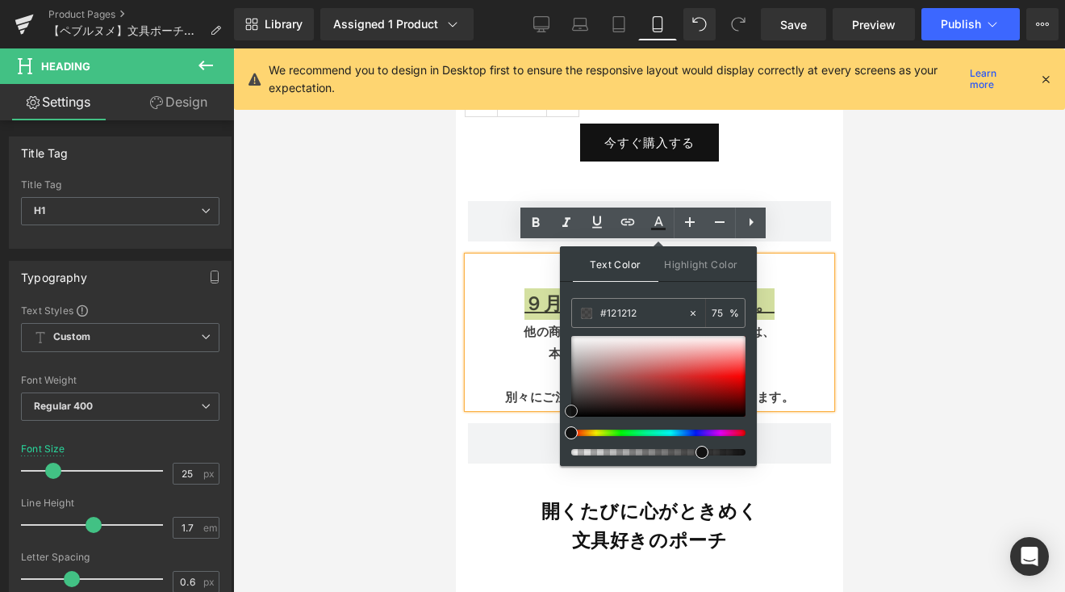
click at [707, 374] on div at bounding box center [658, 376] width 174 height 81
click at [716, 383] on div at bounding box center [658, 376] width 174 height 81
click at [718, 384] on span at bounding box center [715, 383] width 13 height 13
click at [719, 379] on span at bounding box center [715, 383] width 13 height 13
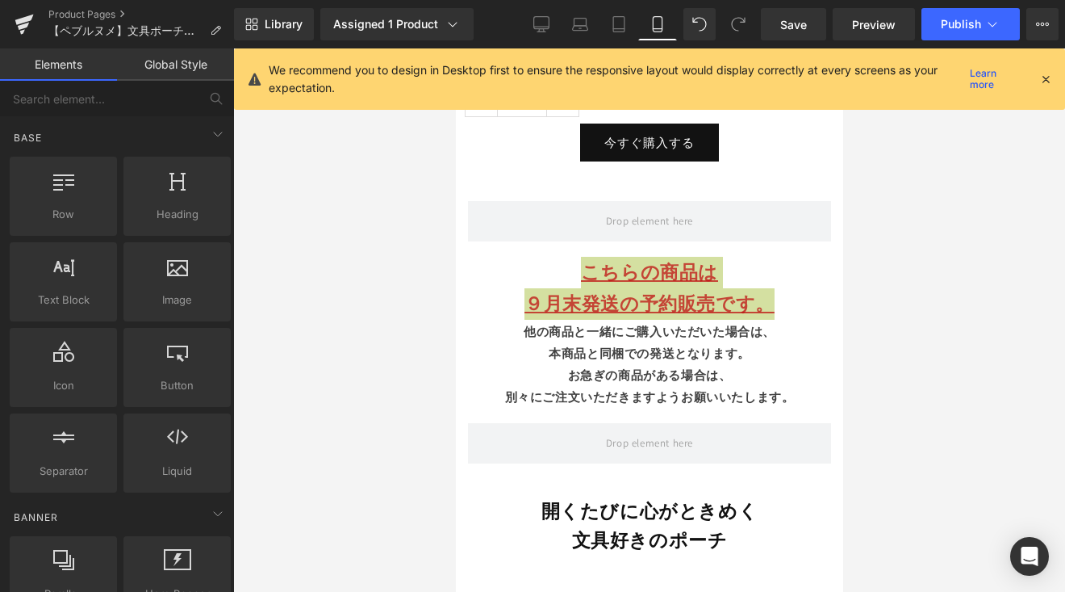
click at [931, 329] on div at bounding box center [649, 319] width 832 height 543
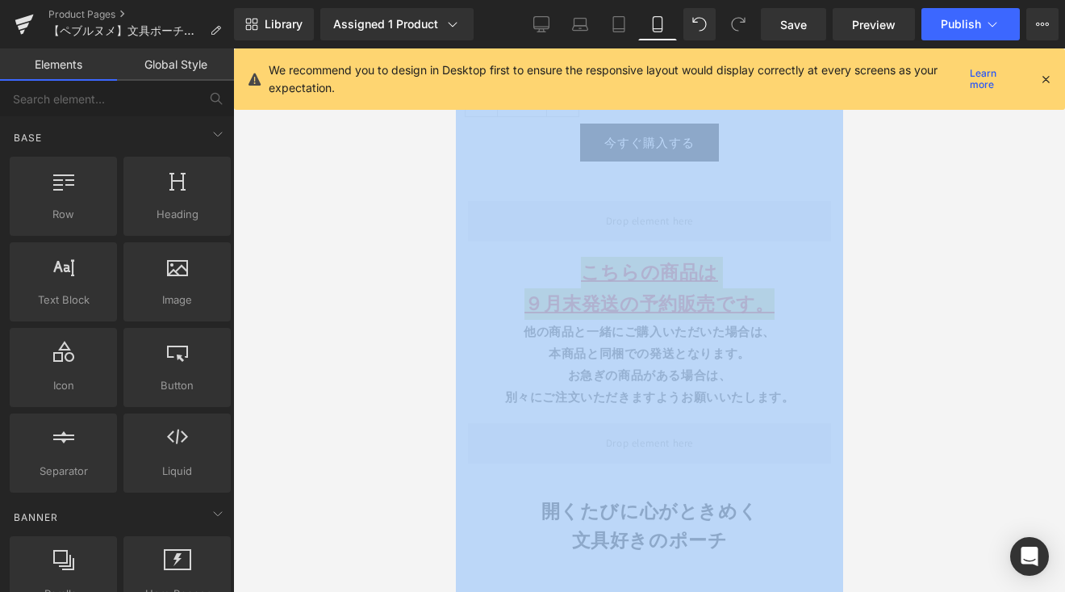
click at [931, 329] on div at bounding box center [649, 319] width 832 height 543
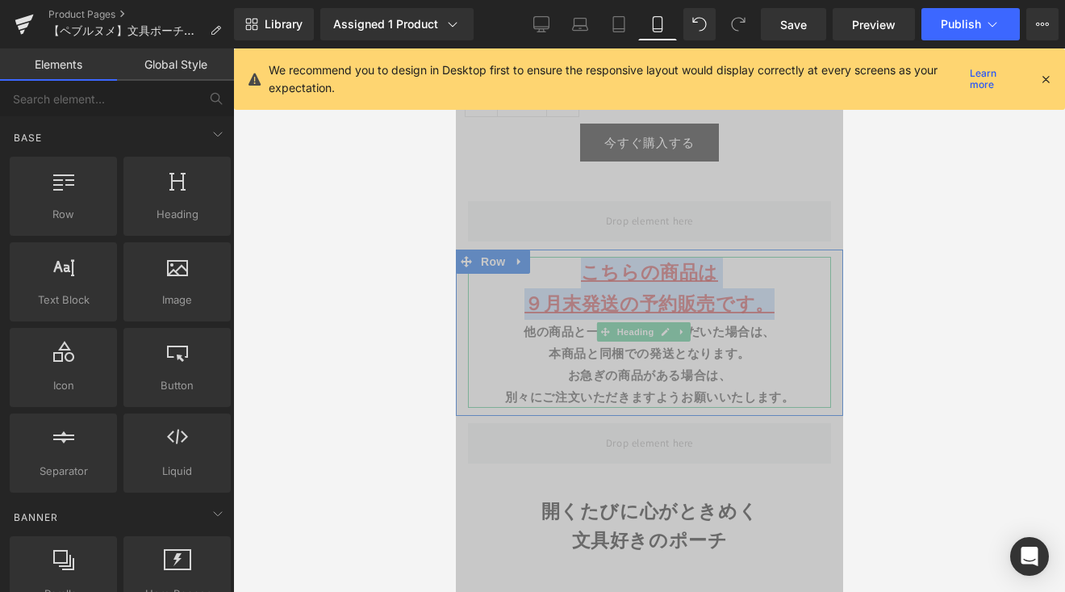
click at [747, 268] on h1 "こちらの商品は" at bounding box center [648, 272] width 363 height 31
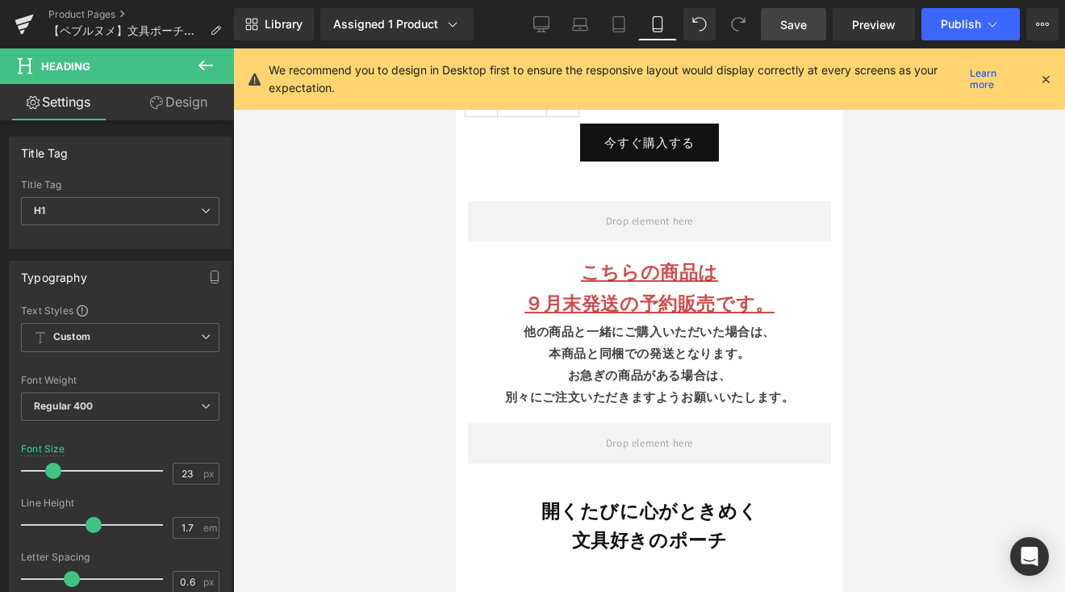
click at [789, 27] on span "Save" at bounding box center [793, 24] width 27 height 17
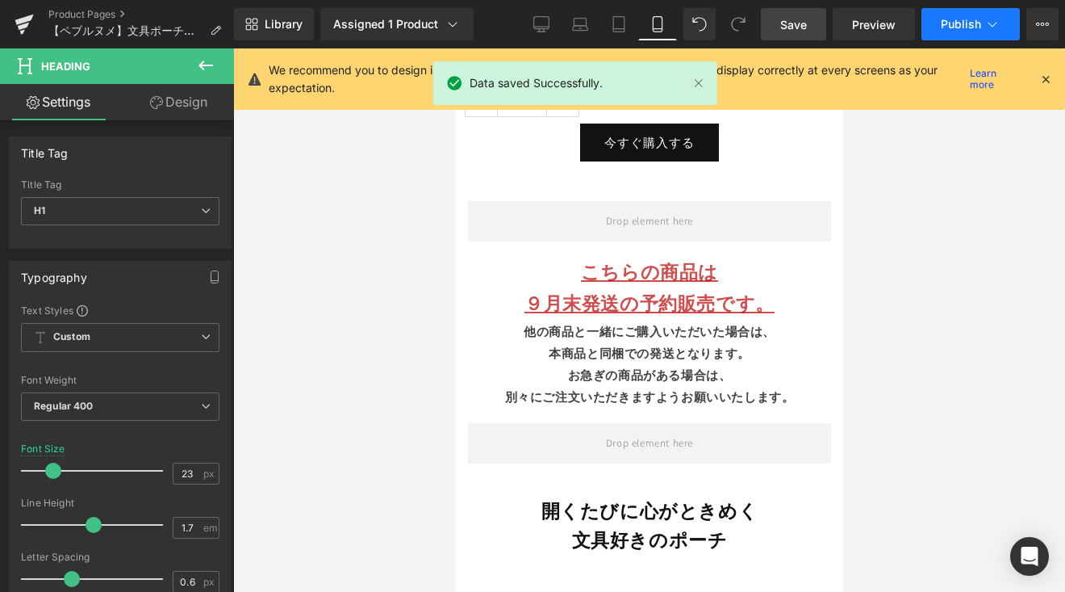
click at [948, 36] on button "Publish" at bounding box center [971, 24] width 98 height 32
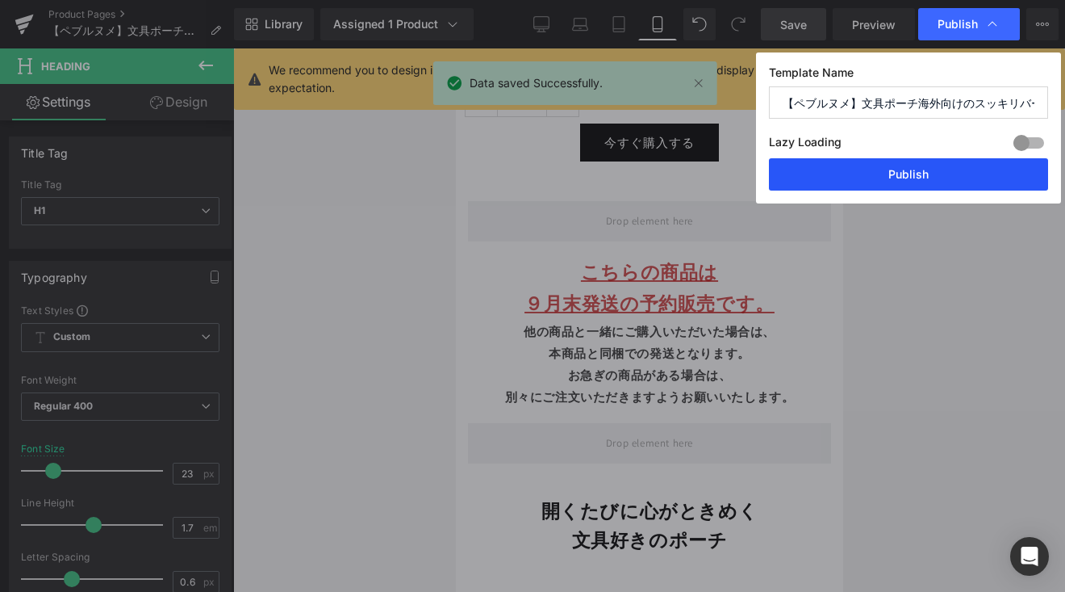
click at [894, 169] on button "Publish" at bounding box center [908, 174] width 279 height 32
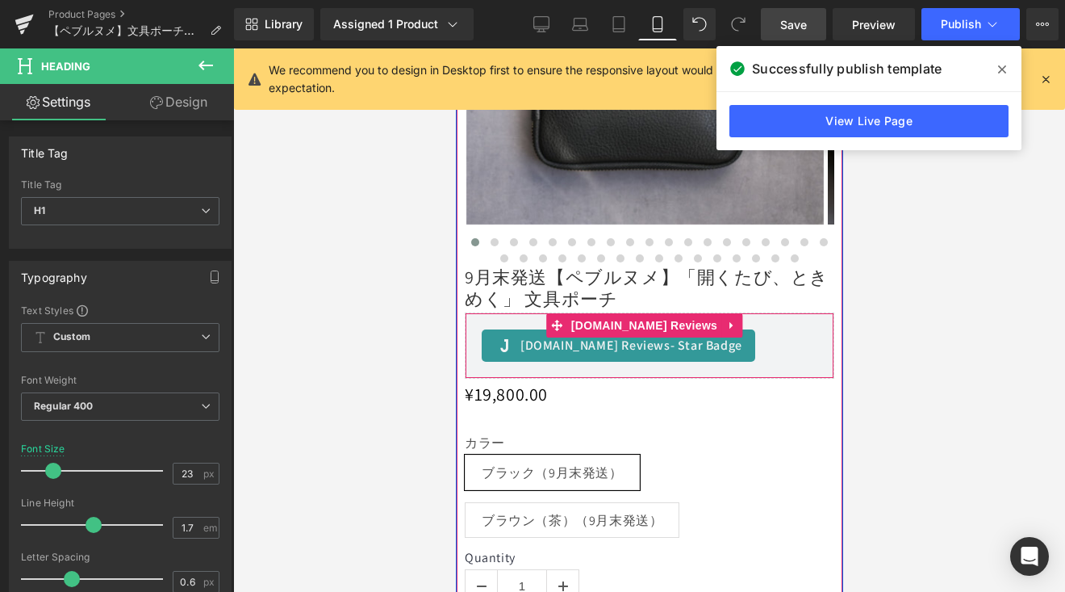
scroll to position [1253, 0]
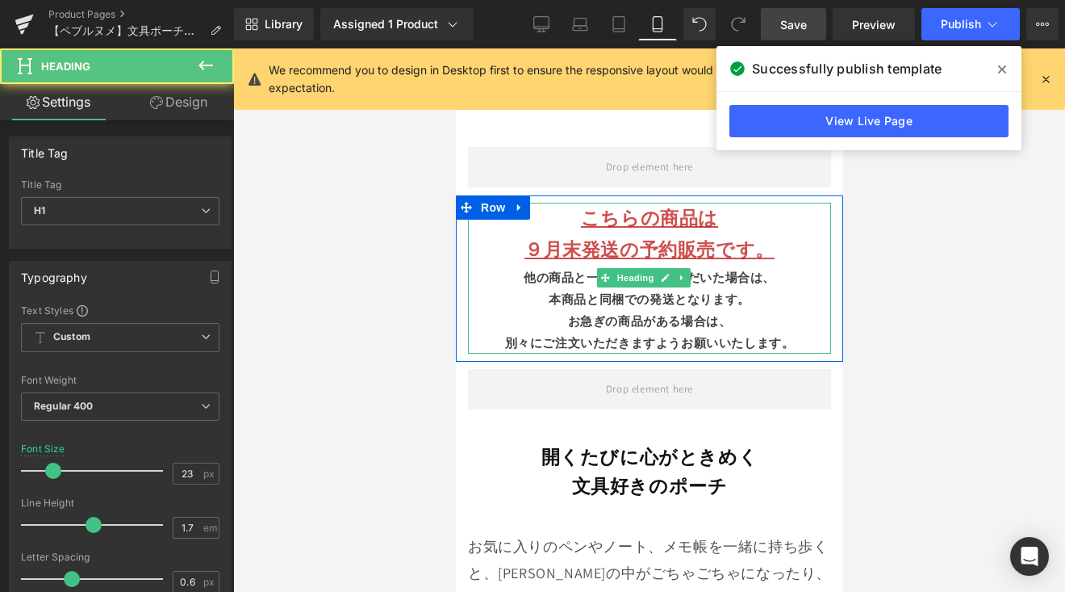
click at [630, 213] on u "こちらの商品は" at bounding box center [648, 218] width 137 height 24
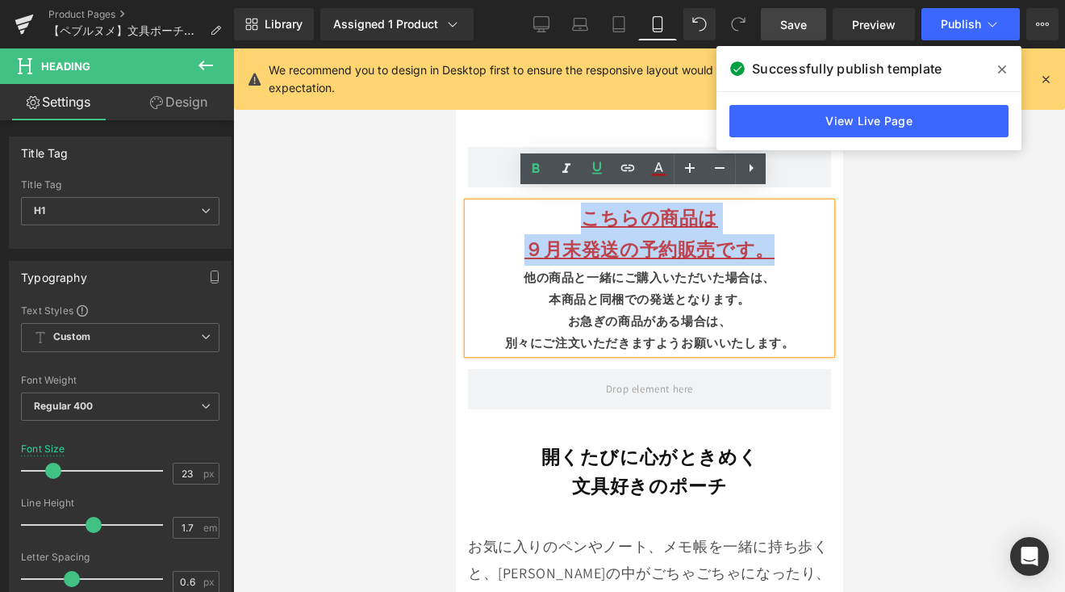
drag, startPoint x: 570, startPoint y: 203, endPoint x: 774, endPoint y: 237, distance: 207.0
click at [774, 237] on div "こちらの商品は ９月末発送の予約販売です。 他の商品と一緒にご購入いただいた場合は、 本商品と同梱での発送となります。 お急ぎの商品がある場合は、 別々にご注…" at bounding box center [648, 278] width 363 height 150
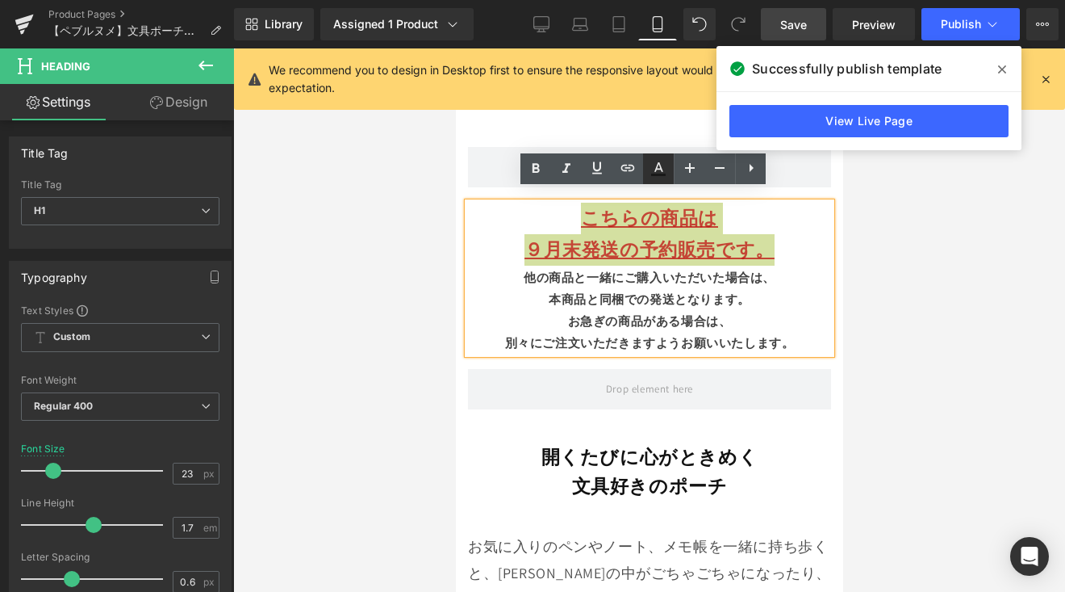
click at [656, 169] on icon at bounding box center [659, 167] width 9 height 10
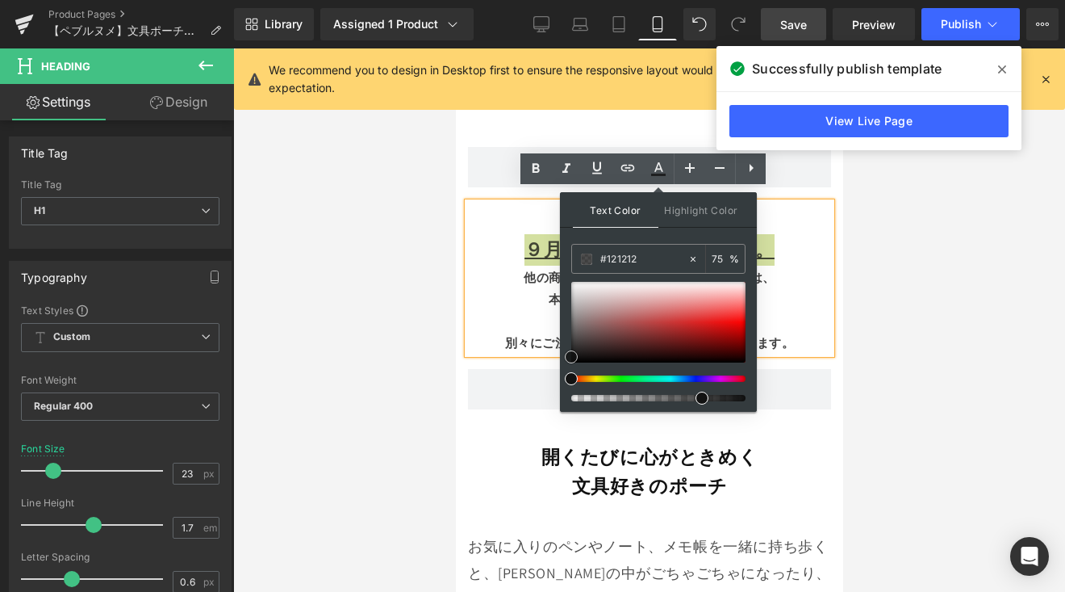
click at [722, 308] on div at bounding box center [658, 322] width 174 height 81
click at [722, 323] on div at bounding box center [658, 322] width 174 height 81
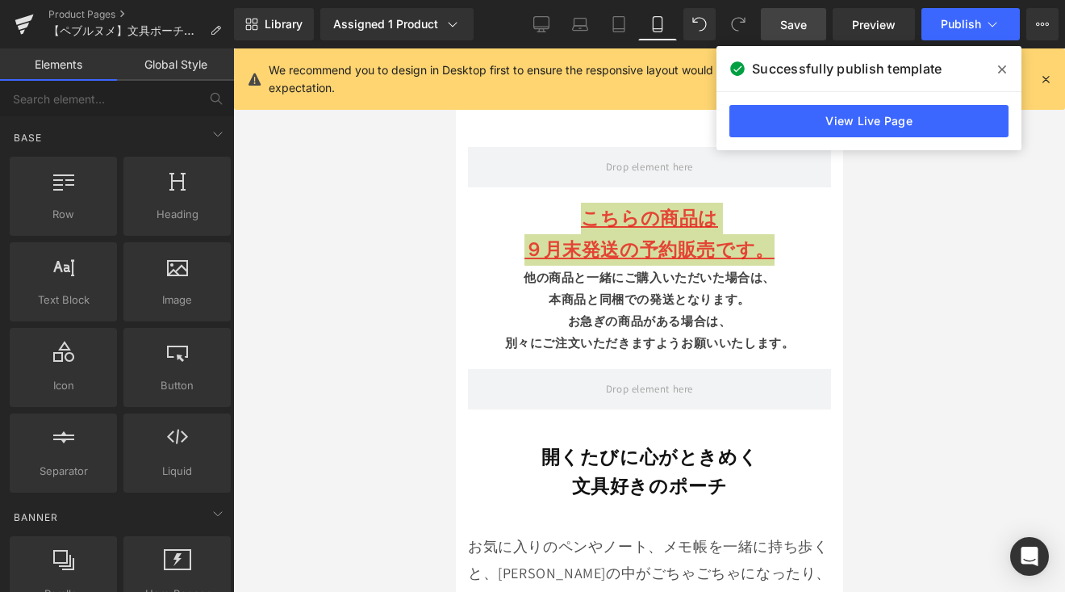
click at [893, 252] on div at bounding box center [649, 319] width 832 height 543
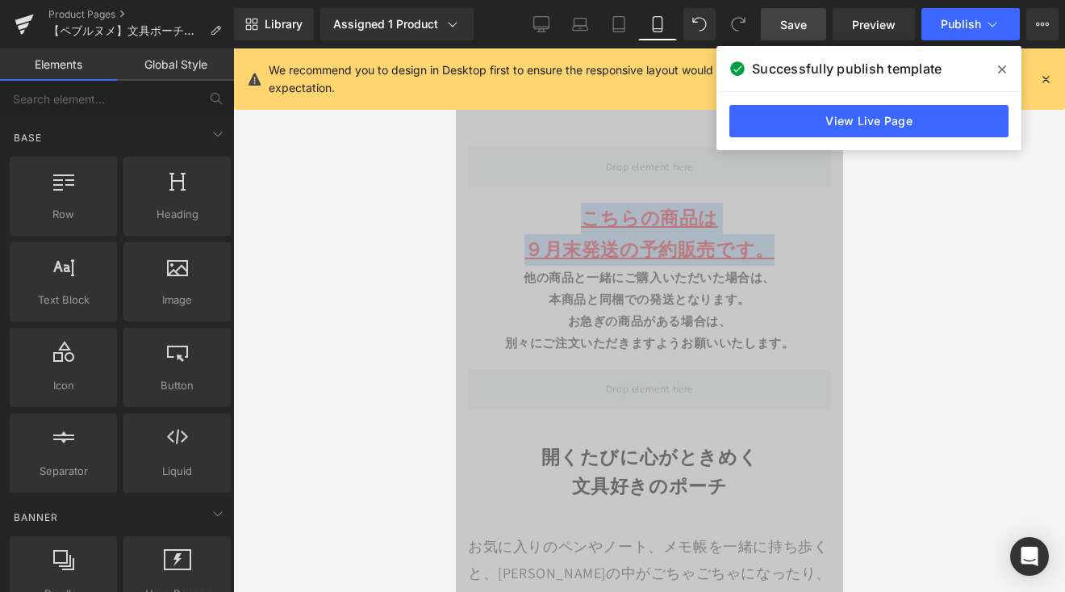
click at [751, 273] on div "他の商品と一緒にご購入いただいた場合は、" at bounding box center [648, 277] width 363 height 22
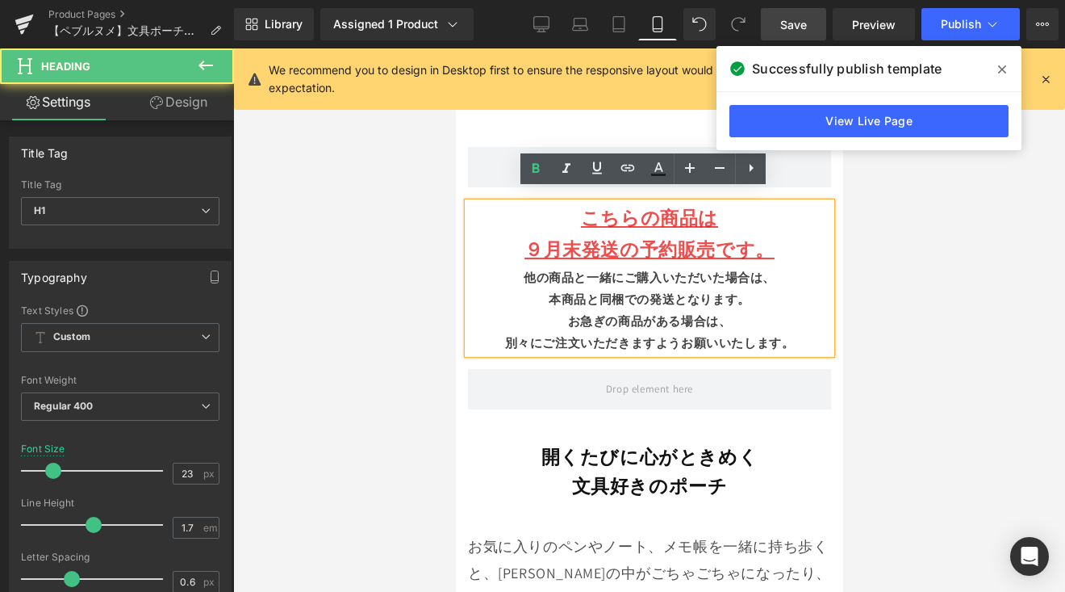
click at [747, 288] on div "本商品と同梱での発送となります。" at bounding box center [648, 299] width 363 height 22
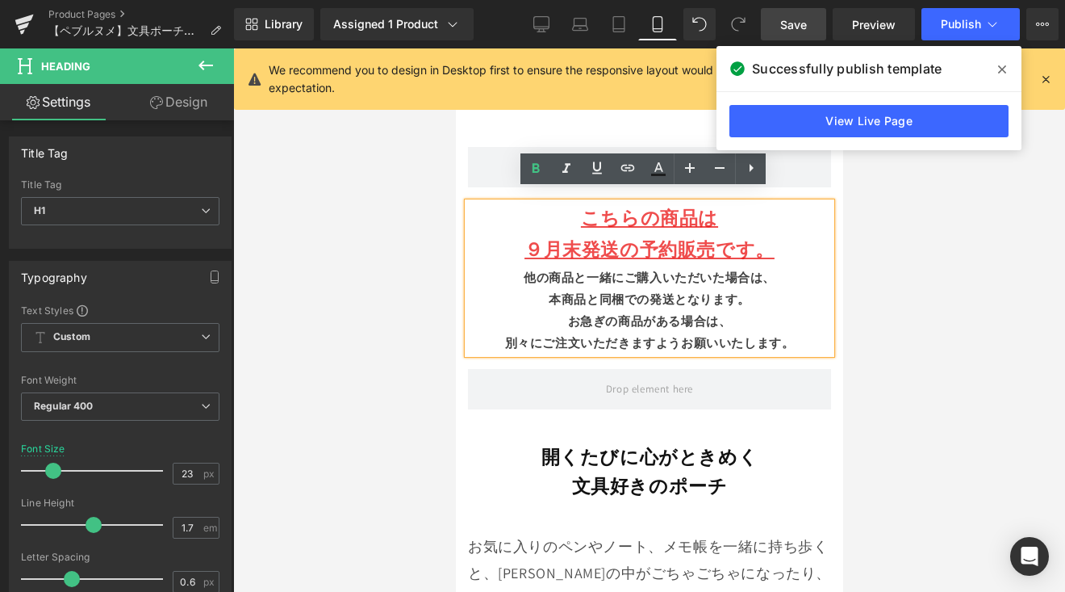
click at [809, 29] on link "Save" at bounding box center [793, 24] width 65 height 32
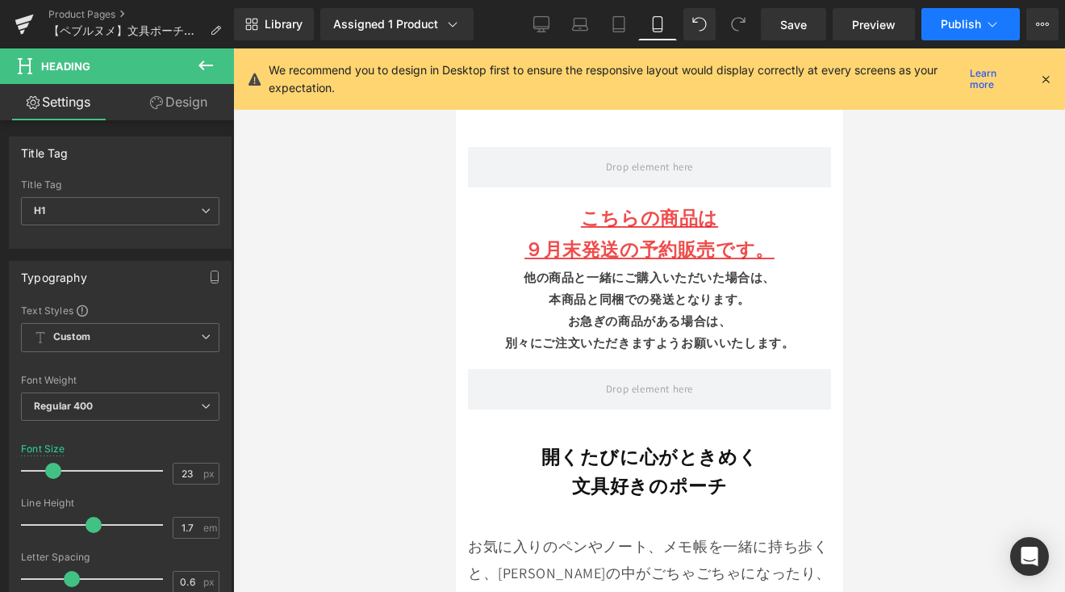
click at [988, 29] on icon at bounding box center [993, 24] width 16 height 16
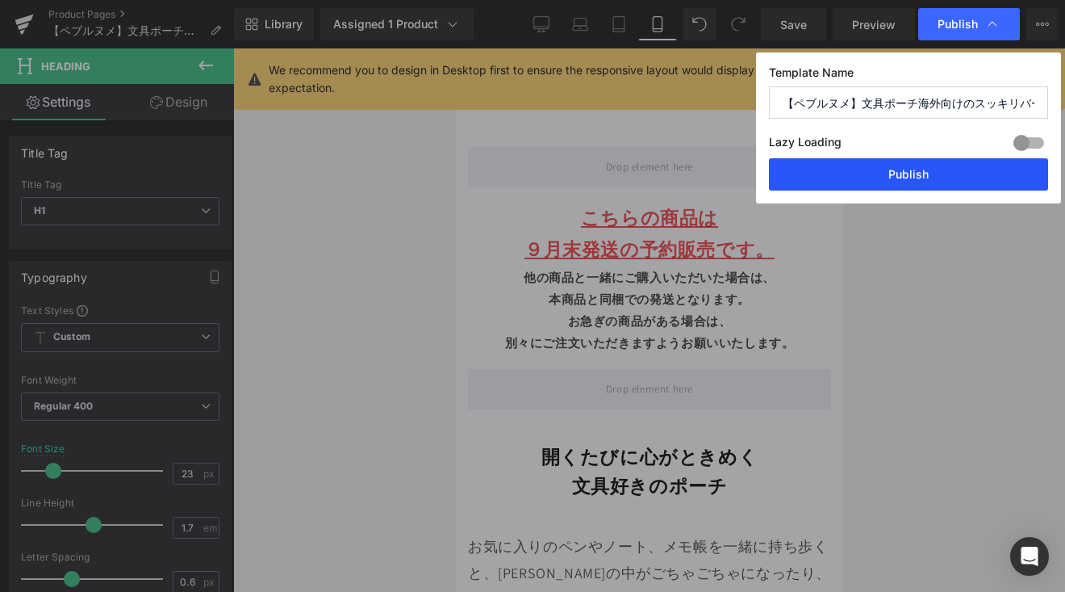
click at [977, 169] on button "Publish" at bounding box center [908, 174] width 279 height 32
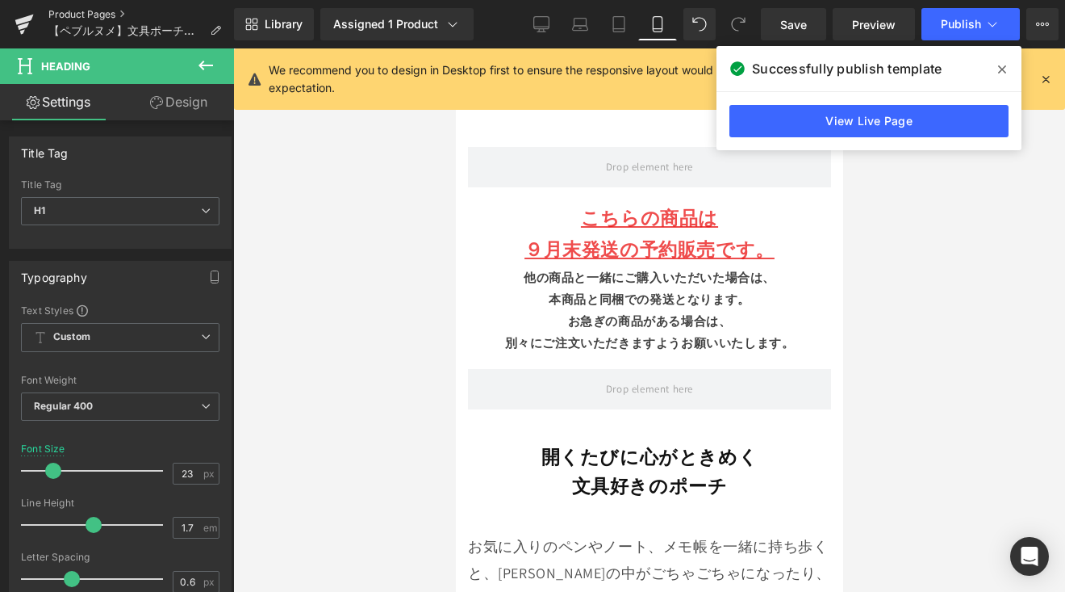
click at [93, 10] on link "Product Pages" at bounding box center [141, 14] width 186 height 13
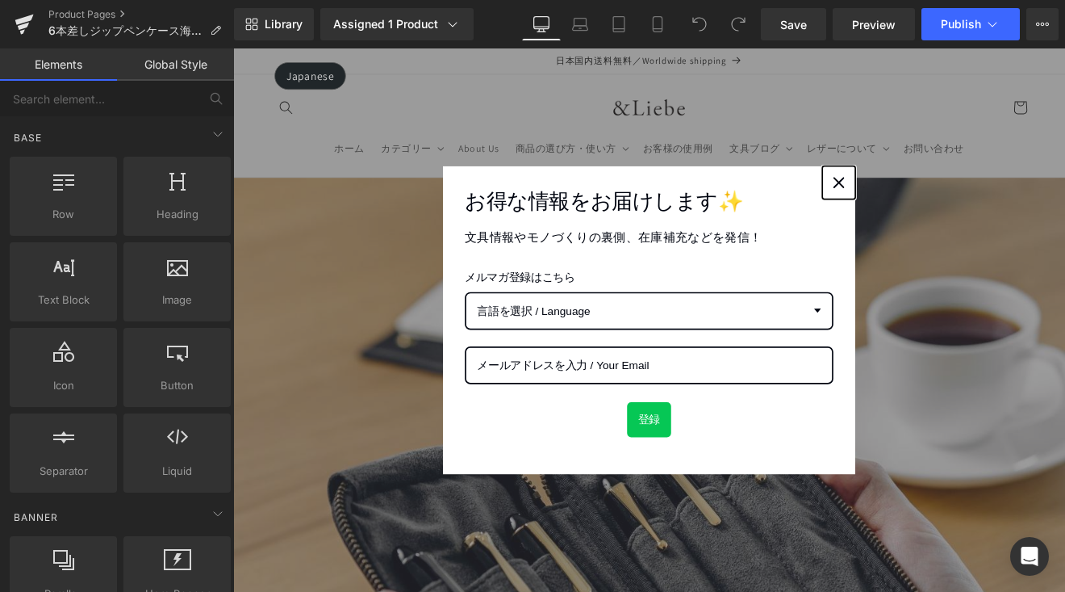
click at [953, 207] on button "Close" at bounding box center [944, 205] width 39 height 39
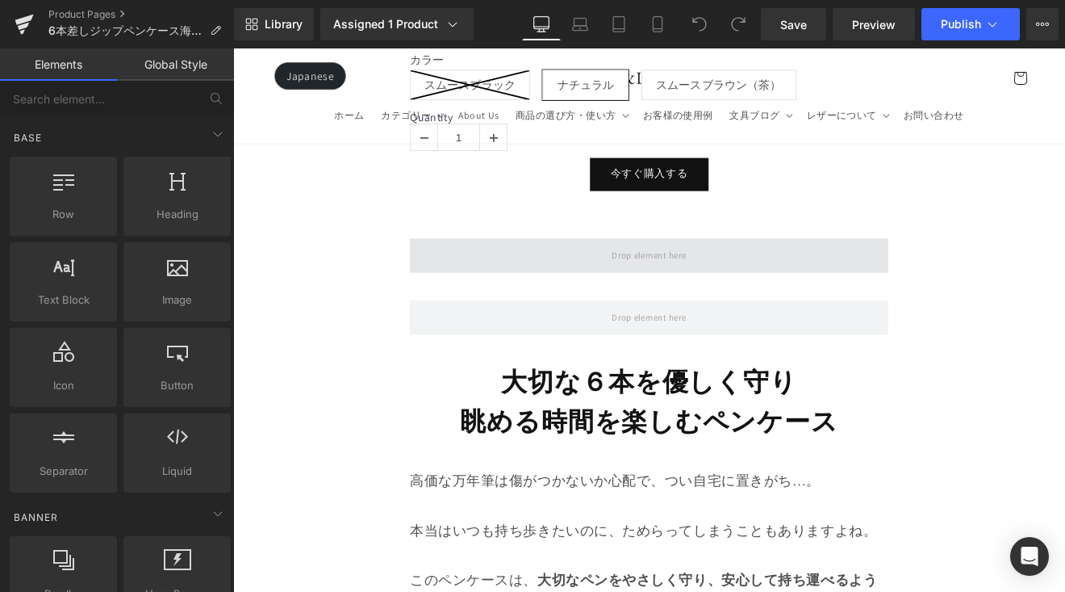
scroll to position [1958, 0]
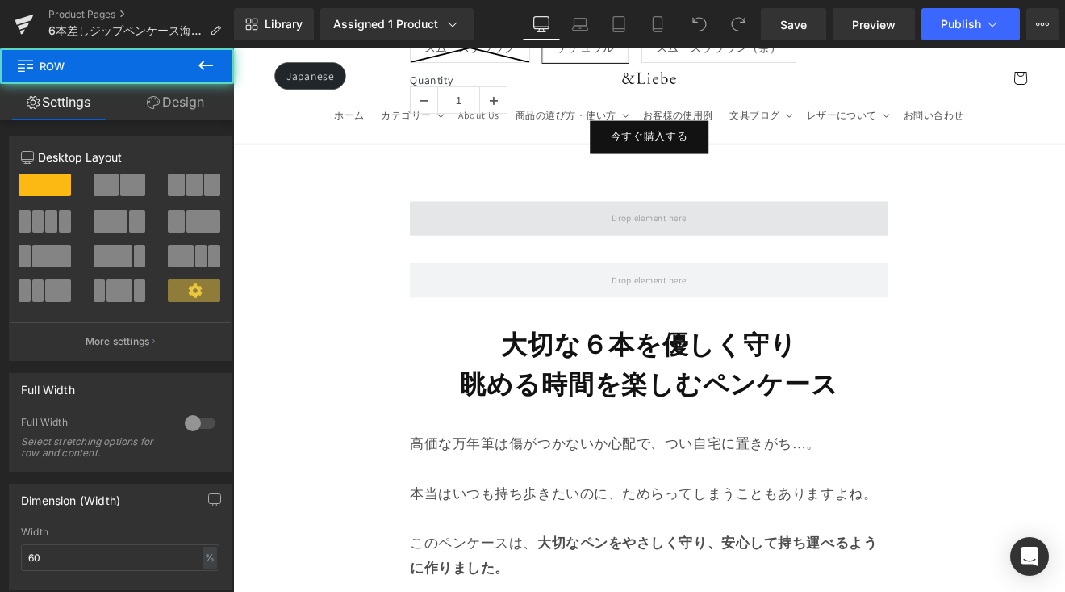
click at [830, 232] on span at bounding box center [722, 248] width 562 height 40
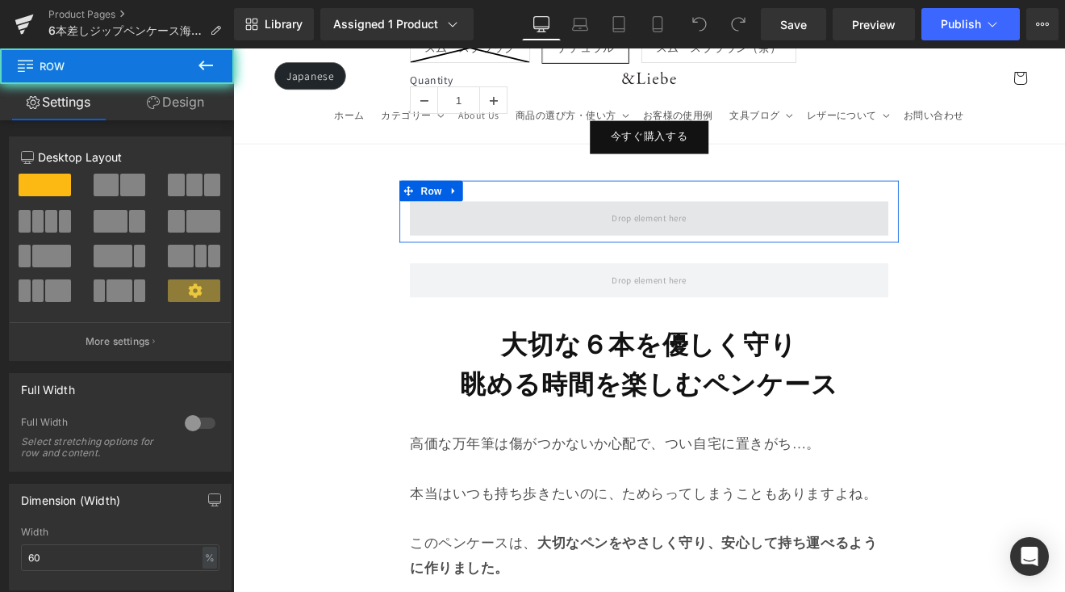
click at [767, 236] on span at bounding box center [722, 248] width 562 height 40
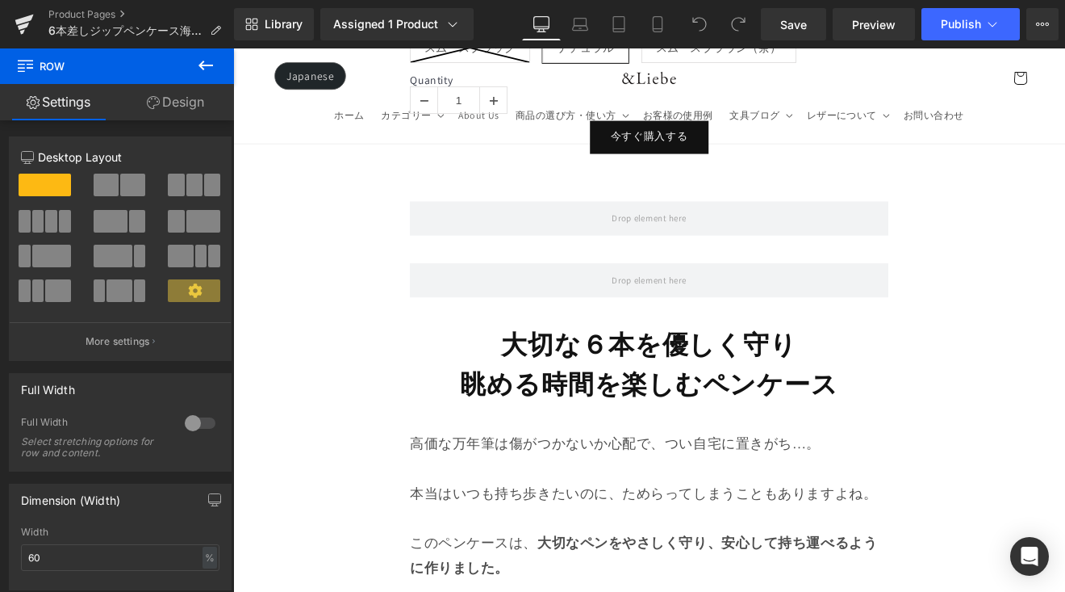
click at [210, 65] on icon at bounding box center [206, 66] width 15 height 10
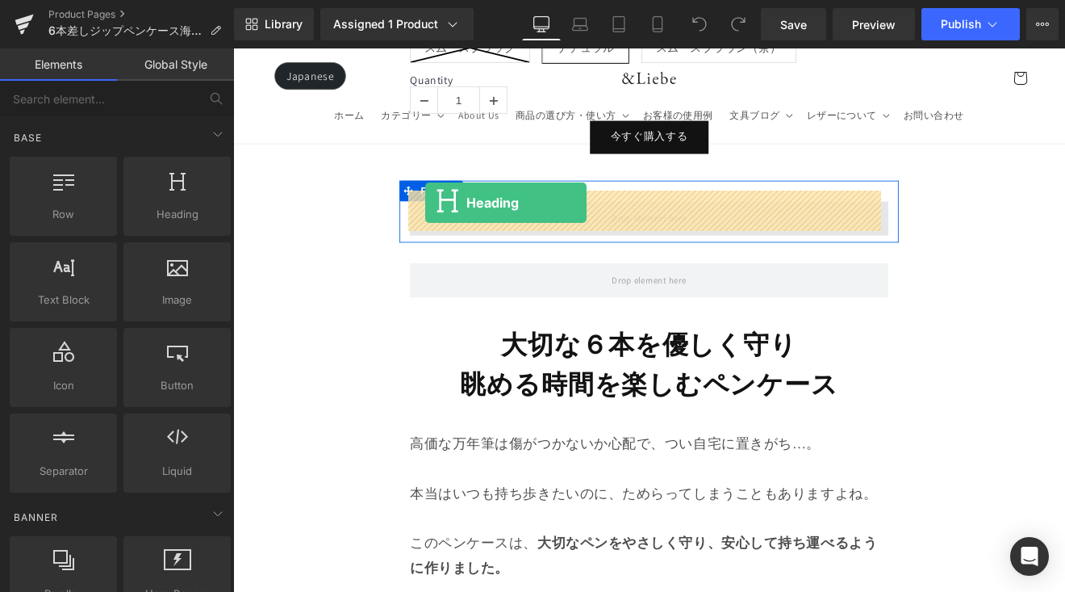
drag, startPoint x: 453, startPoint y: 241, endPoint x: 458, endPoint y: 229, distance: 13.4
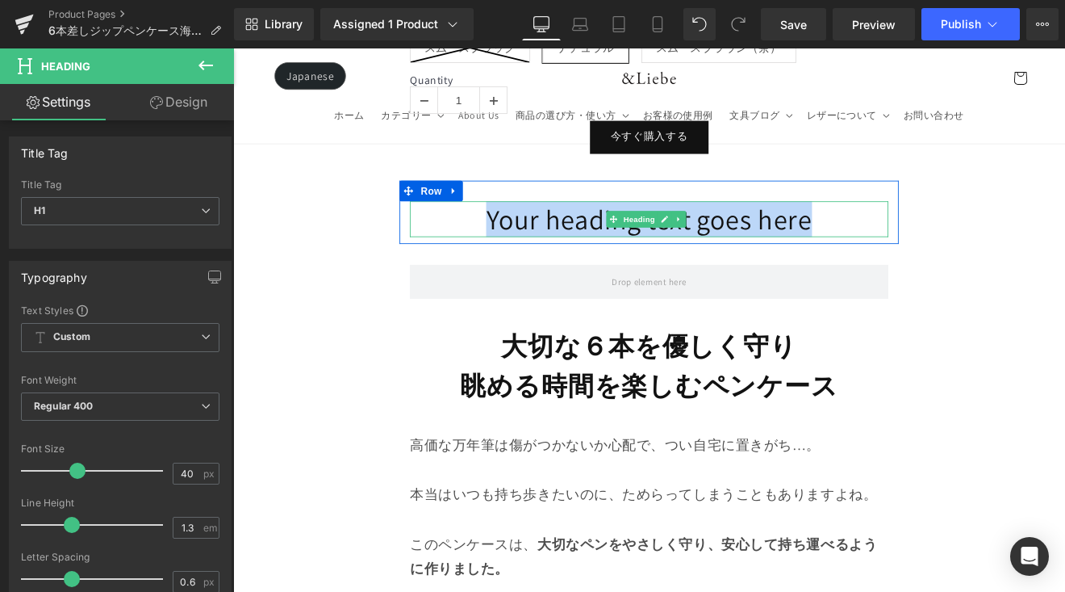
drag, startPoint x: 500, startPoint y: 232, endPoint x: 973, endPoint y: 230, distance: 473.0
click at [973, 230] on h1 "Your heading text goes here" at bounding box center [722, 249] width 562 height 42
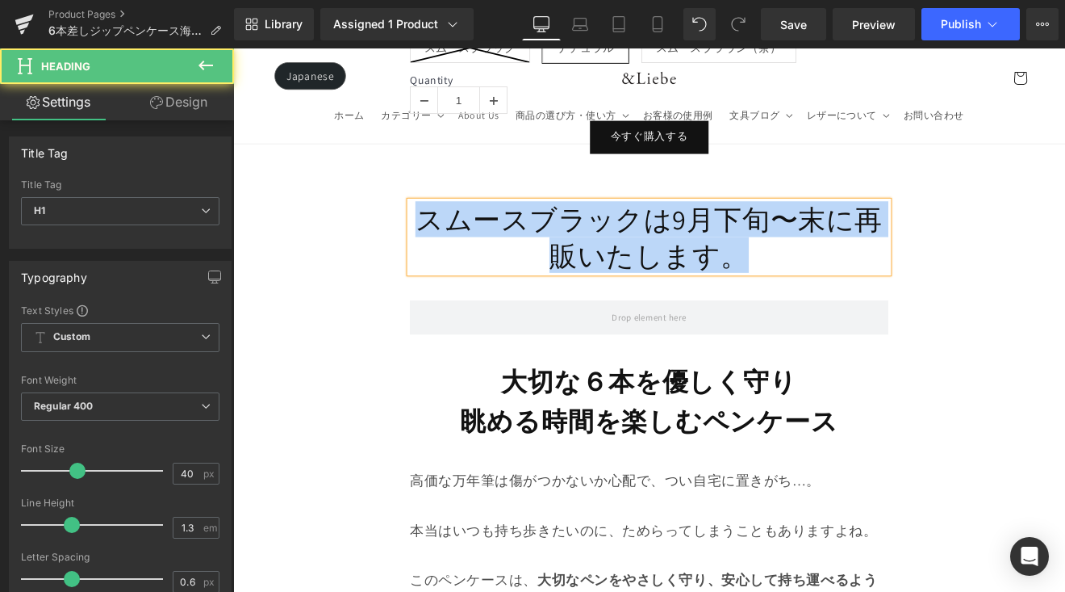
drag, startPoint x: 853, startPoint y: 277, endPoint x: 373, endPoint y: 227, distance: 482.8
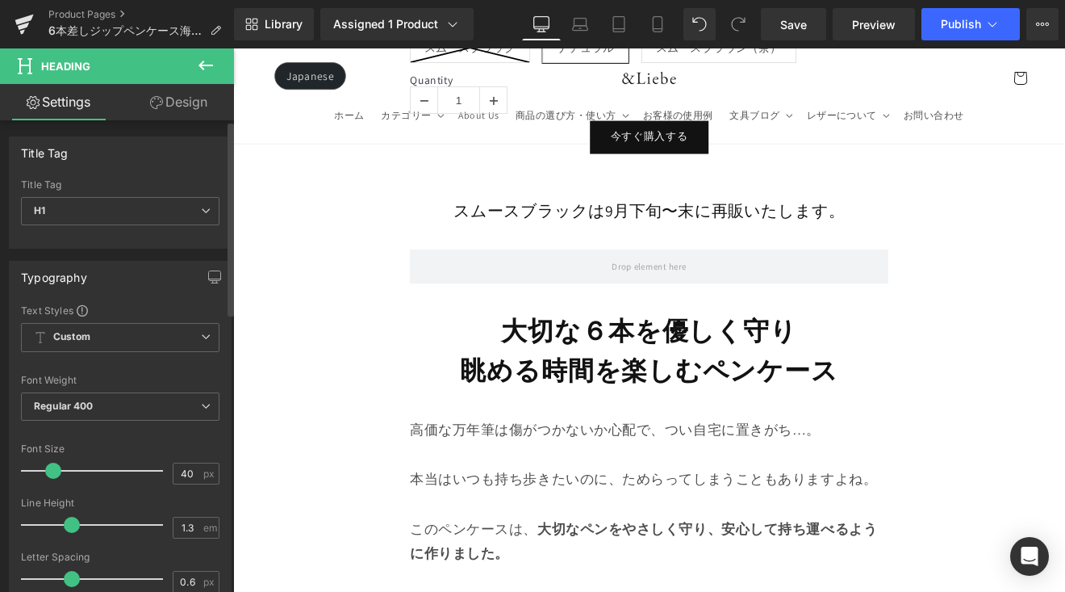
drag, startPoint x: 72, startPoint y: 467, endPoint x: 50, endPoint y: 480, distance: 25.8
click at [50, 480] on div at bounding box center [96, 470] width 134 height 32
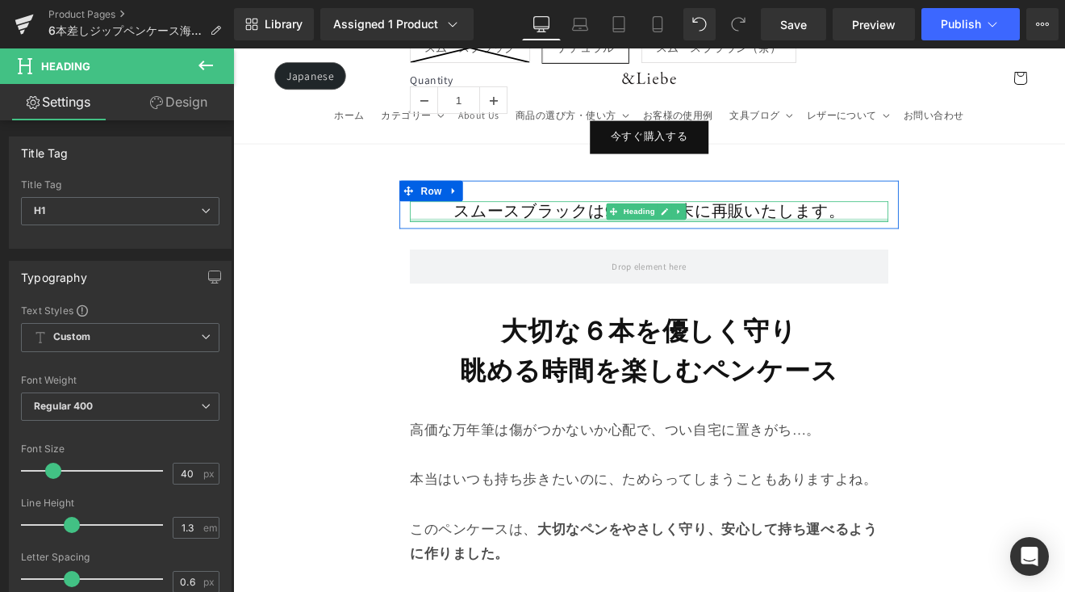
click at [483, 238] on div "スムースブラックは9月下旬〜末に再販いたします。 Heading" at bounding box center [722, 240] width 562 height 24
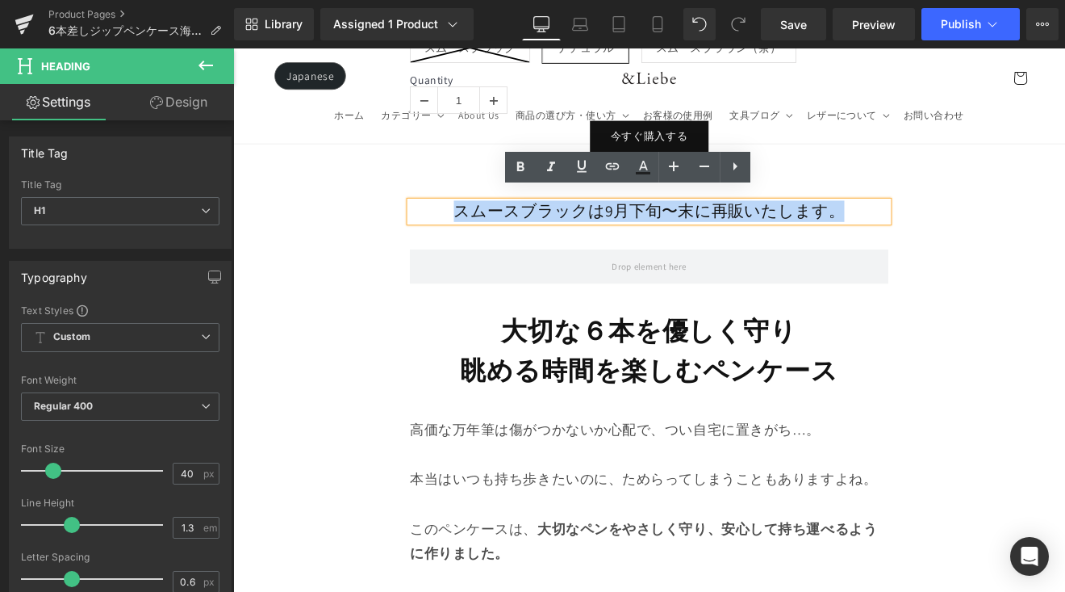
drag, startPoint x: 480, startPoint y: 232, endPoint x: 905, endPoint y: 224, distance: 424.6
click at [971, 228] on h1 "スムースブラックは9月下旬〜末に再販いたします。" at bounding box center [722, 240] width 562 height 24
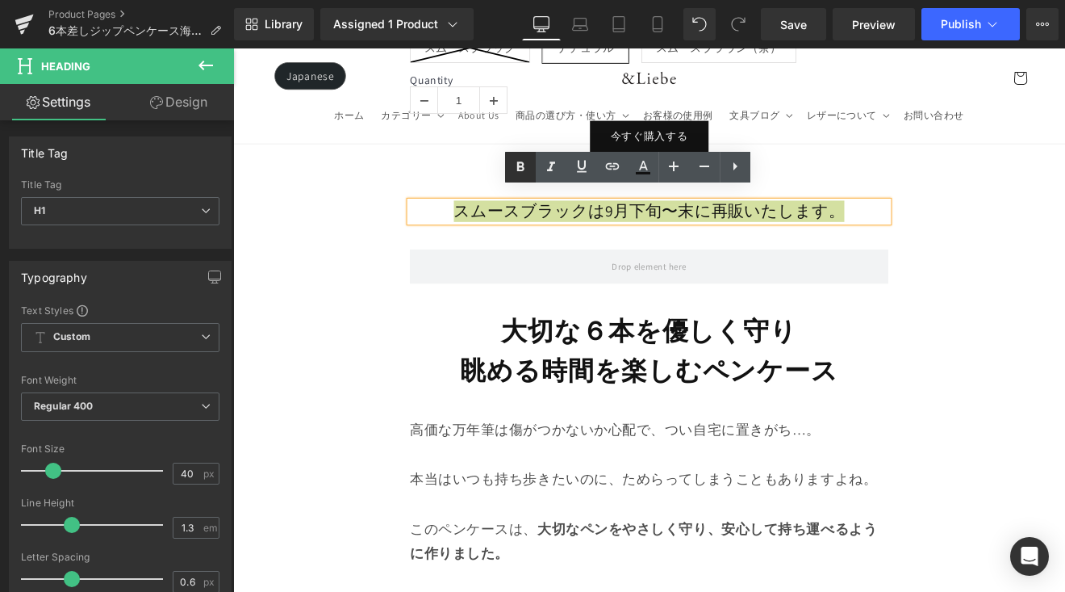
click at [522, 161] on icon at bounding box center [520, 166] width 19 height 19
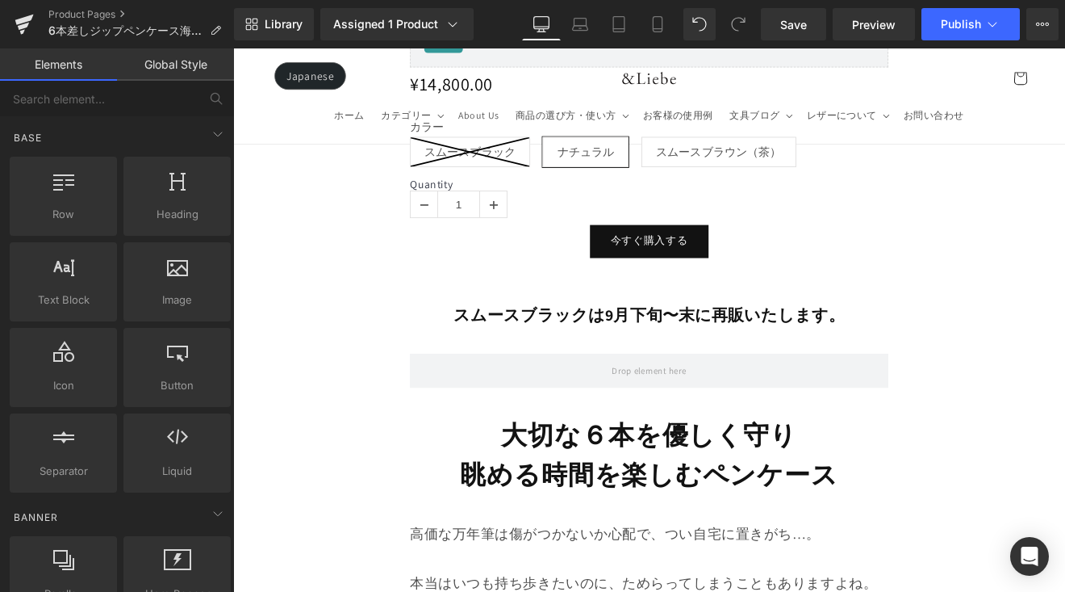
scroll to position [1827, 0]
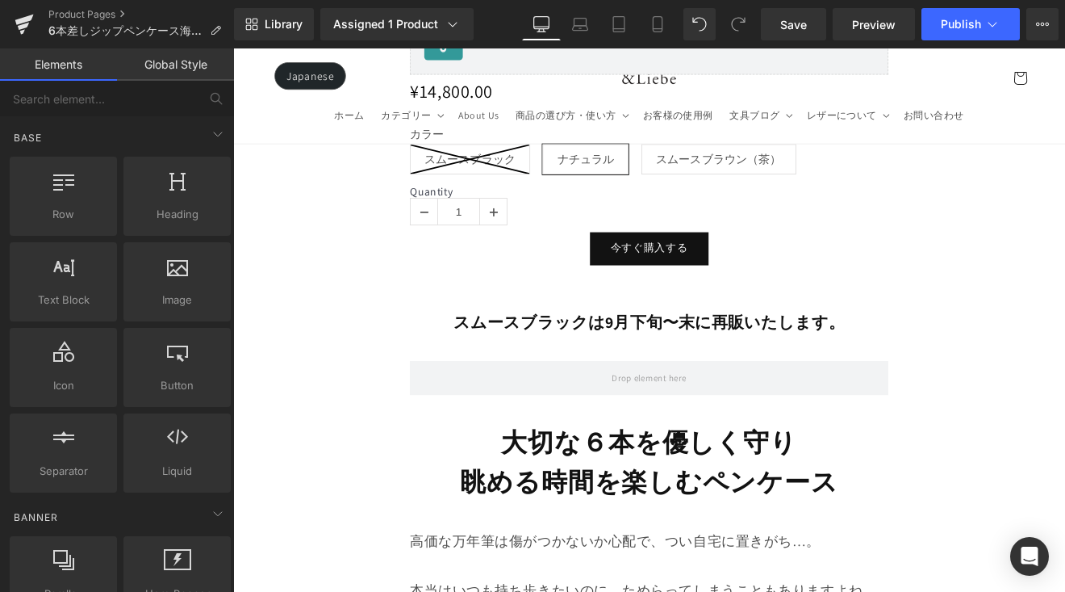
click at [913, 358] on strong "スムースブラックは9月下旬〜末に再販いたします。" at bounding box center [721, 370] width 459 height 24
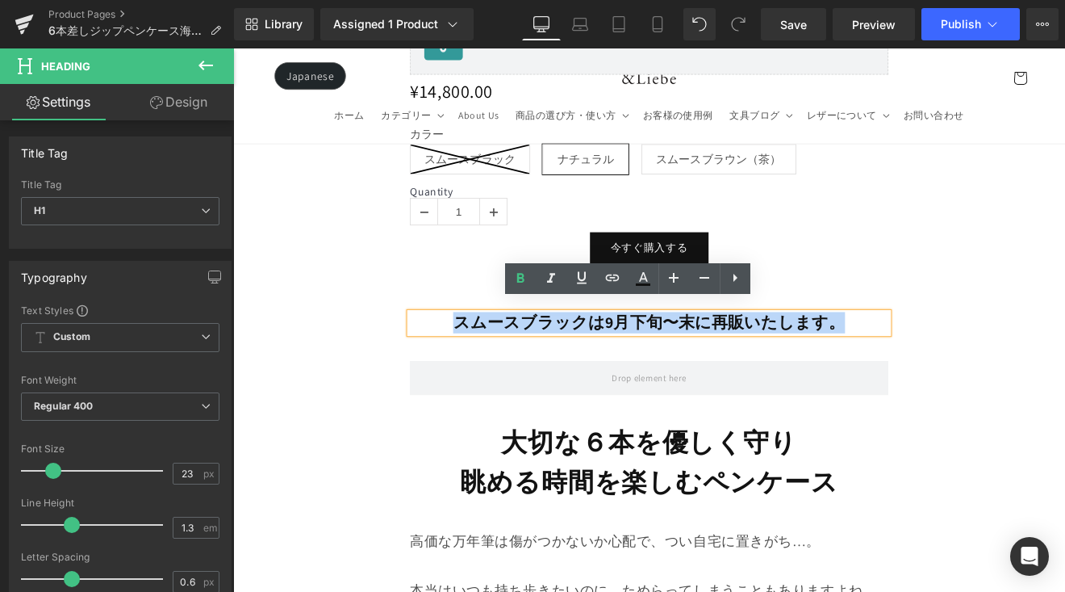
drag, startPoint x: 943, startPoint y: 360, endPoint x: 483, endPoint y: 362, distance: 459.3
click at [458, 362] on h1 "スムースブラックは9月下旬〜末に再販いたします。" at bounding box center [722, 370] width 562 height 24
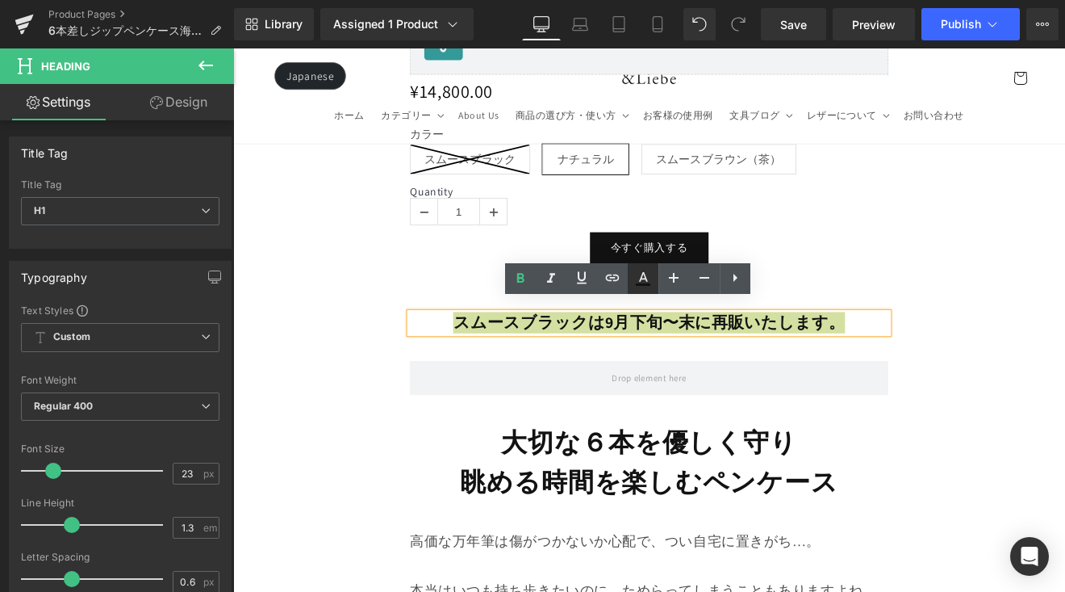
click at [647, 285] on icon at bounding box center [643, 284] width 15 height 2
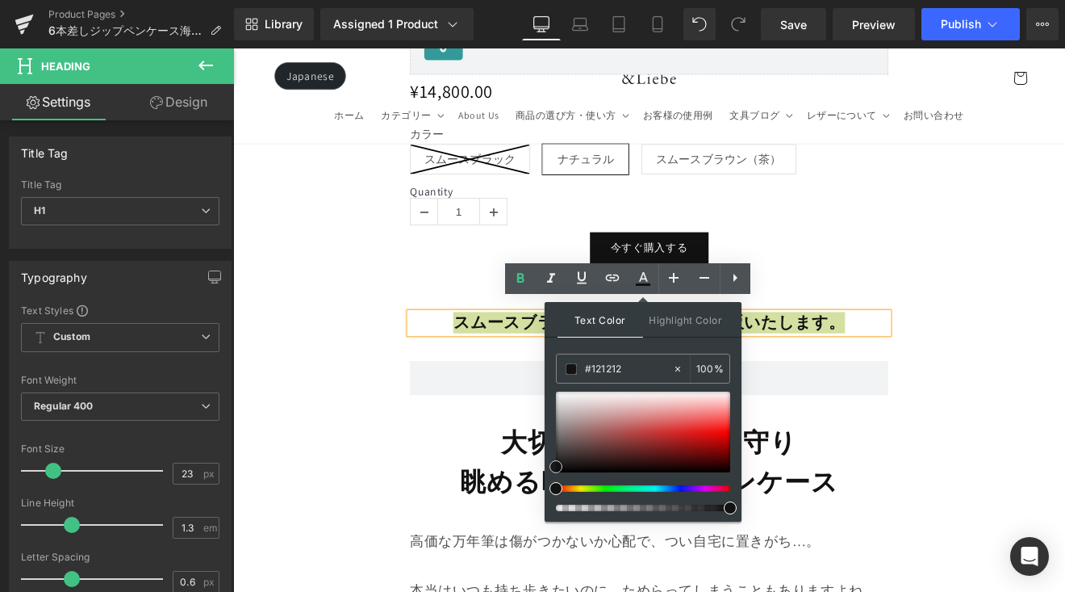
click at [700, 421] on div at bounding box center [643, 431] width 174 height 81
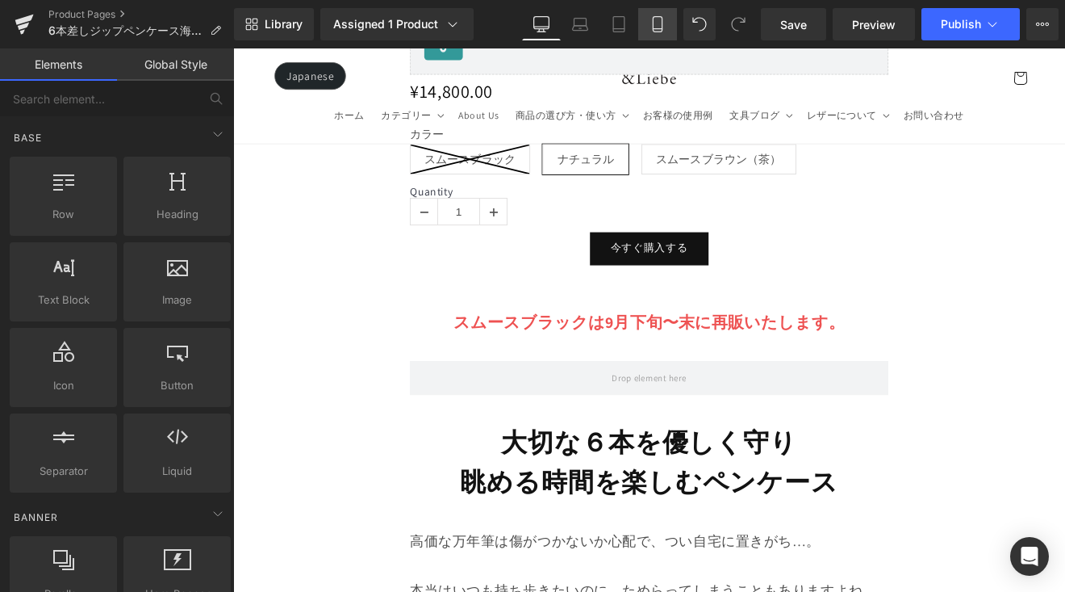
click at [662, 29] on icon at bounding box center [658, 24] width 16 height 16
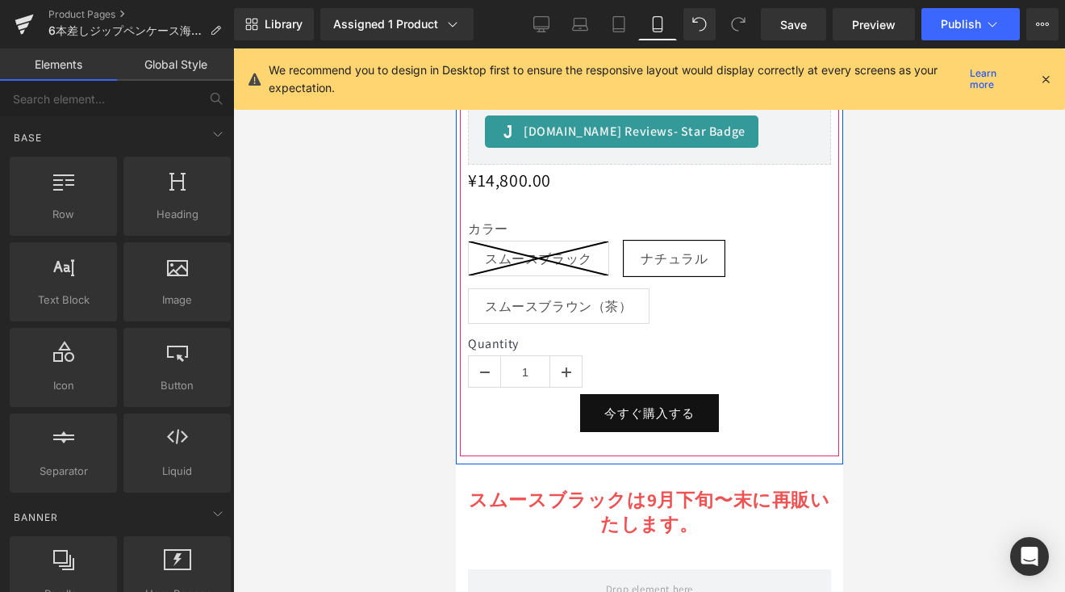
scroll to position [917, 0]
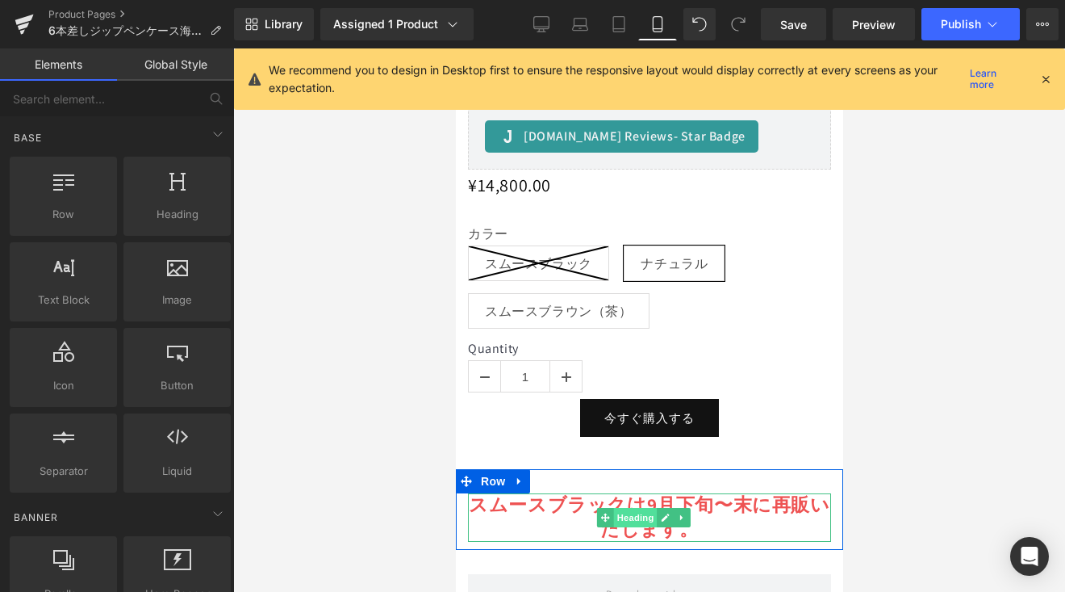
click at [616, 508] on span "Heading" at bounding box center [635, 517] width 44 height 19
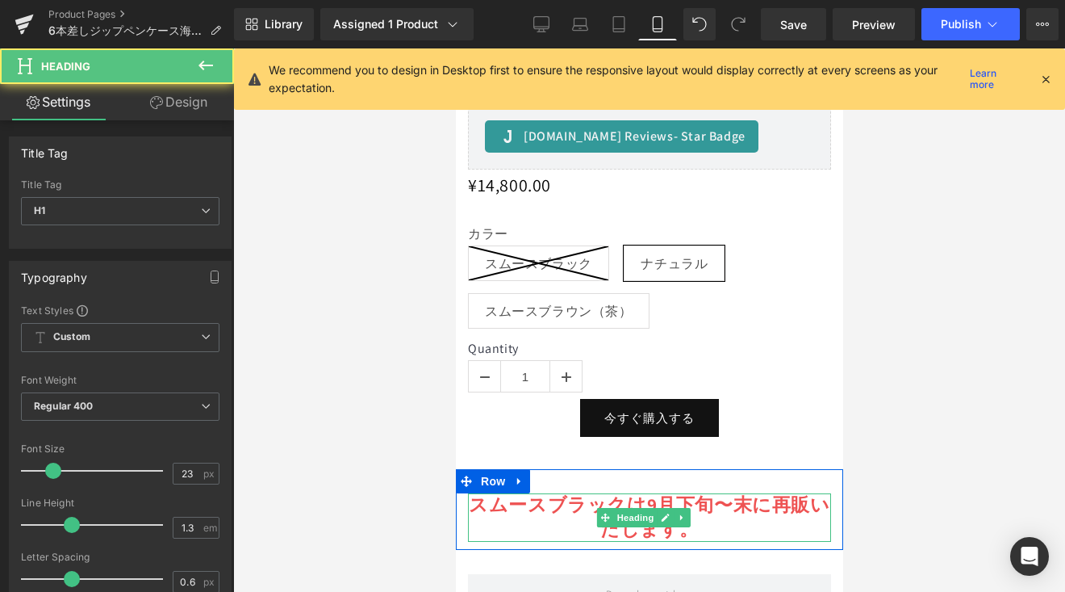
click at [549, 492] on strong "スムースブラックは9月下旬〜末に再販いたします。" at bounding box center [648, 516] width 361 height 48
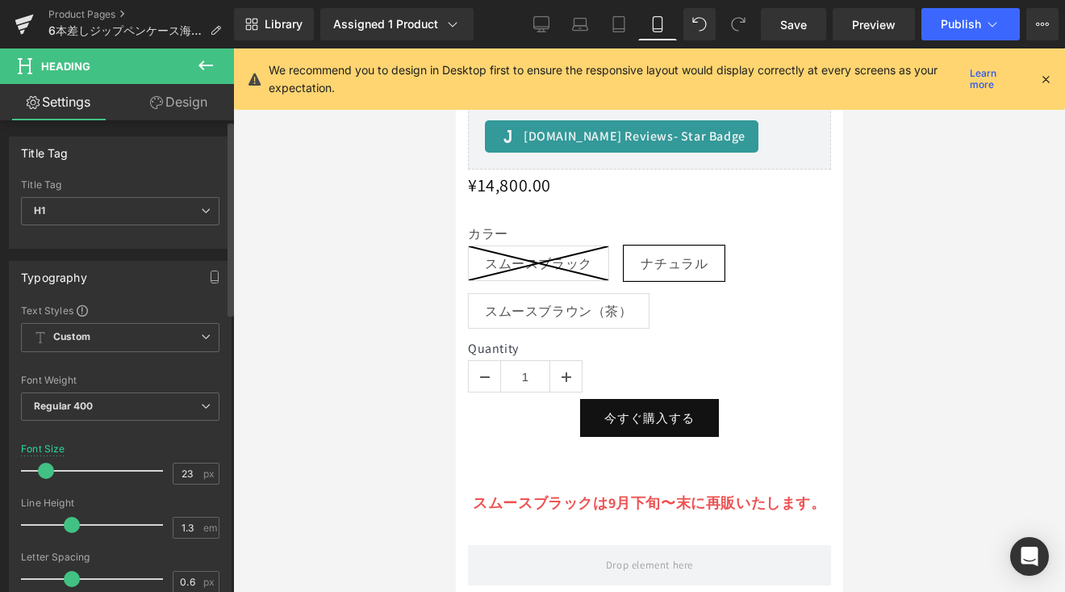
drag, startPoint x: 55, startPoint y: 467, endPoint x: 48, endPoint y: 474, distance: 10.3
click at [48, 474] on span at bounding box center [46, 470] width 16 height 16
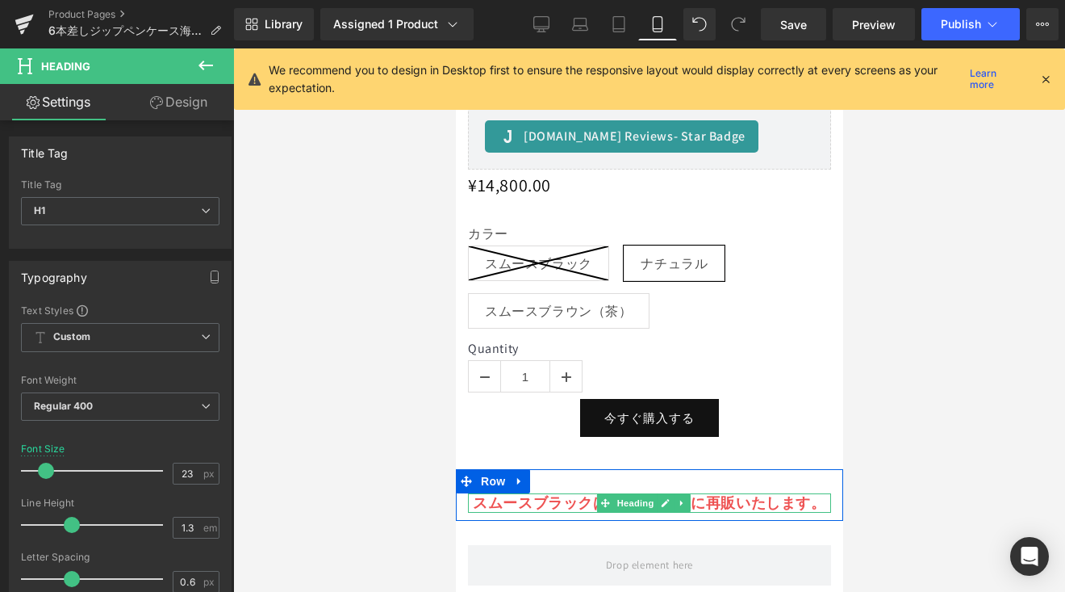
click at [571, 493] on strong "スムースブラックは9月下旬〜末に再販いたします。" at bounding box center [648, 502] width 353 height 19
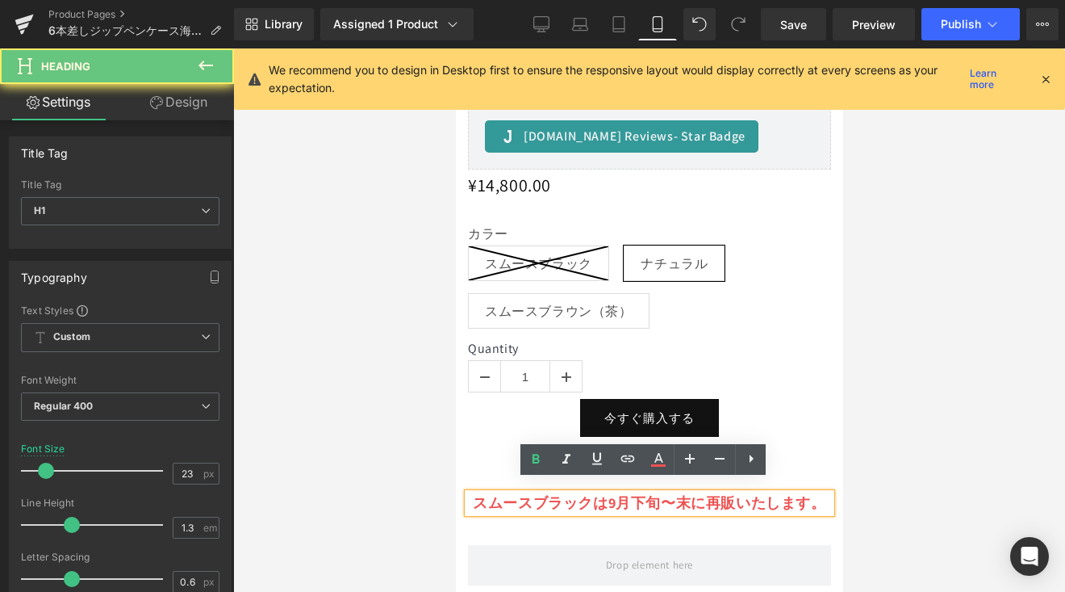
click at [598, 493] on strong "スムースブラックは9月下旬〜末に再販いたします。" at bounding box center [648, 502] width 353 height 19
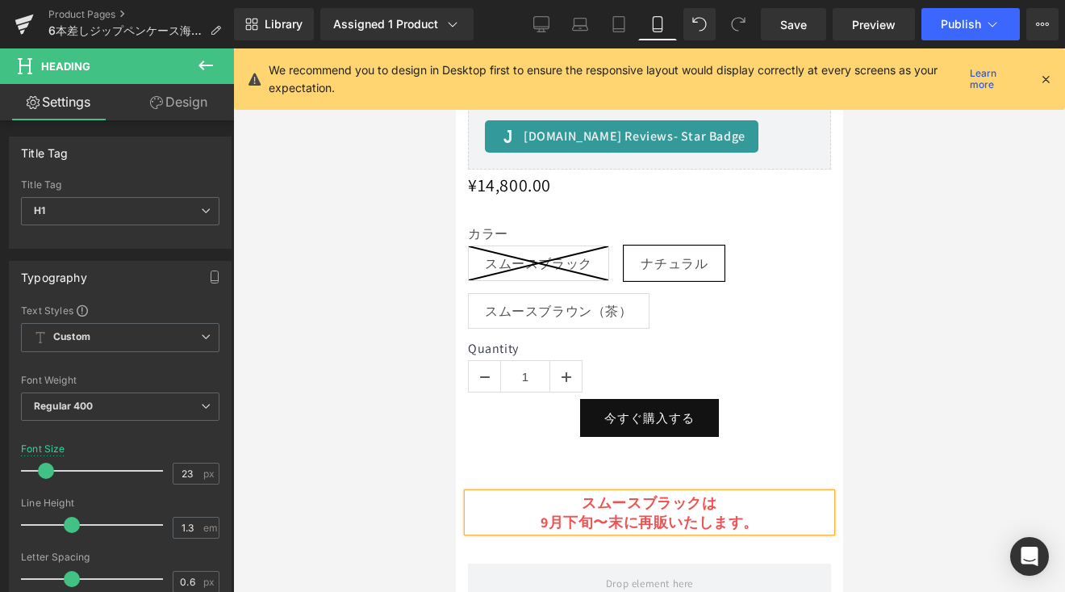
scroll to position [920, 0]
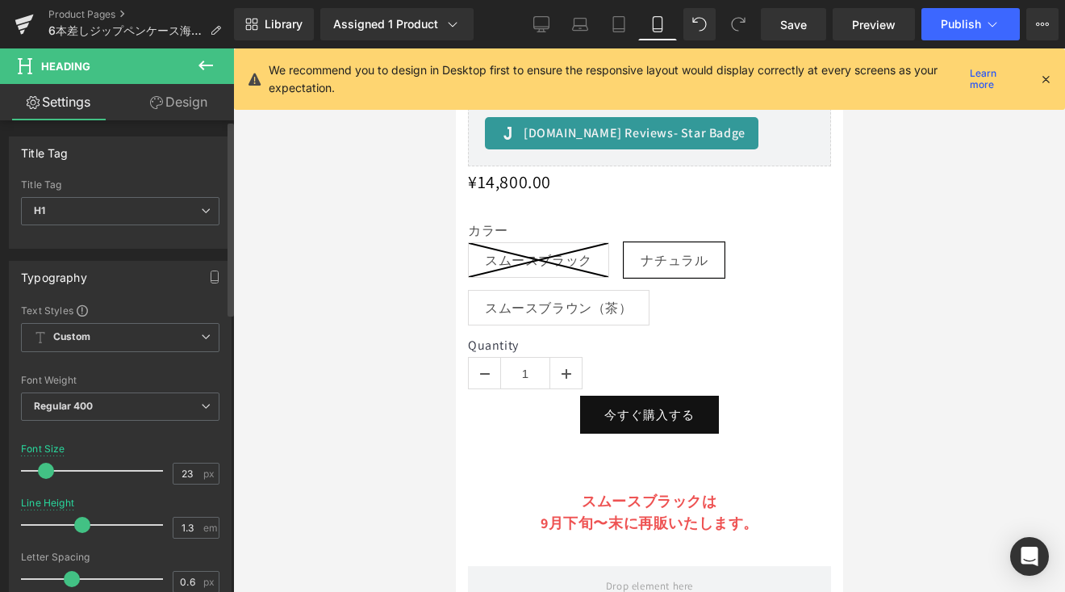
drag, startPoint x: 73, startPoint y: 521, endPoint x: 82, endPoint y: 522, distance: 9.0
click at [82, 522] on span at bounding box center [82, 525] width 16 height 16
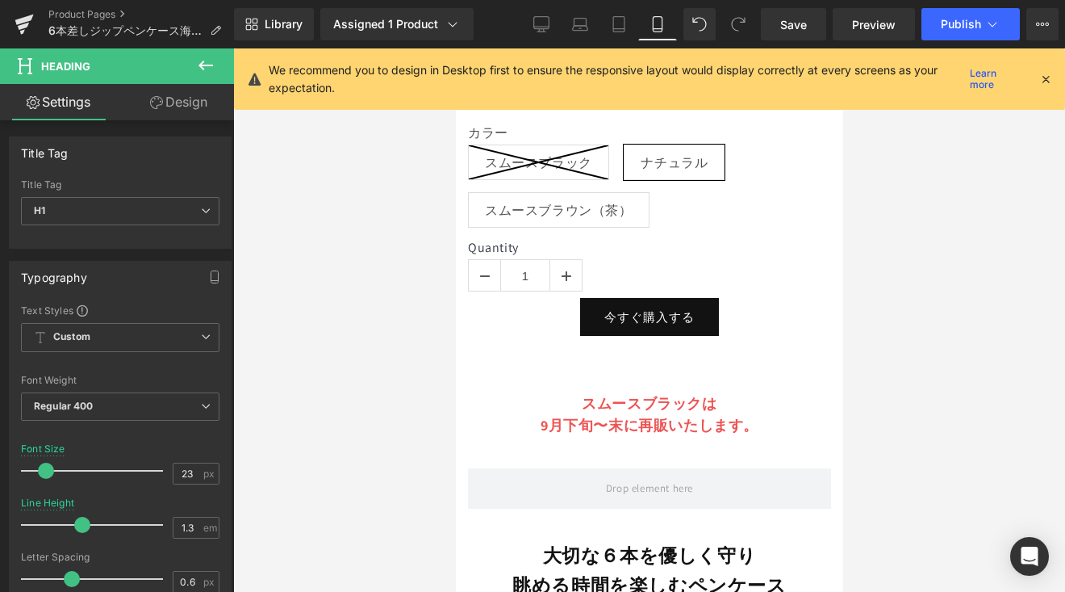
scroll to position [1035, 0]
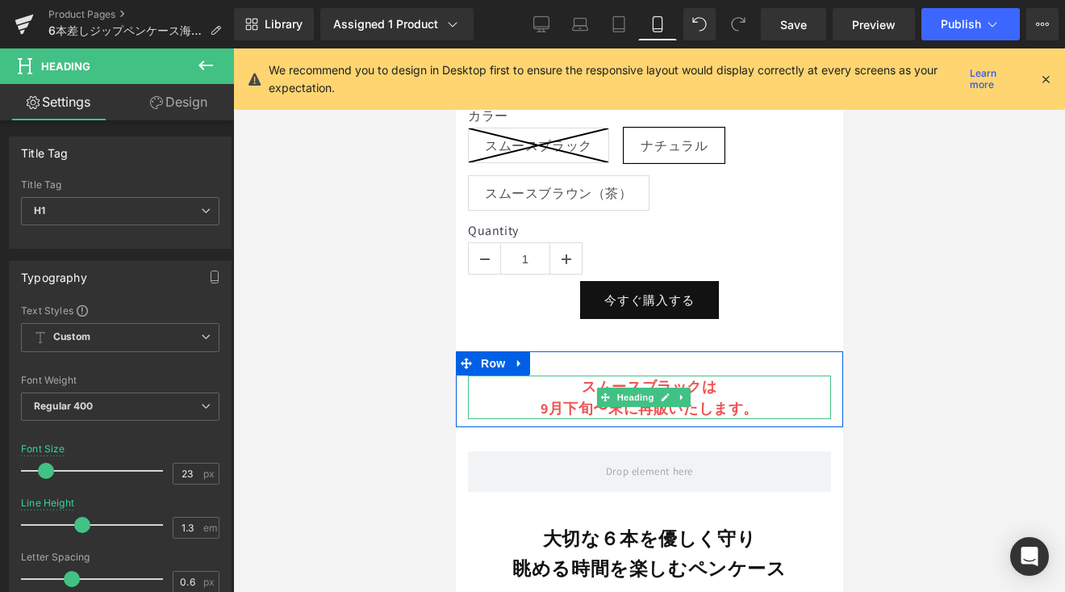
click at [575, 376] on h1 "スムースブラックは" at bounding box center [648, 386] width 363 height 22
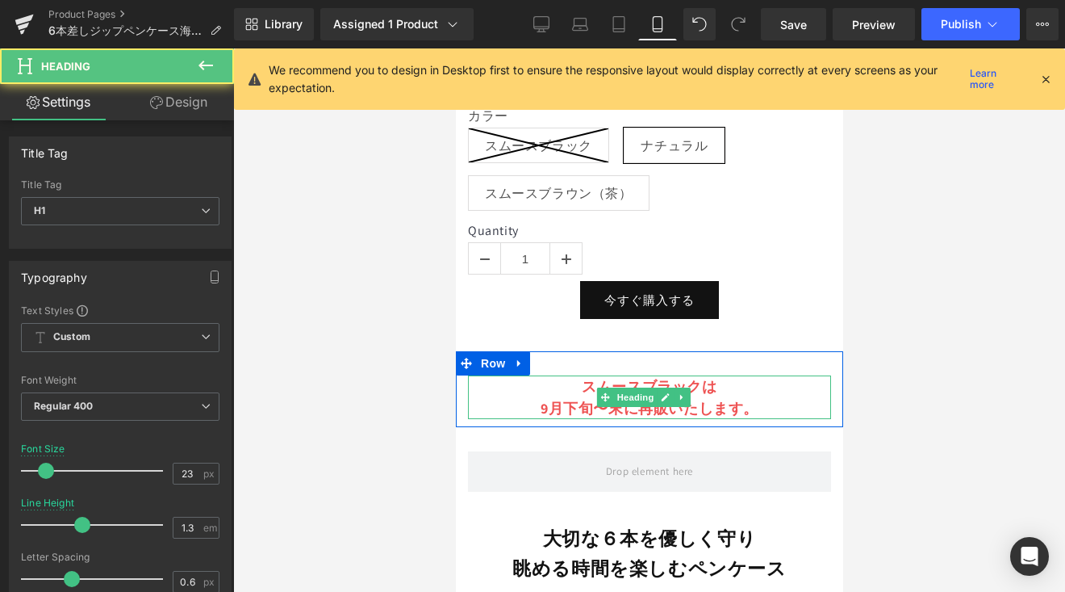
click at [543, 401] on strong "9月下旬〜末に再販いたします。" at bounding box center [649, 408] width 218 height 19
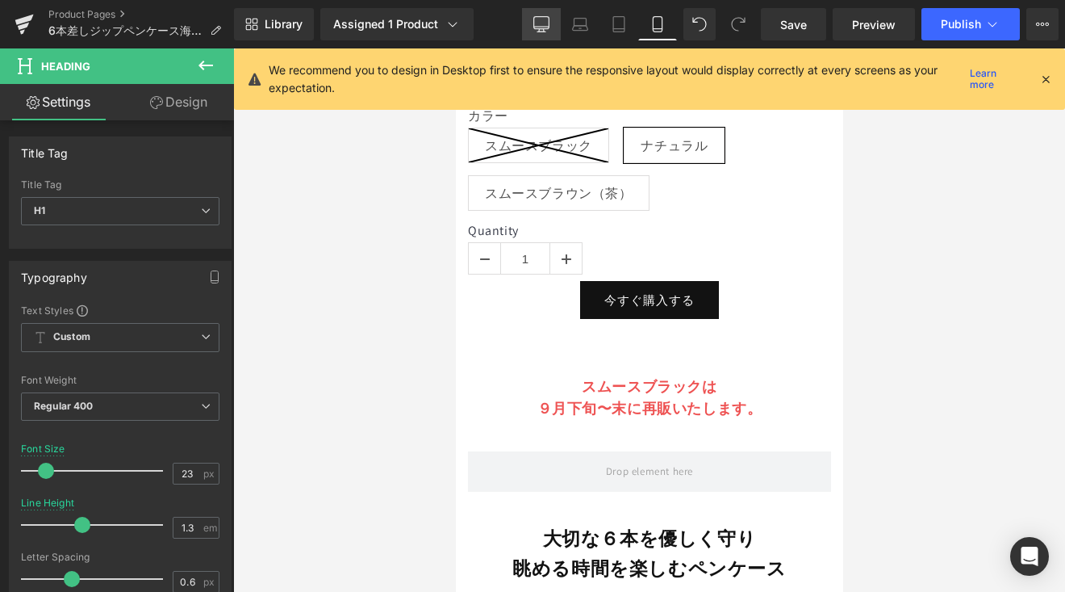
click at [544, 25] on icon at bounding box center [542, 24] width 16 height 16
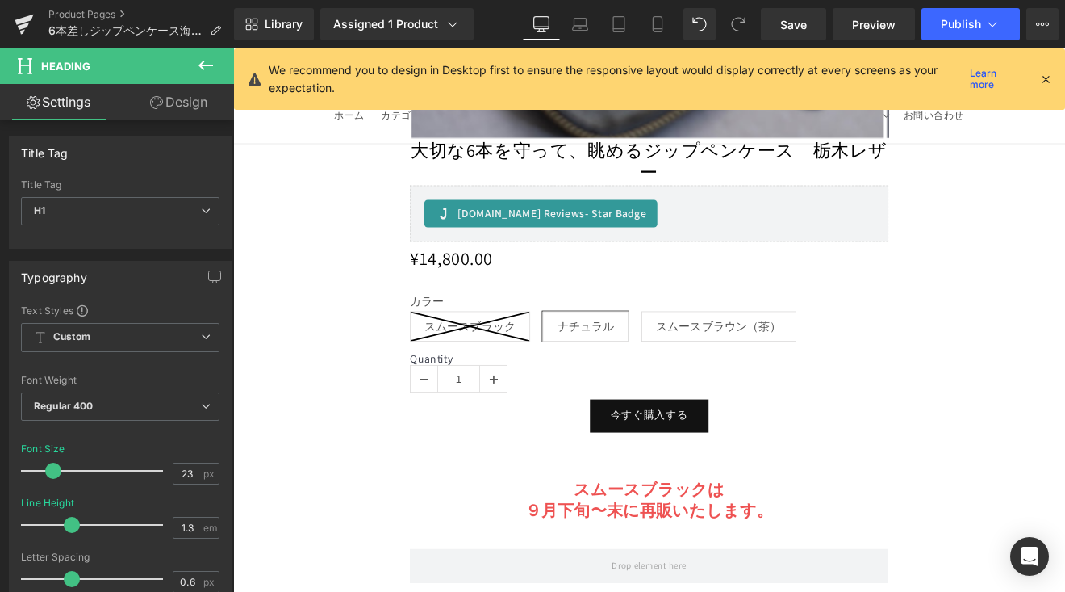
scroll to position [1810, 0]
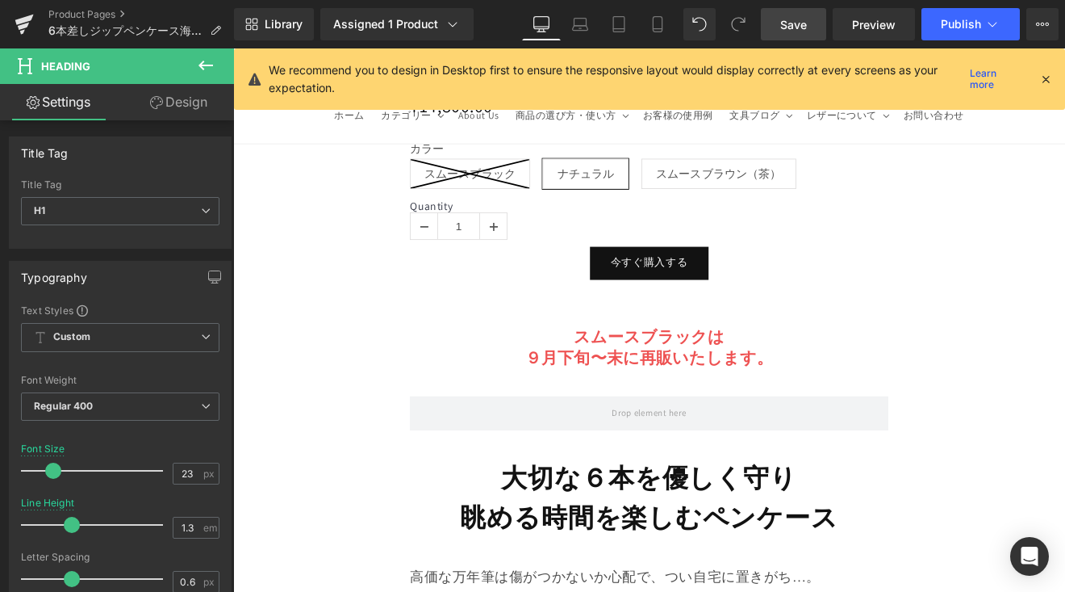
click at [772, 26] on link "Save" at bounding box center [793, 24] width 65 height 32
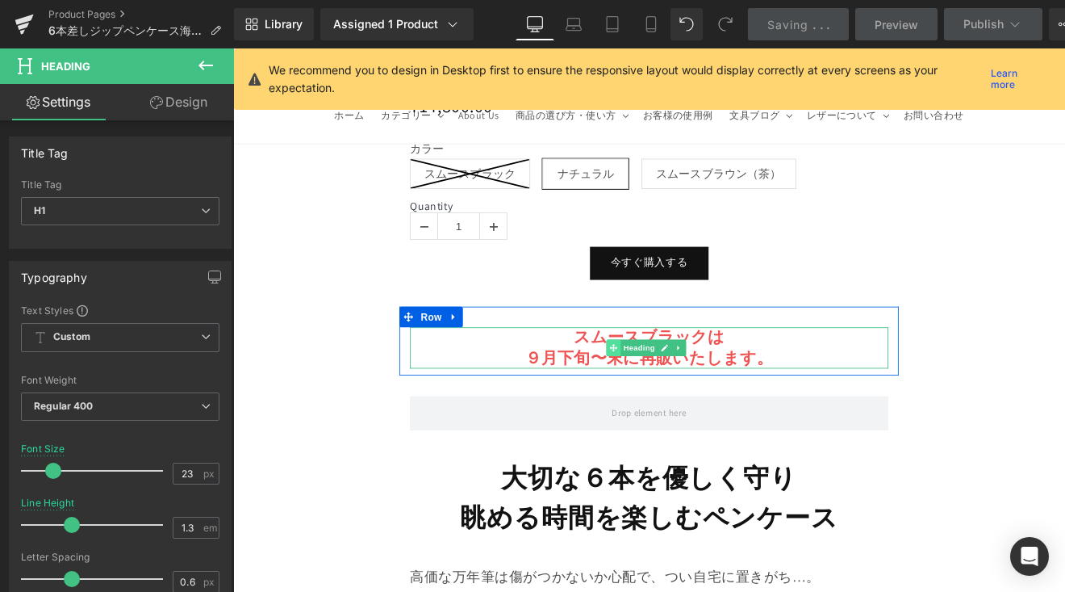
click at [682, 390] on span at bounding box center [679, 399] width 17 height 19
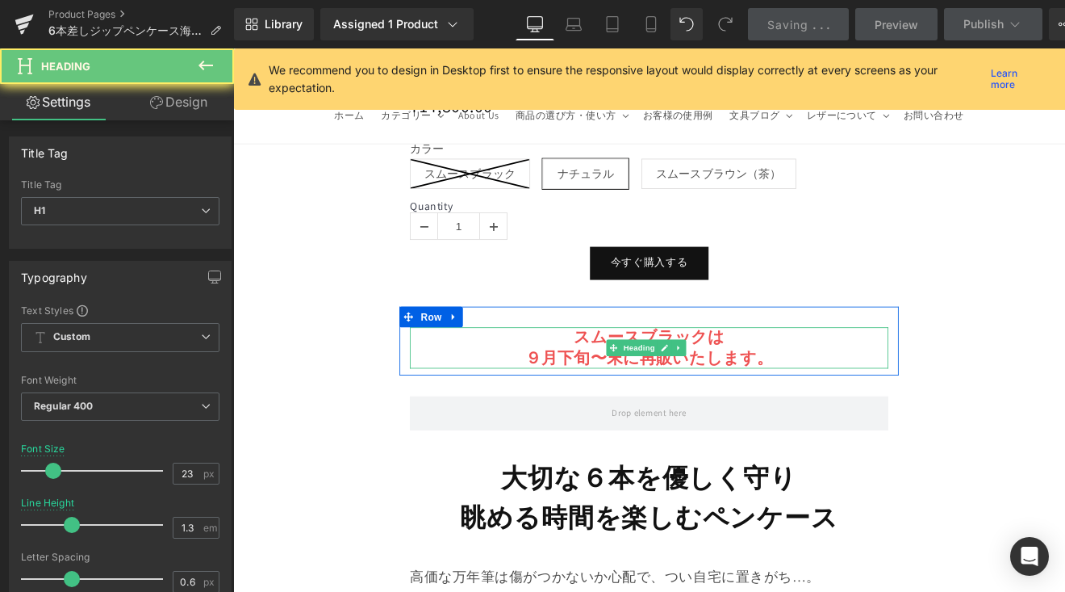
click at [618, 399] on strong "９月下旬〜末に再販いたします。" at bounding box center [721, 411] width 291 height 24
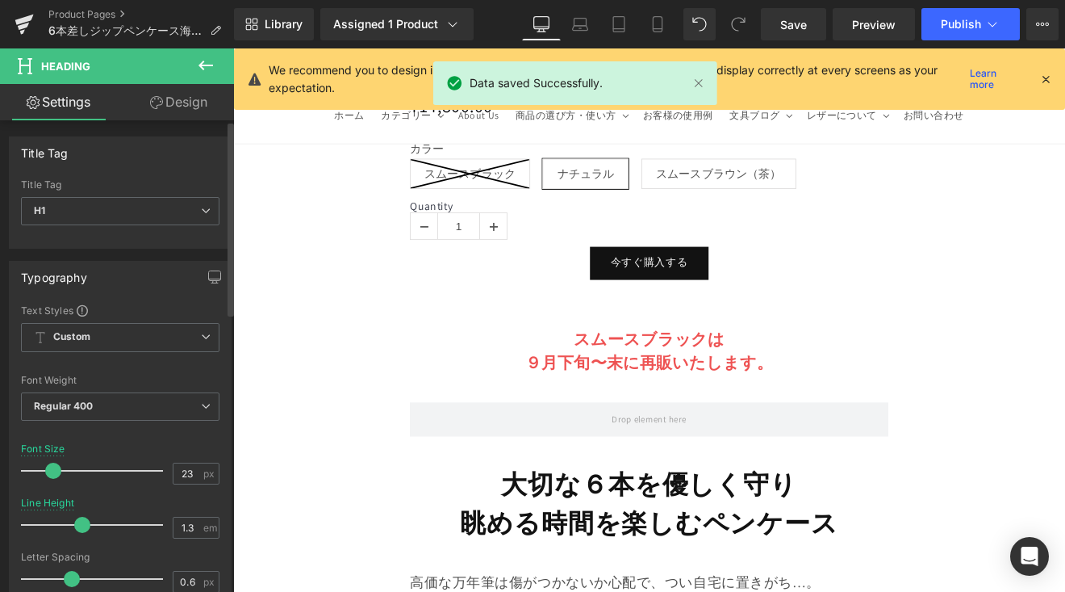
drag, startPoint x: 72, startPoint y: 525, endPoint x: 81, endPoint y: 526, distance: 9.0
click at [81, 526] on span at bounding box center [82, 525] width 16 height 16
click at [803, 27] on span "Save" at bounding box center [793, 24] width 27 height 17
click at [999, 21] on icon at bounding box center [993, 24] width 16 height 16
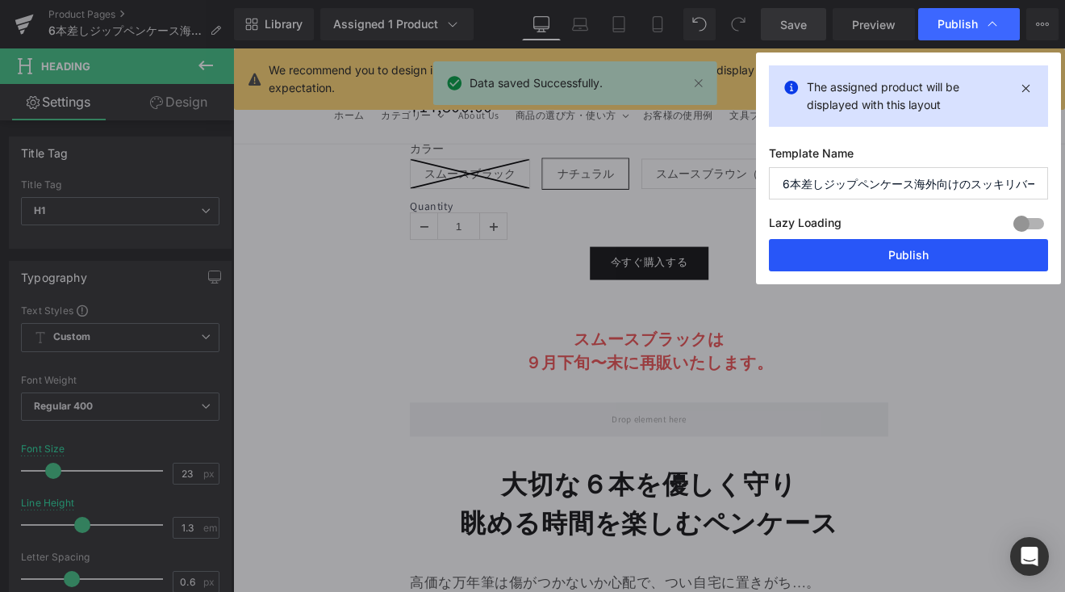
click at [949, 259] on button "Publish" at bounding box center [908, 255] width 279 height 32
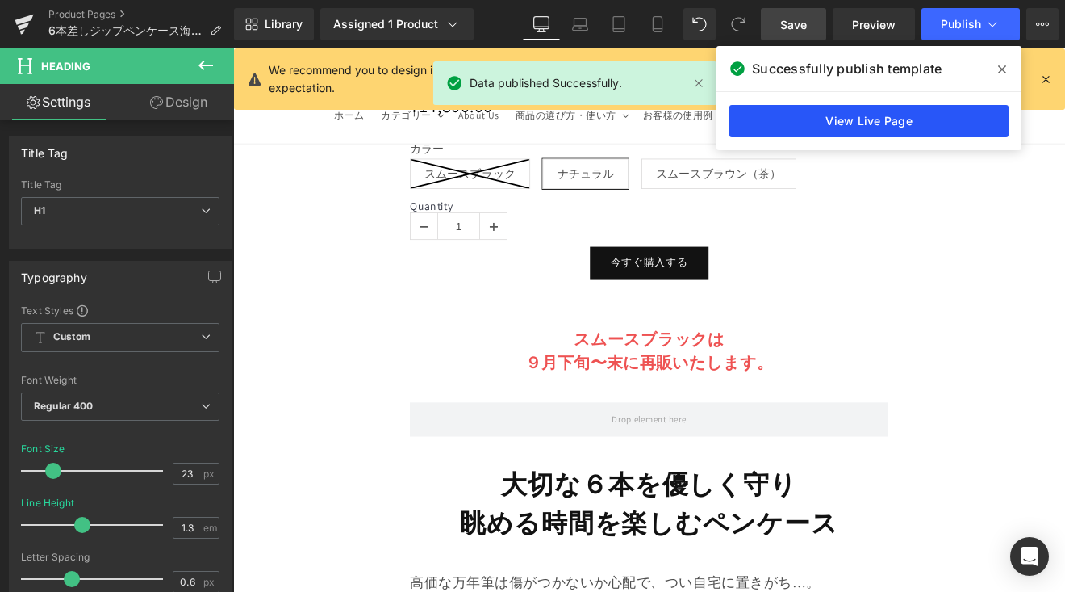
click at [913, 118] on link "View Live Page" at bounding box center [869, 121] width 279 height 32
